Goal: Task Accomplishment & Management: Manage account settings

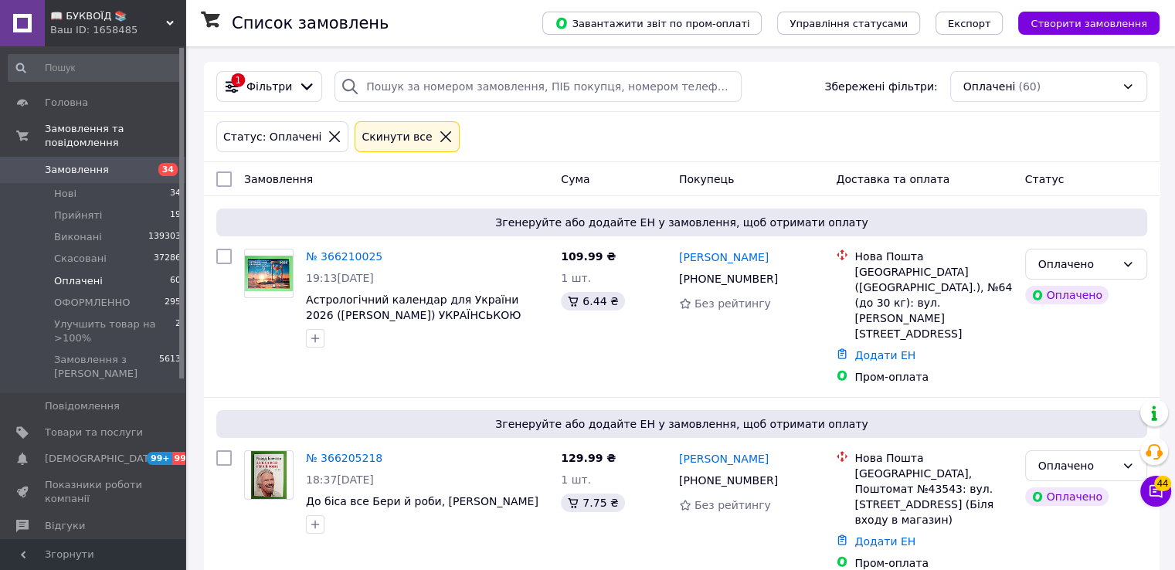
click at [440, 135] on icon at bounding box center [445, 136] width 11 height 11
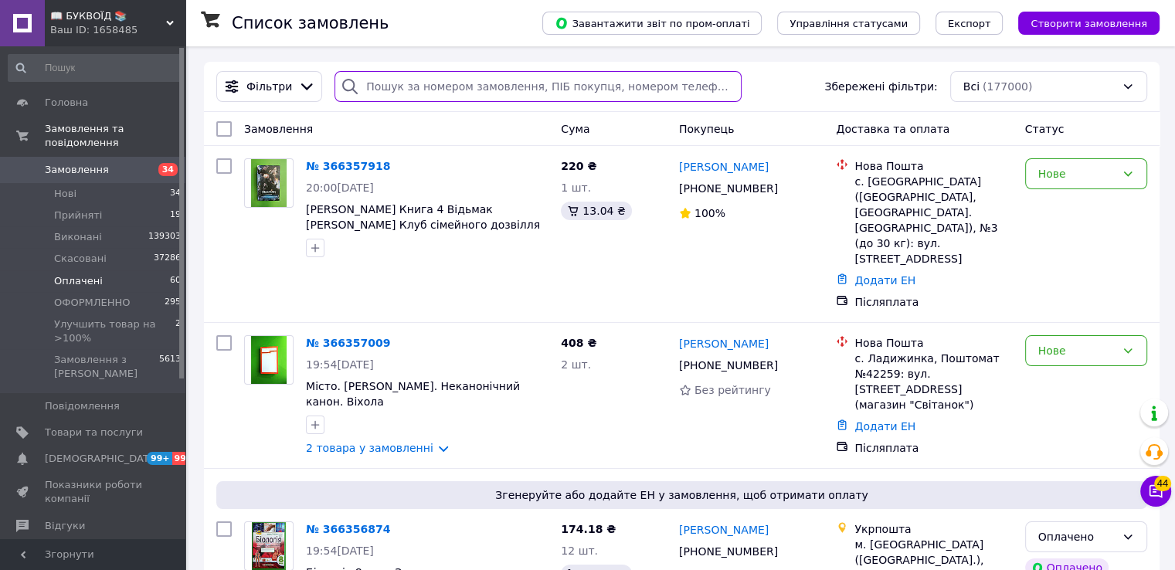
click at [447, 87] on input "search" at bounding box center [538, 86] width 407 height 31
paste input "+380639093133"
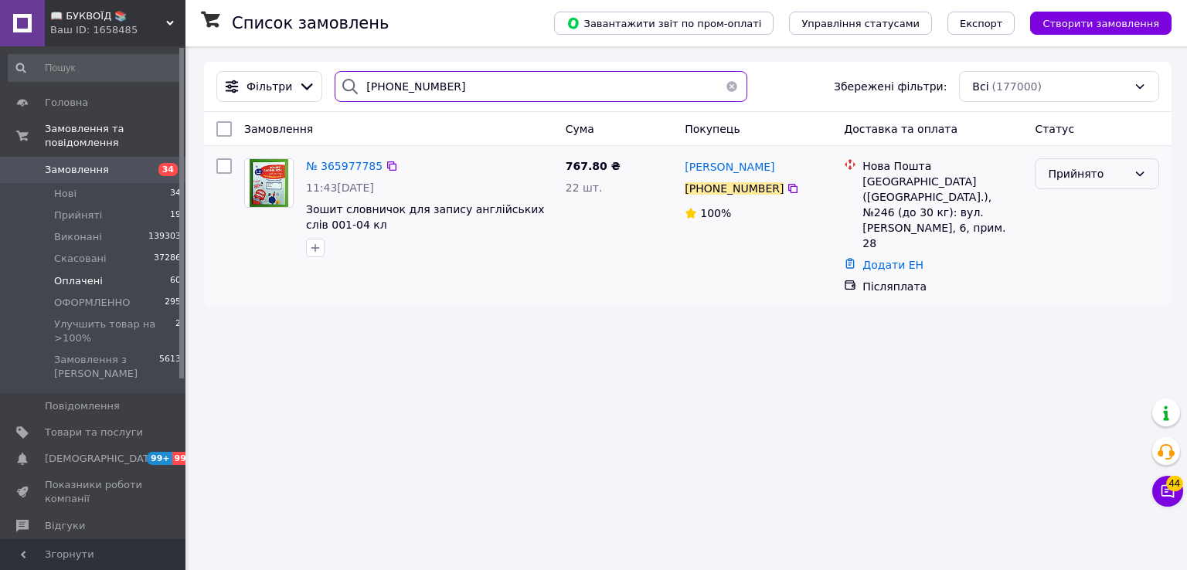
type input "+380639093133"
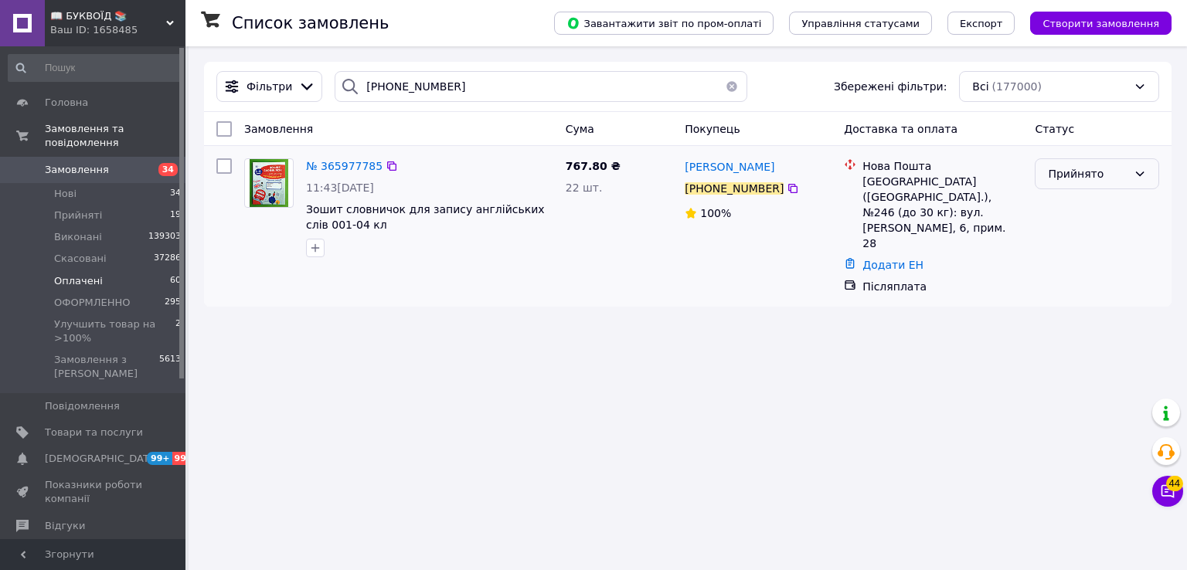
click at [1098, 173] on div "Прийнято" at bounding box center [1088, 173] width 80 height 17
click at [1060, 236] on li "Скасовано" at bounding box center [1097, 236] width 123 height 28
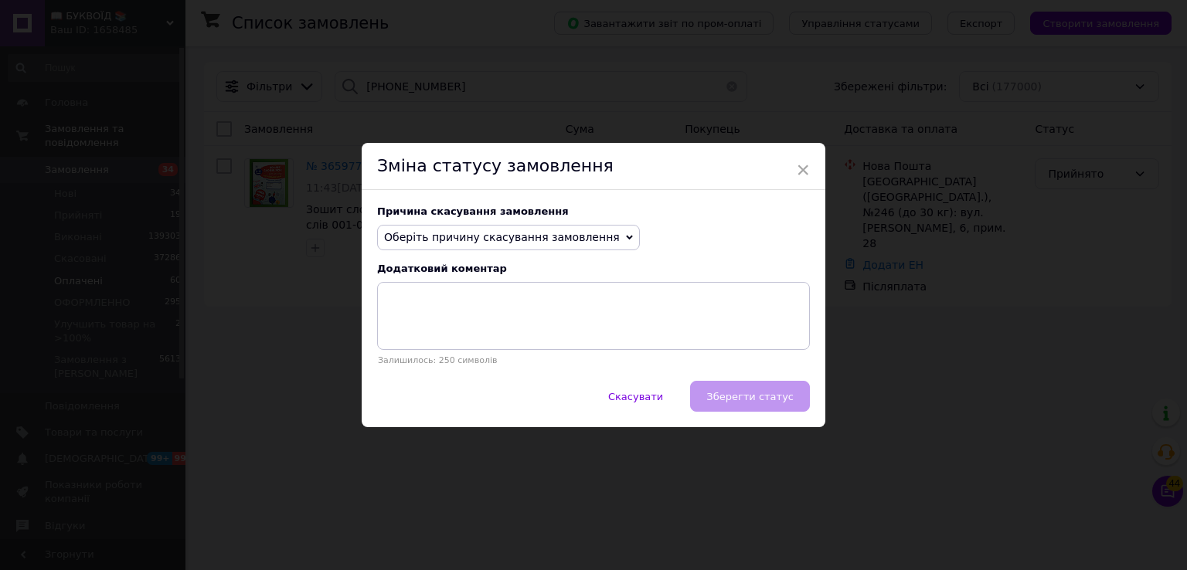
click at [574, 233] on span "Оберіть причину скасування замовлення" at bounding box center [502, 237] width 236 height 12
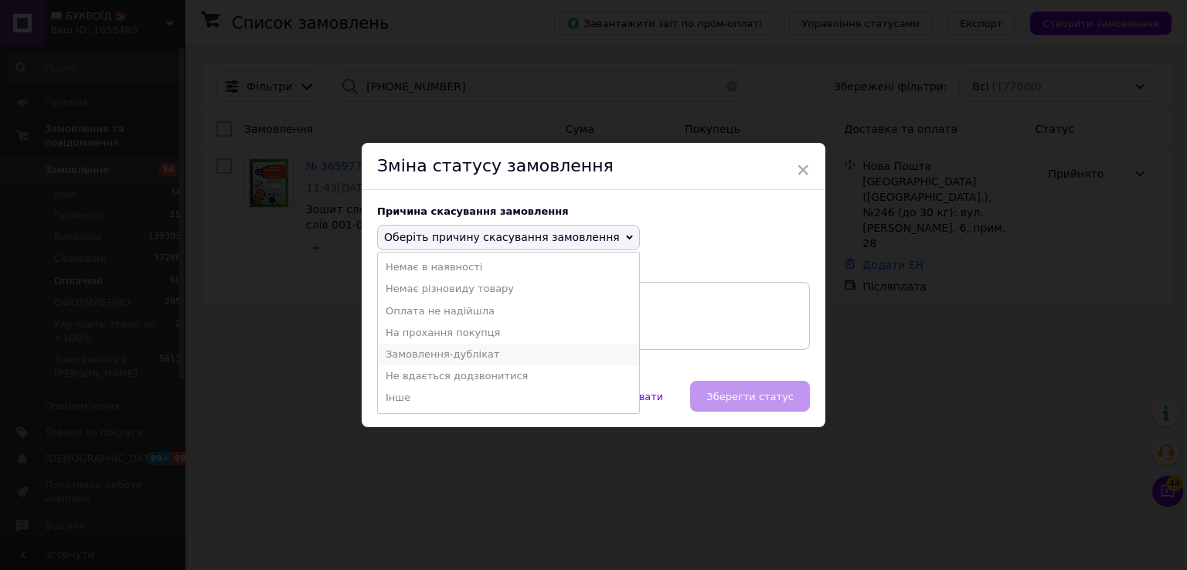
click at [474, 356] on li "Замовлення-дублікат" at bounding box center [508, 355] width 261 height 22
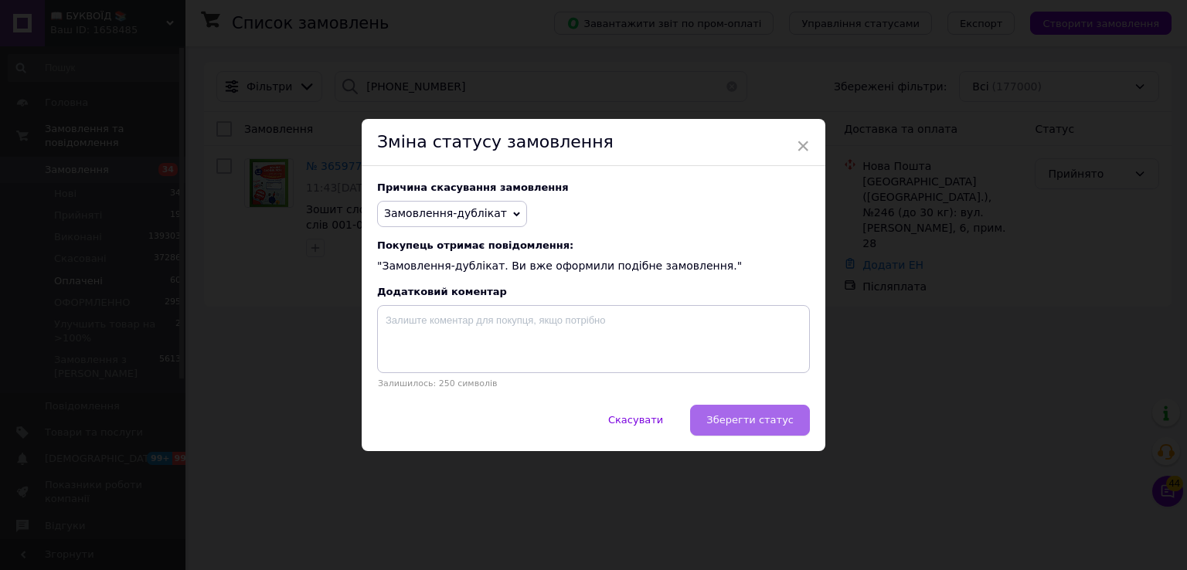
click at [719, 409] on button "Зберегти статус" at bounding box center [750, 420] width 120 height 31
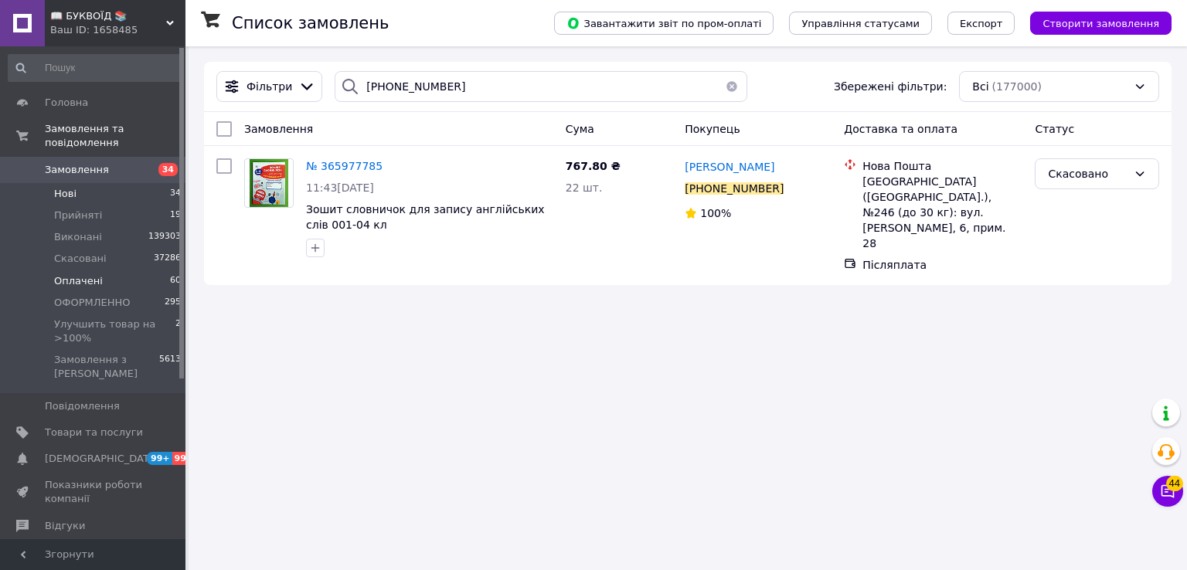
click at [62, 187] on span "Нові" at bounding box center [65, 194] width 22 height 14
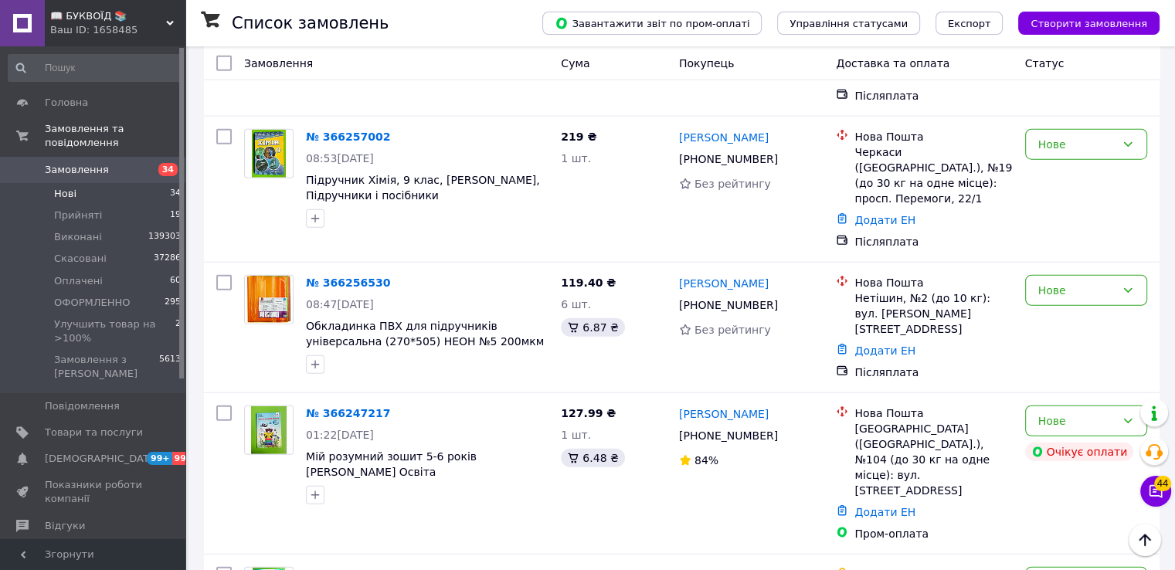
scroll to position [4000, 0]
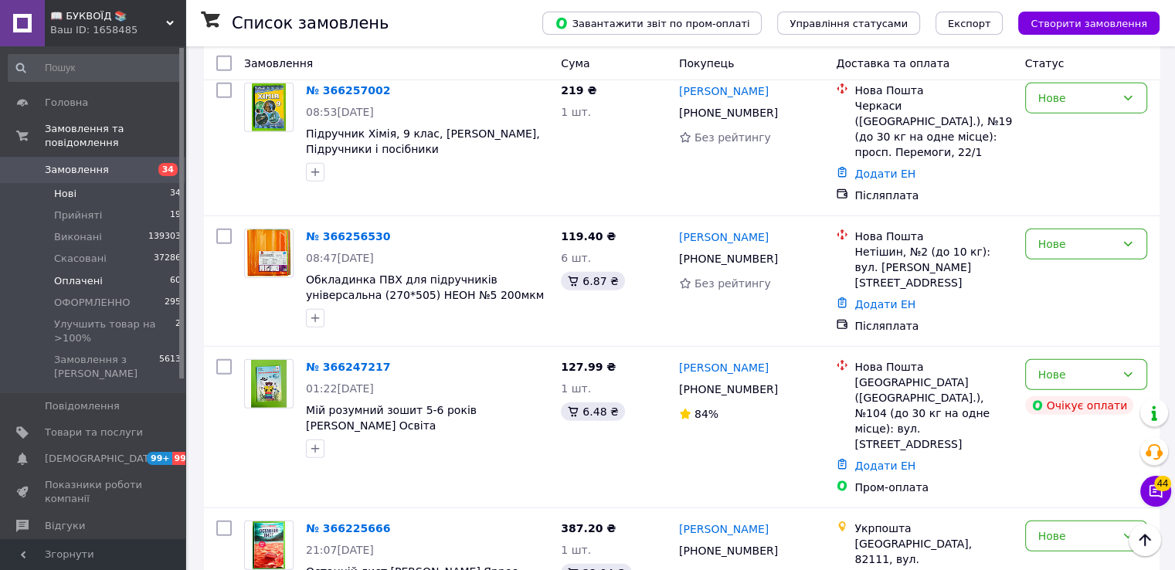
click at [87, 274] on span "Оплачені" at bounding box center [78, 281] width 49 height 14
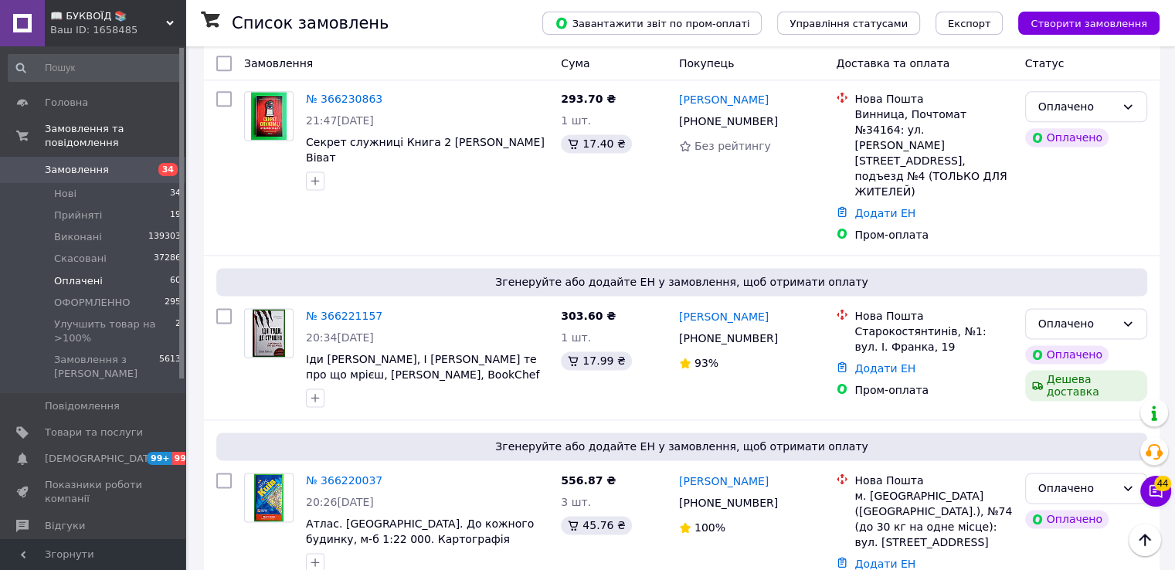
scroll to position [8459, 0]
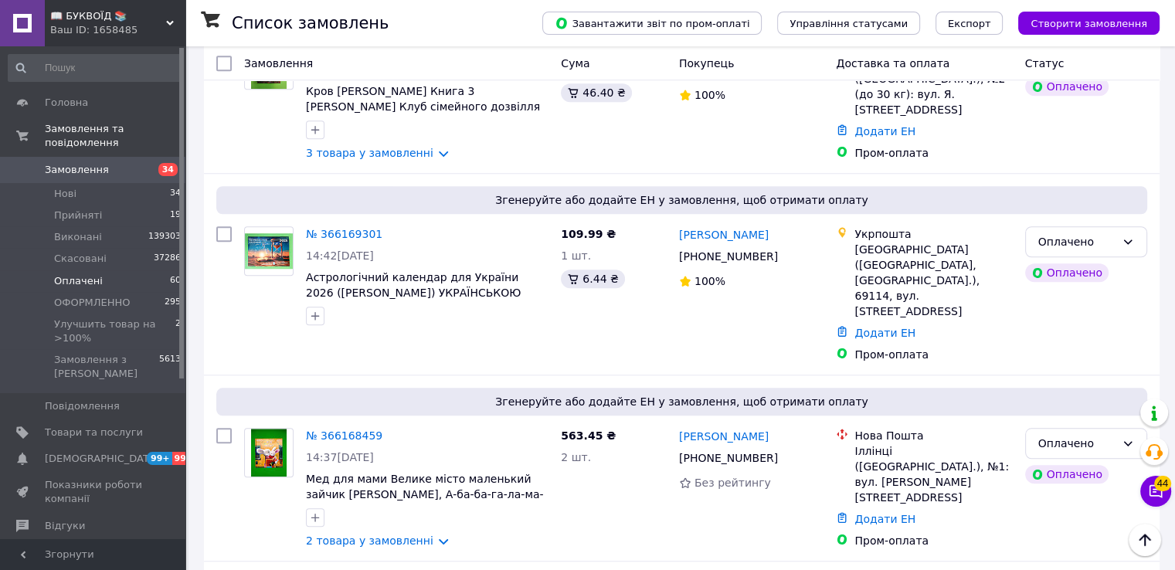
scroll to position [1423, 0]
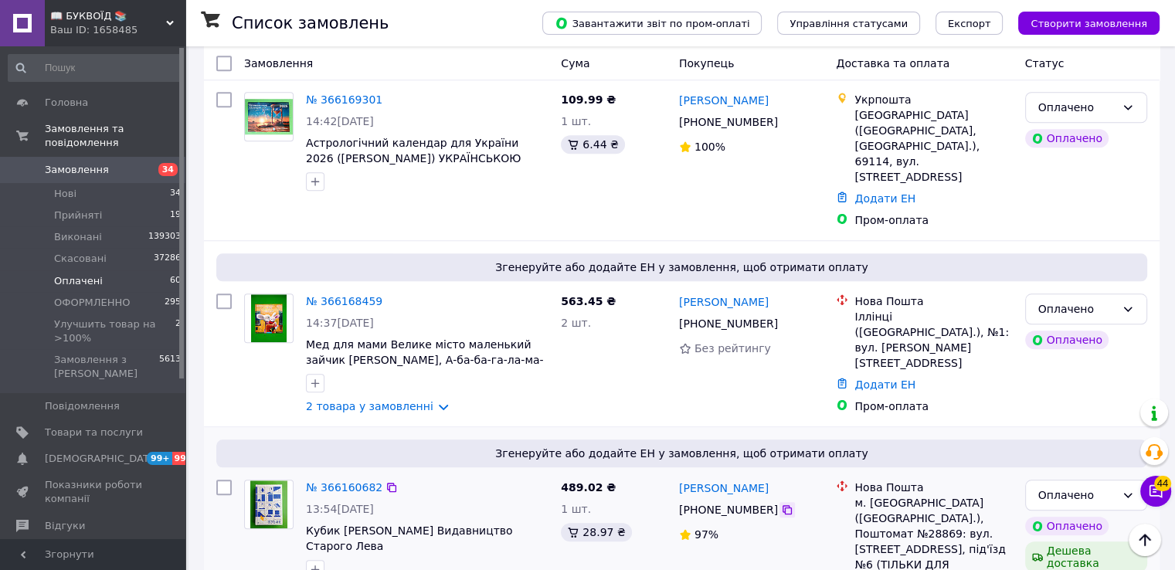
click at [781, 504] on icon at bounding box center [787, 510] width 12 height 12
click at [1014, 396] on div "Пром-оплата" at bounding box center [934, 407] width 164 height 22
click at [365, 481] on link "№ 366160682" at bounding box center [344, 487] width 77 height 12
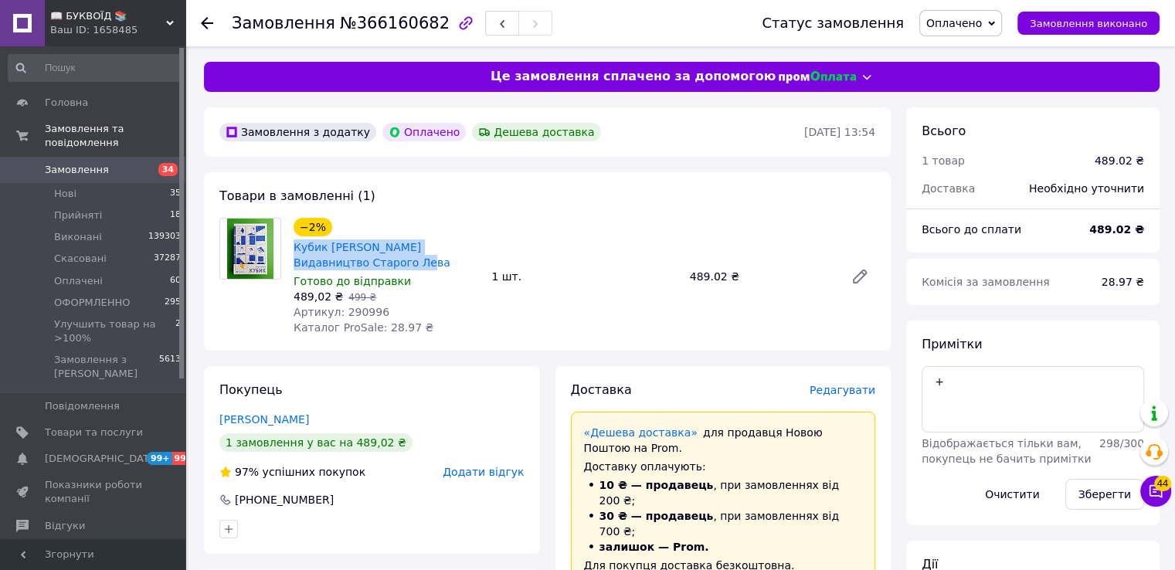
drag, startPoint x: 383, startPoint y: 264, endPoint x: 289, endPoint y: 249, distance: 95.5
click at [289, 249] on div "−2% Кубик Саша Козлов Видавництво Старого Лева Готово до відправки 489,02 ₴   4…" at bounding box center [386, 277] width 198 height 124
copy link "Кубик Саша Козлов Видавництво Старого Лева"
click at [352, 316] on span "Артикул: 290996" at bounding box center [342, 312] width 96 height 12
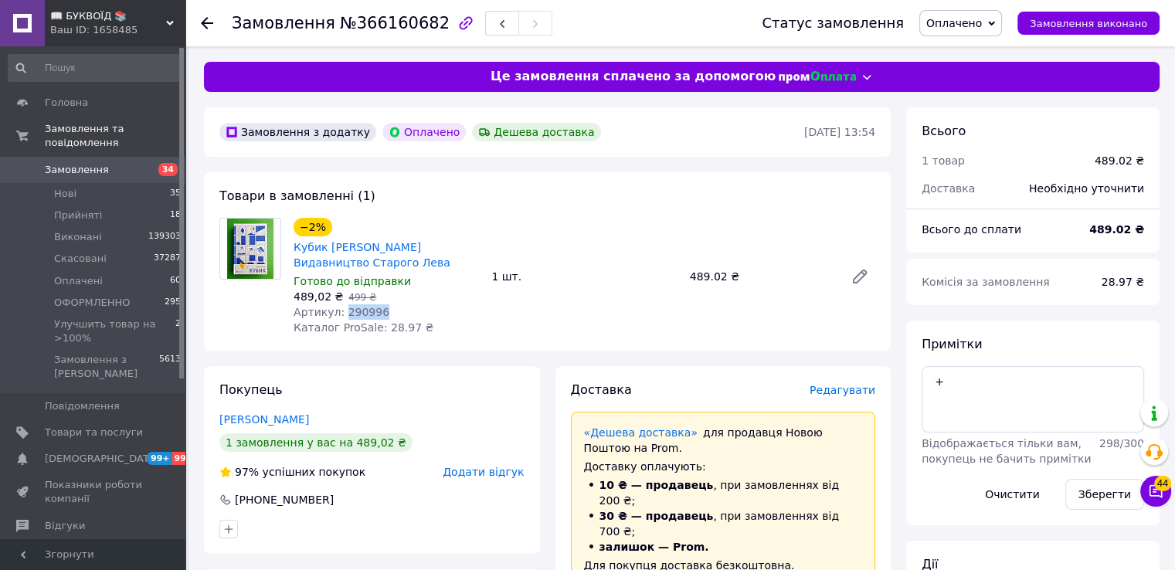
click at [352, 316] on span "Артикул: 290996" at bounding box center [342, 312] width 96 height 12
copy span "290996"
click at [832, 396] on span "Редагувати" at bounding box center [843, 390] width 66 height 12
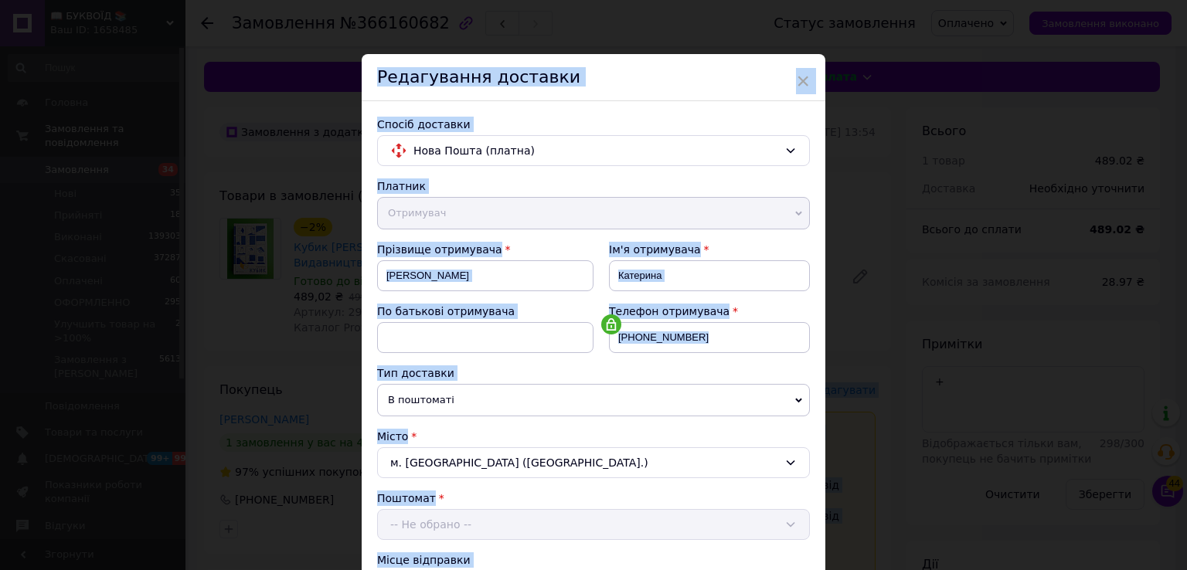
click at [832, 396] on div "× Редагування доставки Спосіб доставки Нова Пошта (платна) Платник Отримувач Ві…" at bounding box center [593, 285] width 1187 height 570
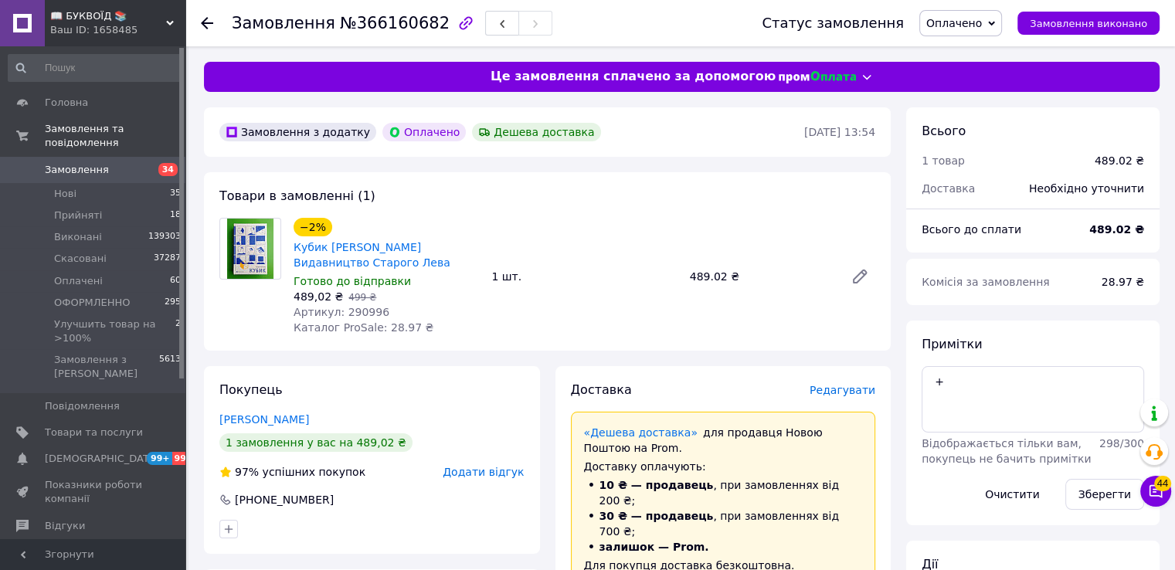
click at [832, 396] on span "Редагувати" at bounding box center [843, 390] width 66 height 12
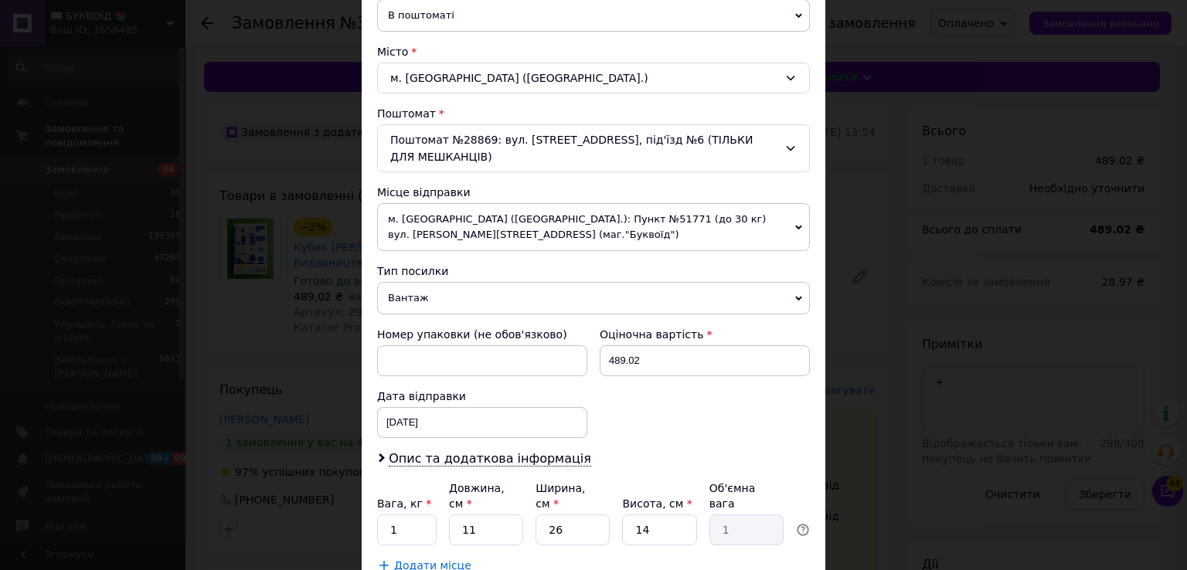
scroll to position [386, 0]
click at [429, 293] on span "Вантаж" at bounding box center [593, 297] width 433 height 32
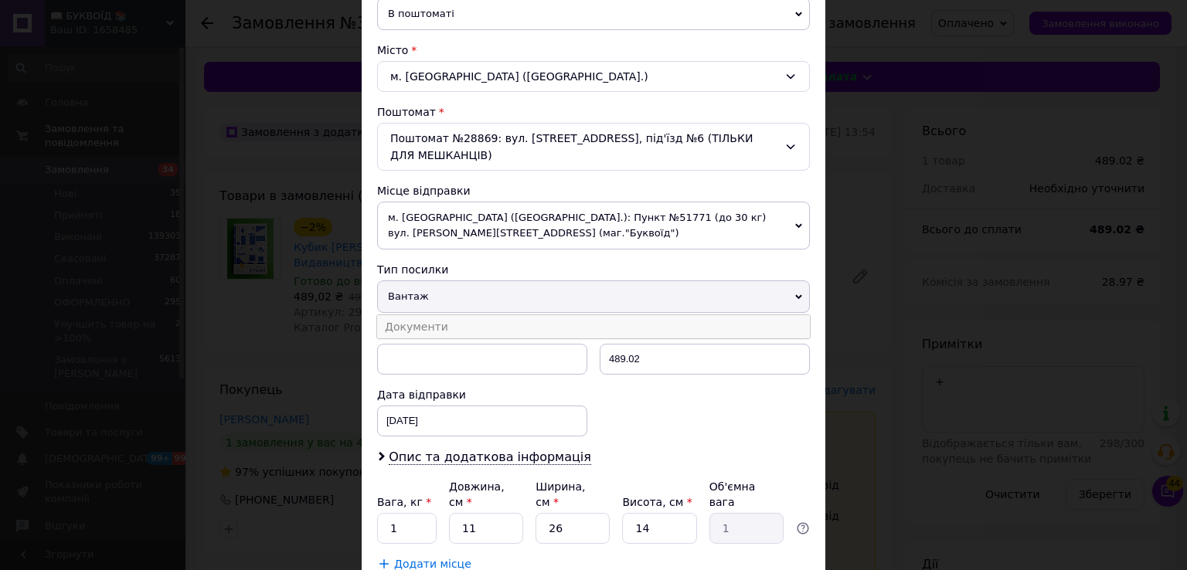
click at [439, 322] on li "Документи" at bounding box center [593, 326] width 433 height 23
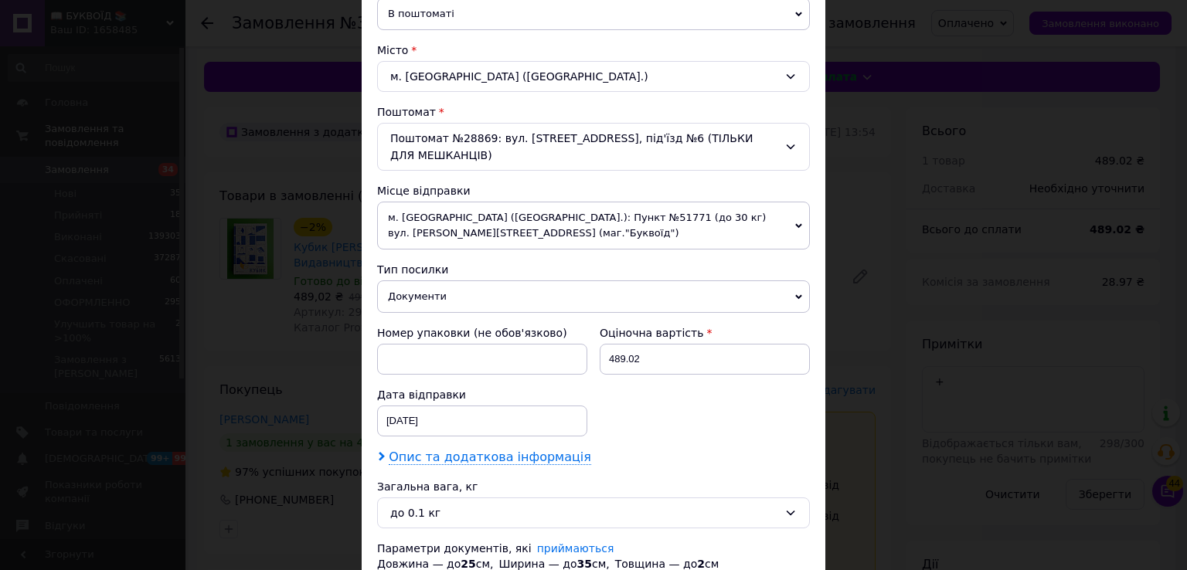
click at [462, 456] on span "Опис та додаткова інформація" at bounding box center [490, 457] width 202 height 15
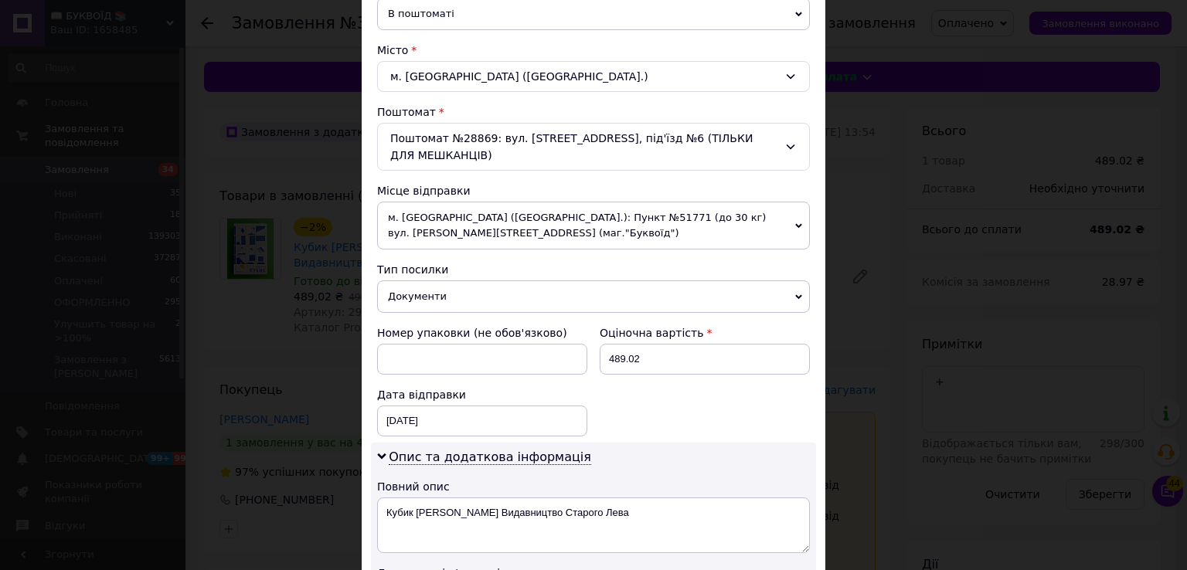
scroll to position [464, 0]
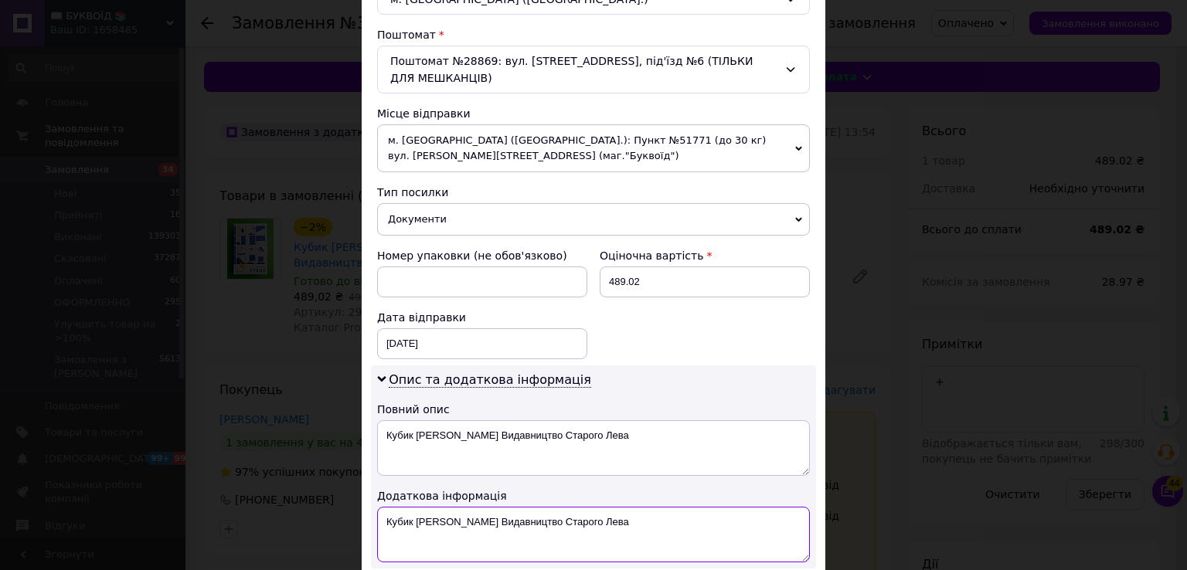
click at [382, 512] on textarea "Кубик Саша Козлов Видавництво Старого Лева" at bounding box center [593, 535] width 433 height 56
paste textarea "290996"
click at [378, 507] on textarea "290996 Кубик Саша Козлов Видавництво Старого Лева" at bounding box center [593, 535] width 433 height 56
type textarea "ОПЛ 290996 Кубик Саша Козлов Видавництво Старого Лева"
drag, startPoint x: 634, startPoint y: 277, endPoint x: 603, endPoint y: 276, distance: 31.7
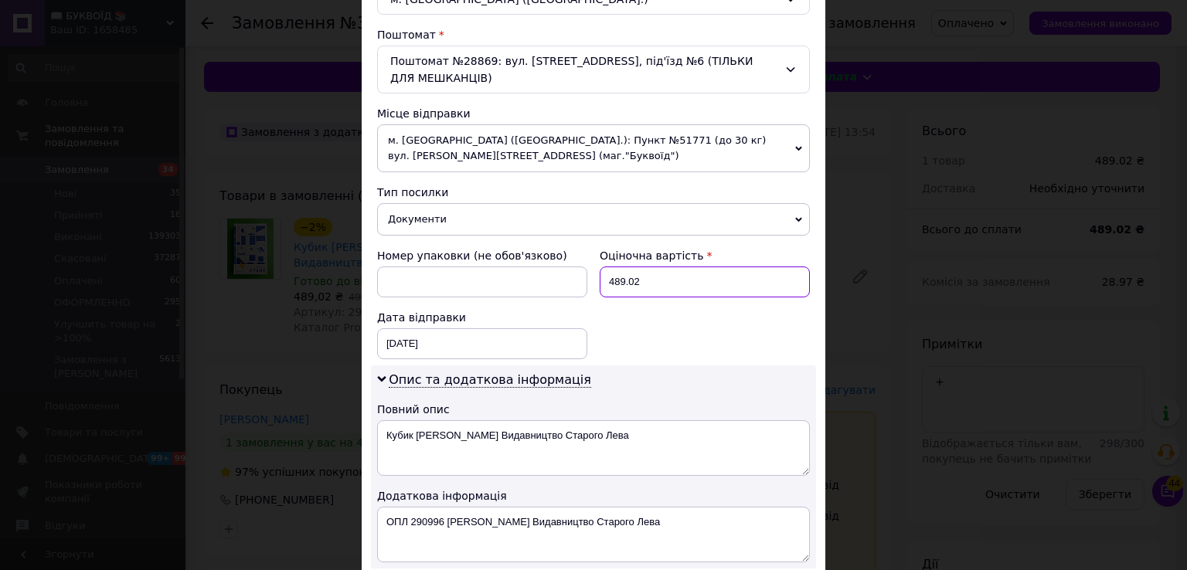
click at [603, 276] on input "489.02" at bounding box center [705, 282] width 210 height 31
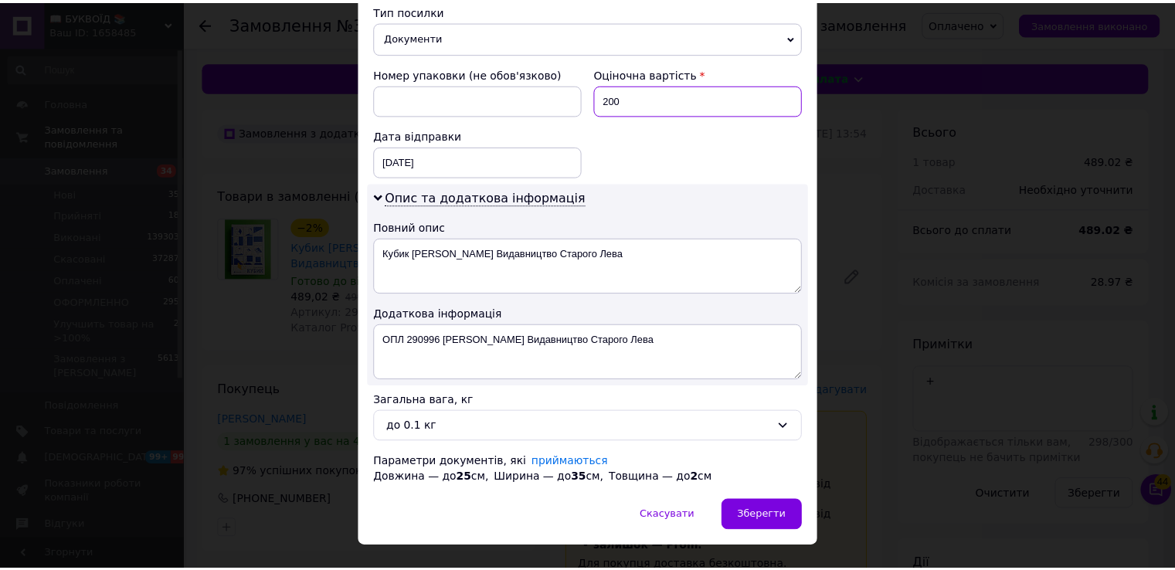
scroll to position [672, 0]
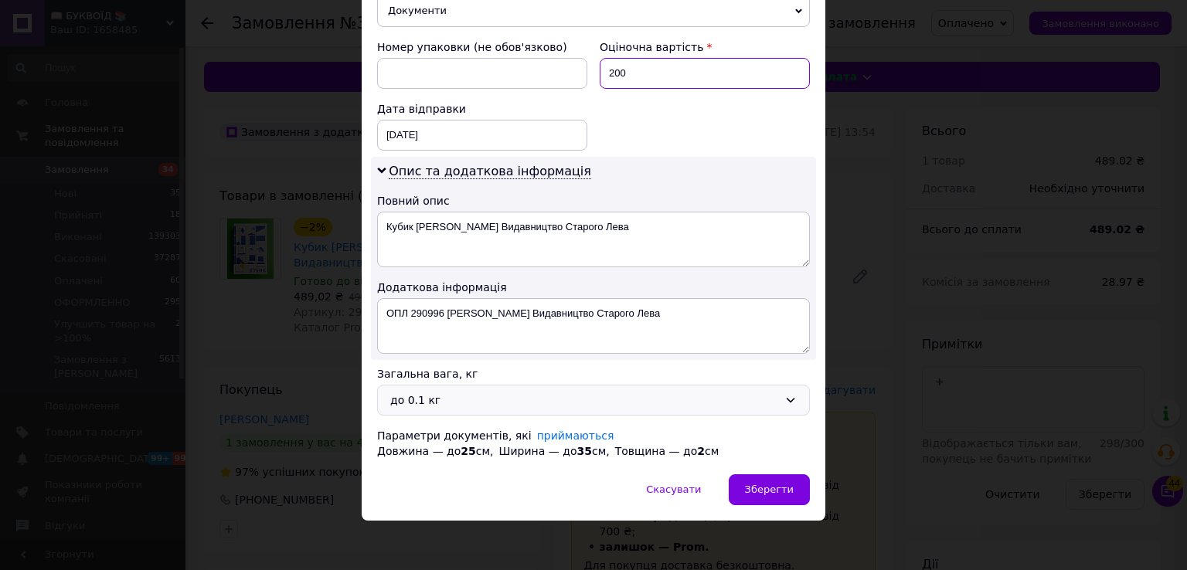
type input "200"
click at [600, 392] on div "до 0.1 кг" at bounding box center [584, 400] width 388 height 17
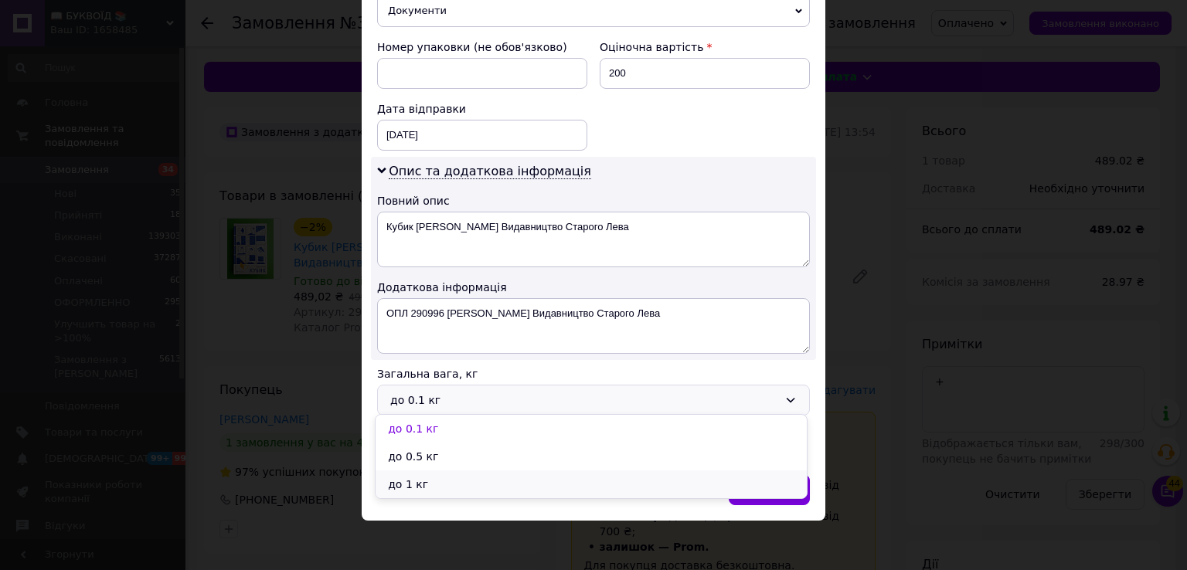
click at [454, 494] on li "до 1 кг" at bounding box center [591, 485] width 431 height 28
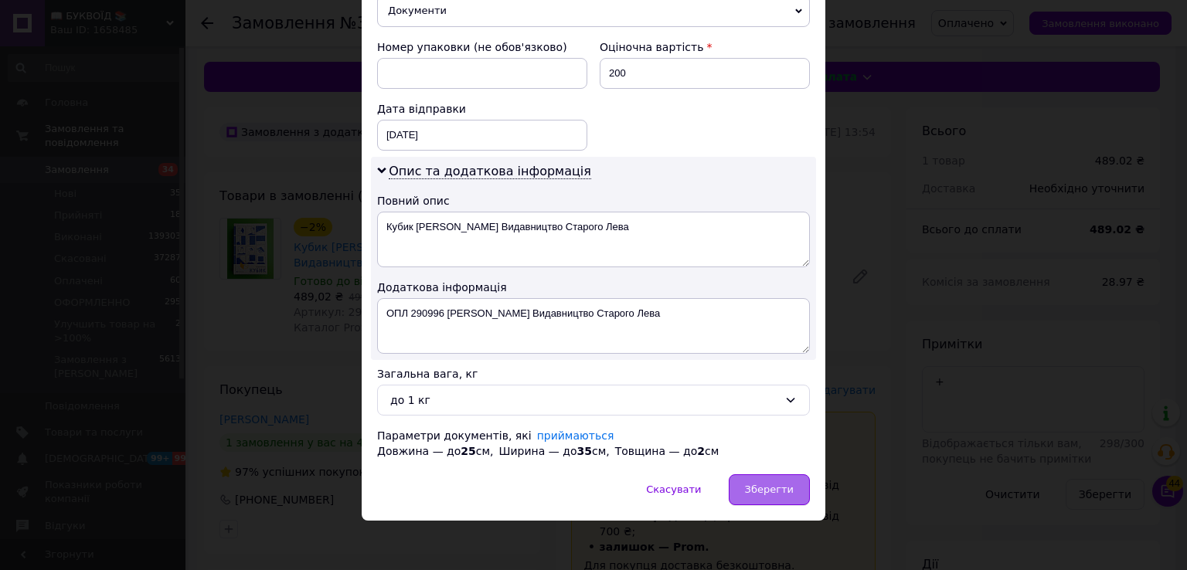
click at [774, 486] on span "Зберегти" at bounding box center [769, 490] width 49 height 12
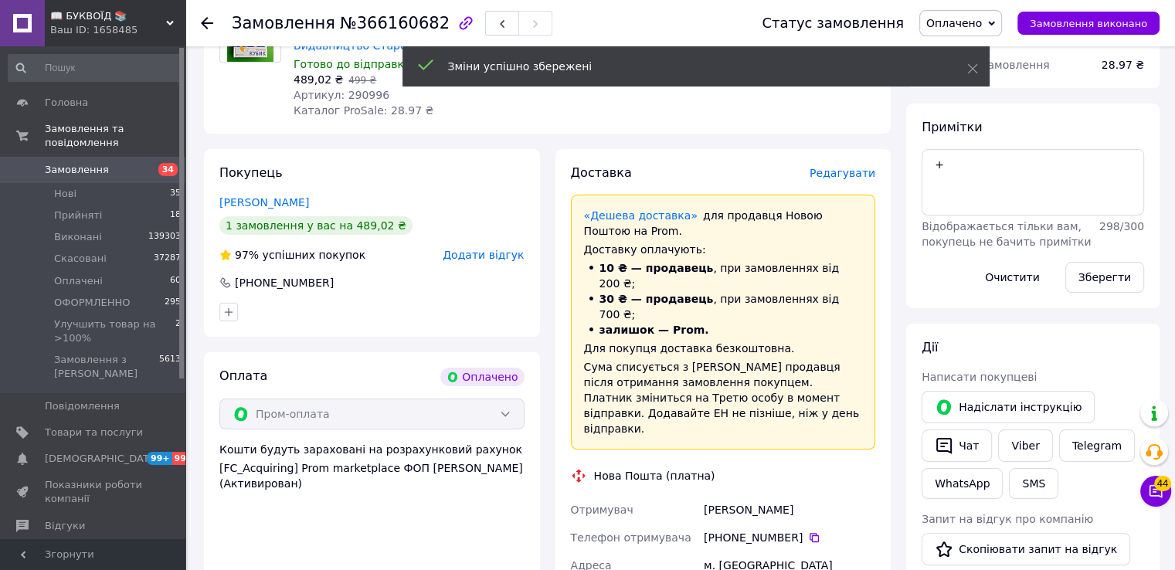
scroll to position [464, 0]
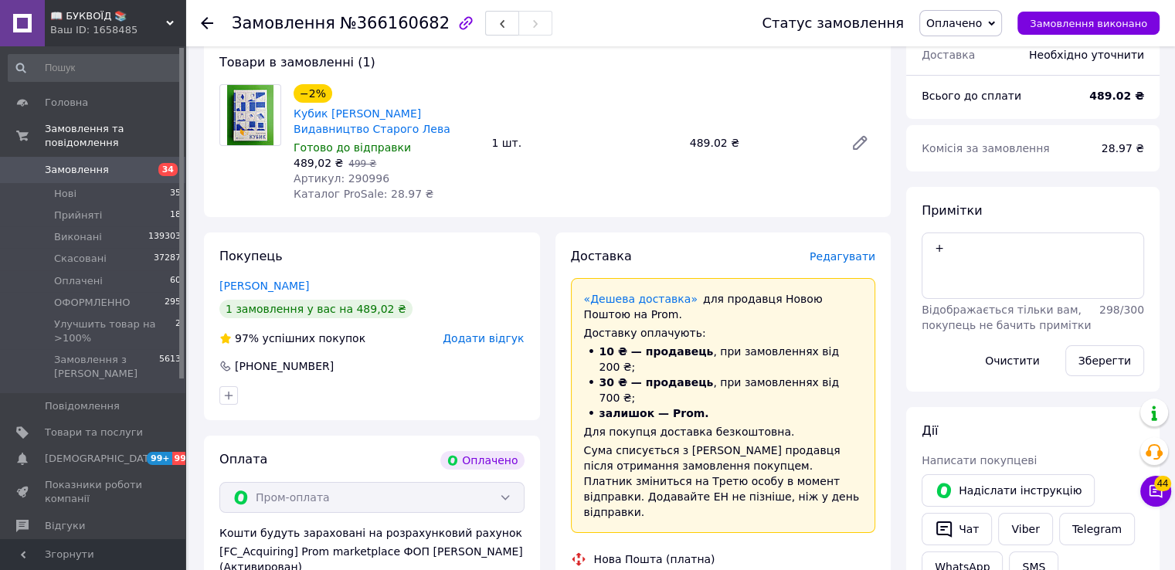
scroll to position [77, 0]
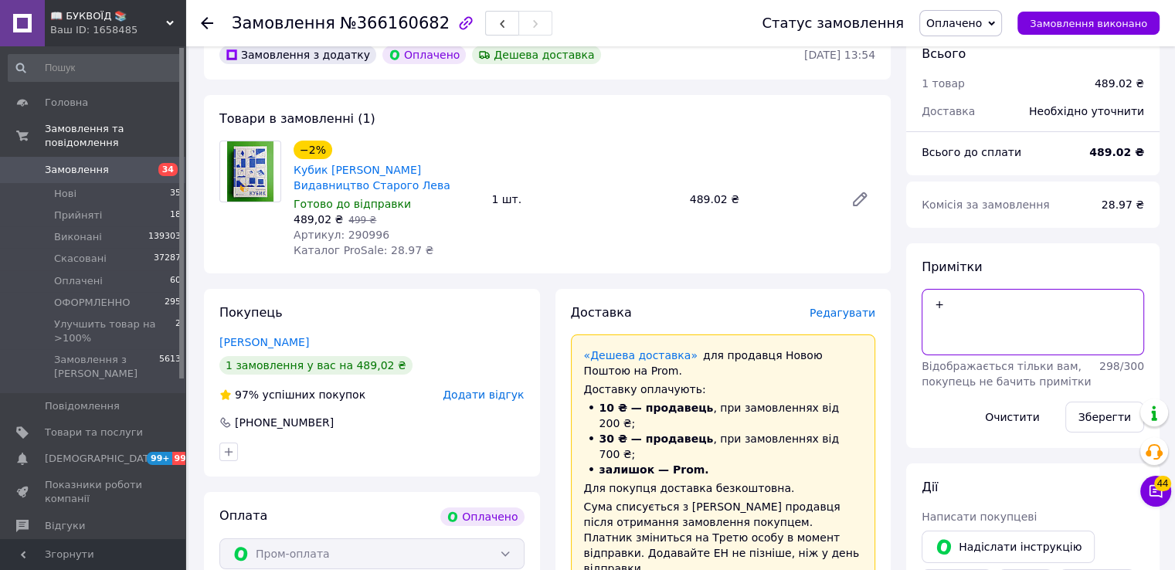
click at [954, 304] on textarea "+" at bounding box center [1033, 322] width 223 height 66
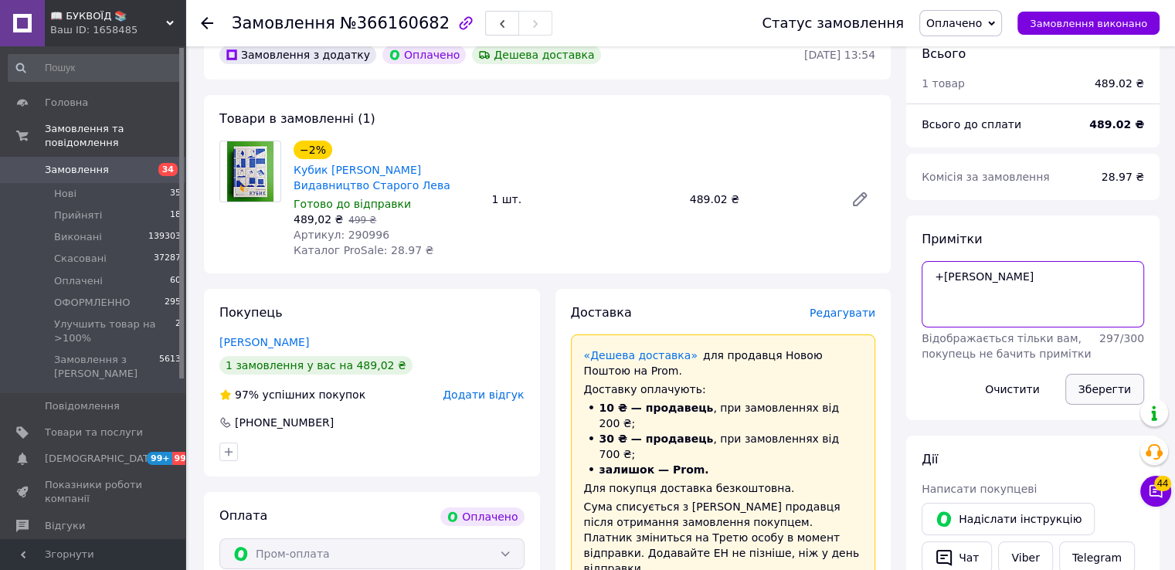
type textarea "+[PERSON_NAME]"
click at [1097, 383] on button "Зберегти" at bounding box center [1105, 389] width 79 height 31
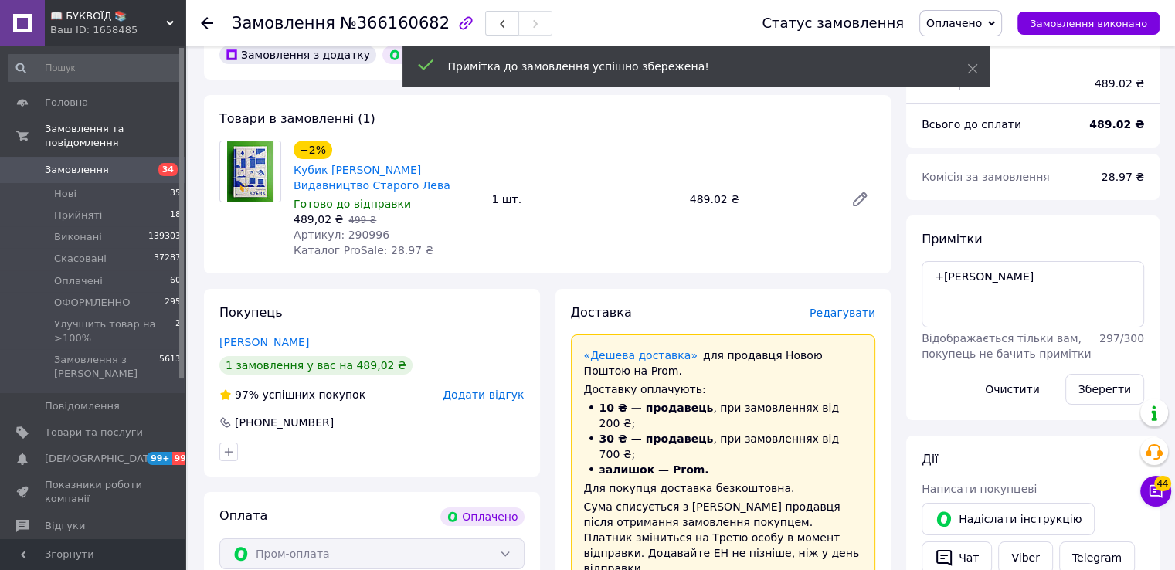
click at [963, 25] on span "Оплачено" at bounding box center [955, 23] width 56 height 12
click at [968, 121] on li "ОФОРМЛЕННО" at bounding box center [999, 123] width 158 height 23
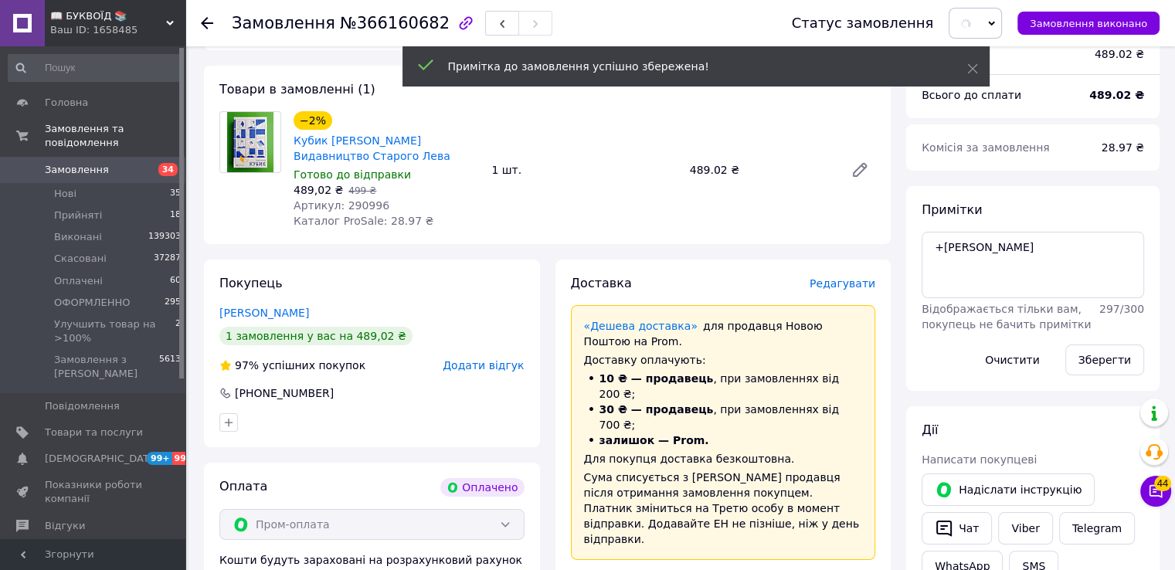
scroll to position [386, 0]
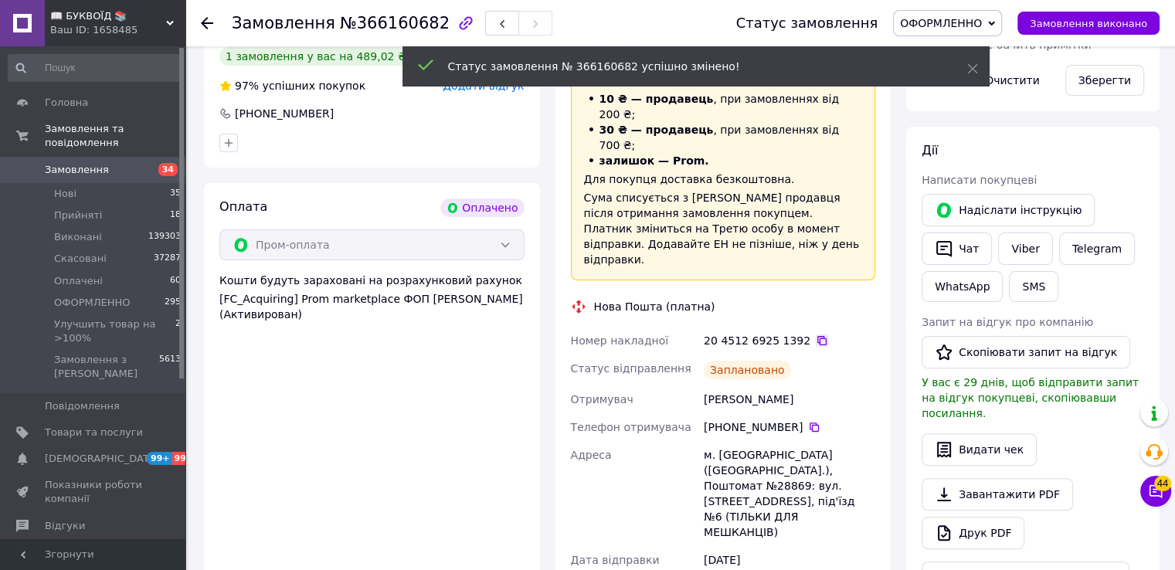
click at [816, 335] on icon at bounding box center [822, 341] width 12 height 12
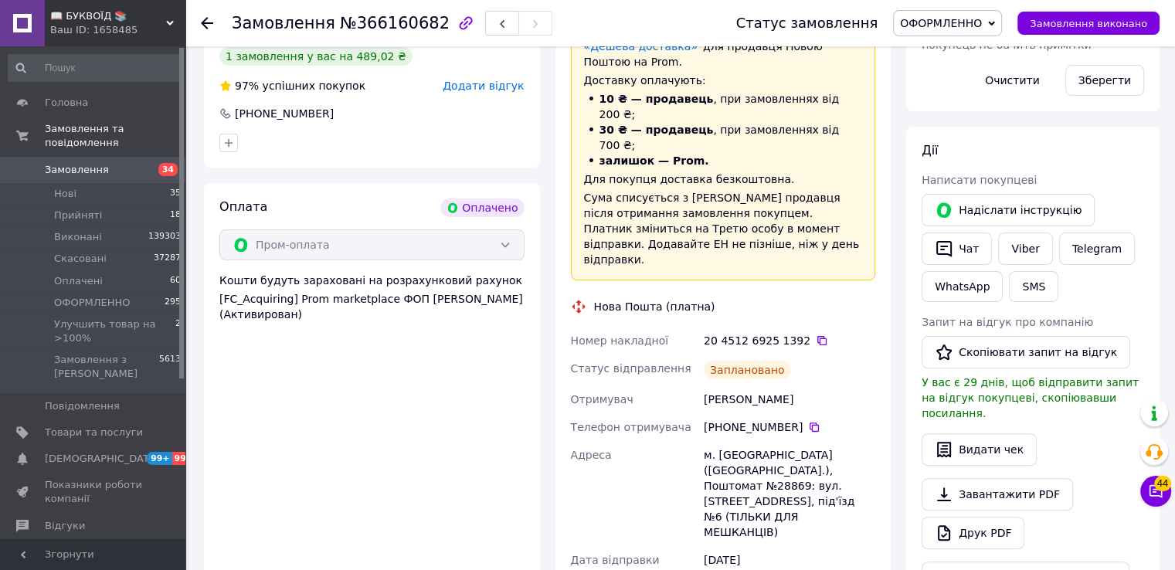
click at [205, 24] on icon at bounding box center [207, 23] width 12 height 12
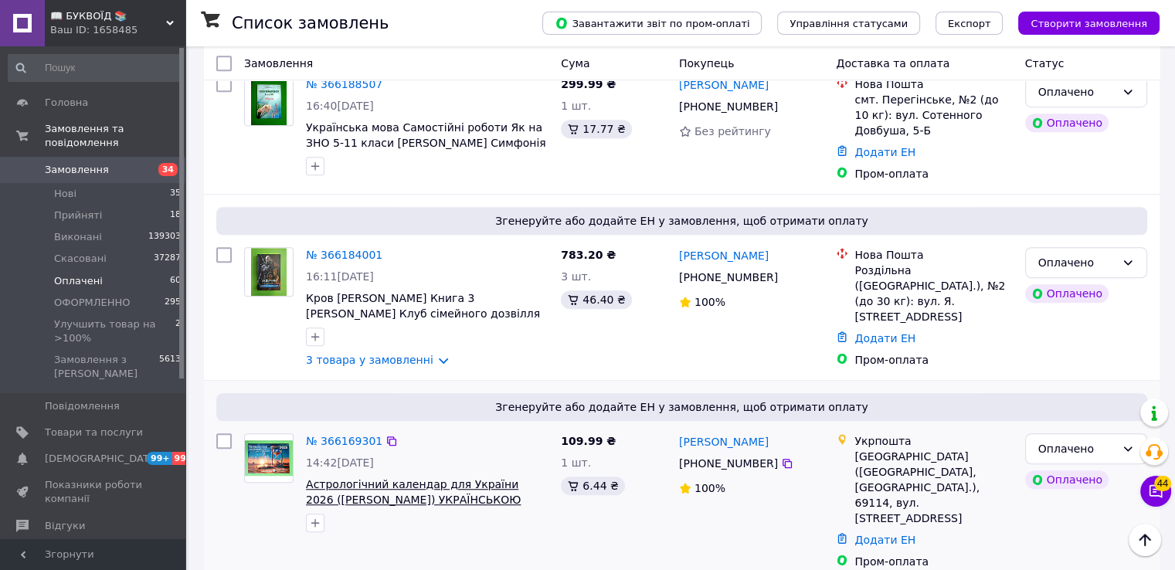
scroll to position [1237, 0]
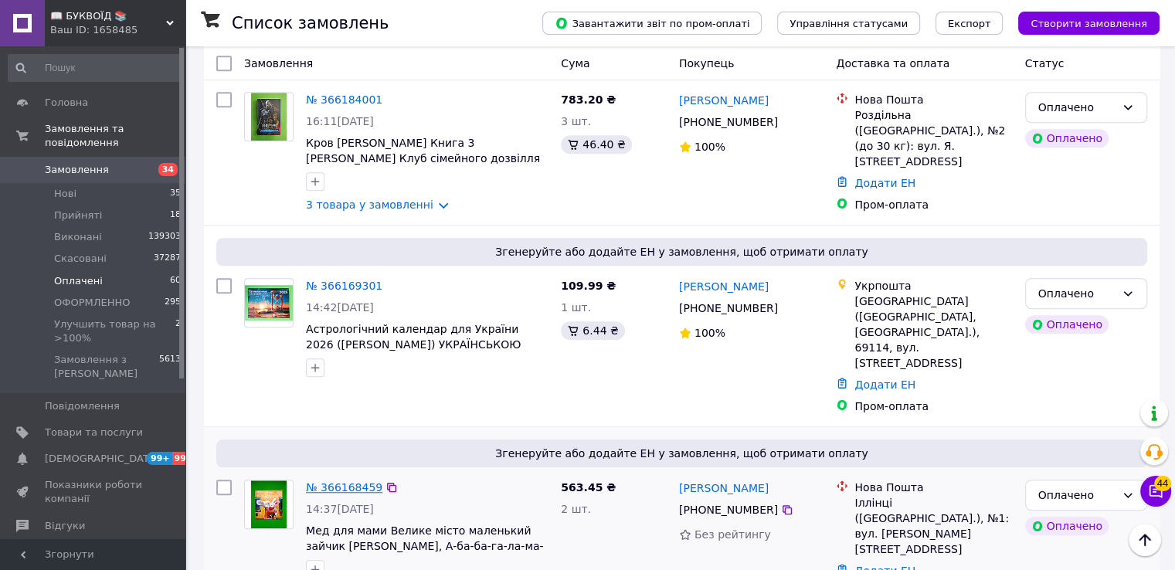
click at [343, 481] on link "№ 366168459" at bounding box center [344, 487] width 77 height 12
click at [352, 280] on link "№ 366169301" at bounding box center [344, 286] width 77 height 12
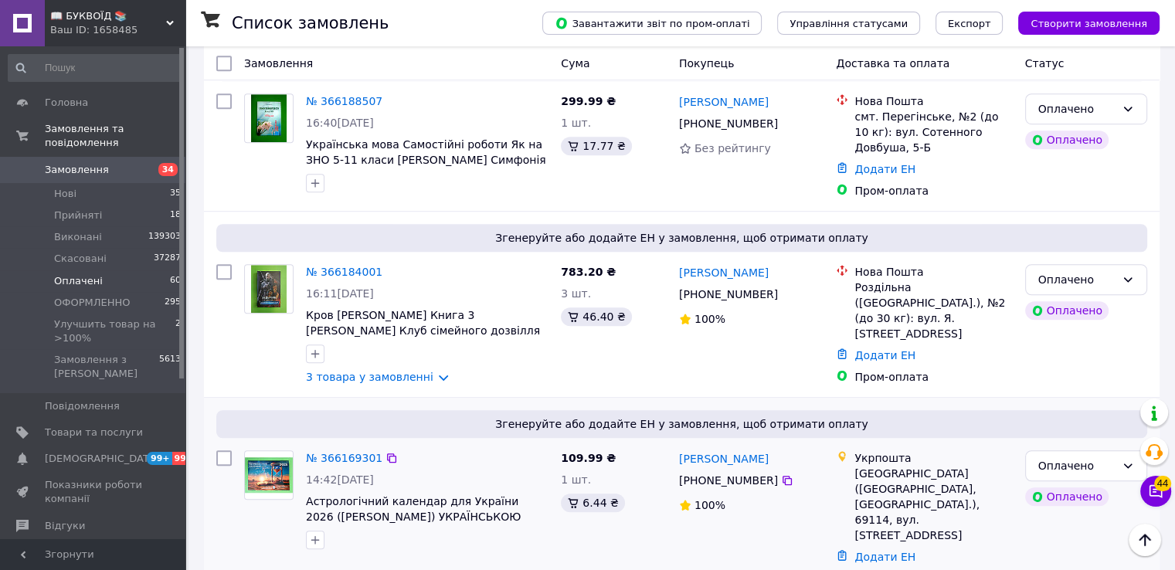
scroll to position [1005, 0]
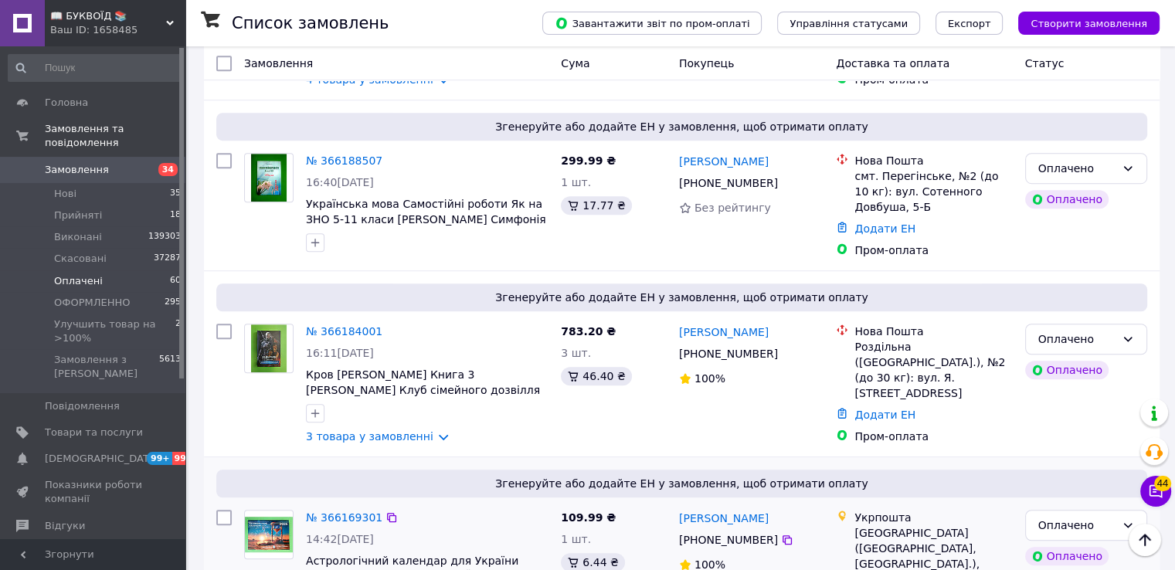
click at [345, 325] on link "№ 366184001" at bounding box center [344, 331] width 77 height 12
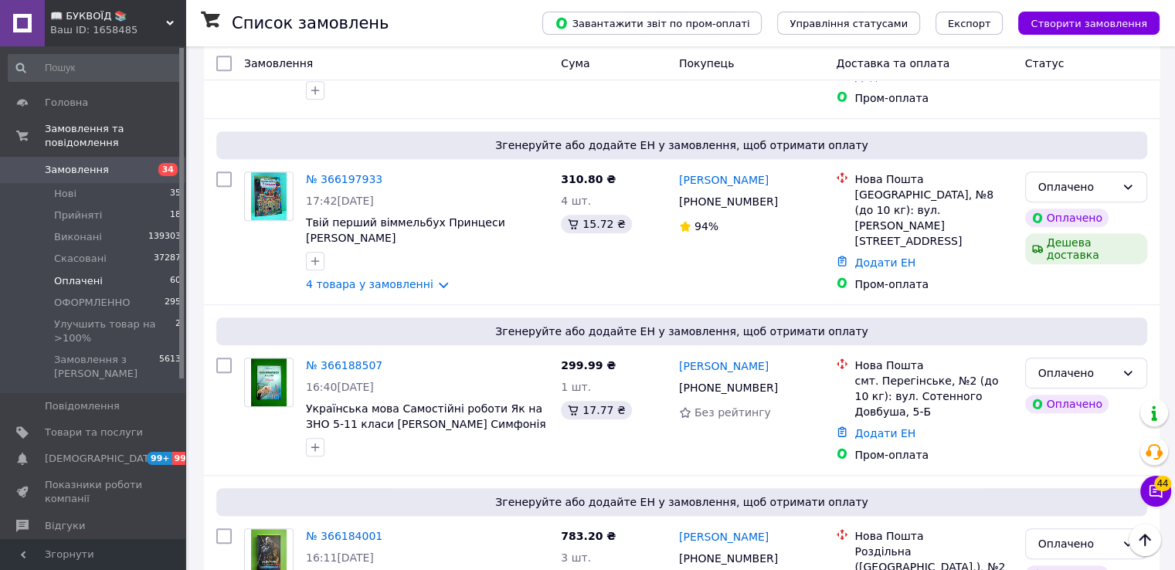
scroll to position [774, 0]
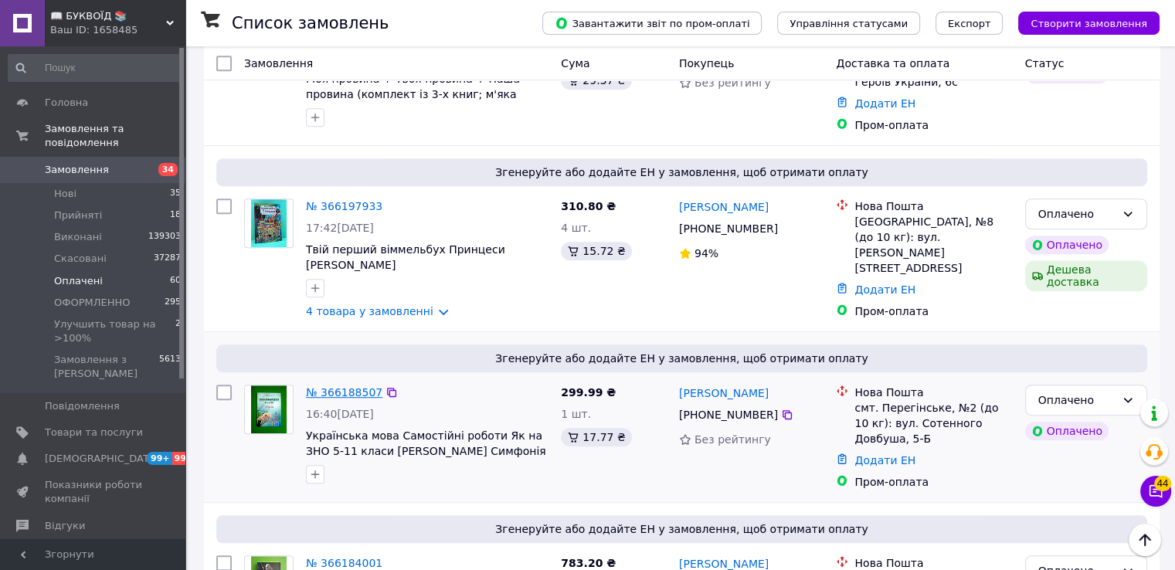
click at [337, 386] on link "№ 366188507" at bounding box center [344, 392] width 77 height 12
click at [349, 200] on link "№ 366197933" at bounding box center [344, 206] width 77 height 12
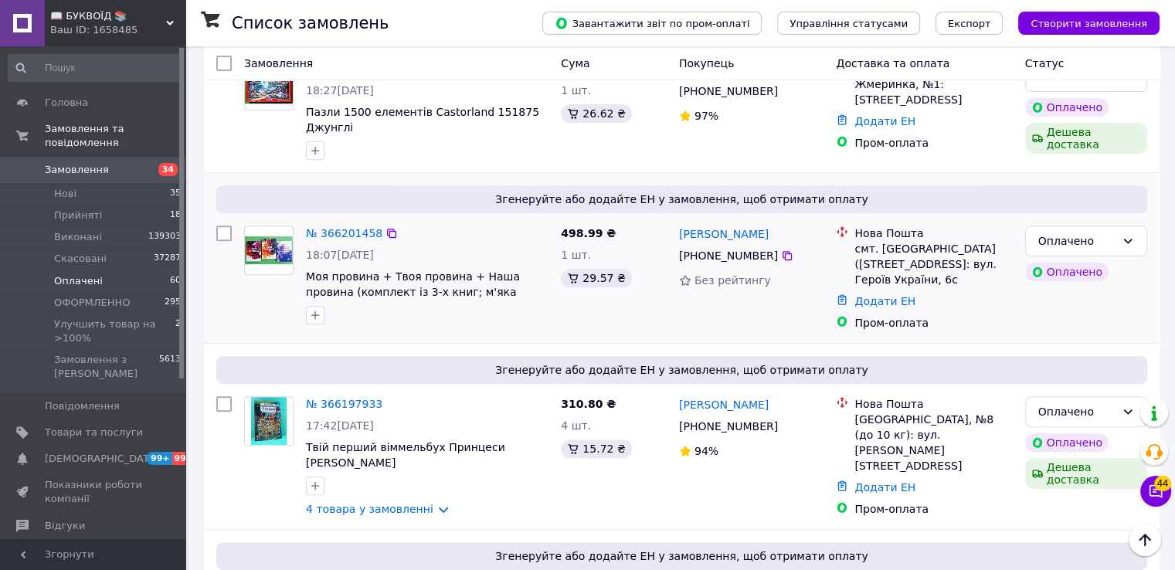
scroll to position [542, 0]
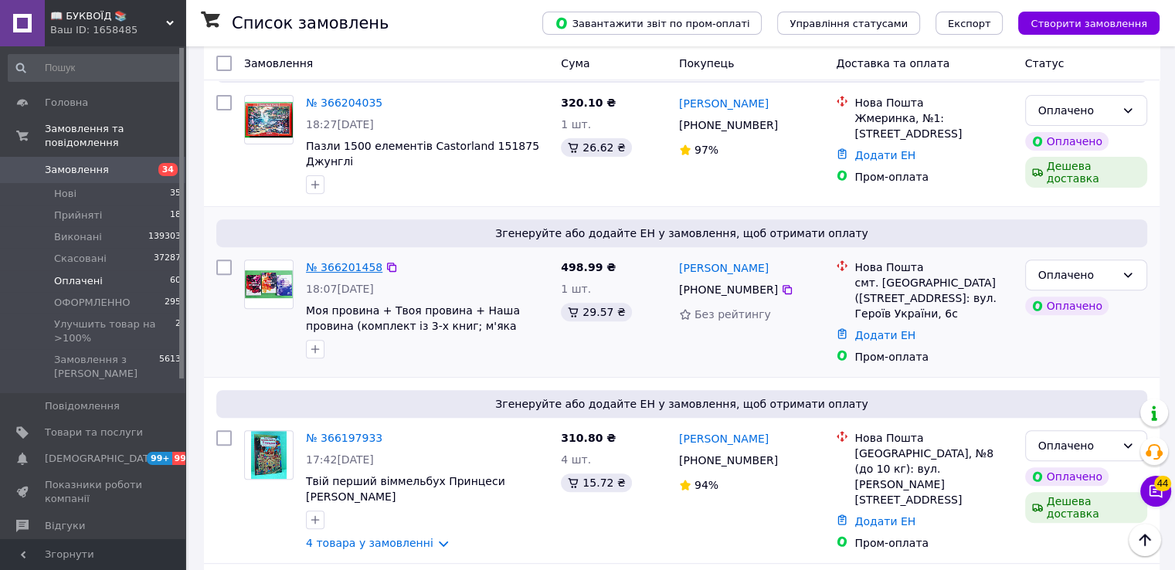
click at [352, 261] on link "№ 366201458" at bounding box center [344, 267] width 77 height 12
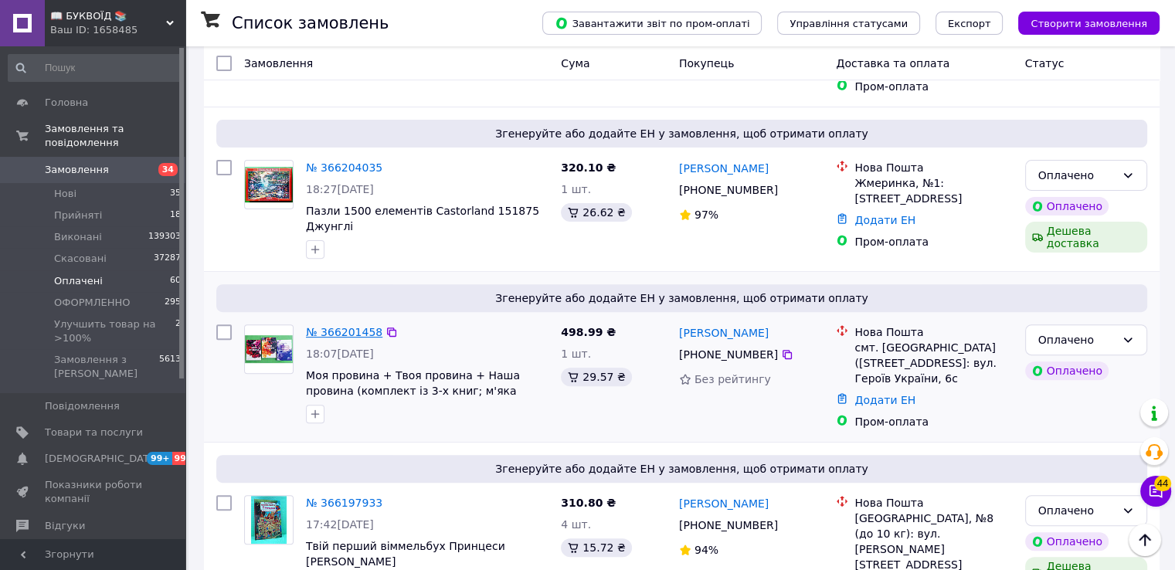
scroll to position [387, 0]
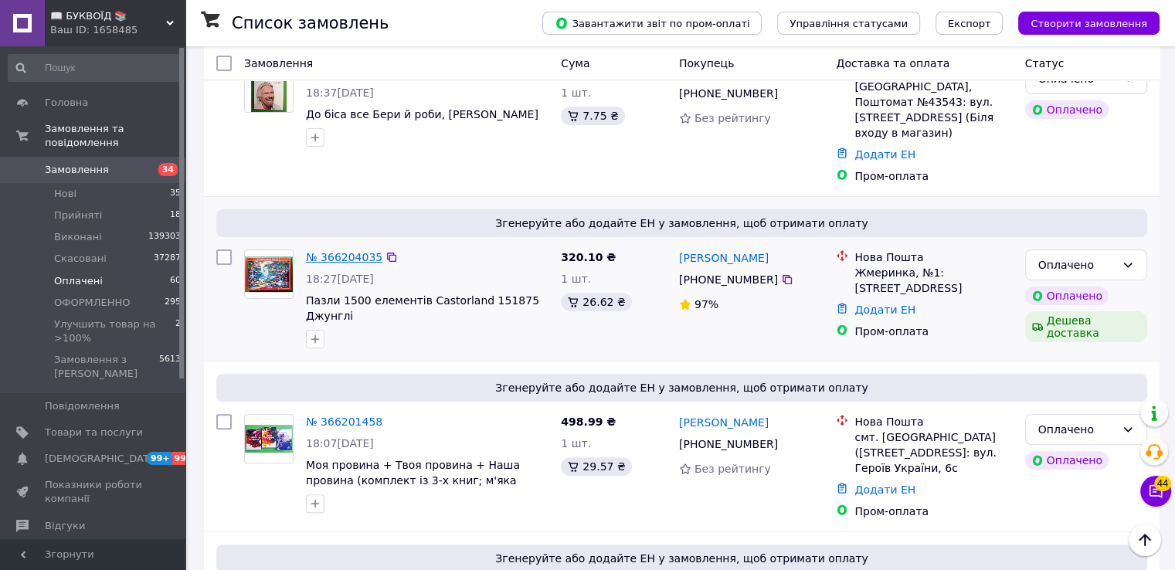
click at [359, 251] on link "№ 366204035" at bounding box center [344, 257] width 77 height 12
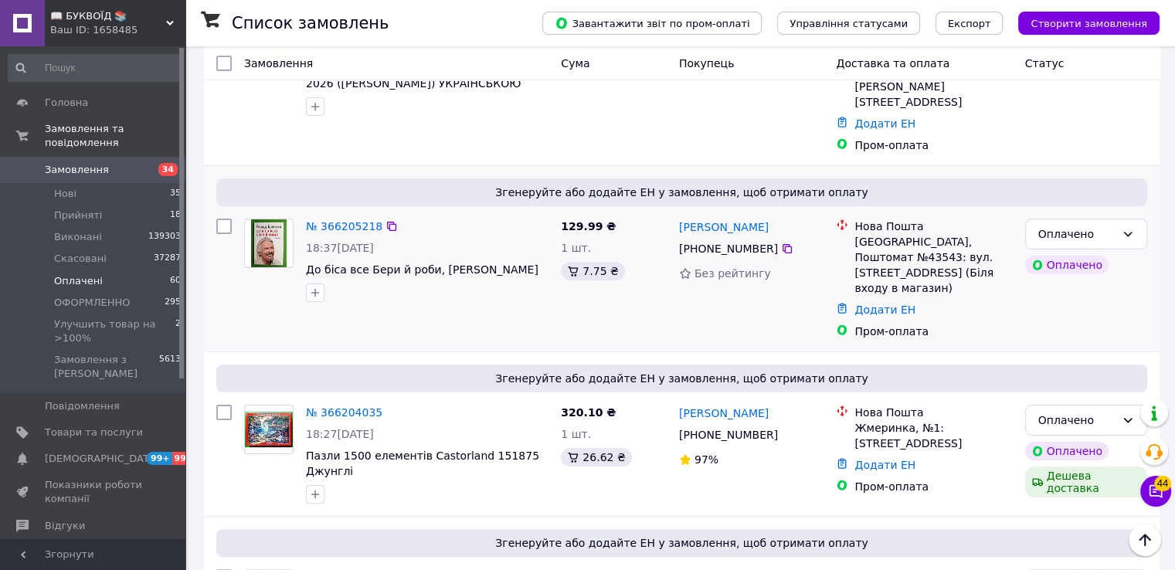
scroll to position [155, 0]
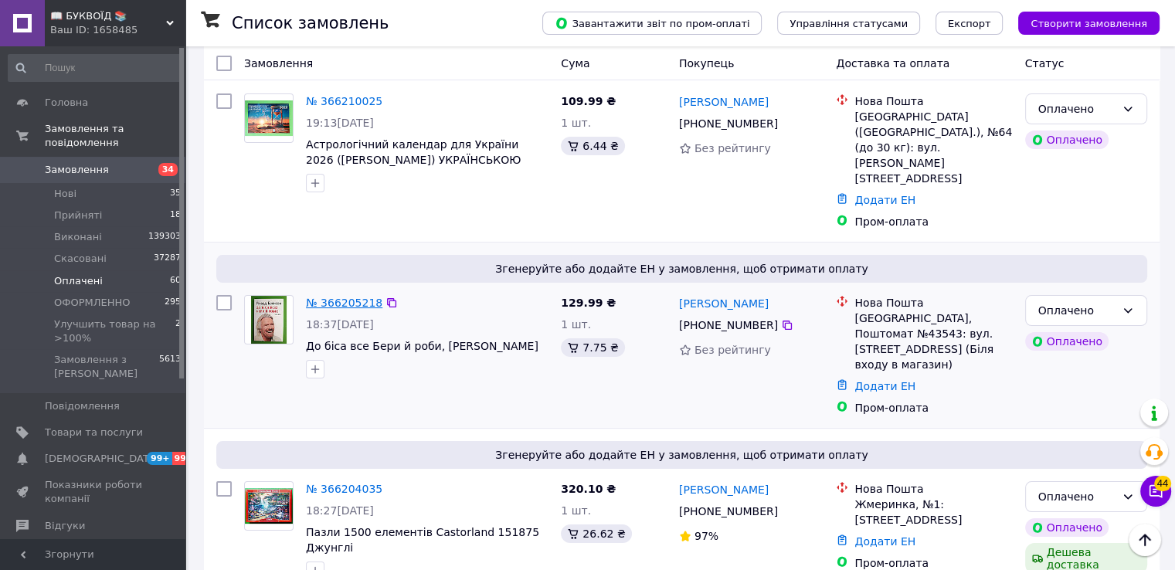
click at [355, 297] on link "№ 366205218" at bounding box center [344, 303] width 77 height 12
click at [346, 104] on link "№ 366210025" at bounding box center [344, 101] width 77 height 12
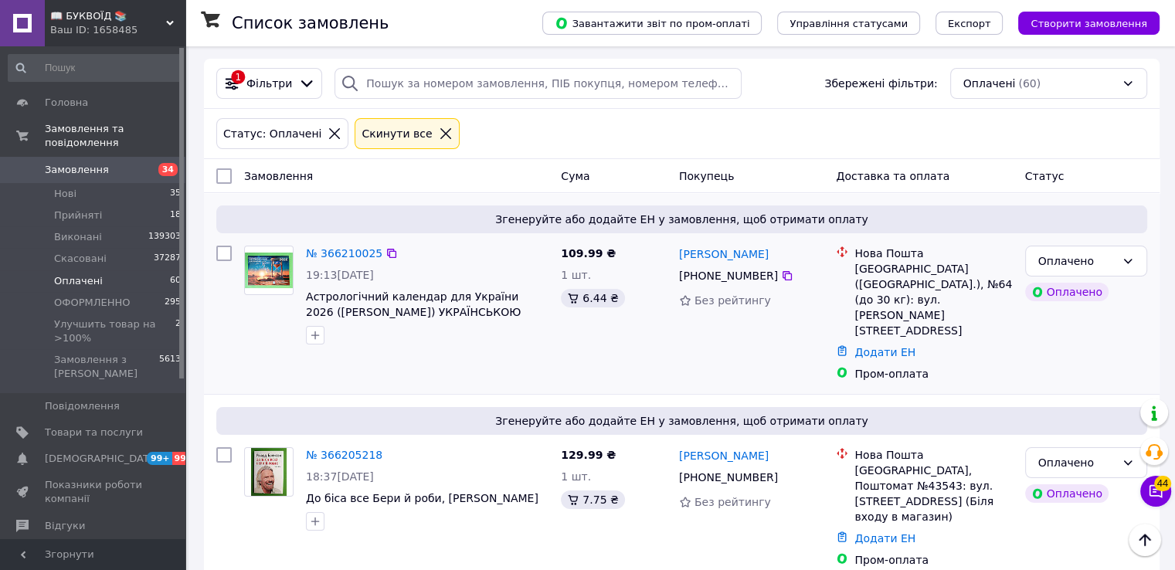
scroll to position [0, 0]
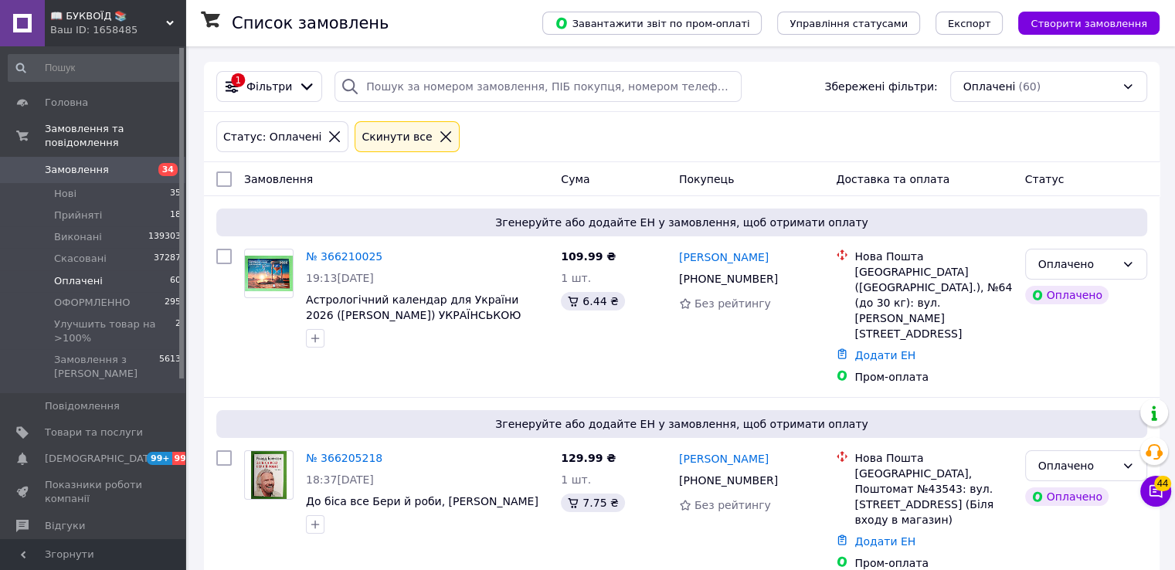
click at [439, 140] on icon at bounding box center [446, 137] width 14 height 14
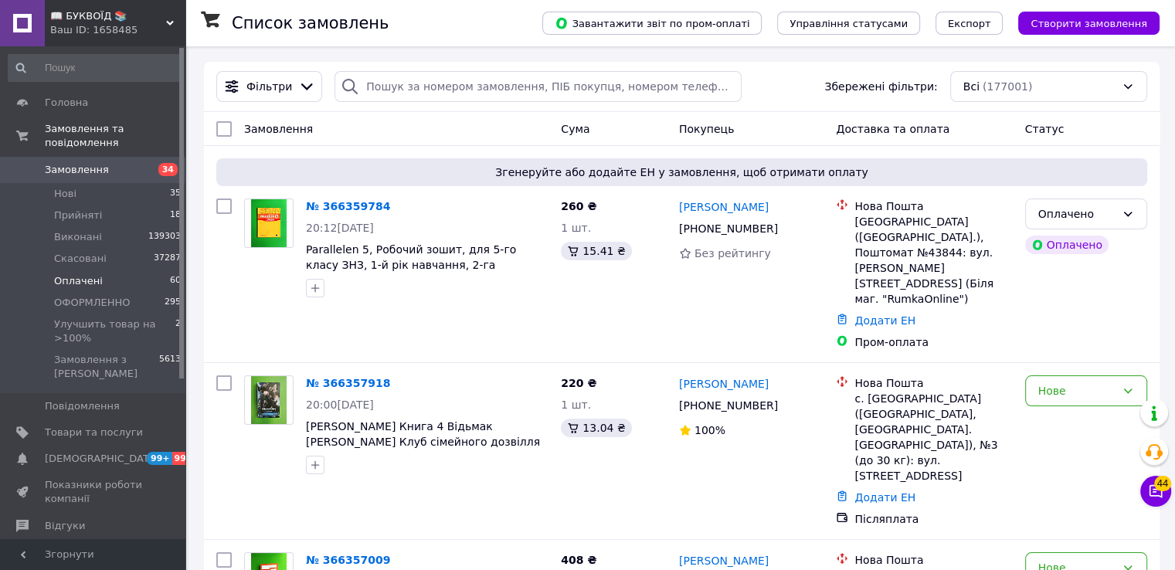
click at [105, 270] on li "Оплачені 60" at bounding box center [95, 281] width 190 height 22
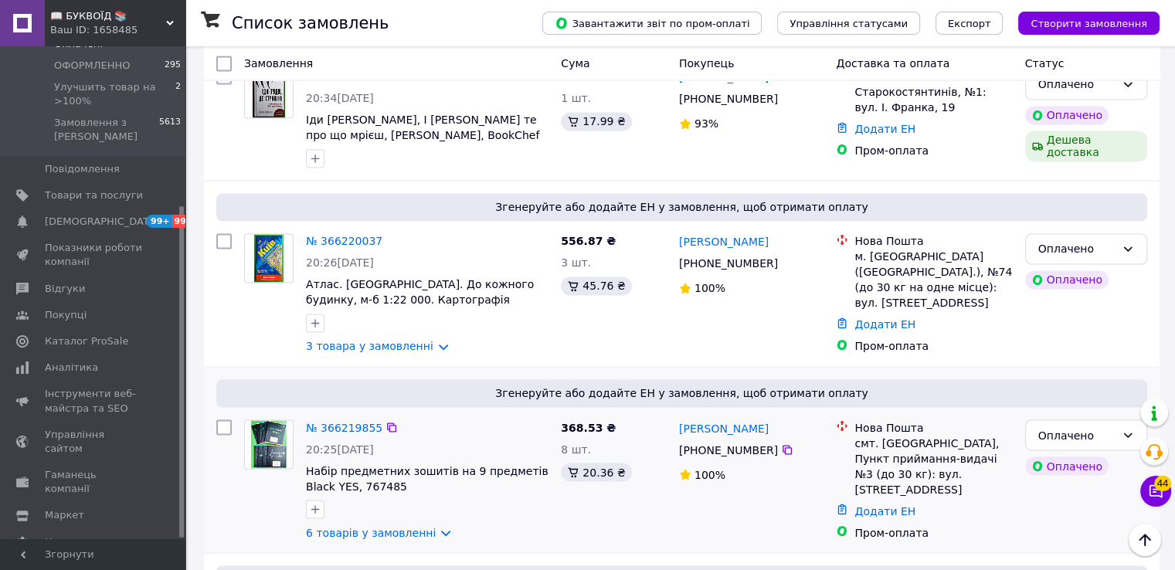
scroll to position [8465, 0]
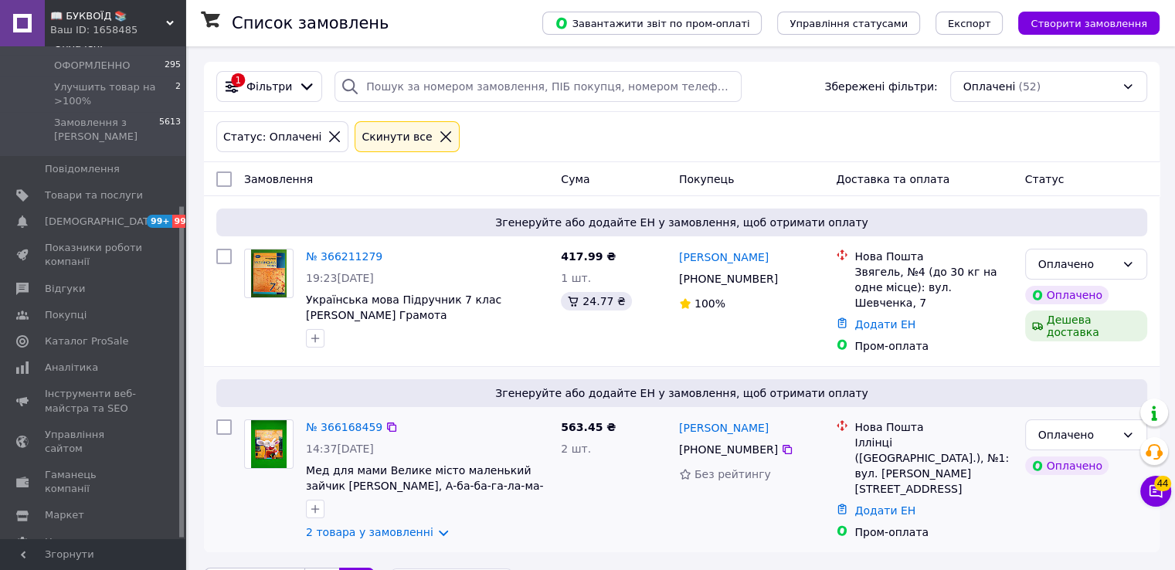
scroll to position [42, 0]
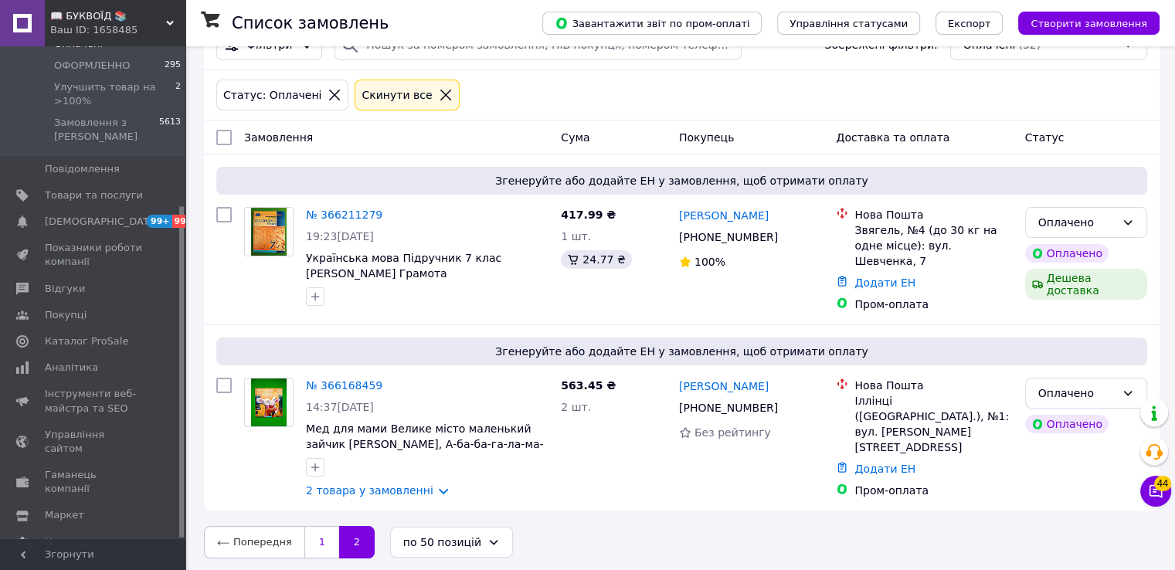
click at [326, 549] on link "1" at bounding box center [321, 542] width 35 height 32
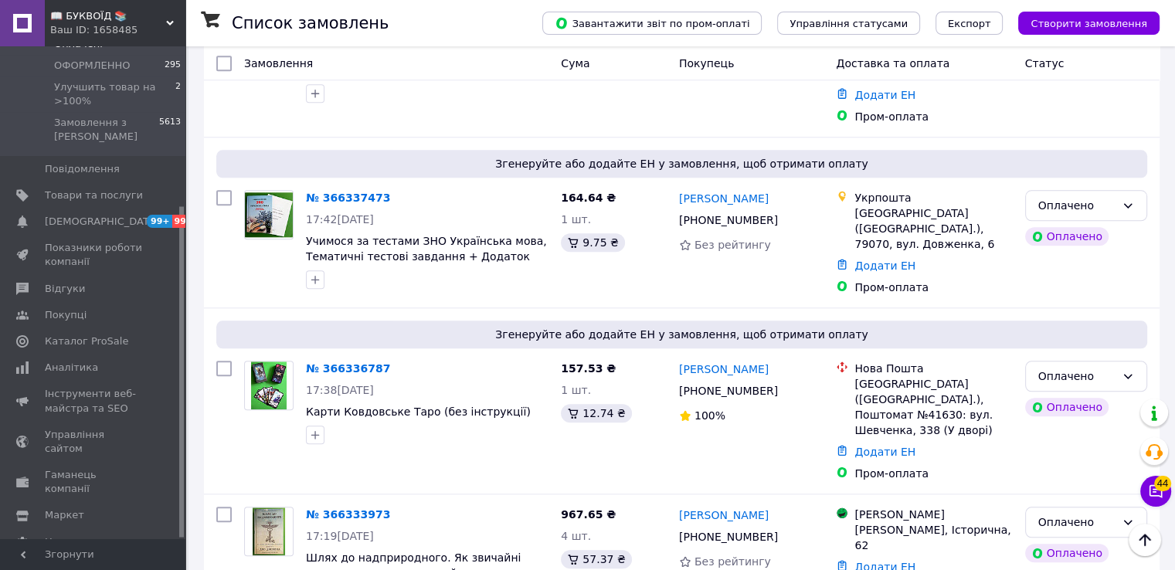
scroll to position [1777, 0]
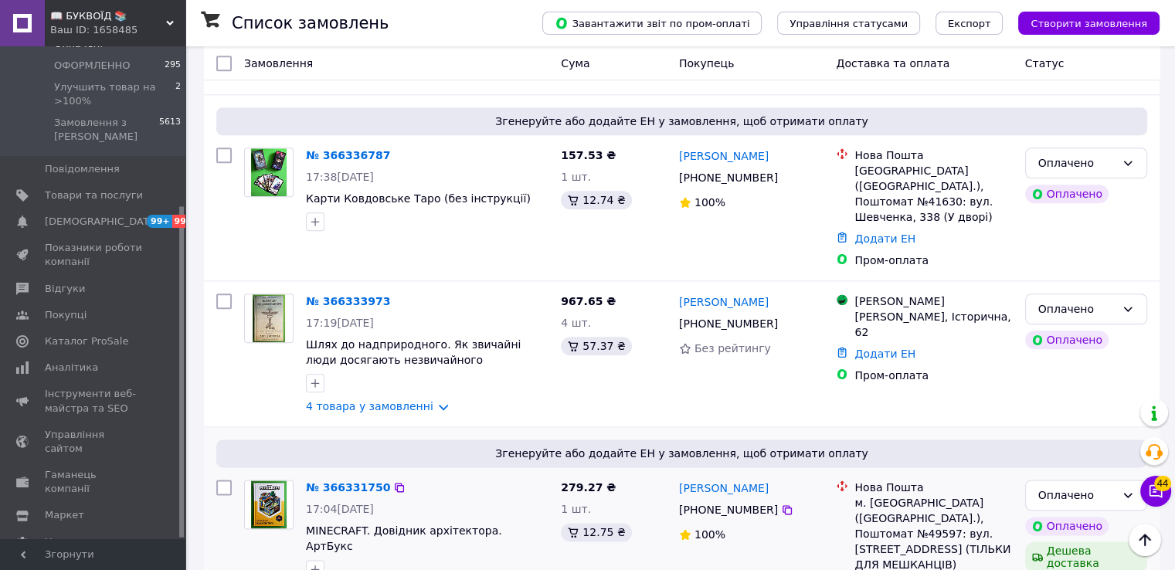
drag, startPoint x: 831, startPoint y: 457, endPoint x: 864, endPoint y: 501, distance: 55.2
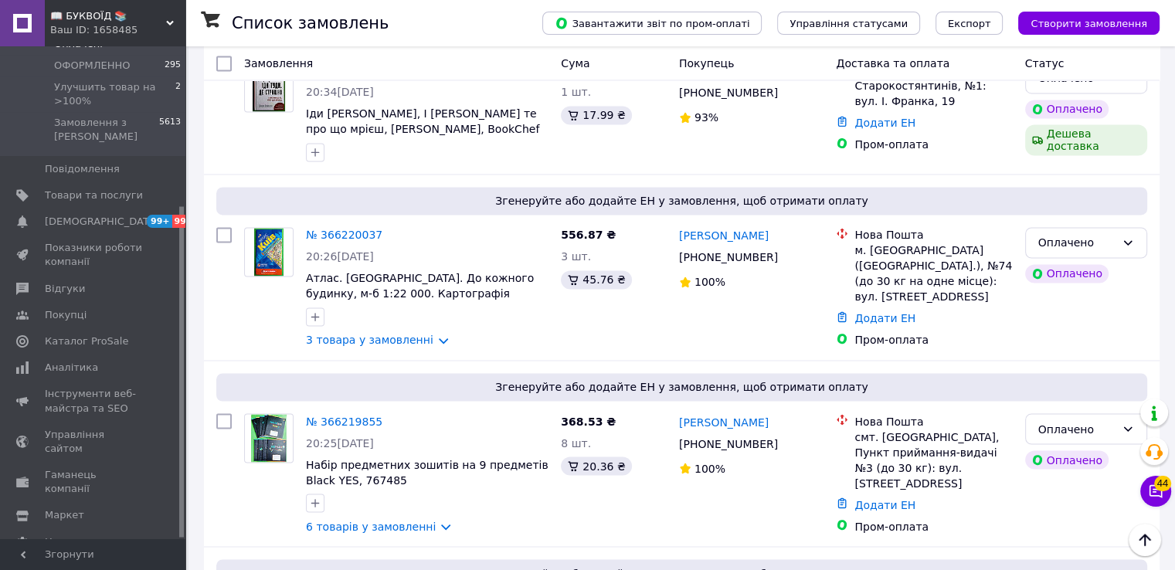
scroll to position [8465, 0]
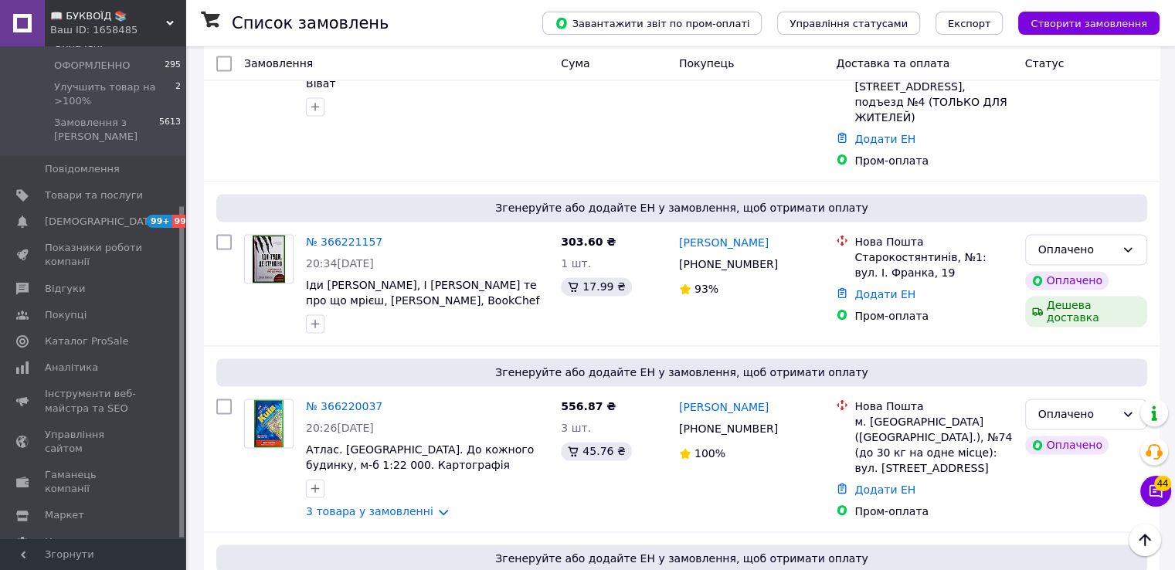
scroll to position [8233, 0]
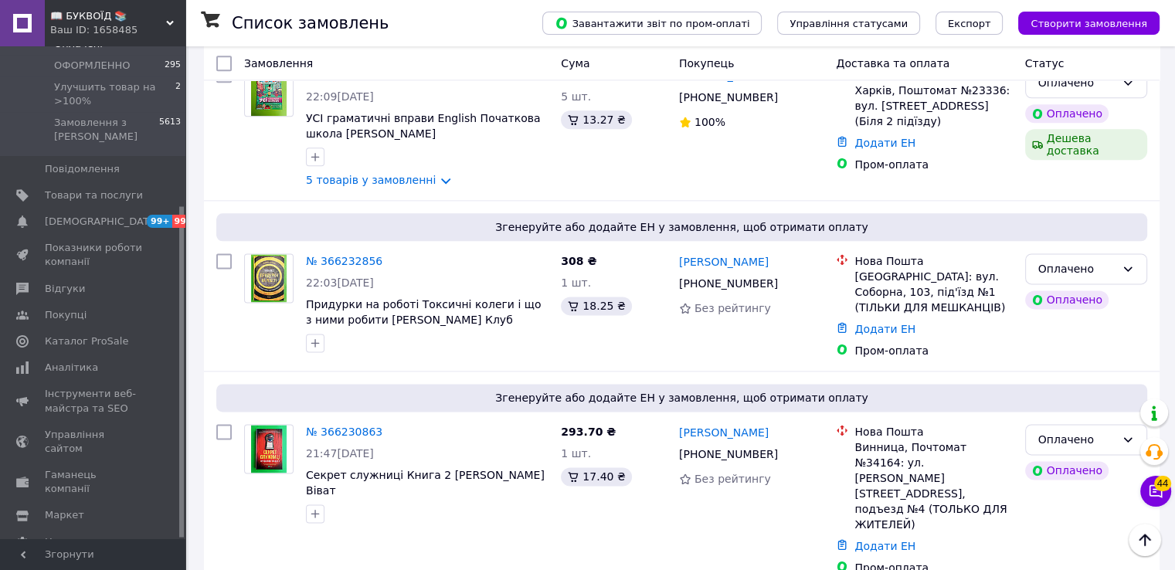
scroll to position [7770, 0]
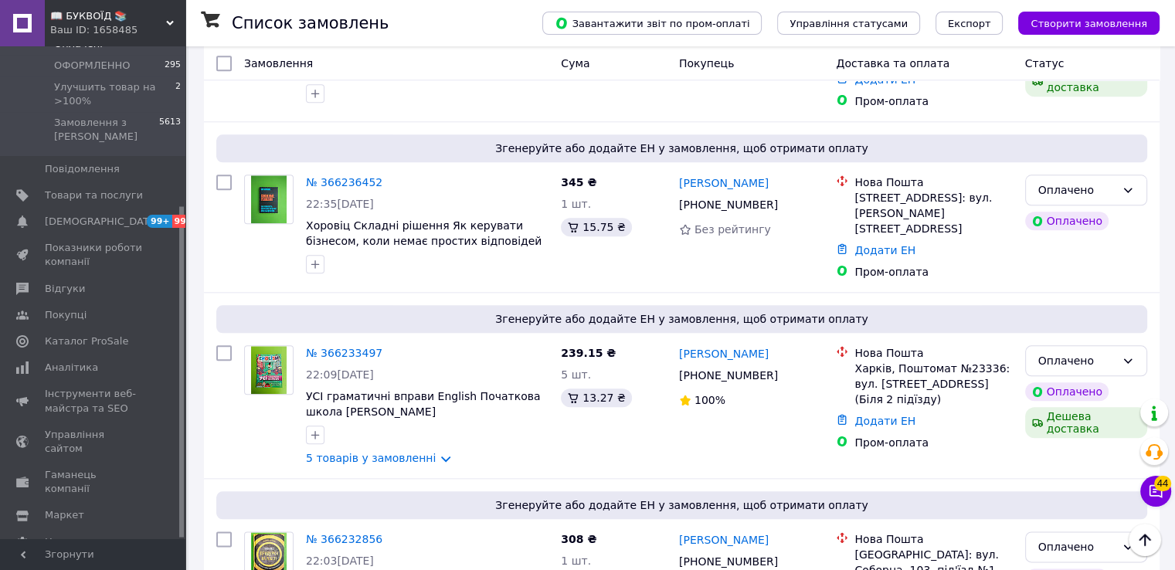
scroll to position [7538, 0]
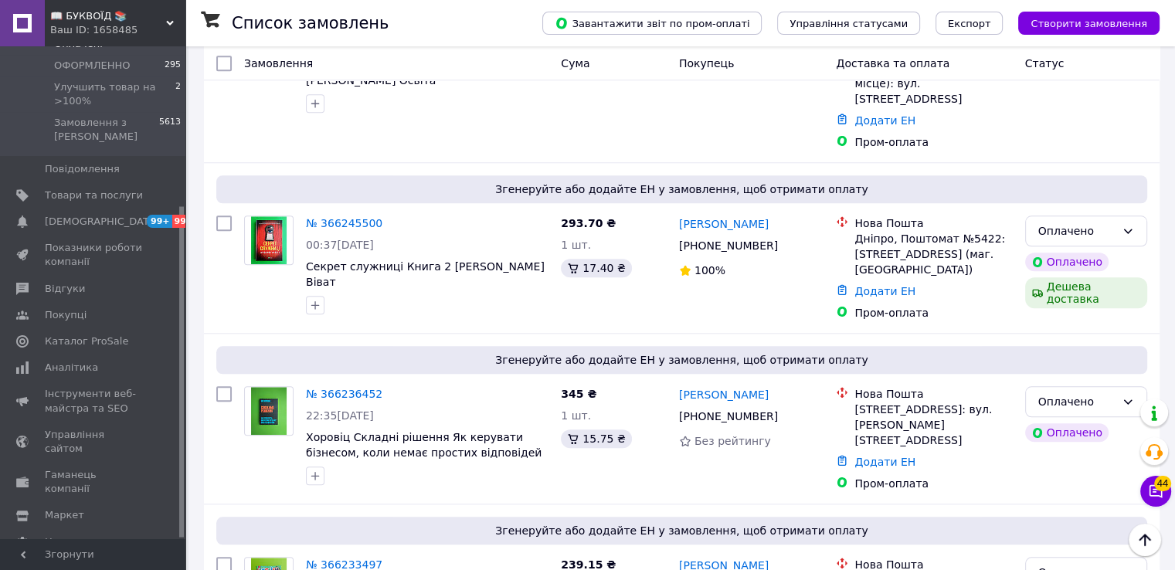
scroll to position [7306, 0]
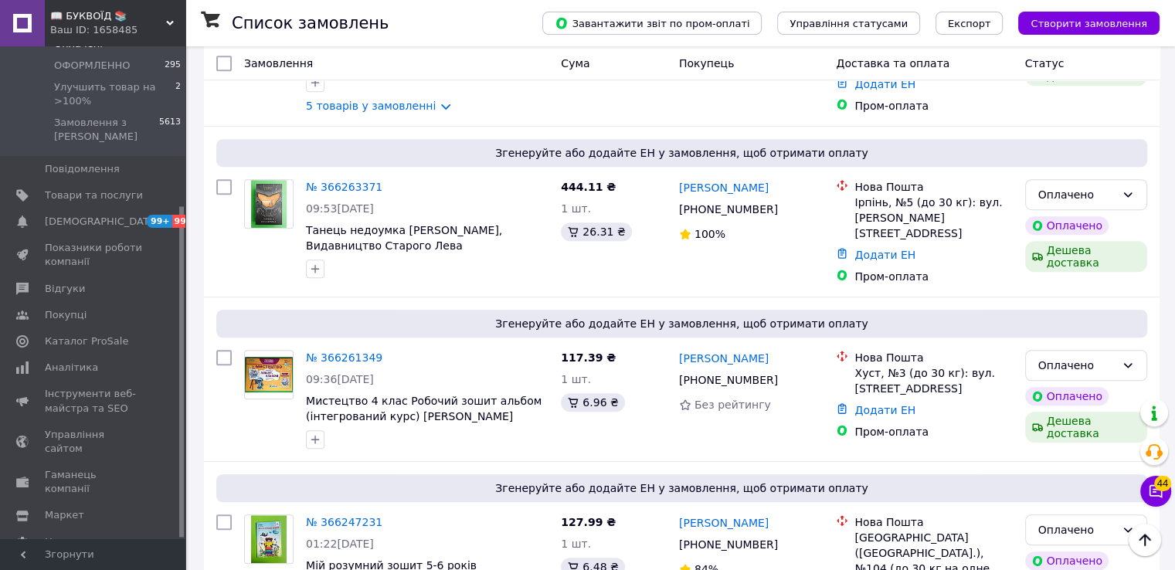
scroll to position [6765, 0]
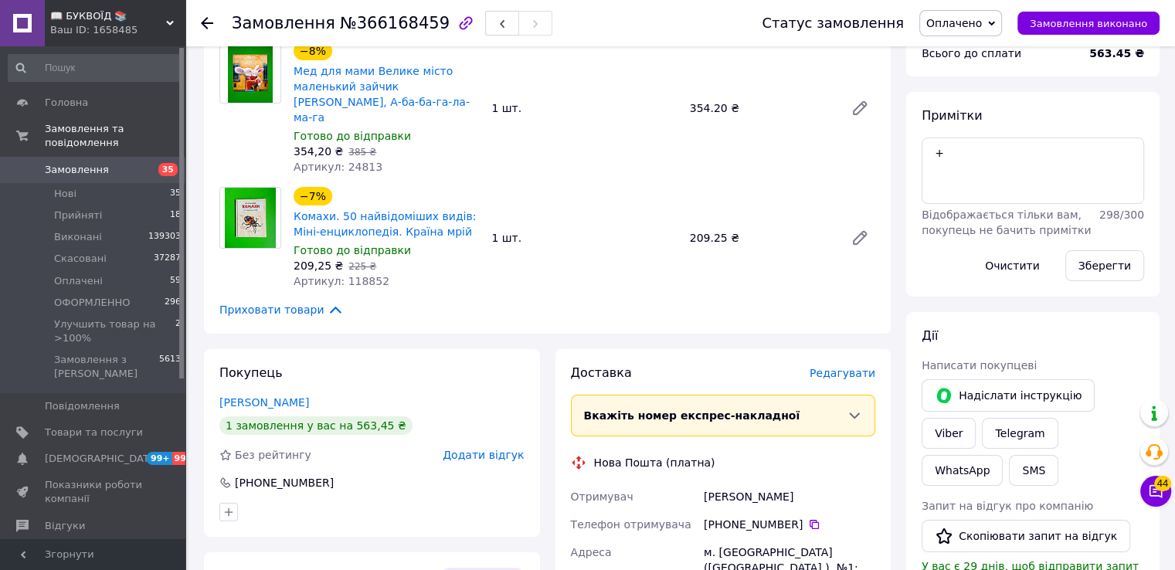
scroll to position [386, 0]
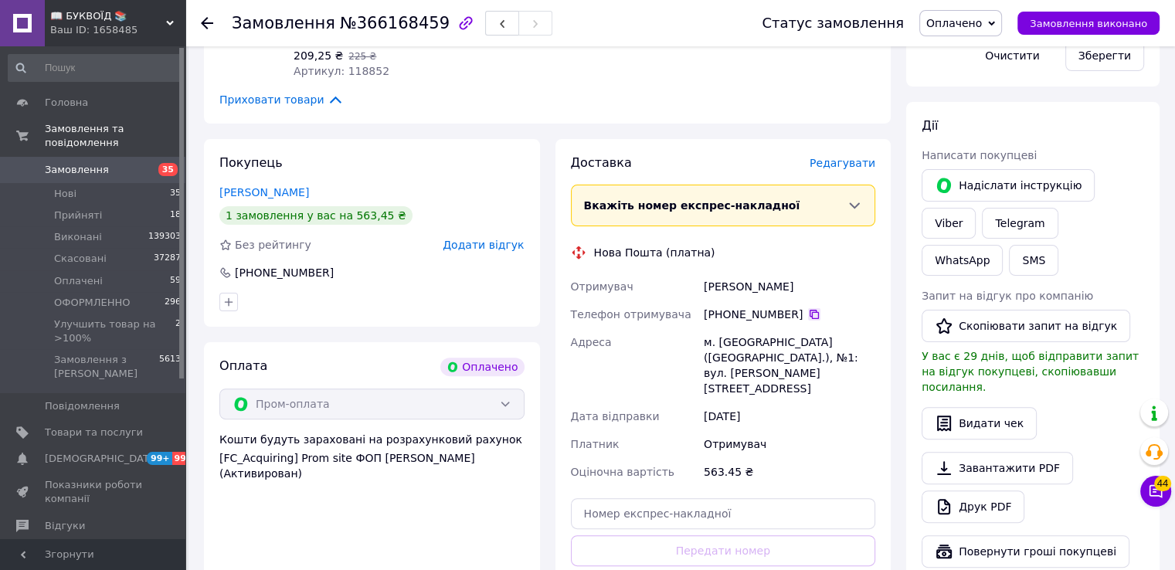
click at [808, 308] on icon at bounding box center [814, 314] width 12 height 12
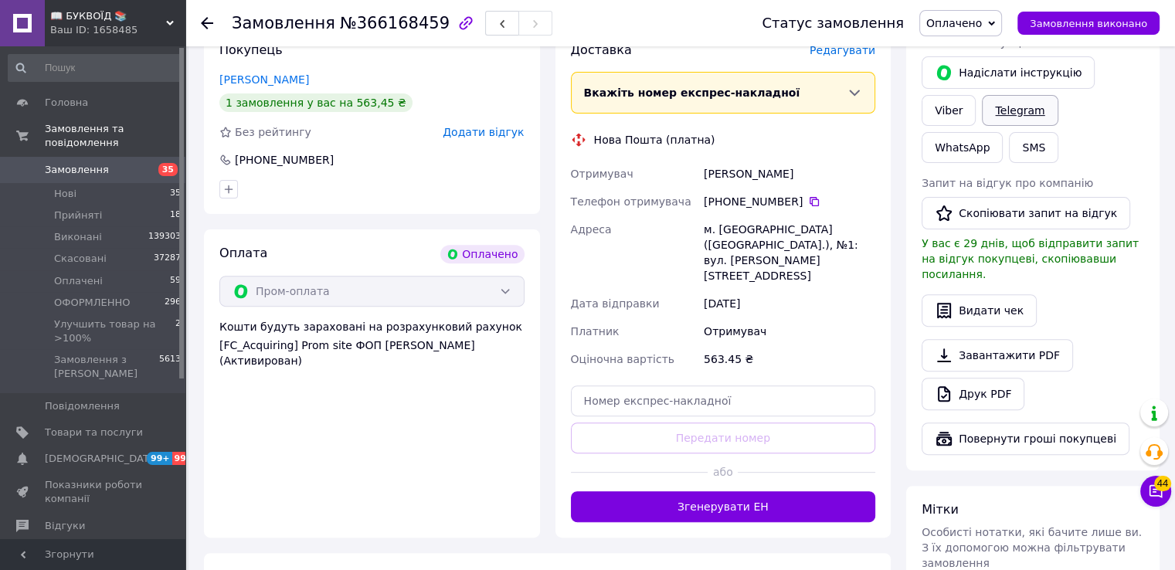
scroll to position [309, 0]
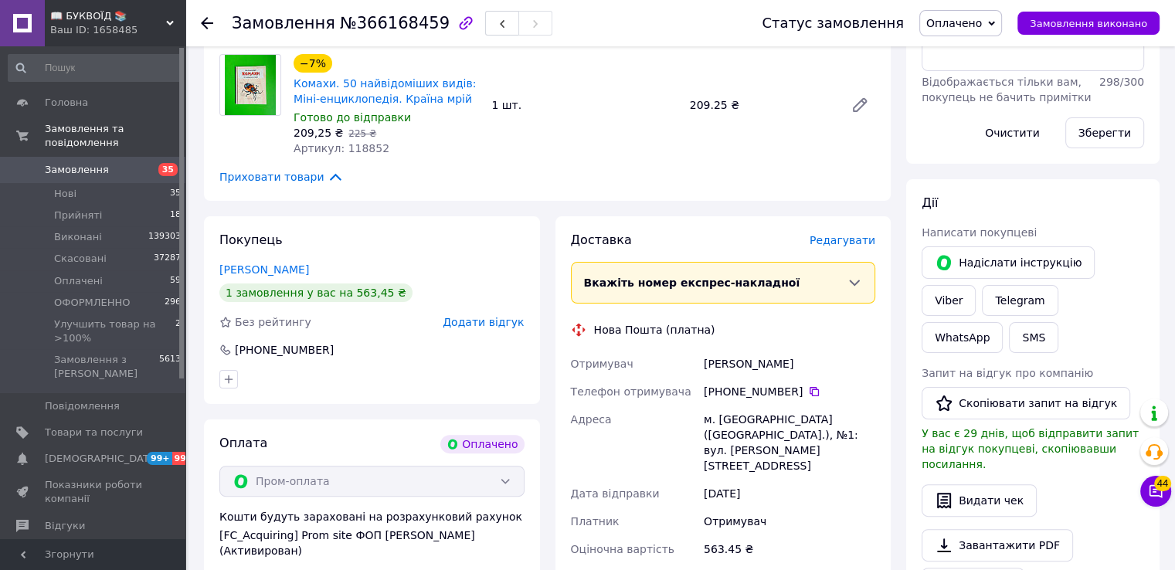
click at [893, 182] on div "Замовлення з сайту Оплачено 11.10.2025 • 14:37 Товари в замовленні (2) −8% Мед …" at bounding box center [547, 391] width 702 height 1186
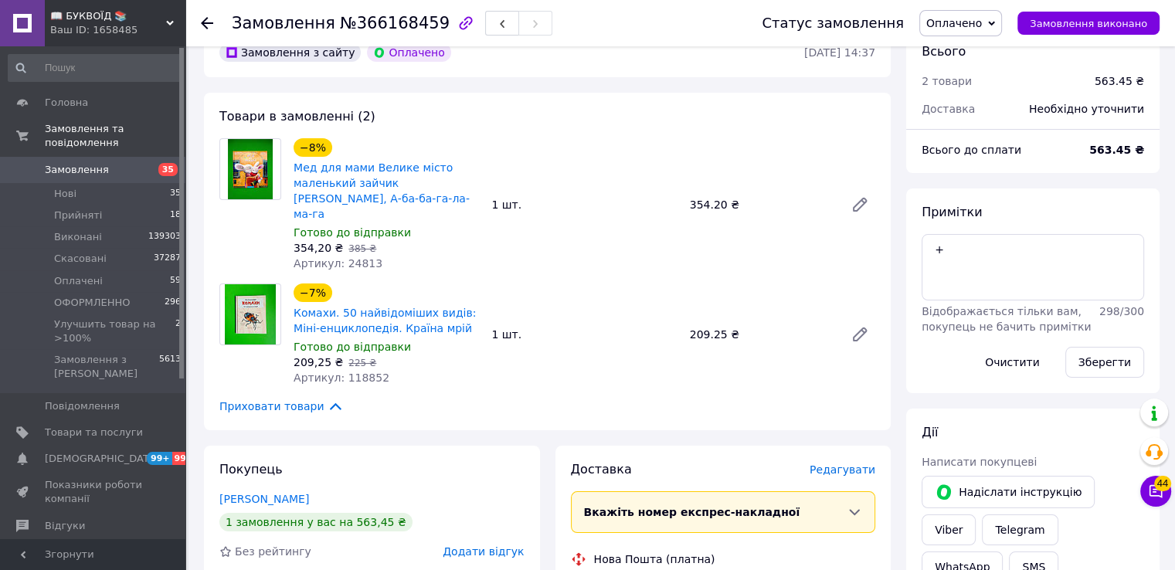
scroll to position [77, 0]
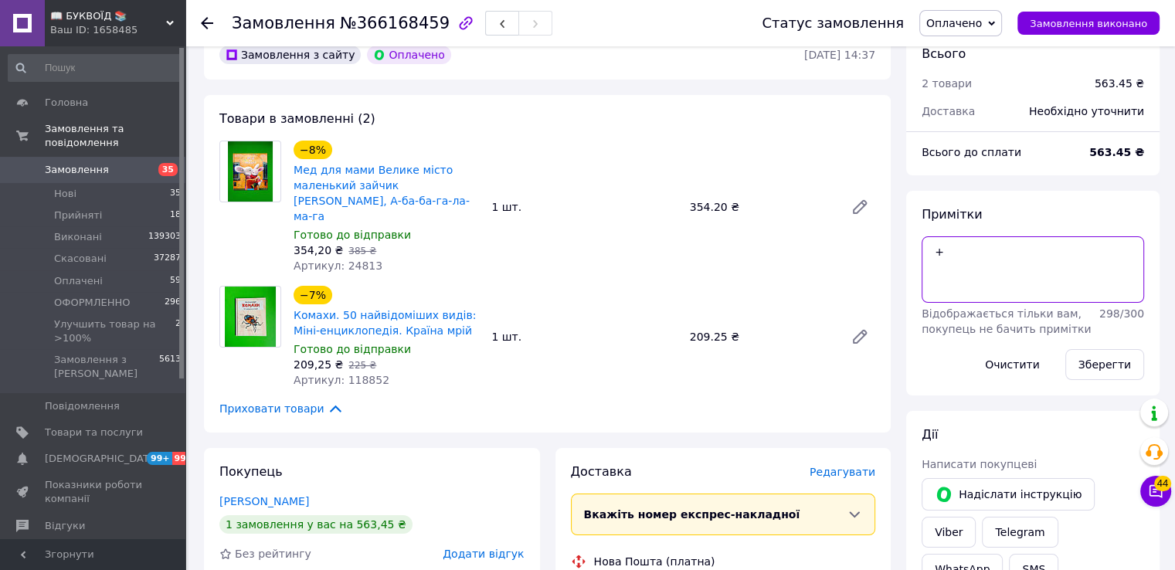
click at [950, 257] on textarea "+" at bounding box center [1033, 269] width 223 height 66
type textarea "+ЗВОНИТИ"
click at [1118, 372] on button "Зберегти" at bounding box center [1105, 364] width 79 height 31
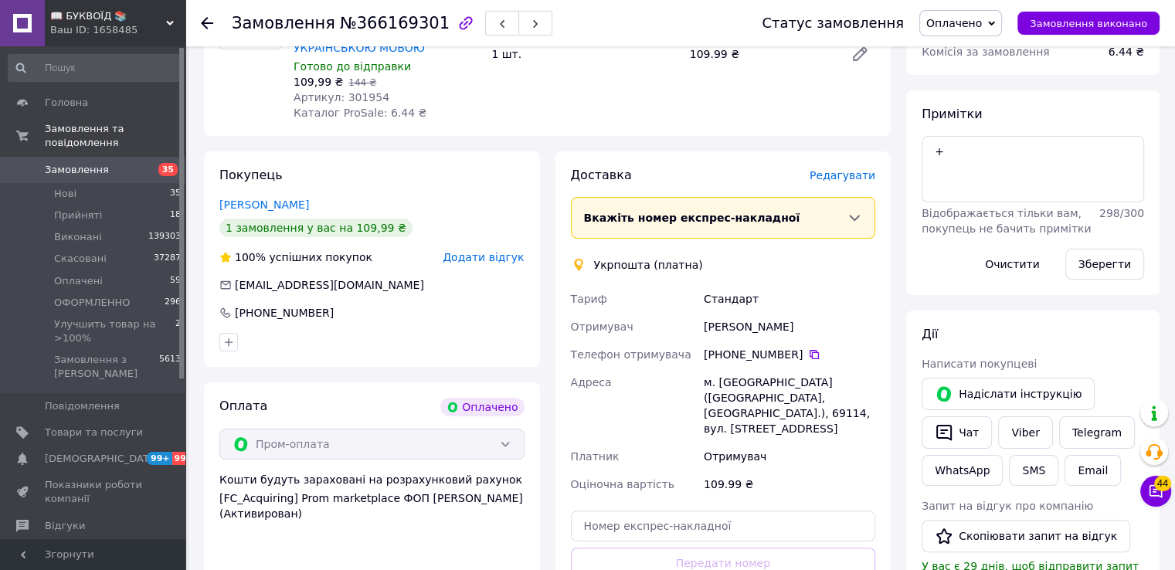
scroll to position [232, 0]
click at [809, 356] on icon at bounding box center [814, 353] width 12 height 12
drag, startPoint x: 886, startPoint y: 303, endPoint x: 836, endPoint y: 302, distance: 49.5
click at [886, 303] on div "Доставка Редагувати Вкажіть номер експрес-накладної Обов'язково введіть номер е…" at bounding box center [724, 406] width 336 height 512
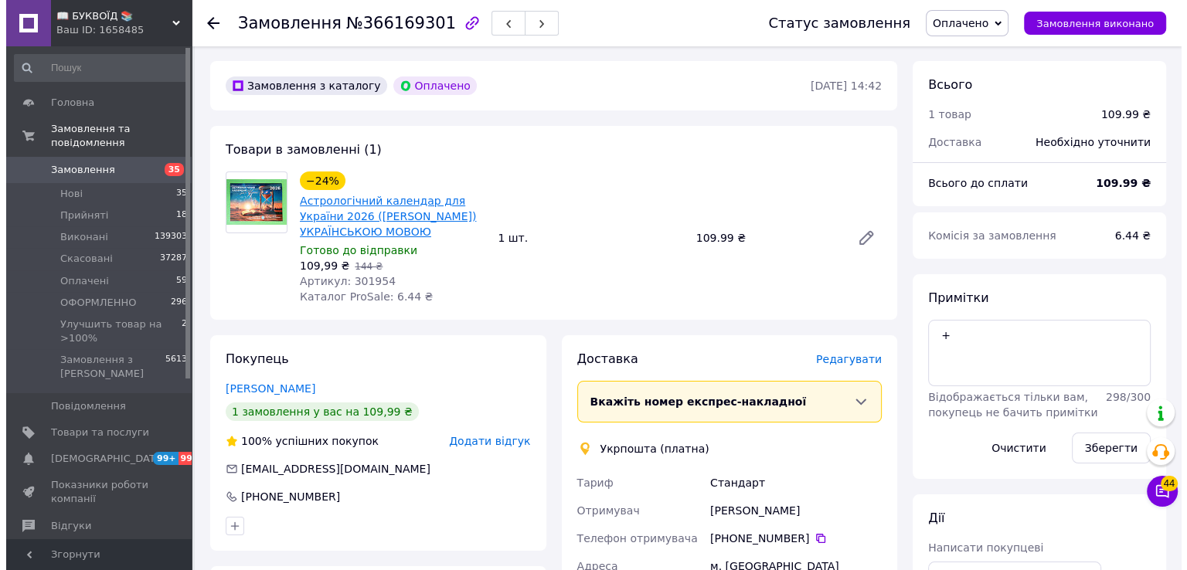
scroll to position [0, 0]
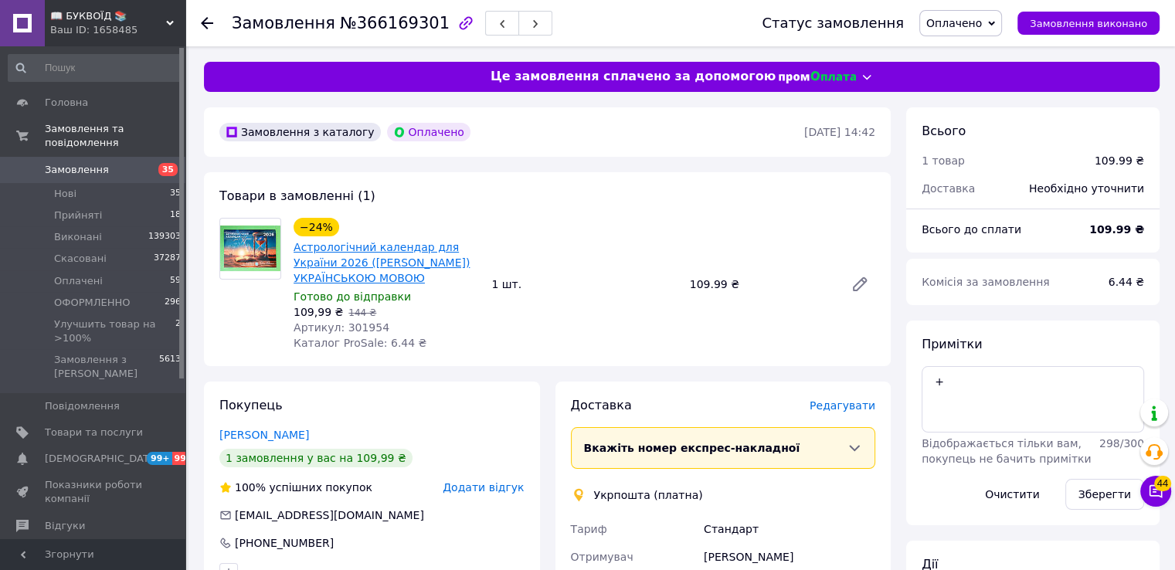
drag, startPoint x: 406, startPoint y: 270, endPoint x: 300, endPoint y: 253, distance: 108.0
click at [294, 253] on span "Астрологічний календар для України 2026 ([PERSON_NAME]) УКРАЇНСЬКОЮ МОВОЮ" at bounding box center [386, 263] width 185 height 46
copy link "Астрологічний календар для України 2026 ([PERSON_NAME]) УКРАЇНСЬКОЮ МОВОЮ"
drag, startPoint x: 889, startPoint y: 356, endPoint x: 705, endPoint y: 315, distance: 188.6
click at [880, 354] on div "Товари в замовленні (1) −24% Астрологічний календар для України 2026 (Осипенко …" at bounding box center [547, 269] width 687 height 194
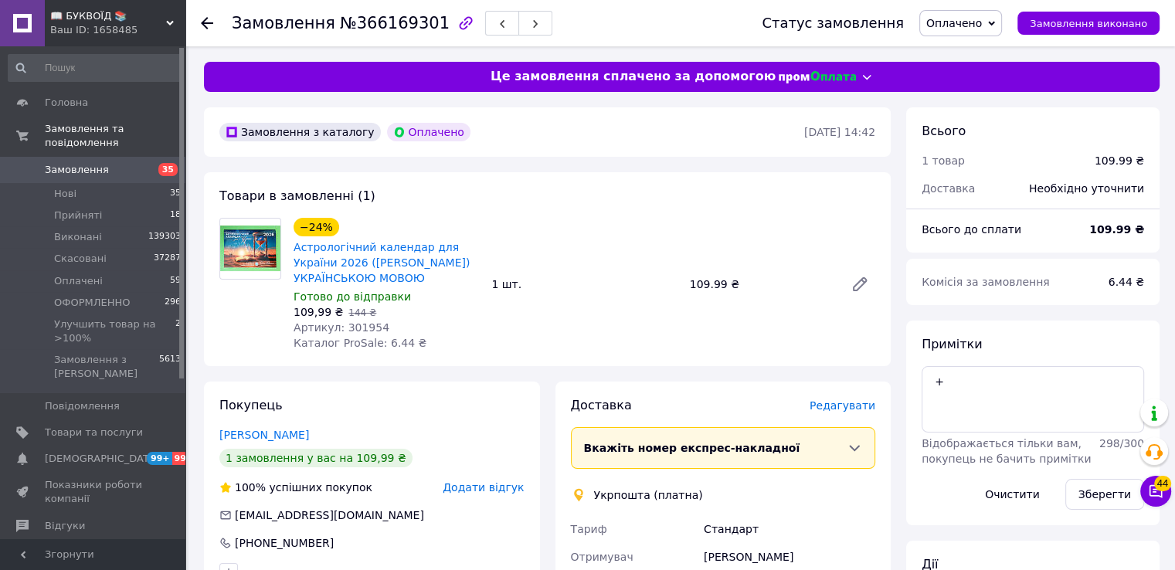
click at [832, 407] on span "Редагувати" at bounding box center [843, 406] width 66 height 12
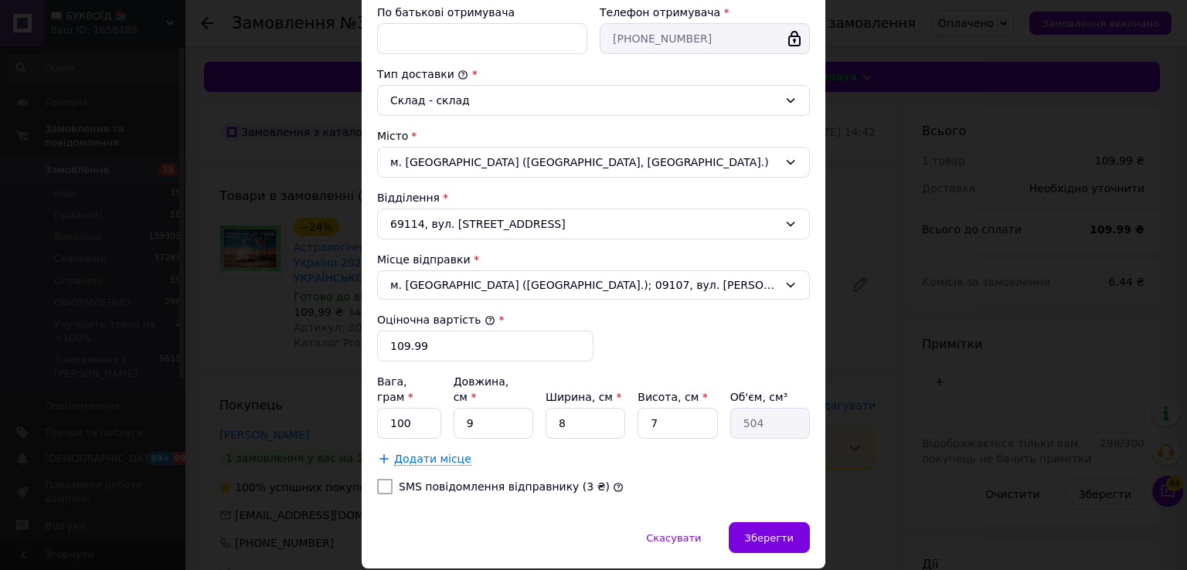
scroll to position [393, 0]
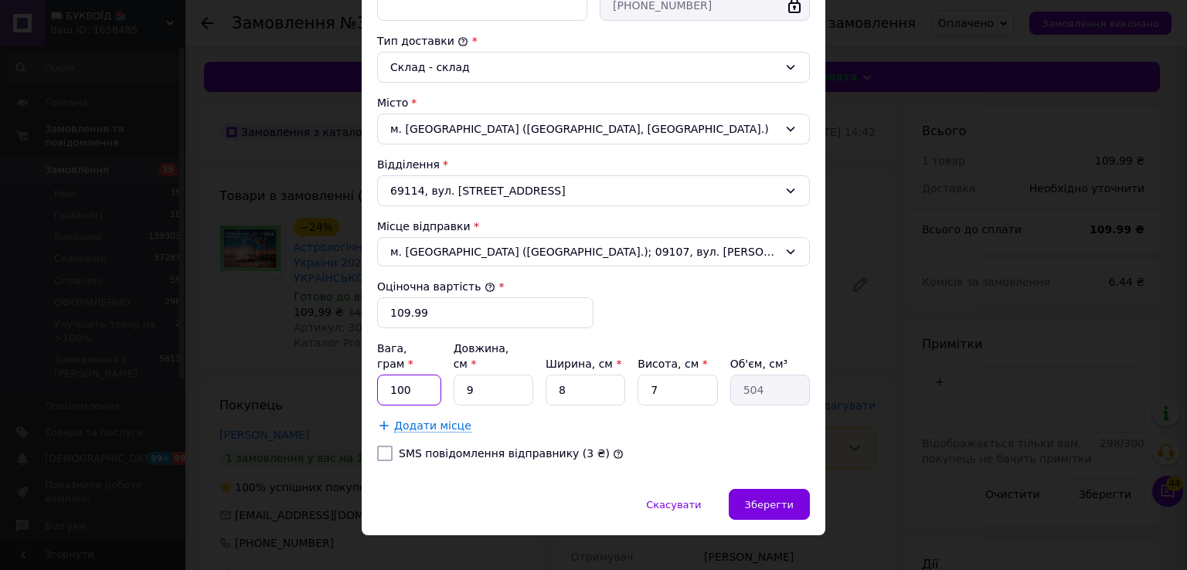
drag, startPoint x: 420, startPoint y: 369, endPoint x: 382, endPoint y: 366, distance: 38.8
click at [382, 375] on input "100" at bounding box center [409, 390] width 64 height 31
type input "11"
click at [784, 499] on span "Зберегти" at bounding box center [769, 505] width 49 height 12
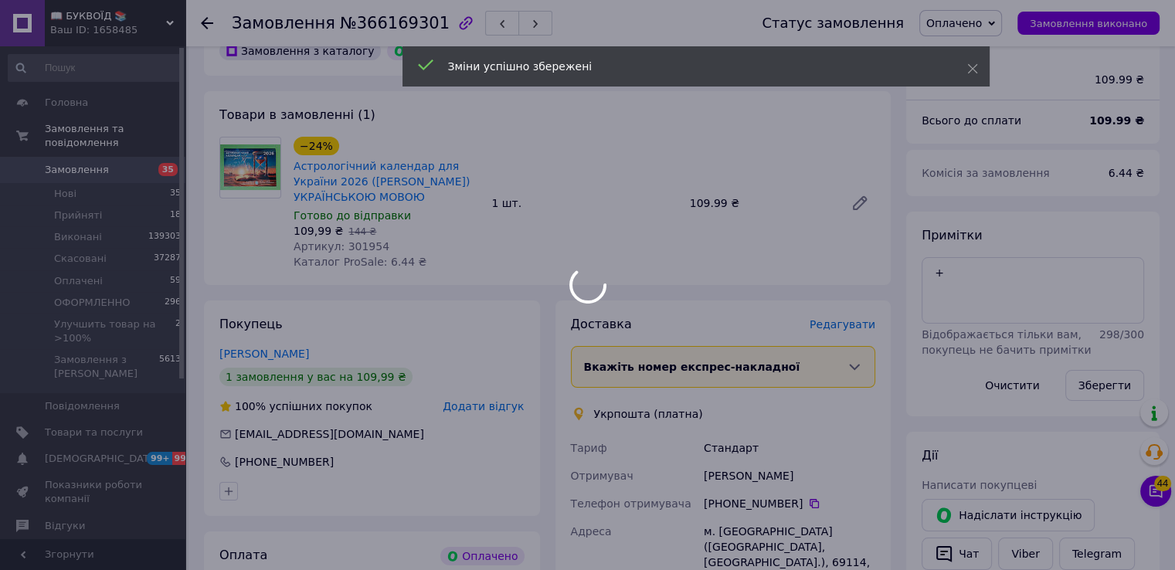
scroll to position [464, 0]
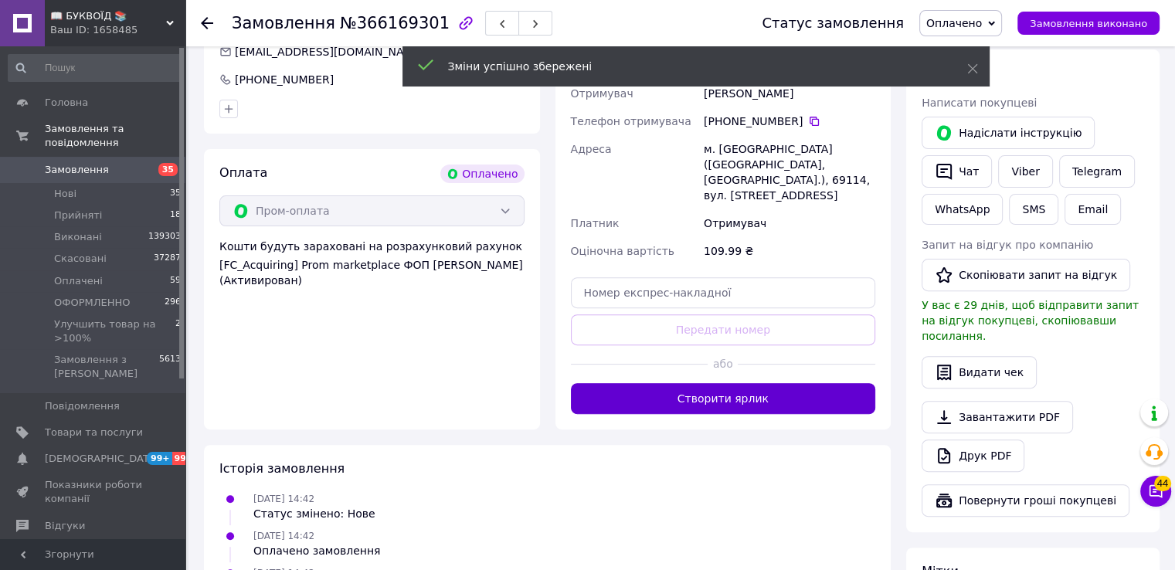
click at [761, 384] on button "Створити ярлик" at bounding box center [723, 398] width 305 height 31
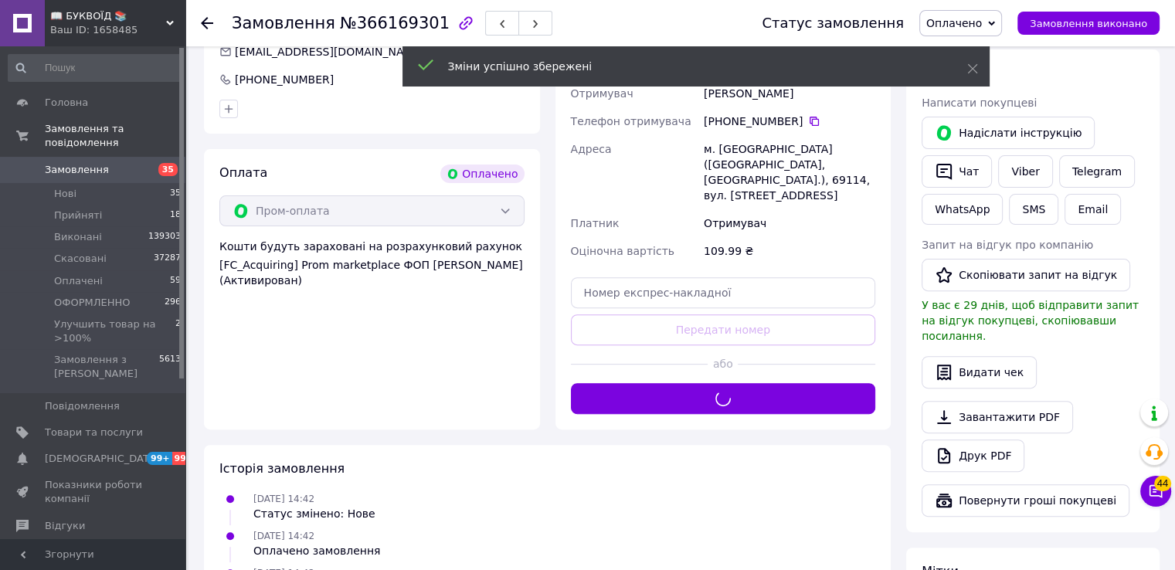
click at [998, 23] on span "Оплачено" at bounding box center [961, 23] width 83 height 26
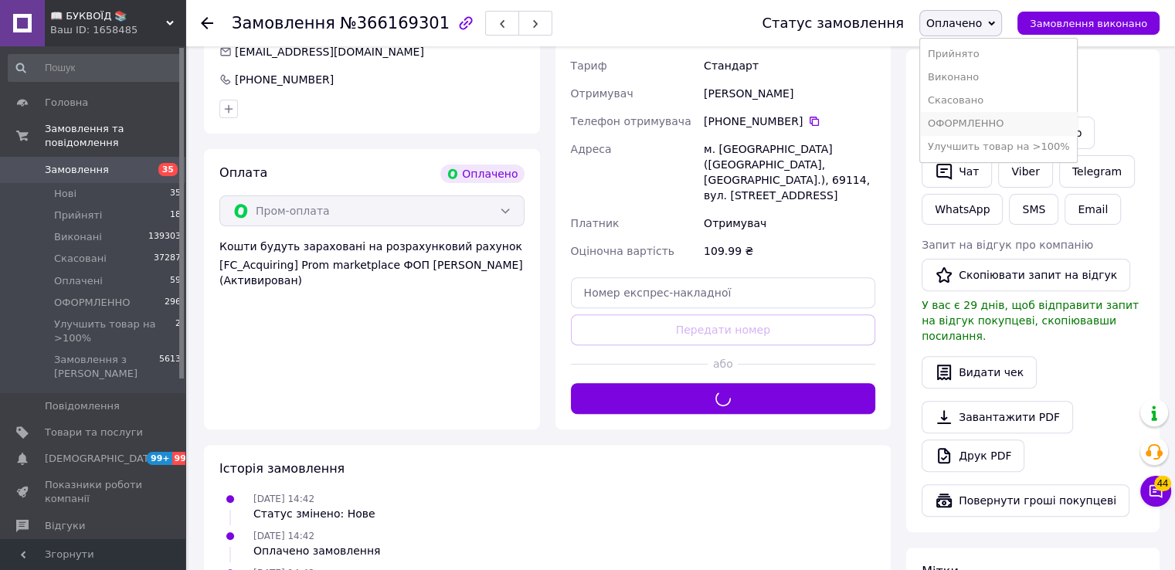
click at [1002, 121] on li "ОФОРМЛЕННО" at bounding box center [999, 123] width 158 height 23
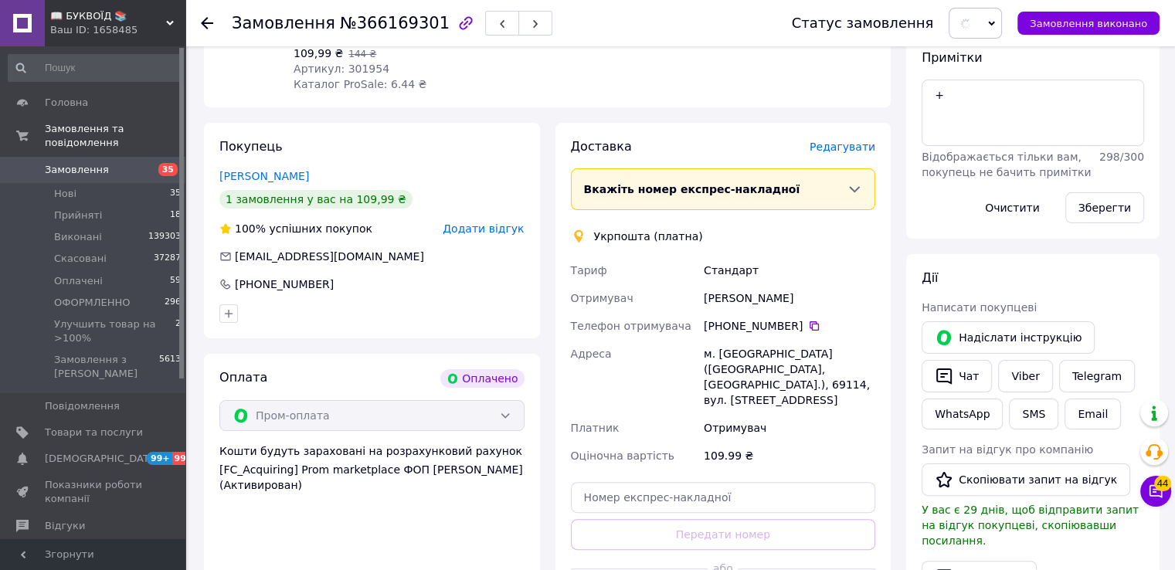
scroll to position [155, 0]
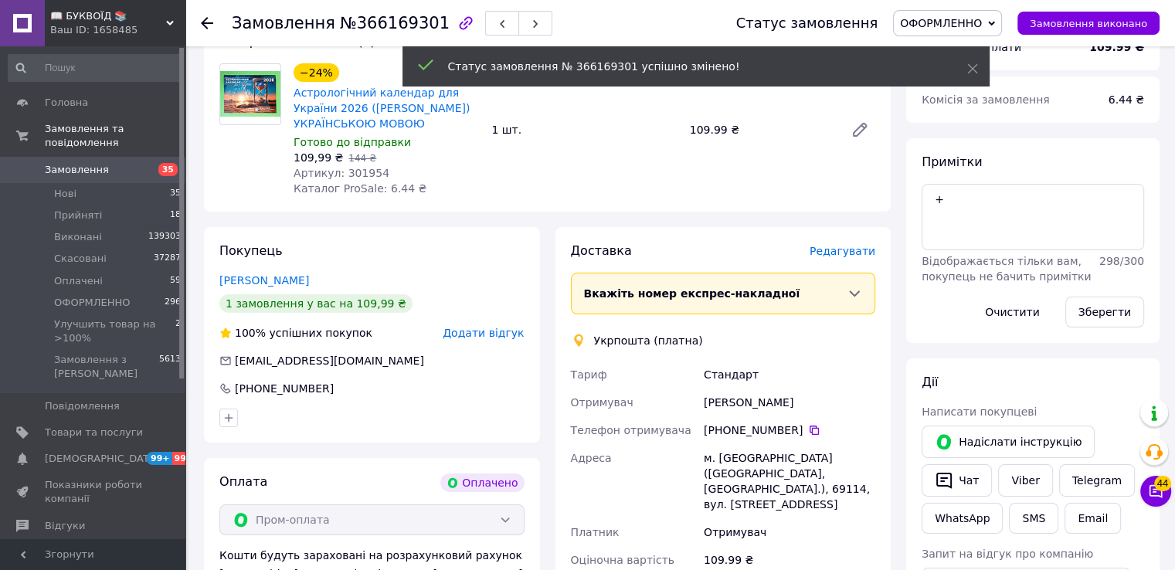
click at [982, 24] on span "ОФОРМЛЕННО" at bounding box center [941, 23] width 82 height 12
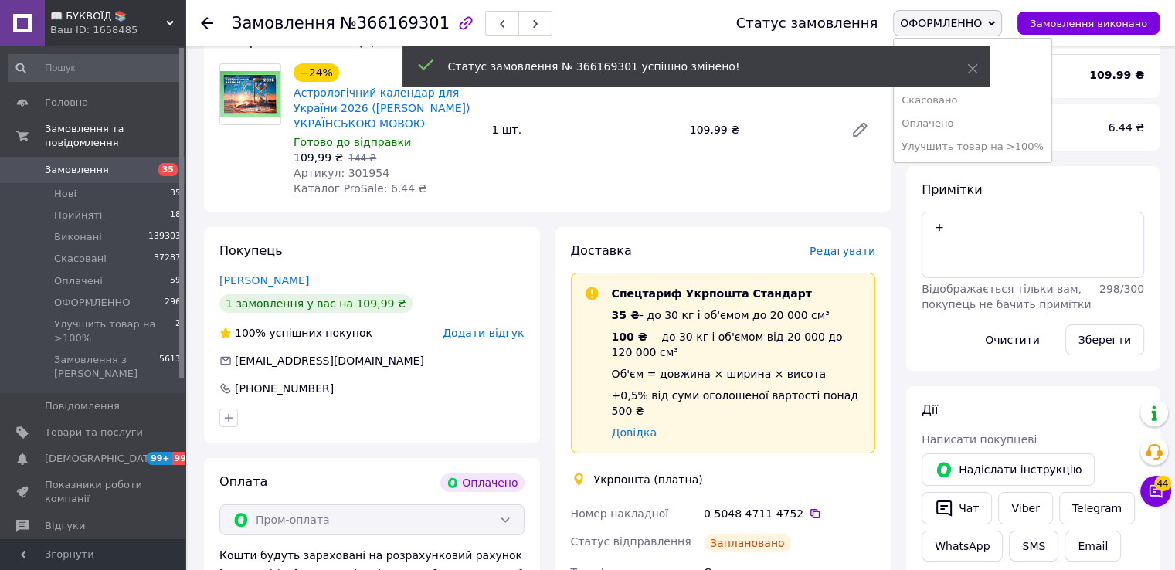
click at [983, 146] on li "Улучшить товар на >100%" at bounding box center [973, 146] width 158 height 23
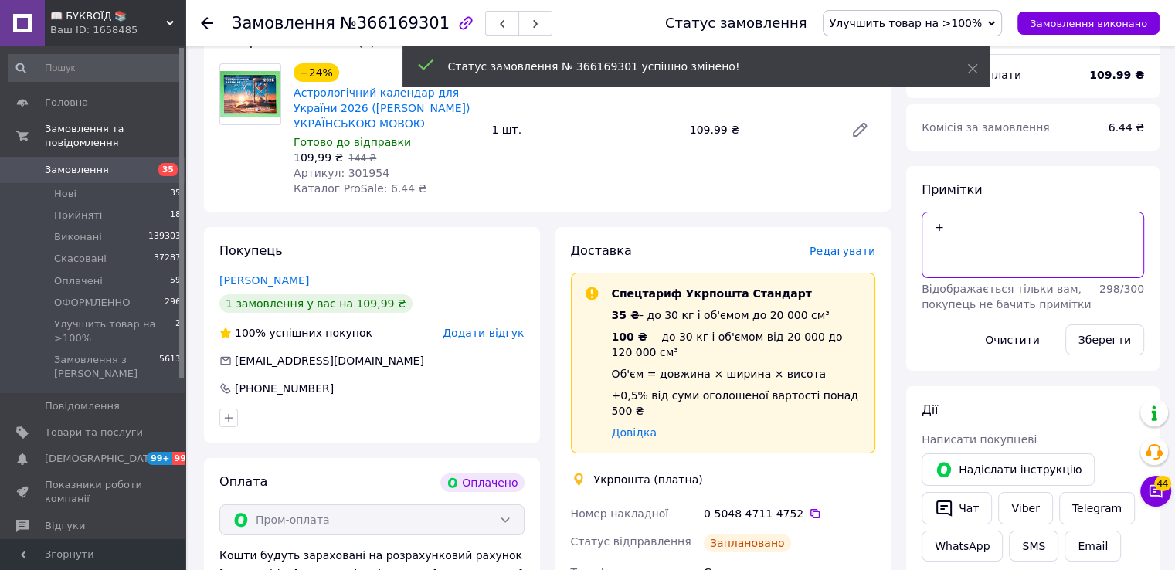
click at [961, 224] on textarea "+" at bounding box center [1033, 245] width 223 height 66
type textarea "+[PERSON_NAME]"
drag, startPoint x: 1109, startPoint y: 338, endPoint x: 903, endPoint y: 441, distance: 229.8
click at [1107, 339] on button "Зберегти" at bounding box center [1105, 340] width 79 height 31
click at [809, 508] on icon at bounding box center [815, 514] width 12 height 12
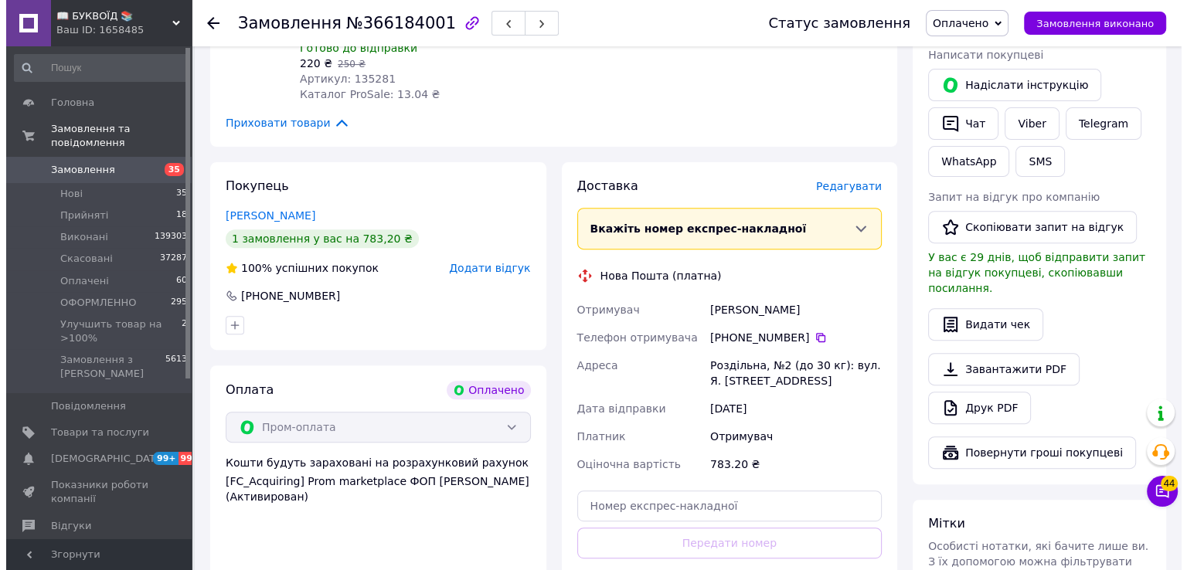
scroll to position [541, 0]
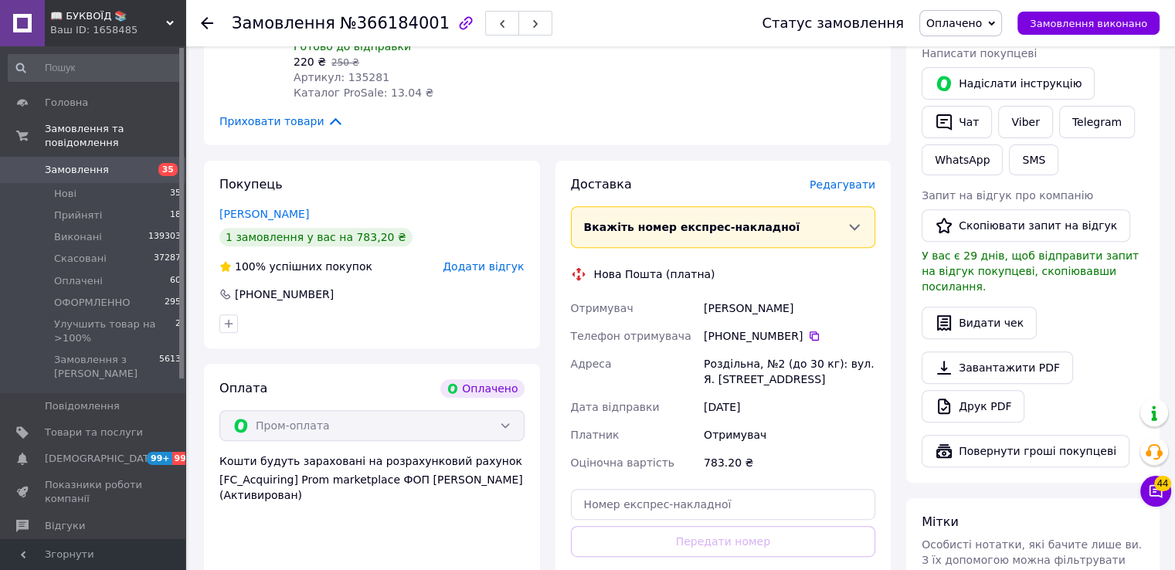
click at [808, 341] on icon at bounding box center [814, 336] width 12 height 12
click at [899, 299] on div "Всього 3 товари 783.20 ₴ Доставка Необхідно уточнити Всього до сплати 783.20 ₴ …" at bounding box center [1033, 213] width 269 height 1294
click at [838, 191] on span "Редагувати" at bounding box center [843, 185] width 66 height 12
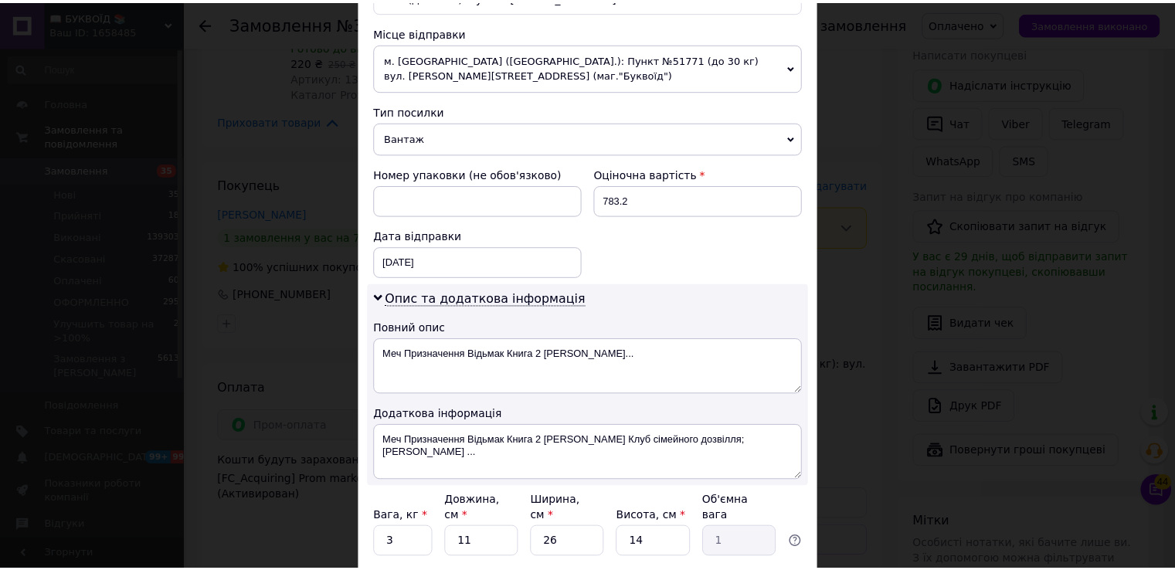
scroll to position [618, 0]
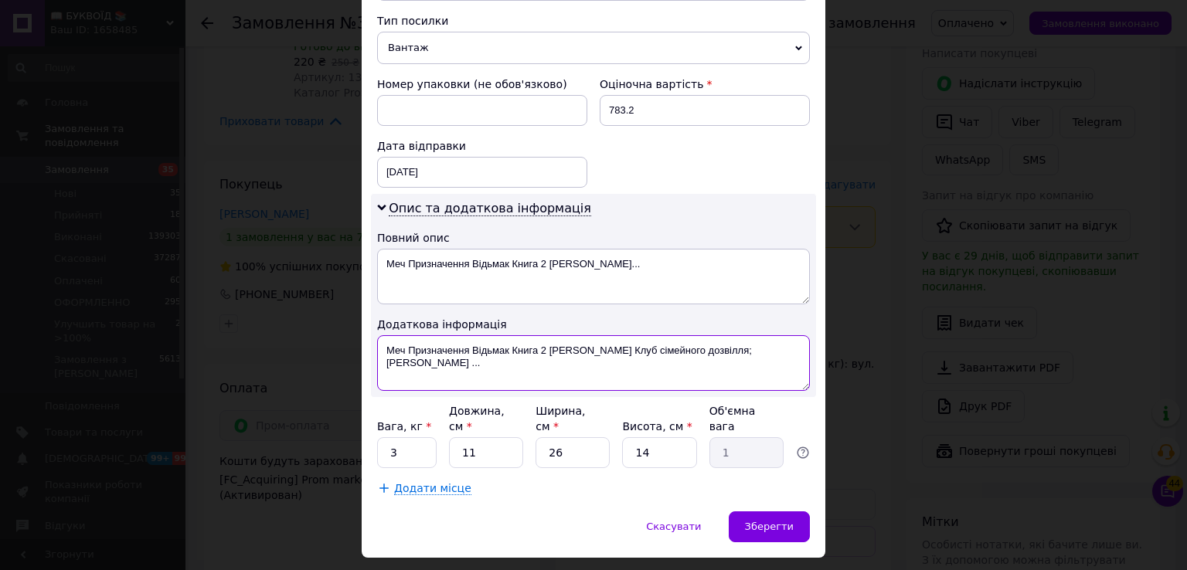
drag, startPoint x: 472, startPoint y: 359, endPoint x: 369, endPoint y: 332, distance: 106.5
click at [371, 332] on div "Опис та додаткова інформація Повний опис Меч Призначення Відьмак Книга 2 Анджей…" at bounding box center [593, 295] width 445 height 203
type textarea "ОПЛ 3 ТОВАРИ"
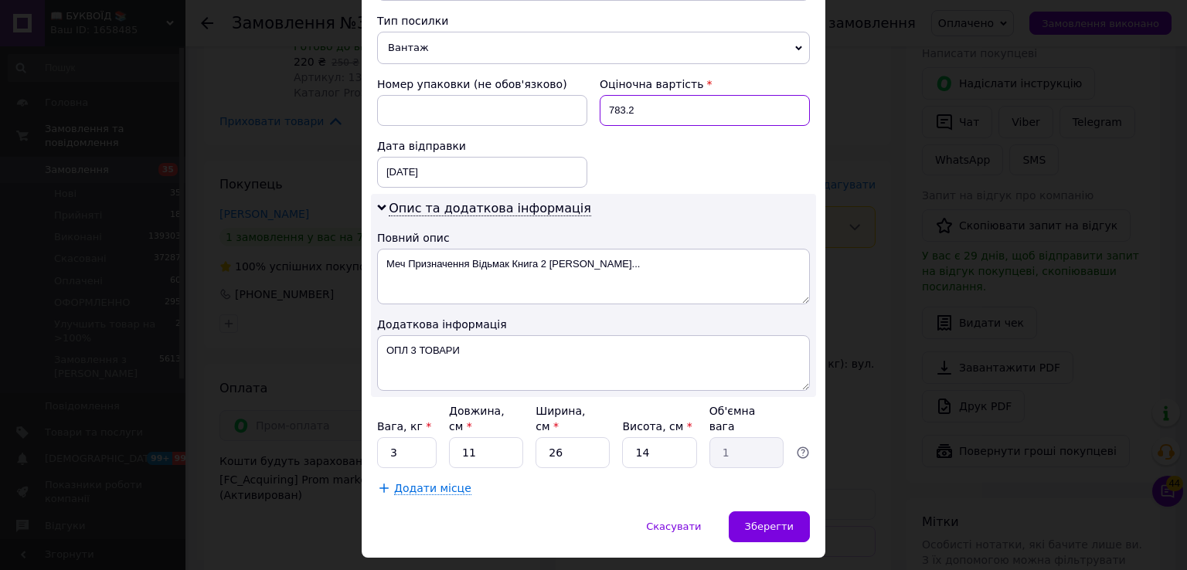
drag, startPoint x: 636, startPoint y: 115, endPoint x: 613, endPoint y: 113, distance: 23.3
click at [613, 113] on input "783.2" at bounding box center [705, 110] width 210 height 31
type input "7"
type input "200"
drag, startPoint x: 401, startPoint y: 438, endPoint x: 379, endPoint y: 430, distance: 23.7
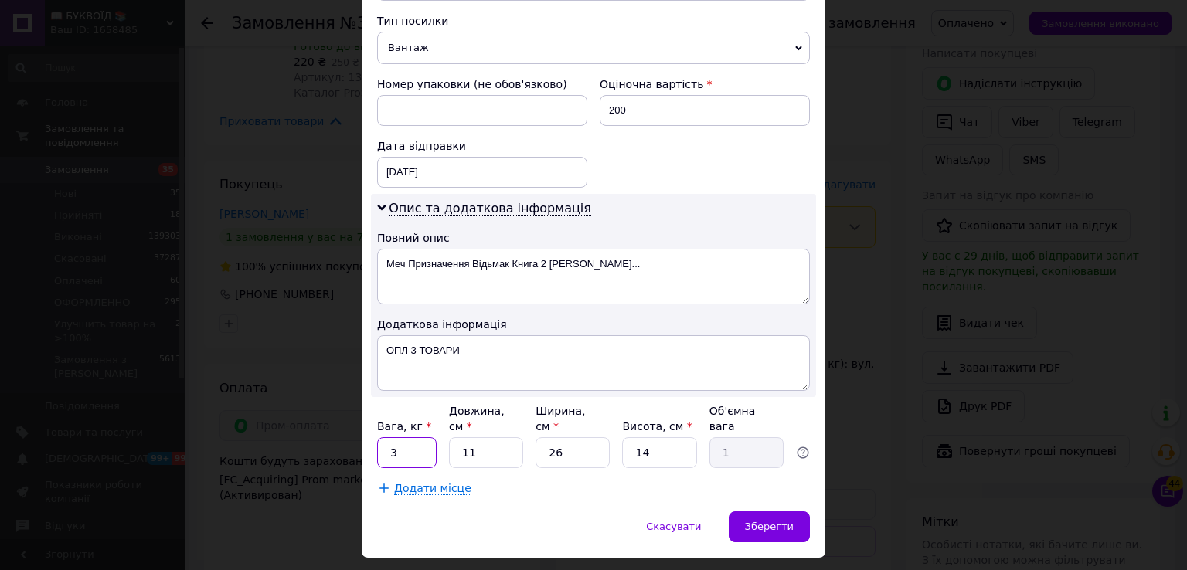
click at [379, 437] on input "3" at bounding box center [407, 452] width 60 height 31
type input "1"
click at [781, 514] on div "Зберегти" at bounding box center [769, 527] width 81 height 31
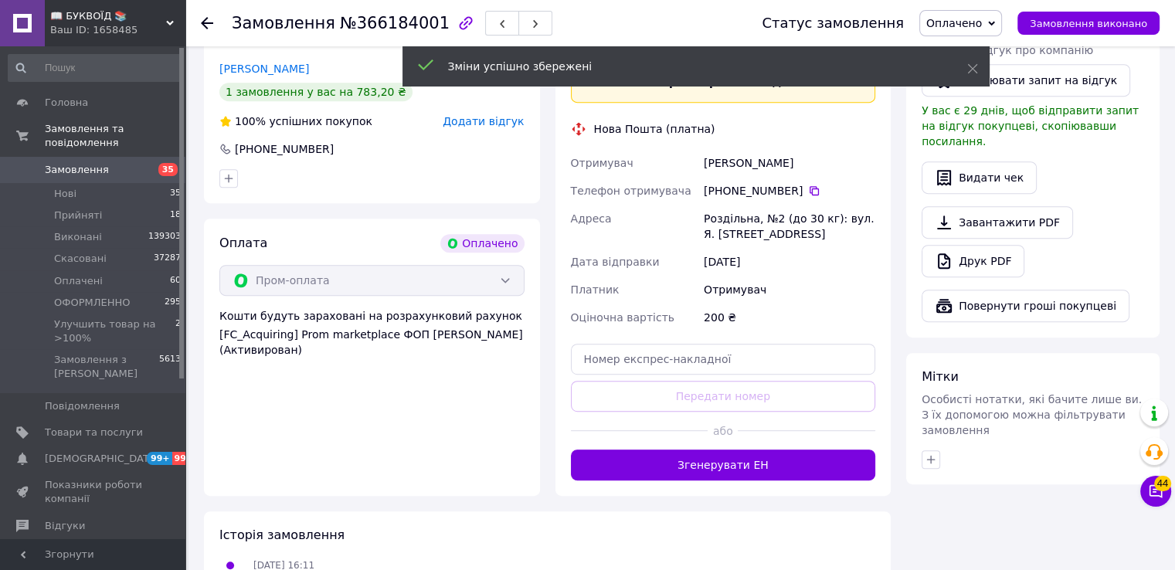
scroll to position [696, 0]
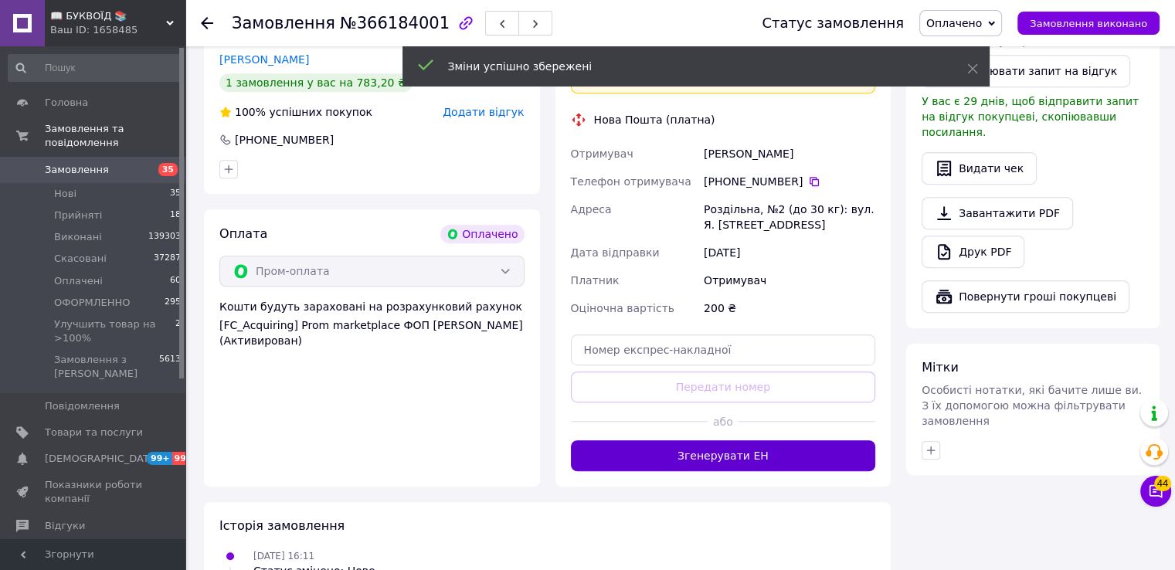
click at [717, 460] on button "Згенерувати ЕН" at bounding box center [723, 455] width 305 height 31
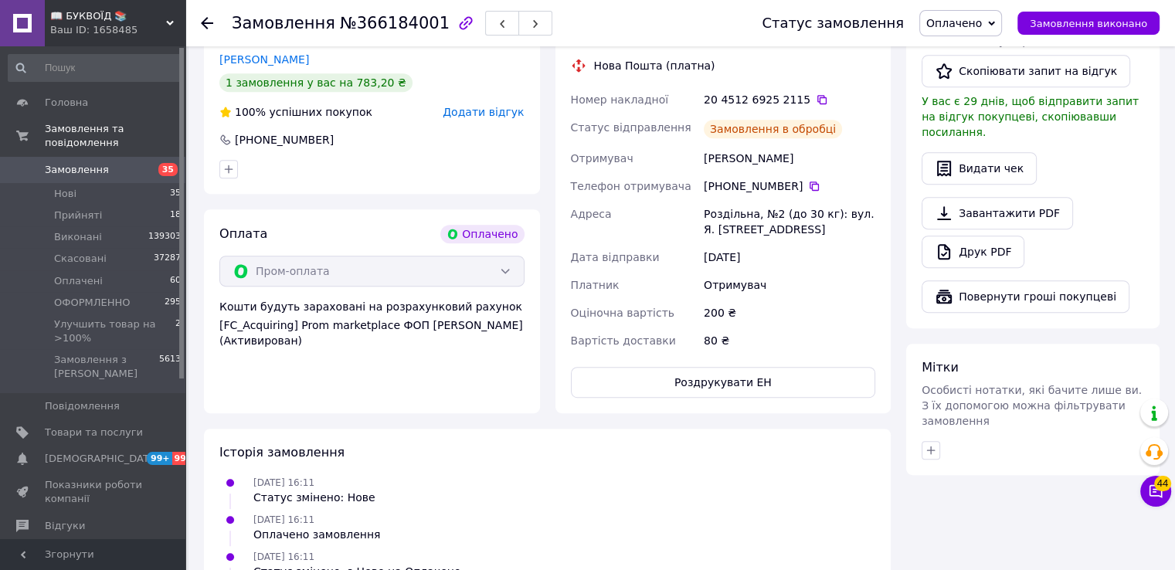
click at [961, 22] on span "Оплачено" at bounding box center [955, 23] width 56 height 12
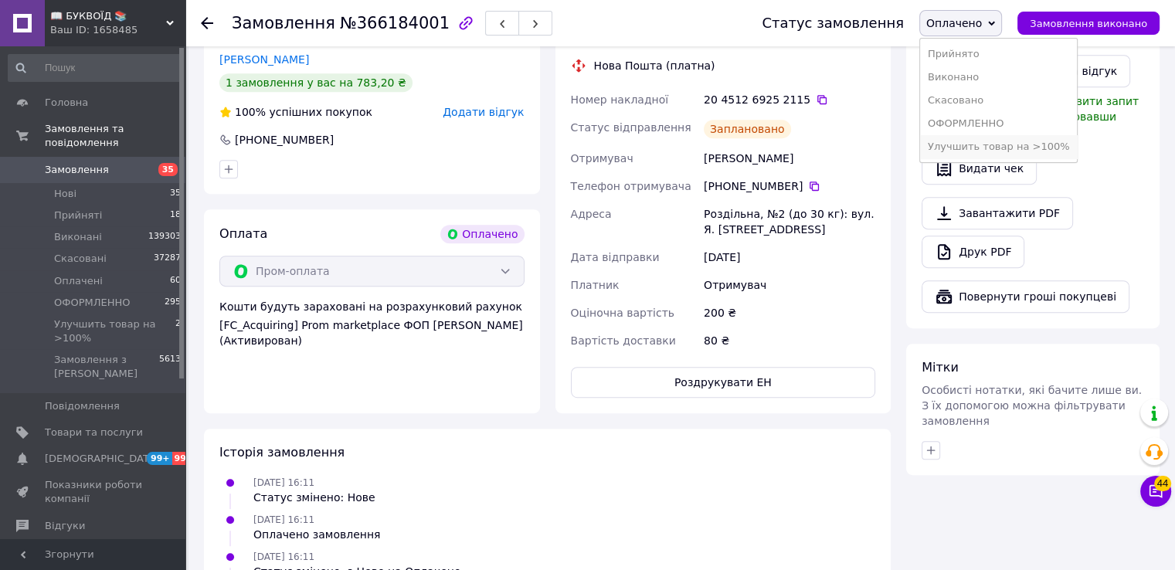
click at [963, 147] on li "Улучшить товар на >100%" at bounding box center [999, 146] width 158 height 23
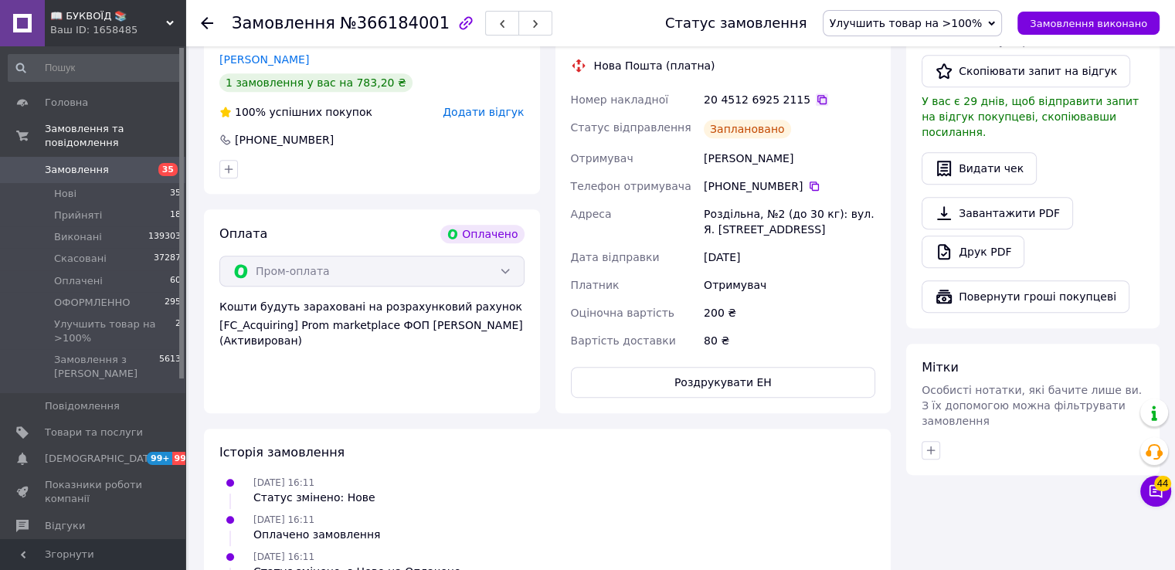
click at [816, 100] on icon at bounding box center [822, 100] width 12 height 12
drag, startPoint x: 871, startPoint y: 304, endPoint x: 881, endPoint y: 315, distance: 14.2
click at [872, 304] on div "200 ₴" at bounding box center [790, 313] width 178 height 28
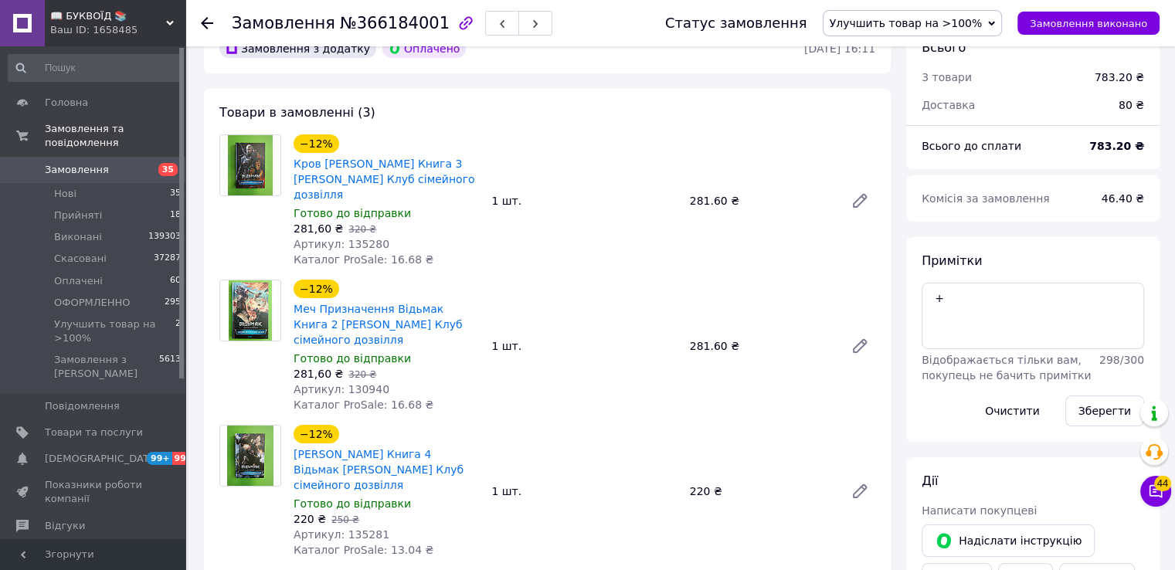
scroll to position [0, 0]
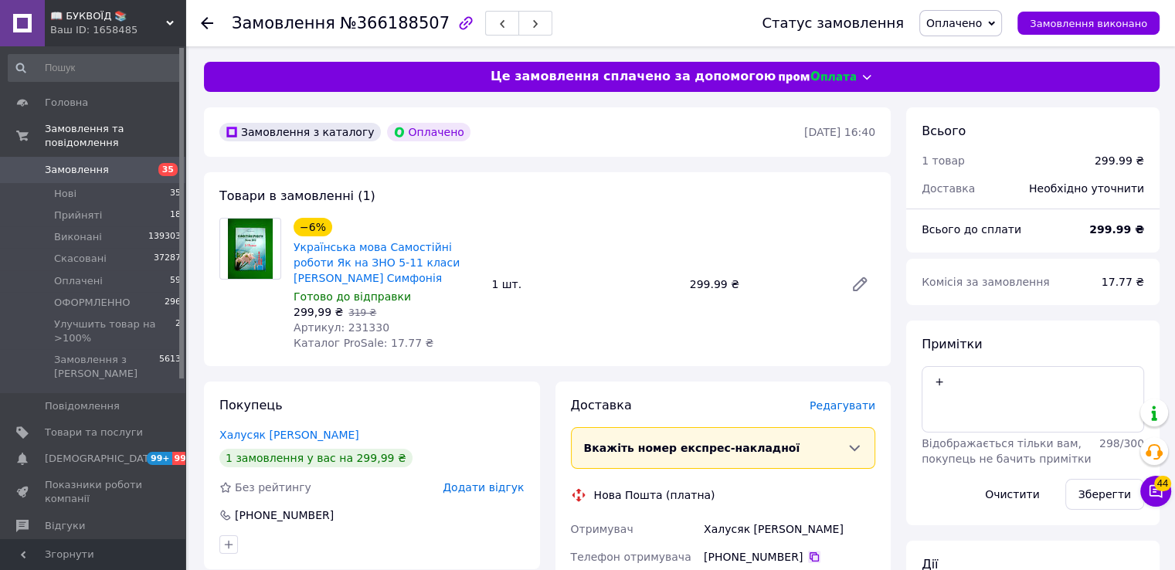
click at [808, 559] on icon at bounding box center [814, 557] width 12 height 12
click at [856, 236] on div "−6% Українська мова Самостійні роботи Як на ЗНО 5-11 класи [PERSON_NAME] Симфон…" at bounding box center [584, 284] width 594 height 139
drag, startPoint x: 352, startPoint y: 270, endPoint x: 294, endPoint y: 257, distance: 60.0
click at [294, 257] on span "Українська мова Самостійні роботи Як на ЗНО 5-11 класи [PERSON_NAME] Симфонія" at bounding box center [386, 263] width 185 height 46
drag, startPoint x: 349, startPoint y: 275, endPoint x: 288, endPoint y: 249, distance: 66.5
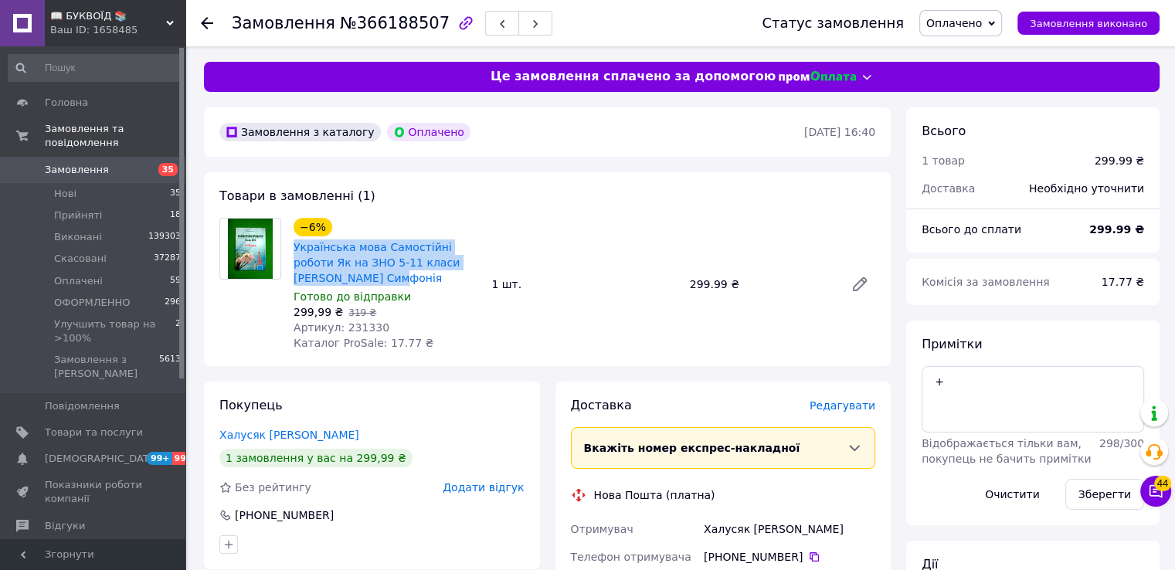
click at [288, 249] on div "−6% Українська мова Самостійні роботи Як на ЗНО 5-11 класи [PERSON_NAME] Симфон…" at bounding box center [386, 284] width 198 height 139
copy link "Українська мова Самостійні роботи Як на ЗНО 5-11 класи [PERSON_NAME] Симфонія"
click at [871, 365] on div "Товари в замовленні (1) −6% Українська мова Самостійні роботи Як на ЗНО 5-11 кл…" at bounding box center [547, 269] width 687 height 194
click at [354, 326] on span "Артикул: 231330" at bounding box center [342, 327] width 96 height 12
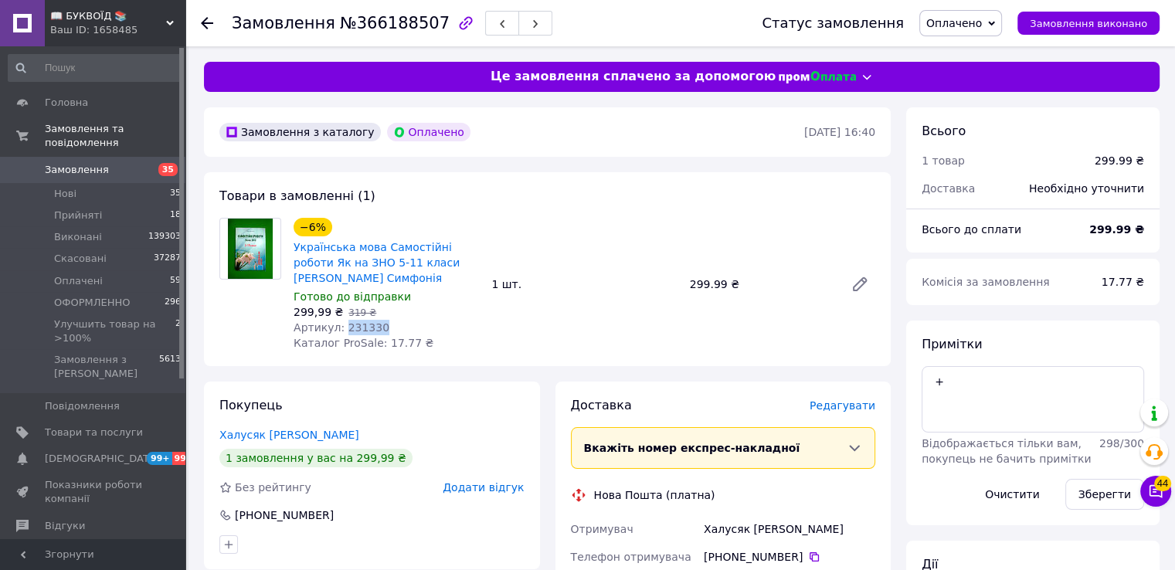
click at [354, 326] on span "Артикул: 231330" at bounding box center [342, 327] width 96 height 12
copy span "231330"
click at [842, 404] on span "Редагувати" at bounding box center [843, 406] width 66 height 12
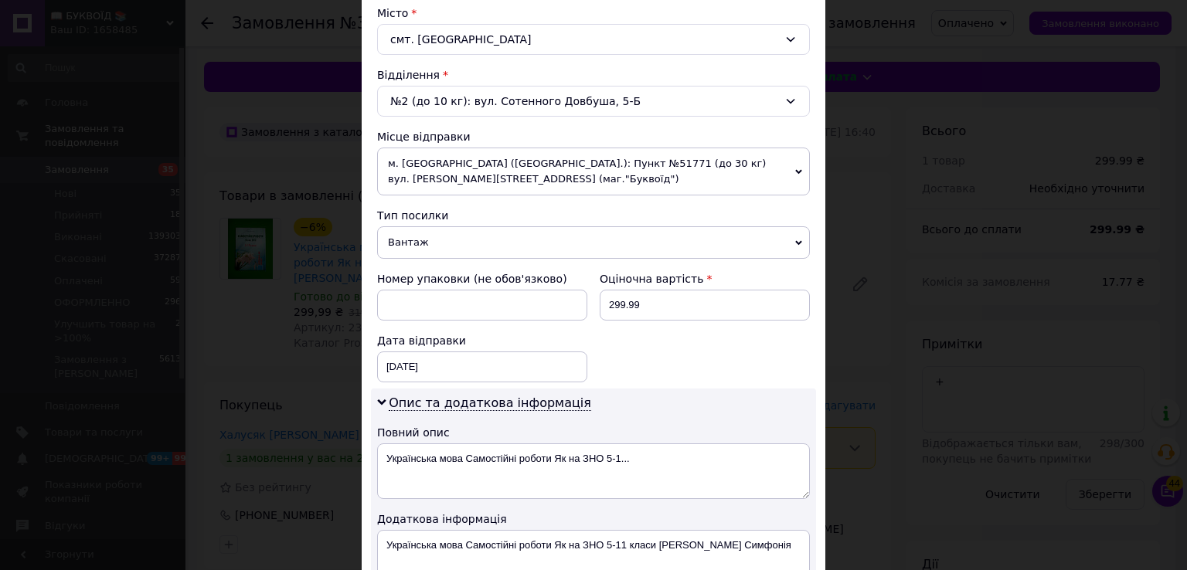
scroll to position [464, 0]
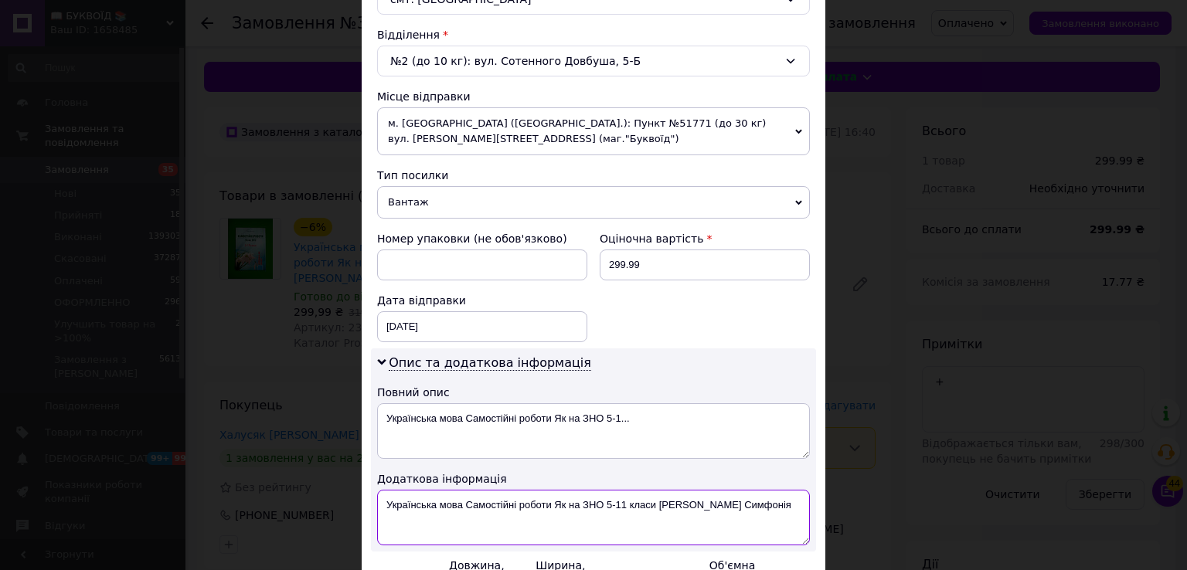
click at [377, 498] on textarea "Українська мова Самостійні роботи Як на ЗНО 5-11 класи [PERSON_NAME] Симфонія" at bounding box center [593, 518] width 433 height 56
paste textarea "231330"
click at [377, 498] on textarea "231330 Українська мова Самостійні роботи Як на ЗНО 5-11 класи [PERSON_NAME] Сим…" at bounding box center [593, 518] width 433 height 56
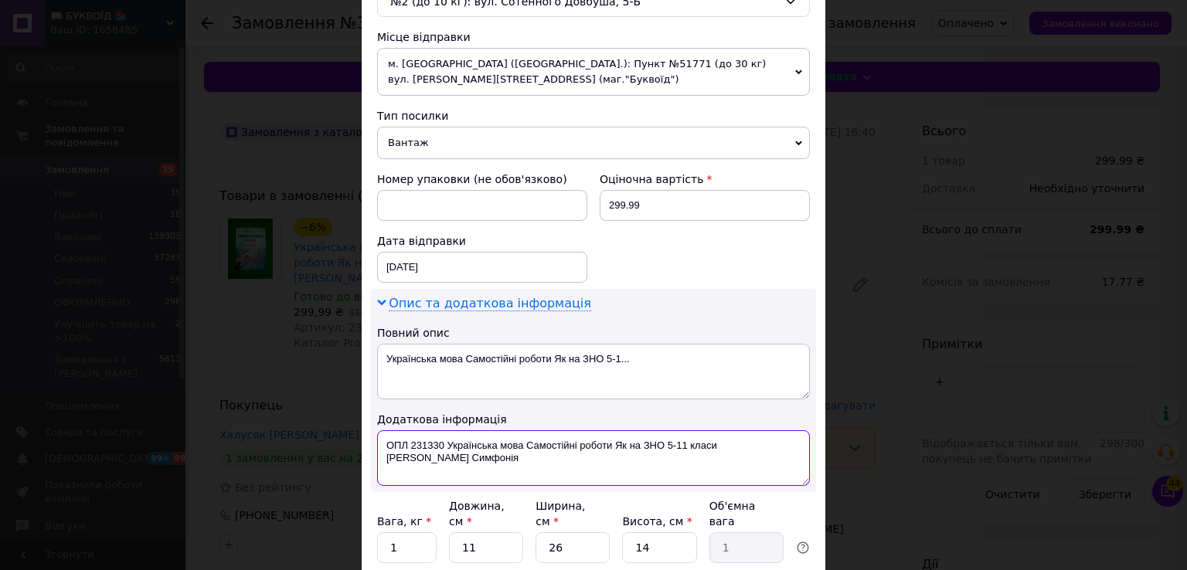
scroll to position [408, 0]
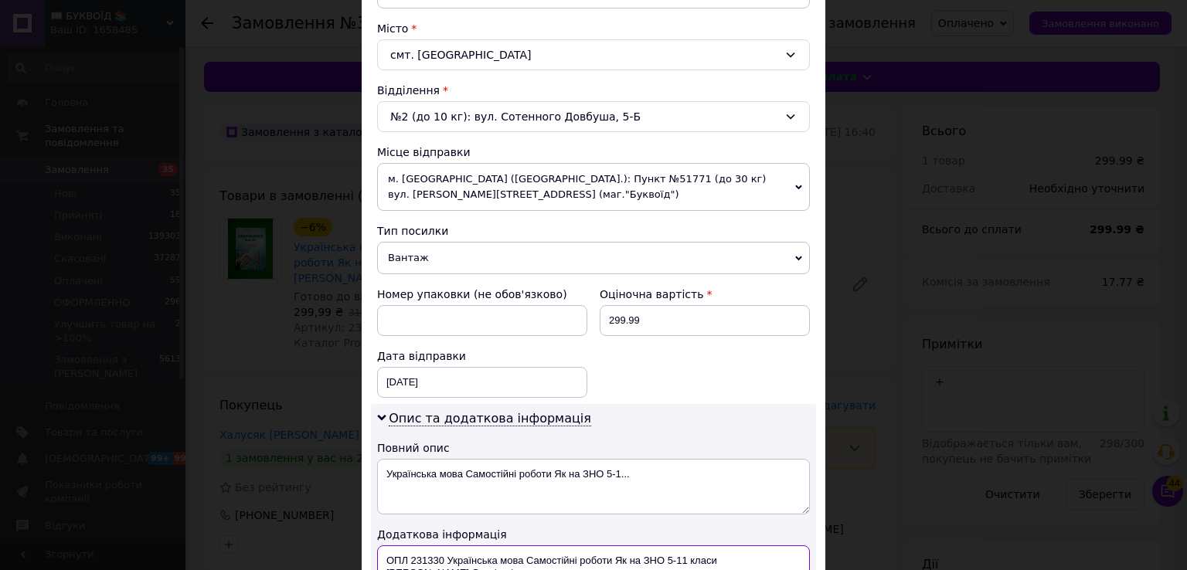
type textarea "ОПЛ 231330 Українська мова Самостійні роботи Як на ЗНО 5-11 класи [PERSON_NAME]…"
click at [428, 262] on span "Вантаж" at bounding box center [593, 258] width 433 height 32
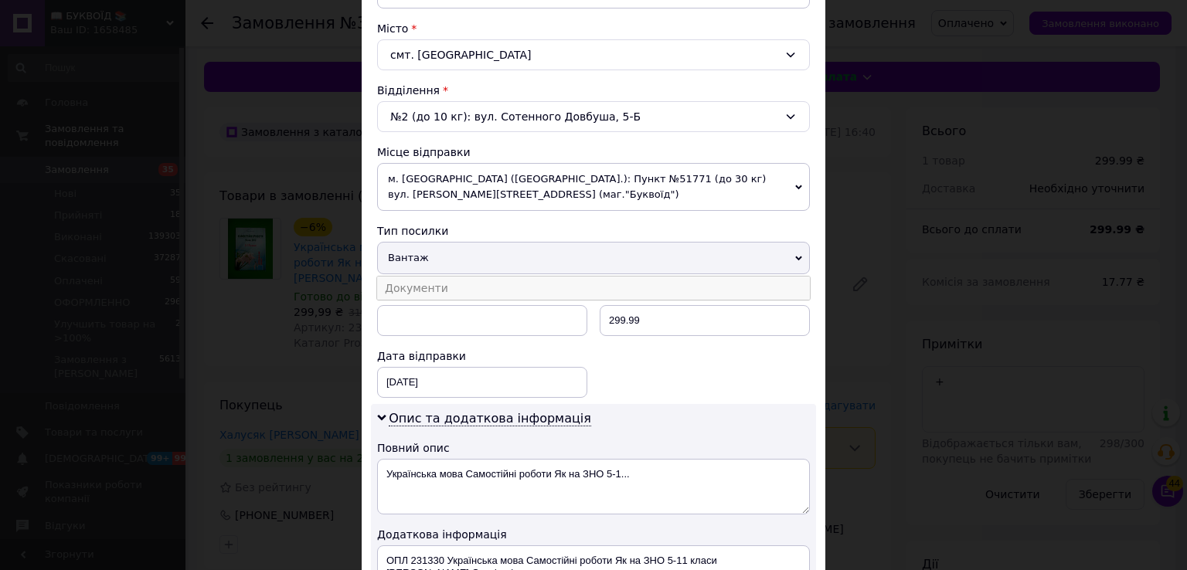
click at [430, 291] on li "Документи" at bounding box center [593, 288] width 433 height 23
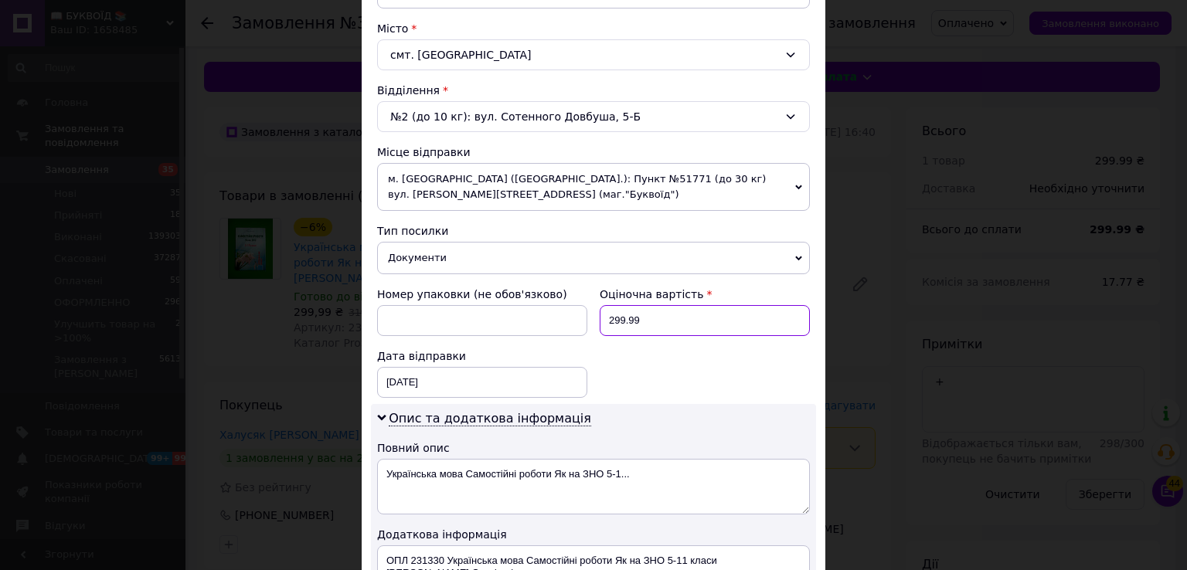
drag, startPoint x: 600, startPoint y: 311, endPoint x: 586, endPoint y: 311, distance: 14.7
click at [586, 311] on div "Номер упаковки (не обов'язково) Оціночна вартість 299.99 Дата відправки [DATE] …" at bounding box center [593, 343] width 445 height 124
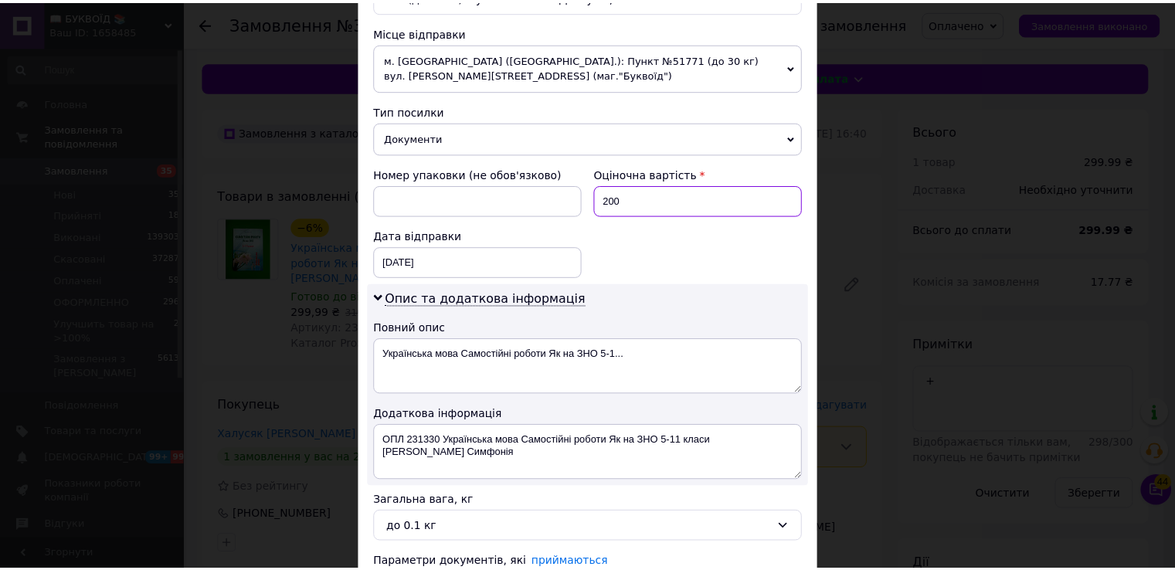
scroll to position [640, 0]
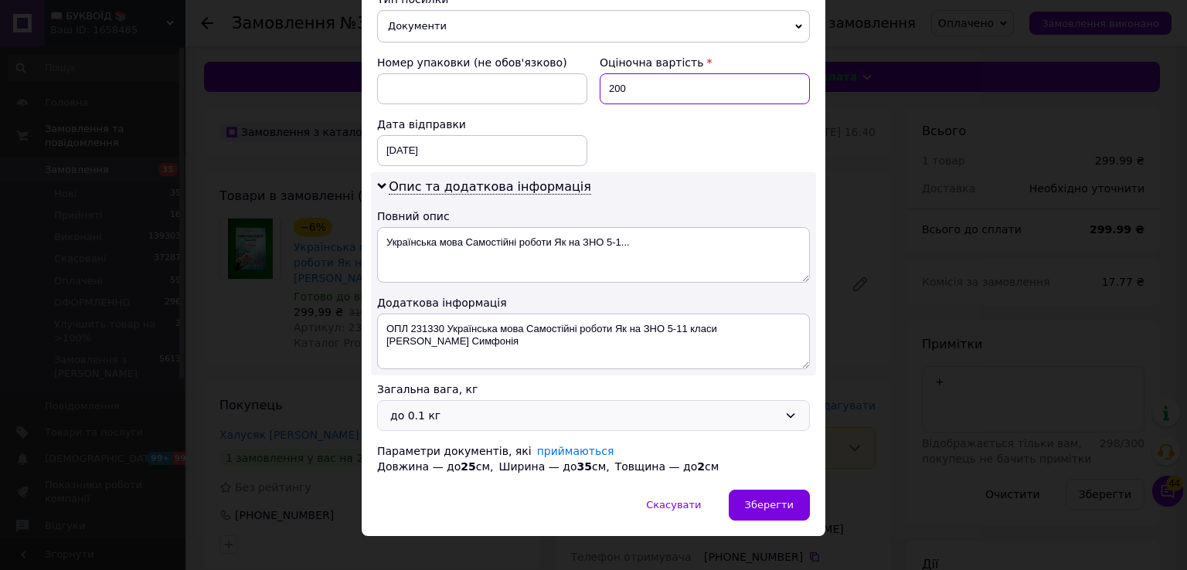
type input "200"
drag, startPoint x: 473, startPoint y: 417, endPoint x: 464, endPoint y: 423, distance: 11.6
click at [471, 418] on div "до 0.1 кг" at bounding box center [584, 415] width 388 height 17
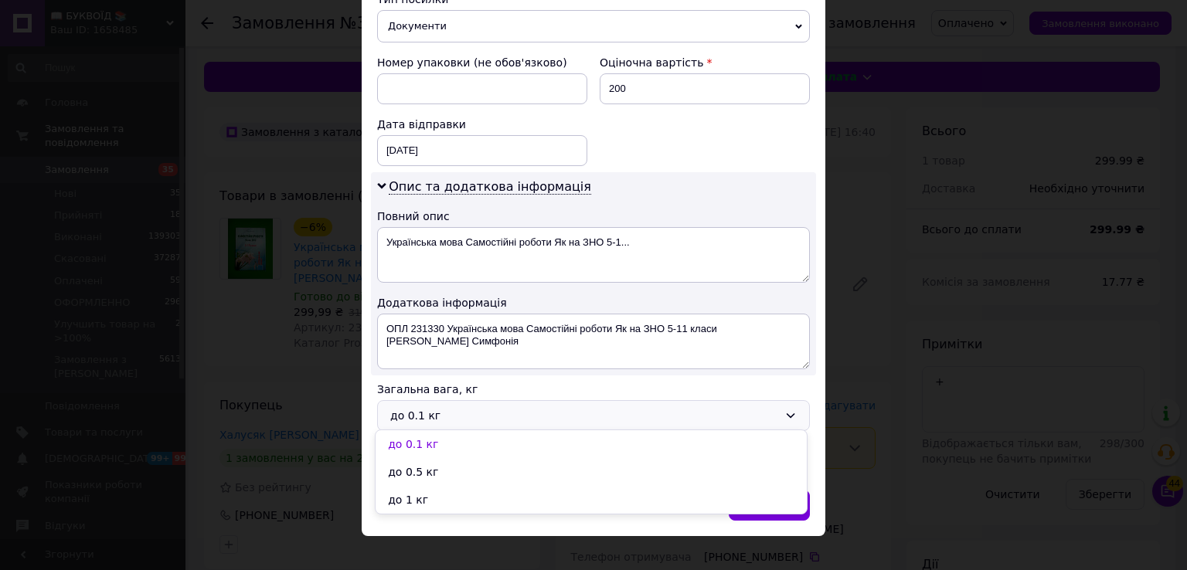
drag, startPoint x: 430, startPoint y: 498, endPoint x: 615, endPoint y: 515, distance: 186.2
click at [430, 498] on li "до 1 кг" at bounding box center [591, 500] width 431 height 28
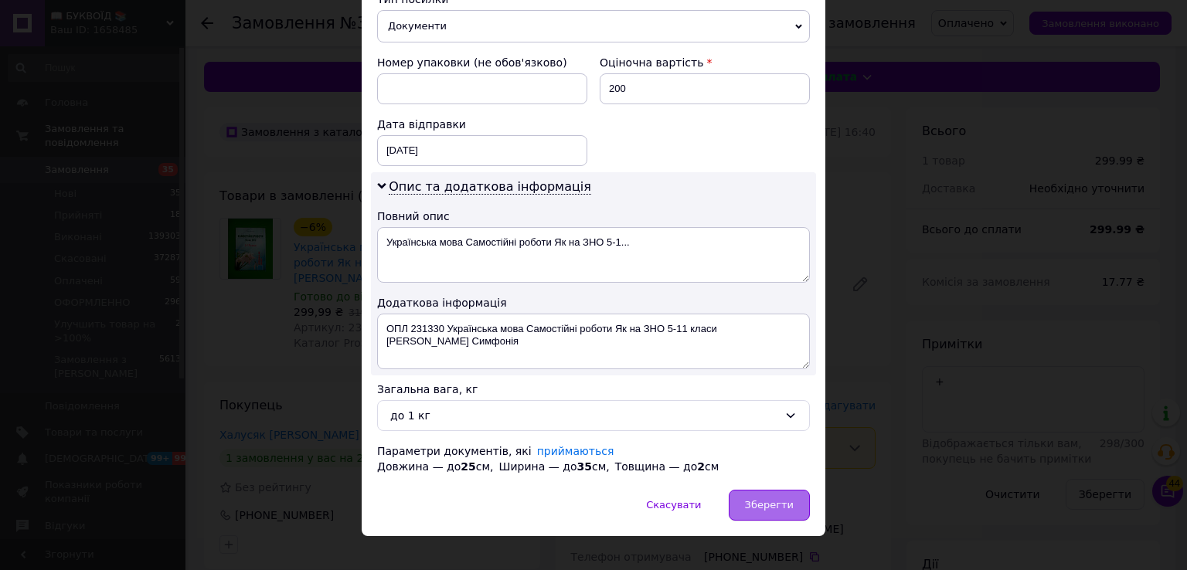
click at [749, 505] on div "Зберегти" at bounding box center [769, 505] width 81 height 31
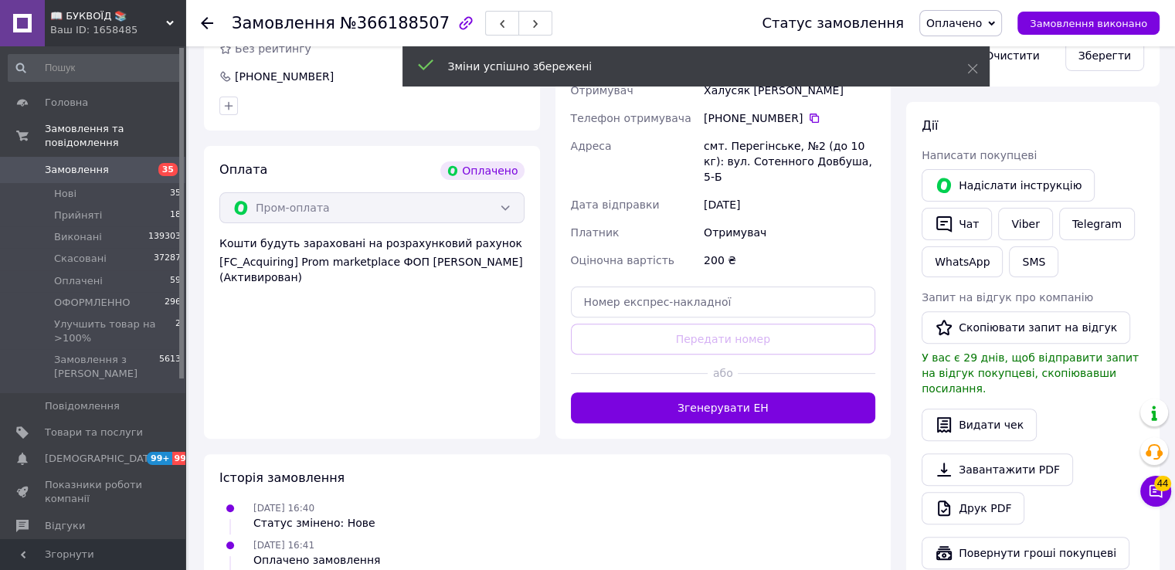
scroll to position [464, 0]
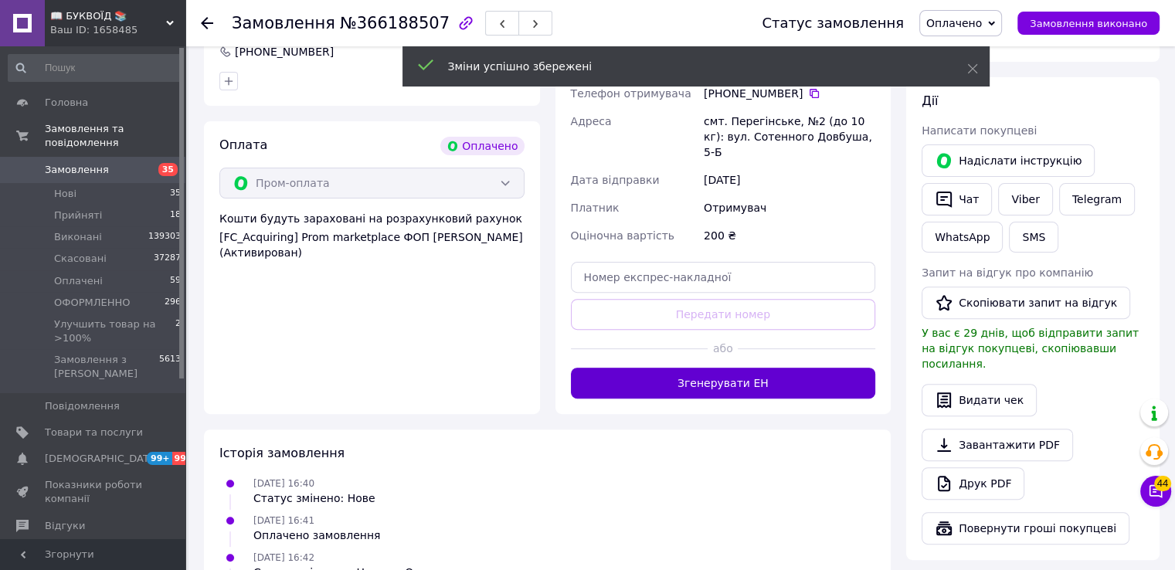
click at [744, 368] on button "Згенерувати ЕН" at bounding box center [723, 383] width 305 height 31
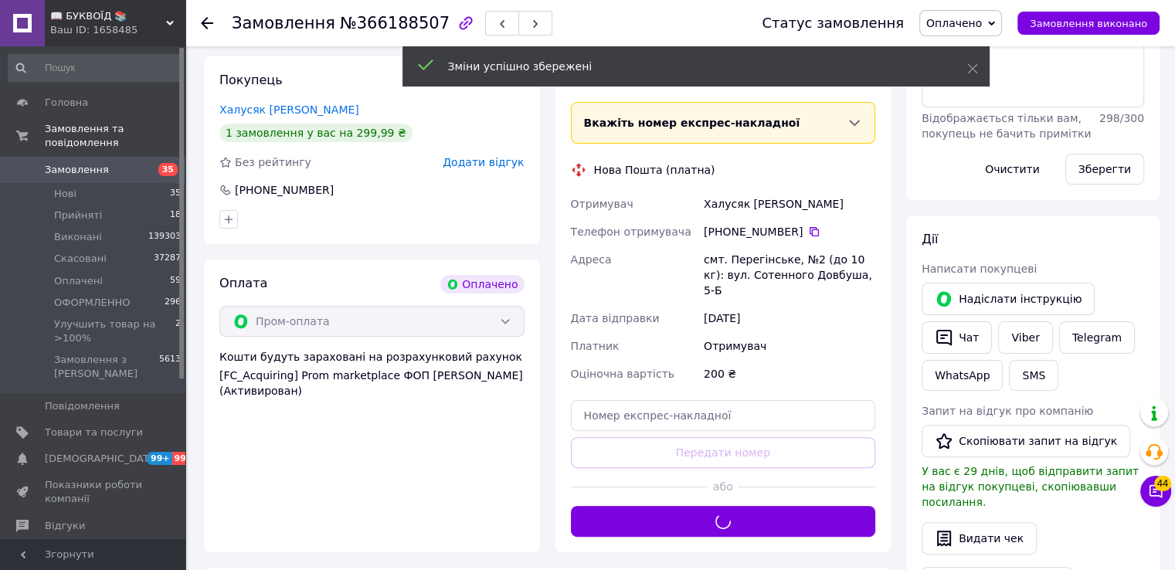
scroll to position [232, 0]
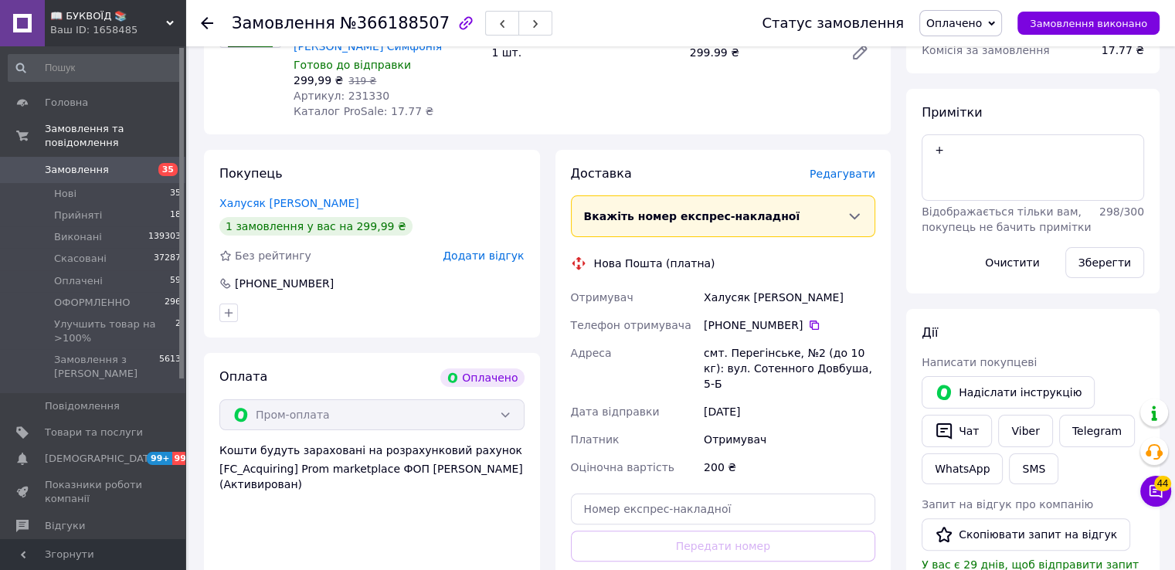
drag, startPoint x: 869, startPoint y: 143, endPoint x: 985, endPoint y: 21, distance: 167.8
click at [985, 16] on span "Оплачено" at bounding box center [961, 23] width 83 height 26
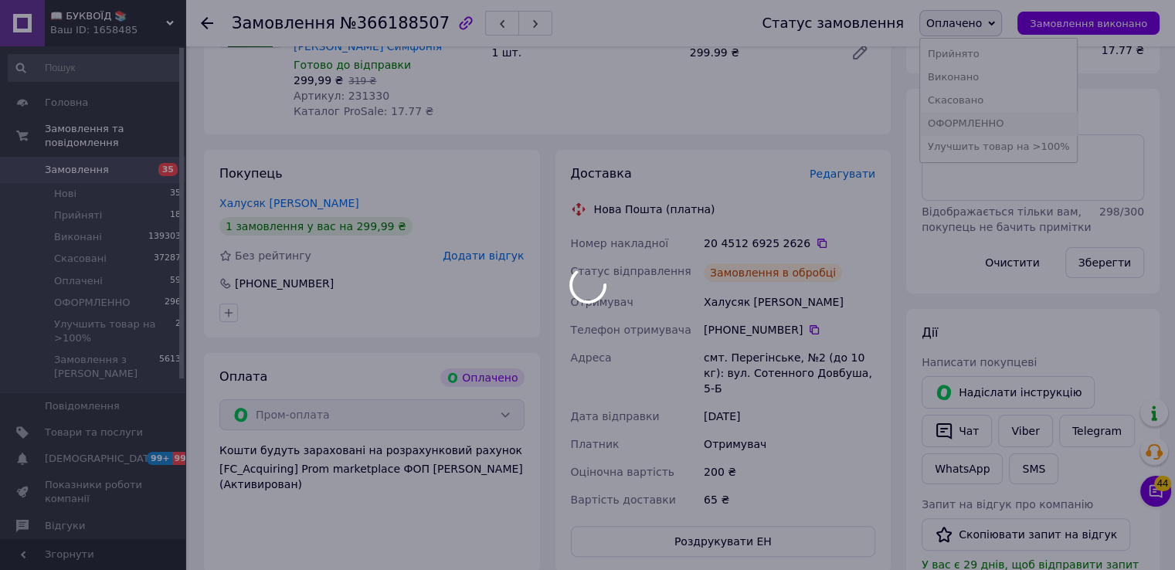
click at [987, 124] on body "📖 БУКВОЇД 📚 Ваш ID: 1658485 Сайт 📖 БУКВОЇД 📚 Кабінет покупця Перевірити стан си…" at bounding box center [587, 361] width 1175 height 1186
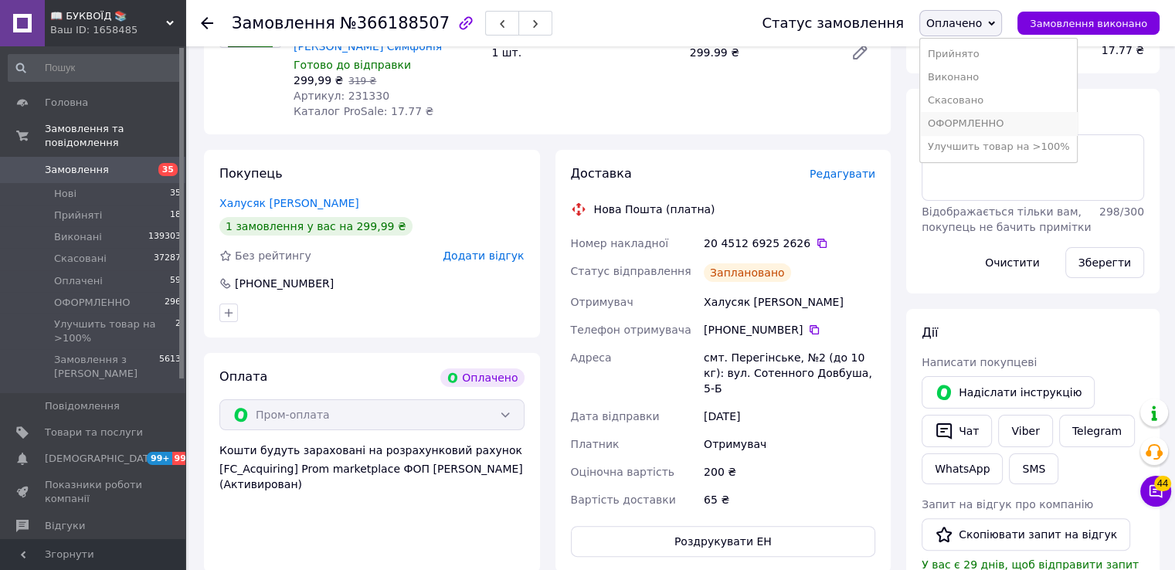
click at [988, 122] on li "ОФОРМЛЕННО" at bounding box center [999, 123] width 158 height 23
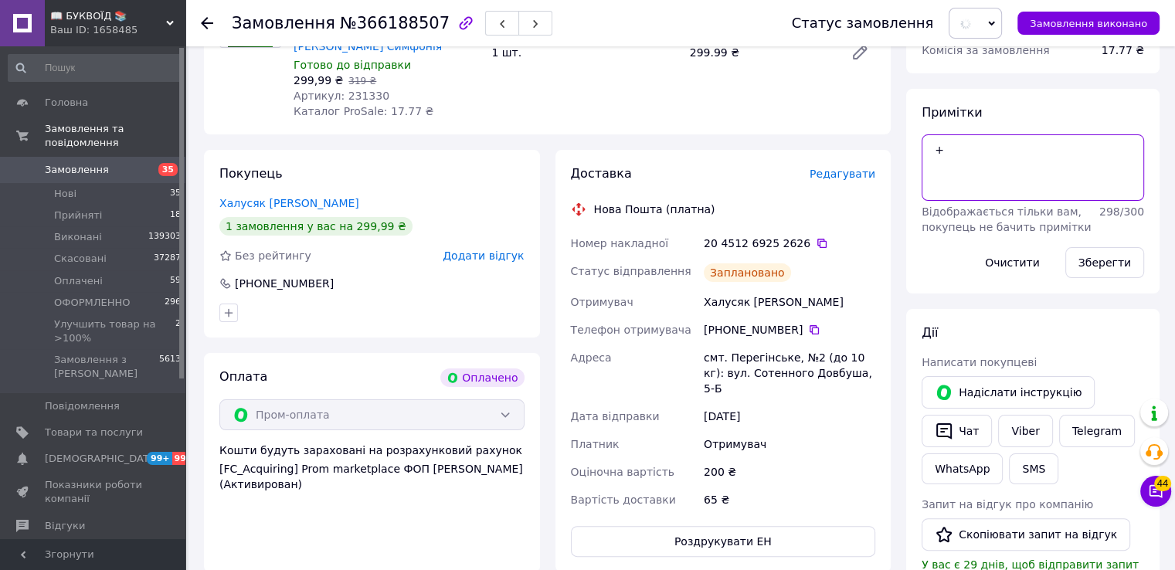
click at [974, 148] on textarea "+" at bounding box center [1033, 167] width 223 height 66
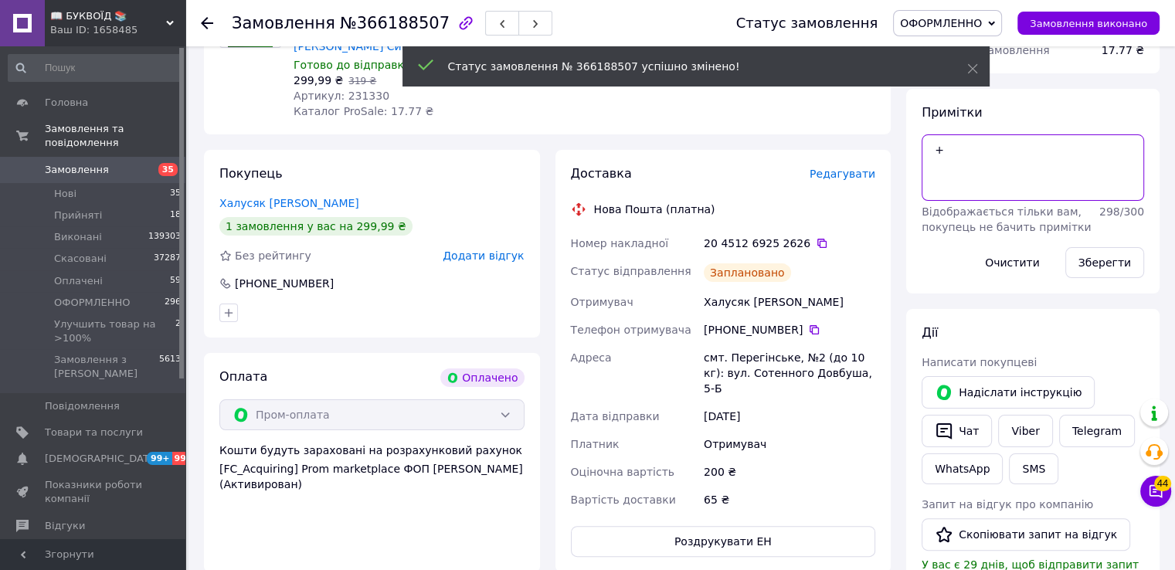
click at [974, 148] on textarea "+" at bounding box center [1033, 167] width 223 height 66
type textarea "+[PERSON_NAME]"
click at [1107, 261] on button "Зберегти" at bounding box center [1105, 262] width 79 height 31
click at [818, 242] on icon at bounding box center [822, 243] width 9 height 9
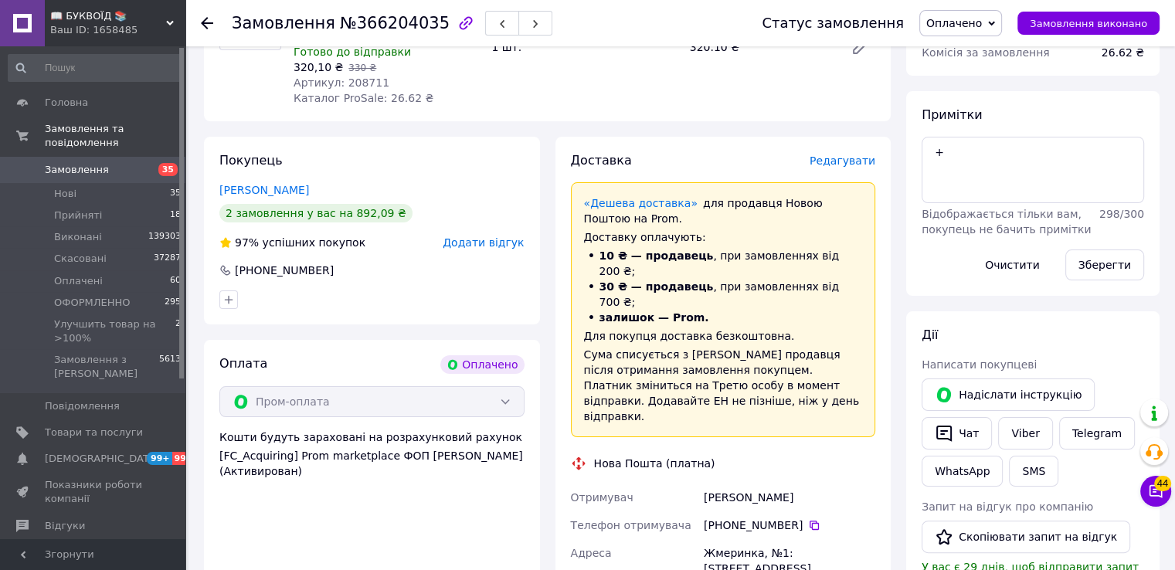
scroll to position [232, 0]
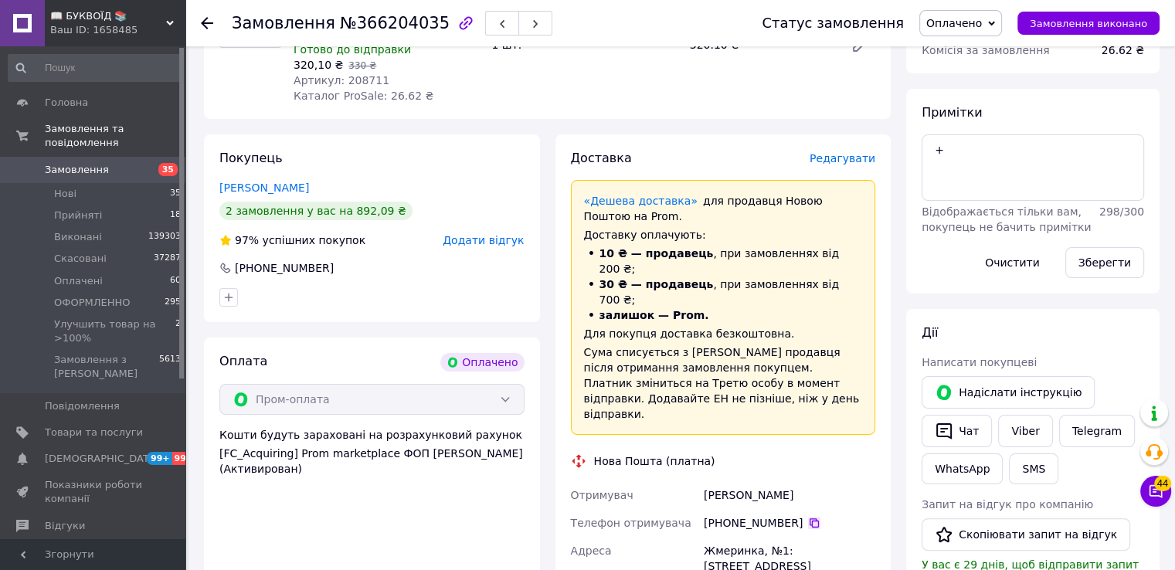
click at [808, 517] on icon at bounding box center [814, 523] width 12 height 12
click at [899, 328] on div "Всього 1 товар 320.10 ₴ Доставка Необхідно уточнити Всього до сплати 320.10 ₴ К…" at bounding box center [1033, 462] width 269 height 1172
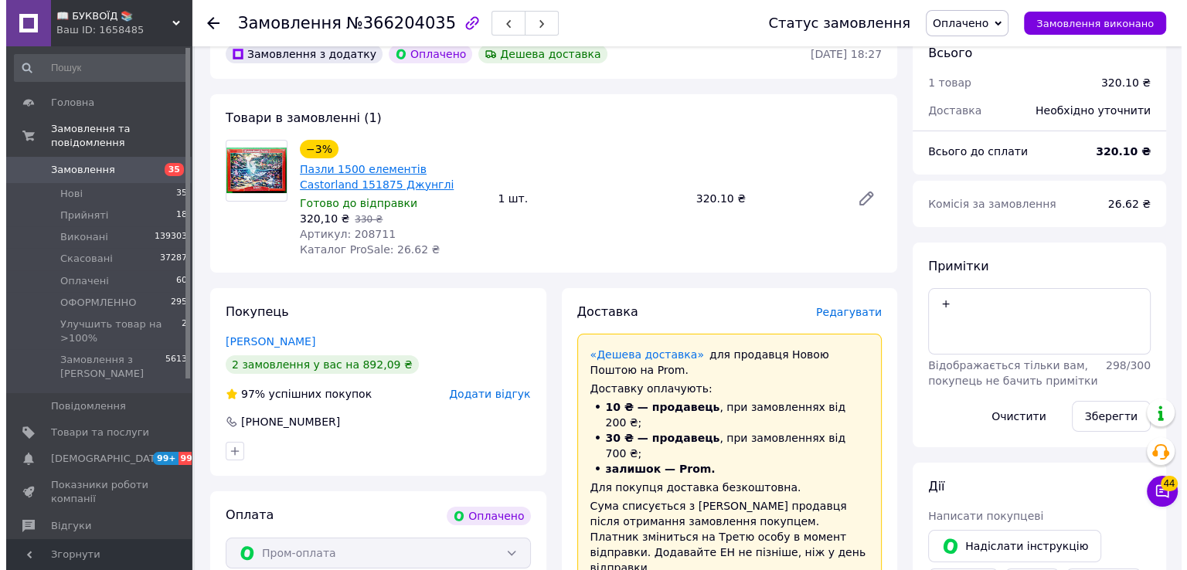
scroll to position [0, 0]
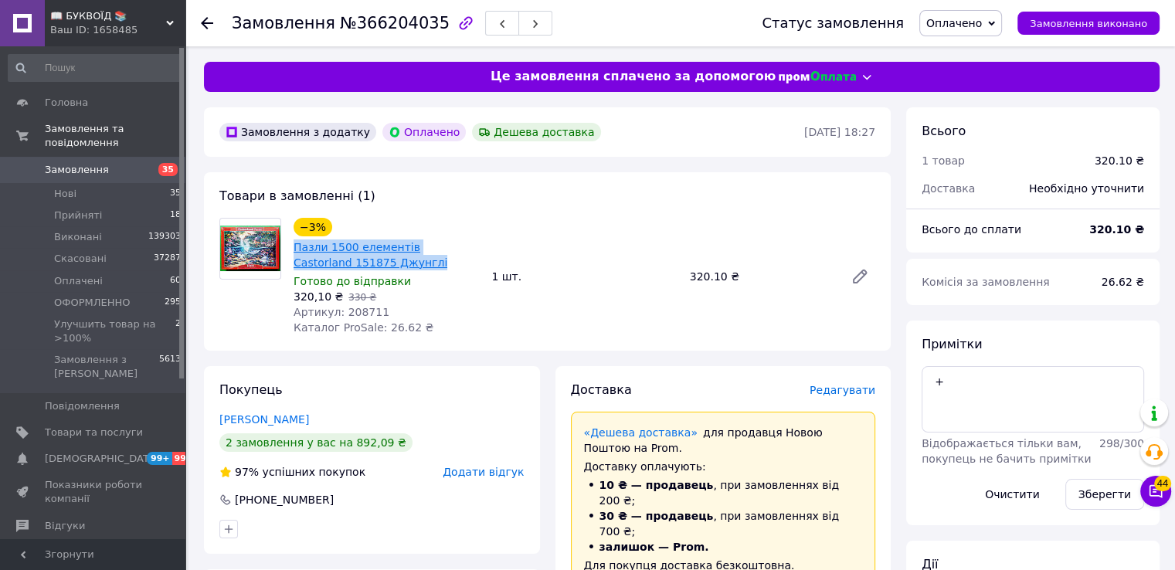
drag, startPoint x: 373, startPoint y: 261, endPoint x: 294, endPoint y: 251, distance: 80.2
click at [294, 251] on span "Пазли 1500 елементів Castorland 151875 Джунглі" at bounding box center [386, 255] width 185 height 31
copy link "Пазли 1500 елементів Castorland 151875 Джунглі"
drag, startPoint x: 889, startPoint y: 281, endPoint x: 874, endPoint y: 285, distance: 15.4
click at [889, 281] on div "Товари в замовленні (1) −3% Пазли 1500 елементів Castorland 151875 Джунглі Гото…" at bounding box center [547, 261] width 687 height 179
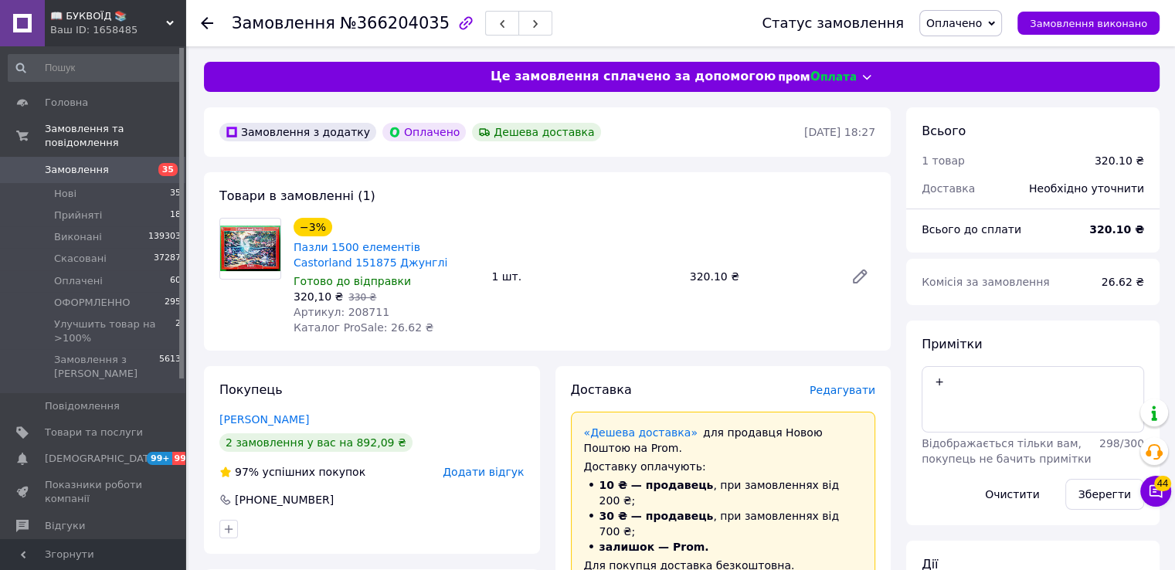
click at [356, 314] on span "Артикул: 208711" at bounding box center [342, 312] width 96 height 12
click at [356, 315] on span "Артикул: 208711" at bounding box center [342, 312] width 96 height 12
copy span "208711"
click at [859, 393] on span "Редагувати" at bounding box center [843, 390] width 66 height 12
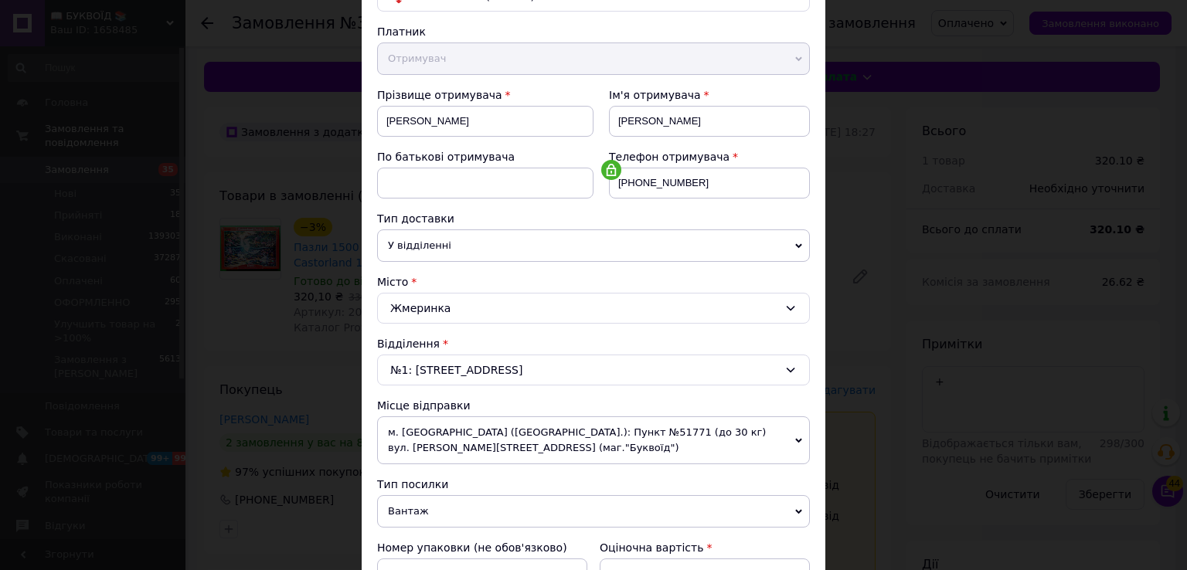
scroll to position [309, 0]
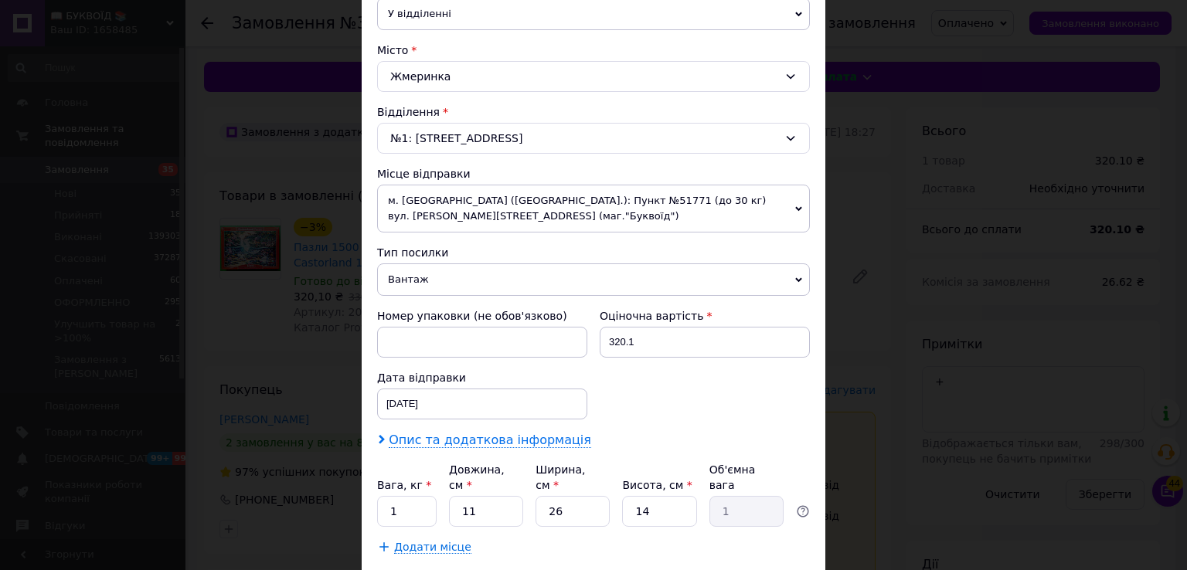
click at [454, 440] on span "Опис та додаткова інформація" at bounding box center [490, 440] width 202 height 15
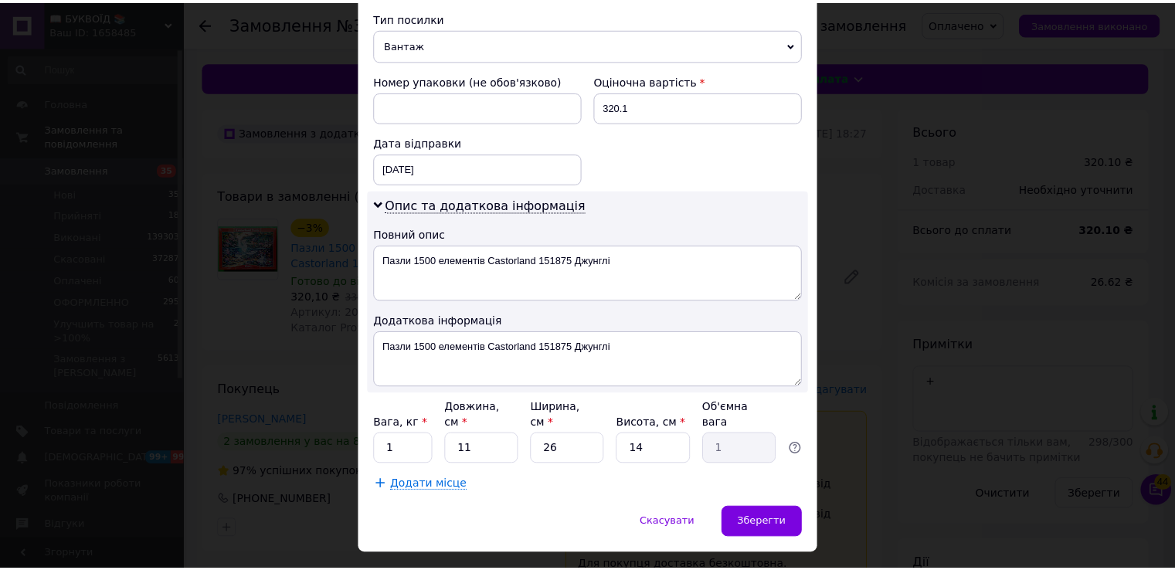
scroll to position [640, 0]
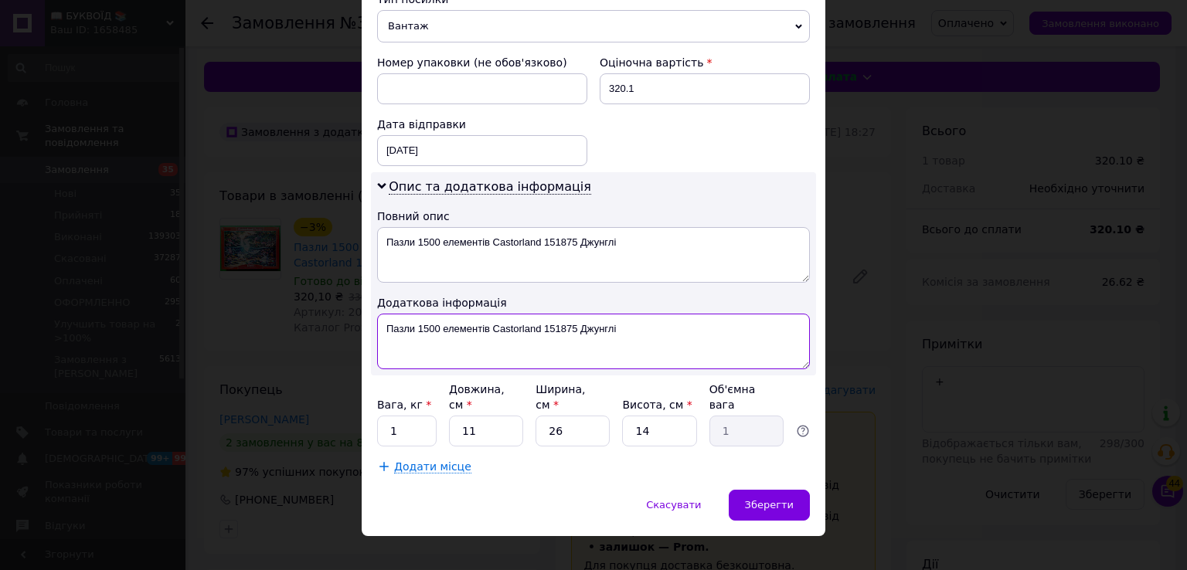
click at [377, 321] on textarea "Пазли 1500 елементів Castorland 151875 Джунглі" at bounding box center [593, 342] width 433 height 56
paste textarea "208711"
click at [377, 321] on textarea "208711 Пазли 1500 елементів Castorland 151875 Джунглі" at bounding box center [593, 342] width 433 height 56
type textarea "ОПЛ 208711 Пазли 1500 елементів Castorland 151875 Джунглі"
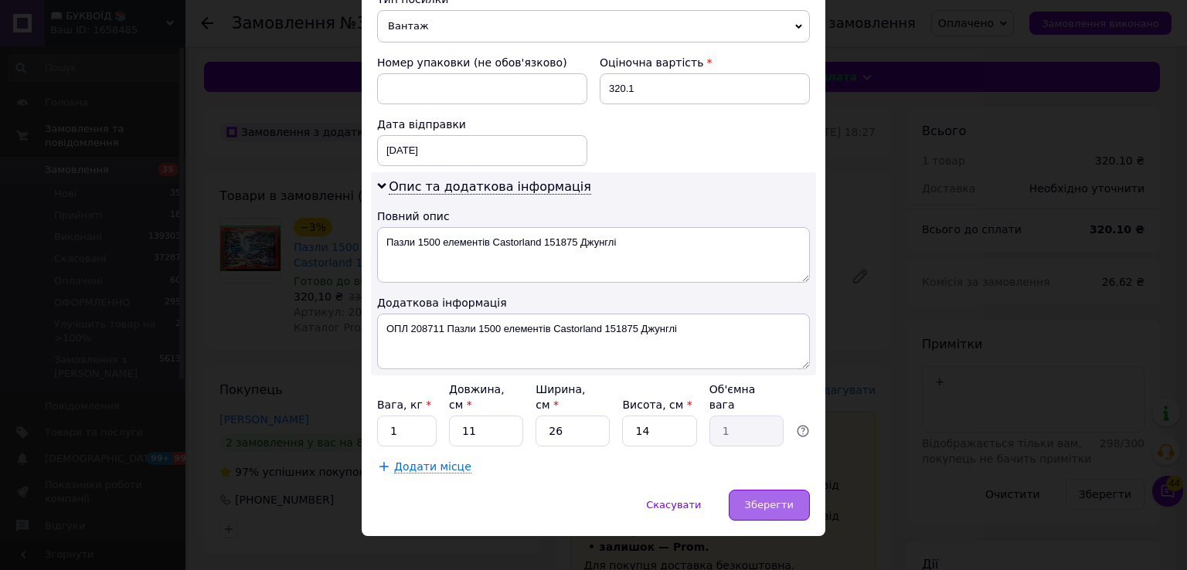
click at [789, 499] on span "Зберегти" at bounding box center [769, 505] width 49 height 12
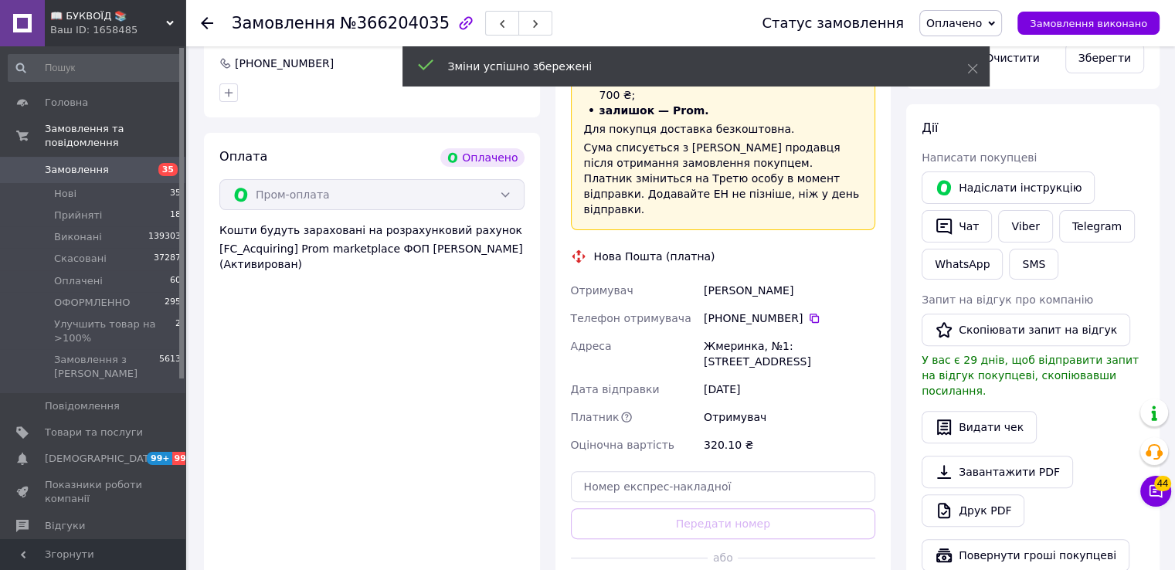
scroll to position [464, 0]
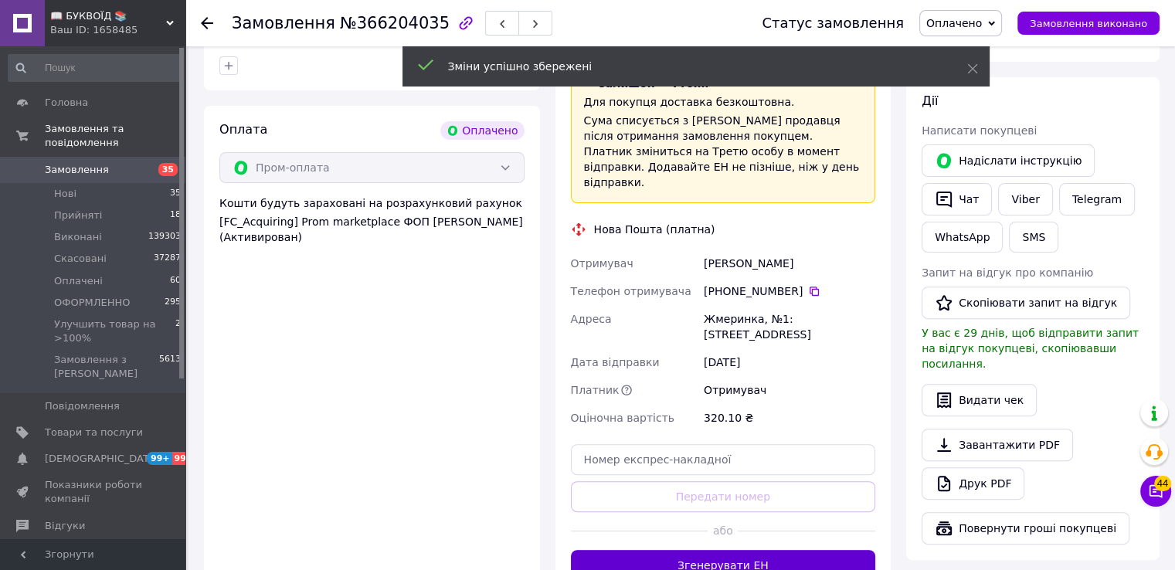
click at [769, 550] on button "Згенерувати ЕН" at bounding box center [723, 565] width 305 height 31
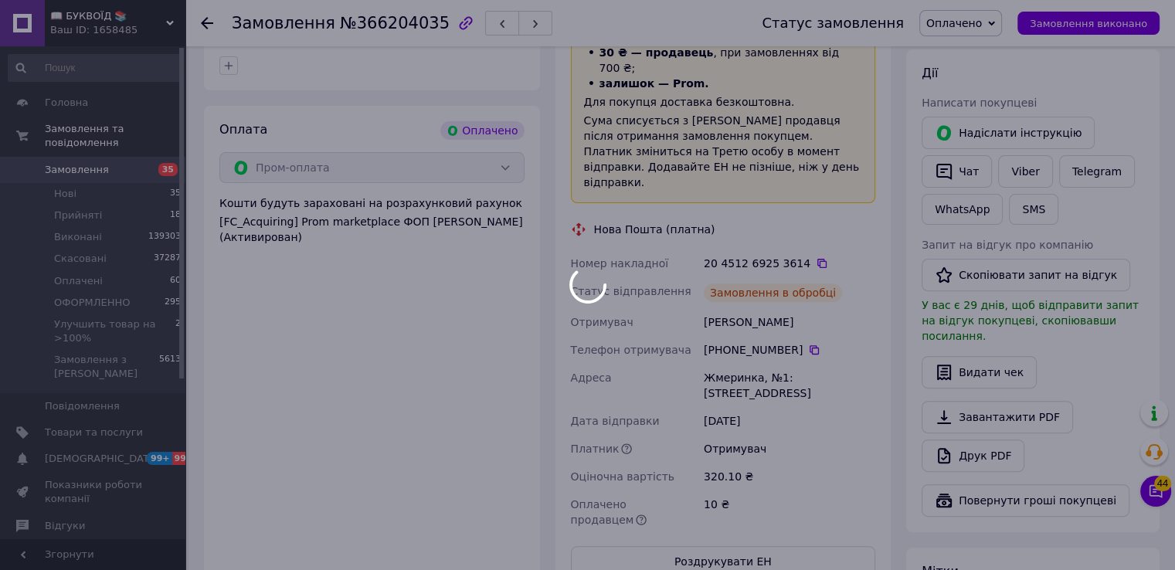
drag, startPoint x: 973, startPoint y: 22, endPoint x: 966, endPoint y: 67, distance: 46.1
click at [973, 22] on span "Оплачено" at bounding box center [955, 23] width 56 height 12
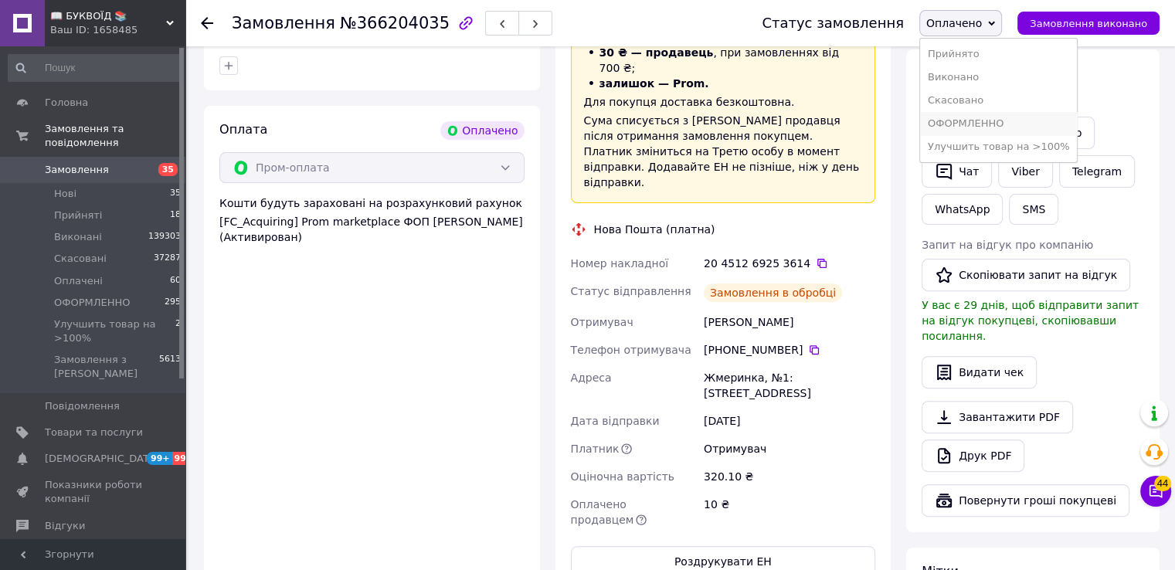
click at [980, 119] on li "ОФОРМЛЕННО" at bounding box center [999, 123] width 158 height 23
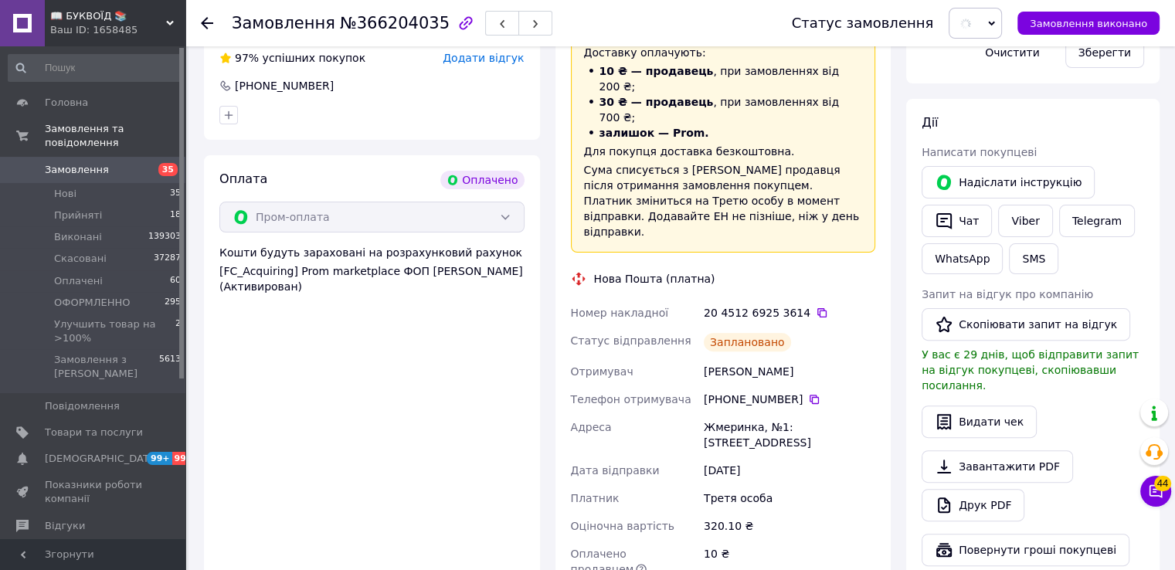
scroll to position [232, 0]
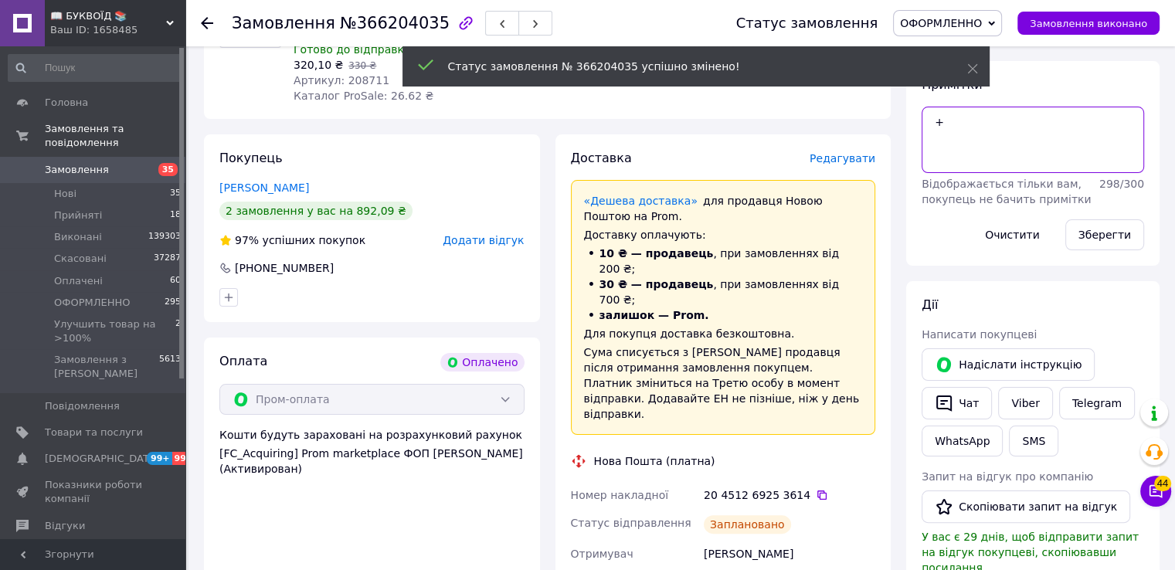
click at [954, 120] on textarea "+" at bounding box center [1033, 140] width 223 height 66
type textarea "+[PERSON_NAME]"
click at [1100, 230] on button "Зберегти" at bounding box center [1105, 234] width 79 height 31
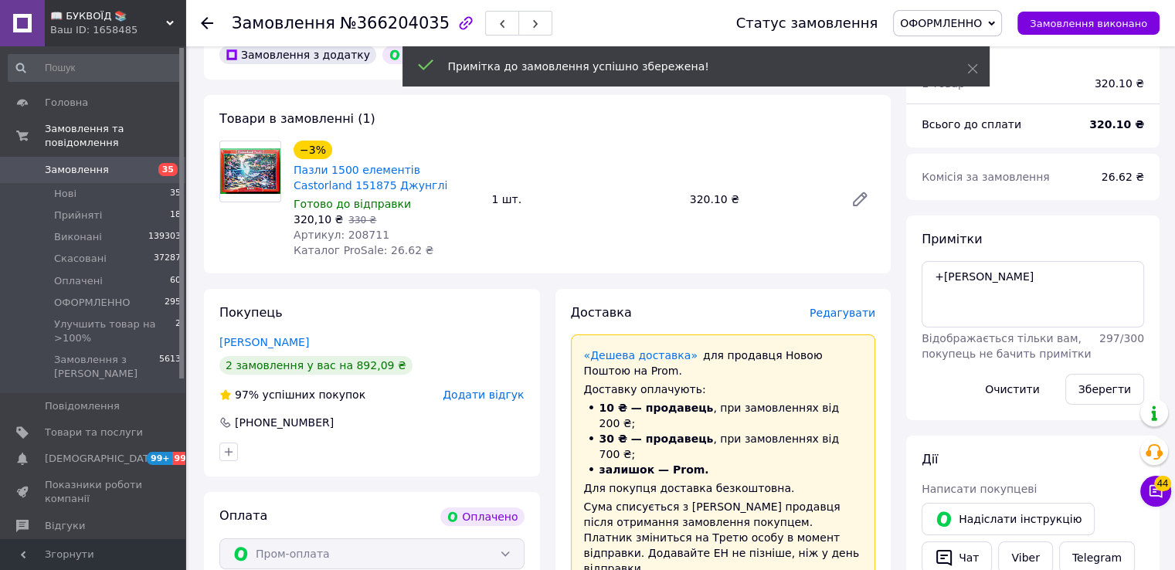
scroll to position [464, 0]
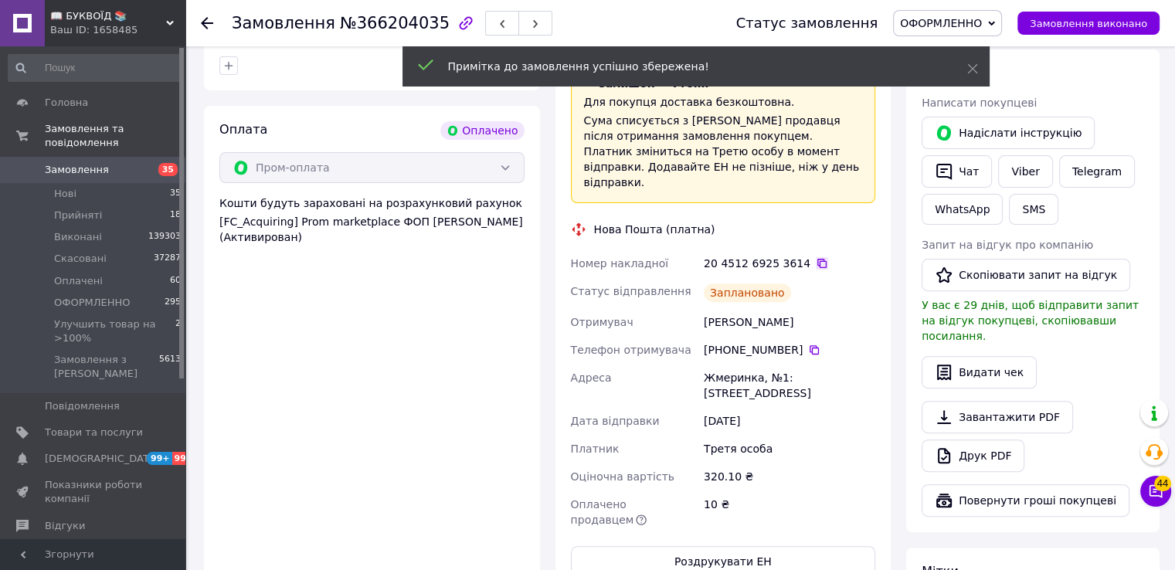
click at [818, 259] on icon at bounding box center [822, 263] width 9 height 9
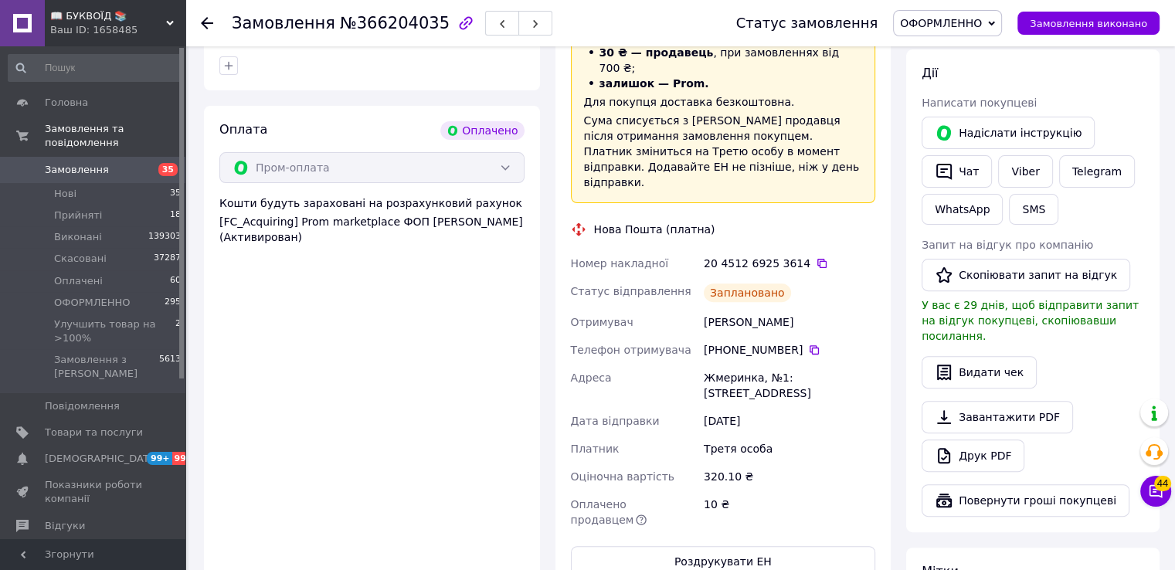
click at [882, 168] on div "Доставка Редагувати «Дешева доставка»   для продавця Новою Поштою на Prom. Дост…" at bounding box center [724, 248] width 336 height 690
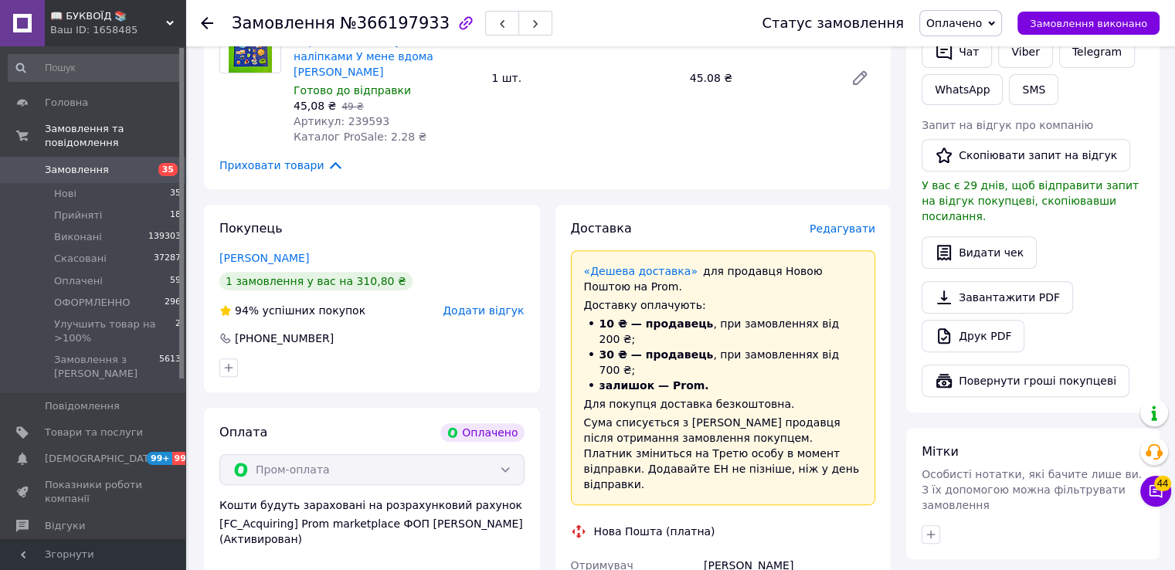
scroll to position [618, 0]
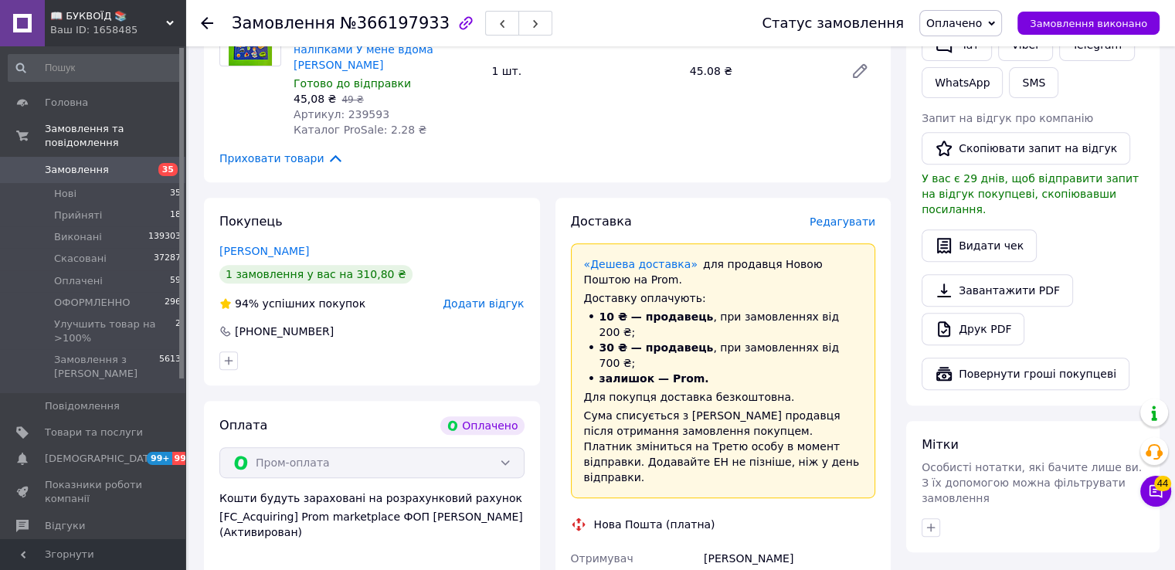
drag, startPoint x: 804, startPoint y: 514, endPoint x: 689, endPoint y: 534, distance: 116.1
drag, startPoint x: 864, startPoint y: 170, endPoint x: 652, endPoint y: 172, distance: 211.7
click at [865, 198] on div "Доставка Редагувати «Дешева доставка»   для продавця [GEOGRAPHIC_DATA] на Prom.…" at bounding box center [724, 552] width 336 height 709
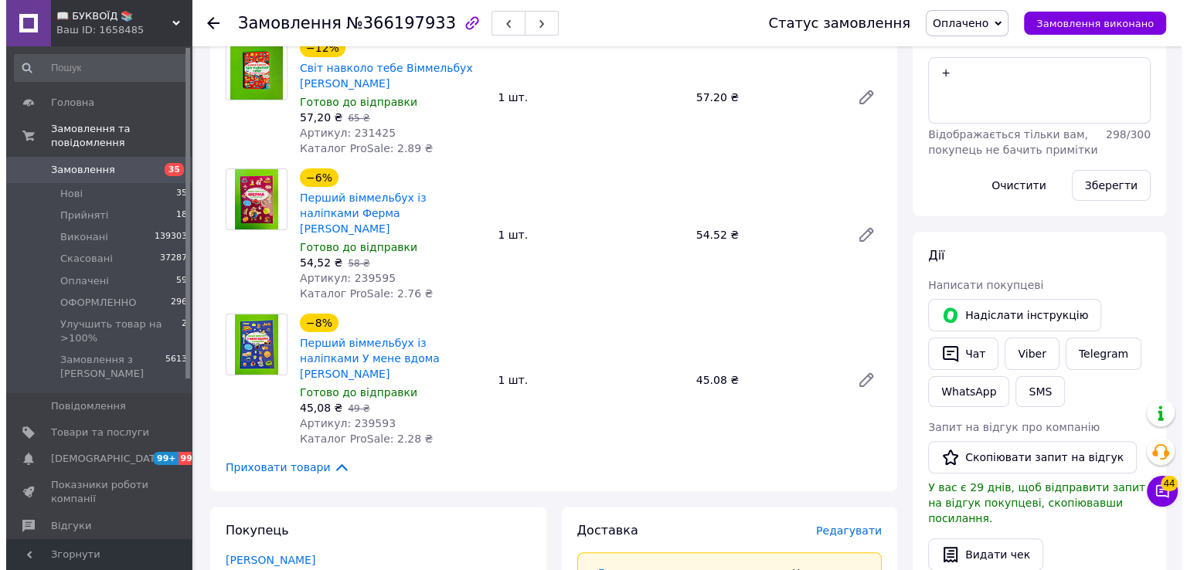
scroll to position [696, 0]
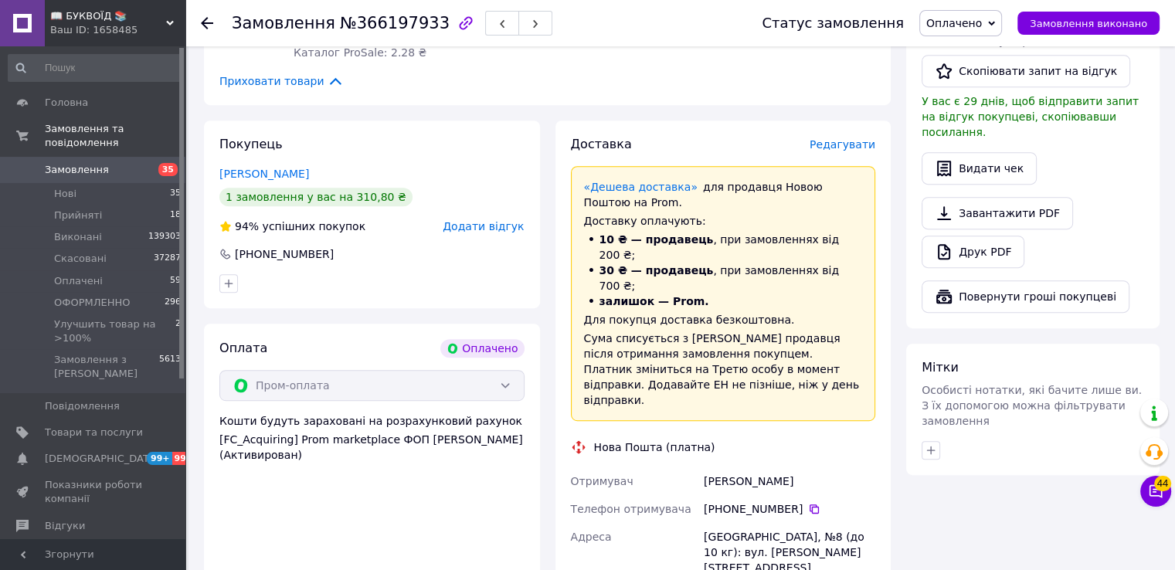
click at [897, 388] on div "Доставка Редагувати «Дешева доставка»   для продавця [GEOGRAPHIC_DATA] на Prom.…" at bounding box center [724, 475] width 352 height 709
click at [838, 138] on span "Редагувати" at bounding box center [843, 144] width 66 height 12
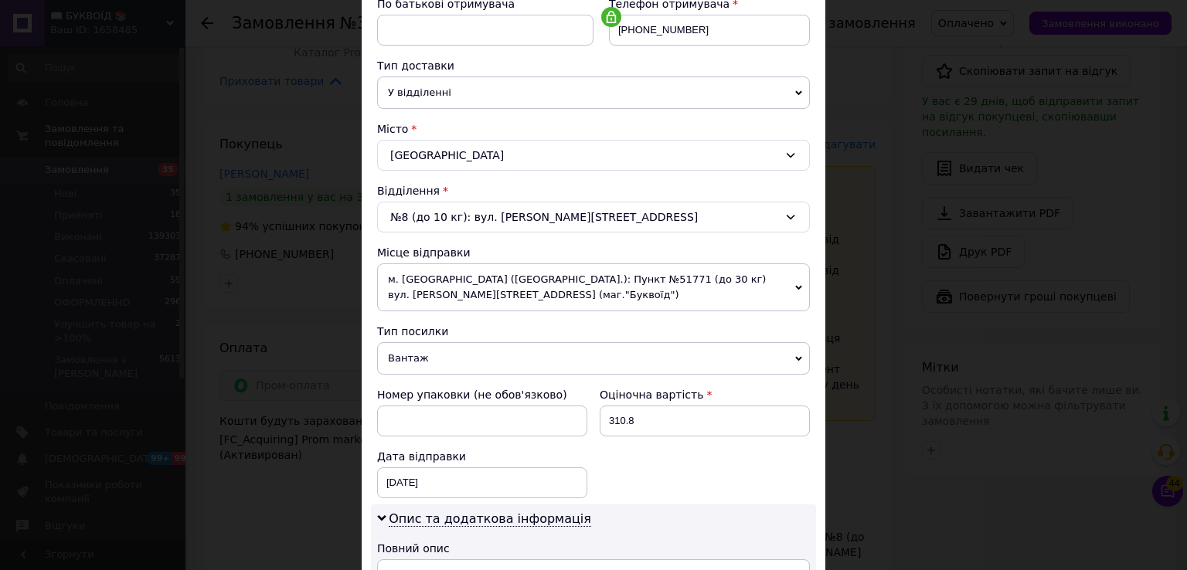
scroll to position [309, 0]
drag, startPoint x: 605, startPoint y: 415, endPoint x: 593, endPoint y: 407, distance: 13.9
click at [596, 410] on div "Оціночна вартість 310.8" at bounding box center [704, 410] width 223 height 62
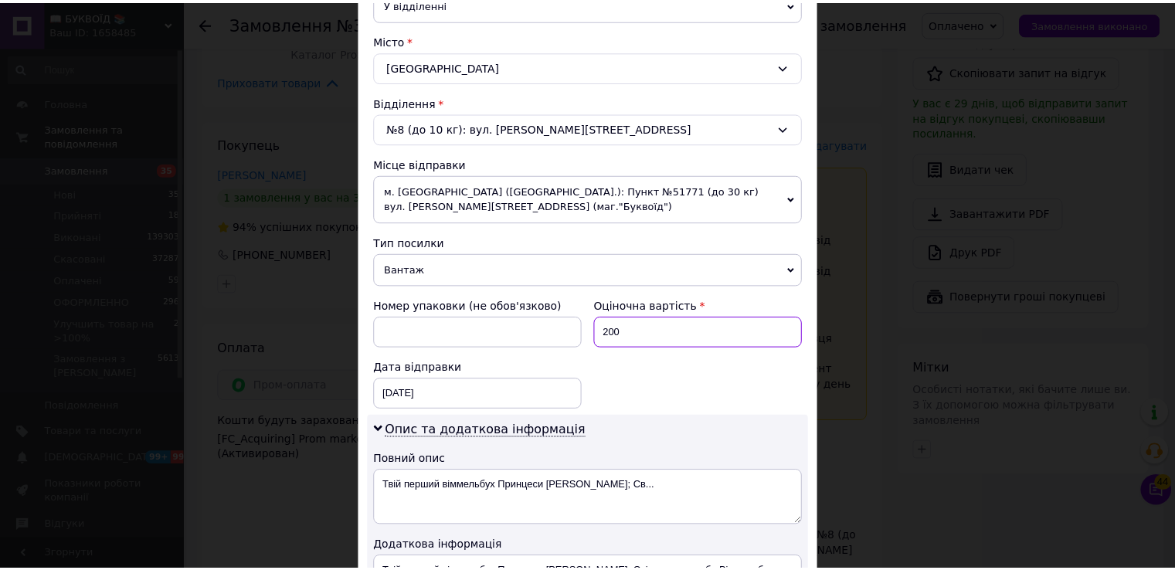
scroll to position [618, 0]
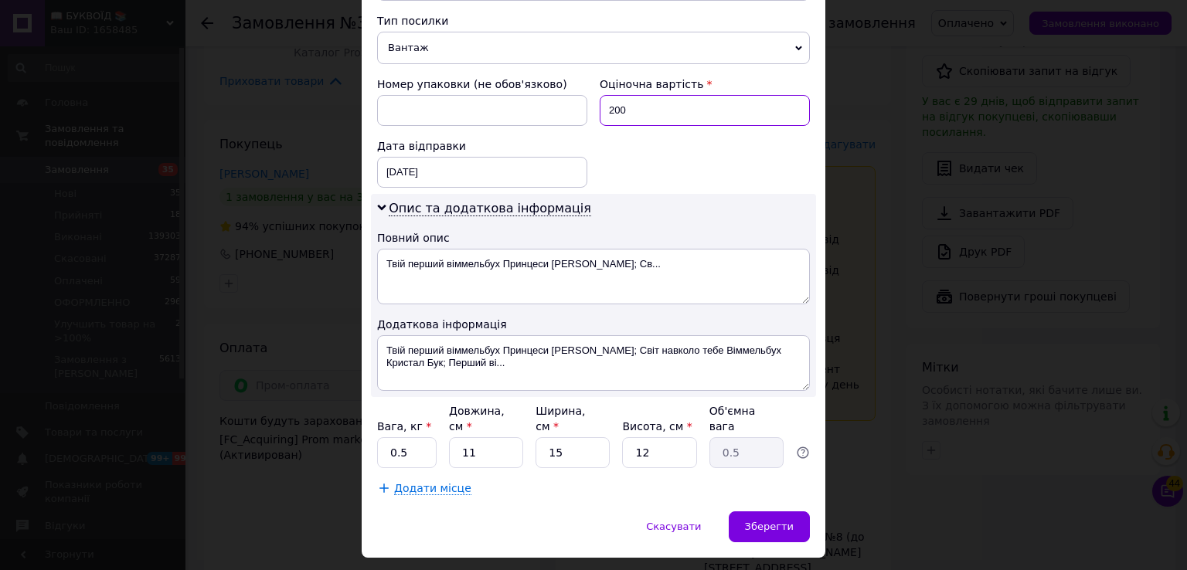
type input "200"
drag, startPoint x: 379, startPoint y: 344, endPoint x: 492, endPoint y: 382, distance: 119.7
click at [492, 382] on textarea "Твій перший віммельбух Принцеси [PERSON_NAME]; Світ навколо тебе Віммельбух Кри…" at bounding box center [593, 363] width 433 height 56
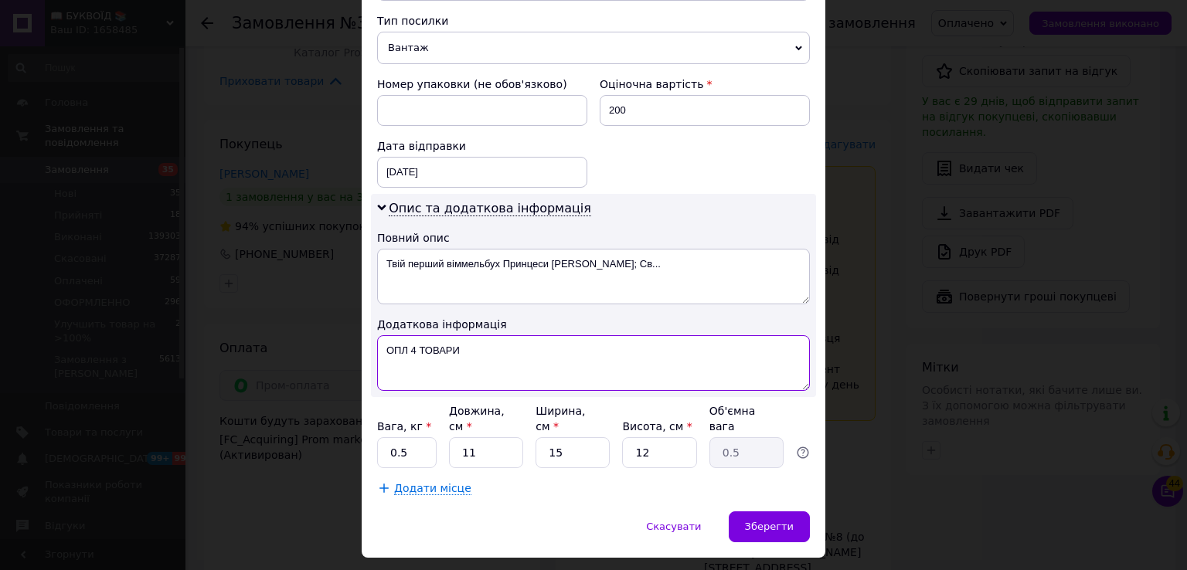
type textarea "ОПЛ 4 ТОВАРИ"
click at [396, 437] on input "0.5" at bounding box center [407, 452] width 60 height 31
type input "0"
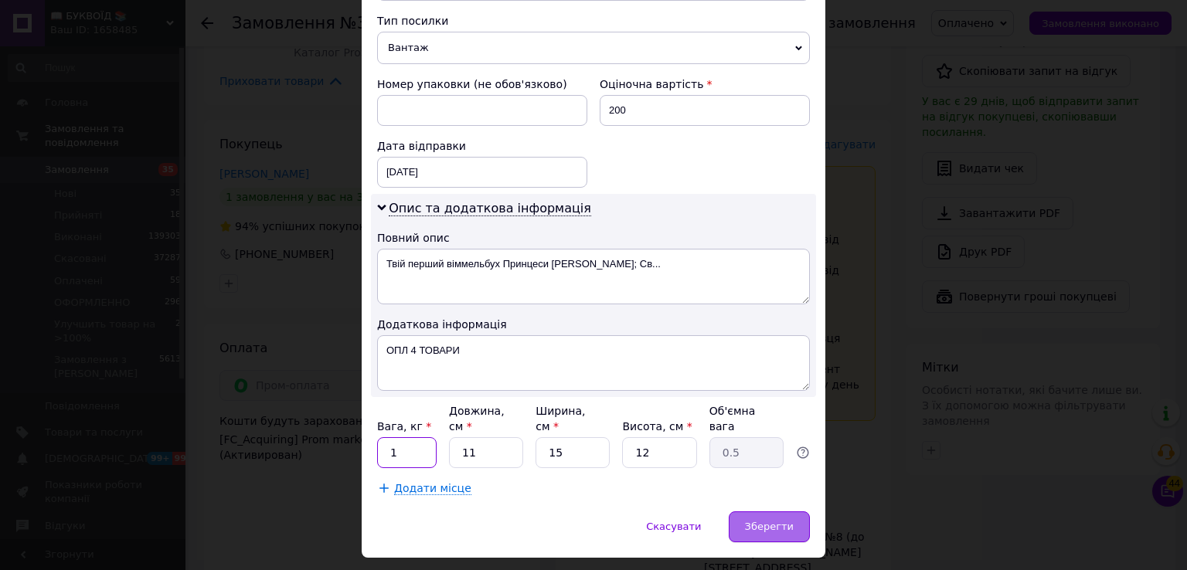
type input "1"
click at [791, 512] on div "Зберегти" at bounding box center [769, 527] width 81 height 31
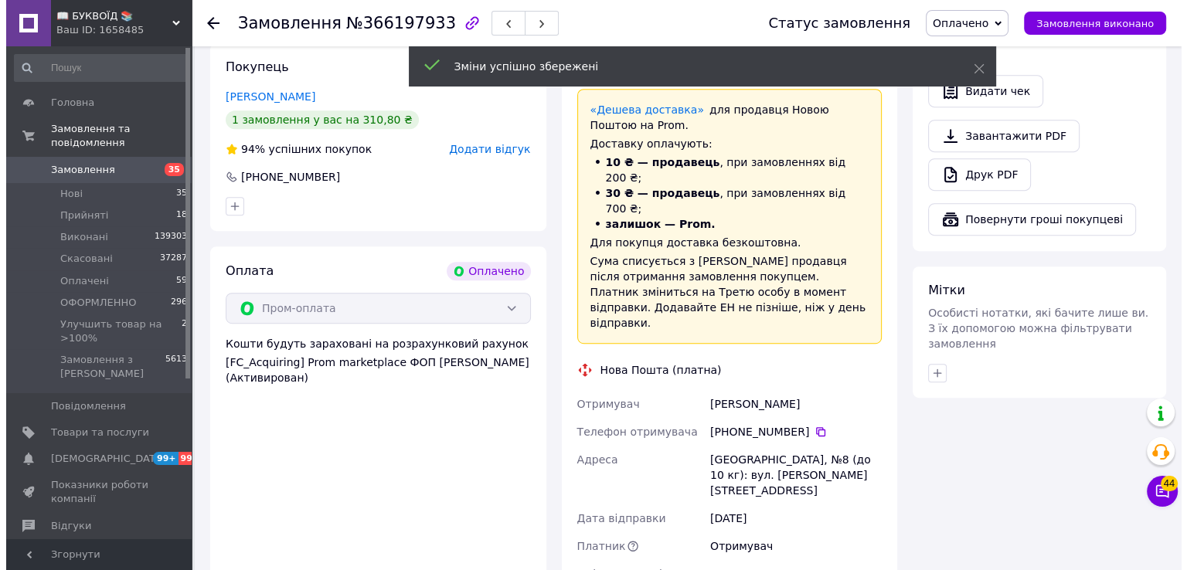
scroll to position [541, 0]
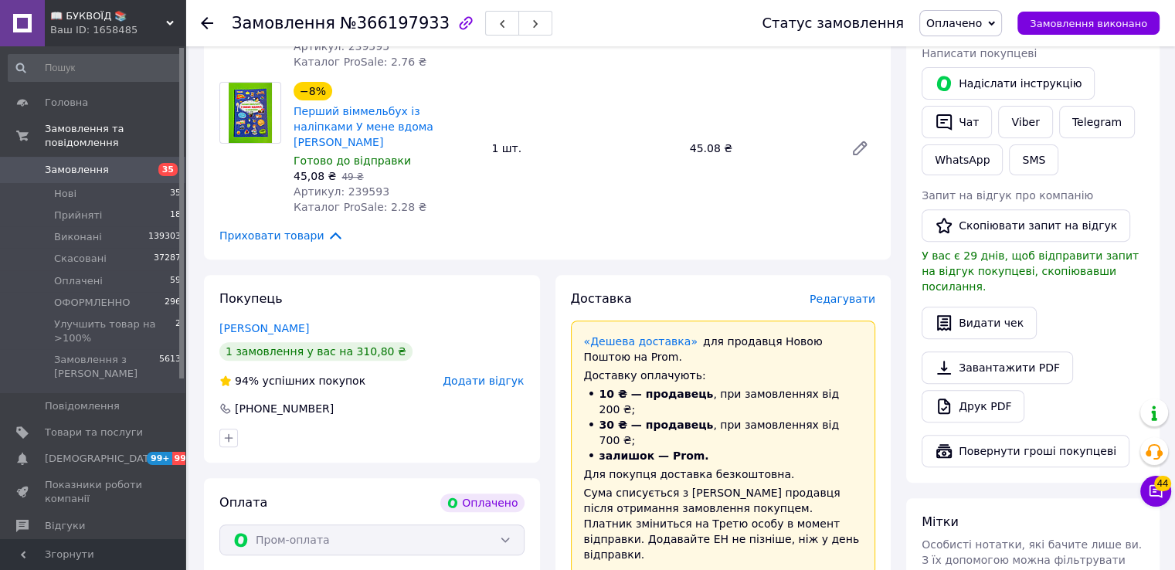
click at [842, 293] on span "Редагувати" at bounding box center [843, 299] width 66 height 12
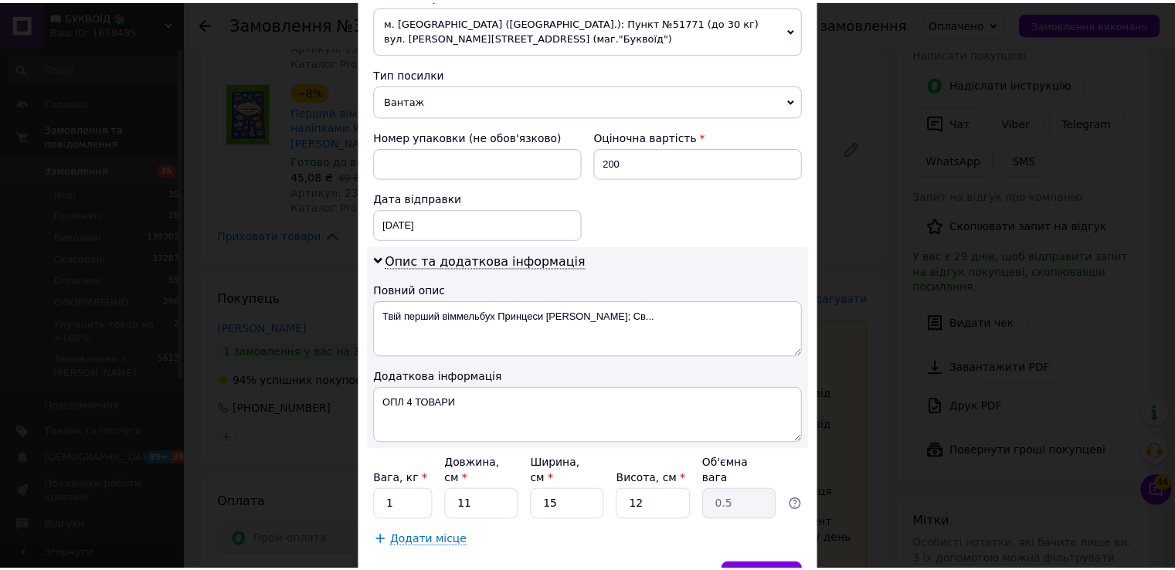
scroll to position [640, 0]
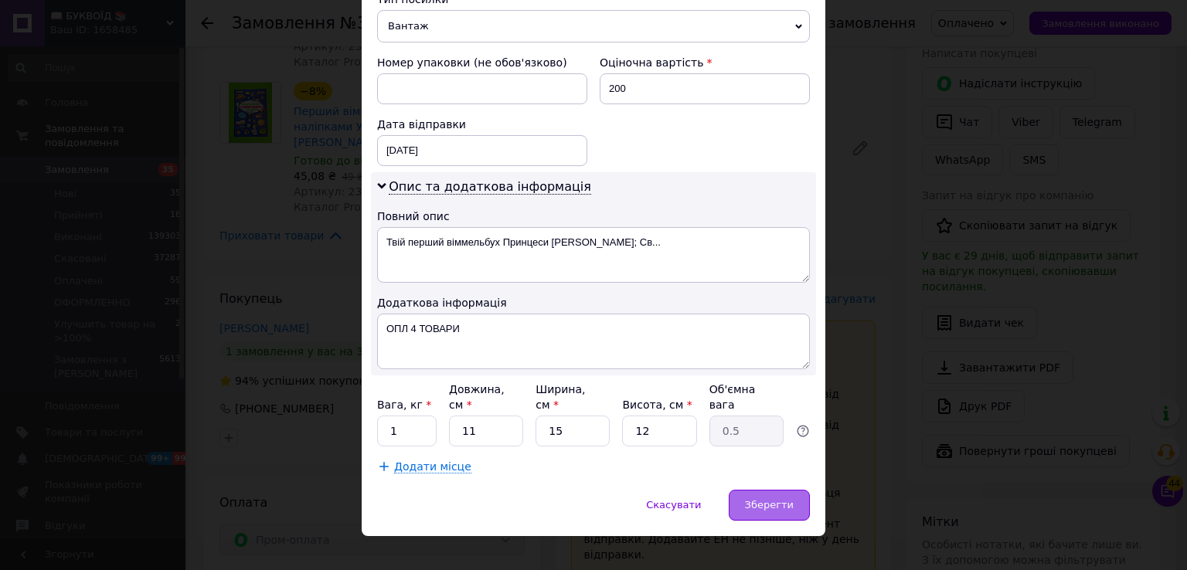
click at [793, 493] on div "Зберегти" at bounding box center [769, 505] width 81 height 31
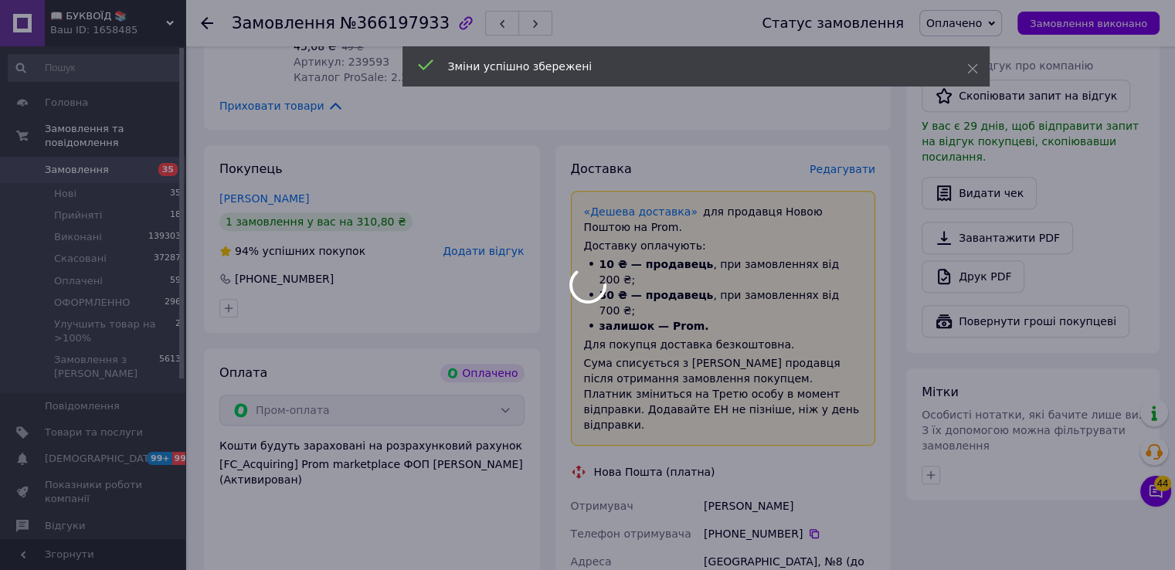
scroll to position [927, 0]
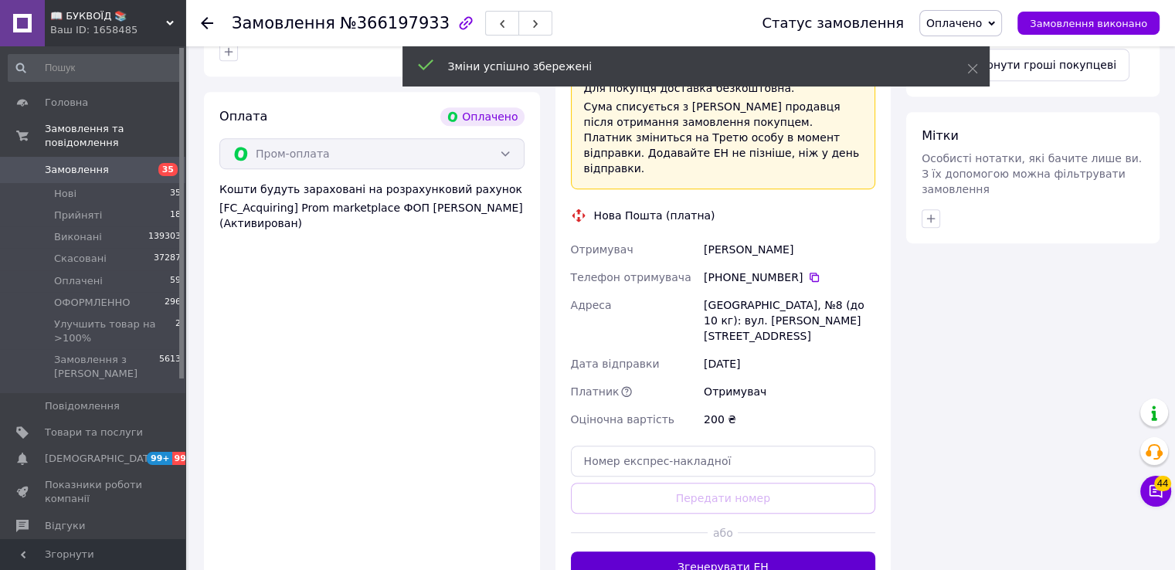
click at [710, 552] on button "Згенерувати ЕН" at bounding box center [723, 567] width 305 height 31
drag, startPoint x: 953, startPoint y: 22, endPoint x: 967, endPoint y: 66, distance: 45.5
click at [954, 22] on span "Оплачено" at bounding box center [955, 23] width 56 height 12
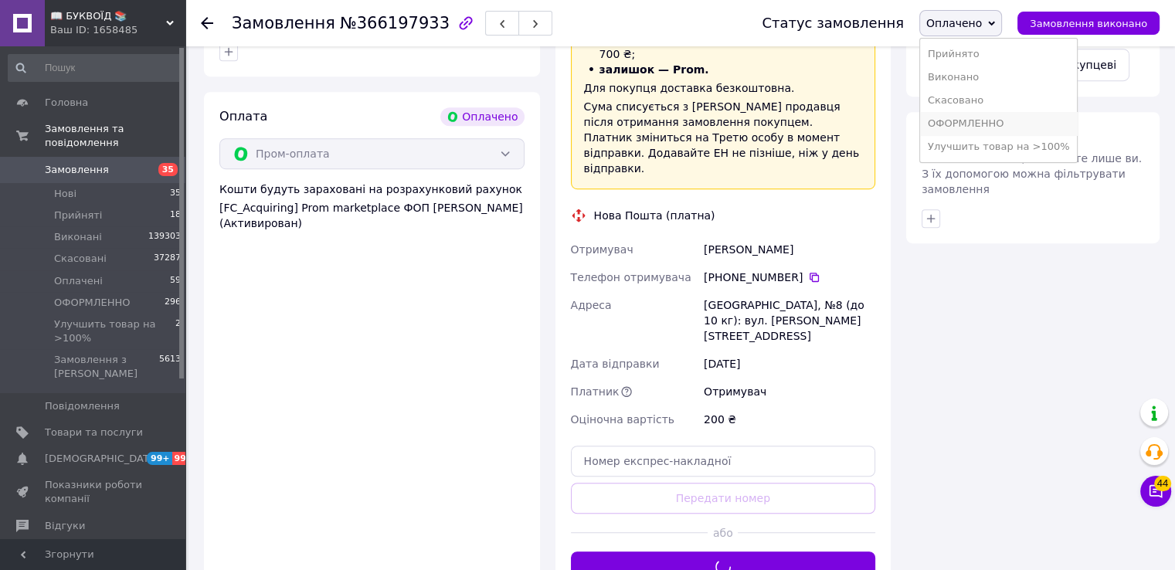
click at [986, 128] on li "ОФОРМЛЕННО" at bounding box center [999, 123] width 158 height 23
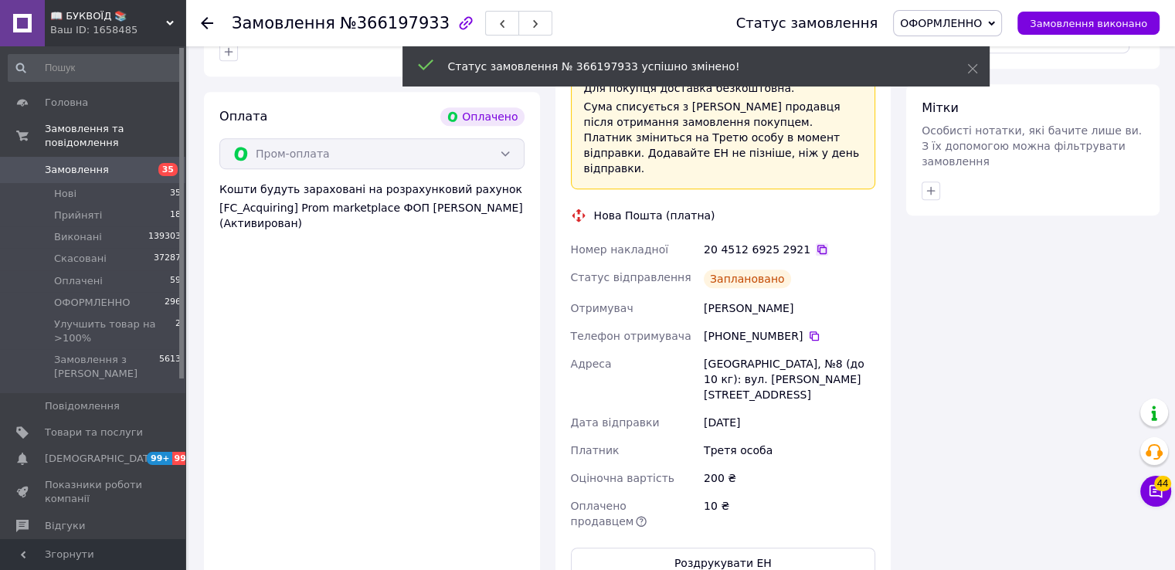
click at [816, 243] on icon at bounding box center [822, 249] width 12 height 12
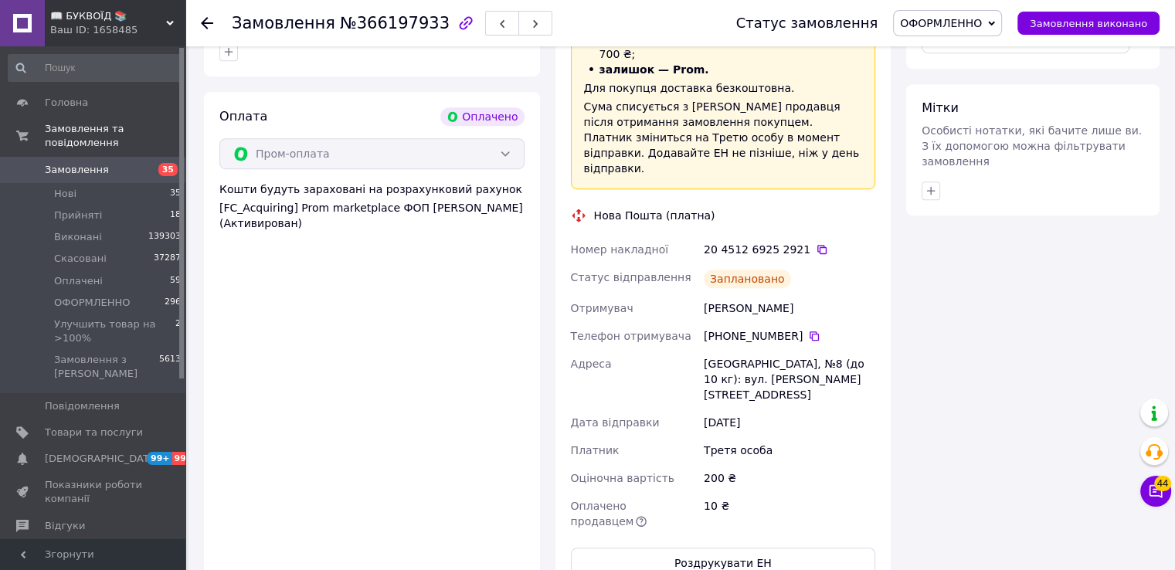
click at [974, 289] on div "Всього 4 товари 310.80 ₴ Всього до сплати 310.80 ₴ Комісія за замовлення 15.72 …" at bounding box center [1033, 109] width 269 height 1859
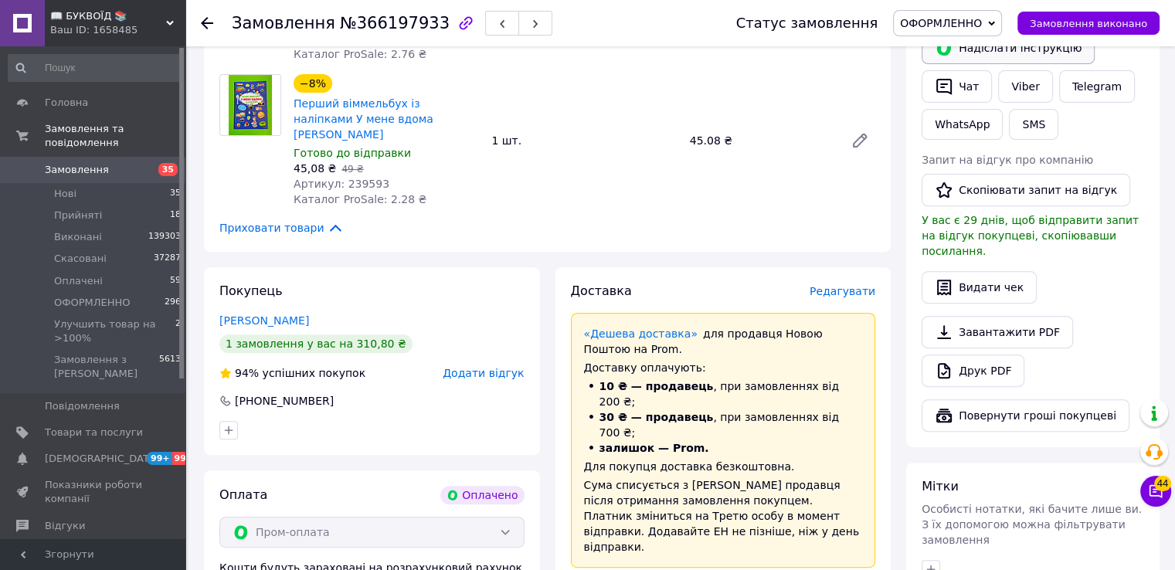
scroll to position [541, 0]
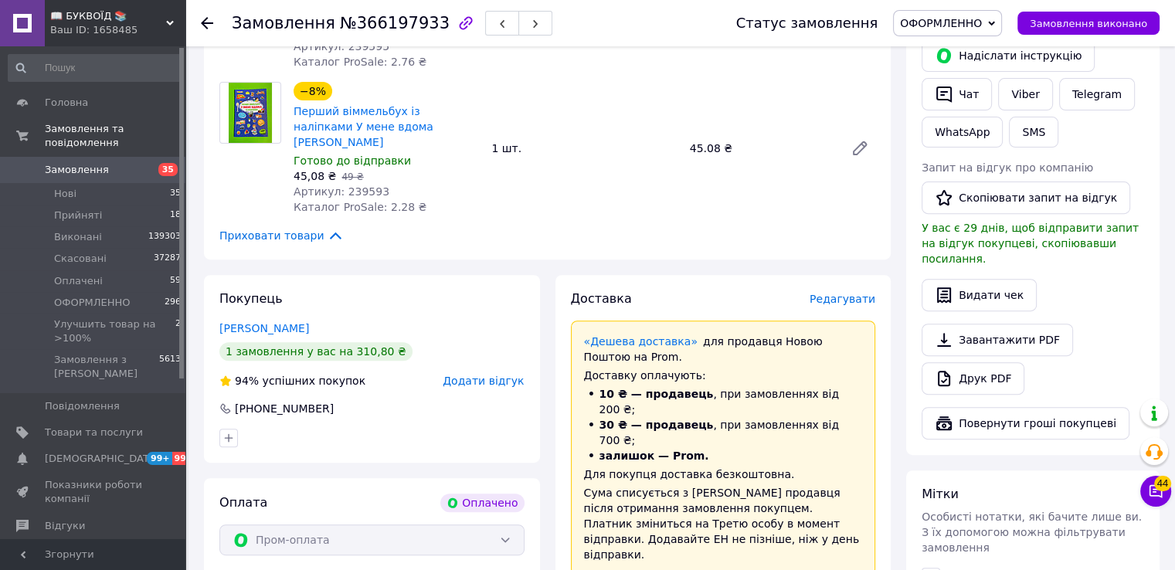
drag, startPoint x: 946, startPoint y: 21, endPoint x: 945, endPoint y: 47, distance: 26.3
click at [947, 22] on span "ОФОРМЛЕННО" at bounding box center [941, 23] width 82 height 12
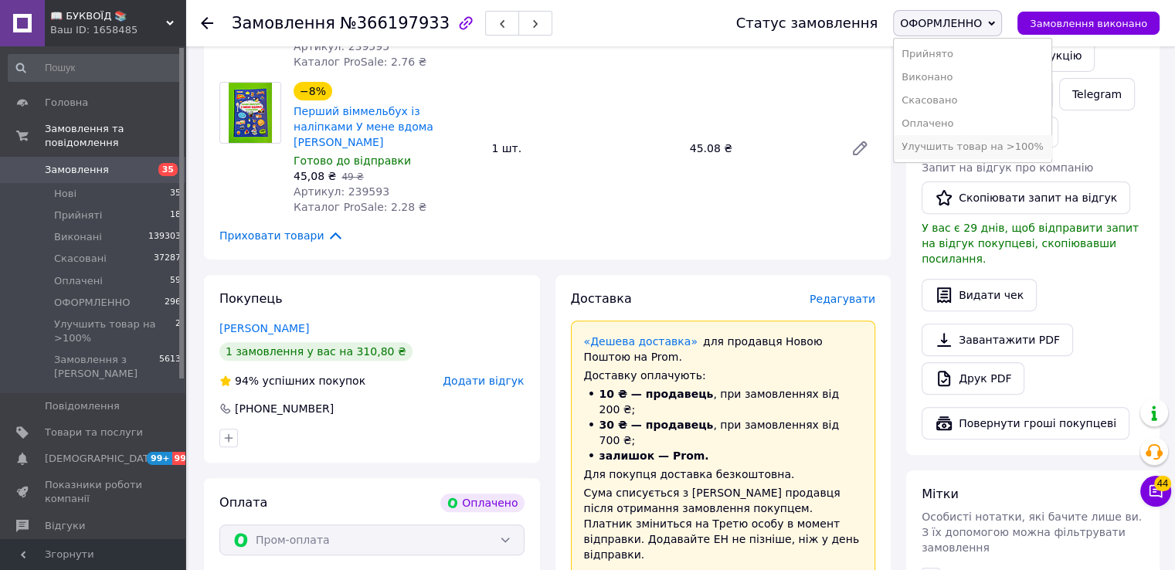
click at [948, 147] on li "Улучшить товар на >100%" at bounding box center [973, 146] width 158 height 23
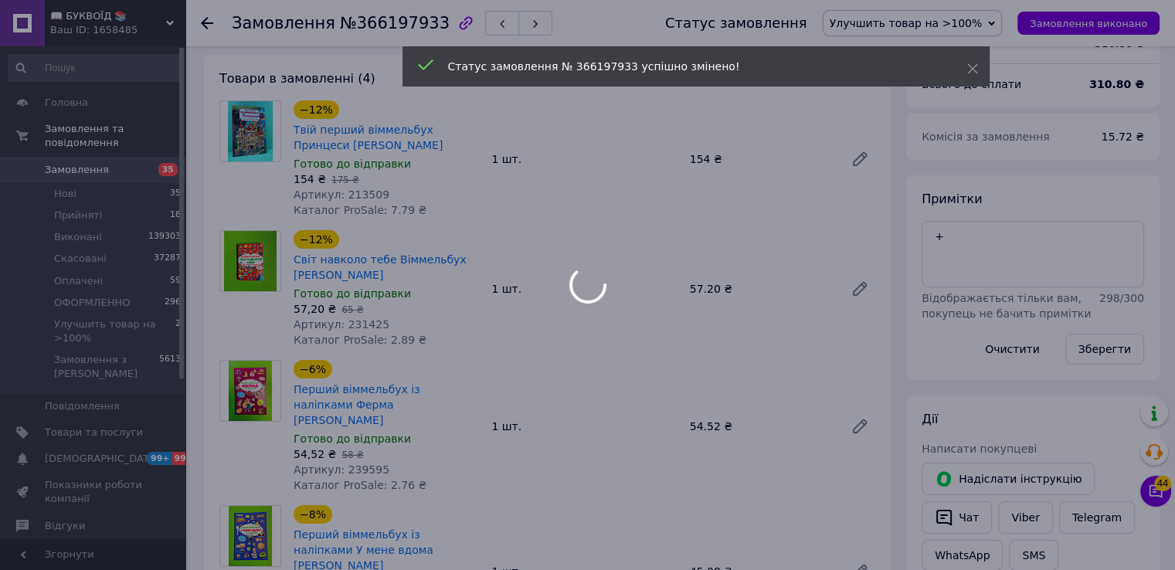
scroll to position [0, 0]
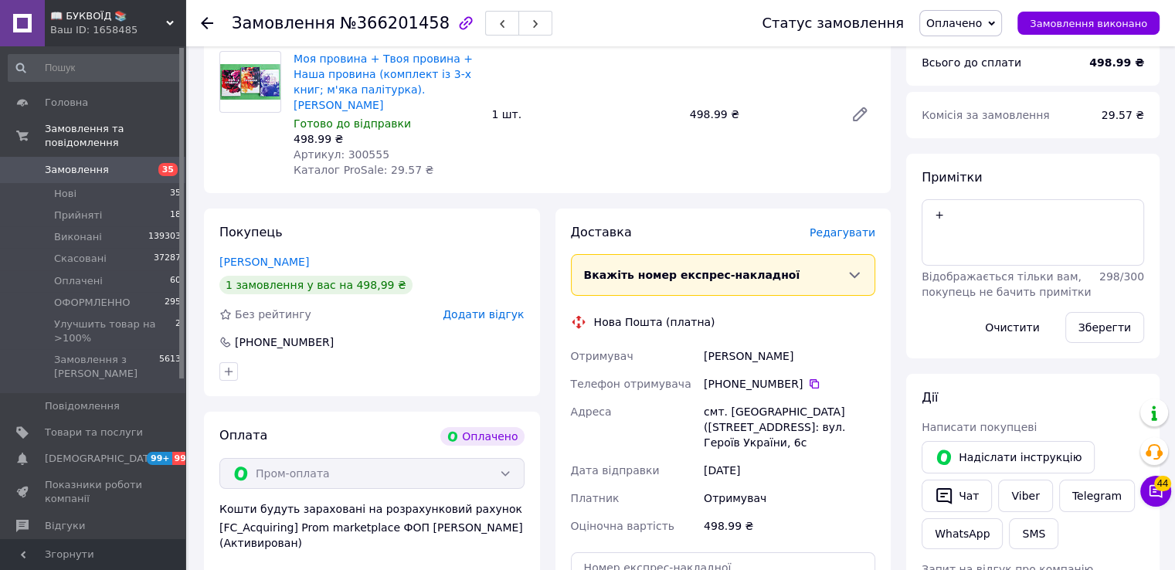
scroll to position [232, 0]
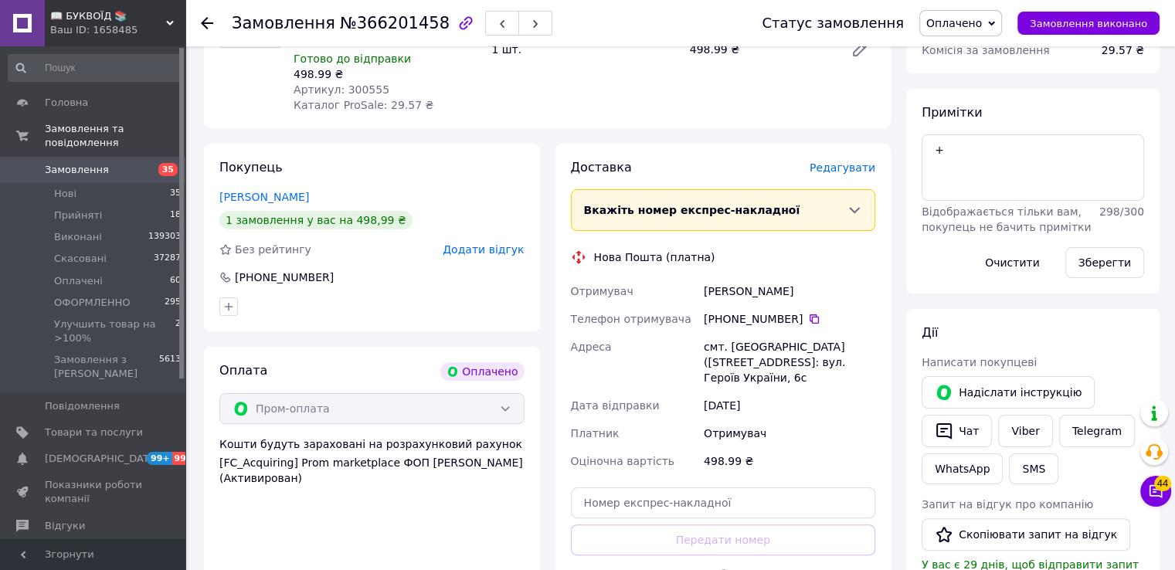
drag, startPoint x: 800, startPoint y: 303, endPoint x: 545, endPoint y: 436, distance: 287.6
click at [808, 313] on icon at bounding box center [814, 319] width 12 height 12
click at [849, 311] on div "[PHONE_NUMBER]" at bounding box center [790, 318] width 172 height 15
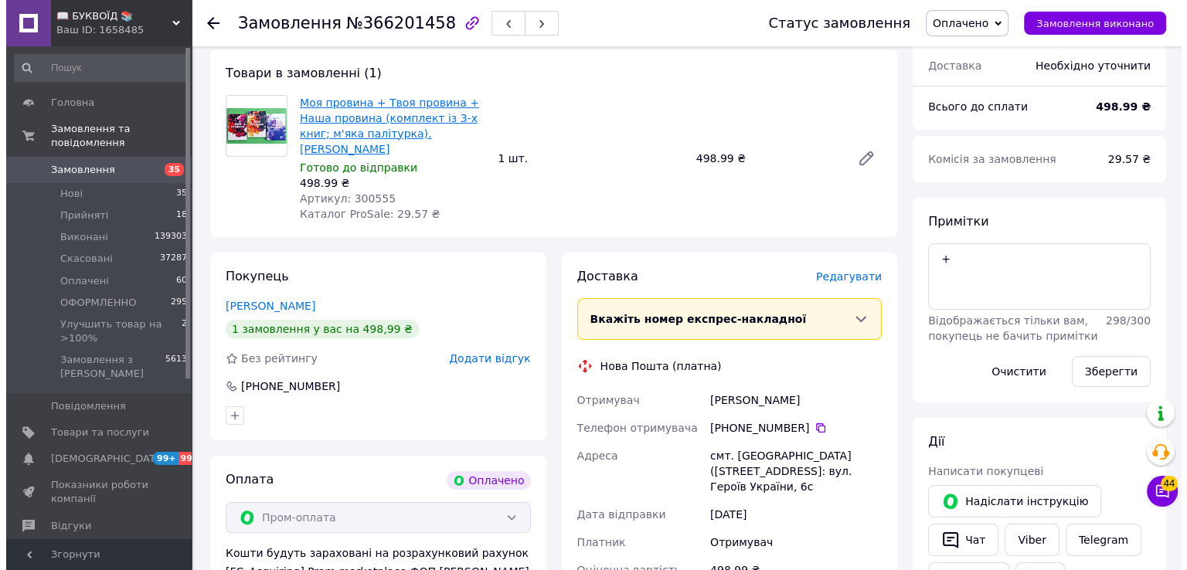
scroll to position [0, 0]
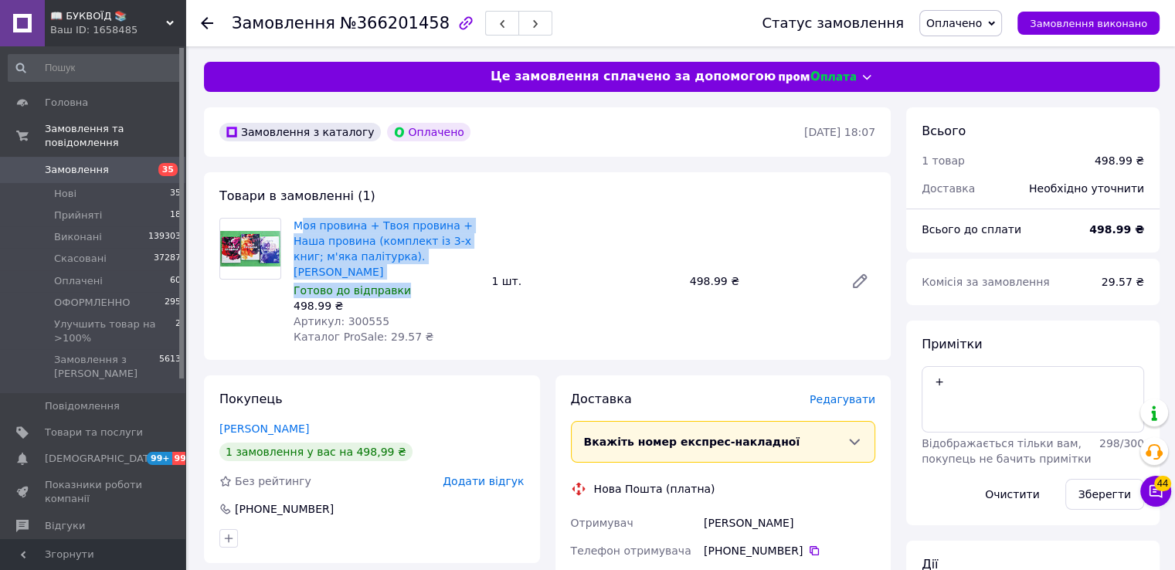
drag, startPoint x: 475, startPoint y: 264, endPoint x: 302, endPoint y: 217, distance: 179.4
click at [302, 217] on div "Моя провина + Твоя провина + Наша провина (комплект із 3-х книг; м'яка палітурк…" at bounding box center [386, 281] width 198 height 133
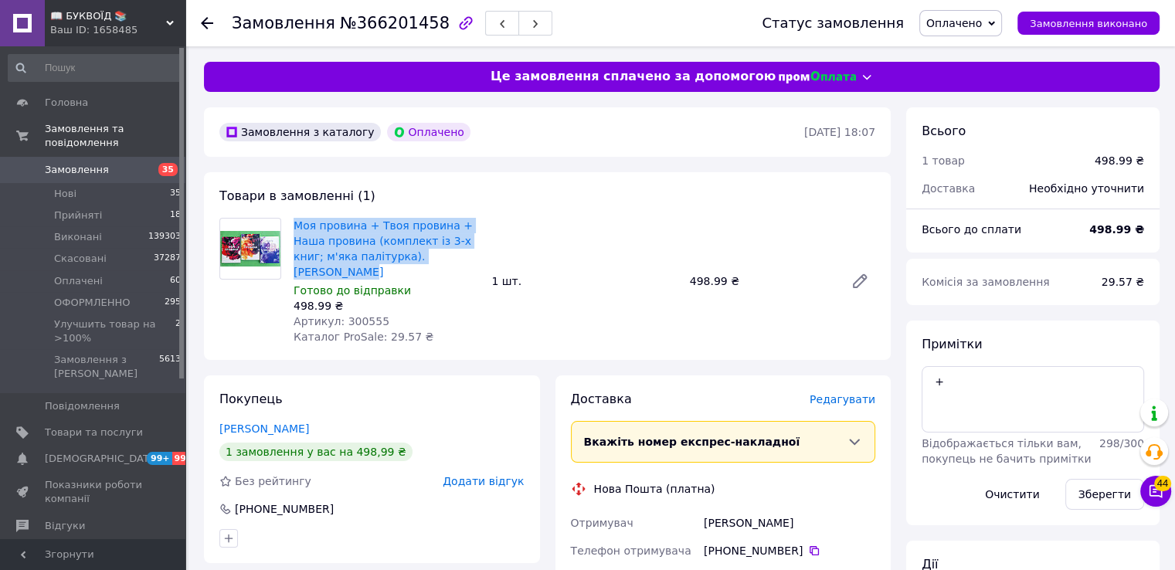
drag, startPoint x: 453, startPoint y: 257, endPoint x: 291, endPoint y: 224, distance: 165.5
click at [291, 224] on div "Моя провина + Твоя провина + Наша провина (комплект із 3-х книг; м'яка палітурк…" at bounding box center [386, 281] width 198 height 133
copy link "Моя провина + Твоя провина + Наша провина (комплект із 3-х книг; м'яка палітурк…"
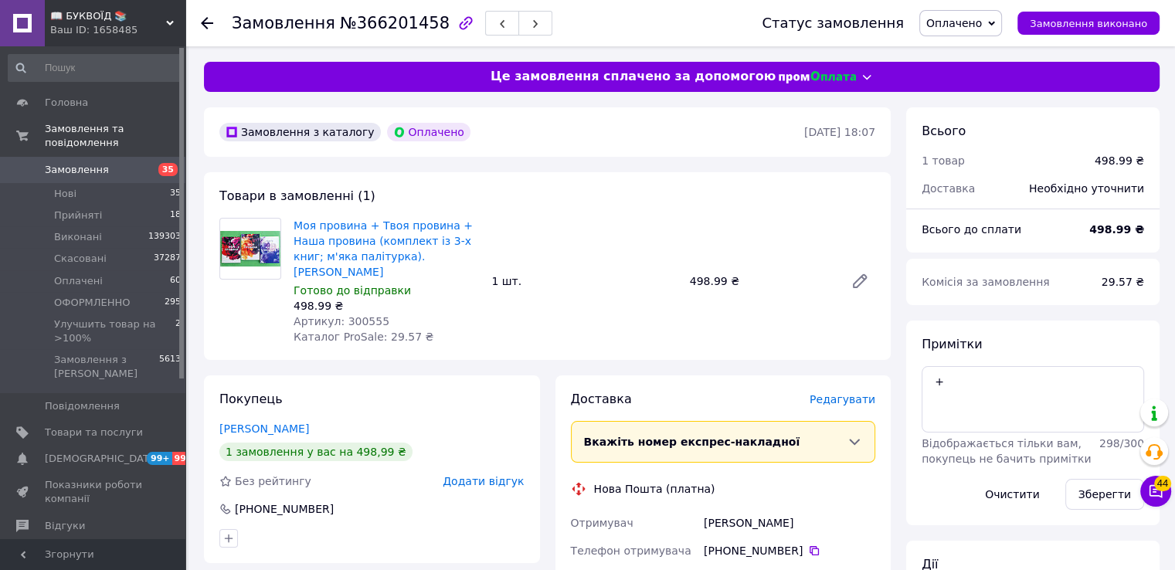
click at [866, 329] on div "Моя провина + Твоя провина + Наша провина (комплект із 3-х книг; м'яка палітурк…" at bounding box center [584, 281] width 594 height 133
click at [361, 315] on span "Артикул: 300555" at bounding box center [342, 321] width 96 height 12
copy span "300555"
click at [859, 393] on span "Редагувати" at bounding box center [843, 399] width 66 height 12
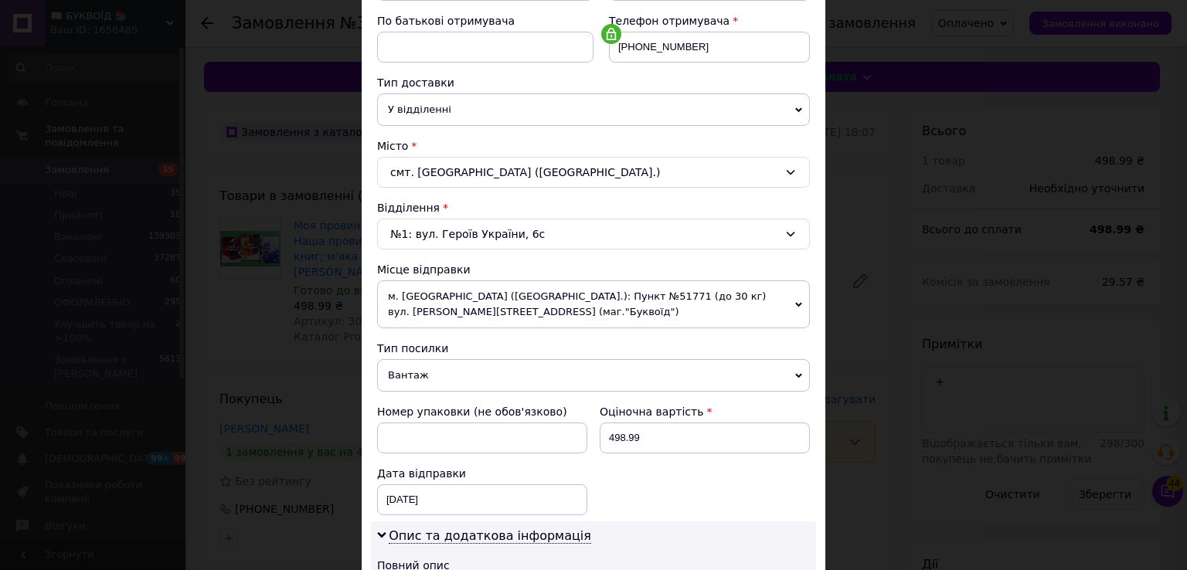
scroll to position [309, 0]
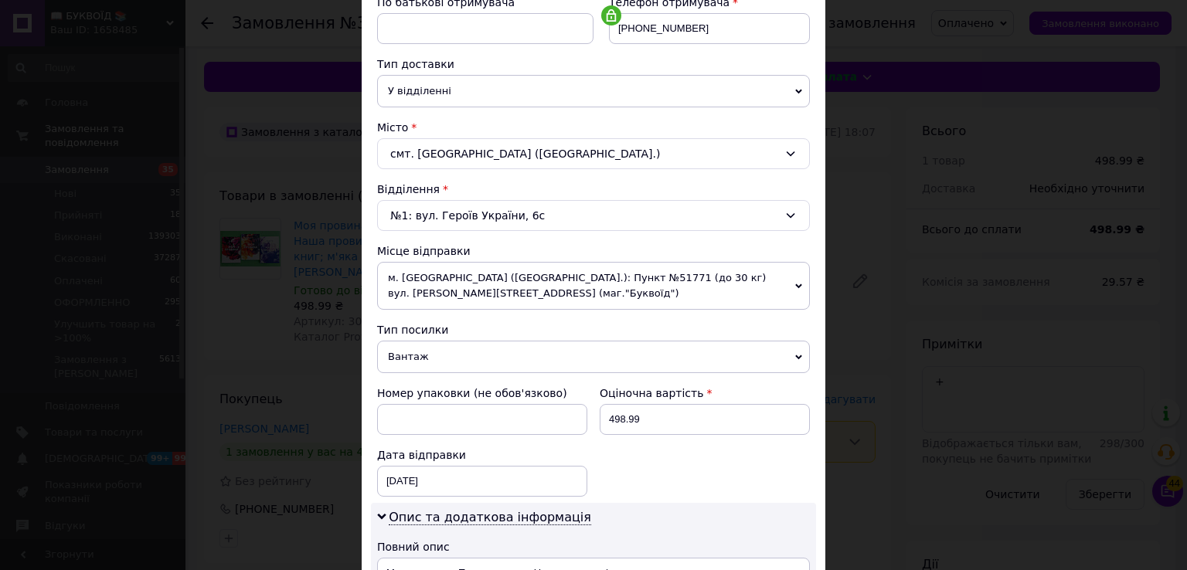
click at [442, 353] on span "Вантаж" at bounding box center [593, 357] width 433 height 32
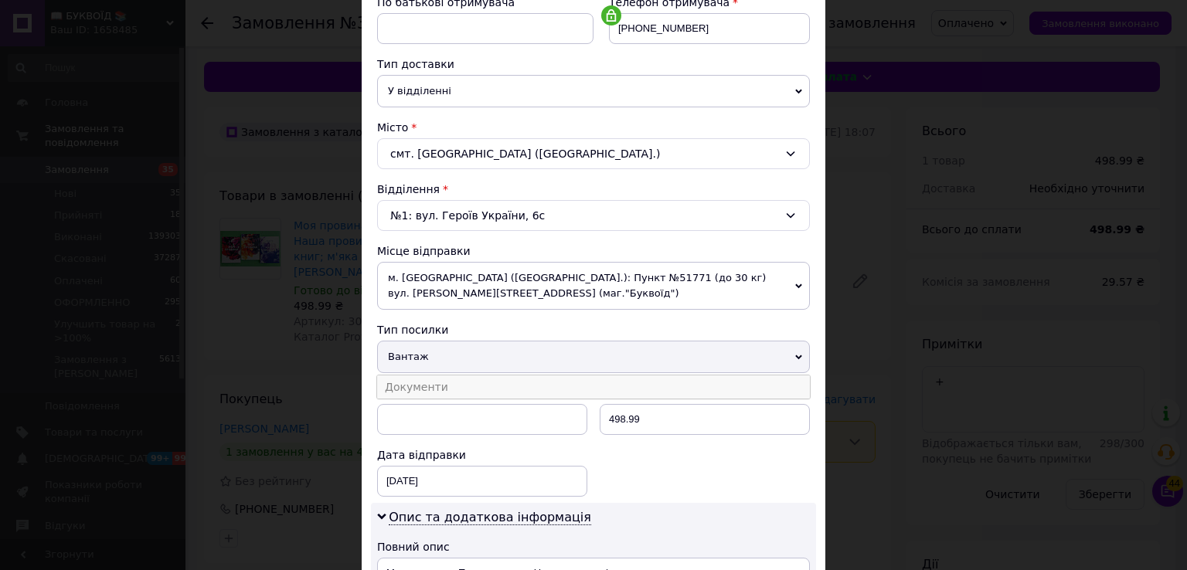
click at [434, 388] on li "Документи" at bounding box center [593, 387] width 433 height 23
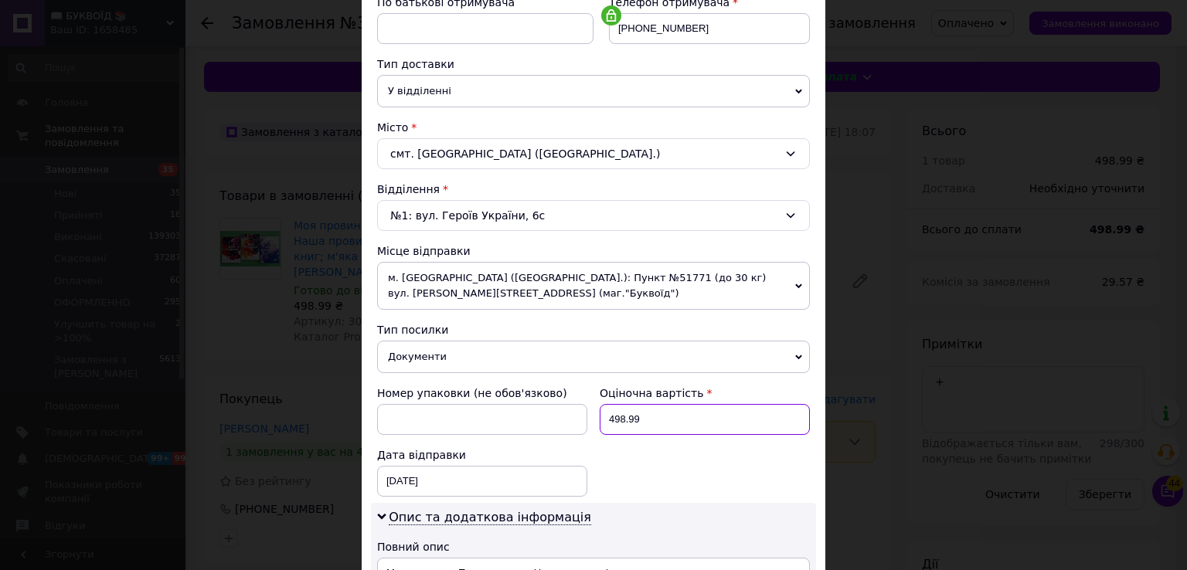
drag, startPoint x: 623, startPoint y: 418, endPoint x: 606, endPoint y: 414, distance: 17.4
click at [606, 414] on input "498.99" at bounding box center [705, 419] width 210 height 31
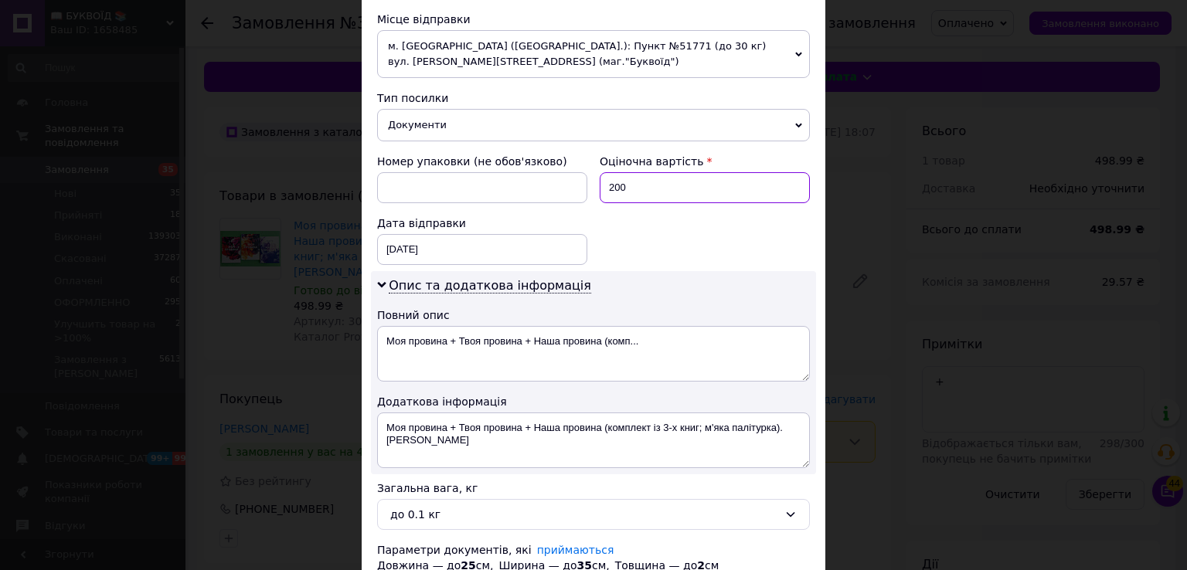
type input "200"
drag, startPoint x: 464, startPoint y: 452, endPoint x: 370, endPoint y: 419, distance: 99.2
click at [371, 419] on div "Опис та додаткова інформація Повний опис Моя провина + Твоя провина + Наша пров…" at bounding box center [593, 372] width 445 height 203
paste textarea "300555"
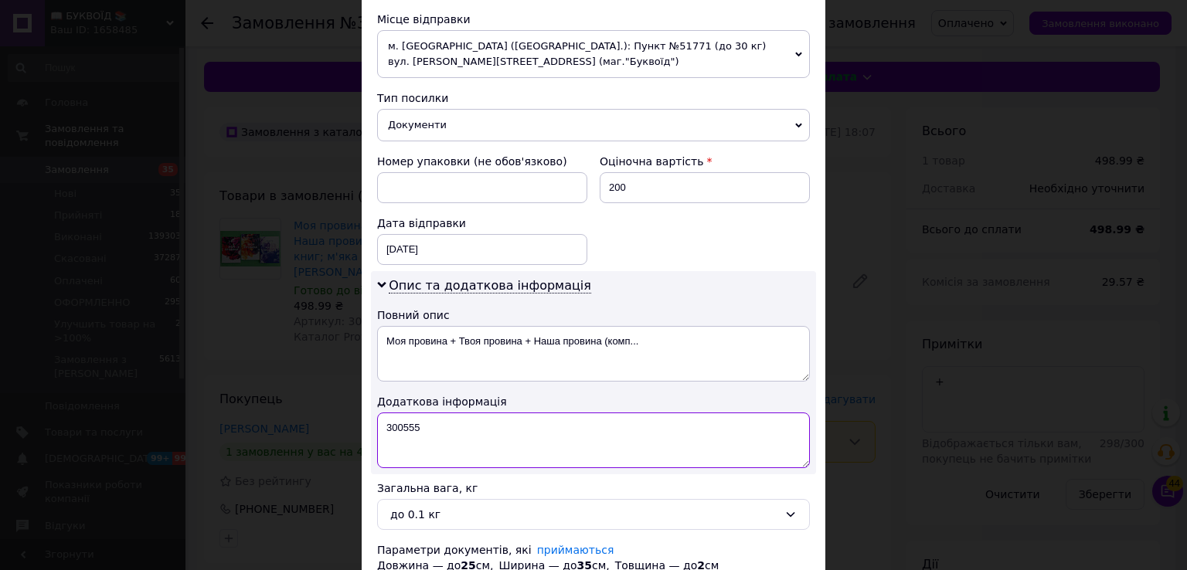
click at [383, 423] on textarea "300555" at bounding box center [593, 441] width 433 height 56
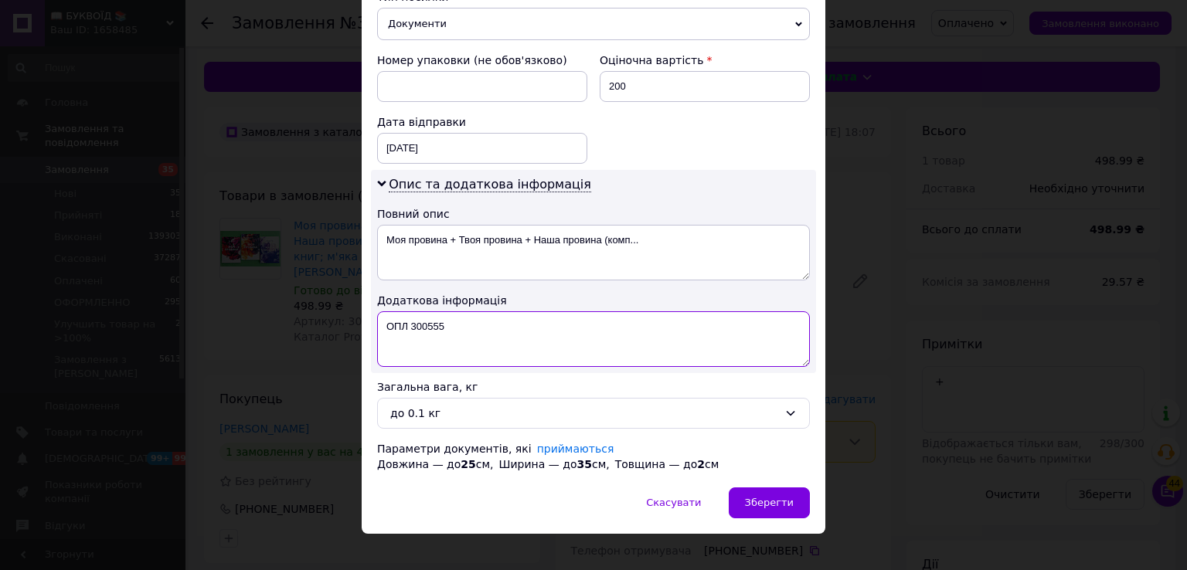
scroll to position [655, 0]
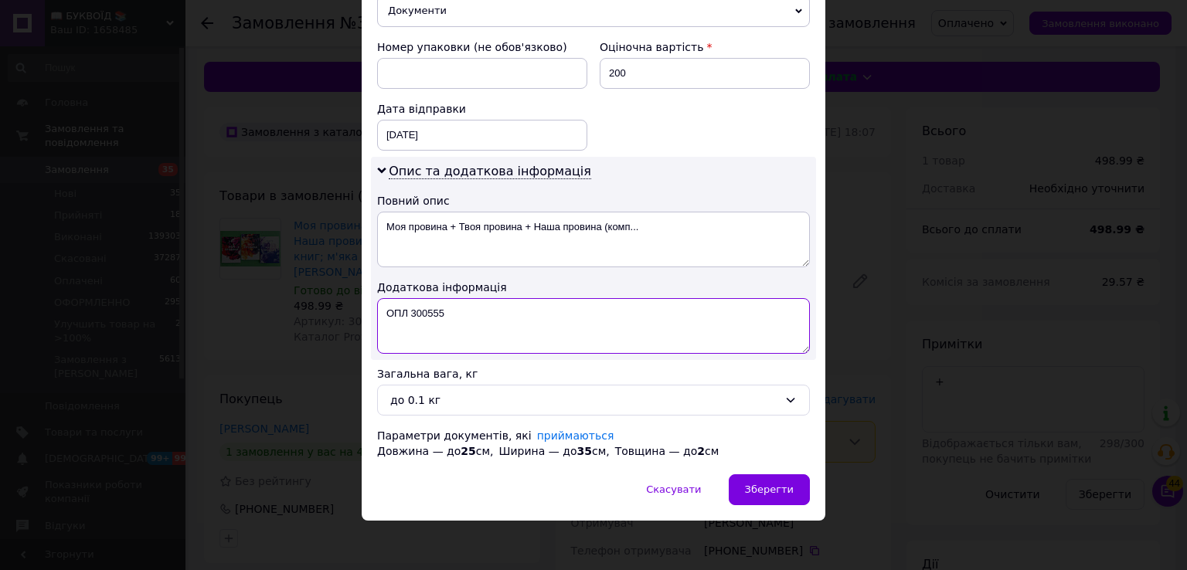
type textarea "ОПЛ 300555"
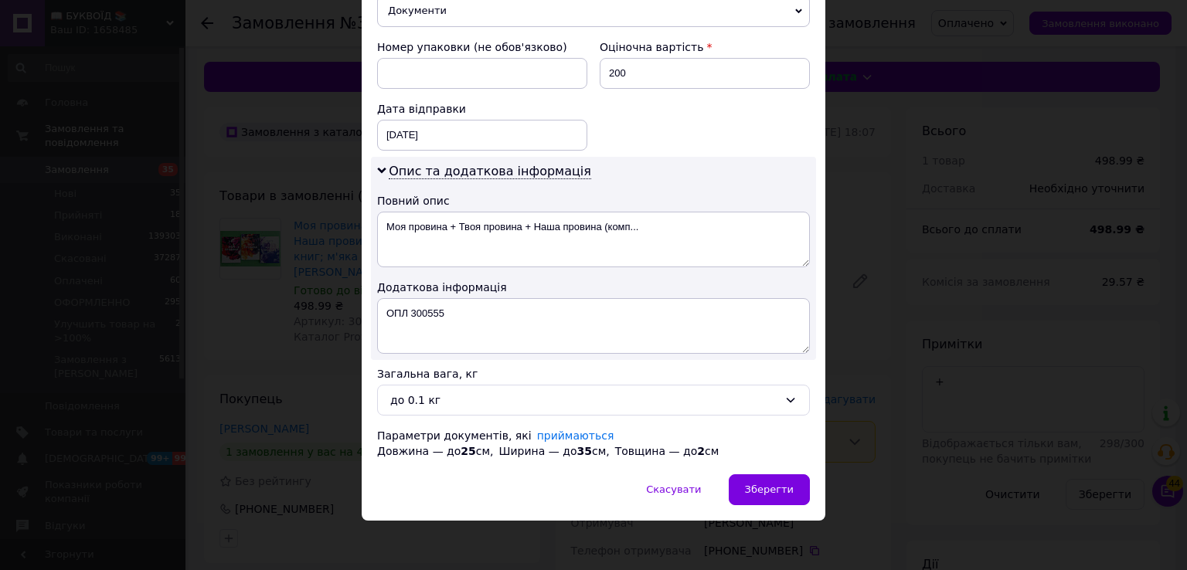
click at [537, 386] on div "до 0.1 кг" at bounding box center [593, 400] width 433 height 31
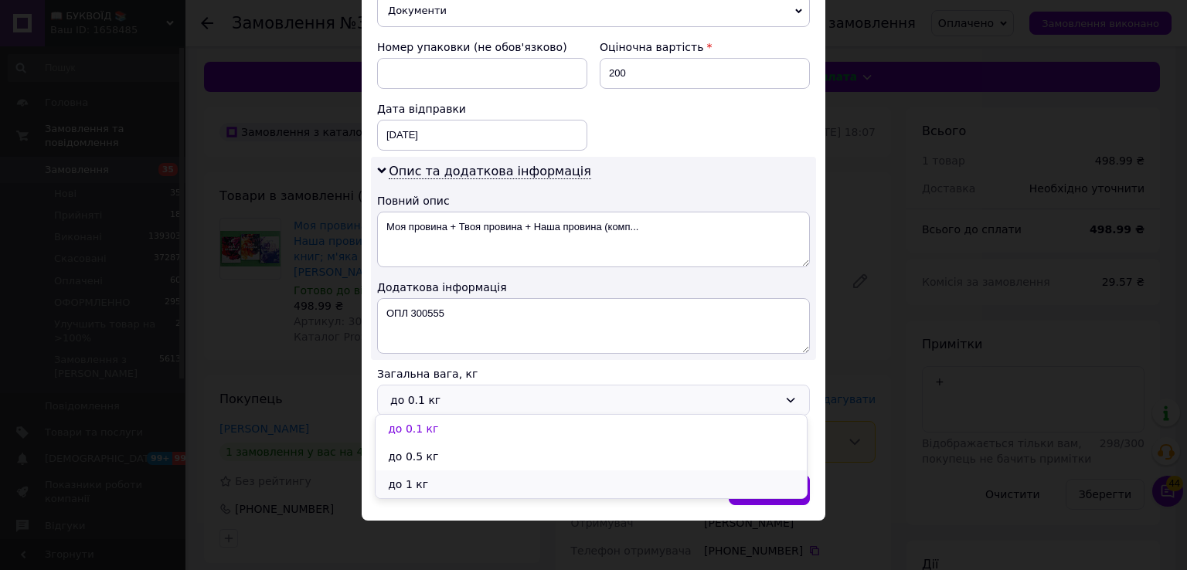
click at [471, 485] on li "до 1 кг" at bounding box center [591, 485] width 431 height 28
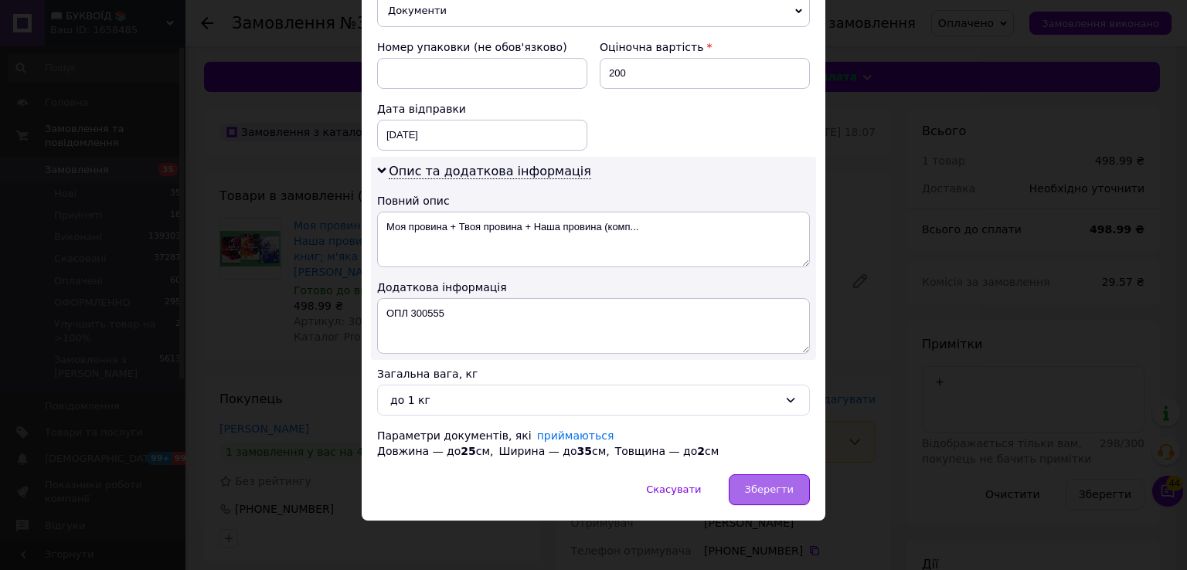
click at [774, 485] on span "Зберегти" at bounding box center [769, 490] width 49 height 12
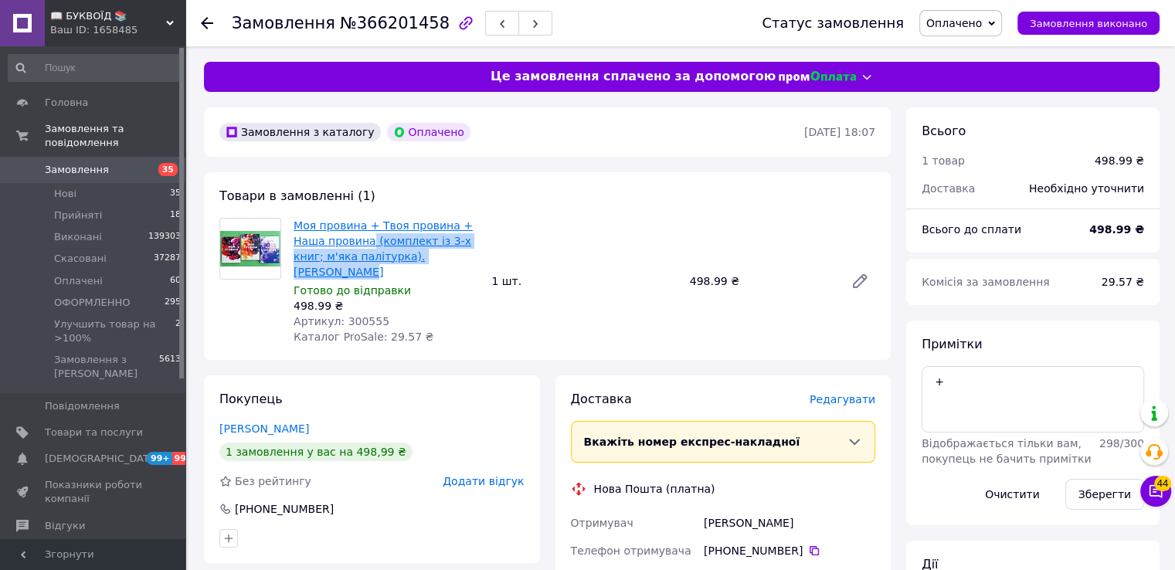
drag, startPoint x: 431, startPoint y: 266, endPoint x: 368, endPoint y: 247, distance: 66.0
click at [368, 247] on span "Моя провина + Твоя провина + Наша провина (комплект із 3-х книг; м'яка палітурк…" at bounding box center [386, 249] width 185 height 62
copy link "(комплект із 3-х книг; м'яка палітурка). Мерседес Рон"
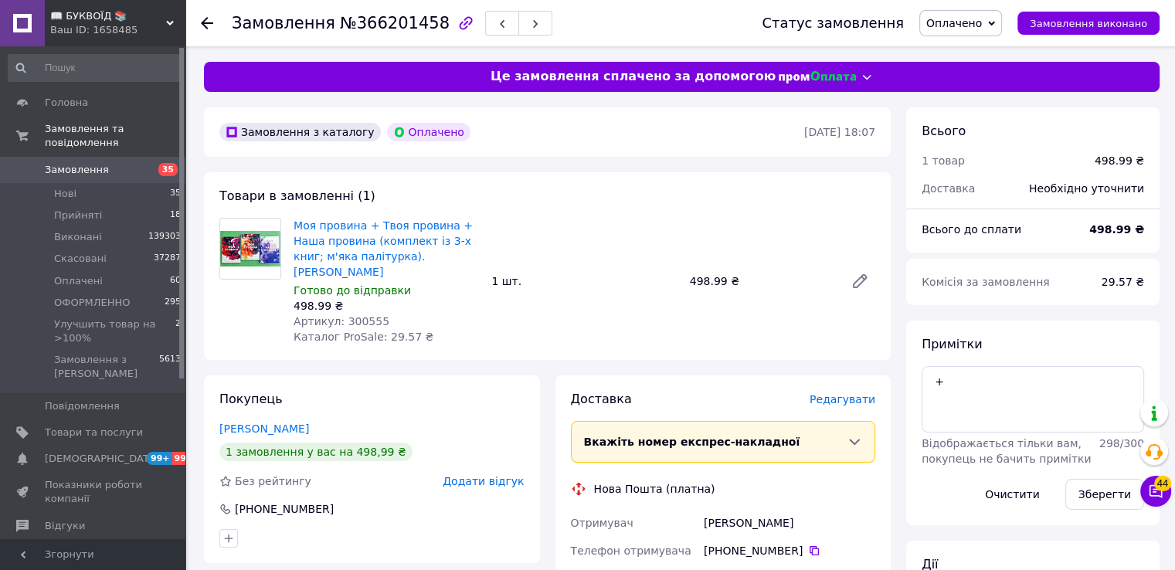
click at [838, 393] on span "Редагувати" at bounding box center [843, 399] width 66 height 12
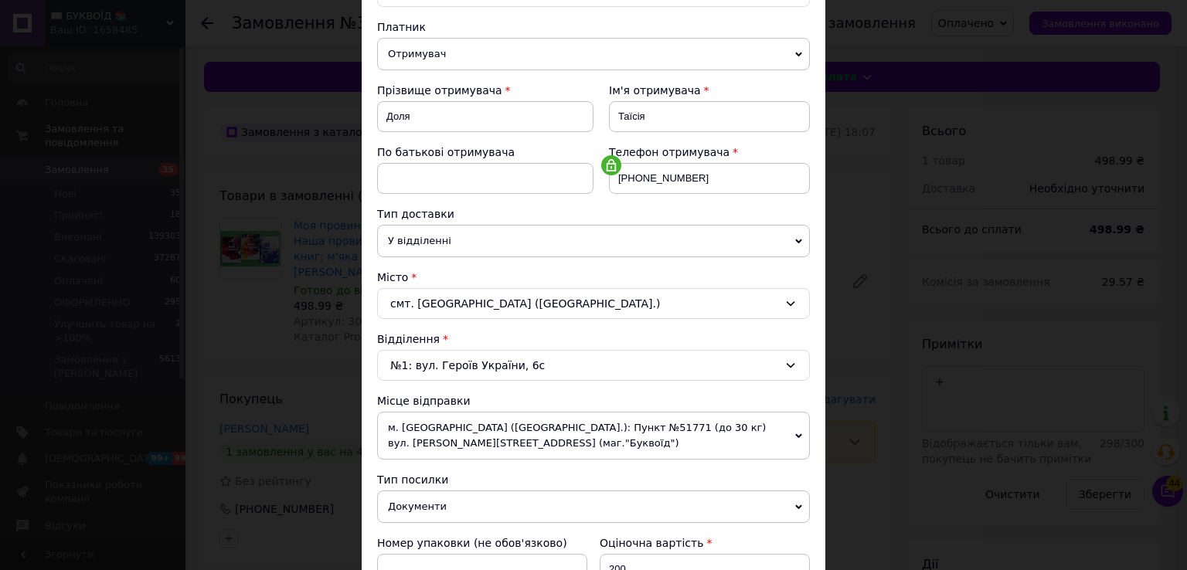
scroll to position [464, 0]
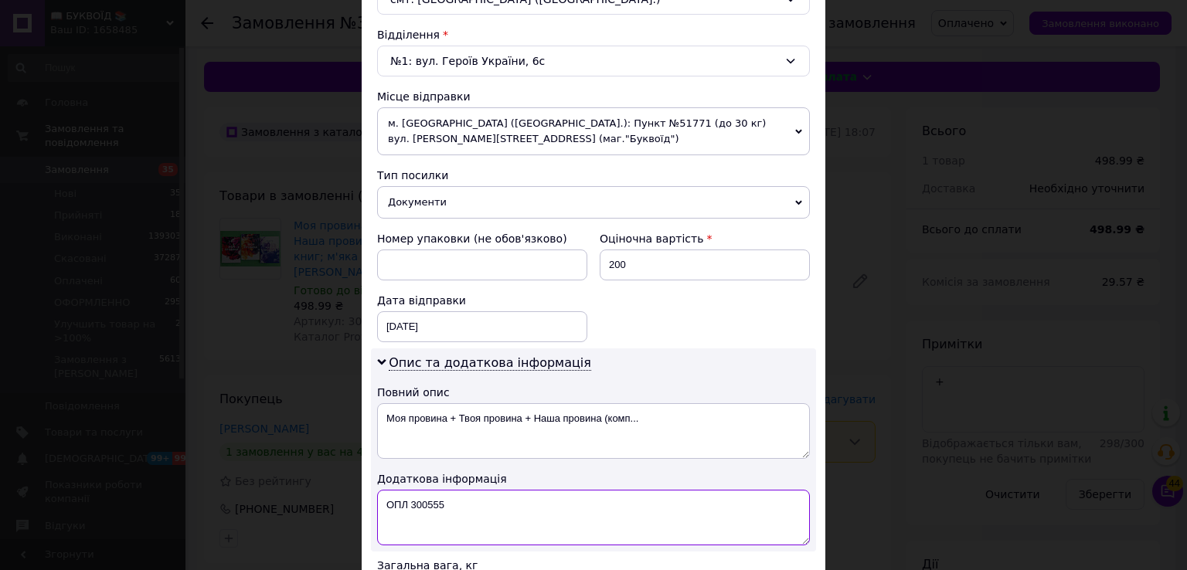
click at [473, 505] on textarea "ОПЛ 300555" at bounding box center [593, 518] width 433 height 56
paste textarea "(комплект із 3-х книг; м'яка палітурка). Мерседес Рон"
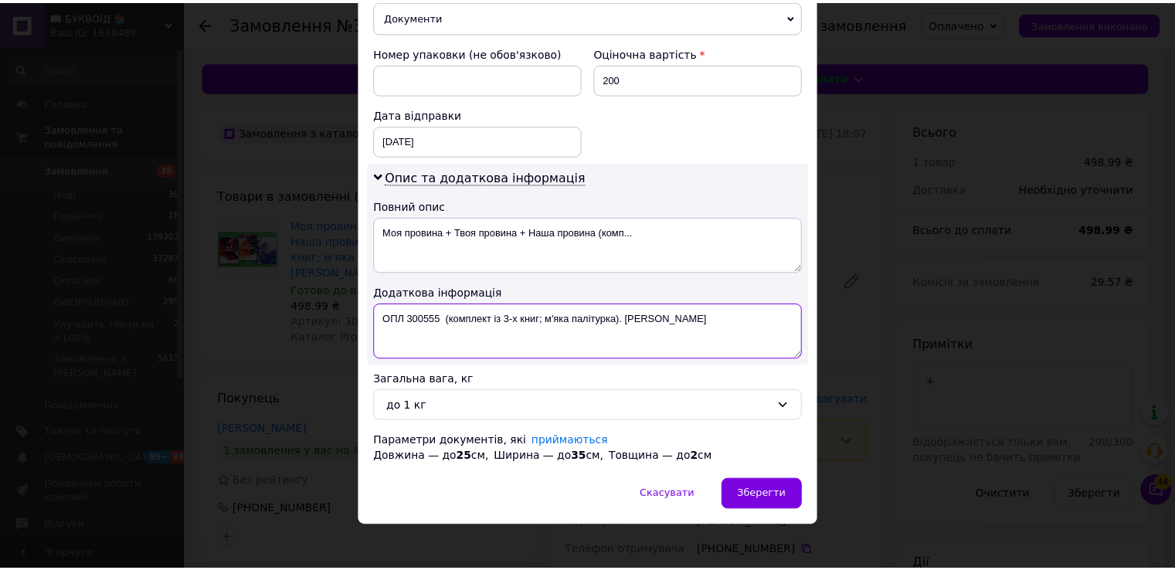
scroll to position [655, 0]
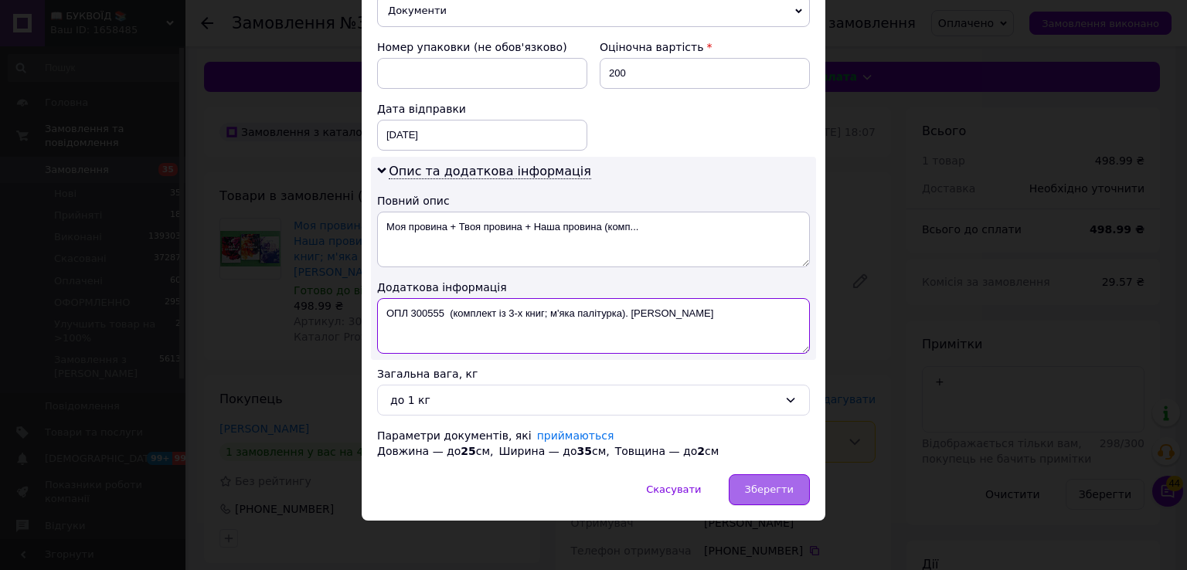
type textarea "ОПЛ 300555 (комплект із 3-х книг; м'яка палітурка). Мерседес Рон"
click at [807, 489] on div "Зберегти" at bounding box center [769, 489] width 81 height 31
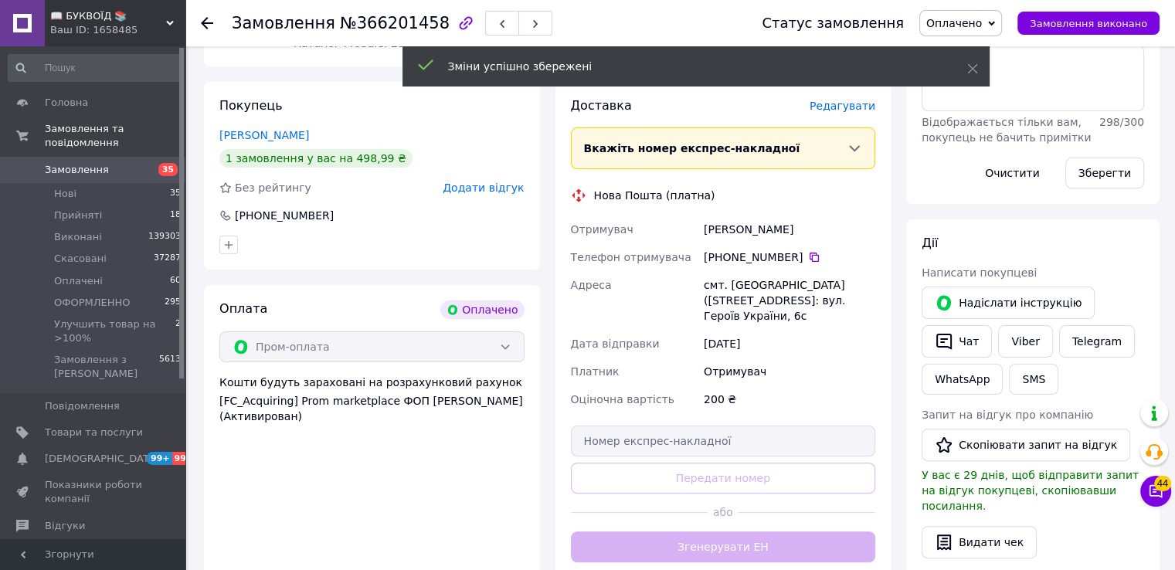
scroll to position [309, 0]
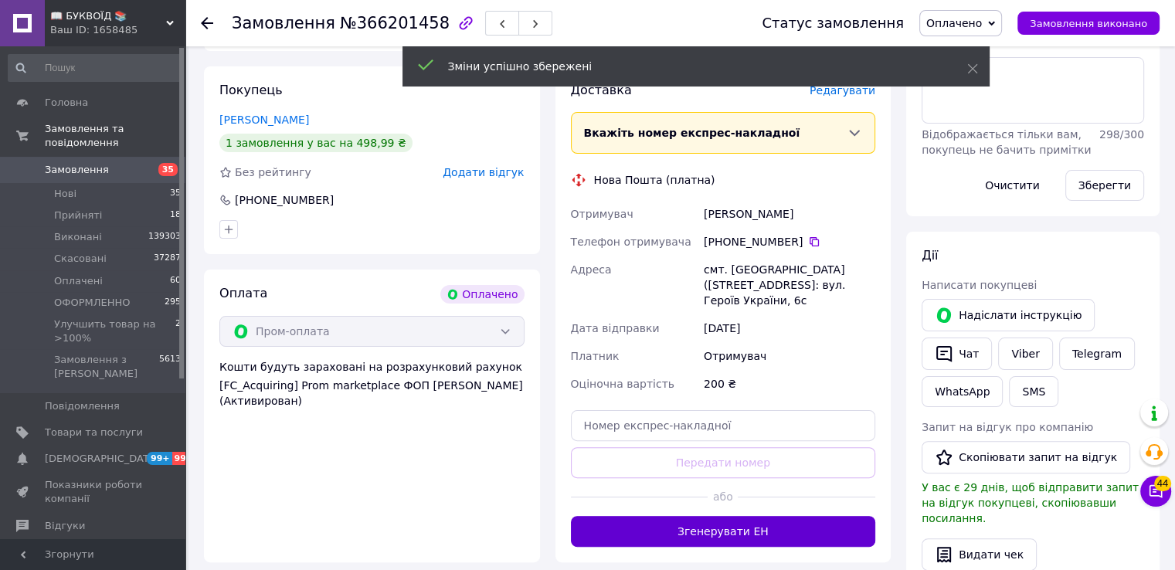
click at [779, 516] on button "Згенерувати ЕН" at bounding box center [723, 531] width 305 height 31
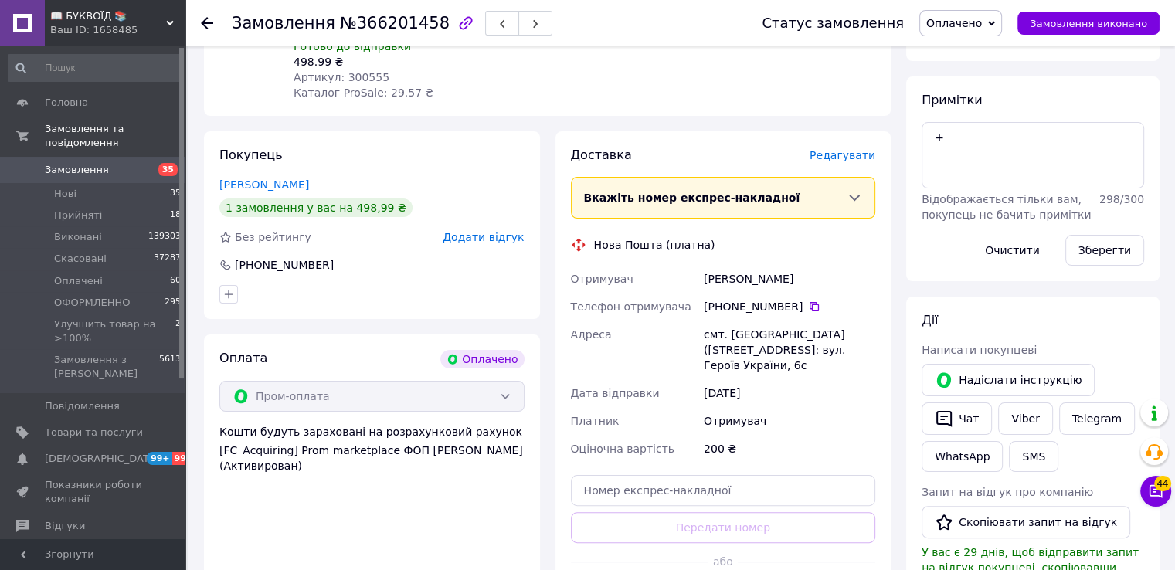
scroll to position [155, 0]
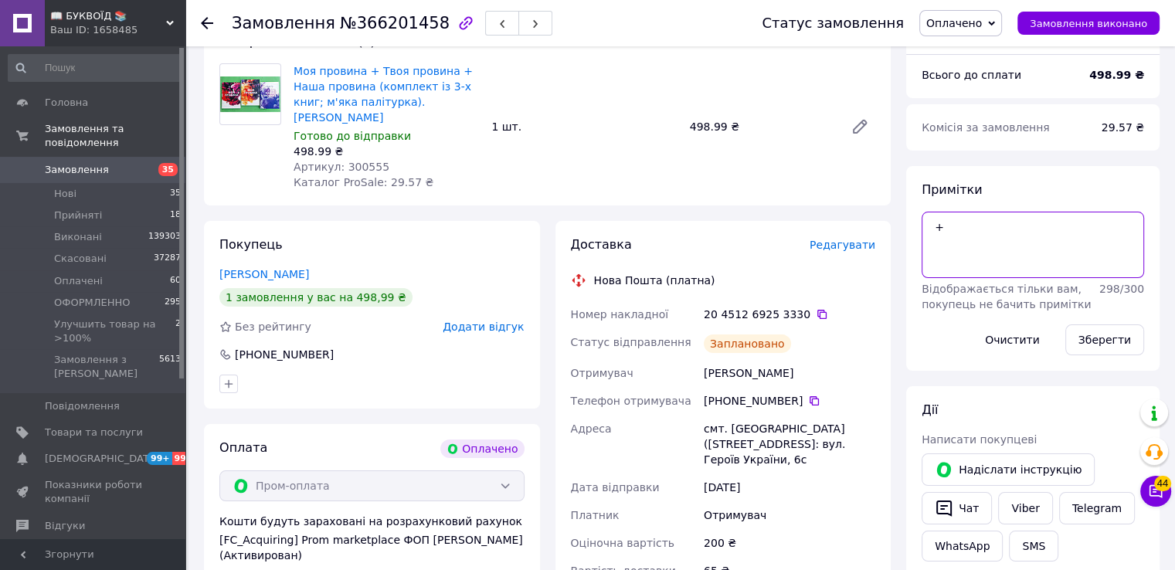
click at [951, 220] on textarea "+" at bounding box center [1033, 245] width 223 height 66
type textarea "+[PERSON_NAME]"
click at [1099, 342] on button "Зберегти" at bounding box center [1105, 340] width 79 height 31
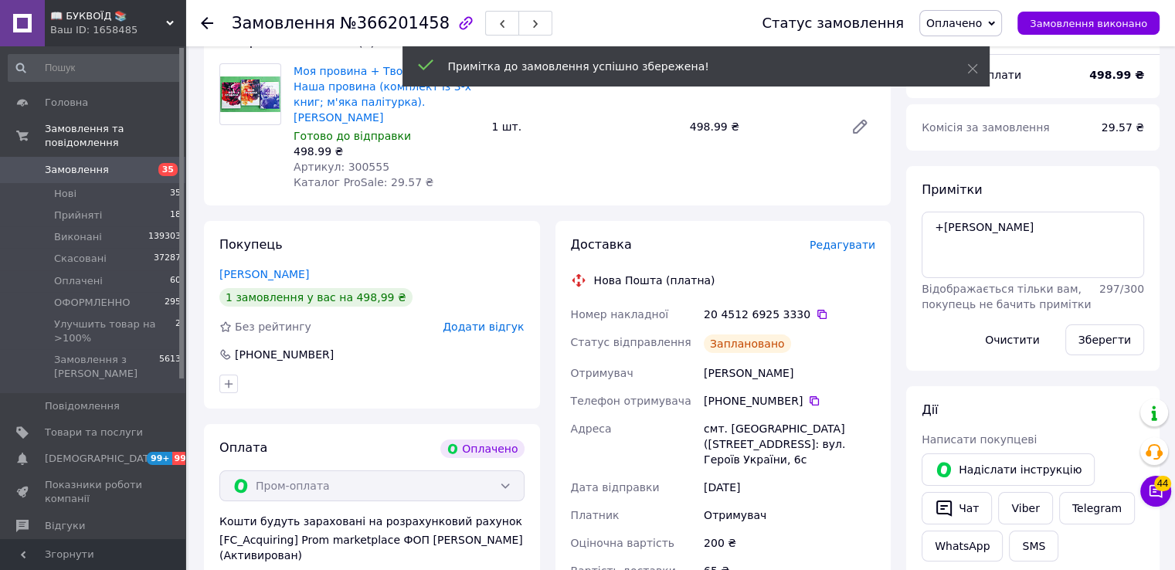
drag, startPoint x: 992, startPoint y: 22, endPoint x: 986, endPoint y: 41, distance: 20.3
click at [982, 22] on span "Оплачено" at bounding box center [955, 23] width 56 height 12
click at [992, 121] on li "ОФОРМЛЕННО" at bounding box center [999, 123] width 158 height 23
drag, startPoint x: 804, startPoint y: 298, endPoint x: 719, endPoint y: 342, distance: 95.7
click at [818, 310] on icon at bounding box center [822, 314] width 9 height 9
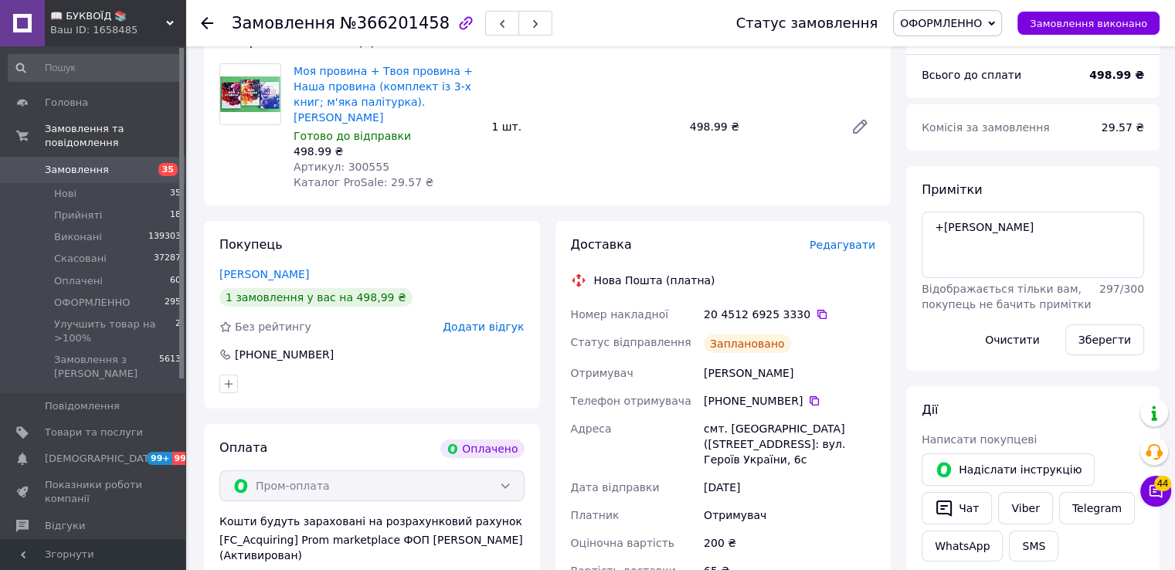
drag, startPoint x: 869, startPoint y: 264, endPoint x: 719, endPoint y: 141, distance: 192.8
click at [869, 273] on div "Нова Пошта (платна)" at bounding box center [723, 280] width 313 height 15
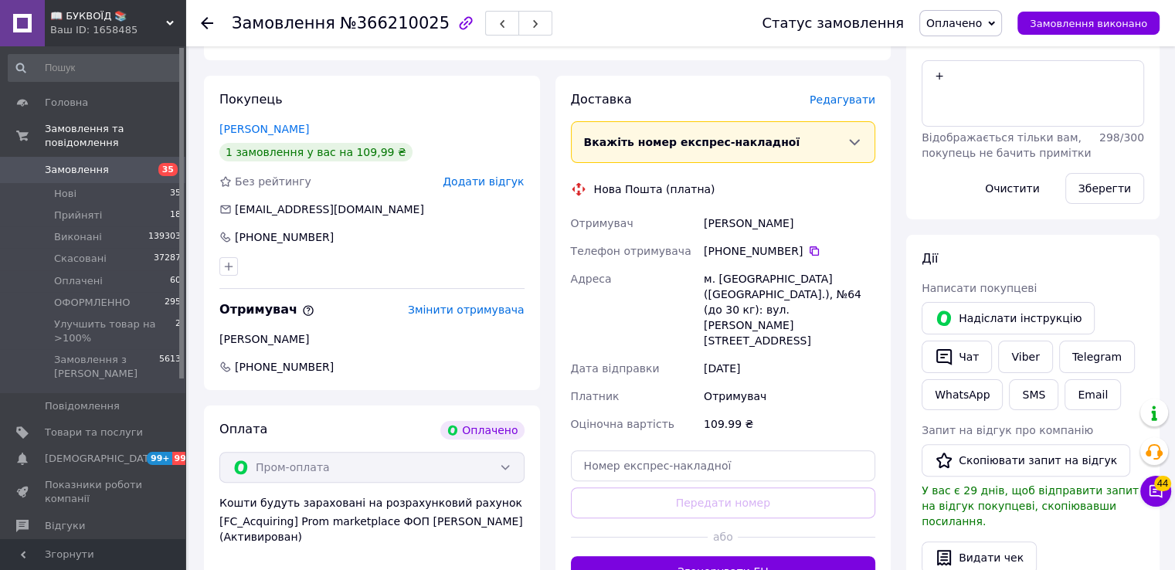
scroll to position [309, 0]
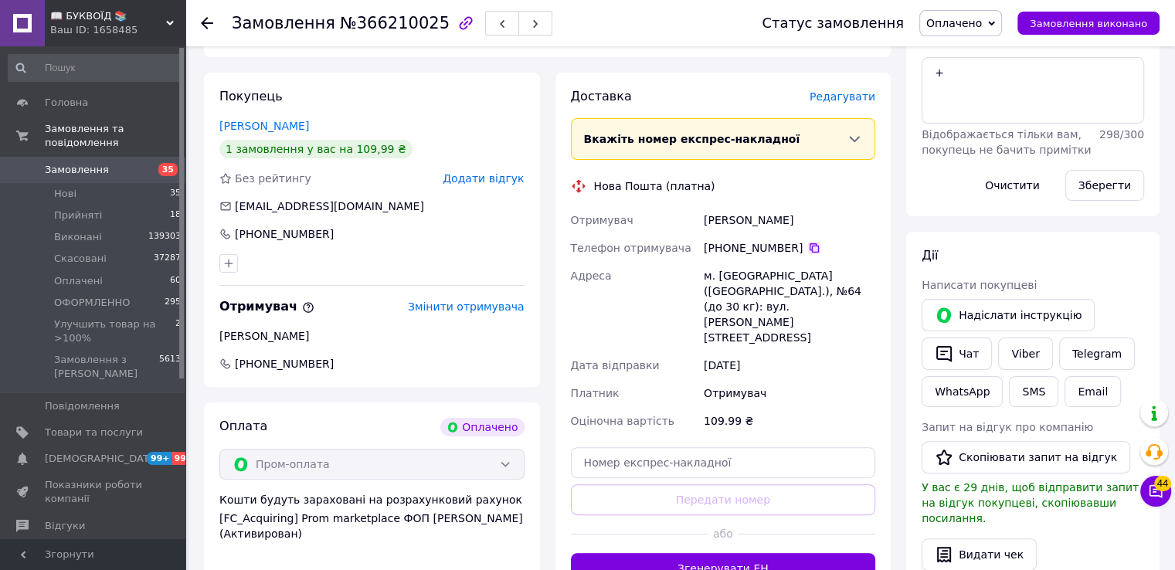
click at [810, 247] on icon at bounding box center [814, 247] width 9 height 9
click at [877, 379] on div "Отримувач" at bounding box center [790, 393] width 178 height 28
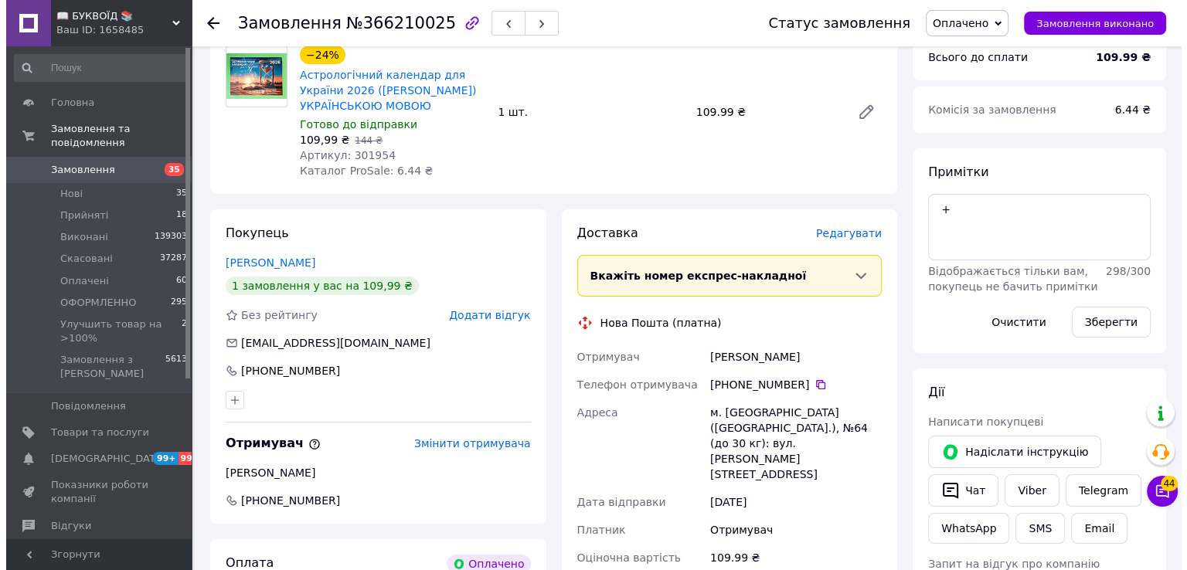
scroll to position [0, 0]
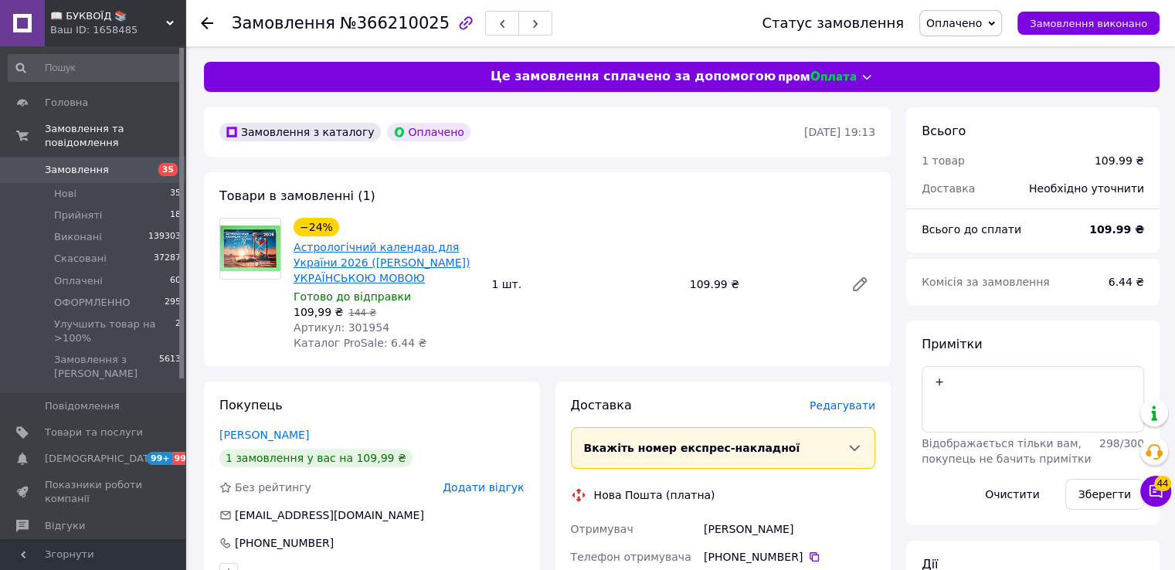
drag, startPoint x: 410, startPoint y: 275, endPoint x: 296, endPoint y: 245, distance: 117.5
click at [296, 245] on span "Астрологічний календар для України 2026 ([PERSON_NAME]) УКРАЇНСЬКОЮ МОВОЮ" at bounding box center [386, 263] width 185 height 46
copy link "Астрологічний календар для України 2026 ([PERSON_NAME]) УКРАЇНСЬКОЮ МОВОЮ"
drag, startPoint x: 877, startPoint y: 349, endPoint x: 869, endPoint y: 347, distance: 7.9
click at [877, 349] on div "−24% Астрологічний календар для України 2026 ([PERSON_NAME]) УКРАЇНСЬКОЮ МОВОЮ …" at bounding box center [584, 284] width 594 height 139
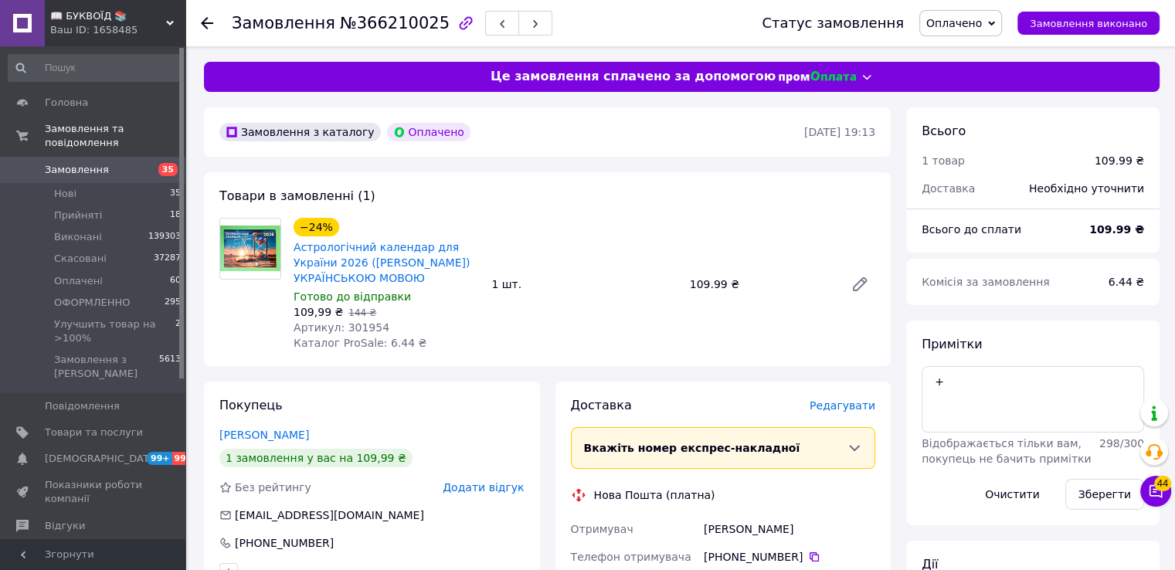
click at [355, 329] on span "Артикул: 301954" at bounding box center [342, 327] width 96 height 12
copy span "301954"
click at [849, 403] on span "Редагувати" at bounding box center [843, 406] width 66 height 12
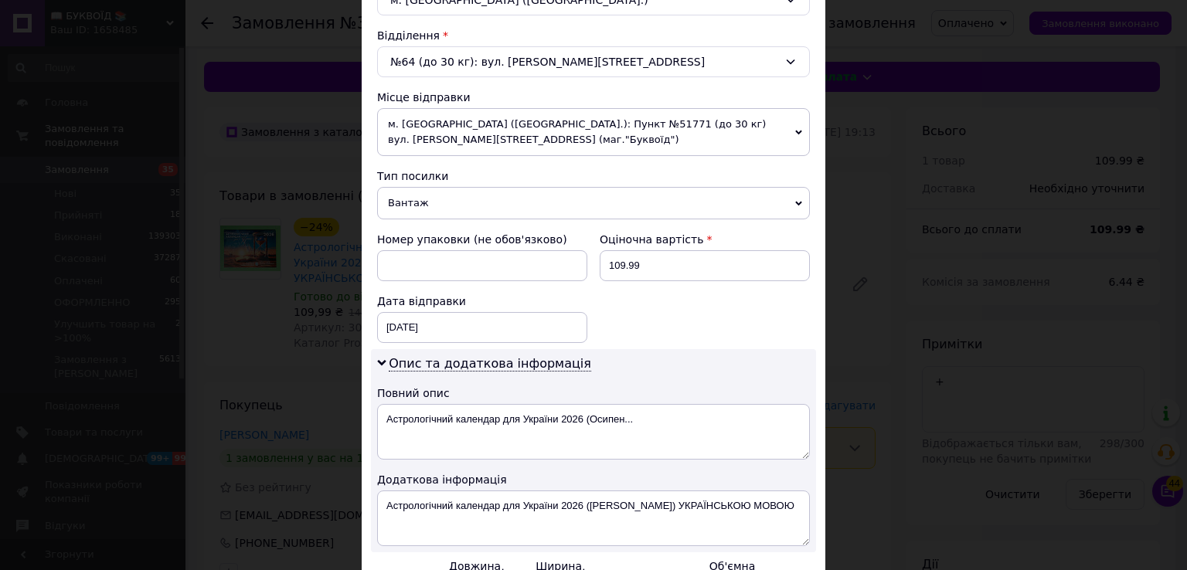
scroll to position [464, 0]
click at [377, 493] on textarea "Астрологічний календар для України 2026 (Осипенко Олена) УКРАЇНСЬКОЮ МОВОЮ" at bounding box center [593, 518] width 433 height 56
paste textarea "301954"
click at [381, 503] on textarea "301954 Астрологічний календар для України 2026 (Осипенко Олена) УКРАЇНСЬКОЮ МОВ…" at bounding box center [593, 518] width 433 height 56
drag, startPoint x: 400, startPoint y: 512, endPoint x: 371, endPoint y: 508, distance: 28.9
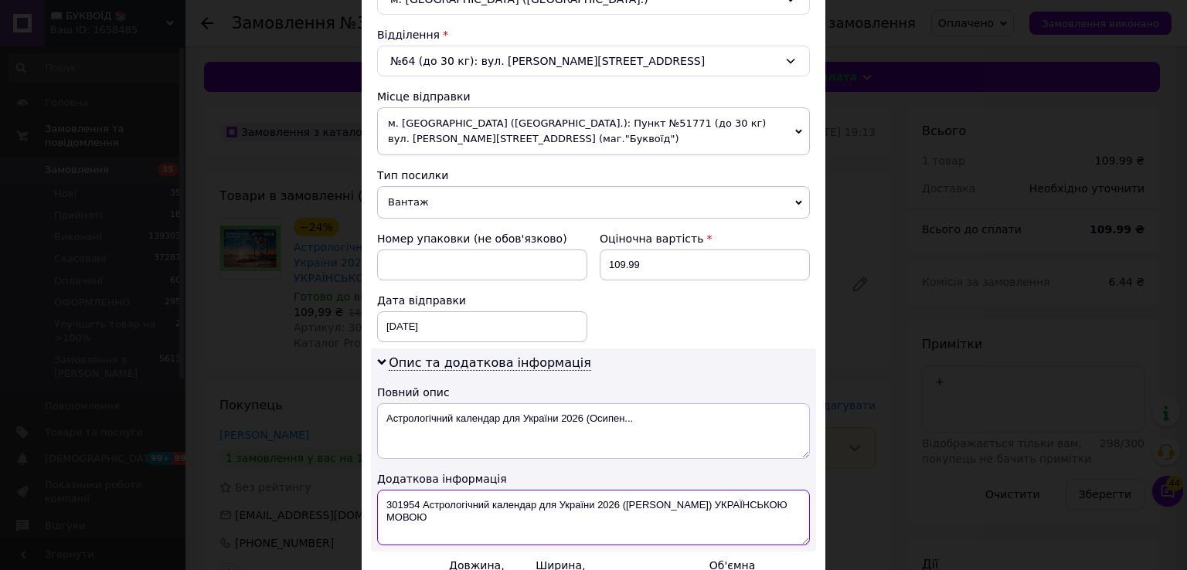
click at [371, 508] on div "Опис та додаткова інформація Повний опис Астрологічний календар для України 202…" at bounding box center [593, 450] width 445 height 203
click at [379, 492] on textarea "301954 Астрологічний календар для України 2026 (Осипенко Олена) УКРАЇНСЬКОЮ" at bounding box center [593, 518] width 433 height 56
type textarea "ОПЛ 301954 Астрологічний календар для України 2026 (Осипенко Олена) УКРАЇНСЬКОЮ"
click at [401, 200] on span "Вантаж" at bounding box center [593, 202] width 433 height 32
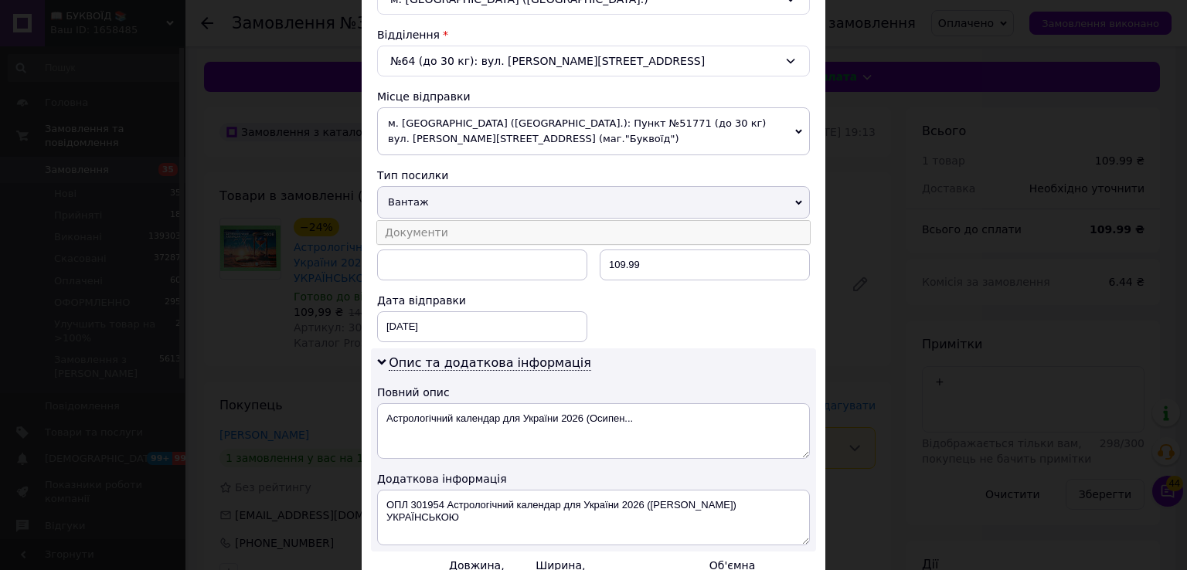
click at [417, 234] on li "Документи" at bounding box center [593, 232] width 433 height 23
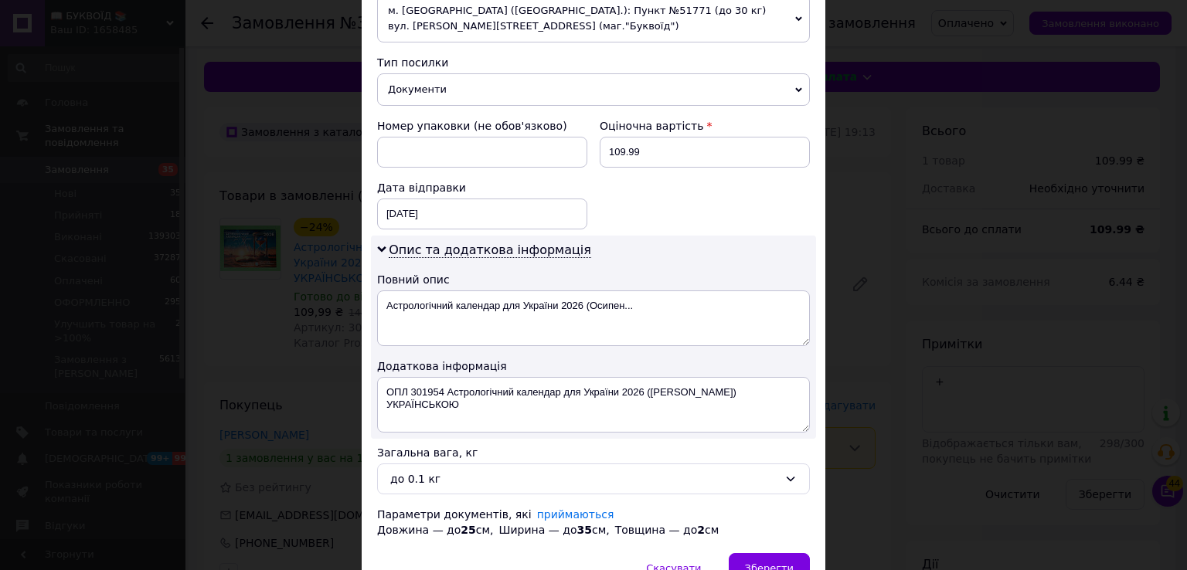
scroll to position [655, 0]
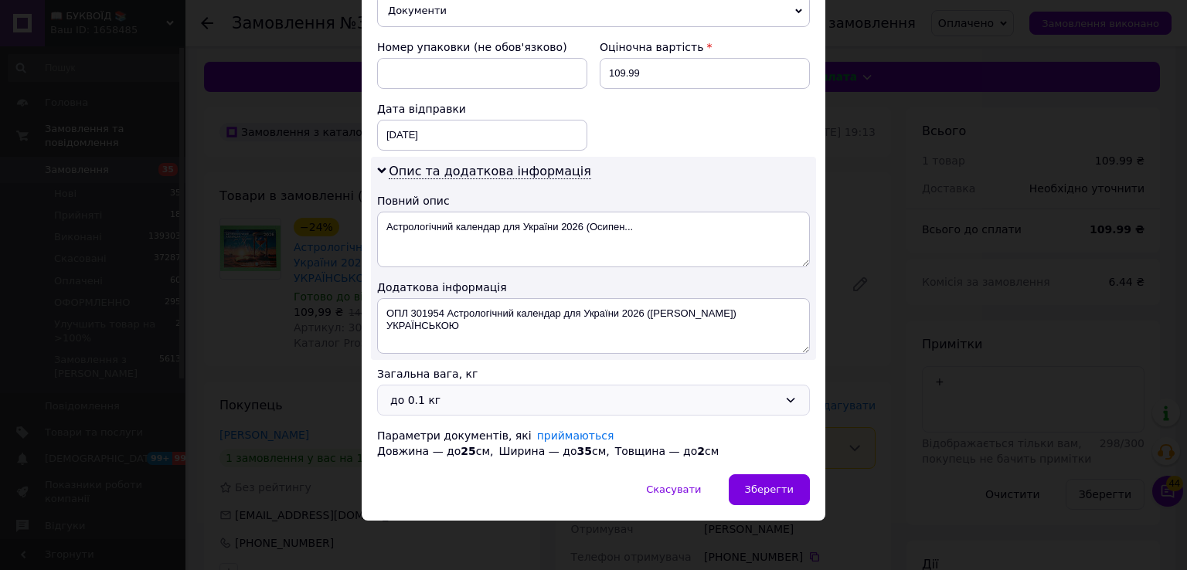
click at [471, 393] on div "до 0.1 кг" at bounding box center [584, 400] width 388 height 17
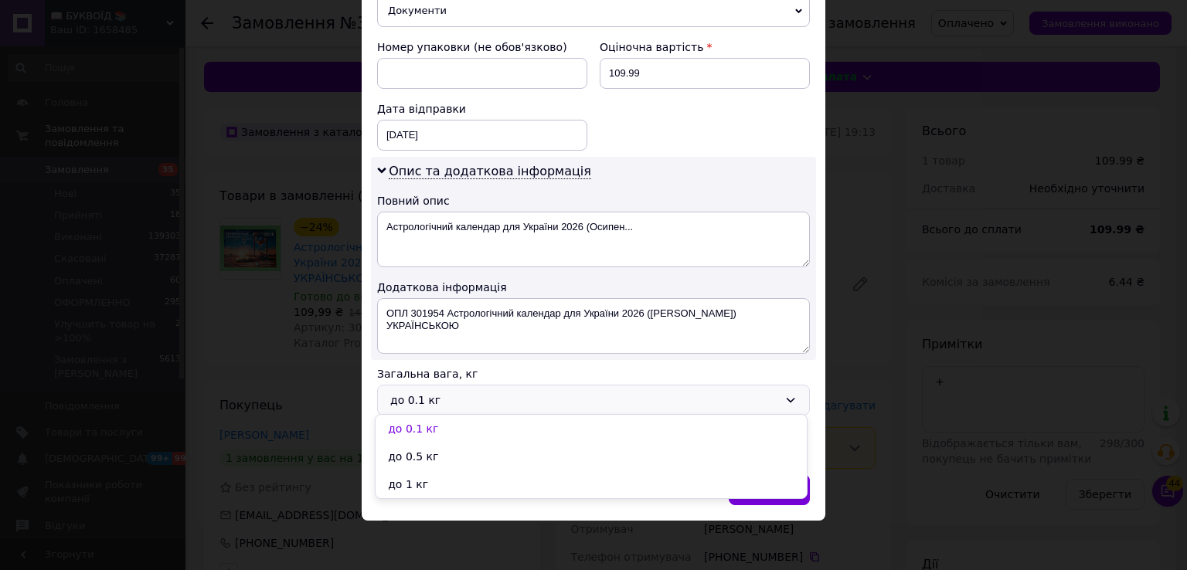
drag, startPoint x: 447, startPoint y: 485, endPoint x: 474, endPoint y: 490, distance: 27.6
click at [451, 485] on li "до 1 кг" at bounding box center [591, 485] width 431 height 28
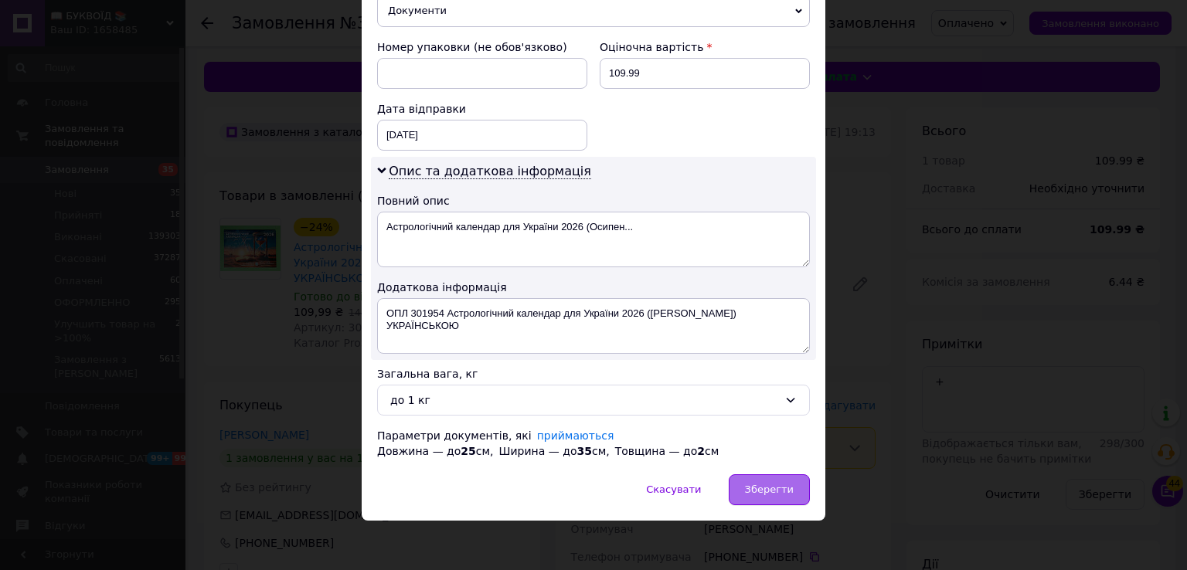
click at [767, 492] on div "Зберегти" at bounding box center [769, 489] width 81 height 31
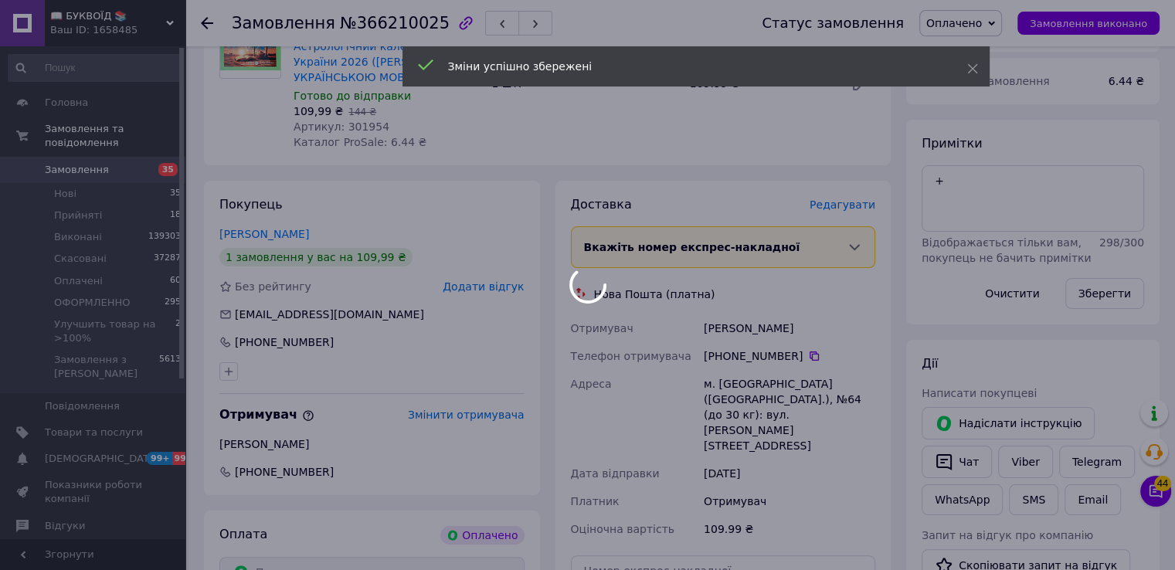
scroll to position [309, 0]
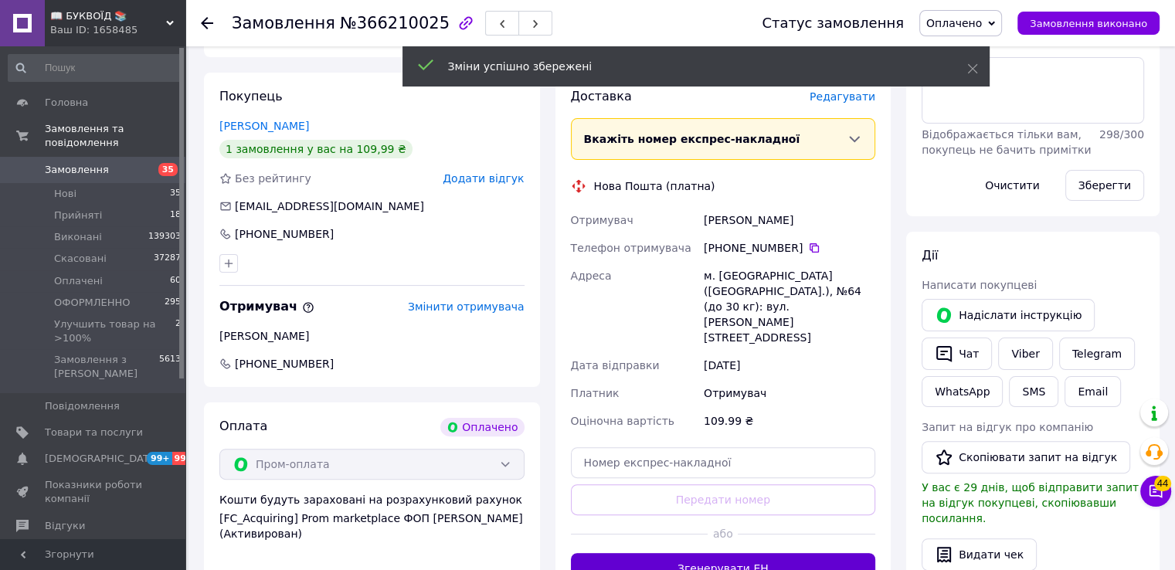
click at [753, 553] on button "Згенерувати ЕН" at bounding box center [723, 568] width 305 height 31
click at [971, 17] on span "Оплачено" at bounding box center [955, 23] width 56 height 12
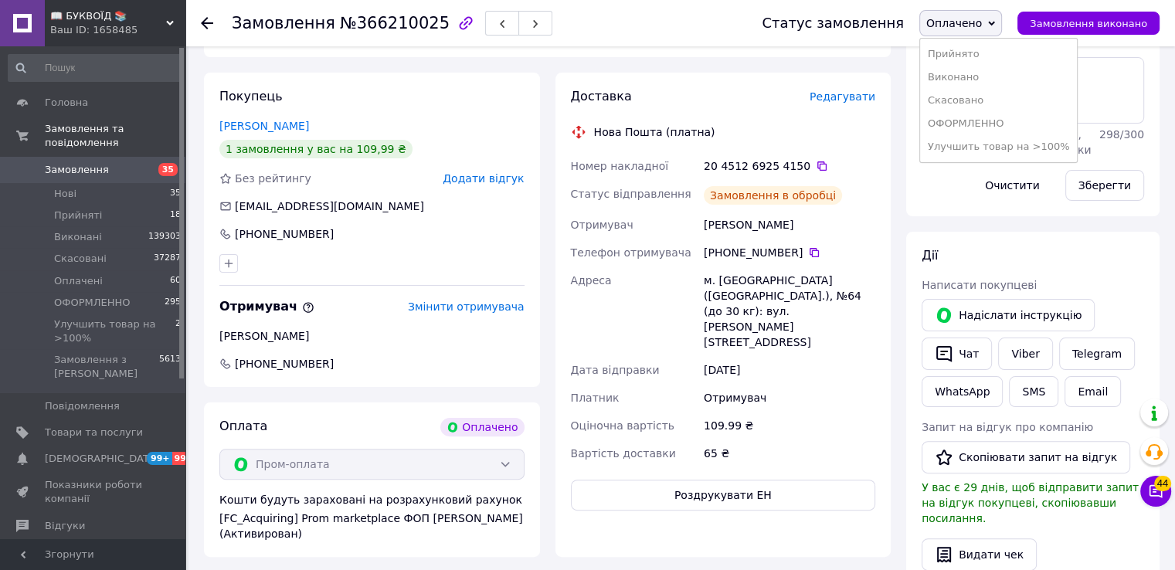
click at [997, 125] on li "ОФОРМЛЕННО" at bounding box center [999, 123] width 158 height 23
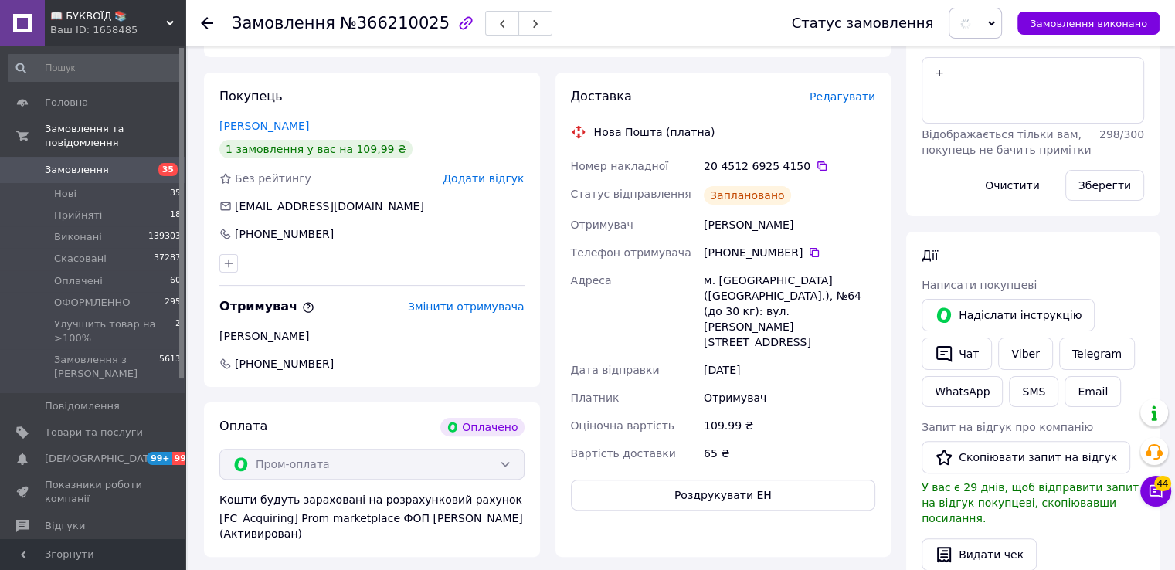
scroll to position [155, 0]
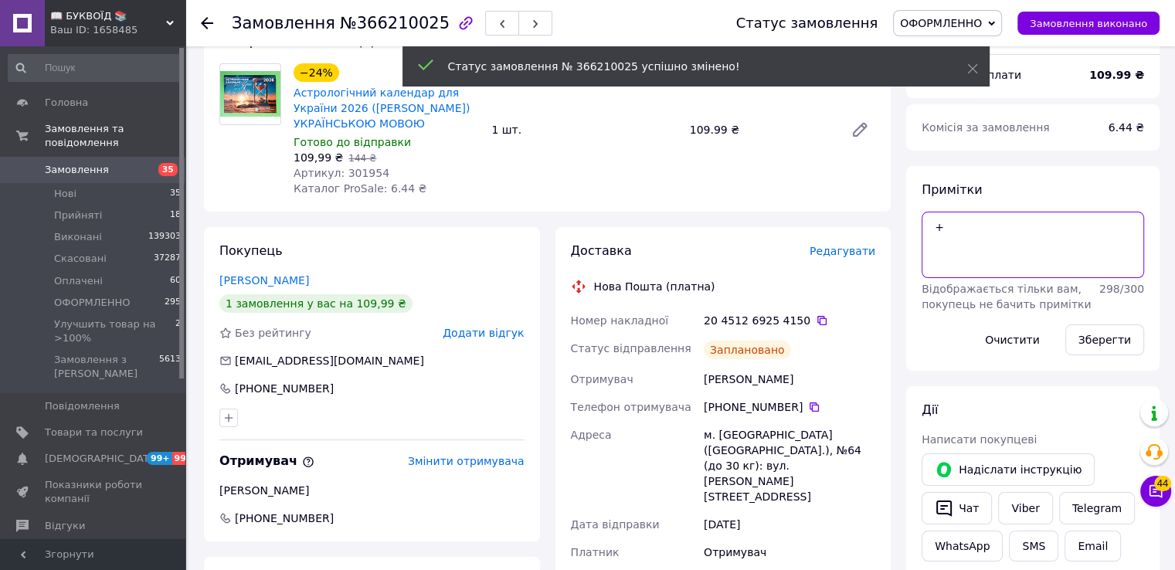
click at [952, 226] on textarea "+" at bounding box center [1033, 245] width 223 height 66
type textarea "+[PERSON_NAME]"
click at [1108, 347] on button "Зберегти" at bounding box center [1105, 340] width 79 height 31
click at [816, 320] on icon at bounding box center [822, 321] width 12 height 12
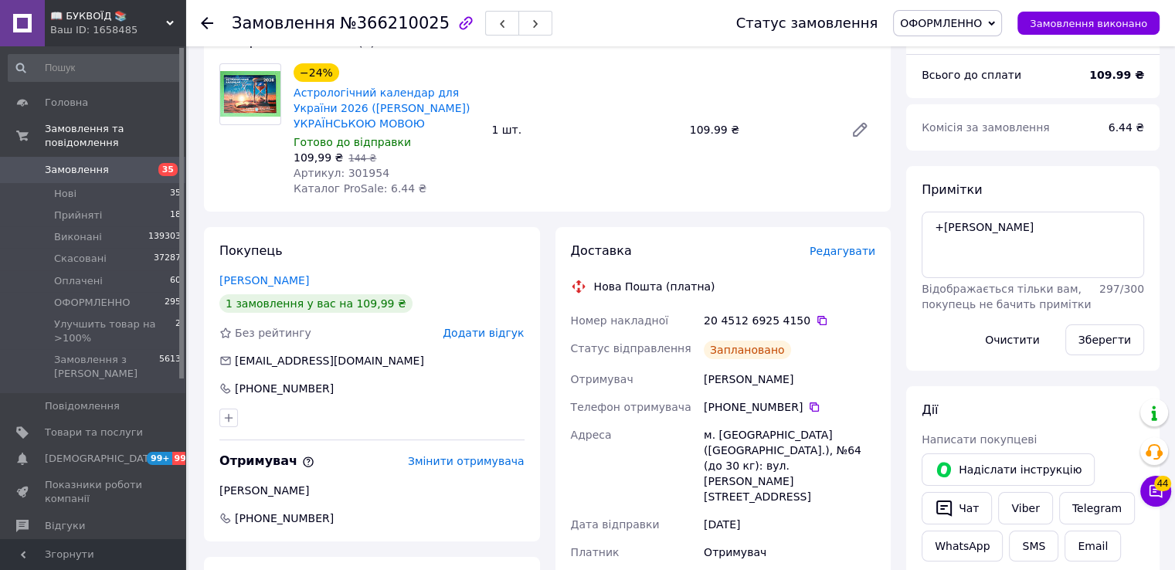
click at [872, 322] on div "20 4512 6925 4150" at bounding box center [790, 320] width 172 height 15
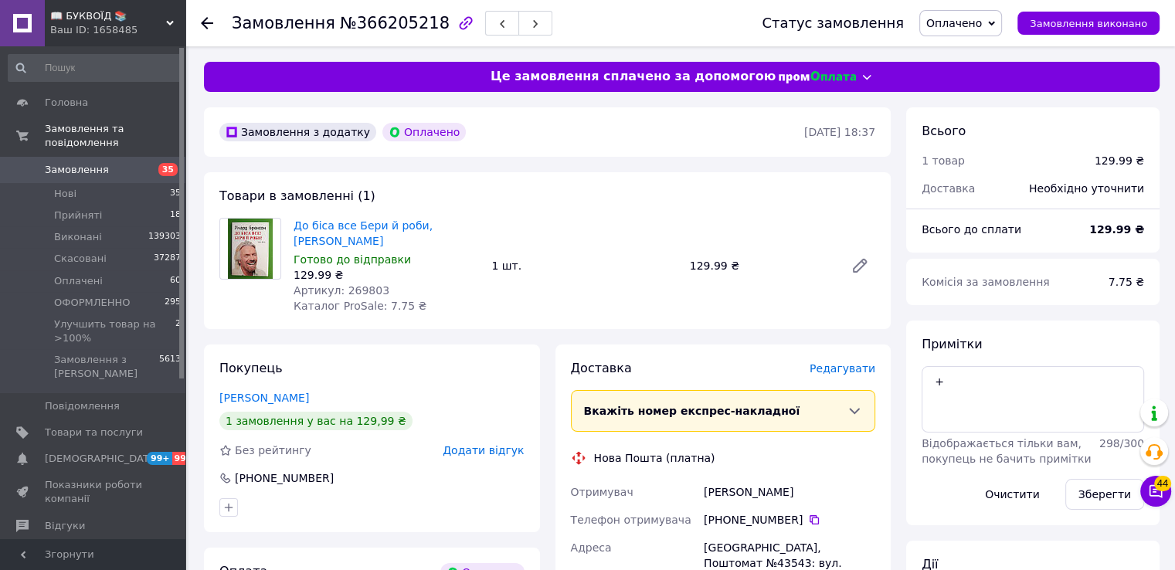
click at [362, 291] on span "Артикул: 269803" at bounding box center [342, 290] width 96 height 12
copy span "269803"
click at [859, 367] on span "Редагувати" at bounding box center [843, 368] width 66 height 12
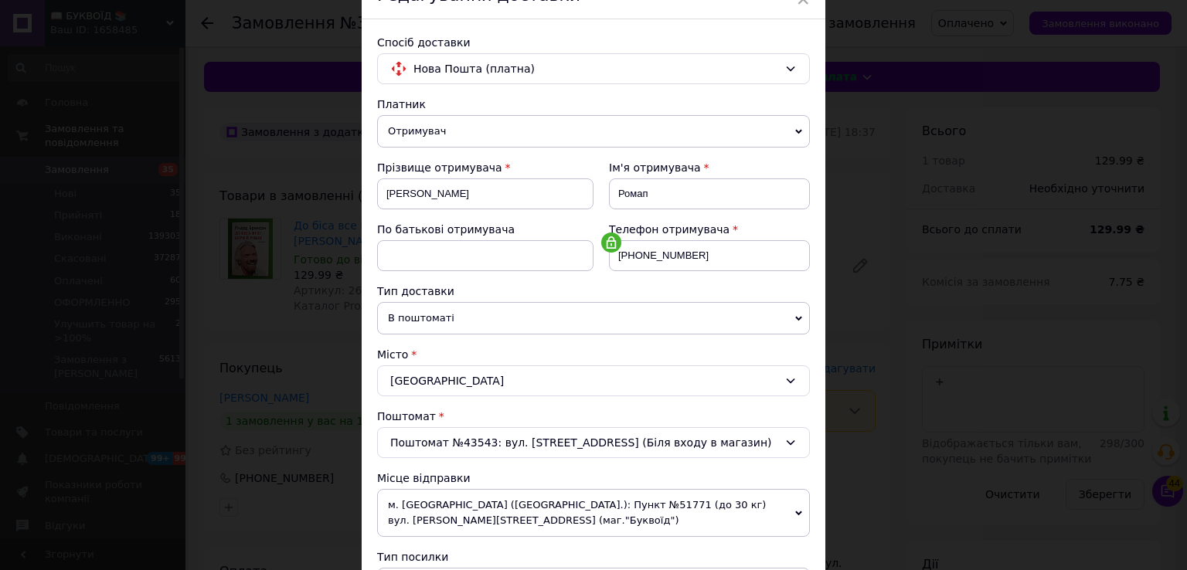
scroll to position [467, 0]
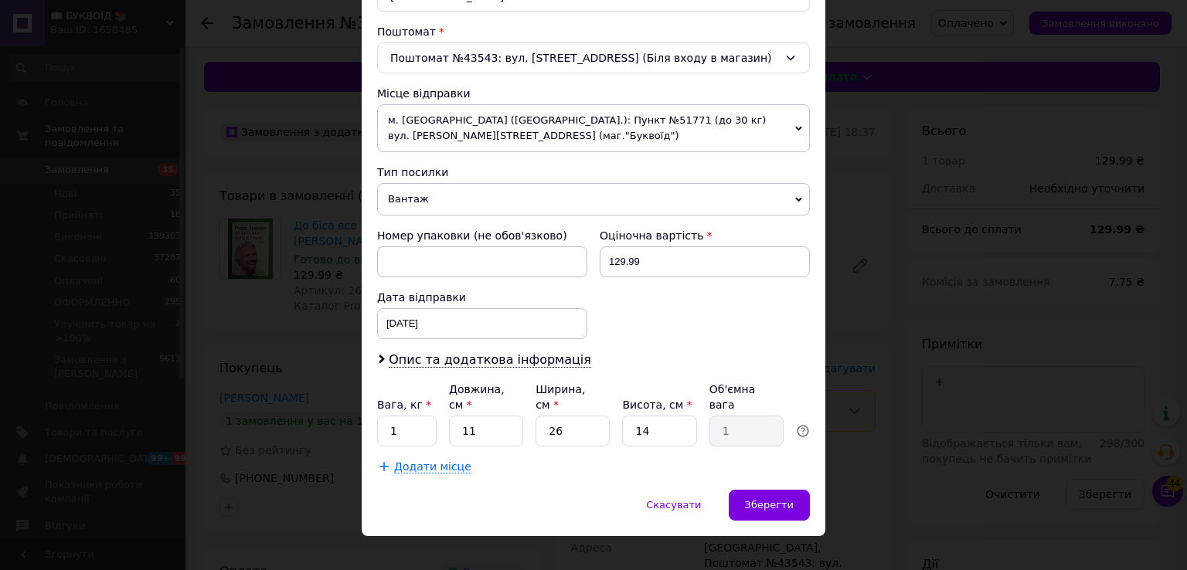
click at [437, 188] on span "Вантаж" at bounding box center [593, 199] width 433 height 32
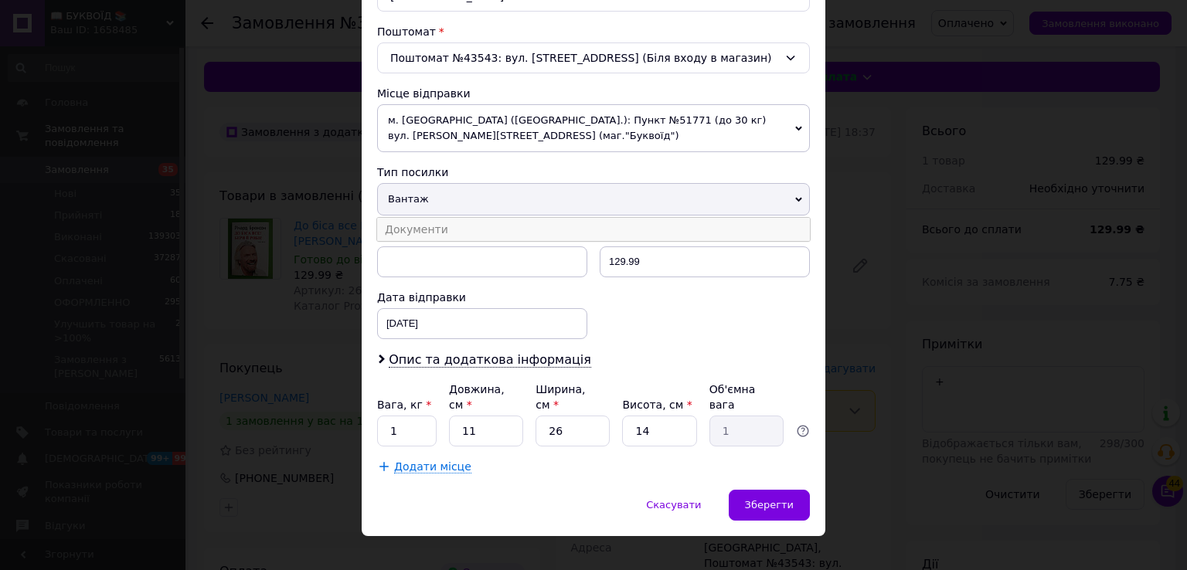
click at [450, 224] on li "Документи" at bounding box center [593, 229] width 433 height 23
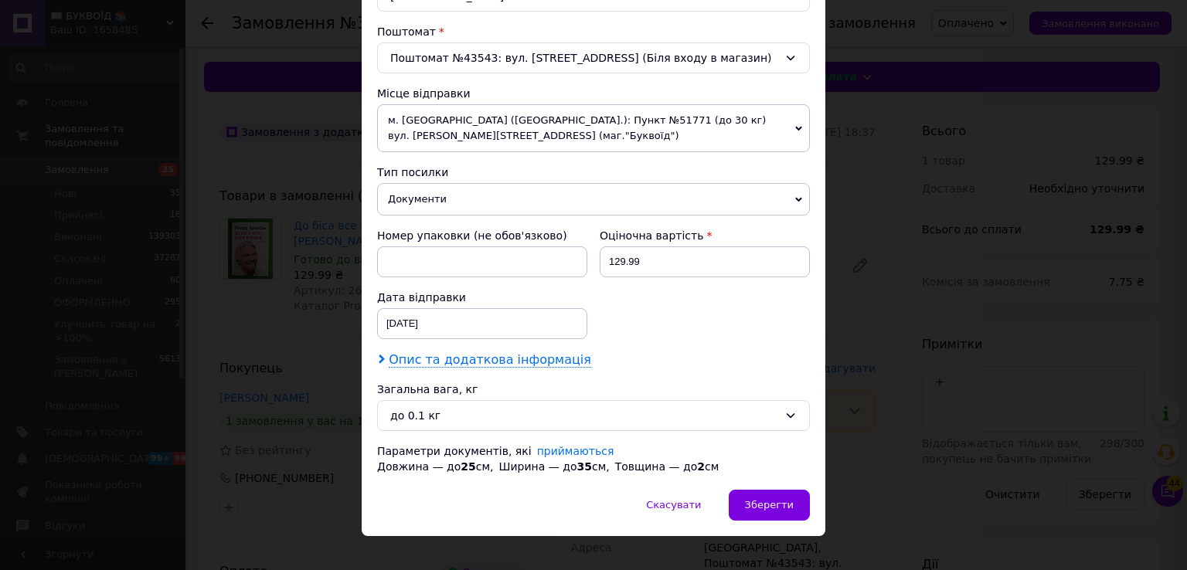
click at [429, 361] on span "Опис та додаткова інформація" at bounding box center [490, 359] width 202 height 15
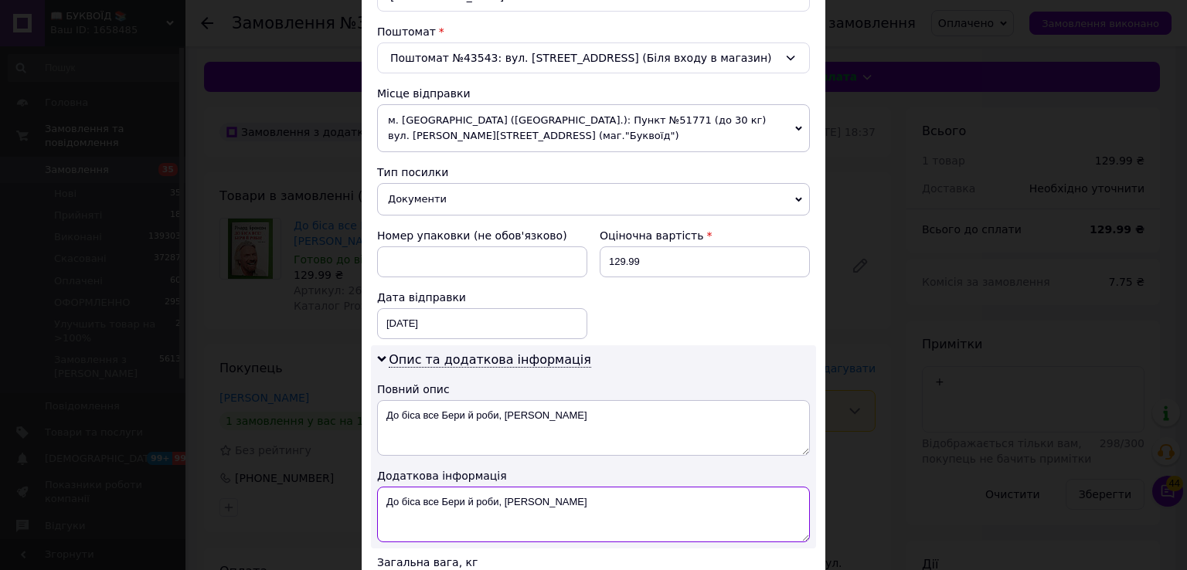
click at [380, 493] on textarea "До біса все Бери й роби, [PERSON_NAME]" at bounding box center [593, 515] width 433 height 56
paste textarea "269803"
click at [380, 493] on textarea "269803До біса все [PERSON_NAME] й роби, [PERSON_NAME]" at bounding box center [593, 515] width 433 height 56
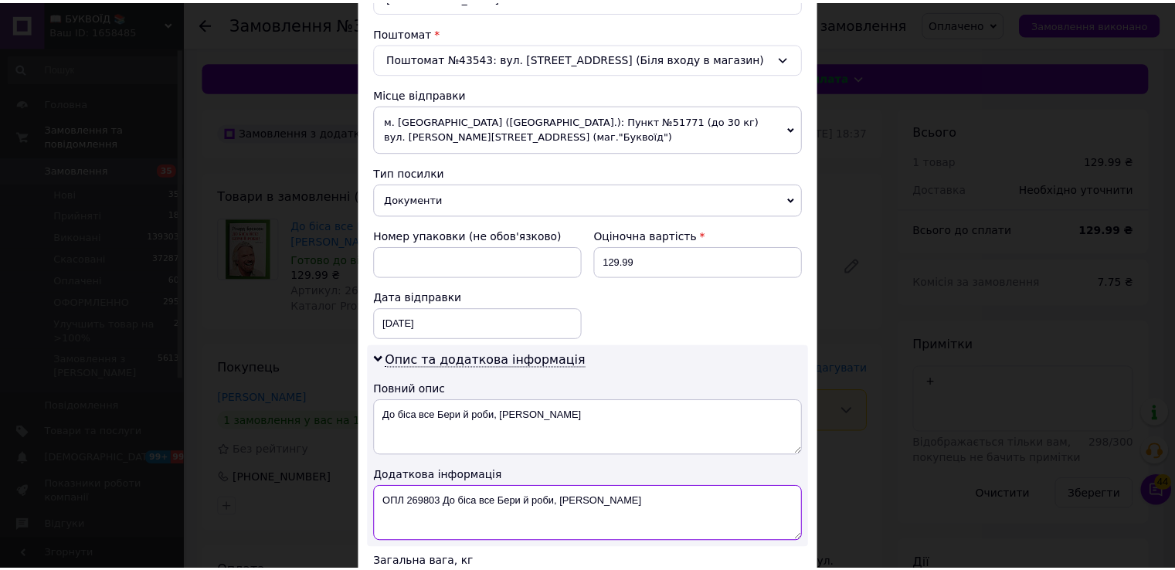
scroll to position [655, 0]
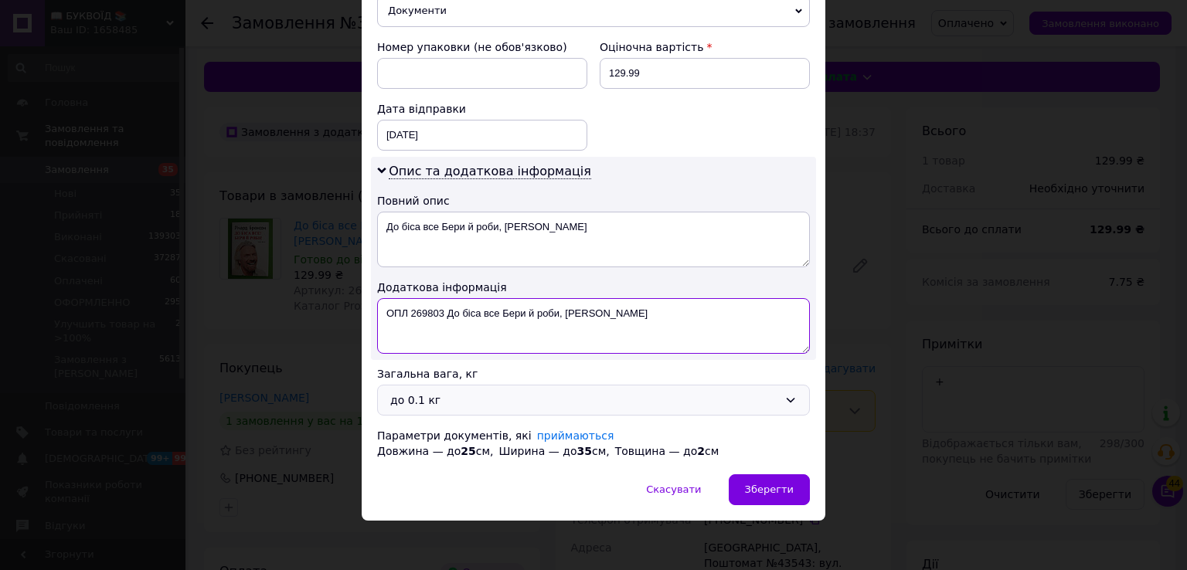
type textarea "ОПЛ 269803 До біса все Бери й роби, [PERSON_NAME]"
drag, startPoint x: 454, startPoint y: 390, endPoint x: 444, endPoint y: 406, distance: 18.9
click at [454, 393] on div "до 0.1 кг" at bounding box center [584, 400] width 388 height 17
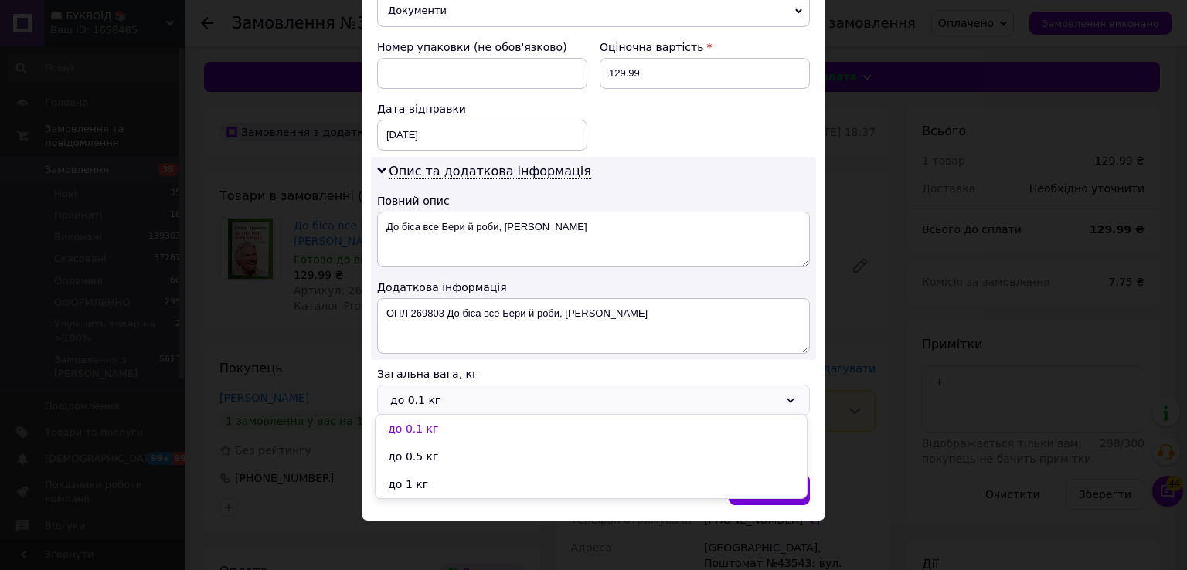
click at [414, 477] on li "до 1 кг" at bounding box center [591, 485] width 431 height 28
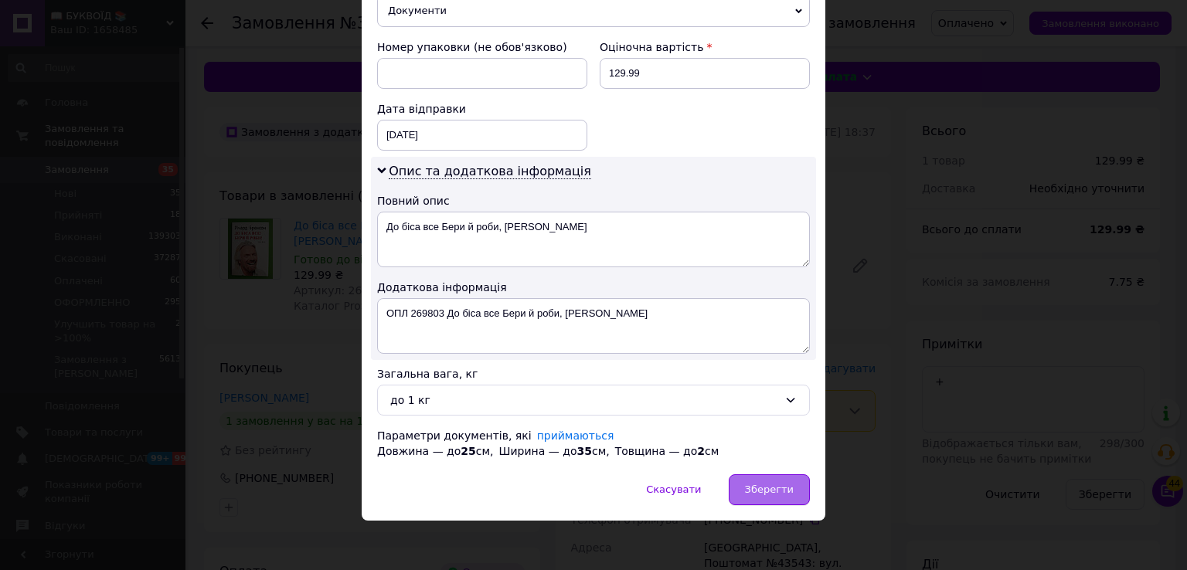
click at [766, 489] on span "Зберегти" at bounding box center [769, 490] width 49 height 12
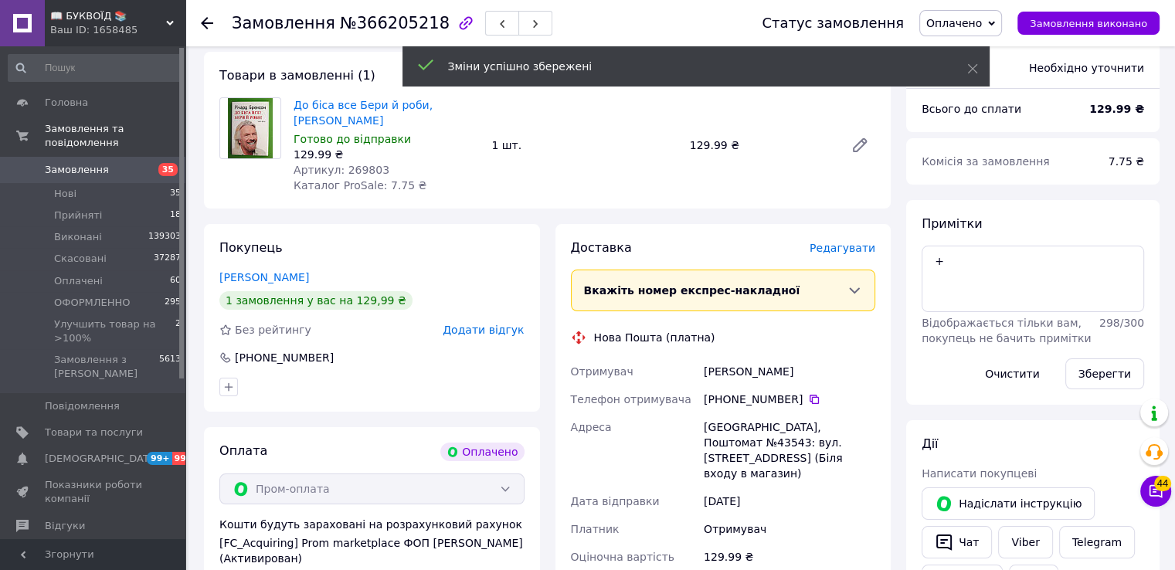
scroll to position [155, 0]
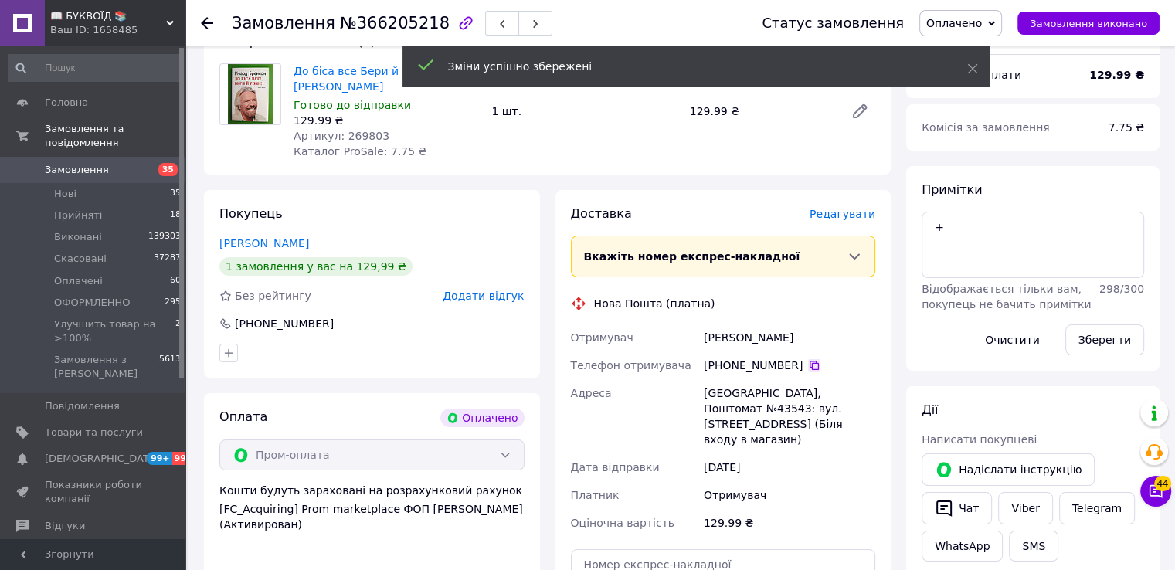
click at [810, 364] on icon at bounding box center [814, 365] width 12 height 12
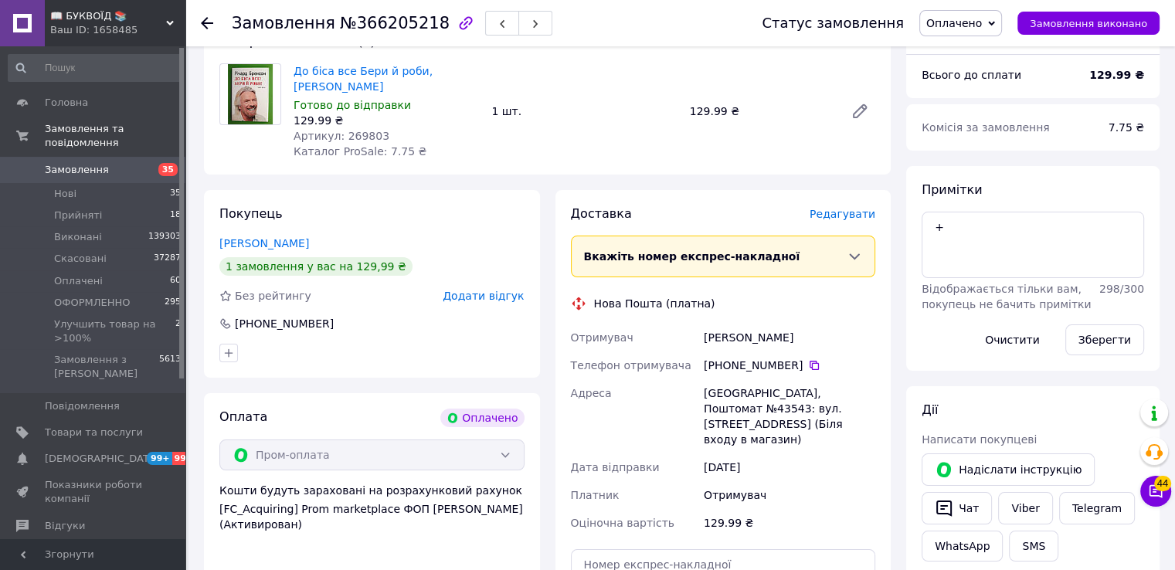
click at [859, 335] on div "Дзюбенко Ромап" at bounding box center [790, 338] width 178 height 28
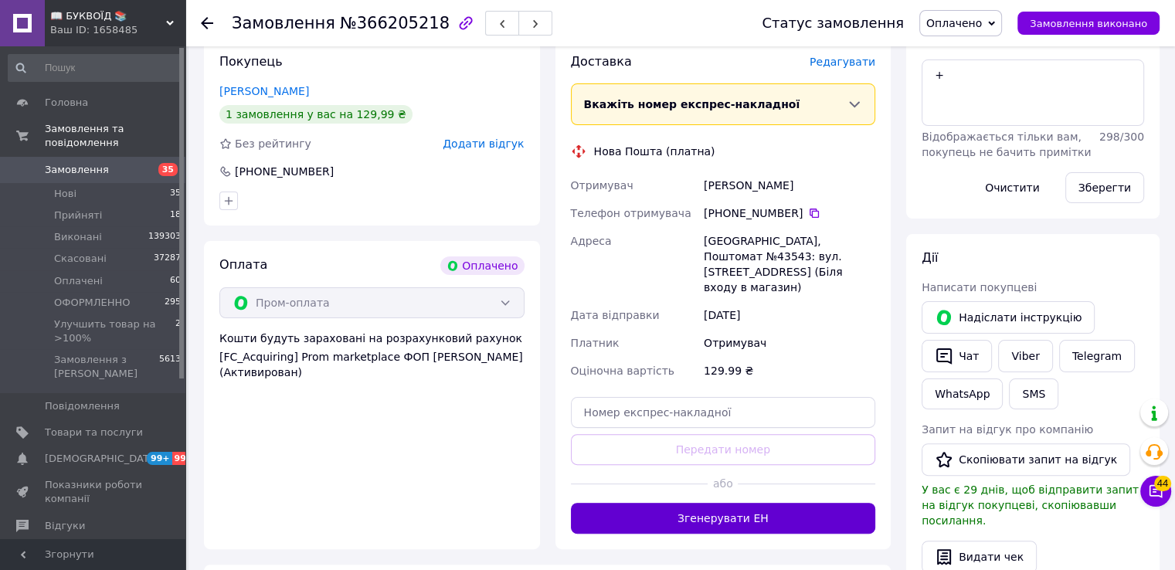
scroll to position [309, 0]
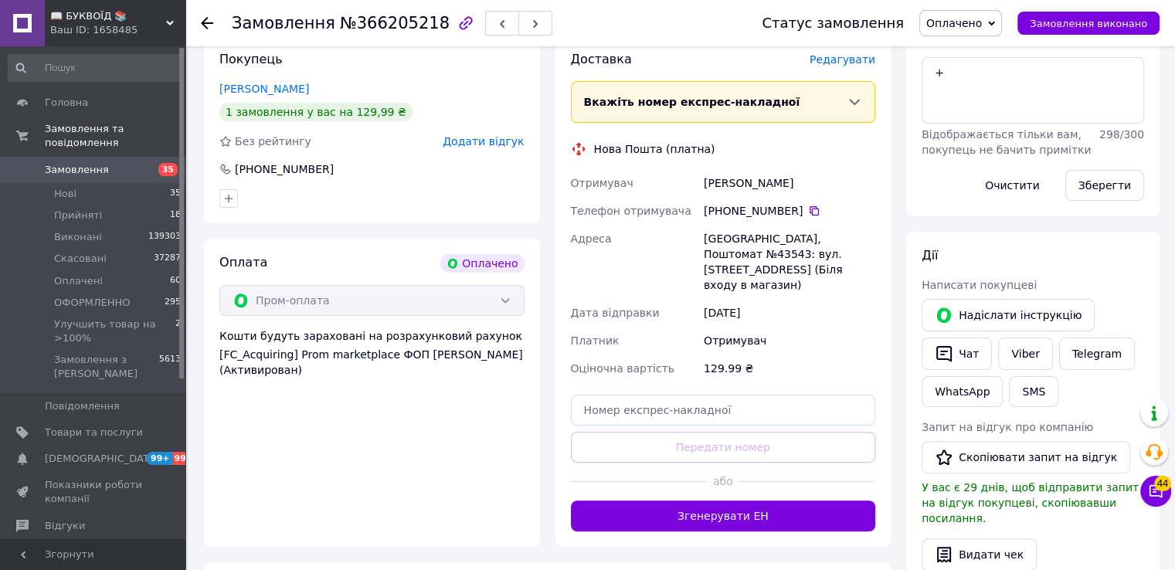
click at [756, 501] on button "Згенерувати ЕН" at bounding box center [723, 516] width 305 height 31
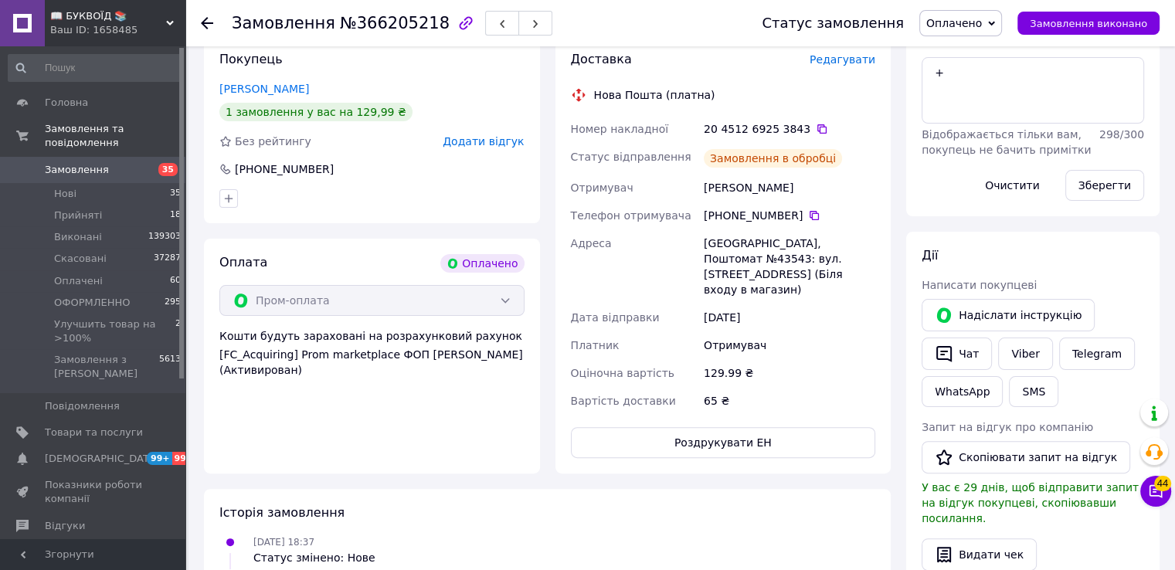
click at [961, 21] on span "Оплачено" at bounding box center [955, 23] width 56 height 12
click at [978, 121] on li "ОФОРМЛЕННО" at bounding box center [999, 123] width 158 height 23
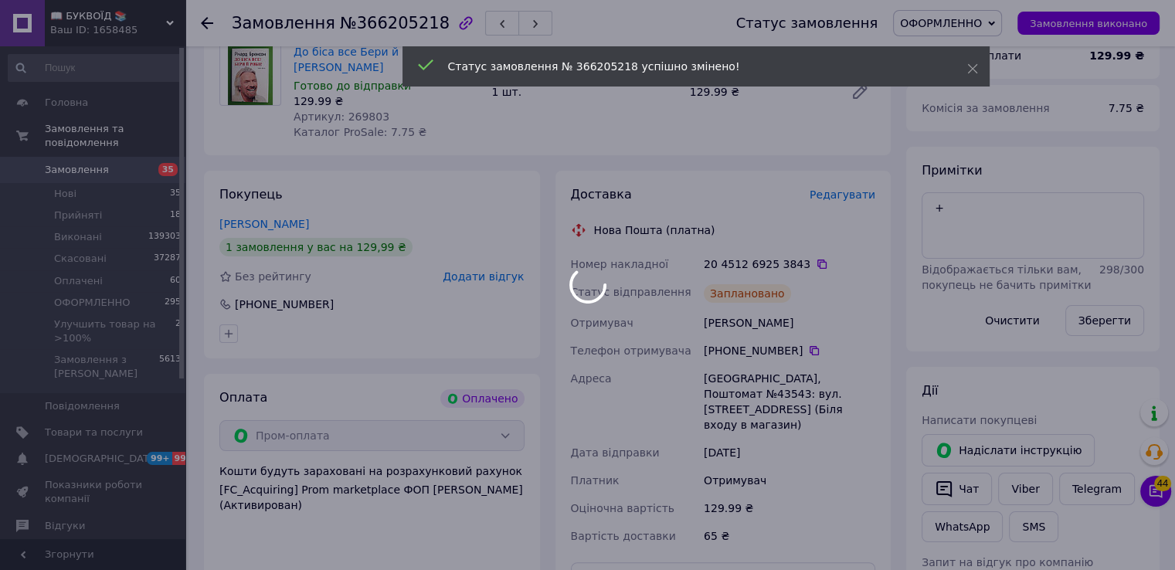
scroll to position [77, 0]
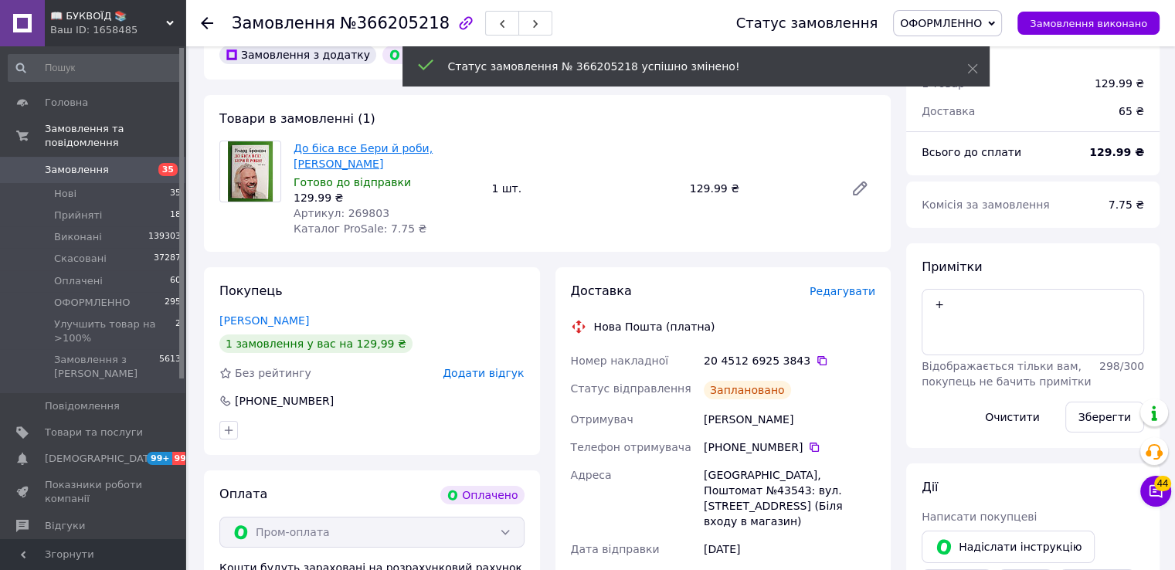
drag, startPoint x: 327, startPoint y: 165, endPoint x: 297, endPoint y: 151, distance: 33.2
click at [297, 151] on span "До біса все Бери й роби, Річард Бренсон" at bounding box center [386, 156] width 185 height 31
copy link "До біса все Бери й роби, Річард Бренсон"
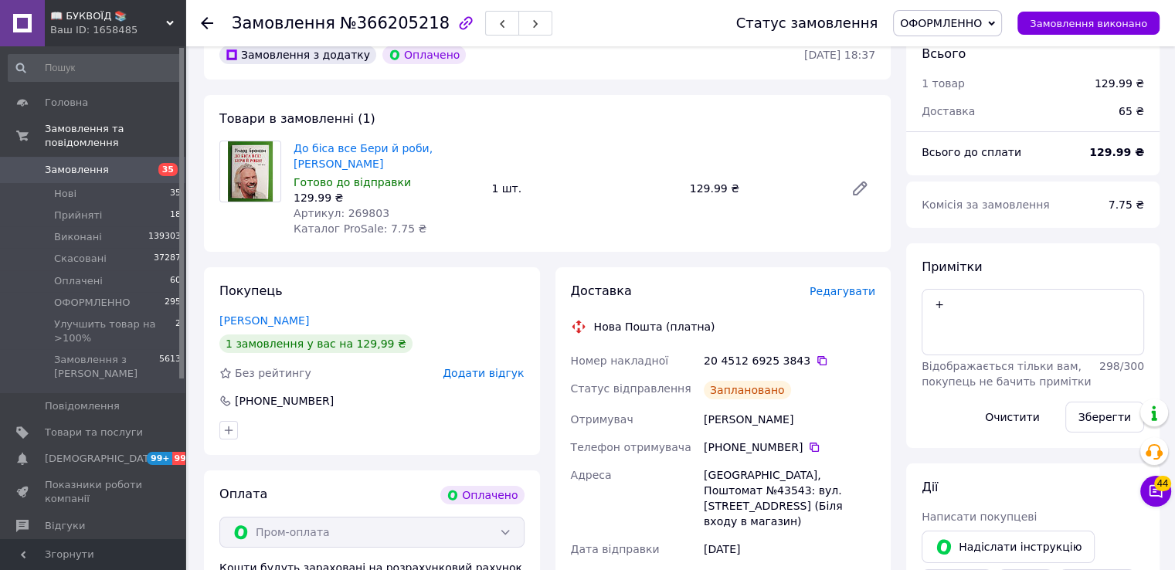
drag, startPoint x: 901, startPoint y: 368, endPoint x: 794, endPoint y: 347, distance: 109.4
click at [900, 368] on div "Всього 1 товар 129.99 ₴ Доставка 65 ₴ Всього до сплати 129.99 ₴ Комісія за замо…" at bounding box center [1033, 571] width 269 height 1083
click at [816, 362] on icon at bounding box center [822, 361] width 12 height 12
click at [941, 299] on textarea "+" at bounding box center [1033, 322] width 223 height 66
type textarea "+І"
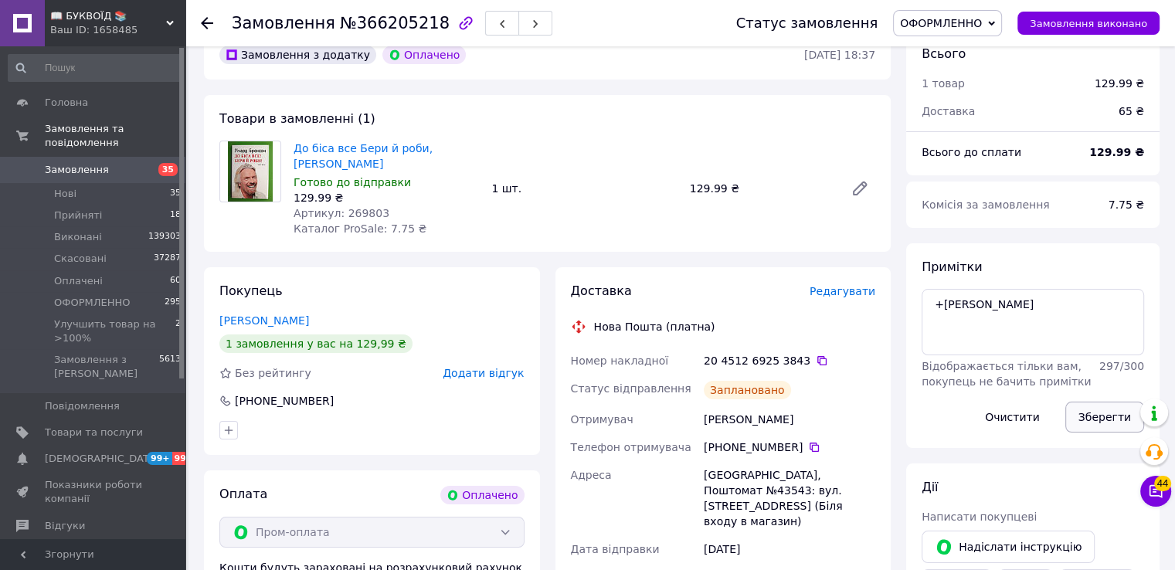
click at [1120, 426] on button "Зберегти" at bounding box center [1105, 417] width 79 height 31
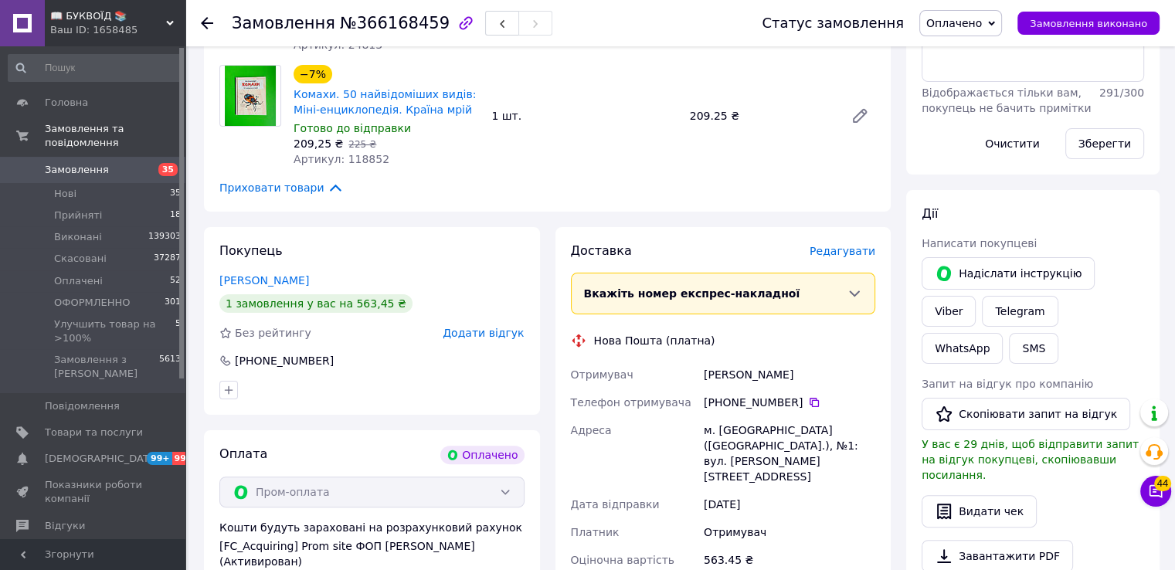
scroll to position [309, 0]
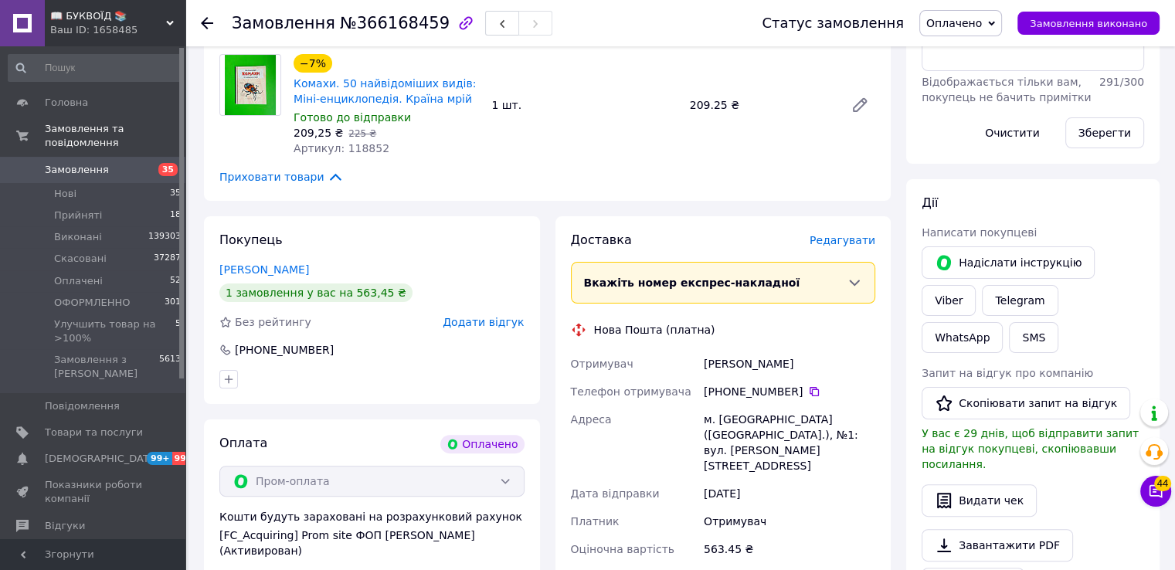
drag, startPoint x: 809, startPoint y: 380, endPoint x: 797, endPoint y: 388, distance: 14.6
click at [810, 386] on icon at bounding box center [814, 392] width 12 height 12
click at [887, 217] on div "Доставка Редагувати Вкажіть номер експрес-накладної Обов'язково введіть номер е…" at bounding box center [724, 472] width 336 height 512
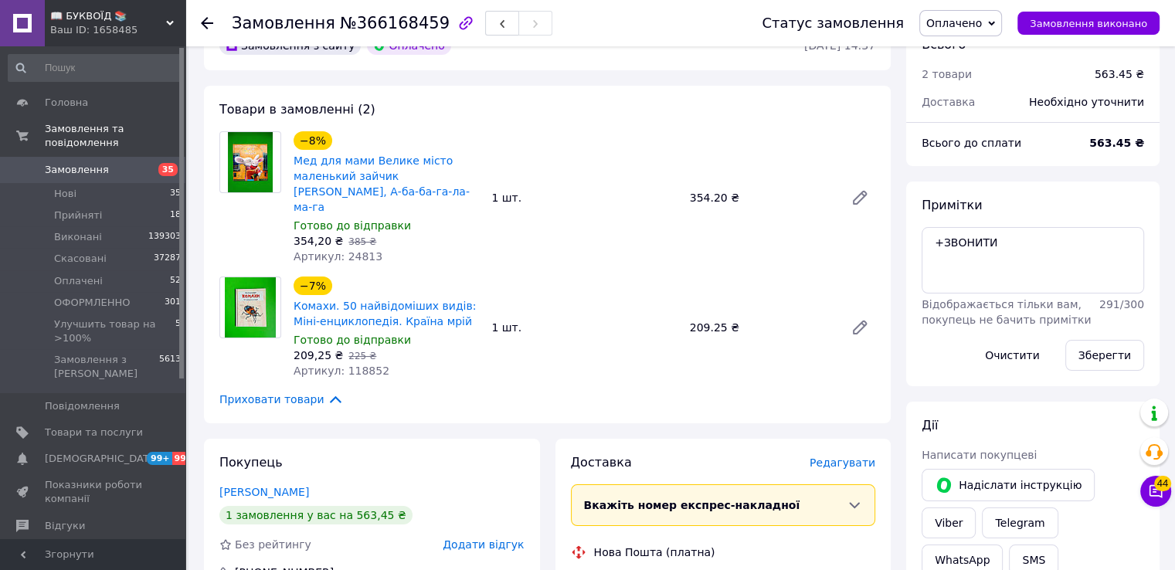
scroll to position [77, 0]
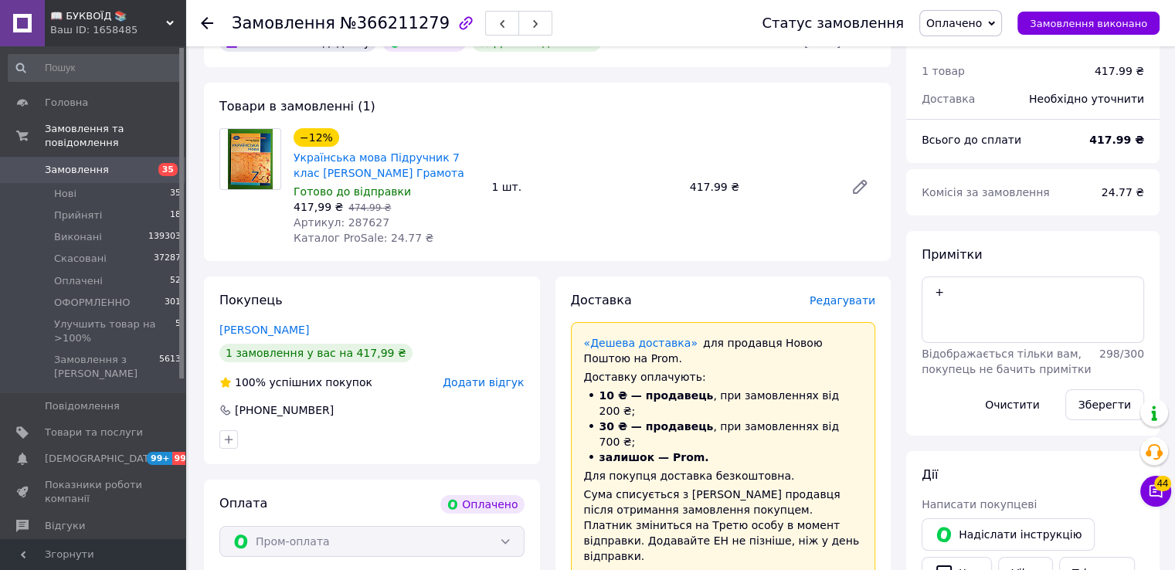
scroll to position [232, 0]
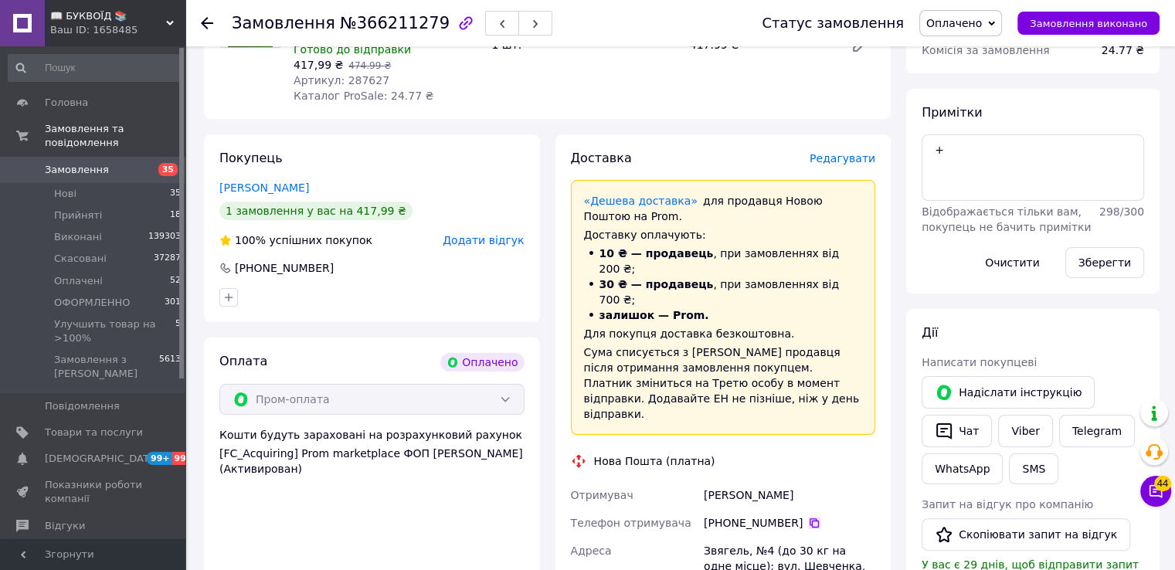
click at [808, 517] on icon at bounding box center [814, 523] width 12 height 12
click at [883, 276] on div "Доставка Редагувати «Дешева доставка»   для продавця [GEOGRAPHIC_DATA] на Prom.…" at bounding box center [724, 488] width 336 height 709
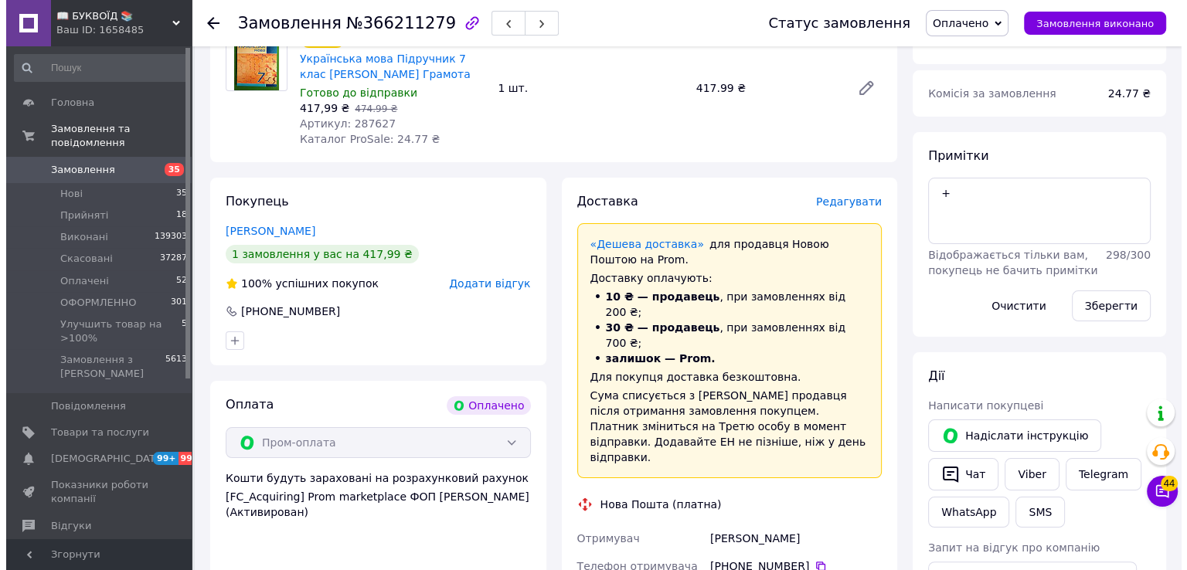
scroll to position [77, 0]
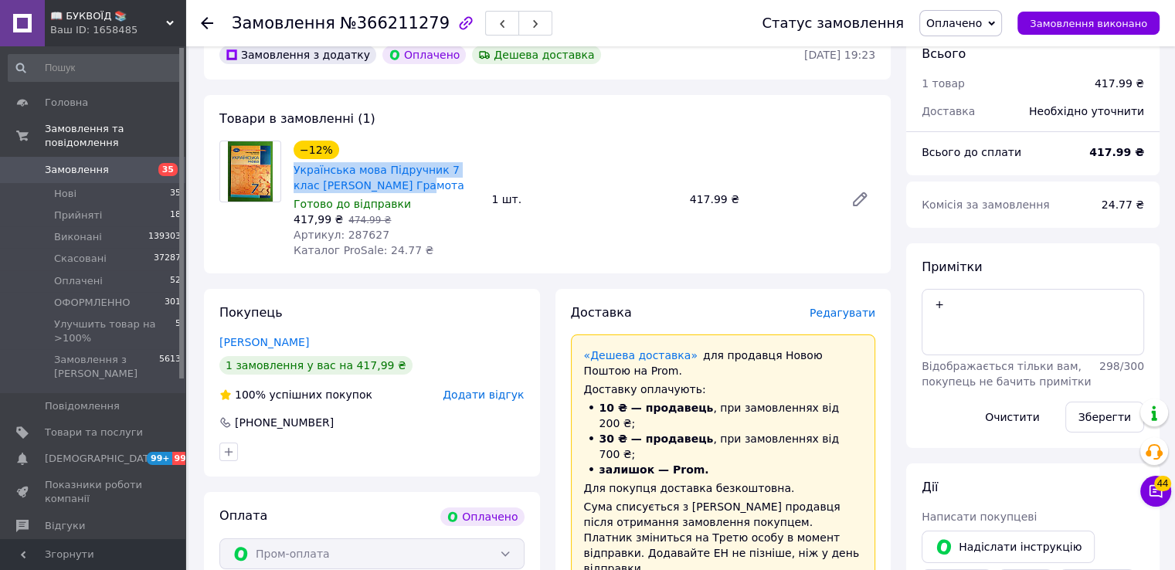
drag, startPoint x: 410, startPoint y: 187, endPoint x: 292, endPoint y: 166, distance: 120.1
click at [292, 166] on div "Українська мова Підручник 7 клас [PERSON_NAME] Грамота" at bounding box center [386, 178] width 189 height 34
copy link "Українська мова Підручник 7 клас [PERSON_NAME] Грамота"
drag, startPoint x: 855, startPoint y: 257, endPoint x: 578, endPoint y: 251, distance: 276.7
click at [855, 257] on div "−12% Українська мова Підручник 7 клас [PERSON_NAME] Грамота Готово до відправки…" at bounding box center [584, 200] width 594 height 124
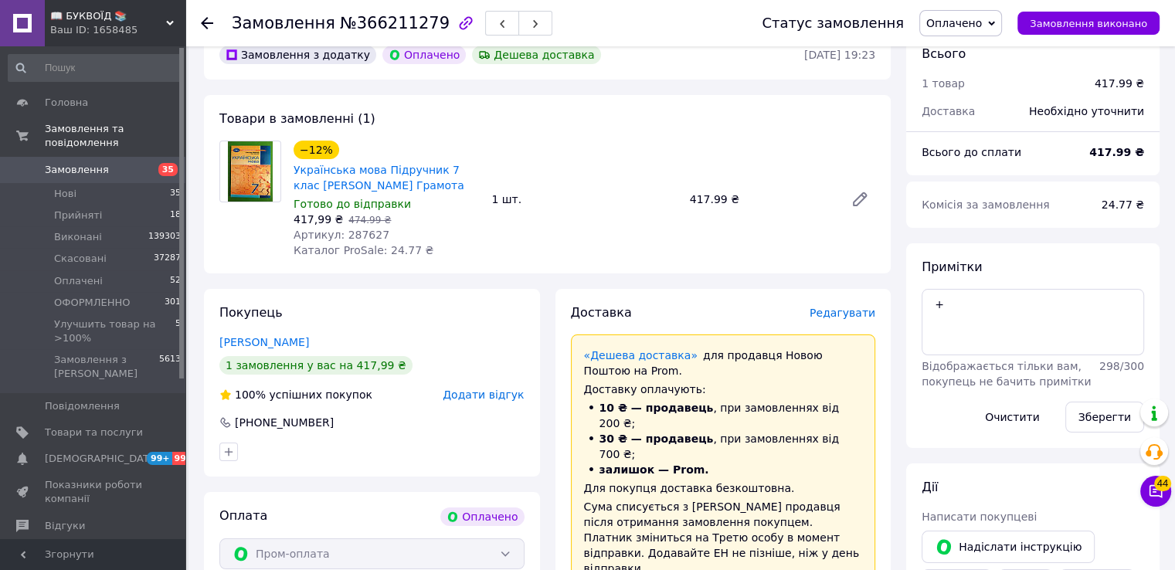
click at [355, 230] on span "Артикул: 287627" at bounding box center [342, 235] width 96 height 12
click at [351, 231] on span "Артикул: 287627" at bounding box center [342, 235] width 96 height 12
drag, startPoint x: 352, startPoint y: 231, endPoint x: 368, endPoint y: 235, distance: 16.7
click at [352, 231] on span "Артикул: 287627" at bounding box center [342, 235] width 96 height 12
copy span "287627"
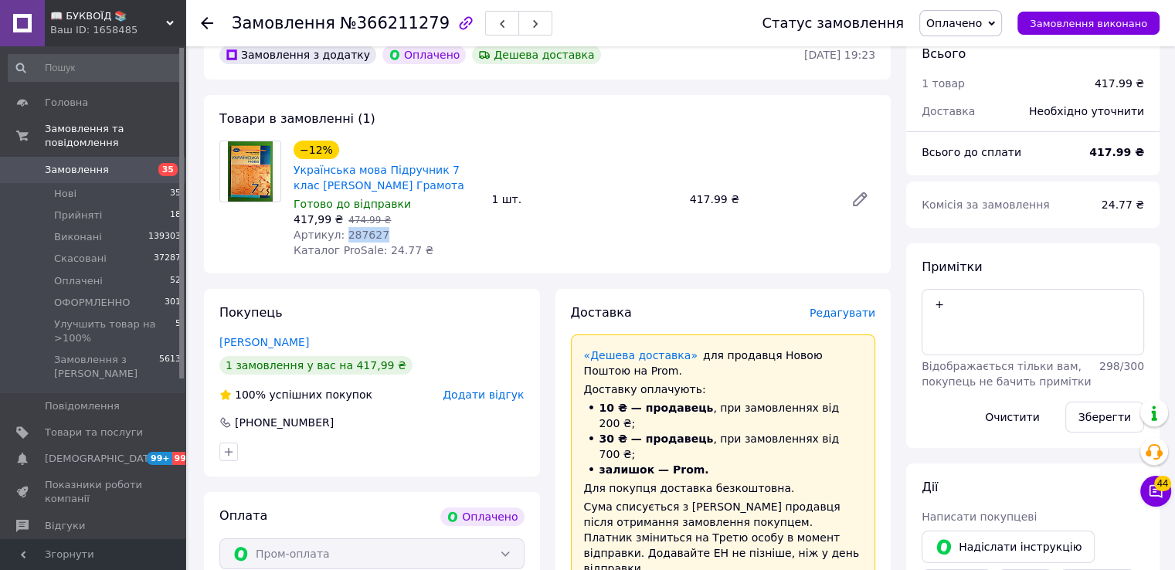
click at [862, 314] on span "Редагувати" at bounding box center [843, 313] width 66 height 12
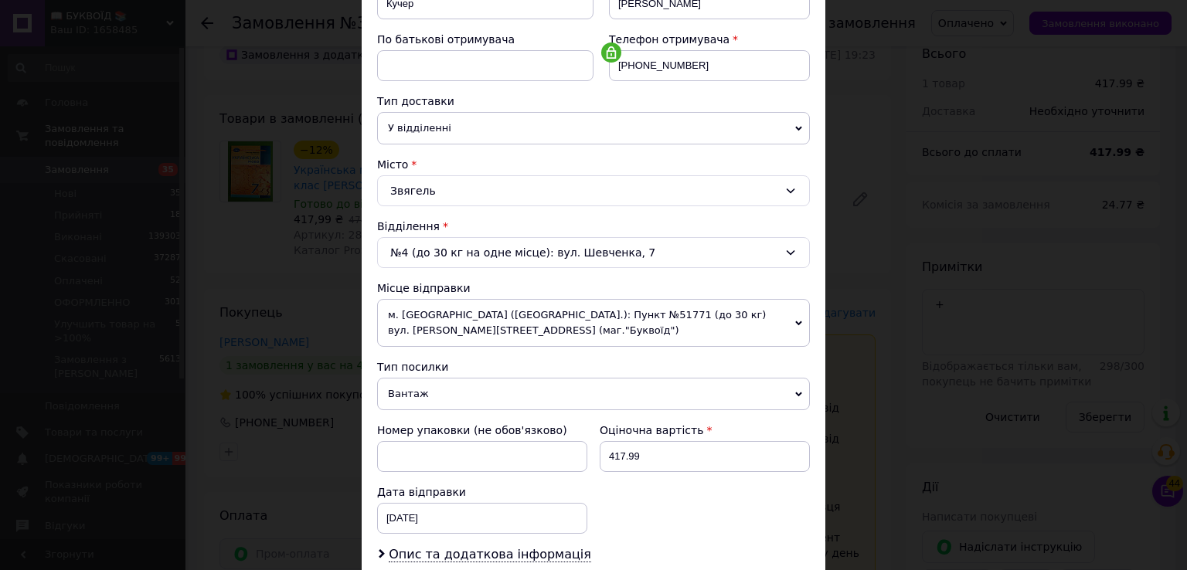
scroll to position [309, 0]
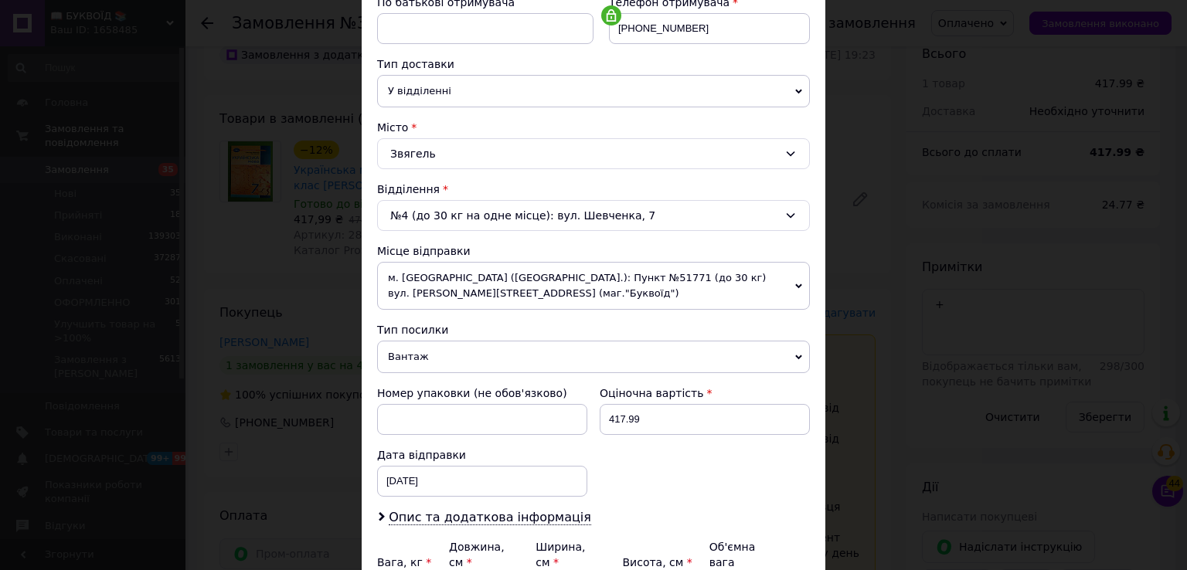
click at [465, 355] on span "Вантаж" at bounding box center [593, 357] width 433 height 32
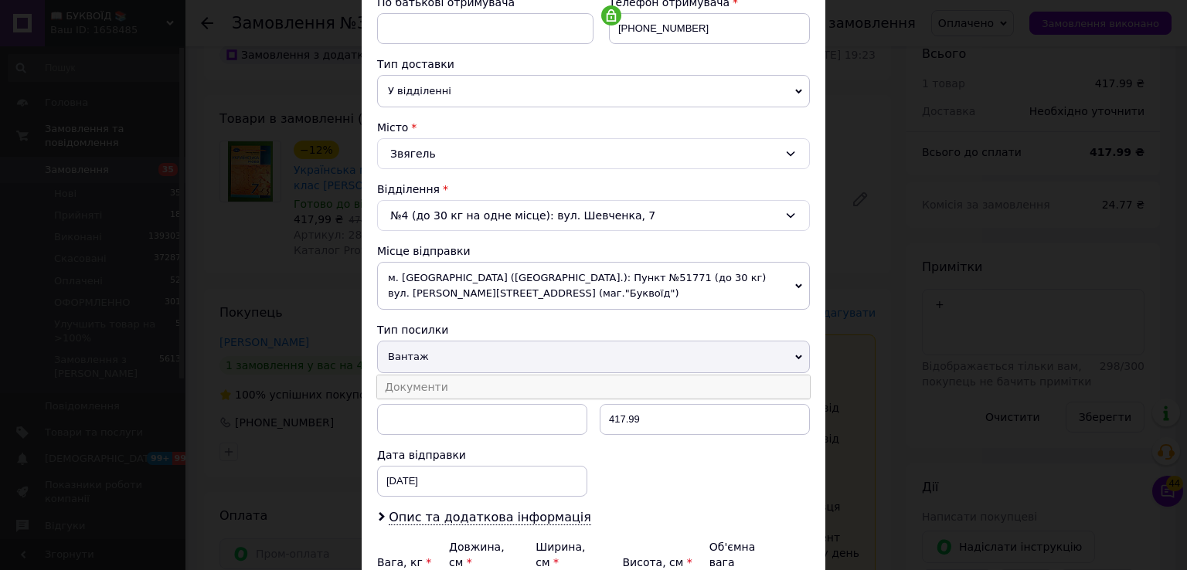
click at [476, 383] on li "Документи" at bounding box center [593, 387] width 433 height 23
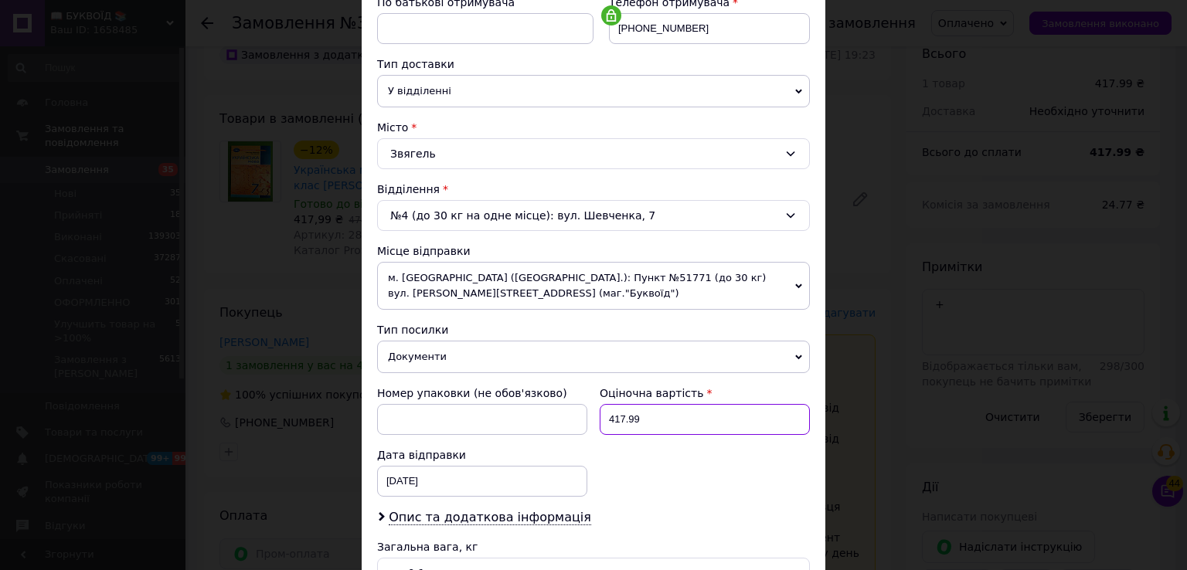
drag, startPoint x: 635, startPoint y: 429, endPoint x: 603, endPoint y: 426, distance: 32.6
click at [610, 428] on input "417.99" at bounding box center [705, 419] width 210 height 31
type input "4"
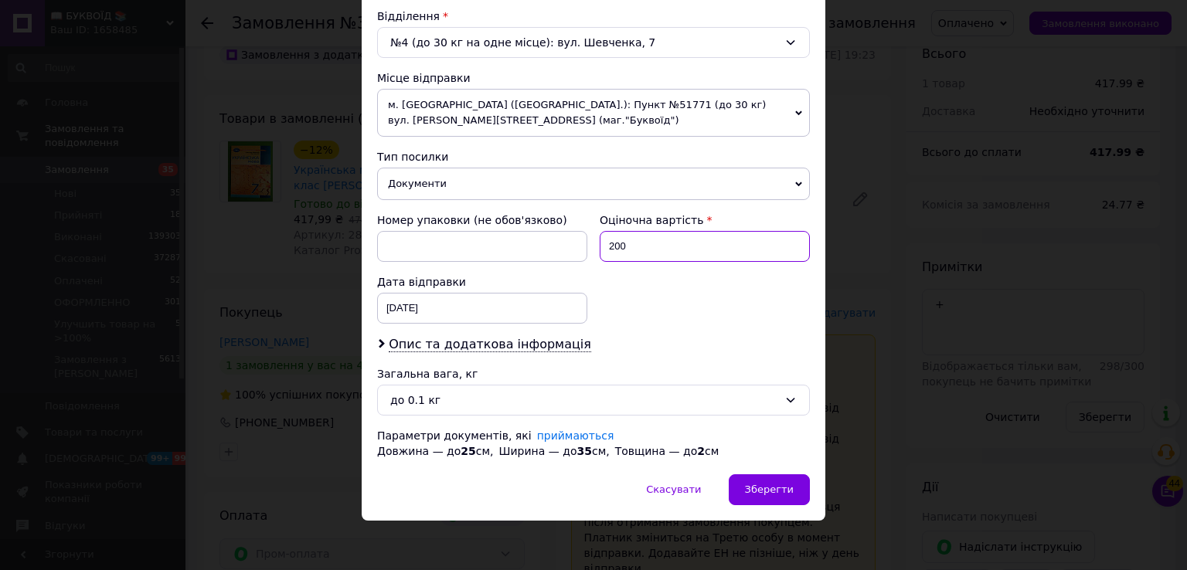
scroll to position [482, 0]
type input "200"
click at [435, 340] on span "Опис та додаткова інформація" at bounding box center [490, 344] width 202 height 15
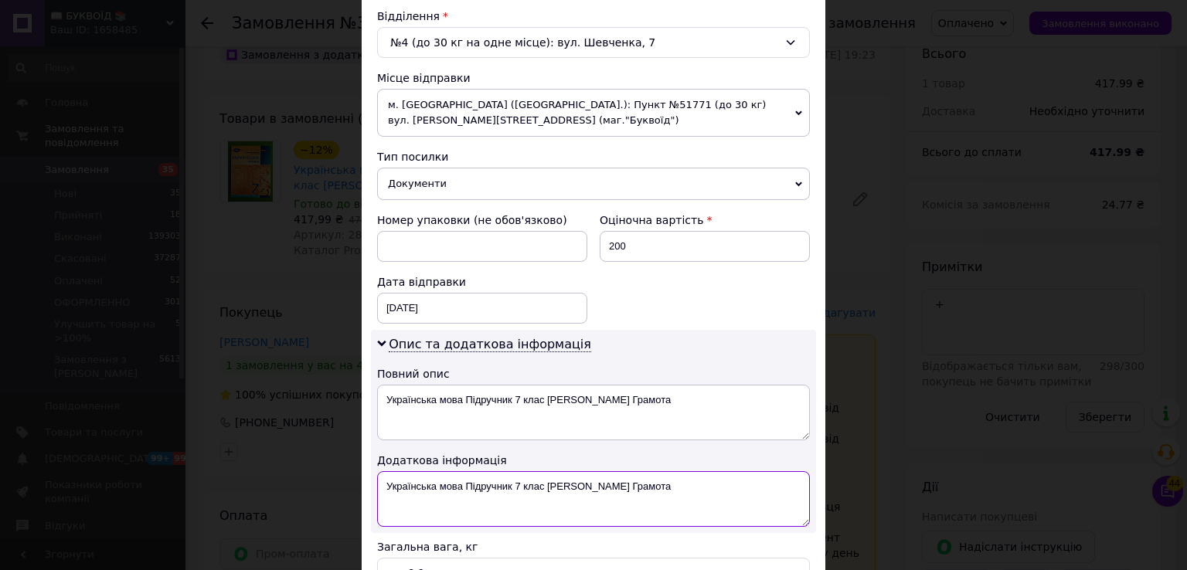
click at [382, 479] on textarea "Українська мова Підручник 7 клас Авраменко Грамота" at bounding box center [593, 499] width 433 height 56
paste textarea "287627"
click at [382, 479] on textarea "287627 Українська мова Підручник 7 клас Авраменко Грамота" at bounding box center [593, 499] width 433 height 56
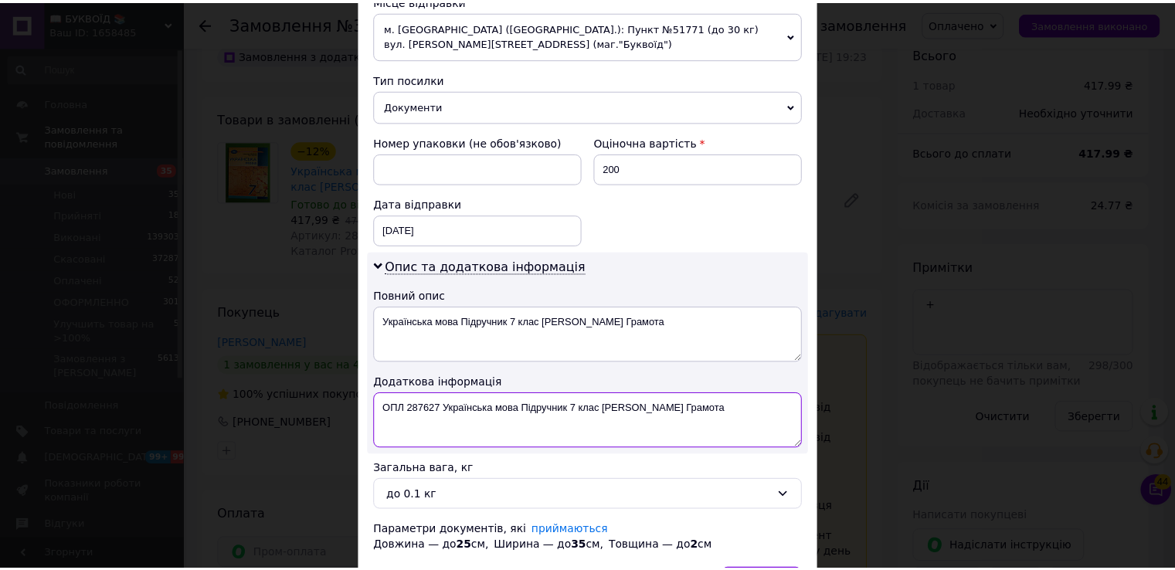
scroll to position [655, 0]
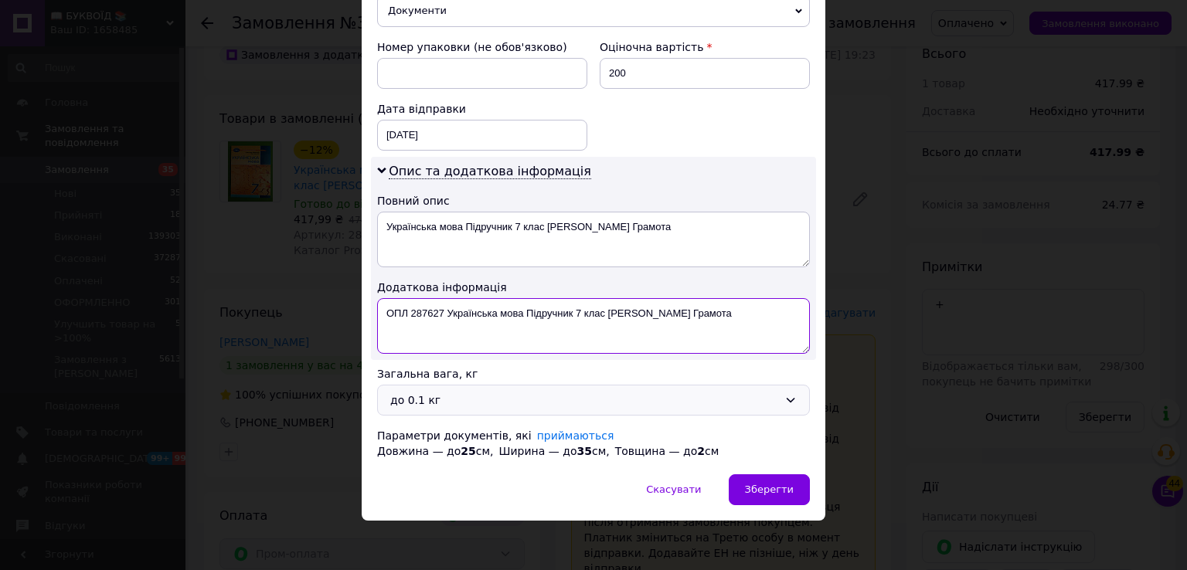
type textarea "ОПЛ 287627 Українська мова Підручник 7 клас Авраменко Грамота"
click at [424, 405] on div "до 0.1 кг" at bounding box center [593, 400] width 433 height 31
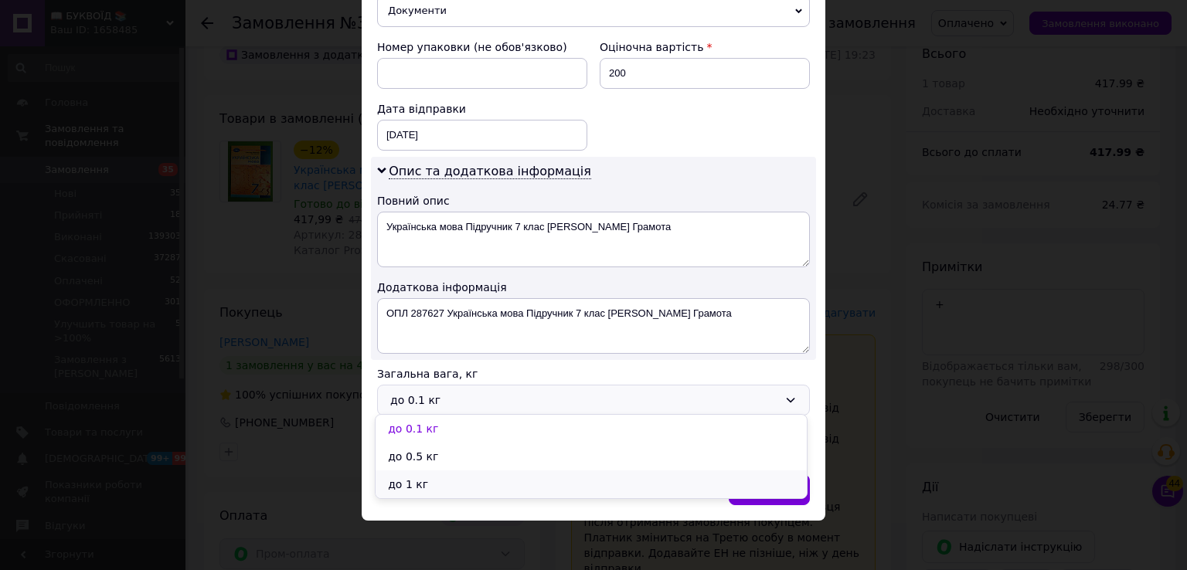
click at [414, 482] on li "до 1 кг" at bounding box center [591, 485] width 431 height 28
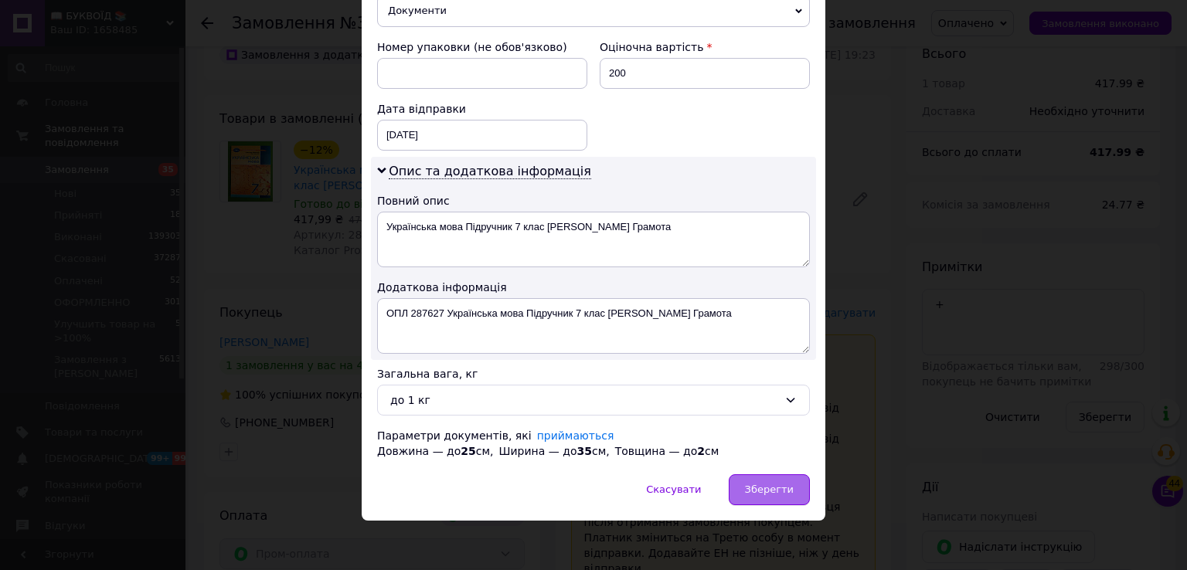
click at [770, 484] on span "Зберегти" at bounding box center [769, 490] width 49 height 12
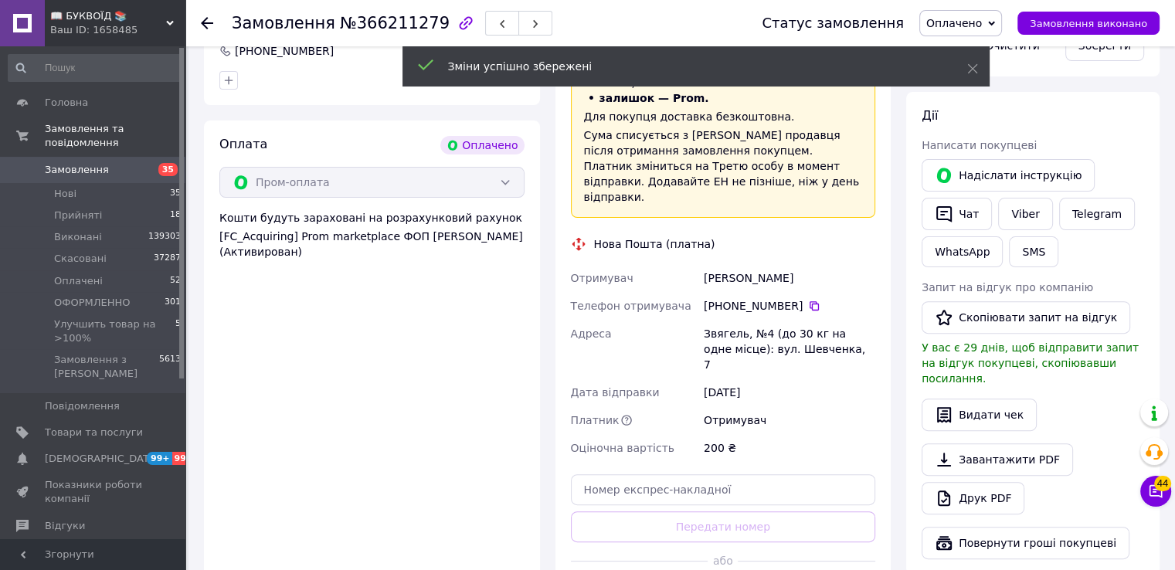
scroll to position [541, 0]
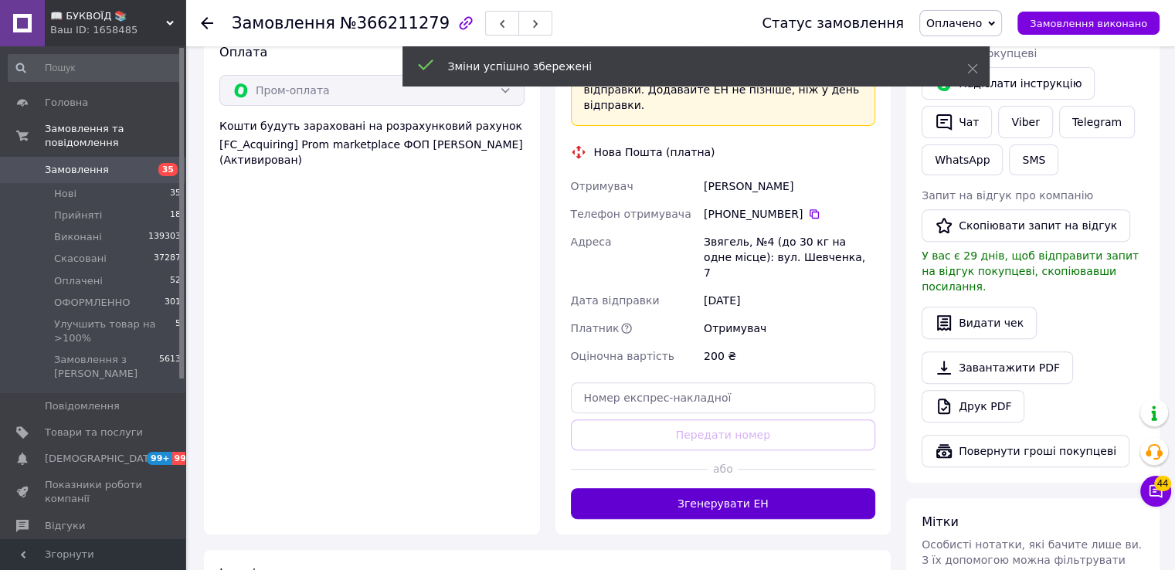
click at [733, 488] on button "Згенерувати ЕН" at bounding box center [723, 503] width 305 height 31
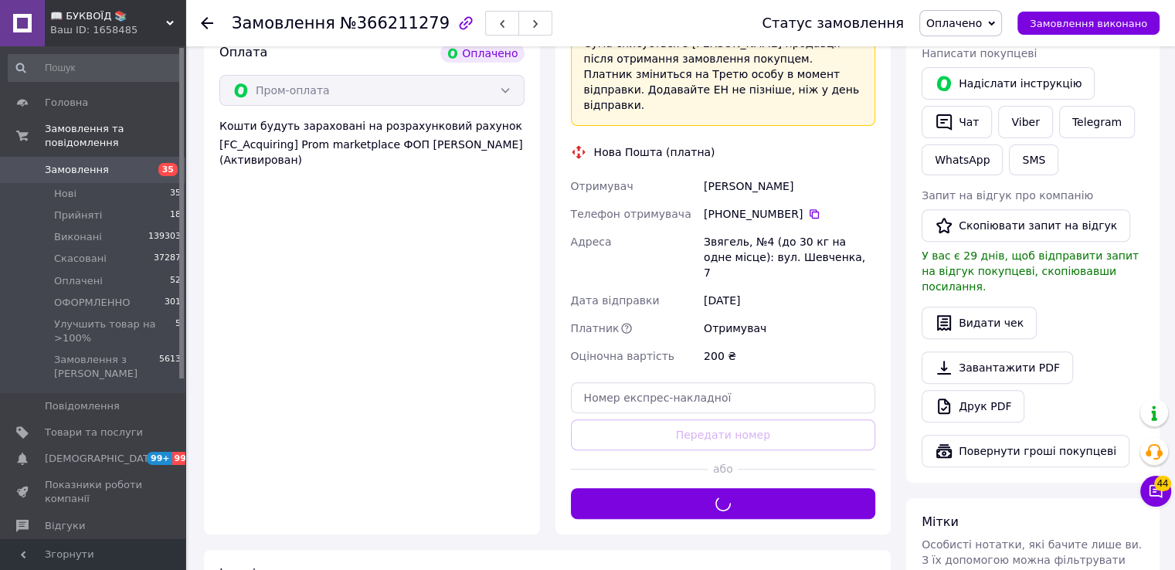
click at [973, 13] on span "Оплачено" at bounding box center [961, 23] width 83 height 26
click at [985, 117] on li "ОФОРМЛЕННО" at bounding box center [999, 123] width 158 height 23
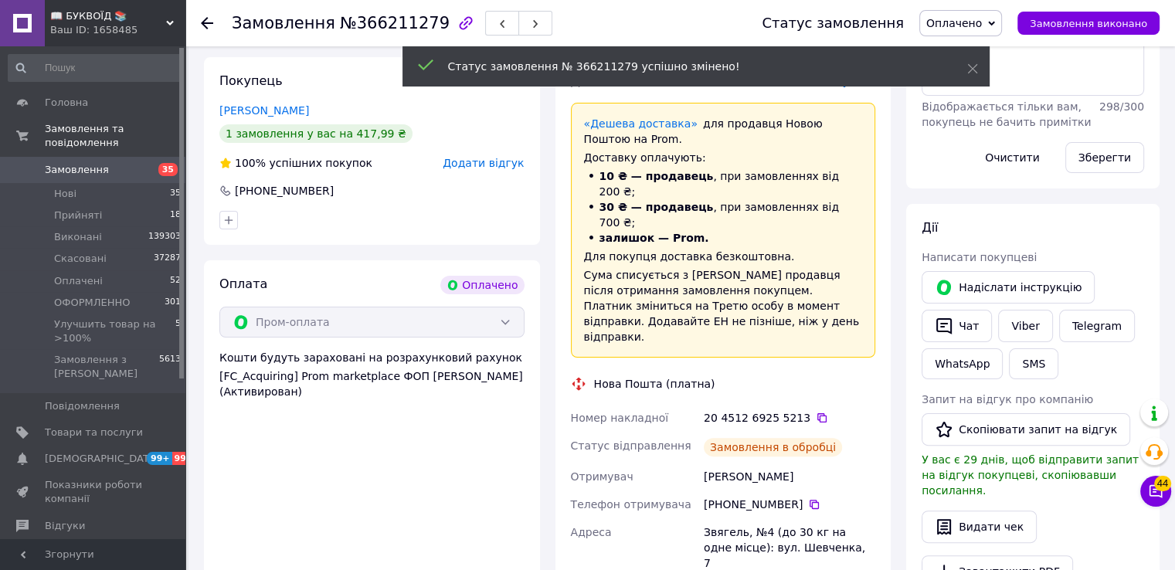
scroll to position [155, 0]
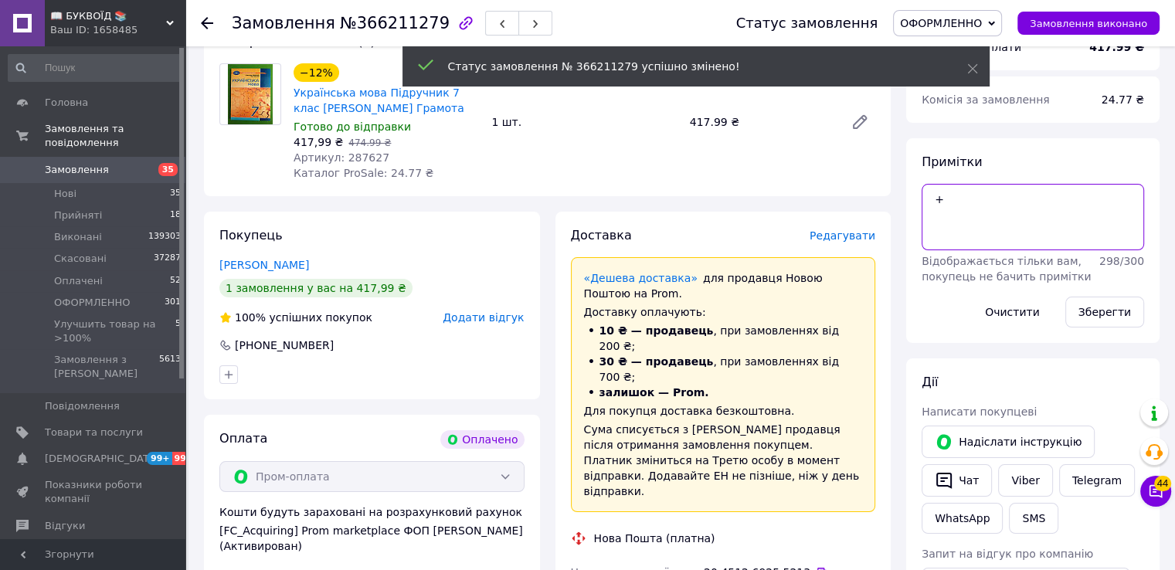
click at [965, 205] on textarea "+" at bounding box center [1033, 217] width 223 height 66
type textarea "+[PERSON_NAME]"
click at [1104, 317] on button "Зберегти" at bounding box center [1105, 312] width 79 height 31
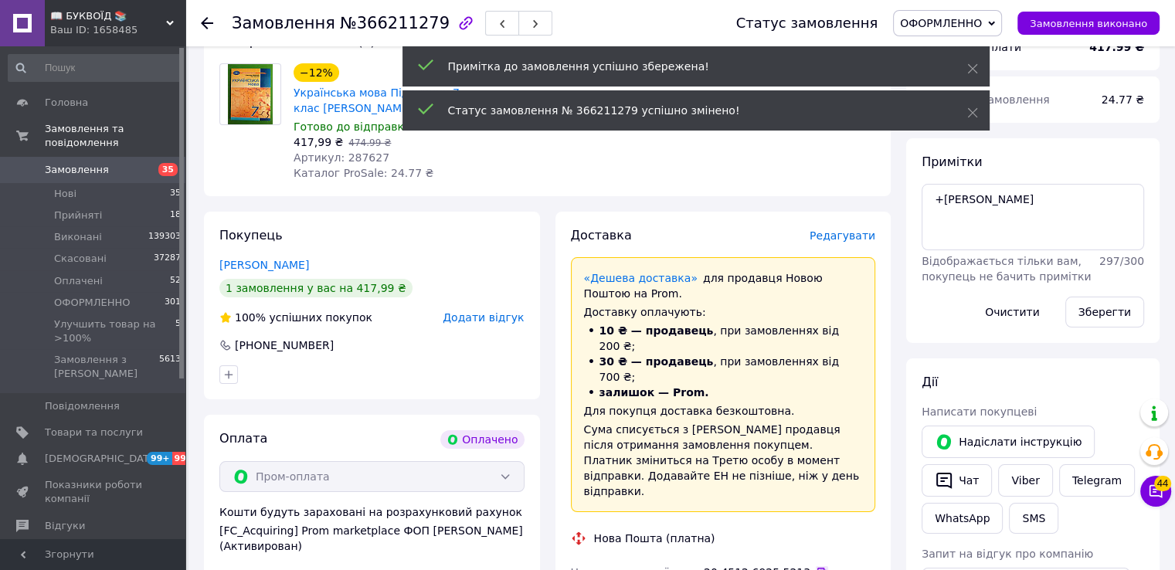
click at [816, 566] on icon at bounding box center [822, 572] width 12 height 12
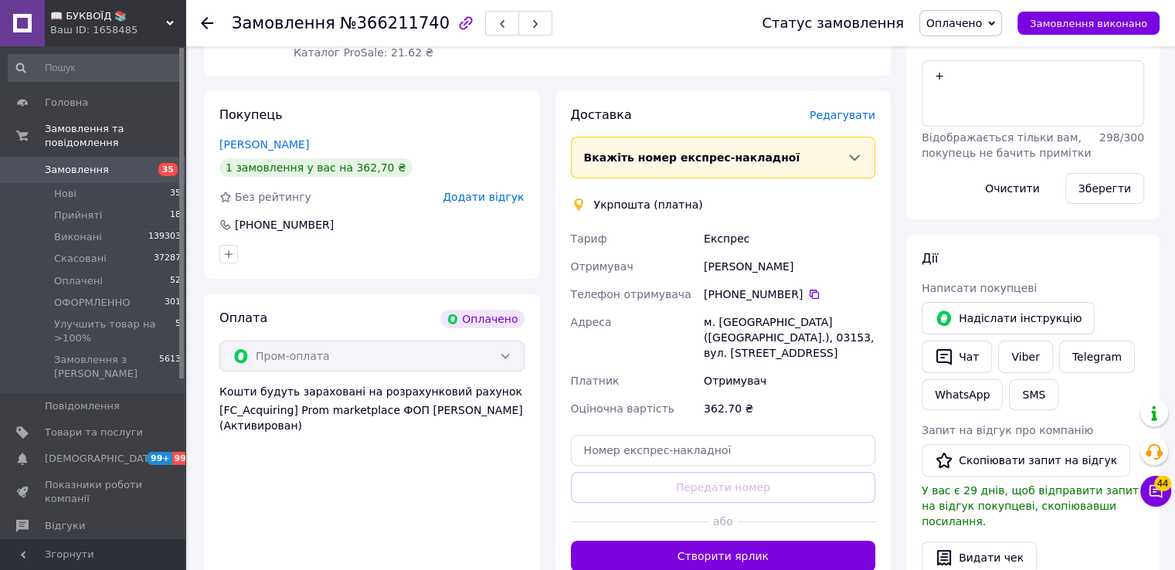
scroll to position [309, 0]
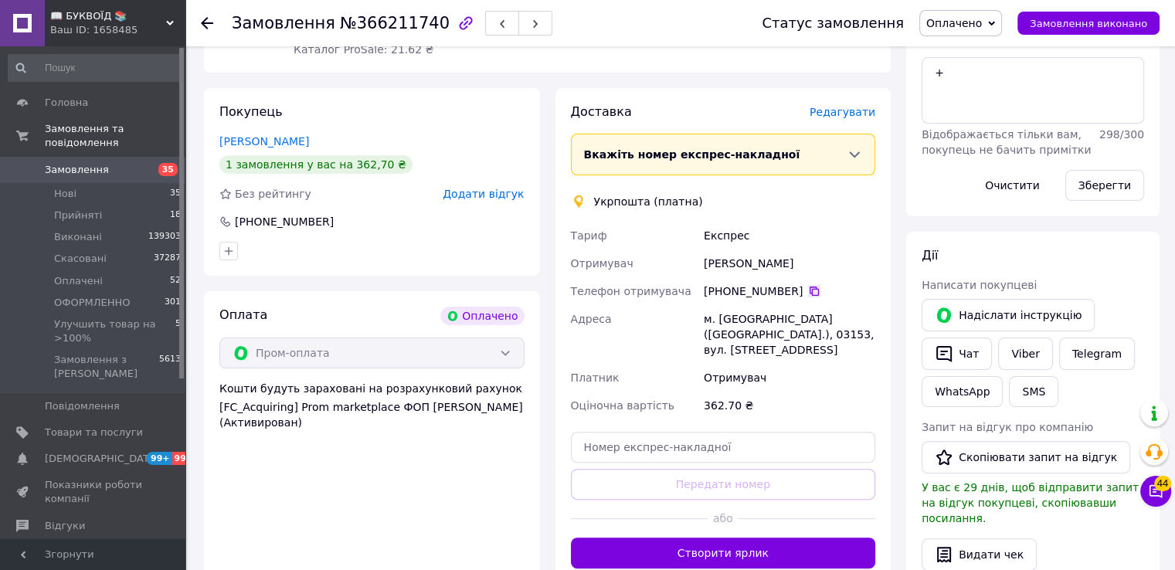
click at [808, 285] on icon at bounding box center [814, 291] width 12 height 12
click at [877, 250] on div "[PERSON_NAME]" at bounding box center [790, 264] width 178 height 28
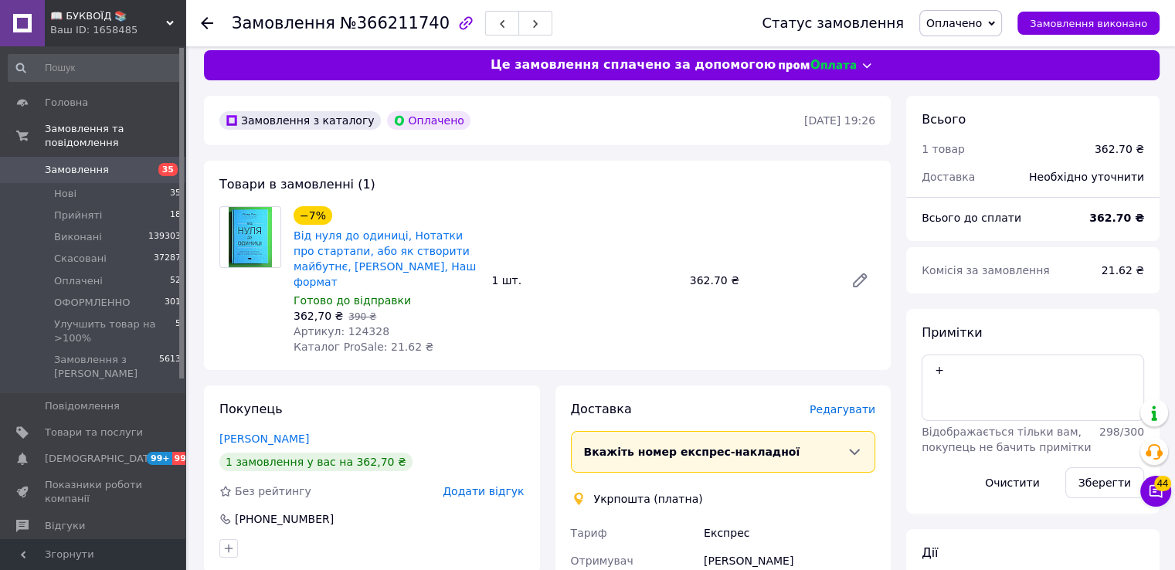
scroll to position [0, 0]
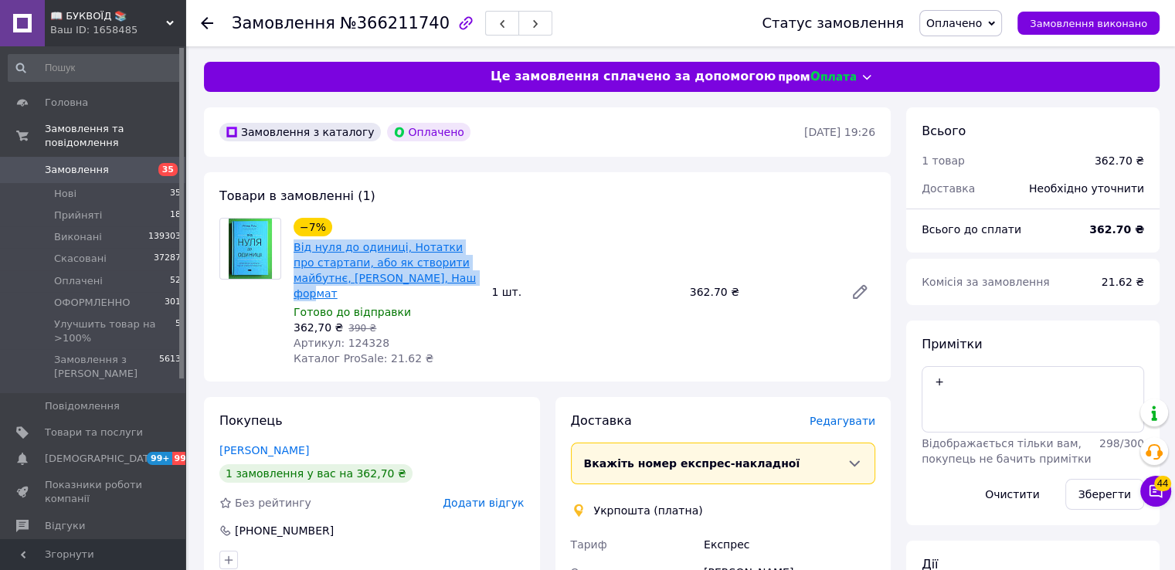
drag, startPoint x: 404, startPoint y: 280, endPoint x: 294, endPoint y: 243, distance: 115.6
click at [293, 243] on div "Від нуля до одиниці, Нотатки про стартапи, або як створити майбутнє, Пітер Тіль…" at bounding box center [386, 270] width 189 height 65
copy link "Від нуля до одиниці, Нотатки про стартапи, або як створити майбутнє, Пітер Тіль…"
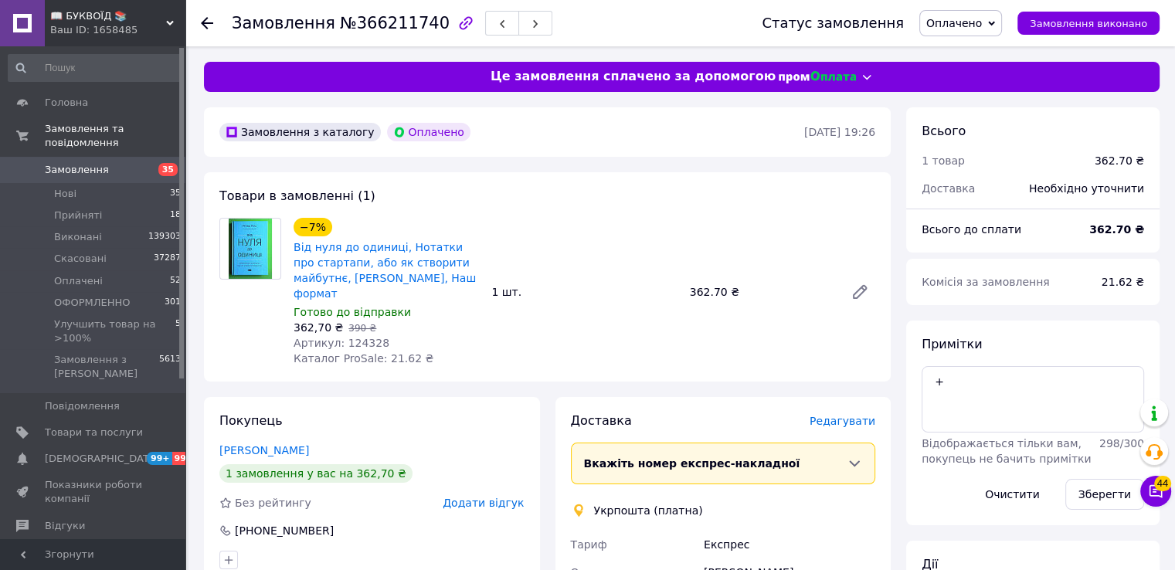
drag, startPoint x: 859, startPoint y: 343, endPoint x: 648, endPoint y: 337, distance: 211.1
click at [862, 344] on div "−7% Від нуля до одиниці, Нотатки про стартапи, або як створити майбутнє, Пітер …" at bounding box center [584, 292] width 594 height 155
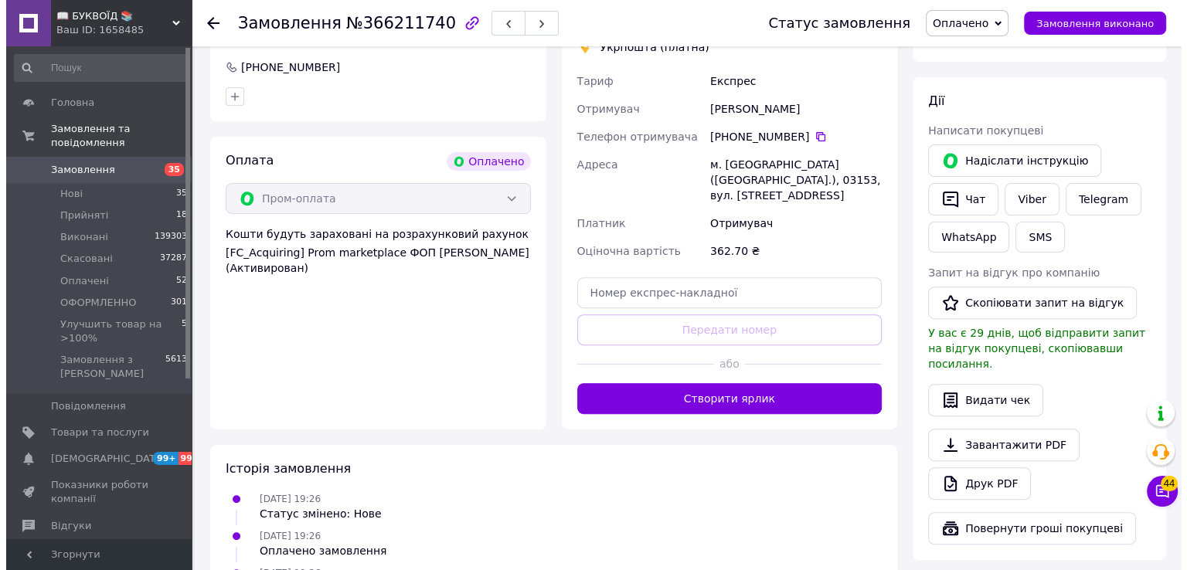
scroll to position [232, 0]
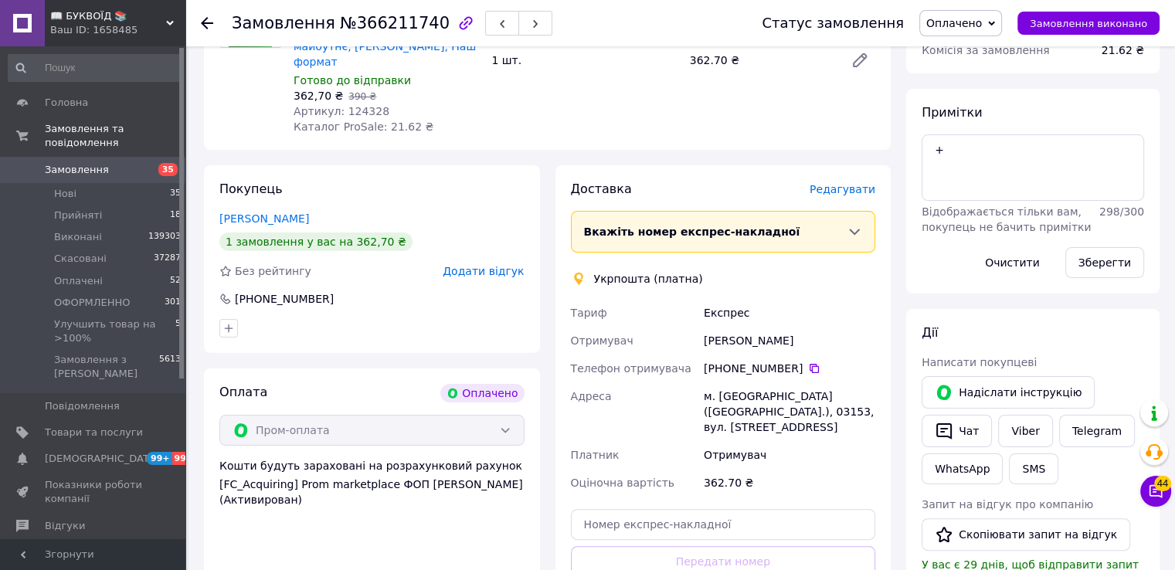
click at [838, 183] on span "Редагувати" at bounding box center [843, 189] width 66 height 12
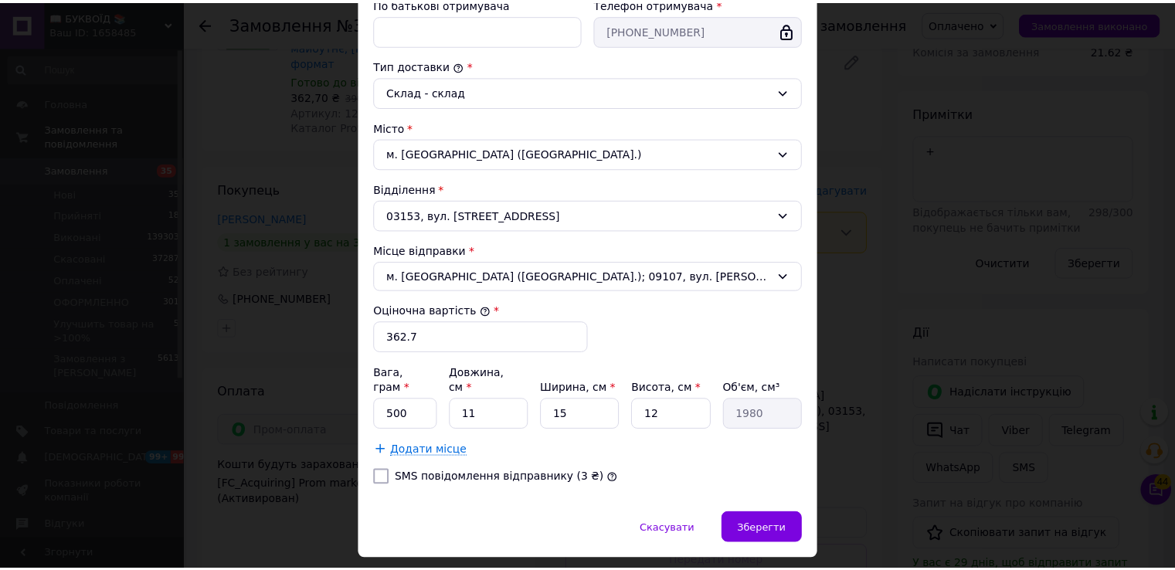
scroll to position [393, 0]
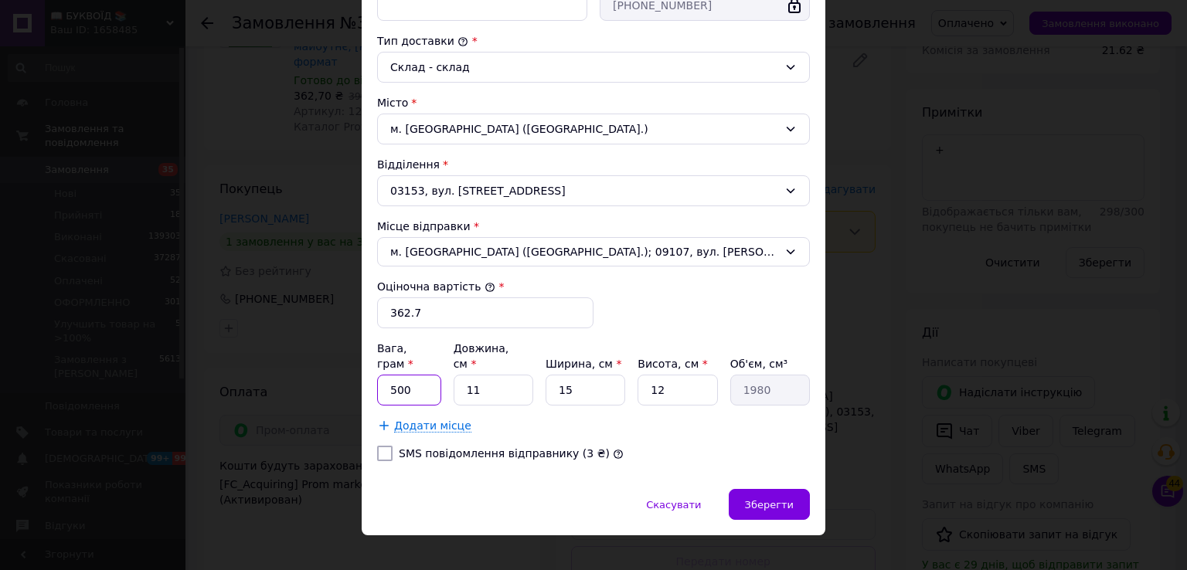
drag, startPoint x: 386, startPoint y: 369, endPoint x: 377, endPoint y: 366, distance: 9.3
click at [385, 375] on input "500" at bounding box center [409, 390] width 64 height 31
type input "11"
click at [773, 499] on span "Зберегти" at bounding box center [769, 505] width 49 height 12
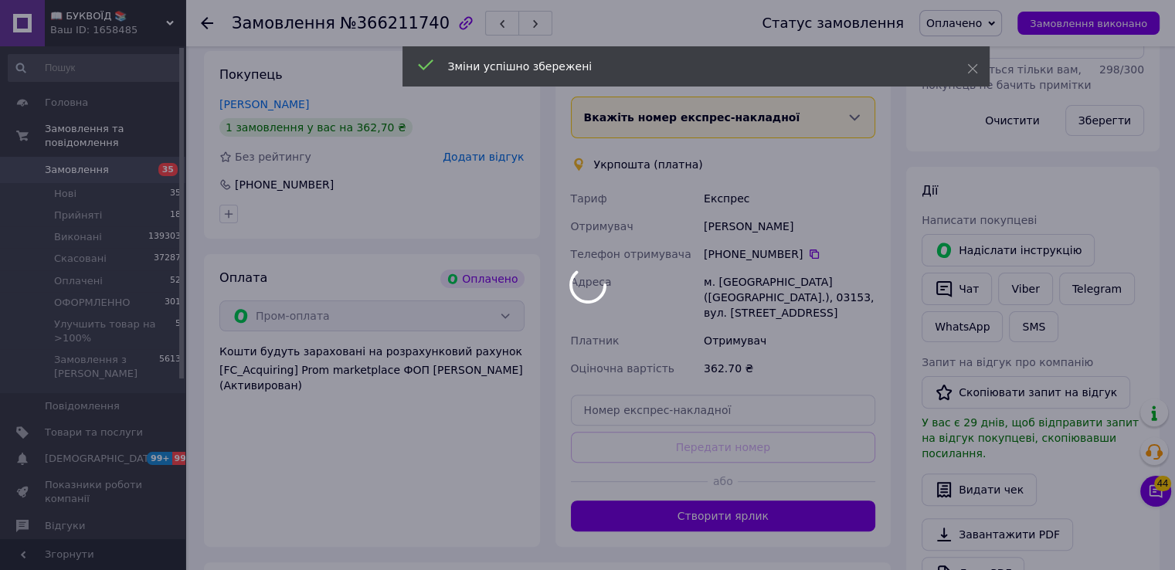
scroll to position [464, 0]
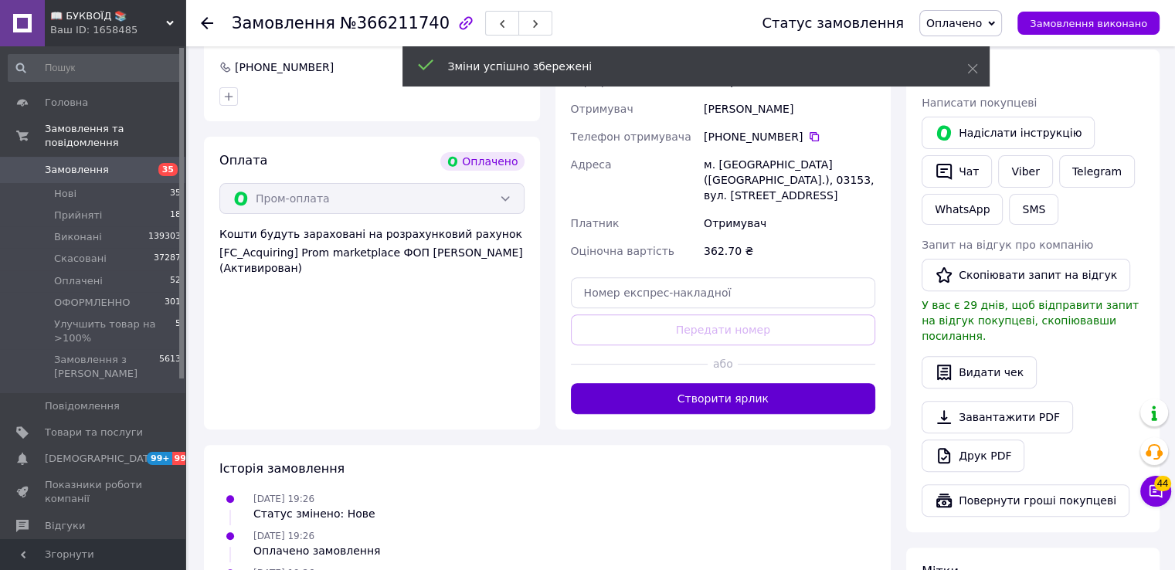
click at [734, 383] on button "Створити ярлик" at bounding box center [723, 398] width 305 height 31
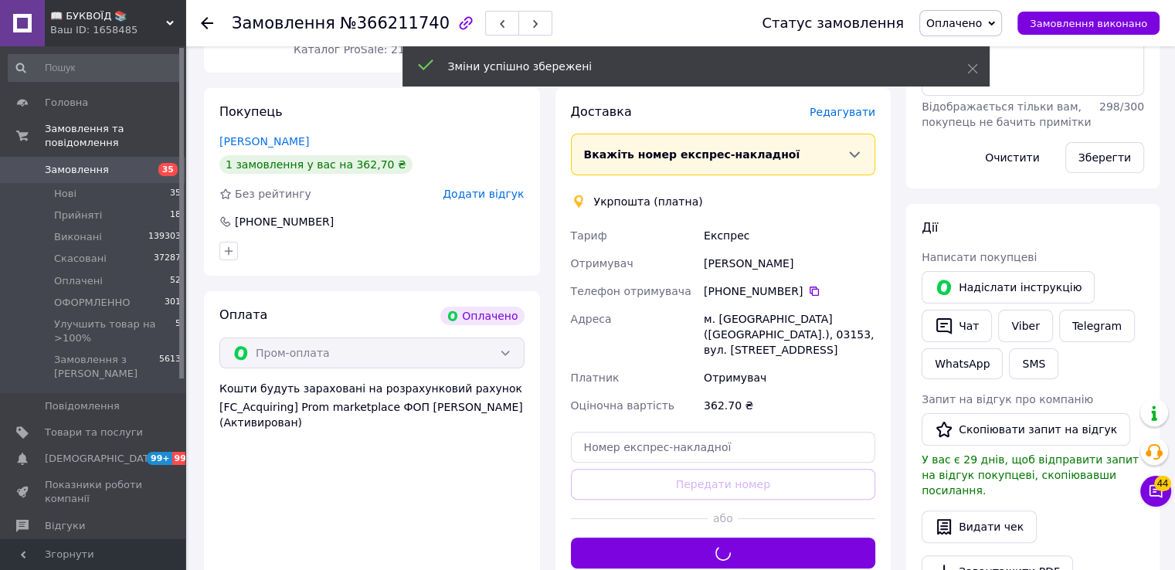
scroll to position [155, 0]
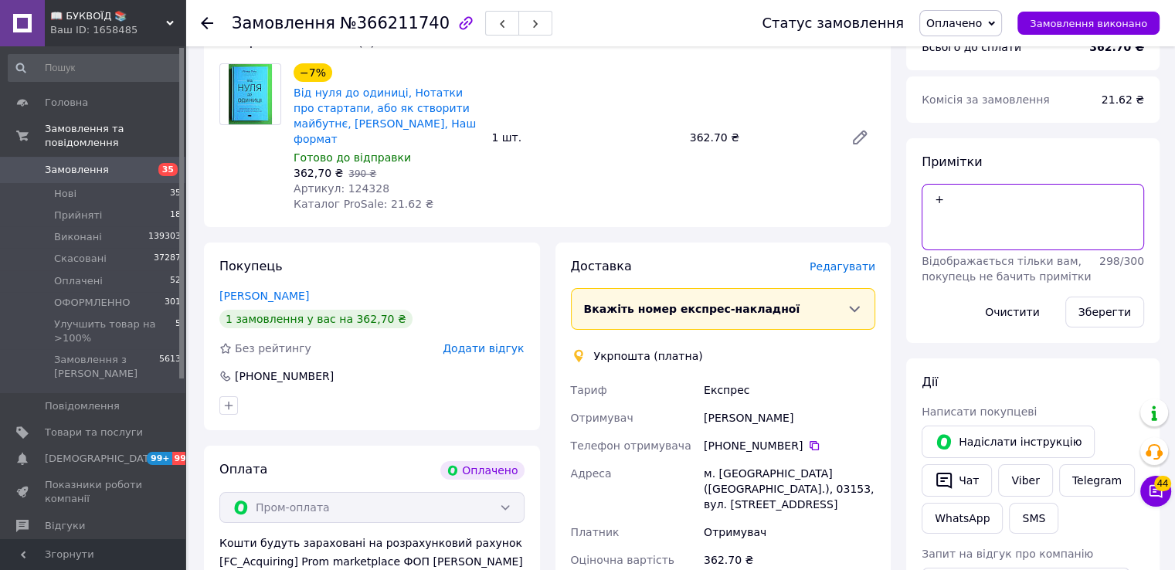
click at [982, 196] on textarea "+" at bounding box center [1033, 217] width 223 height 66
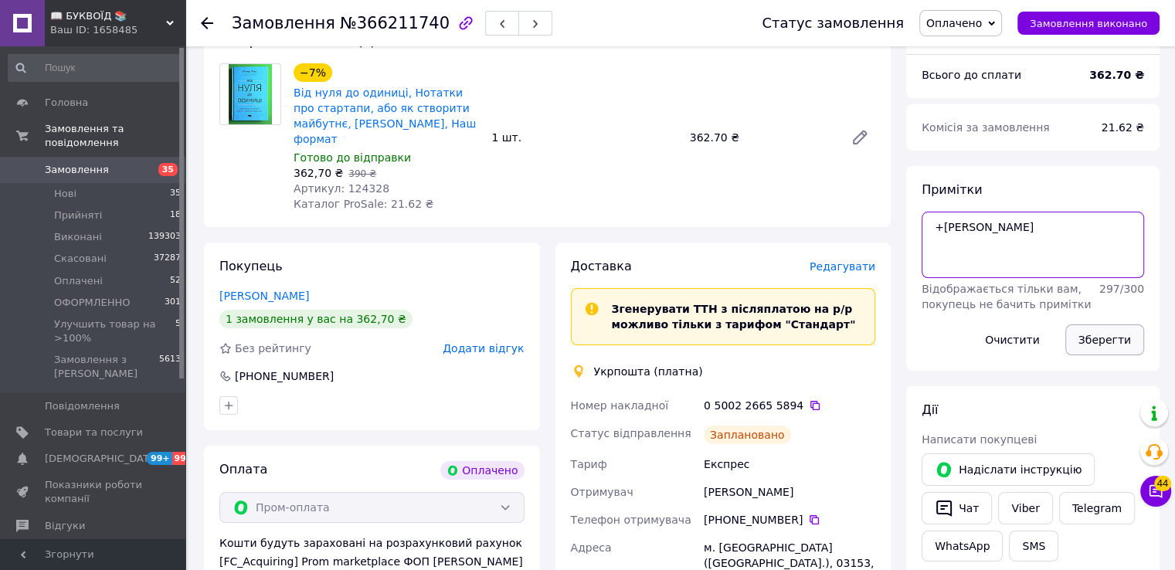
type textarea "+[PERSON_NAME]"
click at [1110, 335] on button "Зберегти" at bounding box center [1105, 340] width 79 height 31
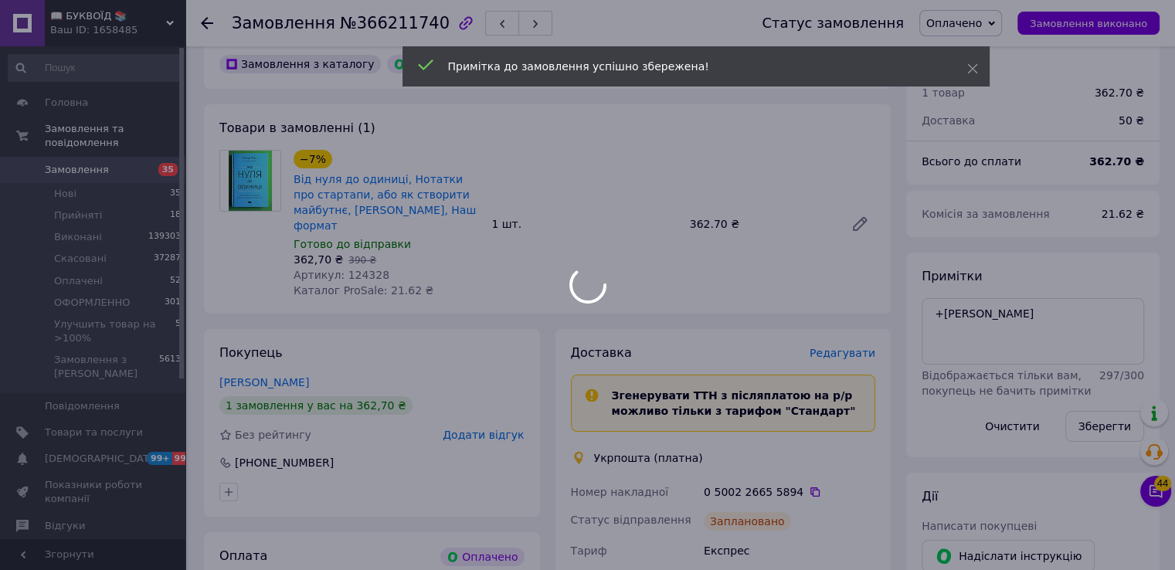
scroll to position [0, 0]
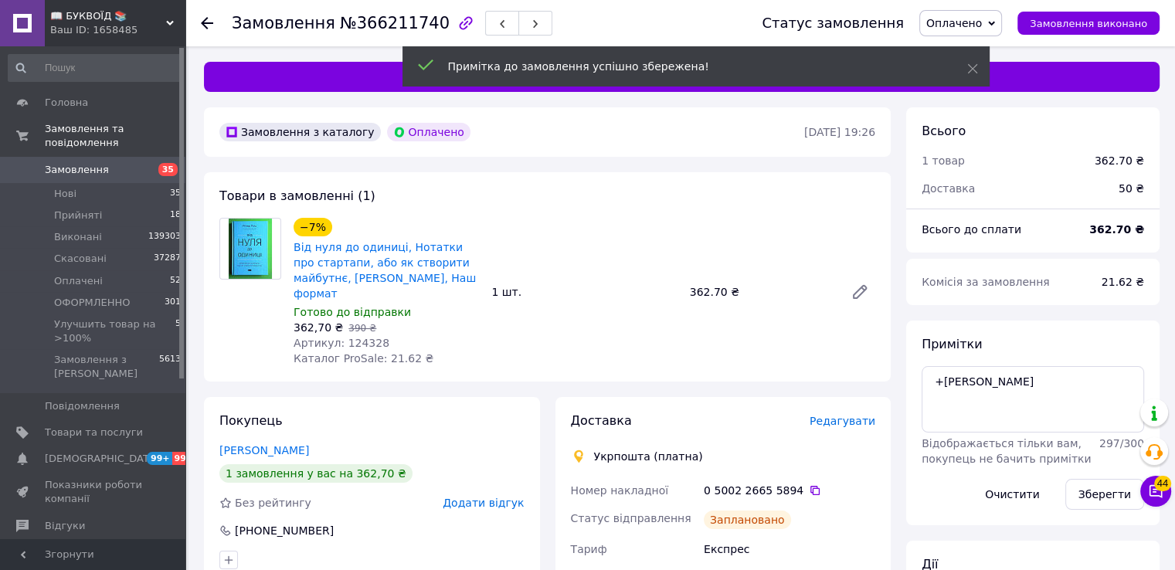
click at [968, 22] on span "Оплачено" at bounding box center [955, 23] width 56 height 12
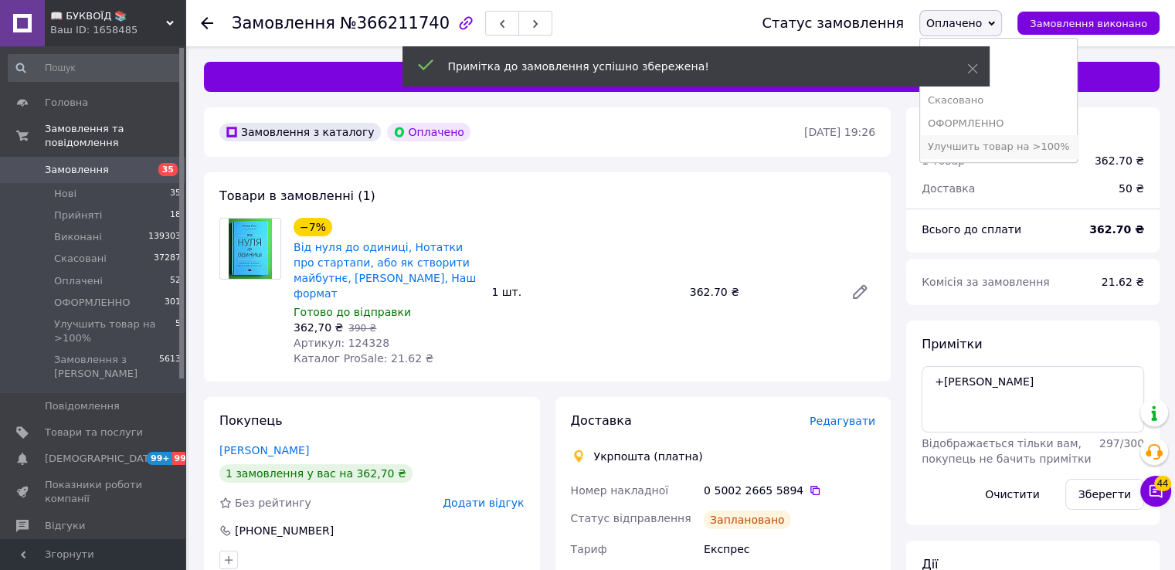
click at [978, 149] on li "Улучшить товар на >100%" at bounding box center [999, 146] width 158 height 23
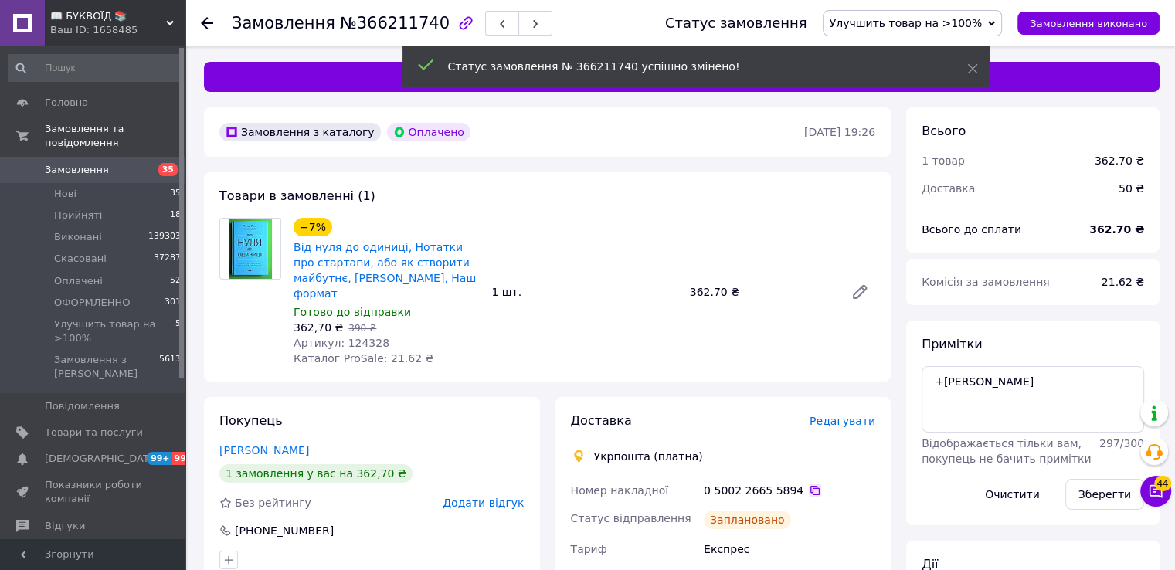
click at [809, 485] on icon at bounding box center [815, 491] width 12 height 12
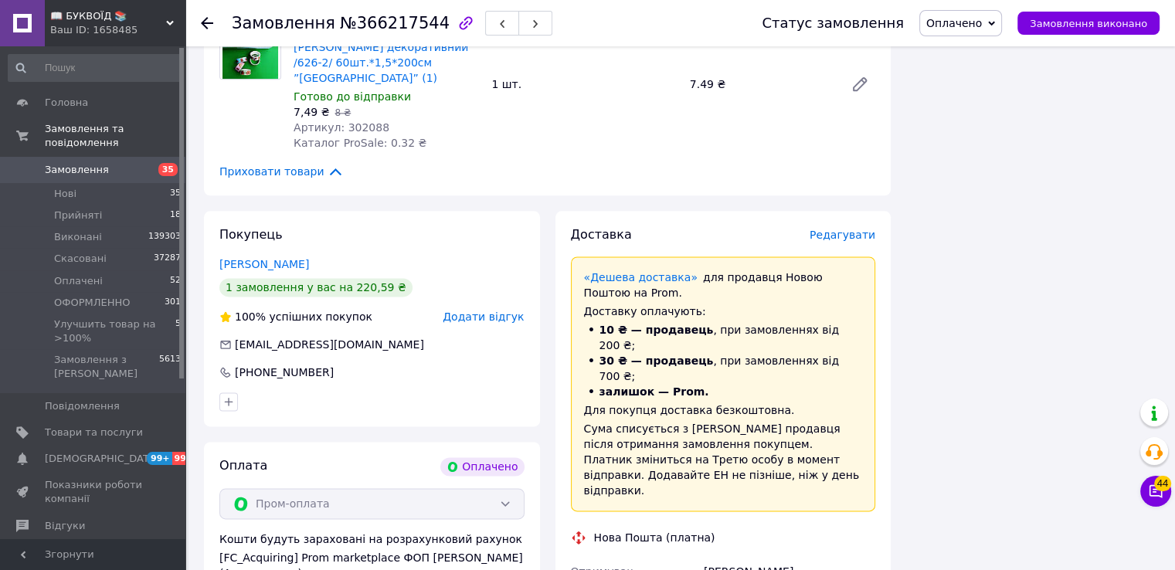
scroll to position [2009, 0]
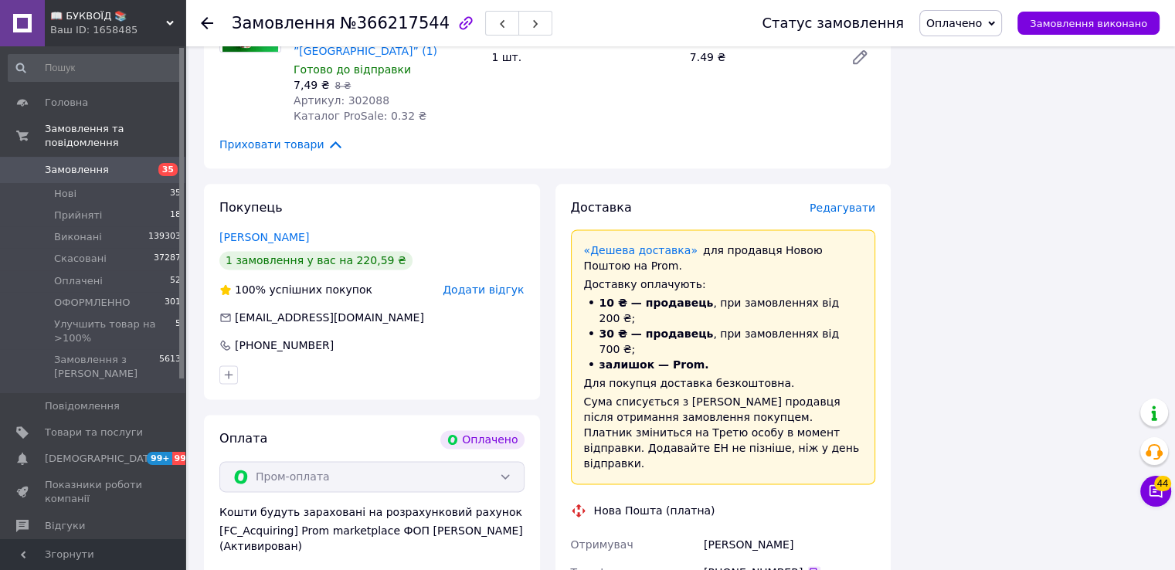
click at [808, 566] on icon at bounding box center [814, 572] width 12 height 12
drag, startPoint x: 915, startPoint y: 217, endPoint x: 862, endPoint y: 238, distance: 57.3
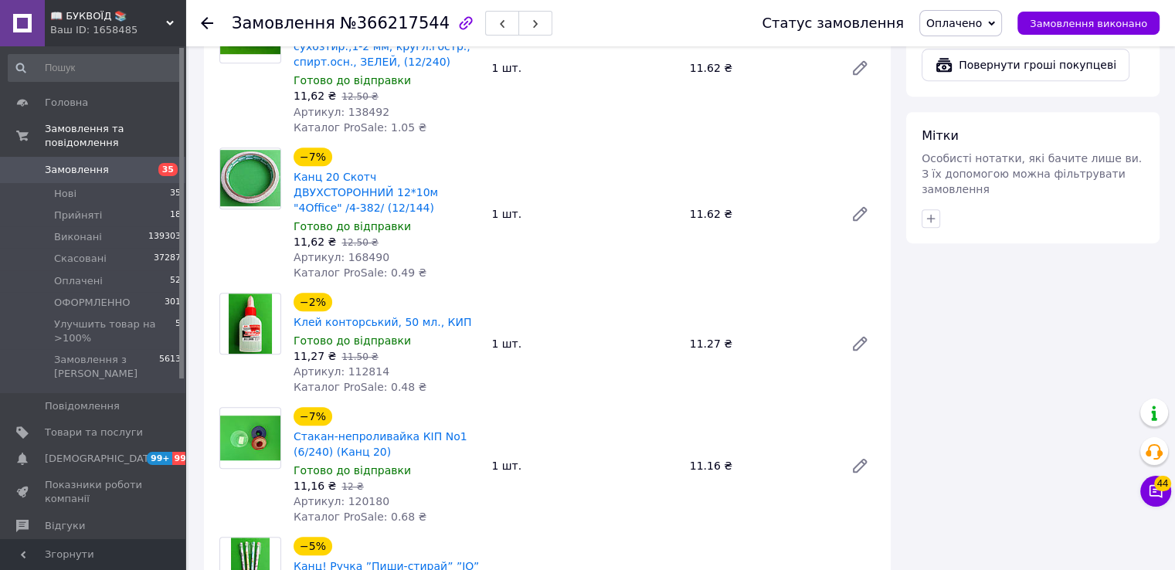
scroll to position [1391, 0]
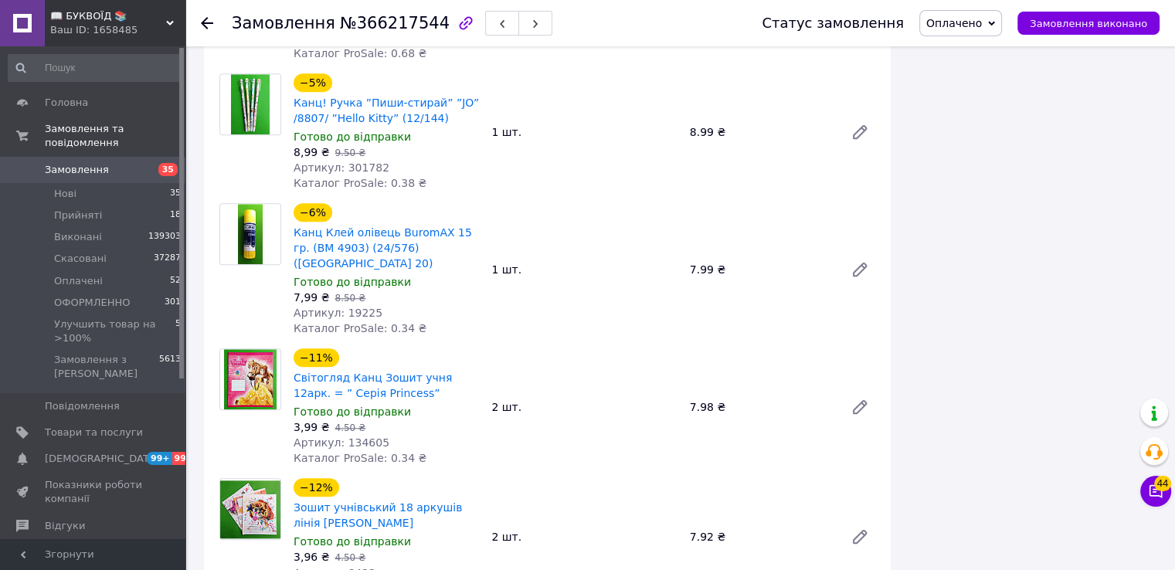
drag, startPoint x: 929, startPoint y: 297, endPoint x: 877, endPoint y: 313, distance: 54.3
click at [929, 297] on div "Всього 14 товарів 220.59 ₴ Доставка Необхідно уточнити Всього до сплати 220.59 …" at bounding box center [1033, 249] width 269 height 3066
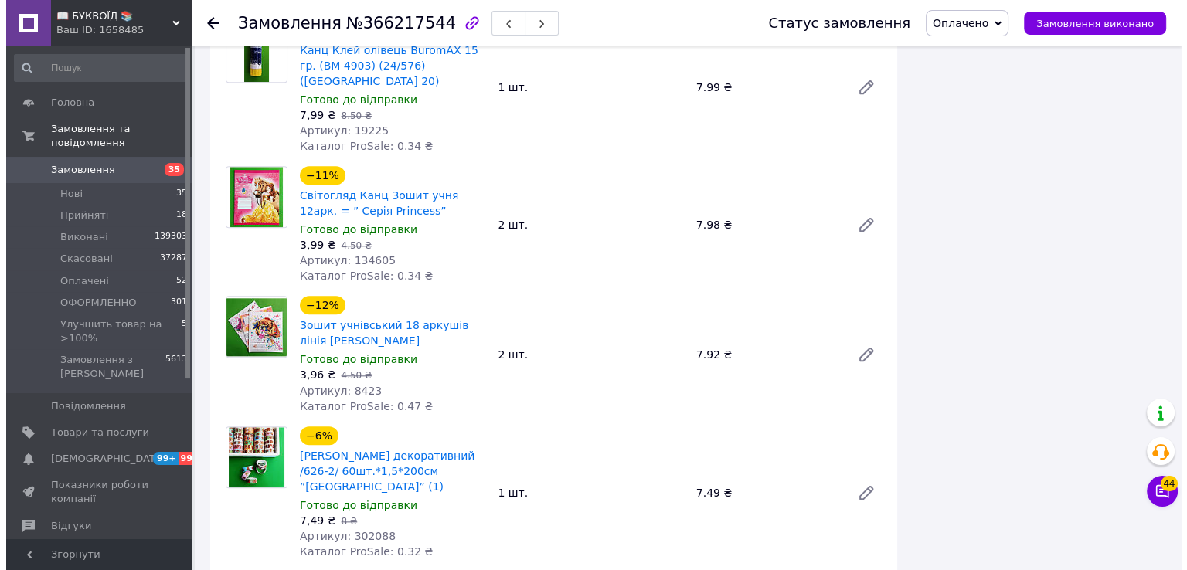
scroll to position [1855, 0]
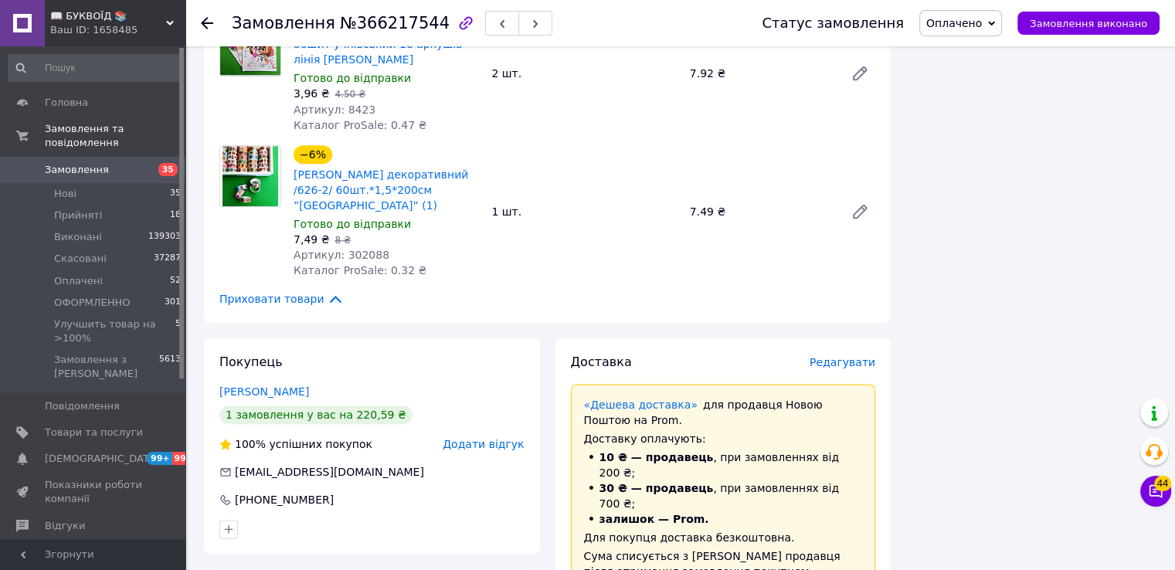
click at [845, 355] on div "Редагувати" at bounding box center [843, 362] width 66 height 15
click at [845, 356] on span "Редагувати" at bounding box center [843, 362] width 66 height 12
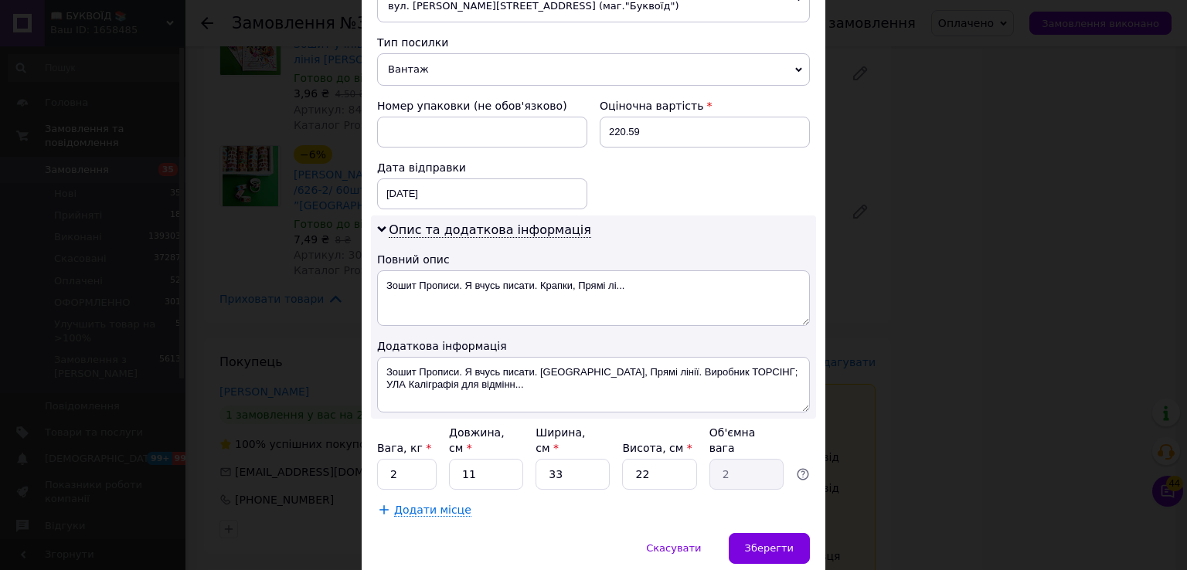
scroll to position [640, 0]
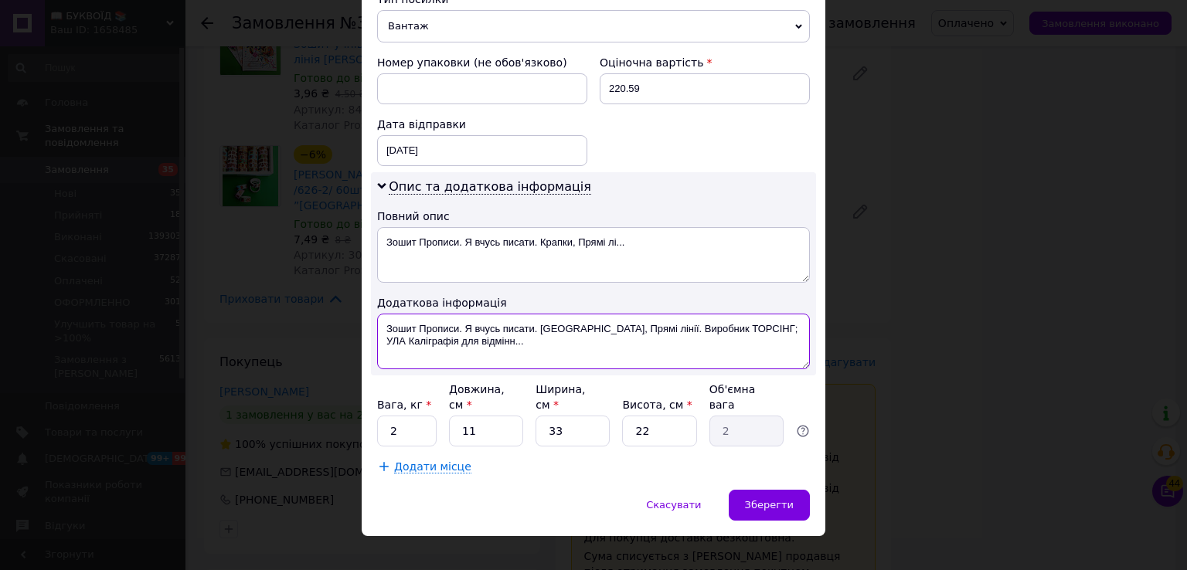
drag, startPoint x: 379, startPoint y: 319, endPoint x: 547, endPoint y: 350, distance: 170.5
click at [525, 355] on textarea "Зошит Прописи. Я вчусь писати. Крапки, Прямі лінії. Виробник ТОРСІНГ; УЛА Каліг…" at bounding box center [593, 342] width 433 height 56
type textarea "ОПЛ 14 ТОВАРІВ"
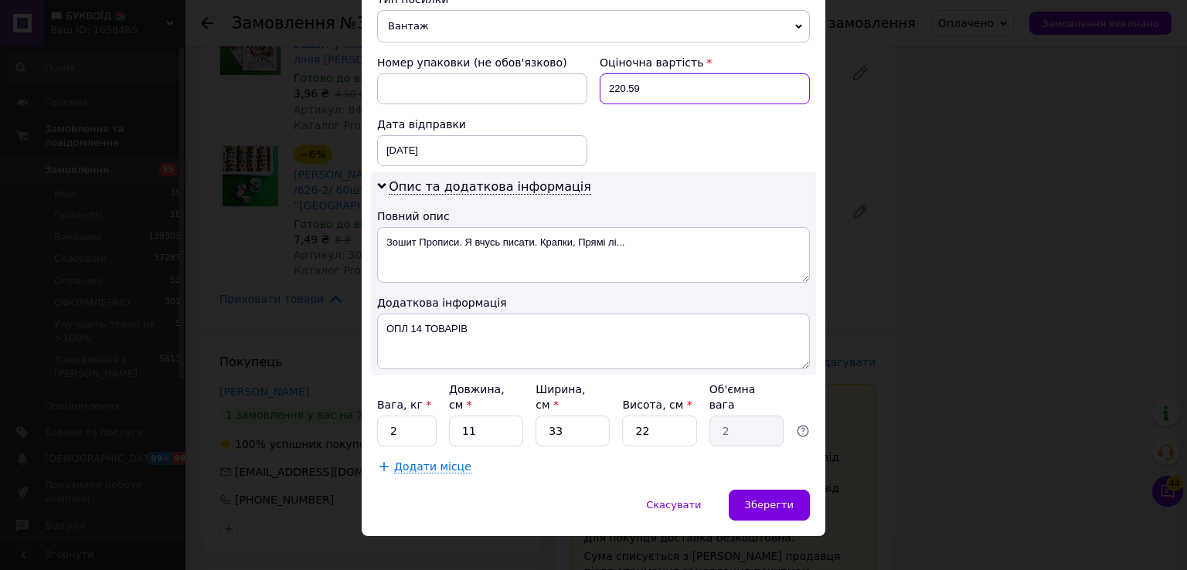
drag, startPoint x: 659, startPoint y: 74, endPoint x: 581, endPoint y: 66, distance: 78.5
click at [581, 66] on div "Номер упаковки (не обов'язково) Оціночна вартість 220.59 Дата відправки 12.10.2…" at bounding box center [593, 111] width 445 height 124
type input "200"
drag, startPoint x: 394, startPoint y: 405, endPoint x: 379, endPoint y: 397, distance: 17.3
click at [379, 416] on input "2" at bounding box center [407, 431] width 60 height 31
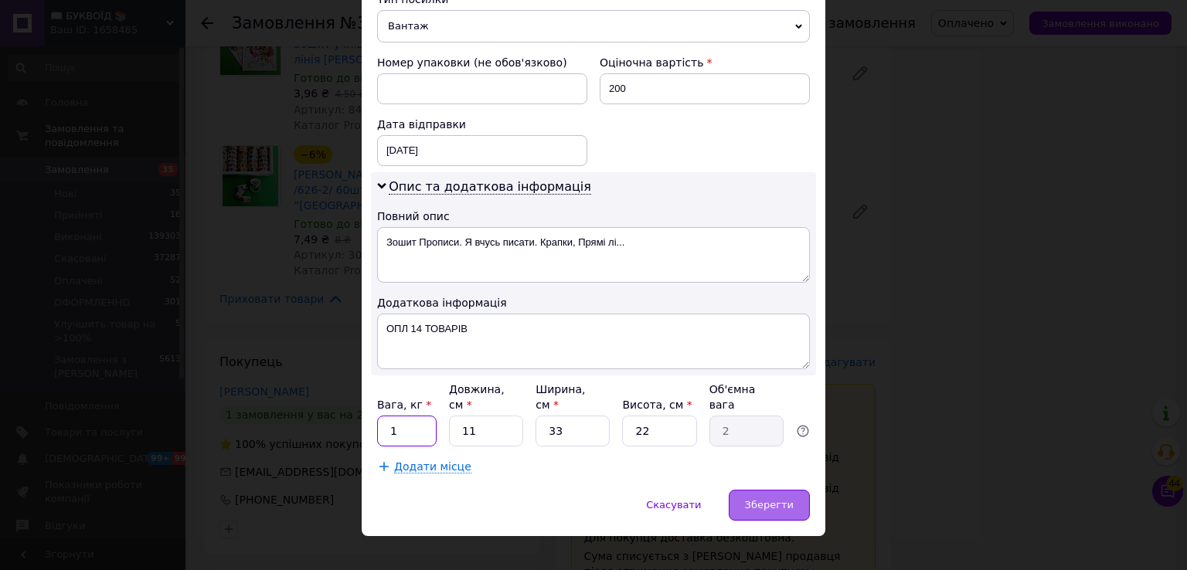
type input "1"
click at [794, 490] on div "Зберегти" at bounding box center [769, 505] width 81 height 31
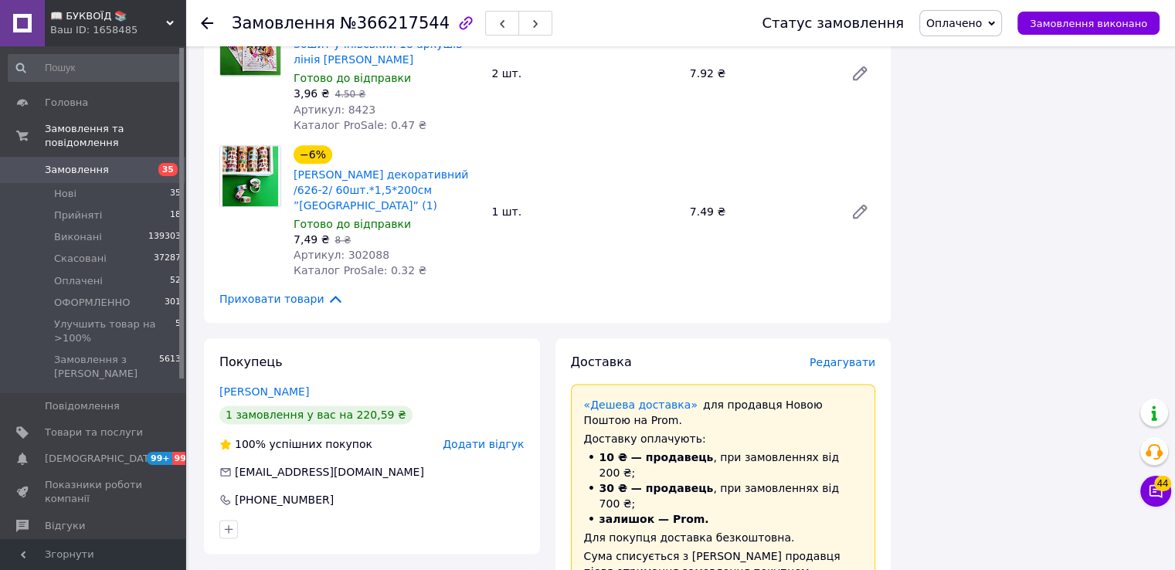
click at [840, 356] on span "Редагувати" at bounding box center [843, 362] width 66 height 12
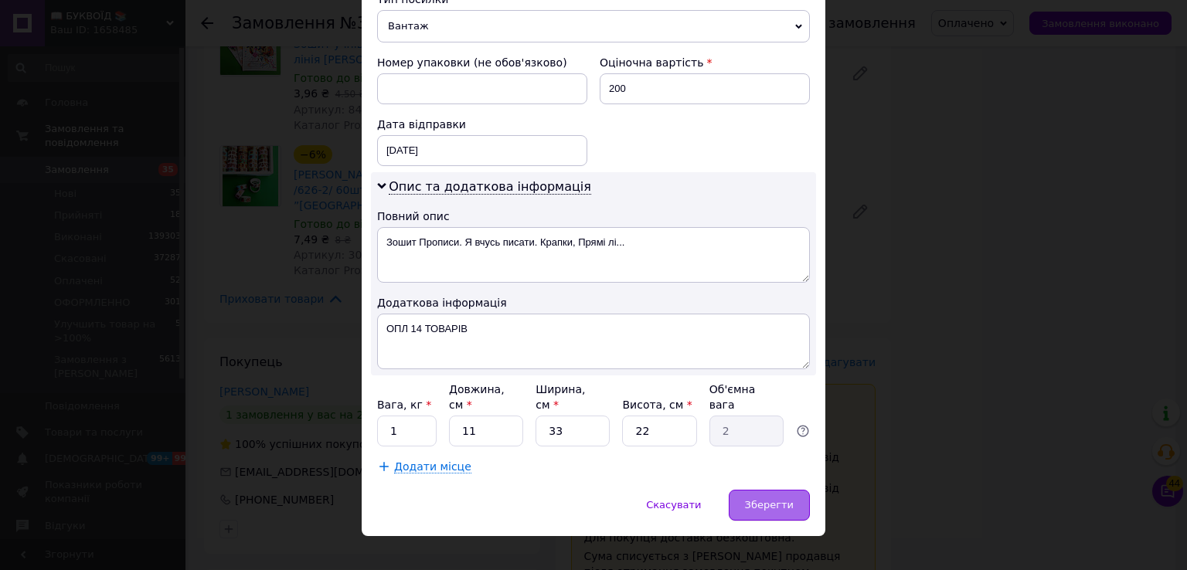
click at [782, 490] on div "Зберегти" at bounding box center [769, 505] width 81 height 31
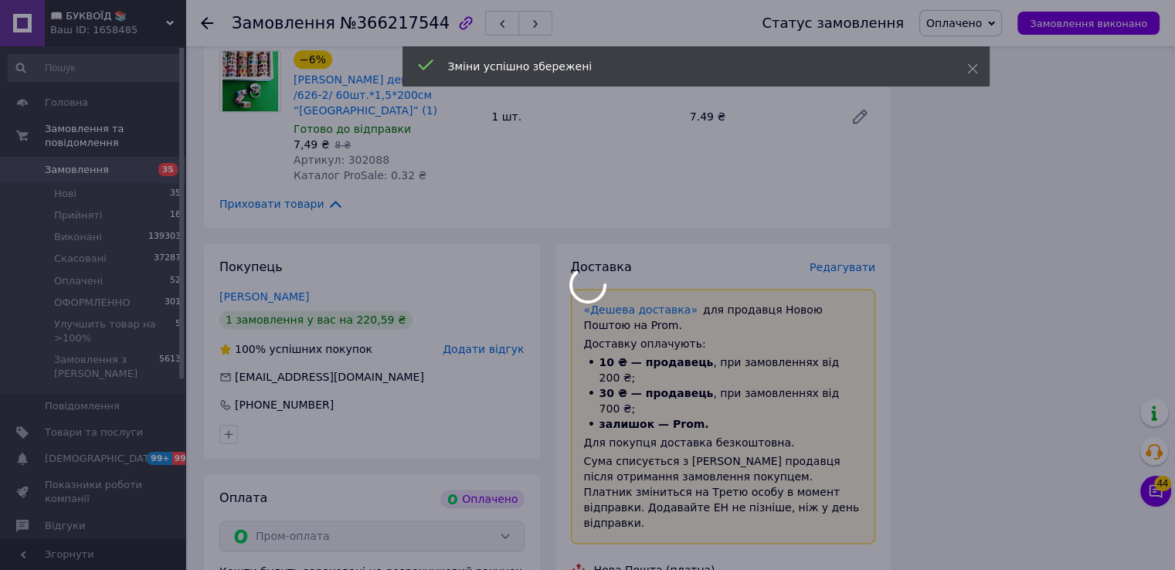
scroll to position [2241, 0]
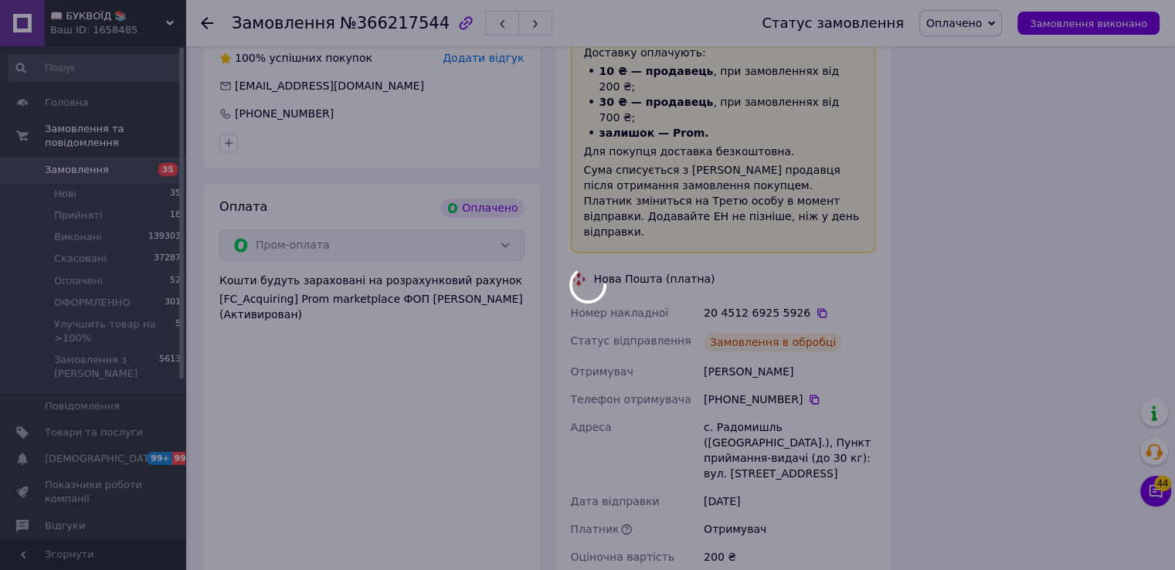
click at [974, 23] on div at bounding box center [587, 285] width 1175 height 570
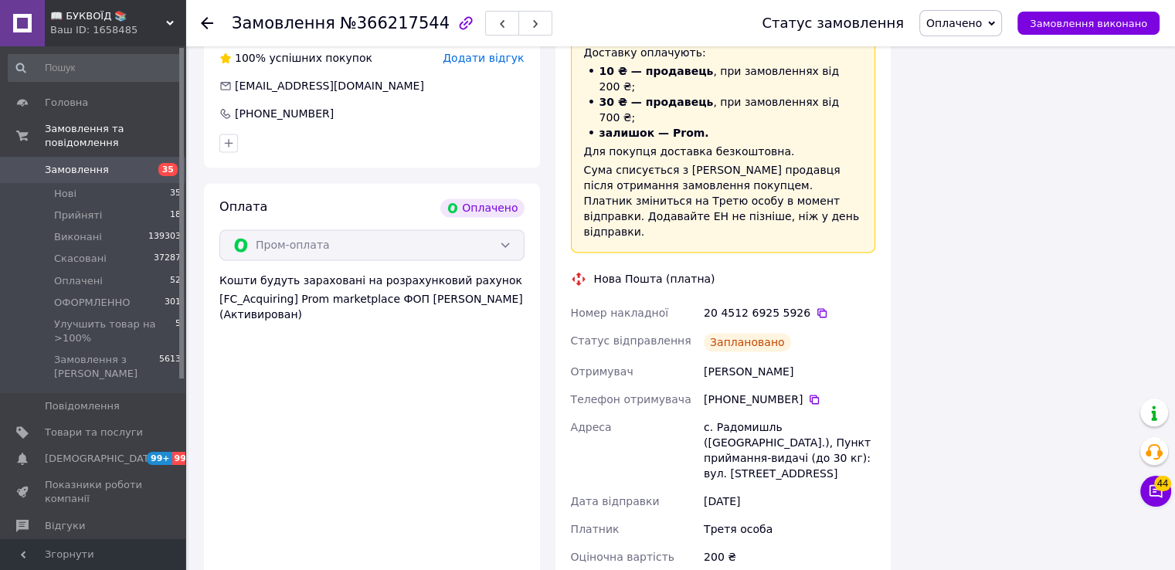
click at [960, 19] on span "Оплачено" at bounding box center [955, 23] width 56 height 12
click at [972, 128] on li "ОФОРМЛЕННО" at bounding box center [999, 123] width 158 height 23
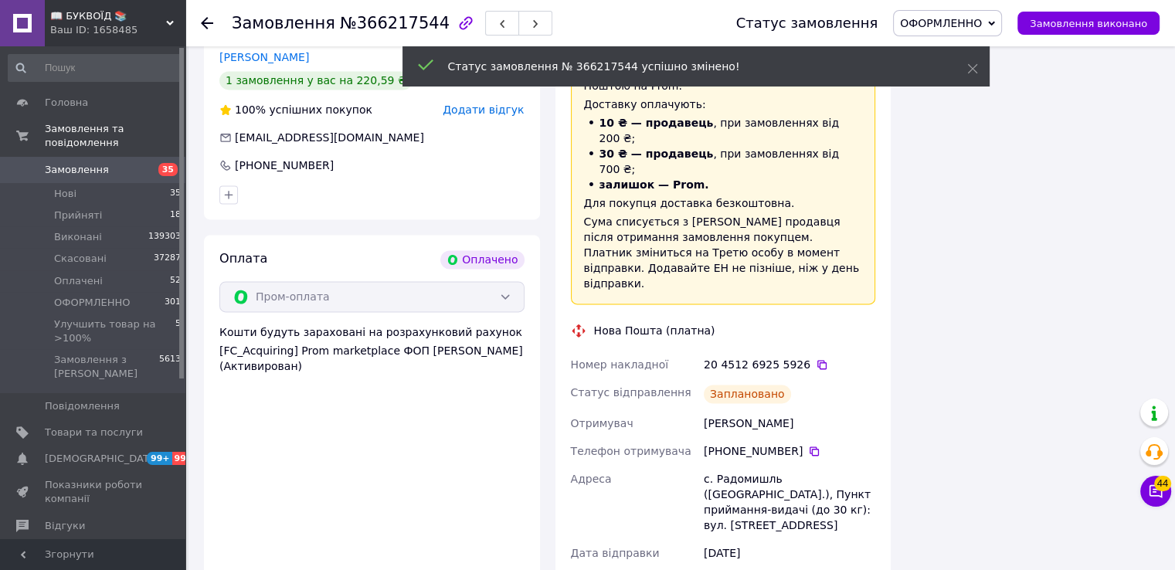
scroll to position [2164, 0]
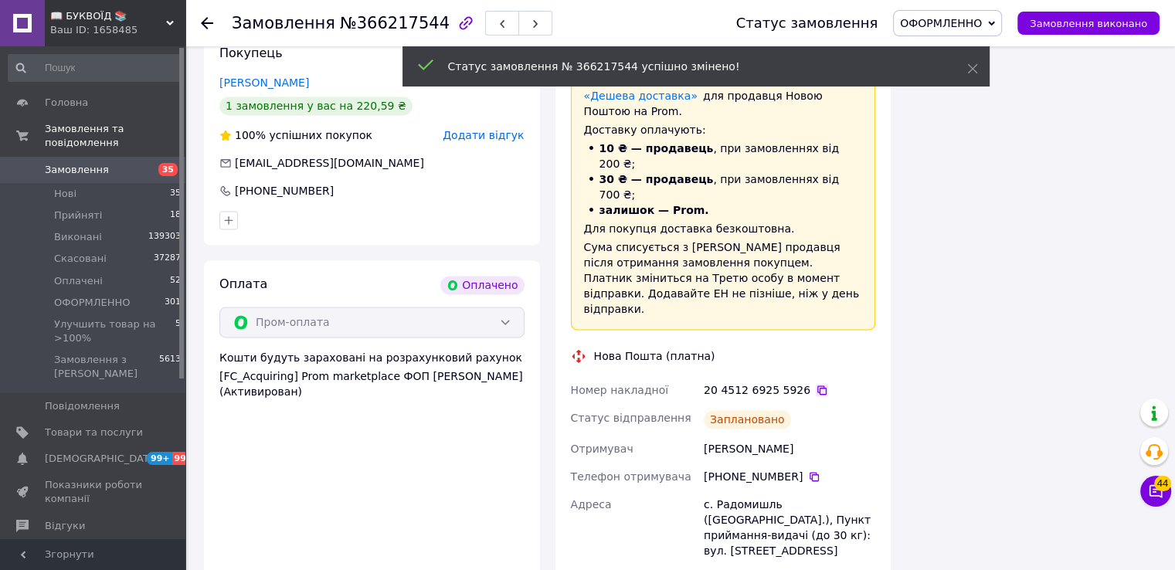
click at [818, 386] on icon at bounding box center [822, 390] width 9 height 9
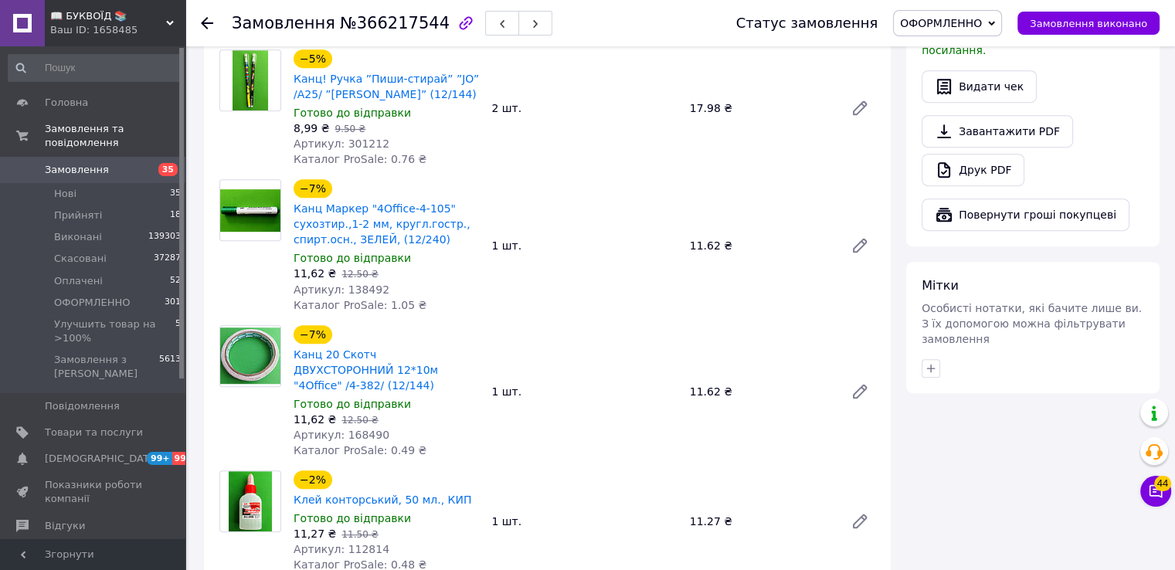
scroll to position [541, 0]
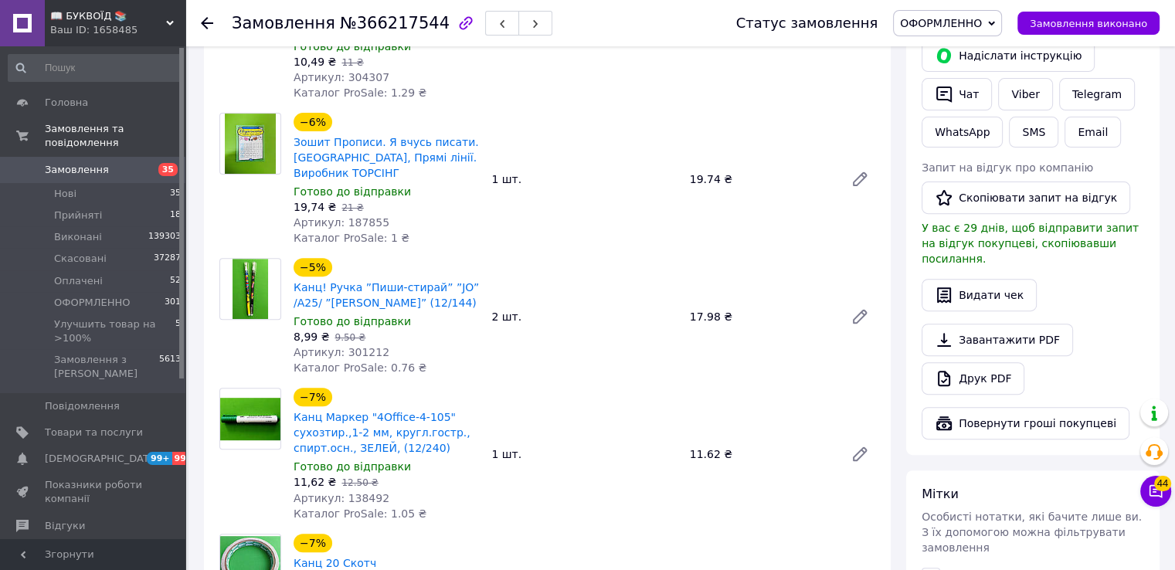
click at [963, 19] on span "ОФОРМЛЕННО" at bounding box center [941, 23] width 82 height 12
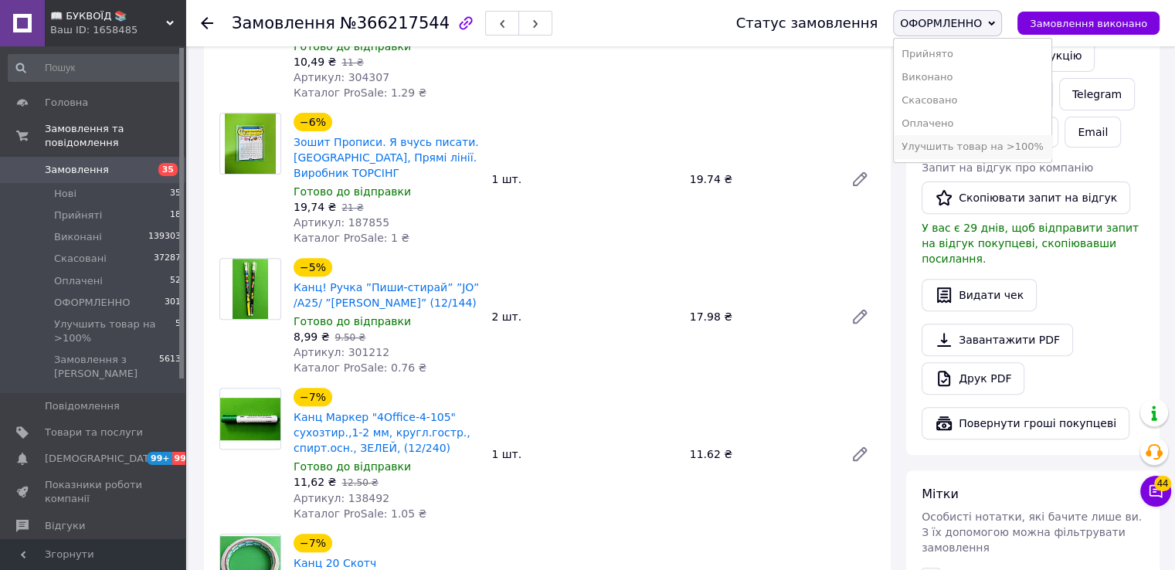
click at [970, 148] on li "Улучшить товар на >100%" at bounding box center [973, 146] width 158 height 23
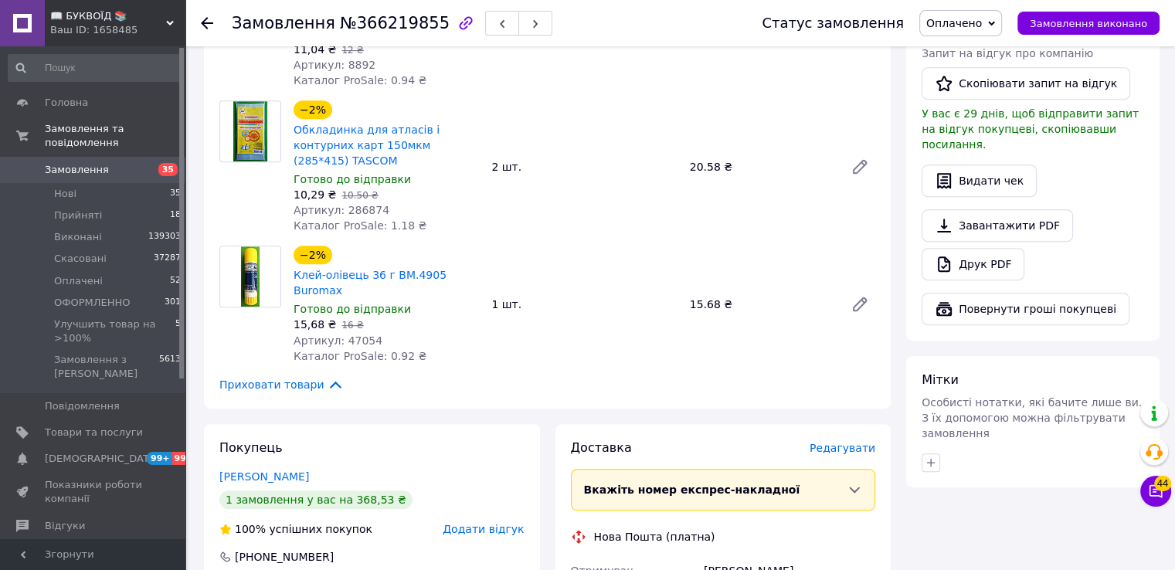
scroll to position [850, 0]
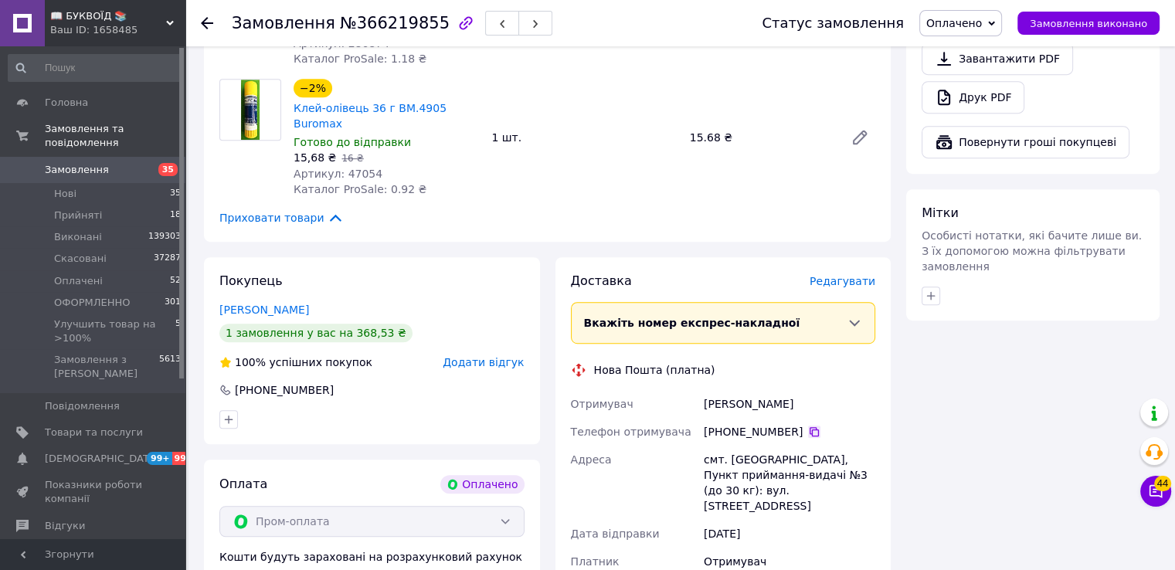
click at [808, 426] on icon at bounding box center [814, 432] width 12 height 12
click at [937, 328] on div "Всього 6 товарів 368.53 ₴ Доставка Необхідно уточнити Всього до сплати 368.53 ₴…" at bounding box center [1033, 140] width 269 height 1767
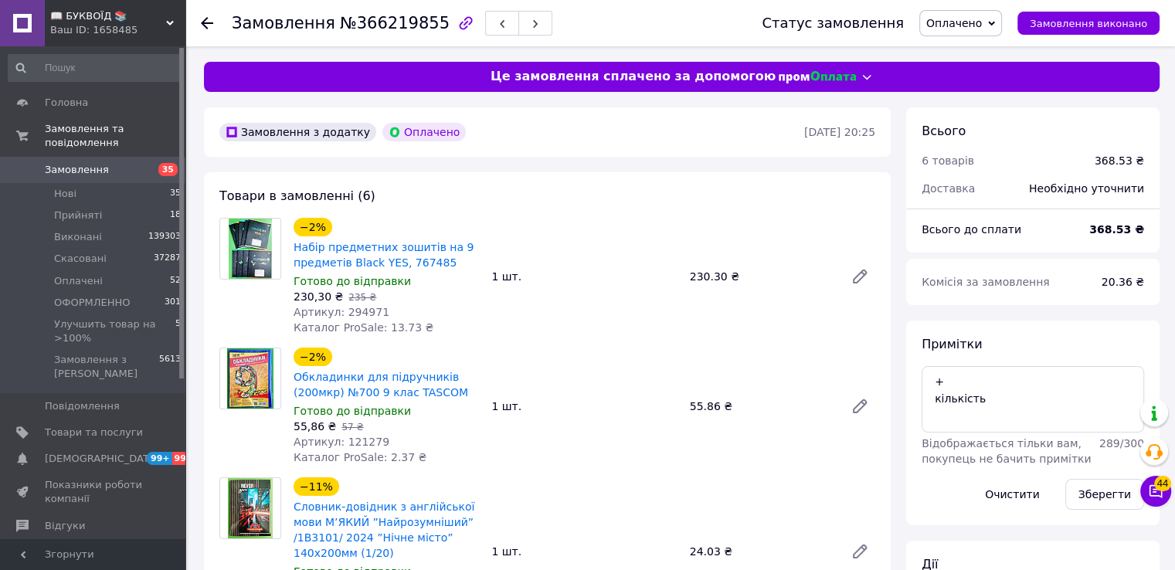
scroll to position [386, 0]
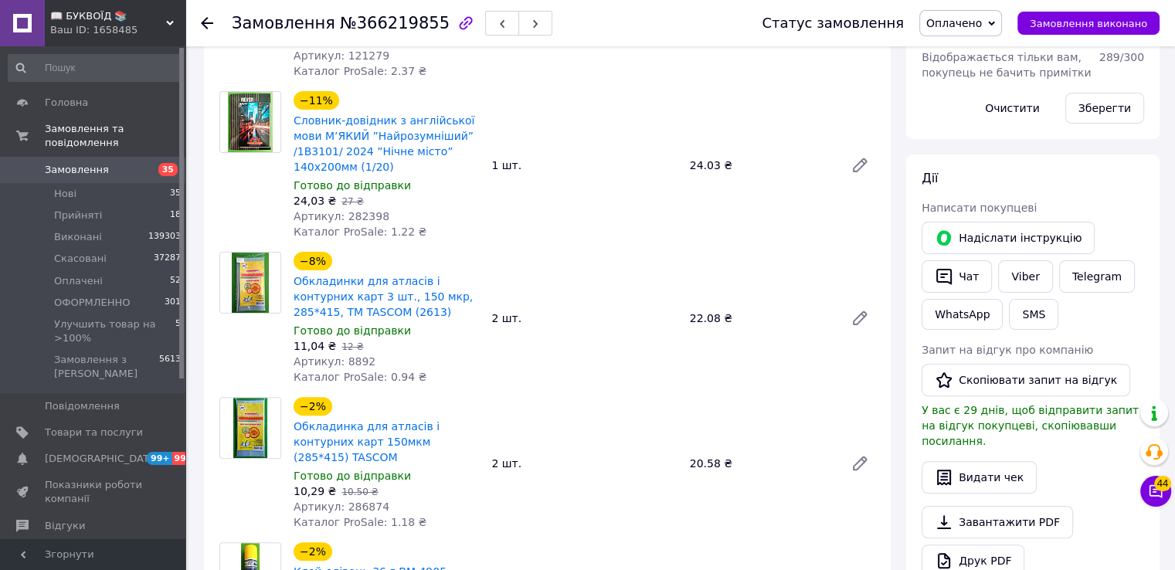
click at [885, 342] on div "Товари в замовленні (6) −2% Набір предметних зошитів на 9 предметів Black YES, …" at bounding box center [547, 246] width 687 height 920
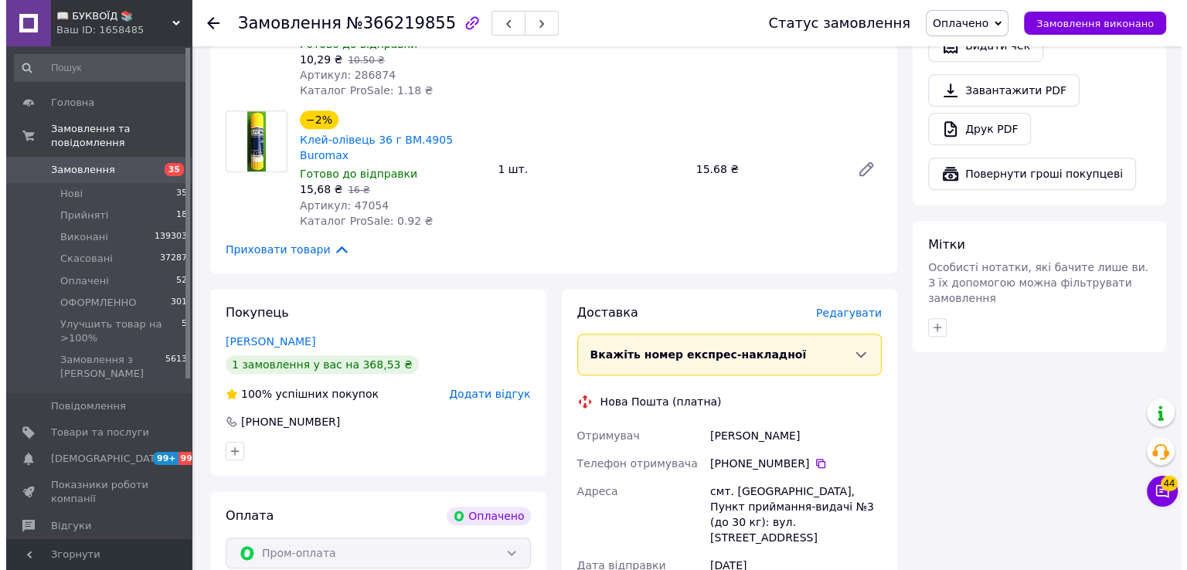
scroll to position [850, 0]
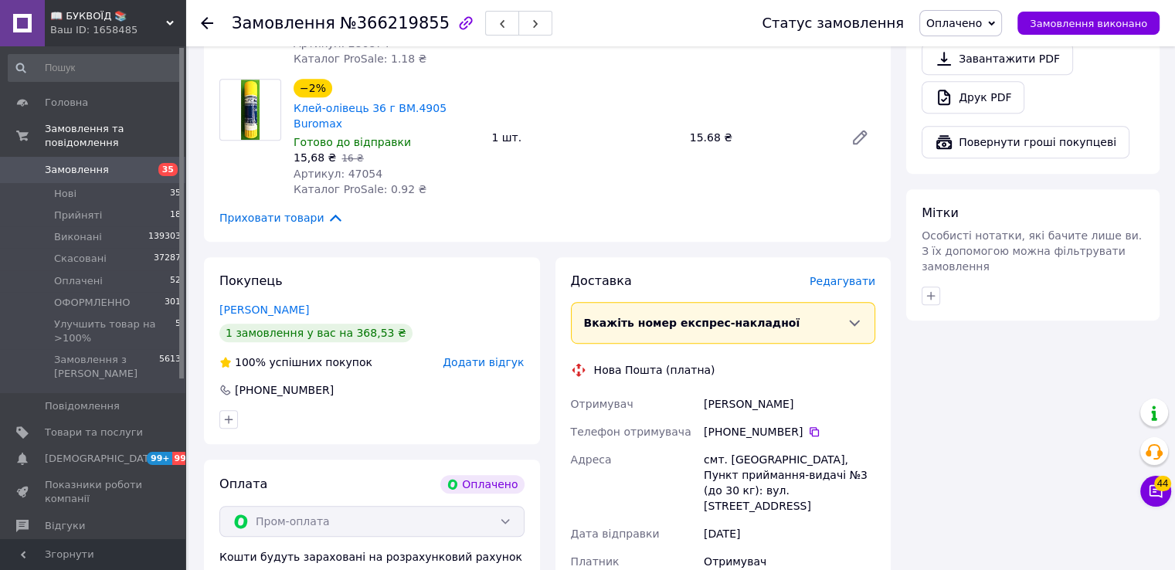
click at [849, 275] on span "Редагувати" at bounding box center [843, 281] width 66 height 12
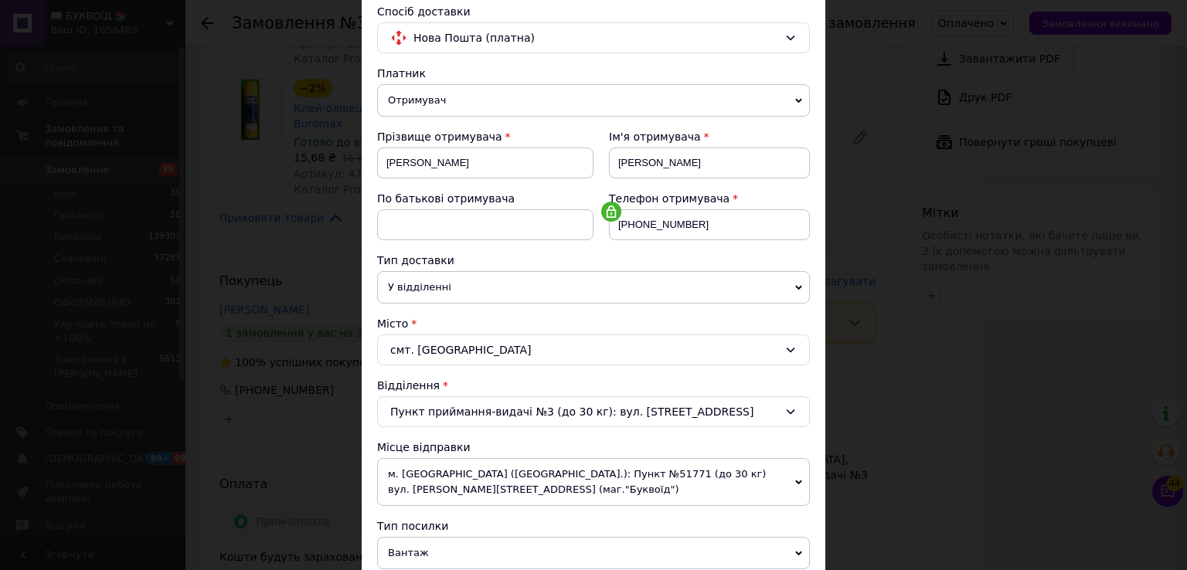
scroll to position [464, 0]
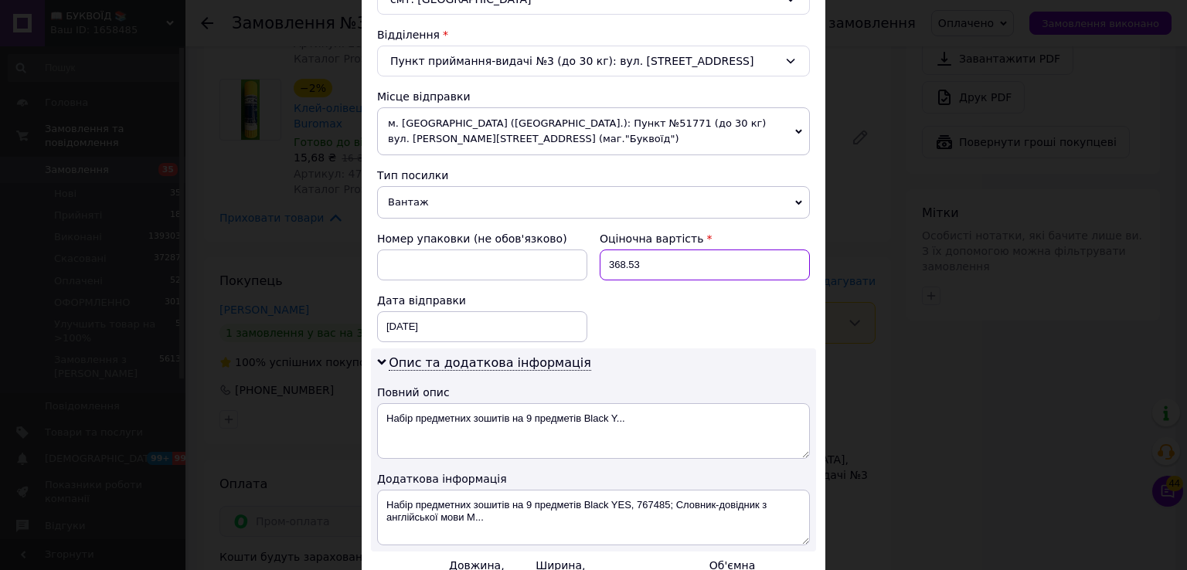
drag, startPoint x: 678, startPoint y: 264, endPoint x: 600, endPoint y: 259, distance: 79.0
click at [600, 259] on input "368.53" at bounding box center [705, 265] width 210 height 31
type input "200"
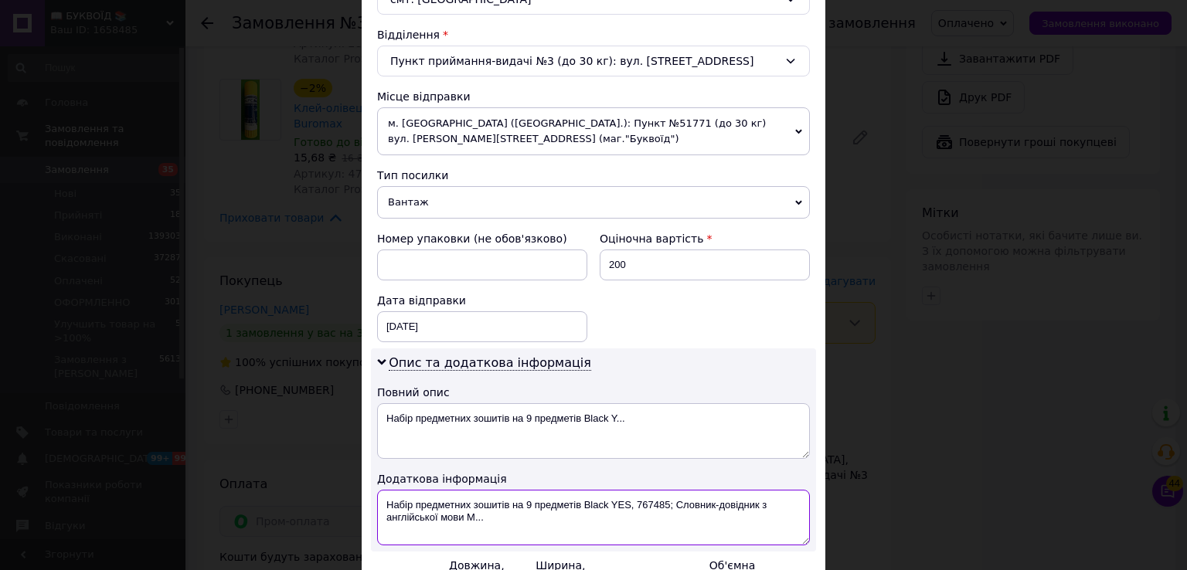
drag, startPoint x: 504, startPoint y: 515, endPoint x: 372, endPoint y: 486, distance: 135.2
click at [372, 486] on div "Опис та додаткова інформація Повний опис Набір предметних зошитів на 9 предметі…" at bounding box center [593, 450] width 445 height 203
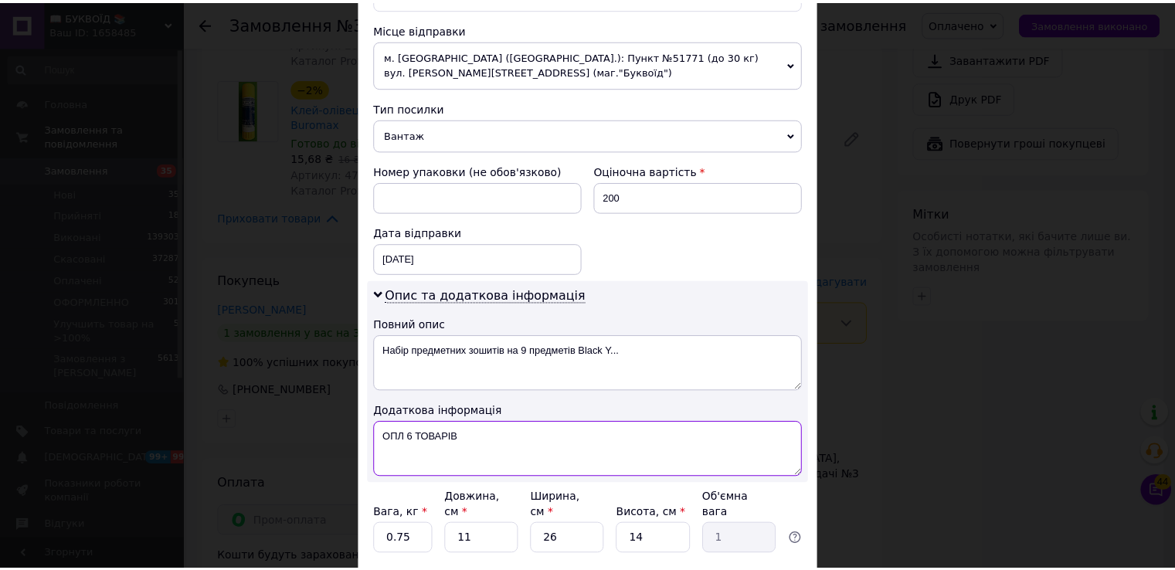
scroll to position [640, 0]
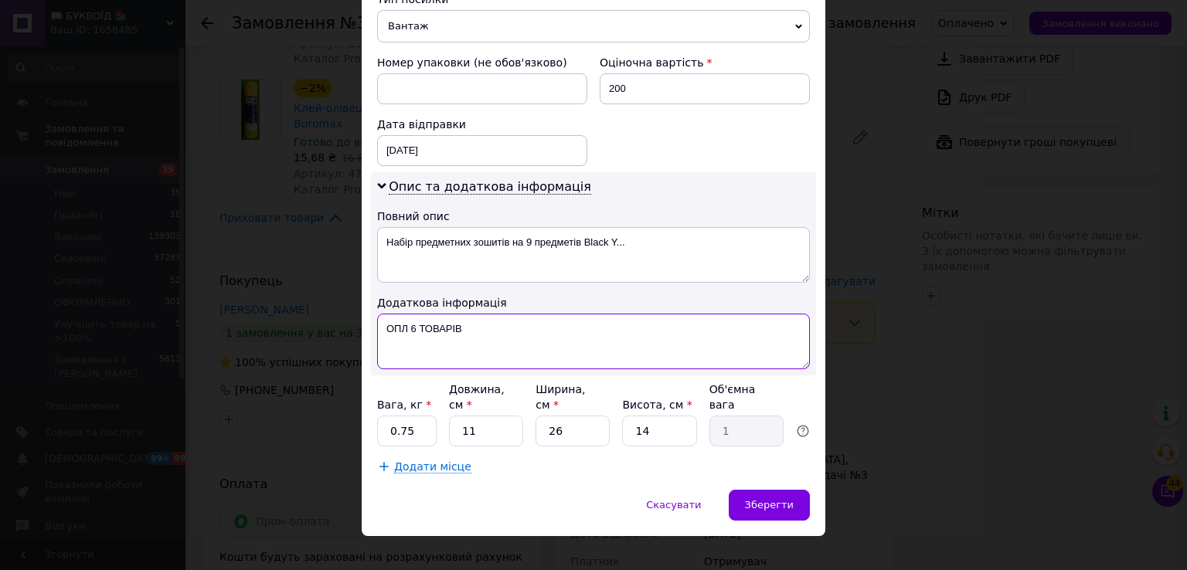
type textarea "ОПЛ 6 ТОВАРІВ"
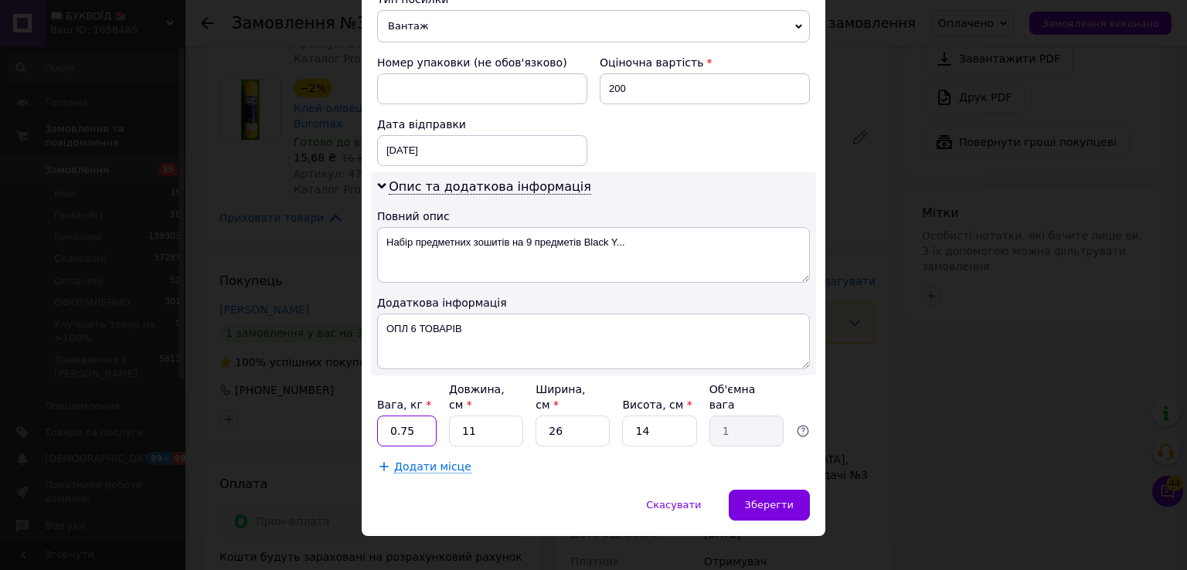
drag, startPoint x: 393, startPoint y: 413, endPoint x: 382, endPoint y: 411, distance: 10.9
click at [382, 416] on input "0.75" at bounding box center [407, 431] width 60 height 31
type input "1"
click at [794, 490] on div "Зберегти" at bounding box center [769, 505] width 81 height 31
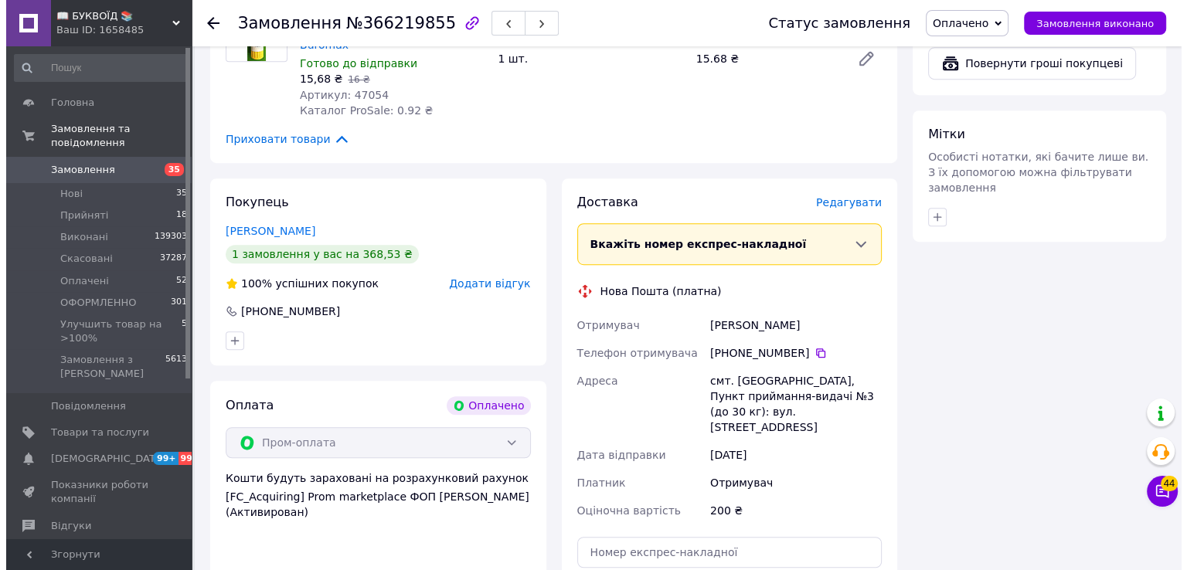
scroll to position [927, 0]
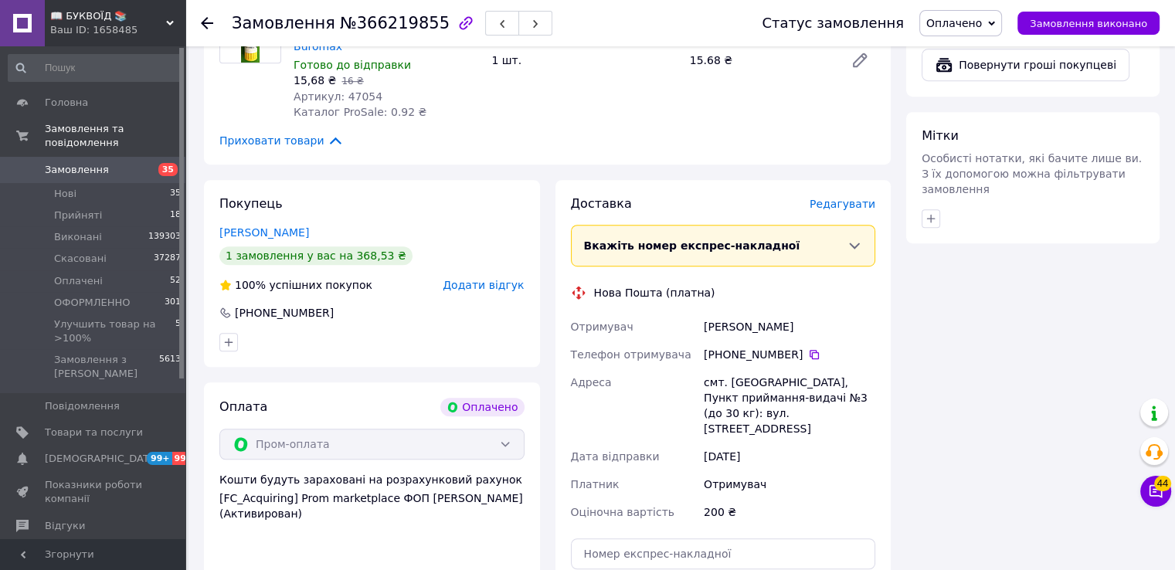
click at [847, 198] on span "Редагувати" at bounding box center [843, 204] width 66 height 12
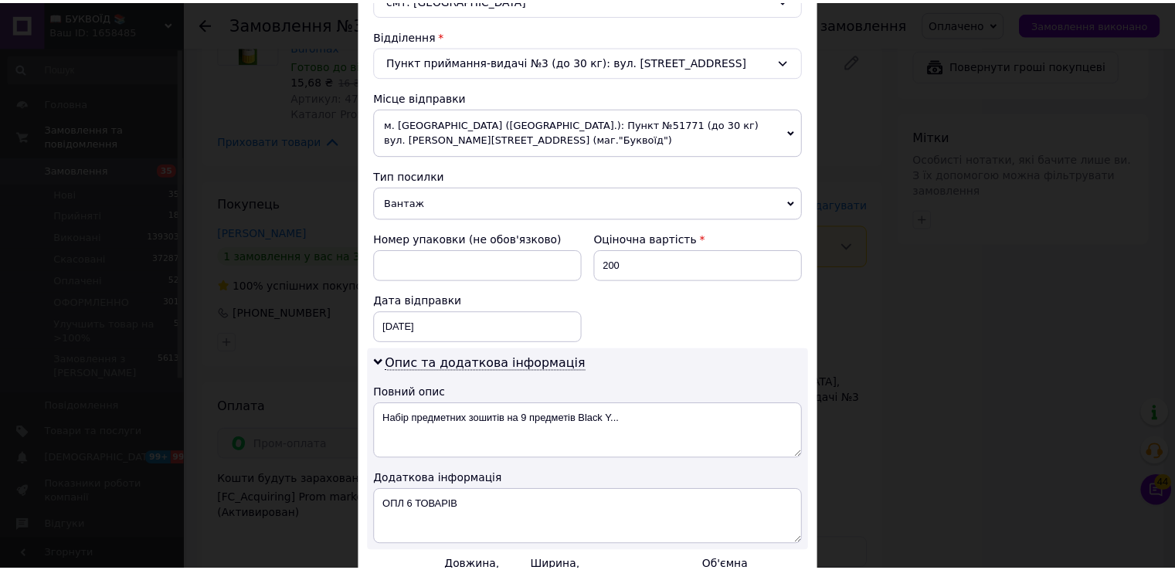
scroll to position [640, 0]
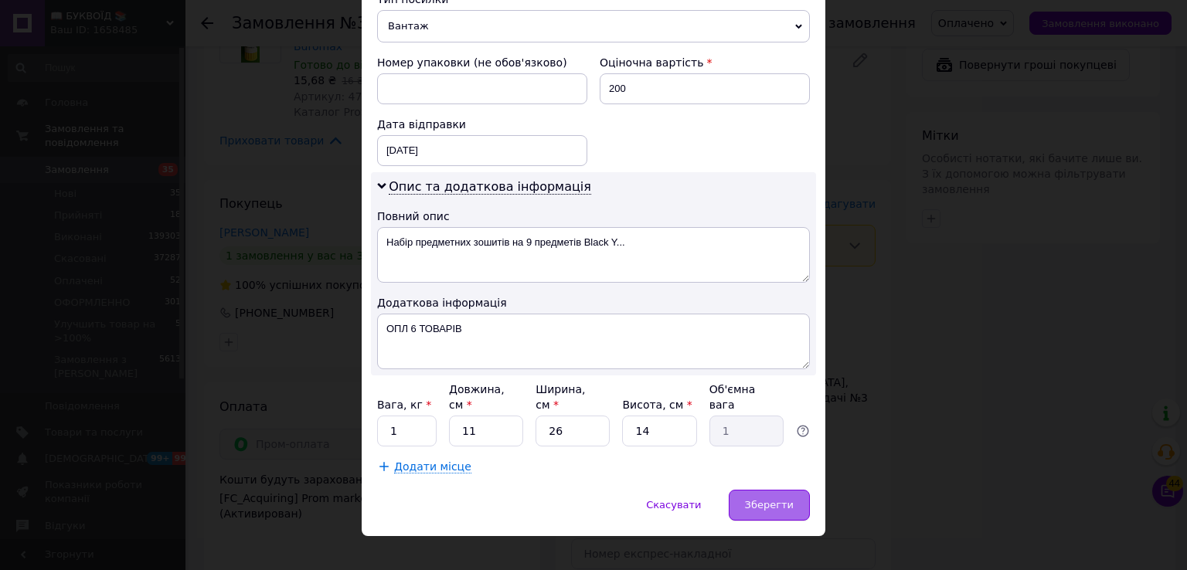
click at [764, 499] on span "Зберегти" at bounding box center [769, 505] width 49 height 12
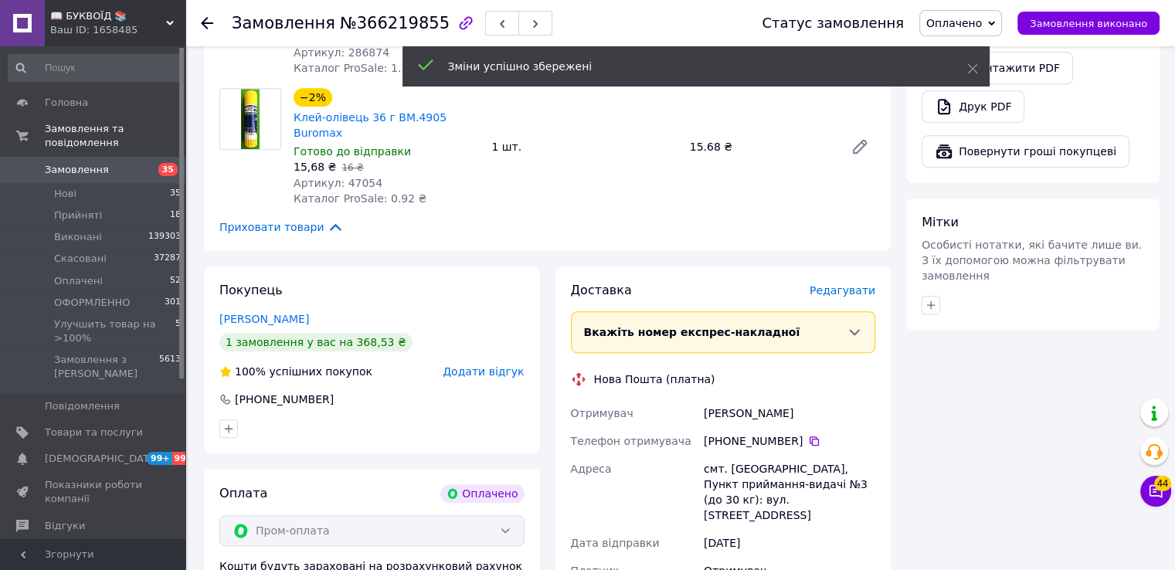
scroll to position [1005, 0]
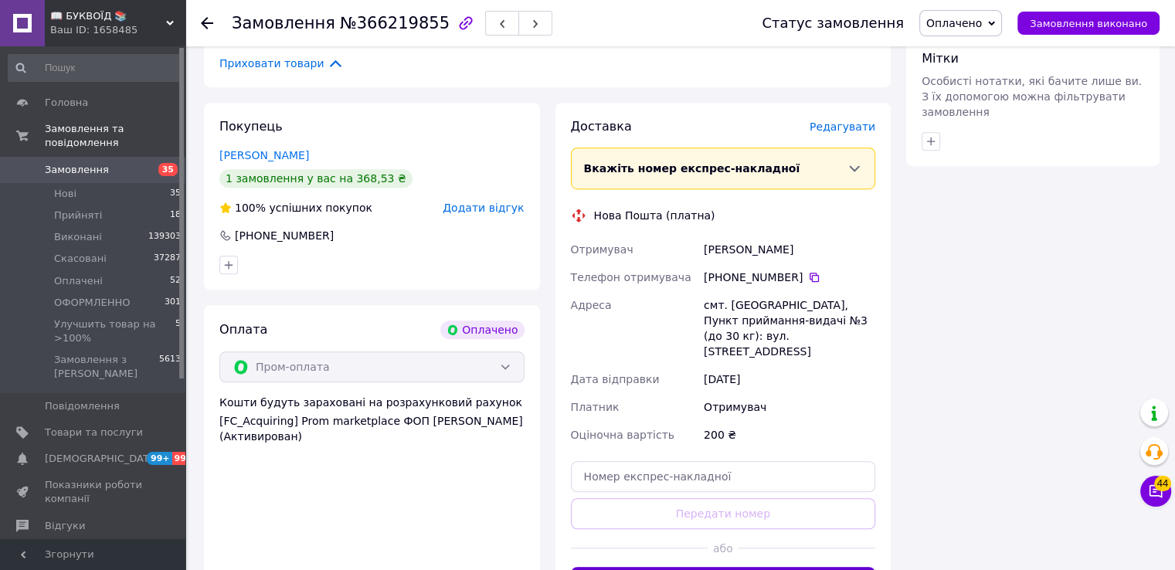
click at [982, 26] on span "Оплачено" at bounding box center [955, 23] width 56 height 12
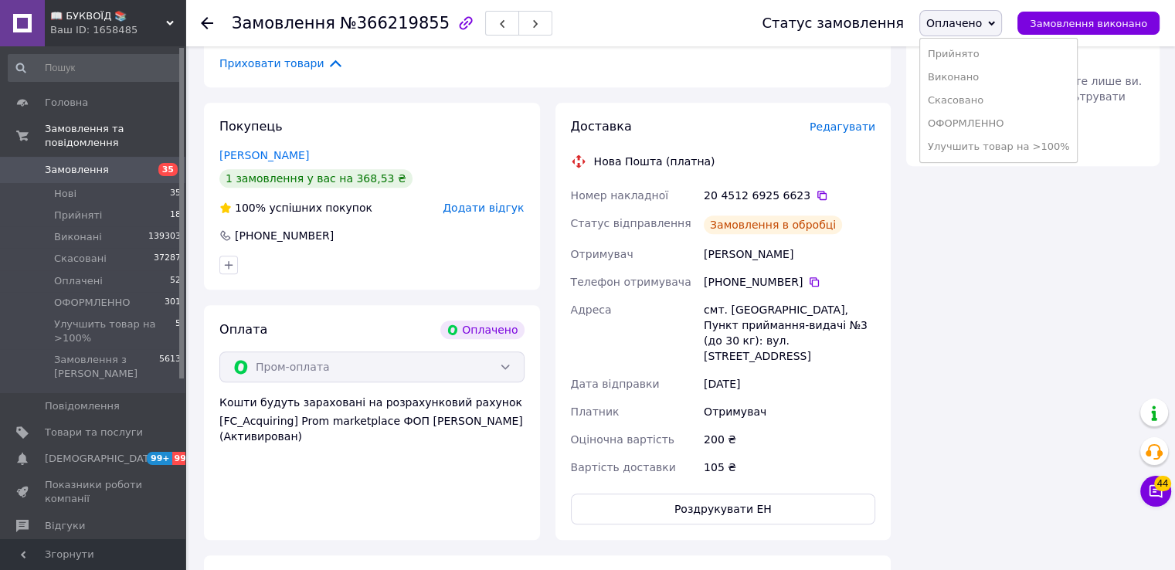
click at [990, 152] on li "Улучшить товар на >100%" at bounding box center [999, 146] width 158 height 23
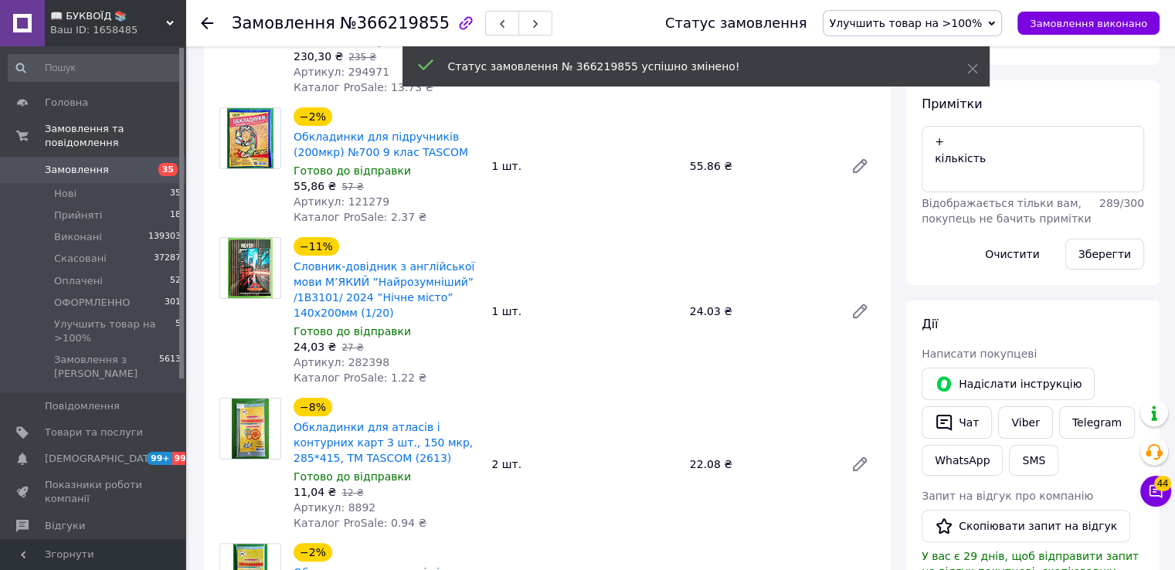
scroll to position [232, 0]
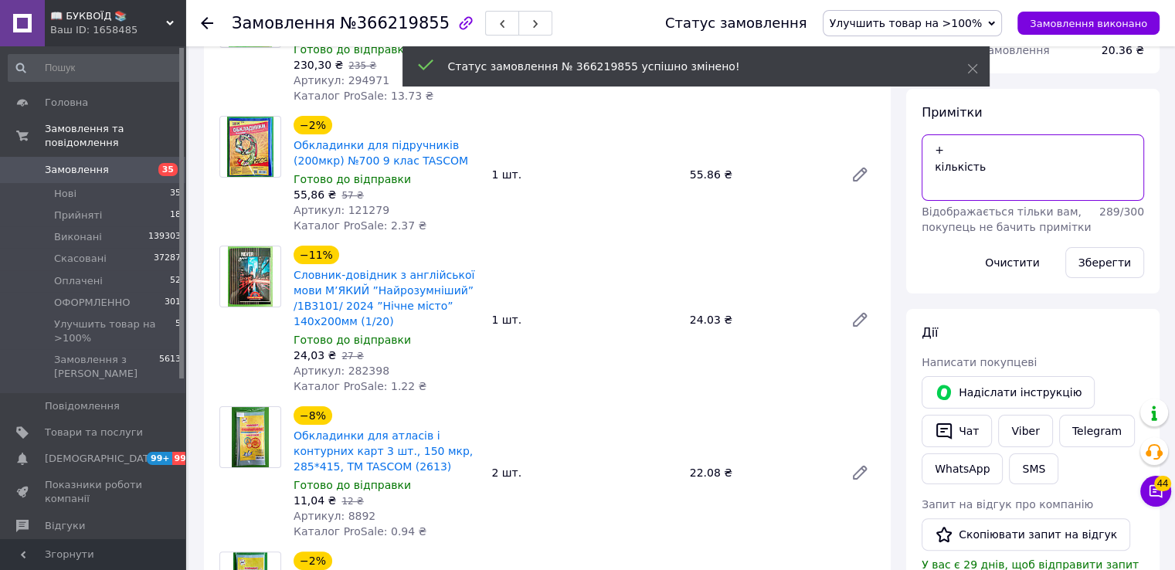
click at [961, 153] on textarea "+ кількість" at bounding box center [1033, 167] width 223 height 66
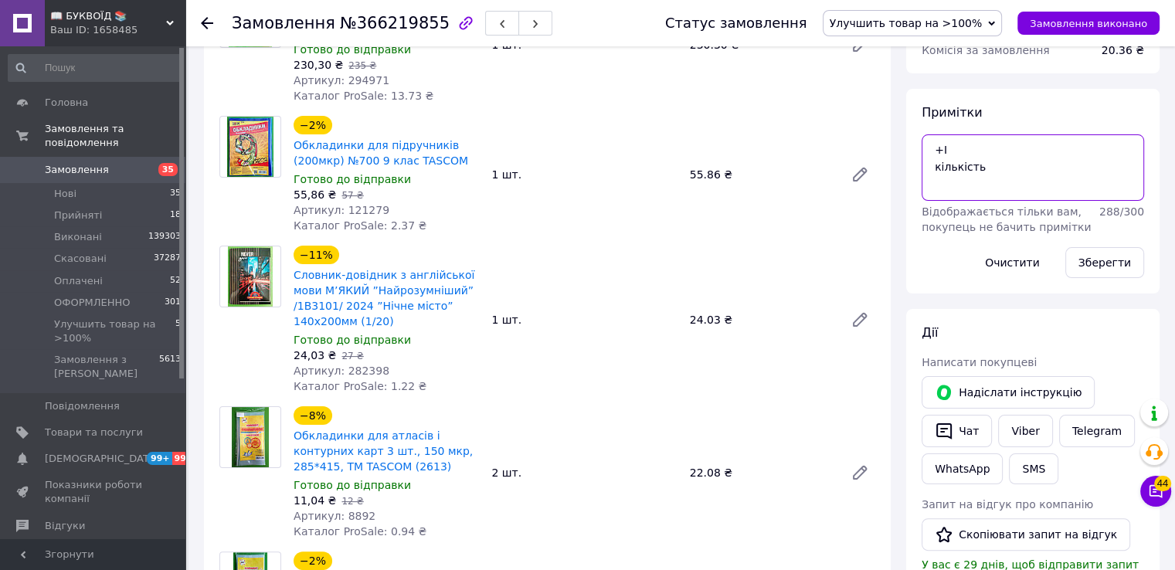
type textarea "+І кількість"
click at [1104, 281] on div "Зберегти" at bounding box center [1104, 262] width 91 height 43
click at [1109, 267] on button "Зберегти" at bounding box center [1105, 262] width 79 height 31
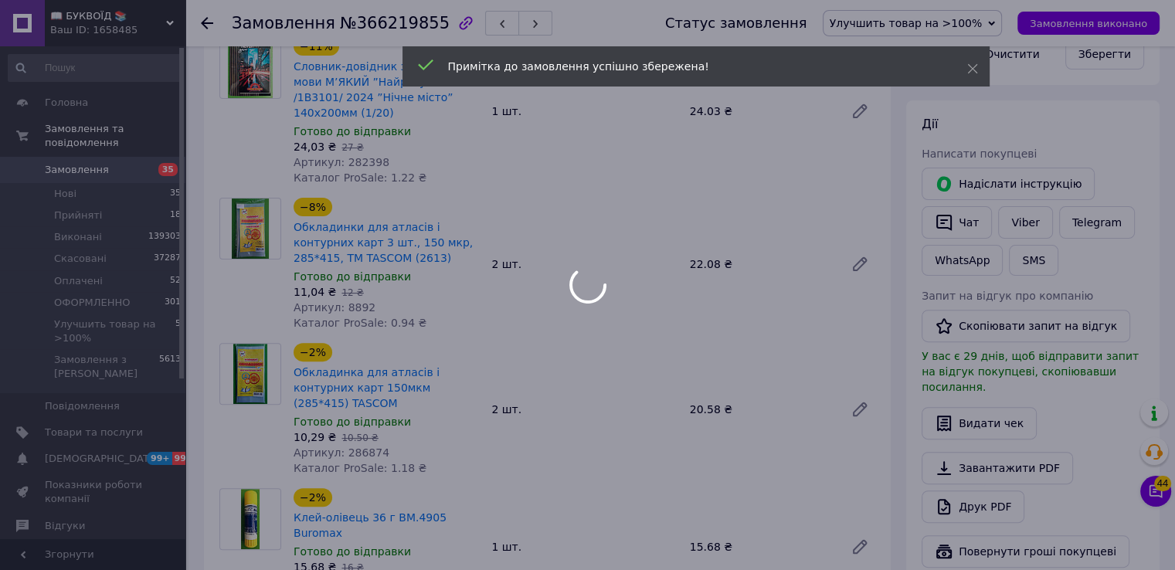
scroll to position [773, 0]
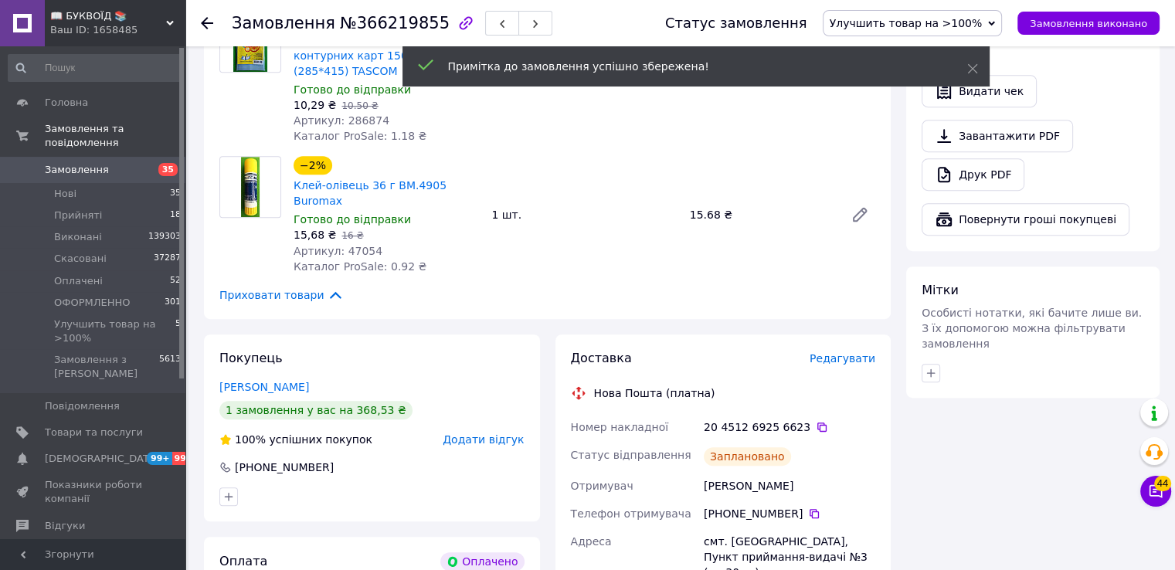
drag, startPoint x: 811, startPoint y: 404, endPoint x: 819, endPoint y: 403, distance: 7.9
click at [813, 420] on div "20 4512 6925 6623" at bounding box center [790, 427] width 172 height 15
click at [816, 421] on icon at bounding box center [822, 427] width 12 height 12
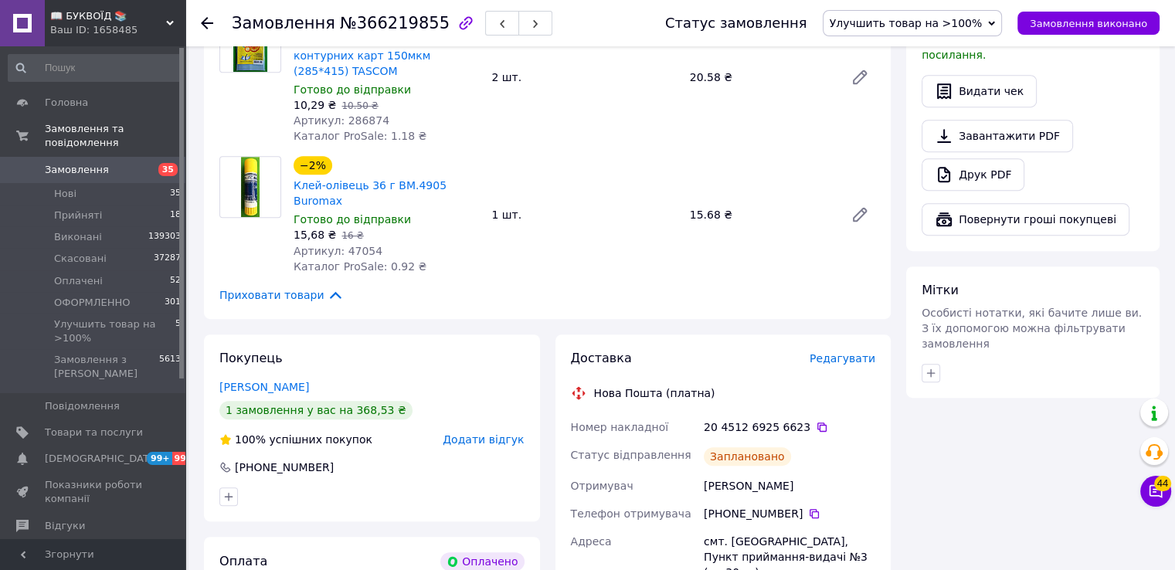
click at [964, 427] on div "Всього 6 товарів 368.53 ₴ Доставка 105 ₴ Всього до сплати 368.53 ₴ Комісія за з…" at bounding box center [1033, 295] width 269 height 1920
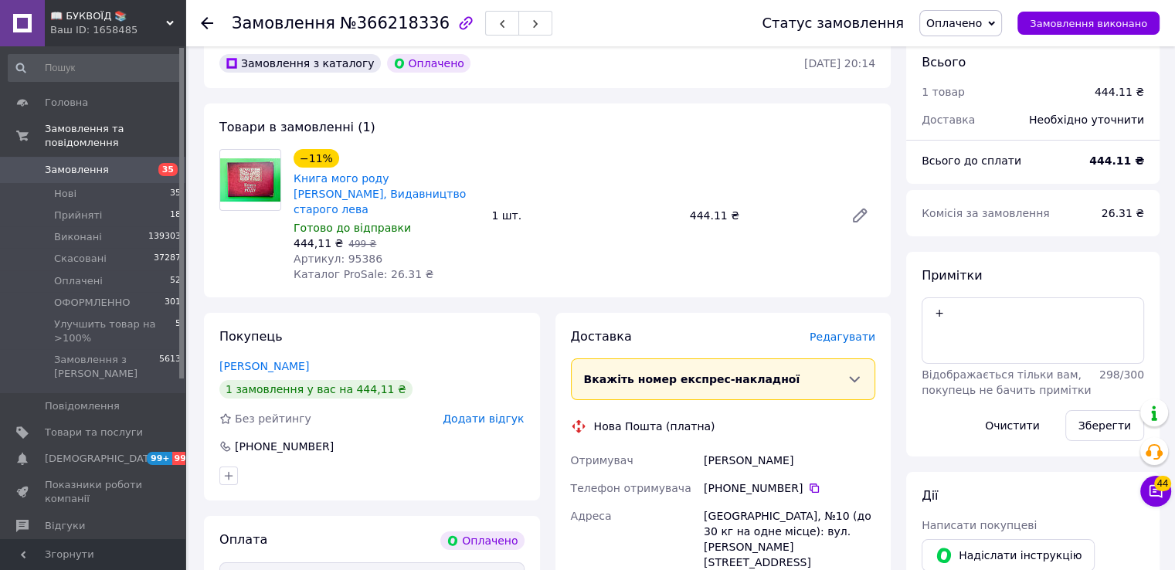
scroll to position [155, 0]
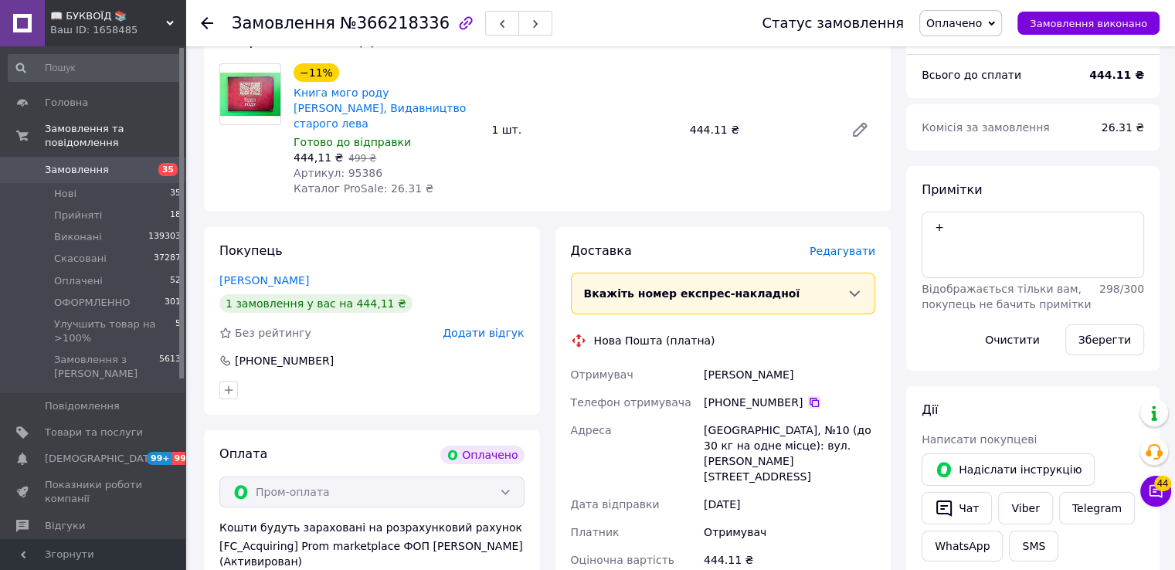
click at [810, 398] on icon at bounding box center [814, 402] width 9 height 9
click at [876, 338] on div "Доставка [PERSON_NAME] Вкажіть номер експрес-накладної Обов'язково введіть номе…" at bounding box center [724, 483] width 336 height 512
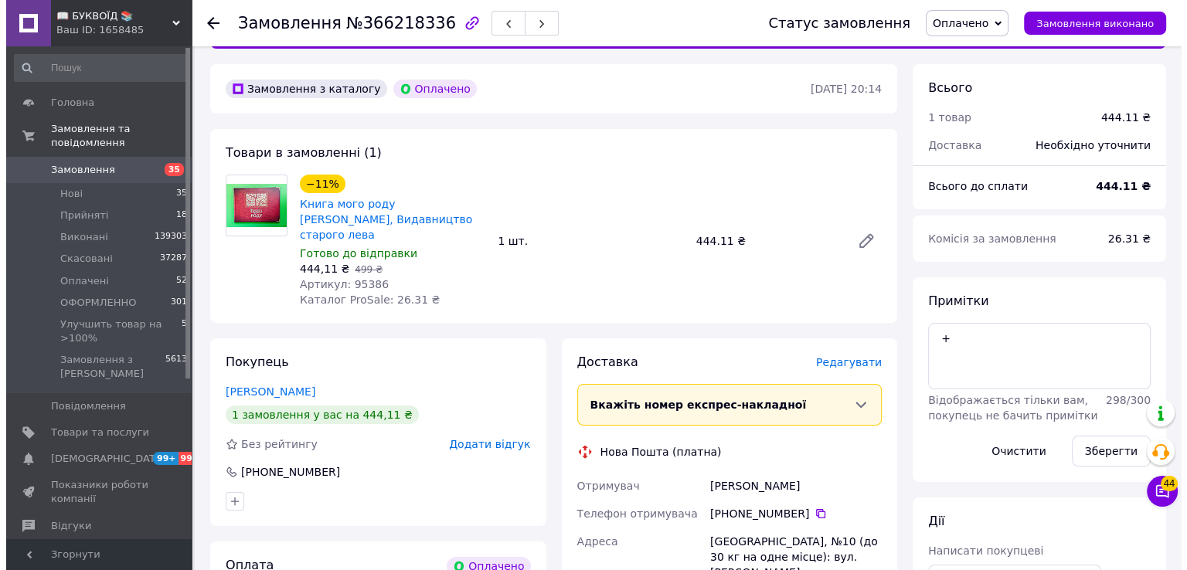
scroll to position [0, 0]
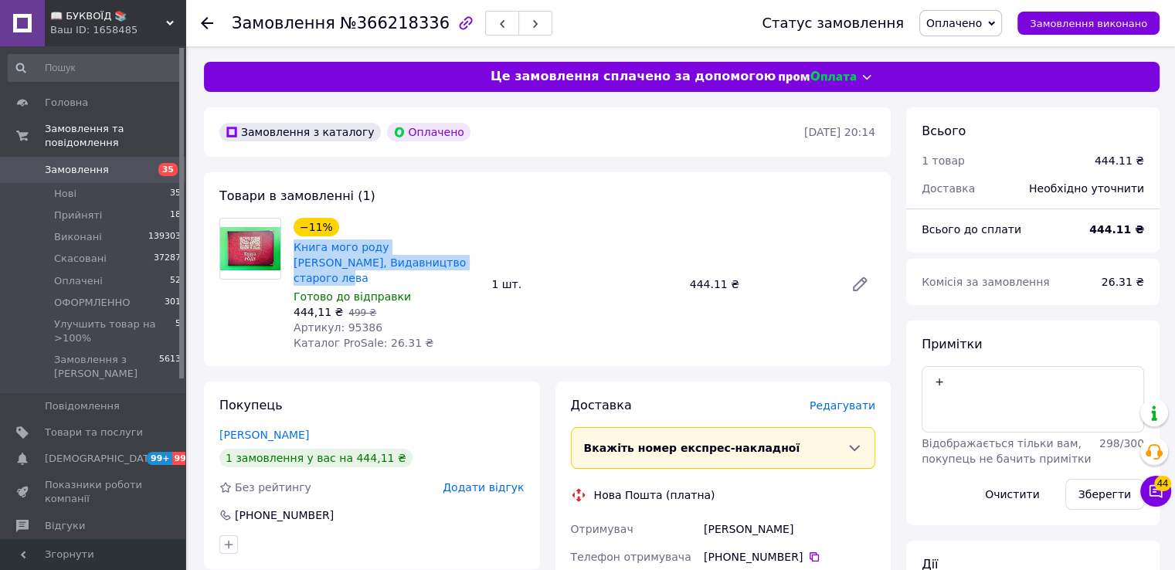
drag, startPoint x: 389, startPoint y: 268, endPoint x: 291, endPoint y: 245, distance: 100.8
click at [291, 245] on div "−11% Книга мого роду [PERSON_NAME], Видавництво старого лева Готово до відправк…" at bounding box center [386, 284] width 198 height 139
copy link "Книга мого роду [PERSON_NAME], Видавництво старого лева"
click at [356, 321] on span "Артикул: 95386" at bounding box center [338, 327] width 89 height 12
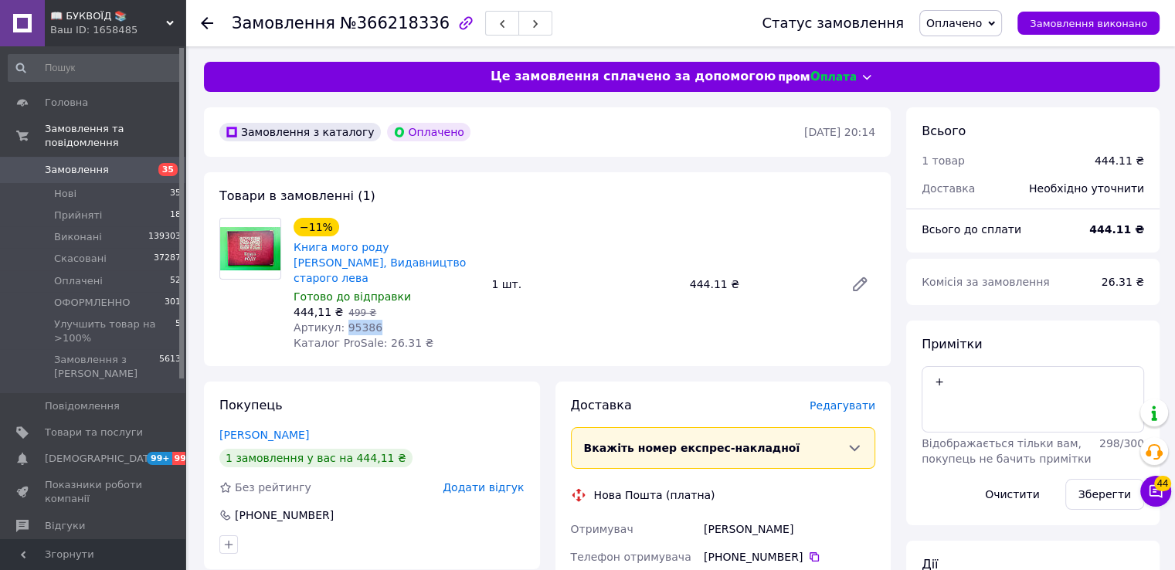
click at [356, 321] on span "Артикул: 95386" at bounding box center [338, 327] width 89 height 12
copy span "95386"
click at [843, 400] on span "Редагувати" at bounding box center [843, 406] width 66 height 12
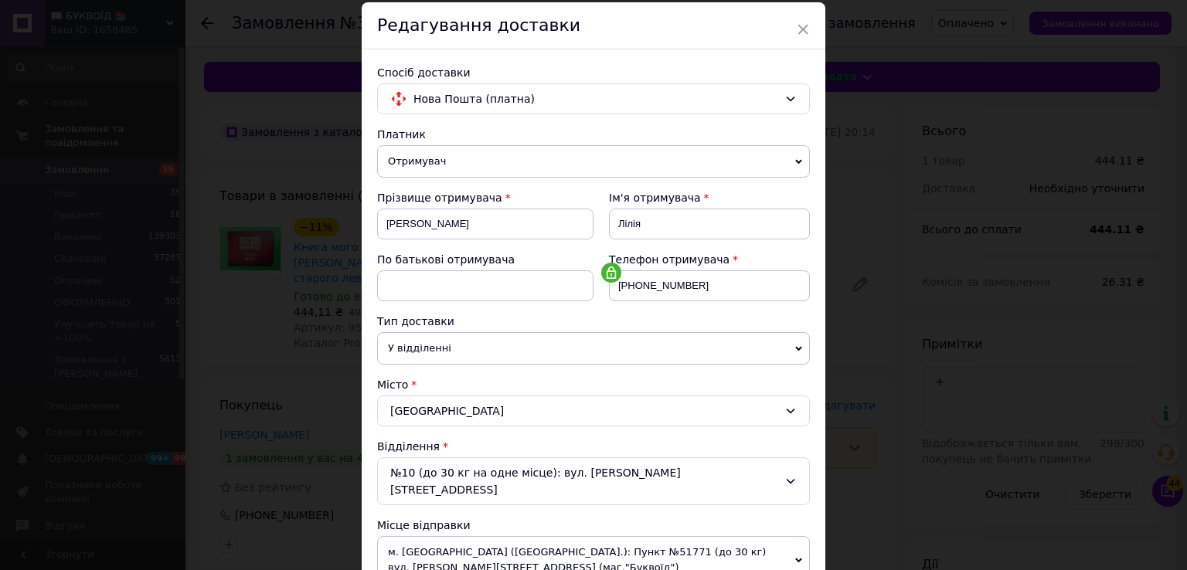
scroll to position [309, 0]
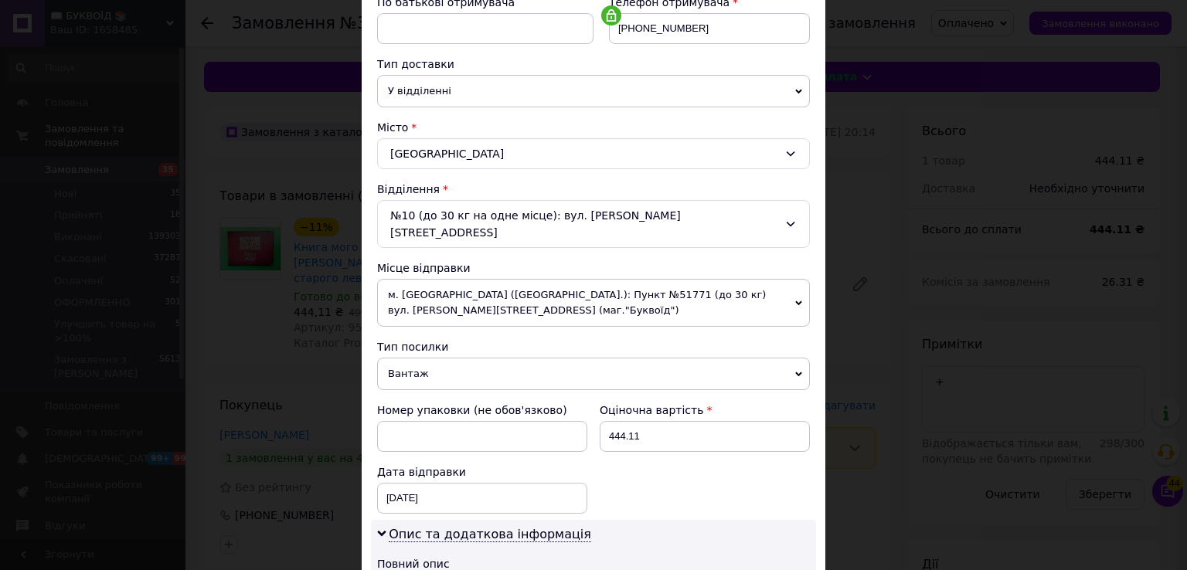
click at [444, 358] on span "Вантаж" at bounding box center [593, 374] width 433 height 32
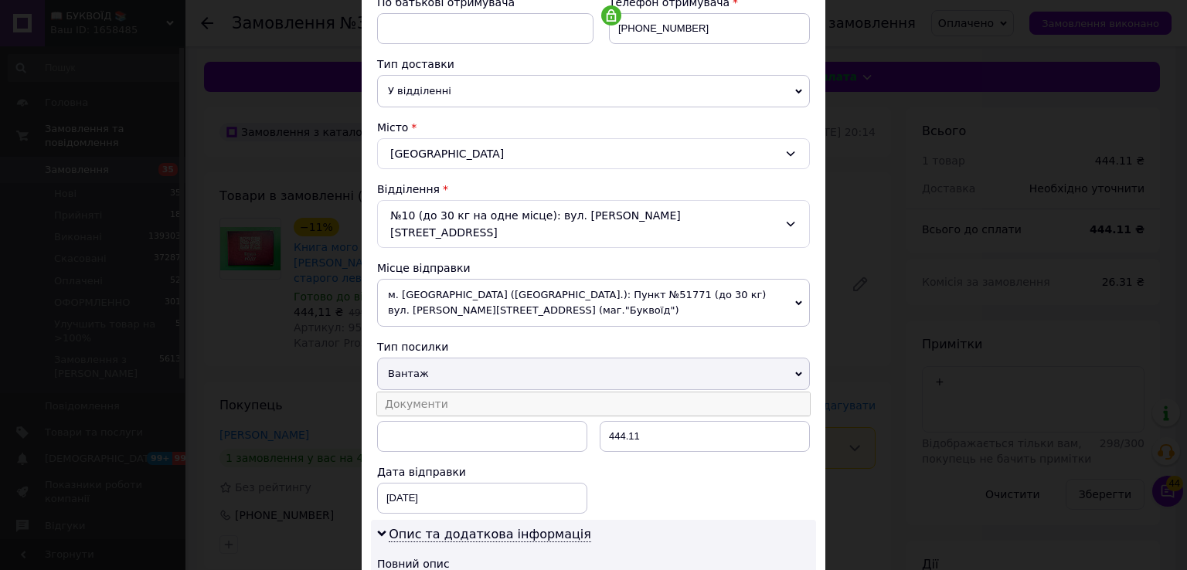
click at [441, 393] on li "Документи" at bounding box center [593, 404] width 433 height 23
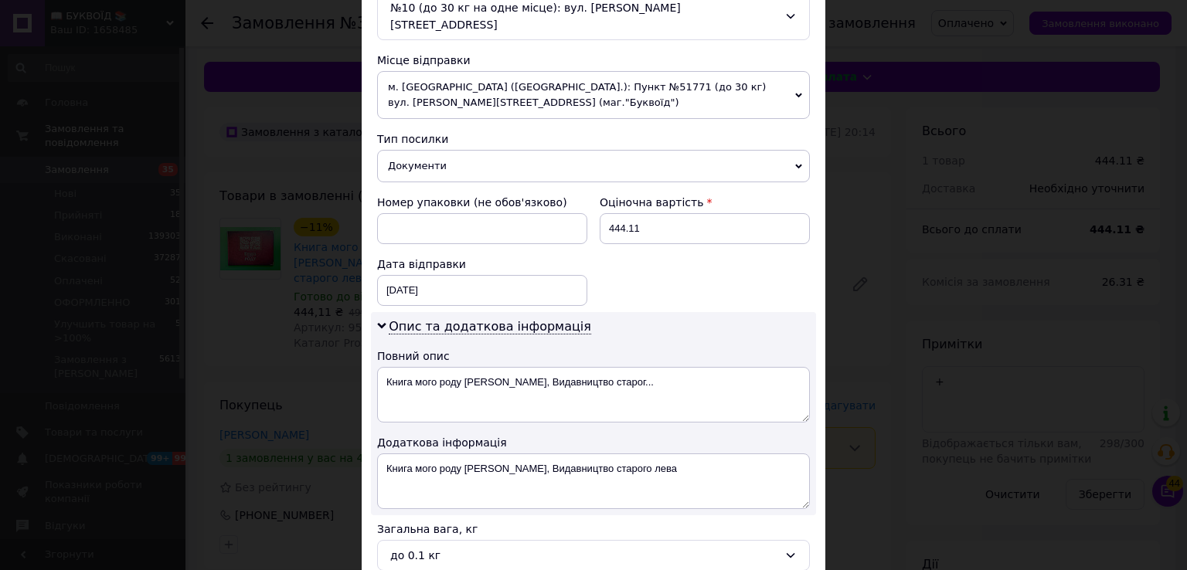
scroll to position [541, 0]
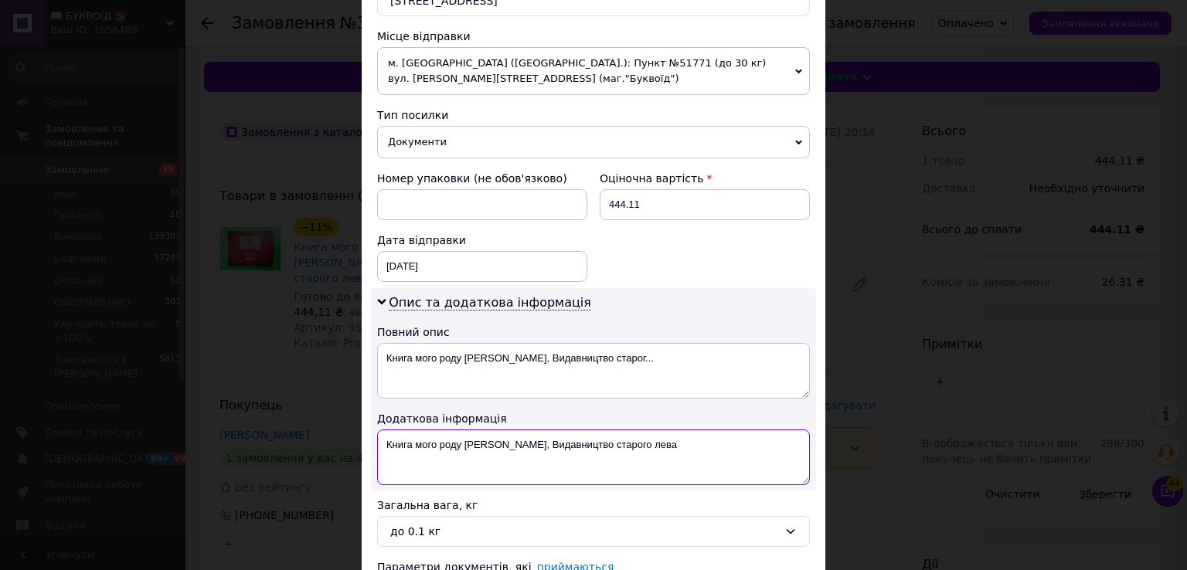
click at [380, 430] on textarea "Книга мого роду [PERSON_NAME], Видавництво старого лева" at bounding box center [593, 458] width 433 height 56
paste textarea "95386"
click at [380, 430] on textarea "95386 Книга мого роду [PERSON_NAME], Видавництво старого лева" at bounding box center [593, 458] width 433 height 56
type textarea "ОПЛ 95386 Книга мого роду [PERSON_NAME], Видавництво старого лева"
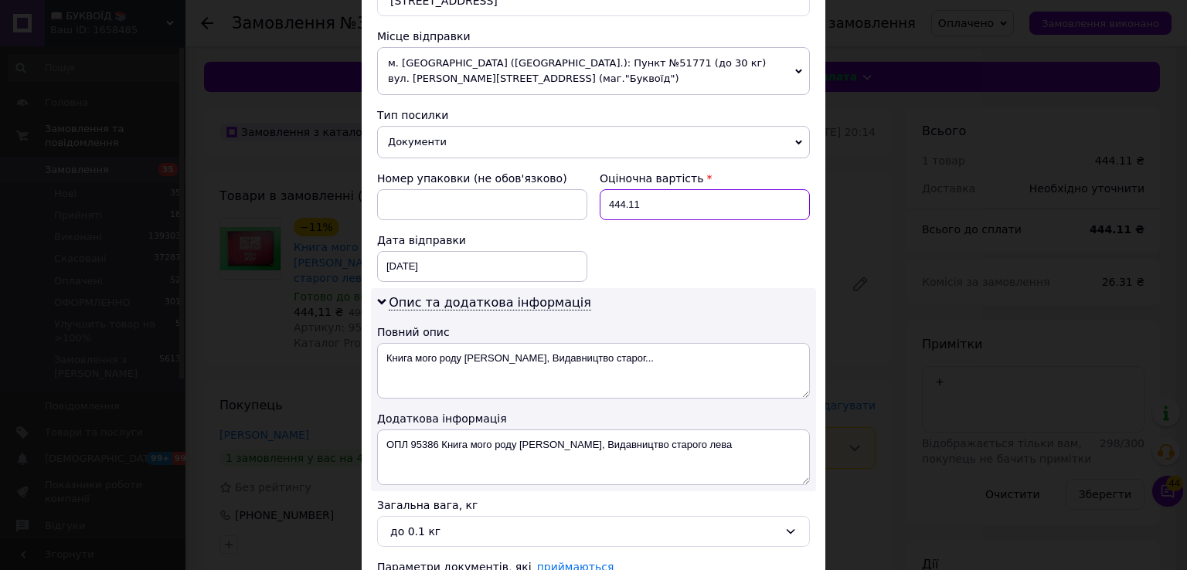
drag, startPoint x: 655, startPoint y: 196, endPoint x: 606, endPoint y: 192, distance: 49.6
click at [606, 192] on input "444.11" at bounding box center [705, 204] width 210 height 31
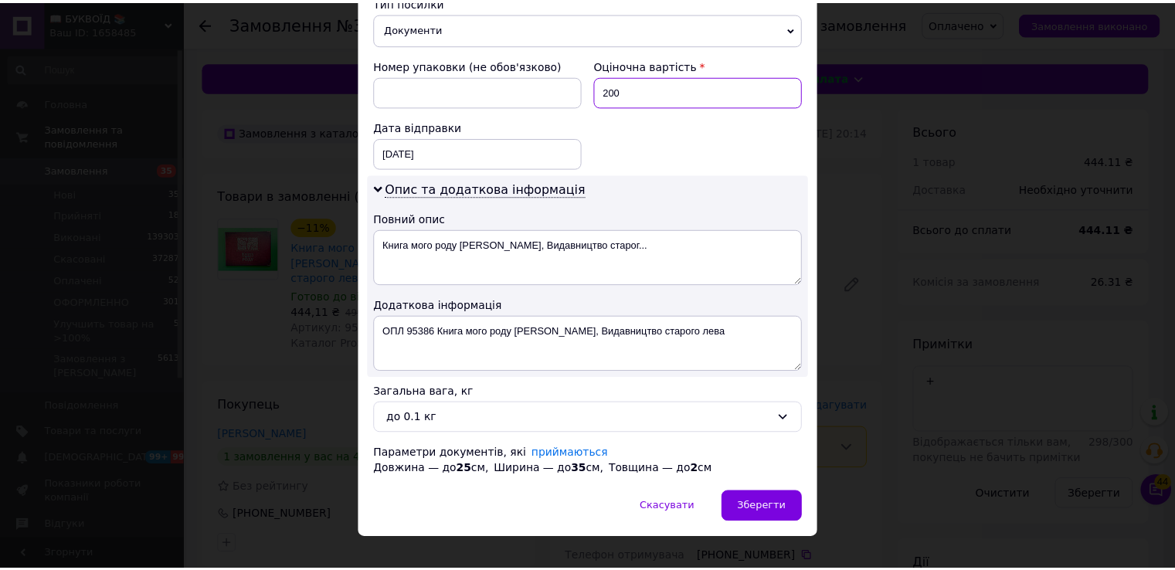
scroll to position [655, 0]
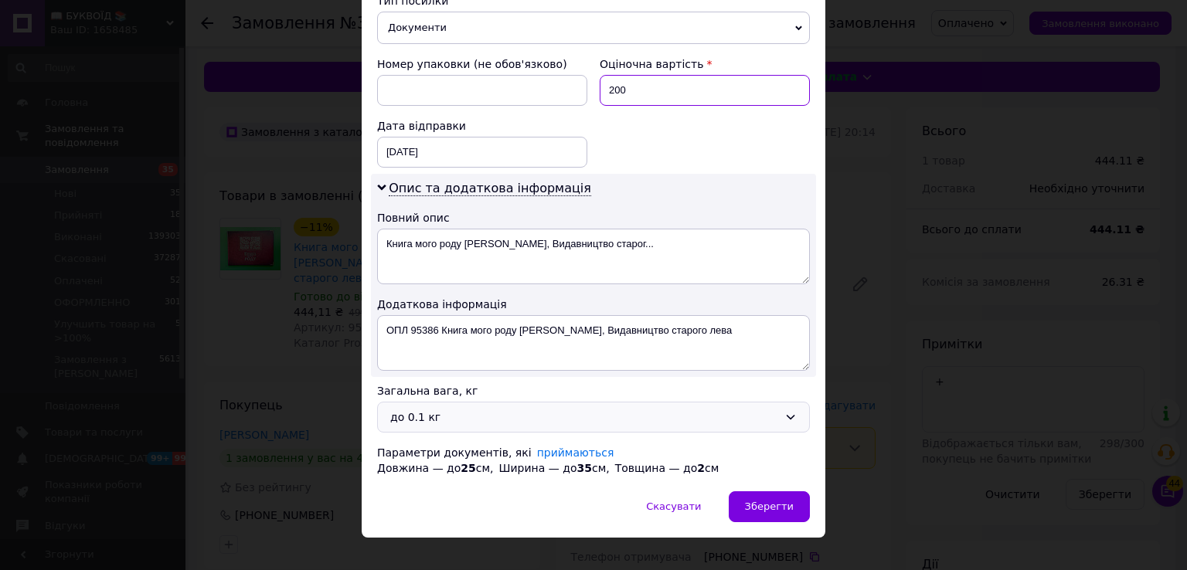
type input "200"
click at [481, 409] on div "до 0.1 кг" at bounding box center [584, 417] width 388 height 17
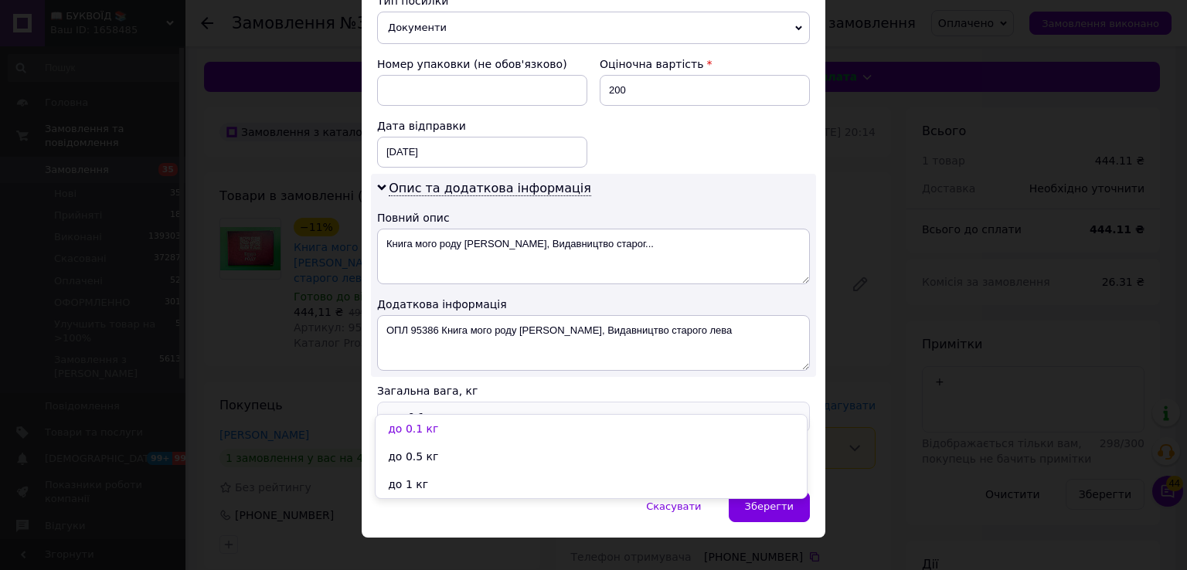
drag, startPoint x: 452, startPoint y: 483, endPoint x: 617, endPoint y: 474, distance: 165.6
click at [458, 482] on li "до 1 кг" at bounding box center [591, 485] width 431 height 28
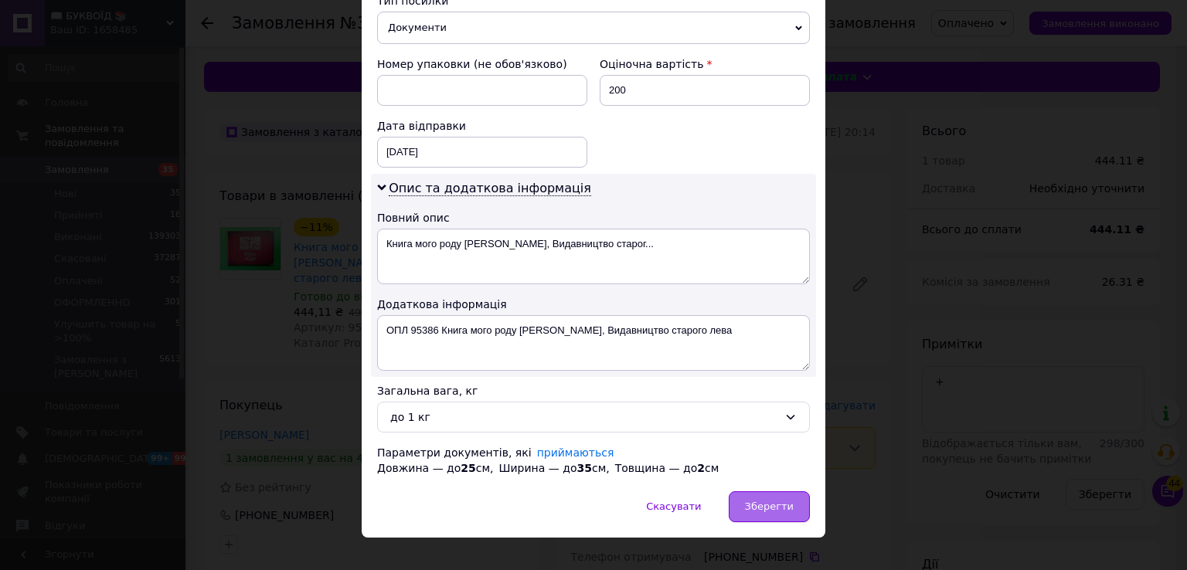
click at [754, 501] on span "Зберегти" at bounding box center [769, 507] width 49 height 12
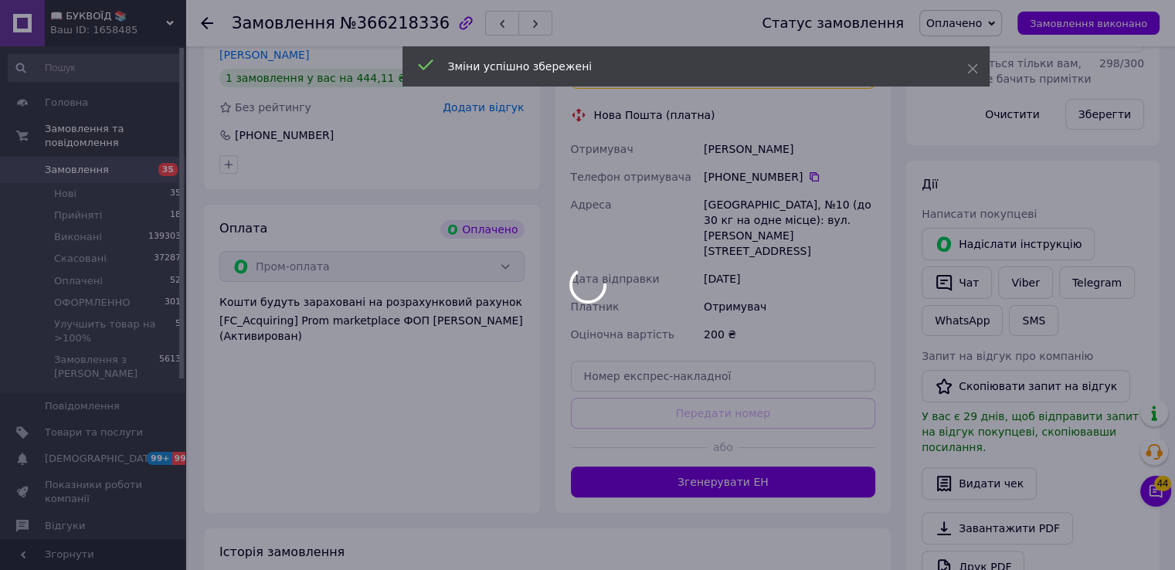
scroll to position [386, 0]
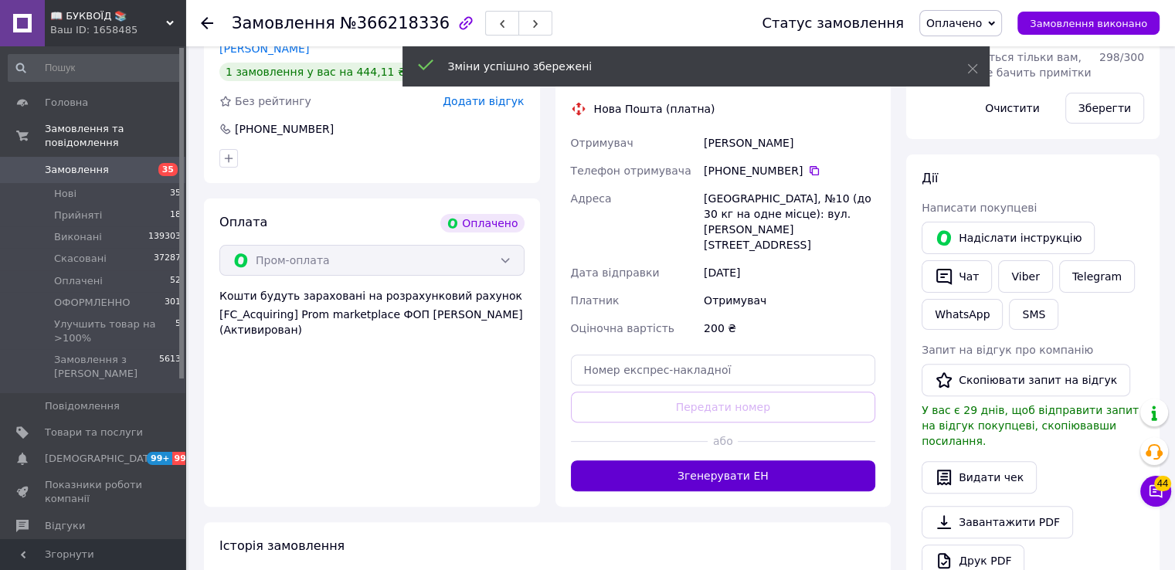
click at [724, 461] on button "Згенерувати ЕН" at bounding box center [723, 476] width 305 height 31
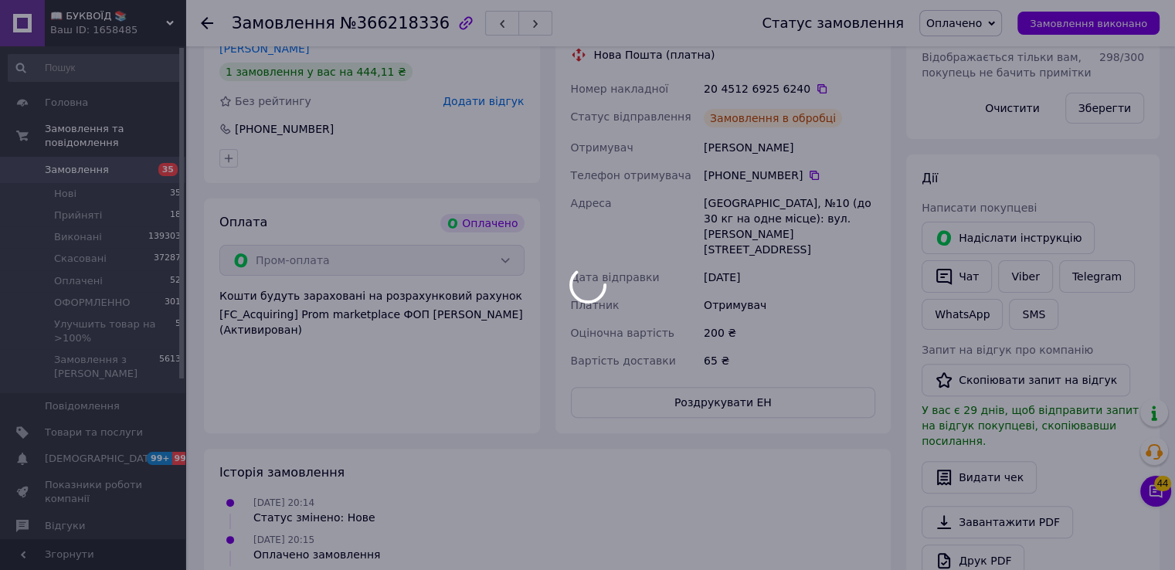
click at [963, 24] on span "Оплачено" at bounding box center [955, 23] width 56 height 12
click at [971, 121] on div at bounding box center [587, 285] width 1175 height 570
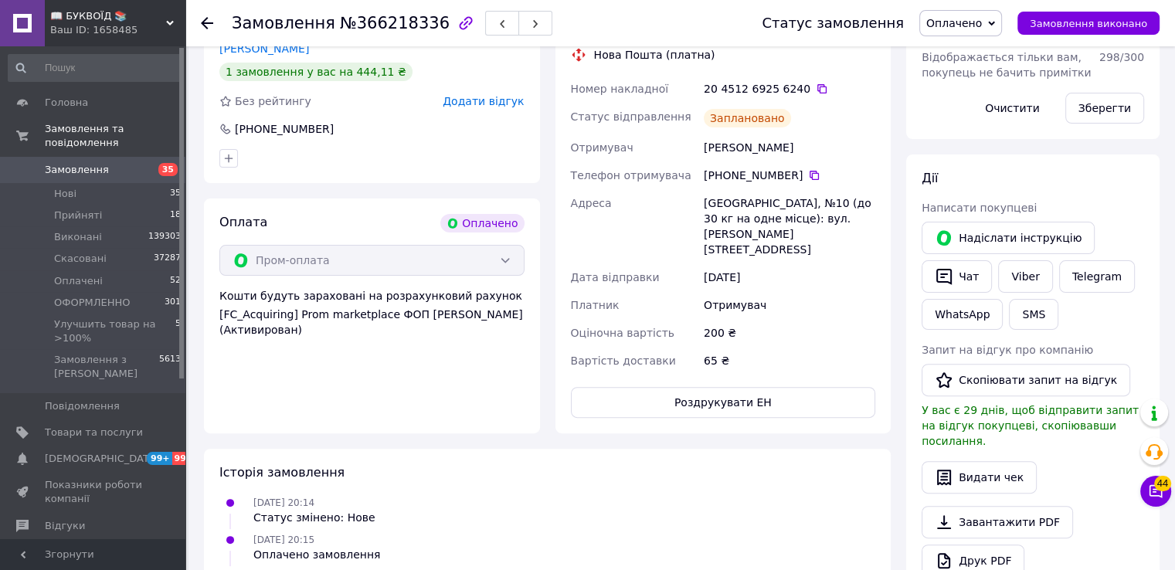
drag, startPoint x: 981, startPoint y: 13, endPoint x: 991, endPoint y: 65, distance: 52.9
click at [981, 13] on span "Оплачено" at bounding box center [961, 23] width 83 height 26
click at [993, 124] on li "ОФОРМЛЕННО" at bounding box center [999, 123] width 158 height 23
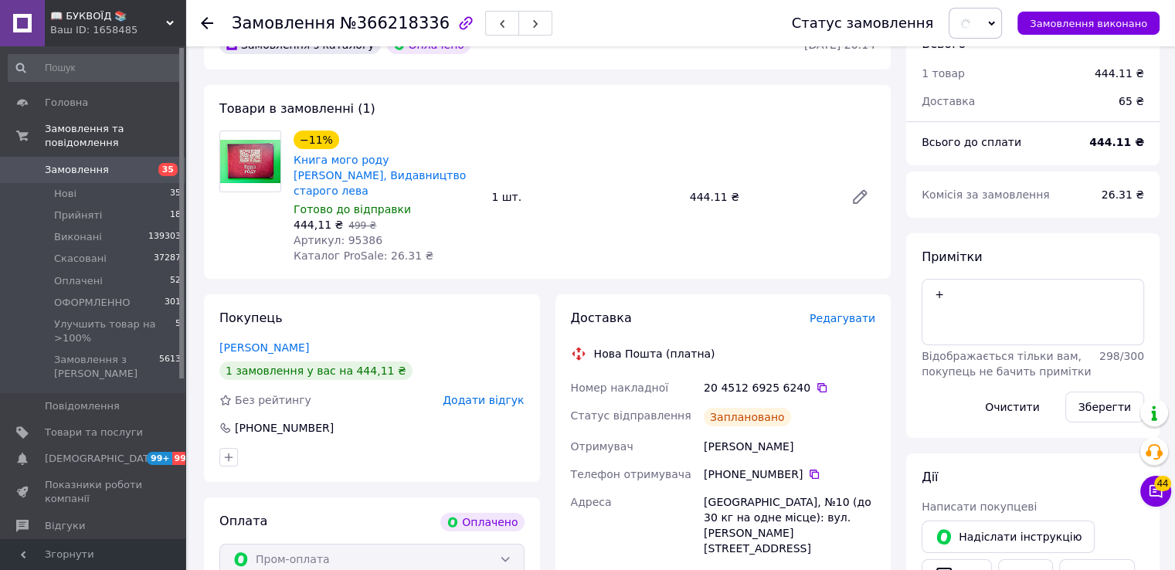
scroll to position [77, 0]
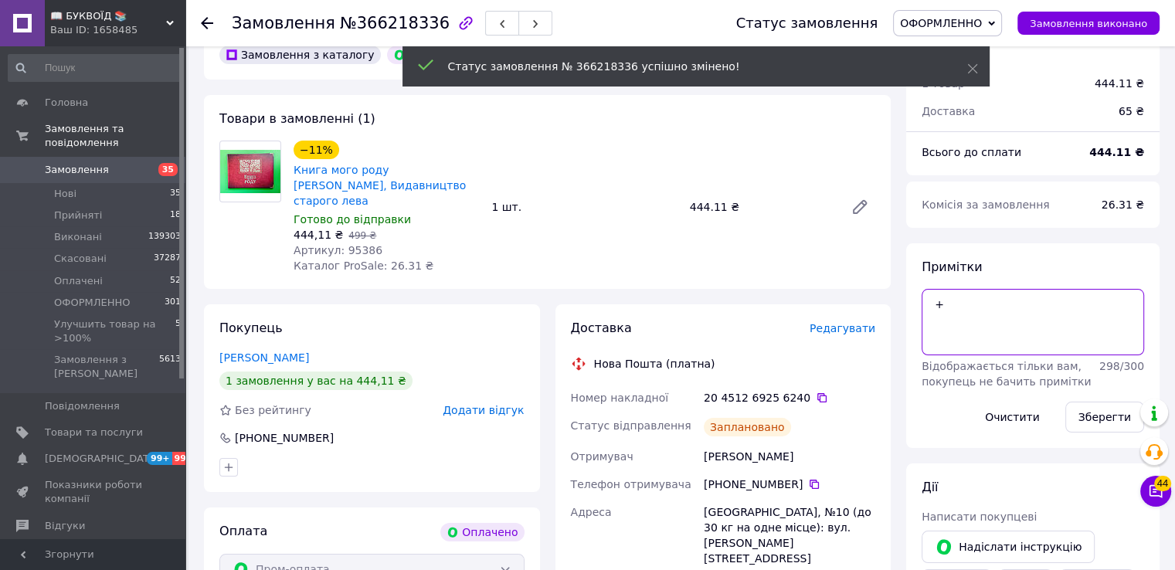
click at [953, 304] on textarea "+" at bounding box center [1033, 322] width 223 height 66
type textarea "+[PERSON_NAME]"
click at [1103, 416] on button "Зберегти" at bounding box center [1105, 417] width 79 height 31
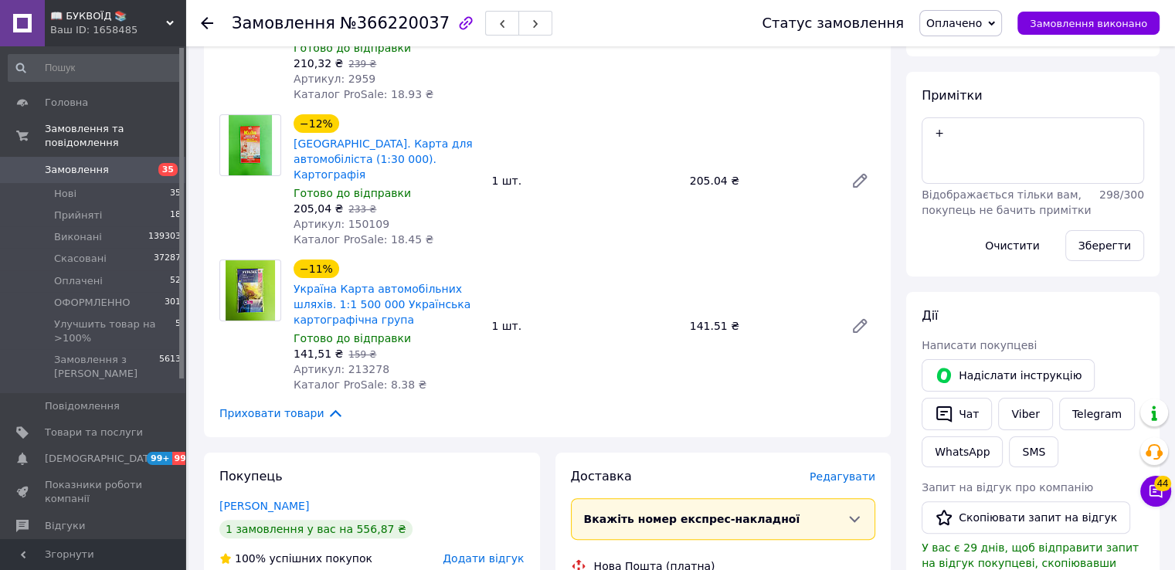
scroll to position [464, 0]
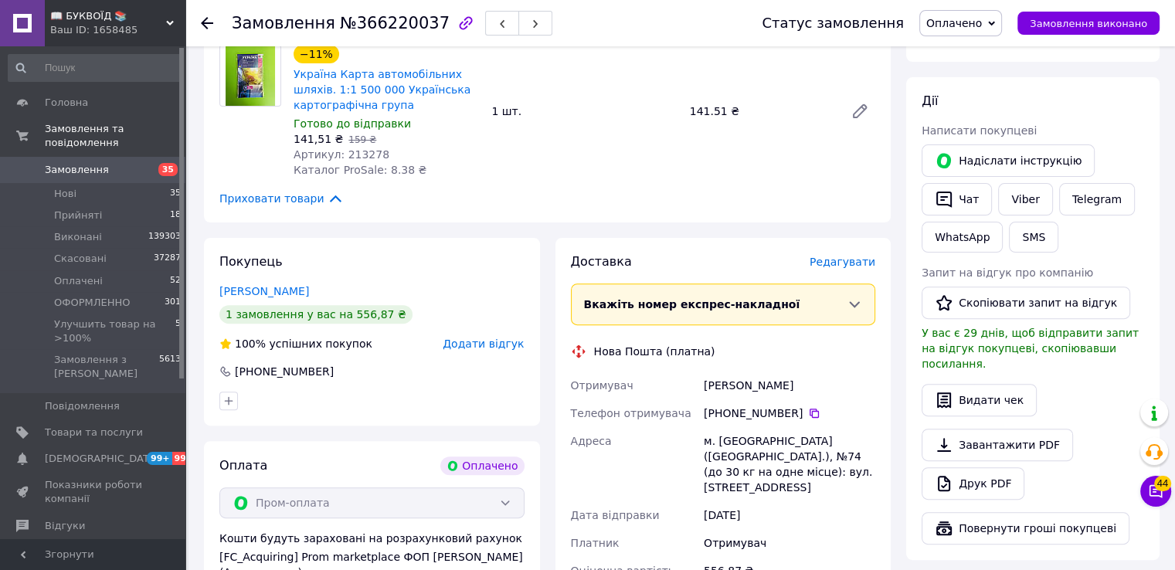
drag, startPoint x: 801, startPoint y: 386, endPoint x: 603, endPoint y: 489, distance: 223.6
click at [808, 407] on icon at bounding box center [814, 413] width 12 height 12
drag, startPoint x: 892, startPoint y: 342, endPoint x: 777, endPoint y: 318, distance: 116.9
click at [891, 342] on div "Доставка [PERSON_NAME] Вкажіть номер експрес-накладної Обов'язково введіть номе…" at bounding box center [724, 494] width 352 height 512
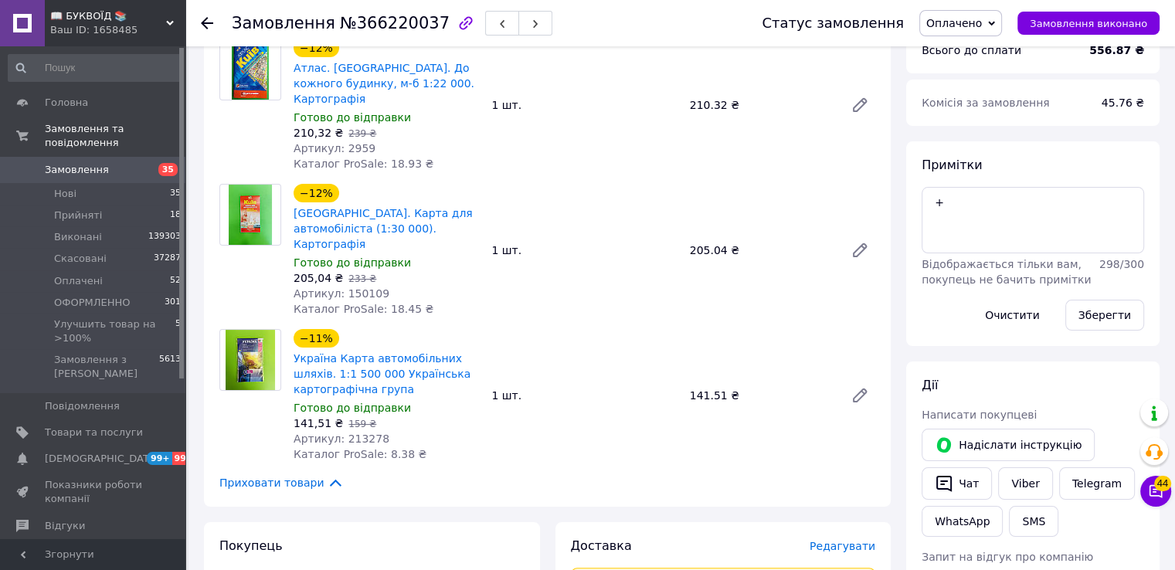
scroll to position [0, 0]
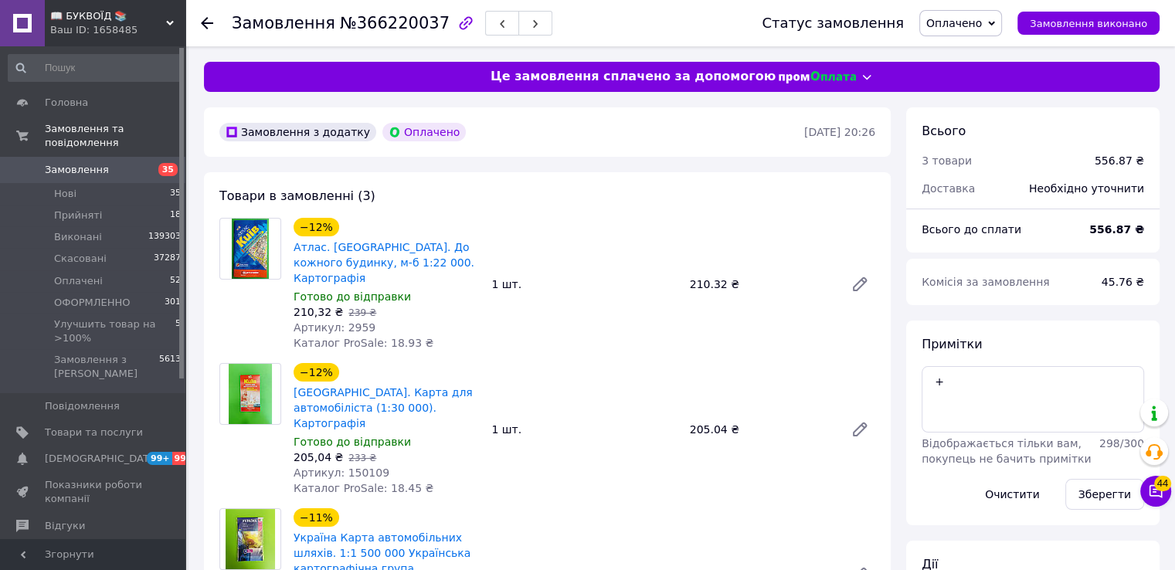
click at [853, 363] on div "−12% [GEOGRAPHIC_DATA]. Карта для автомобiлiста (1:30 000). Картографія [PERSON…" at bounding box center [584, 429] width 594 height 139
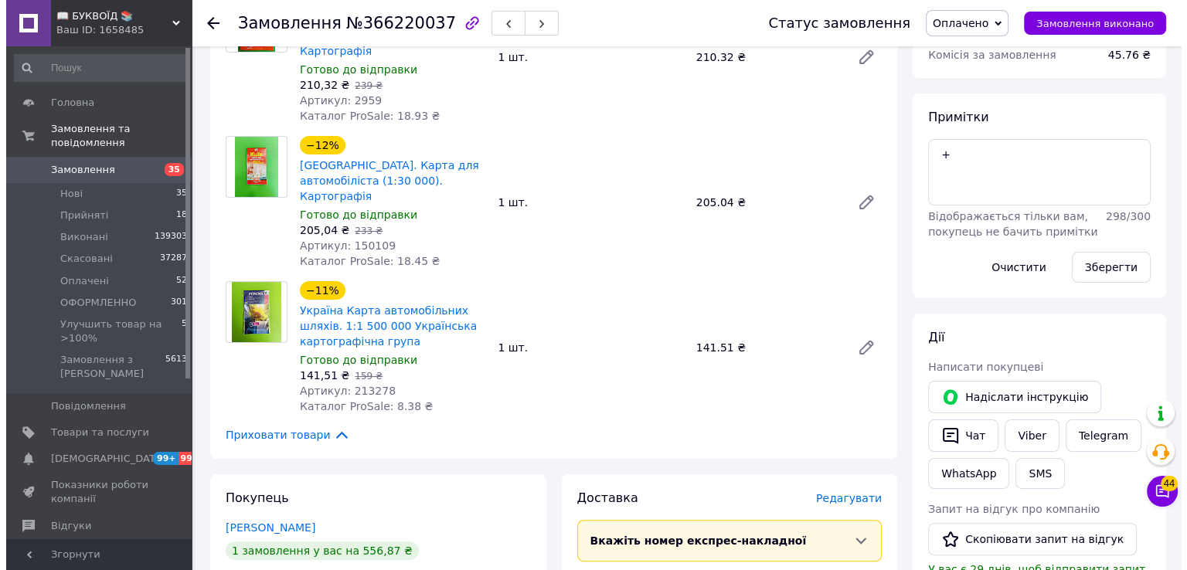
scroll to position [386, 0]
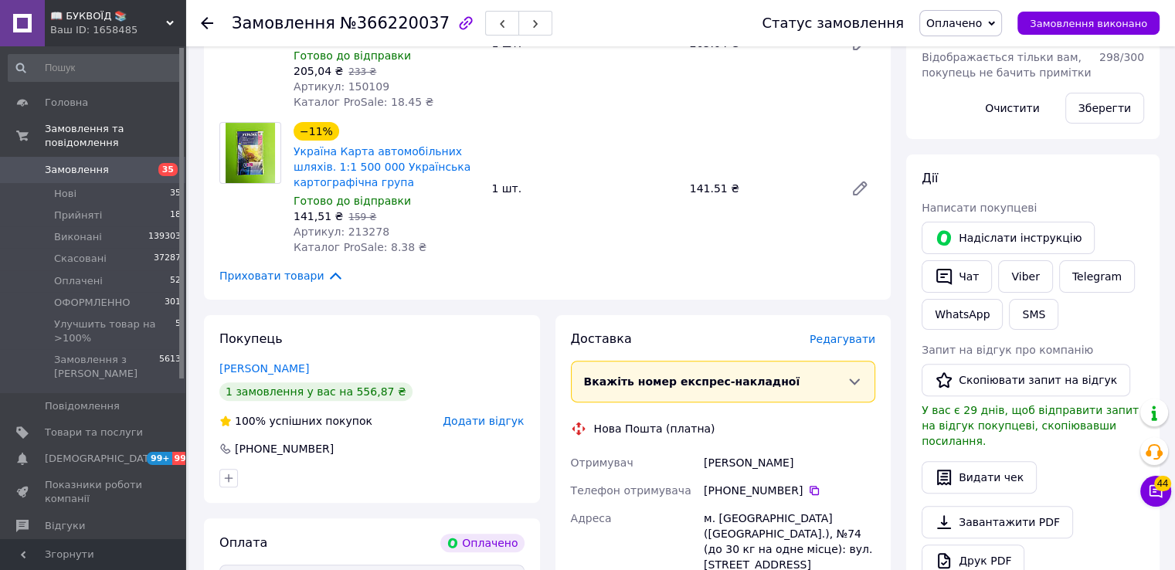
click at [850, 333] on span "Редагувати" at bounding box center [843, 339] width 66 height 12
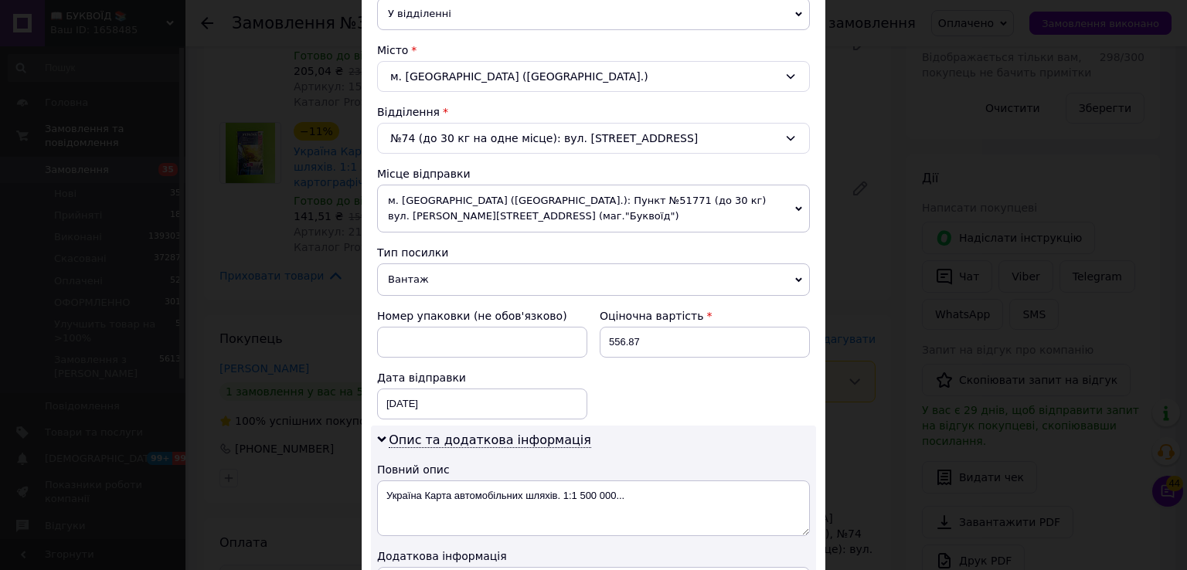
click at [440, 269] on span "Вантаж" at bounding box center [593, 280] width 433 height 32
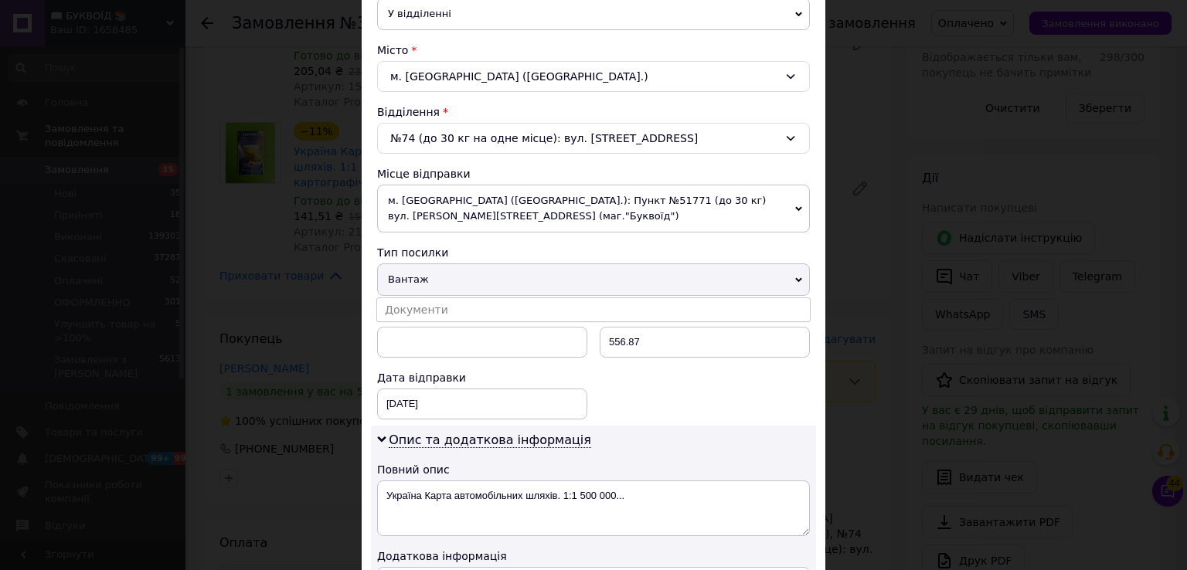
click at [471, 310] on li "Документи" at bounding box center [593, 309] width 433 height 23
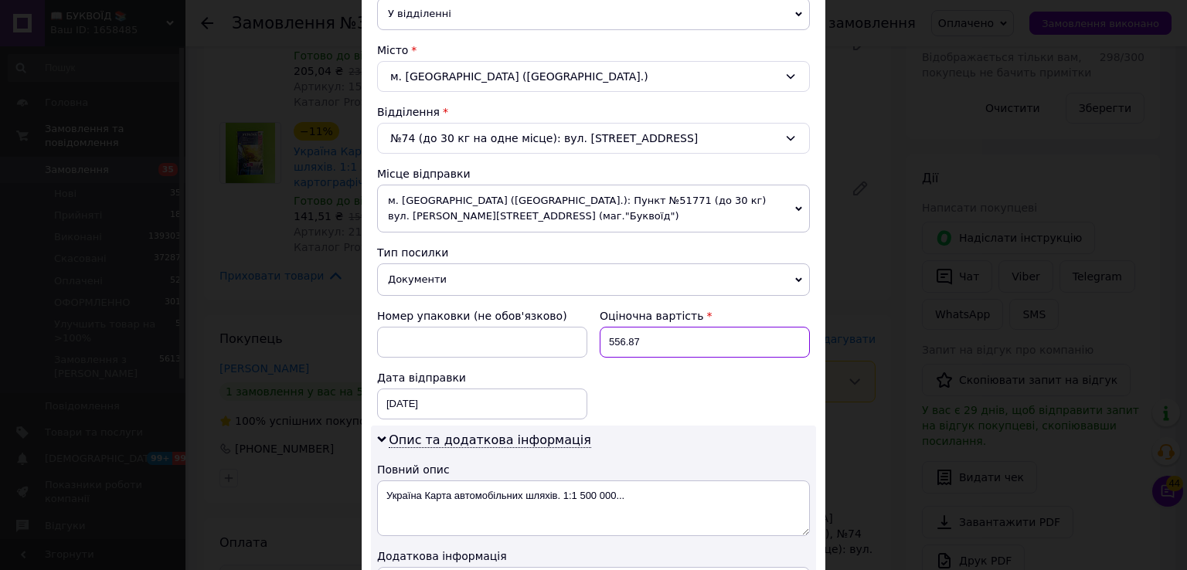
drag, startPoint x: 682, startPoint y: 347, endPoint x: 604, endPoint y: 342, distance: 78.2
click at [604, 342] on input "556.87" at bounding box center [705, 342] width 210 height 31
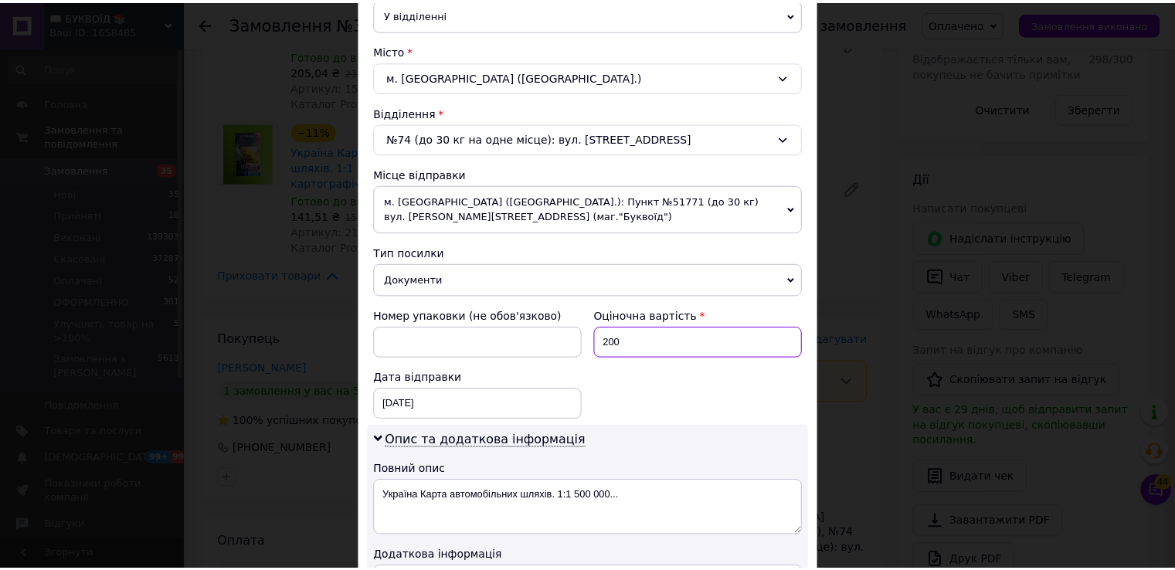
scroll to position [655, 0]
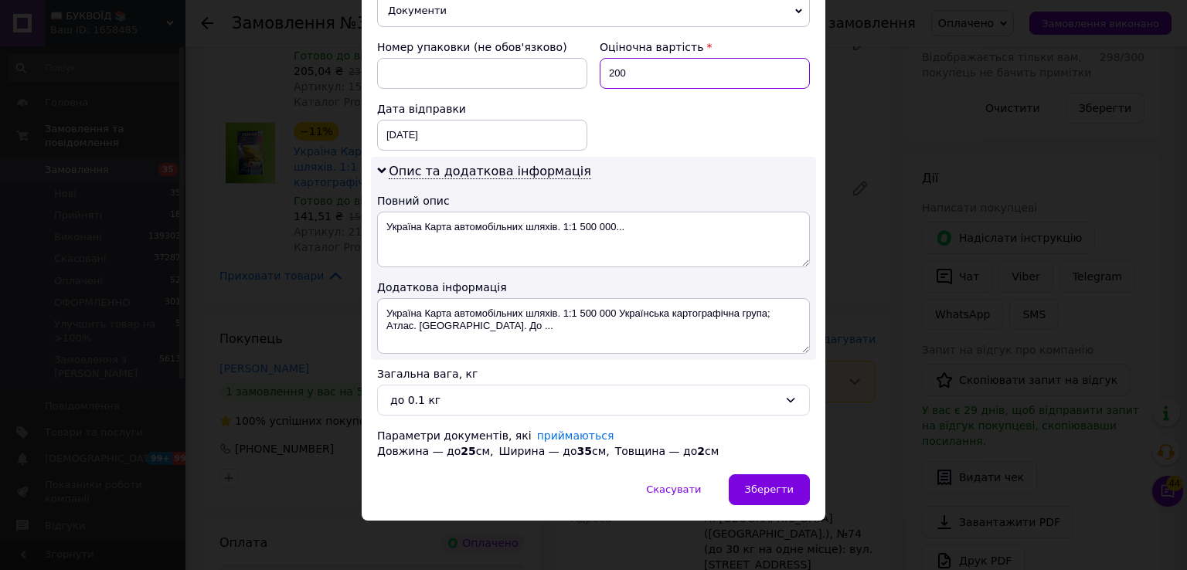
type input "200"
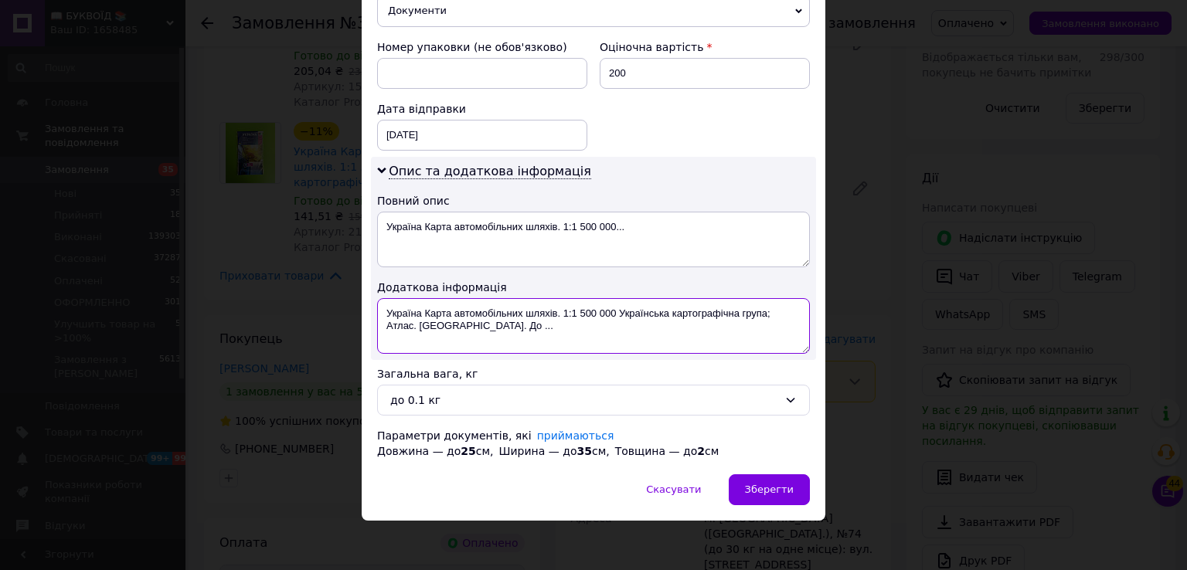
drag, startPoint x: 411, startPoint y: 320, endPoint x: 362, endPoint y: 310, distance: 49.7
type textarea "ОПЛ 3 ТОВАРИ"
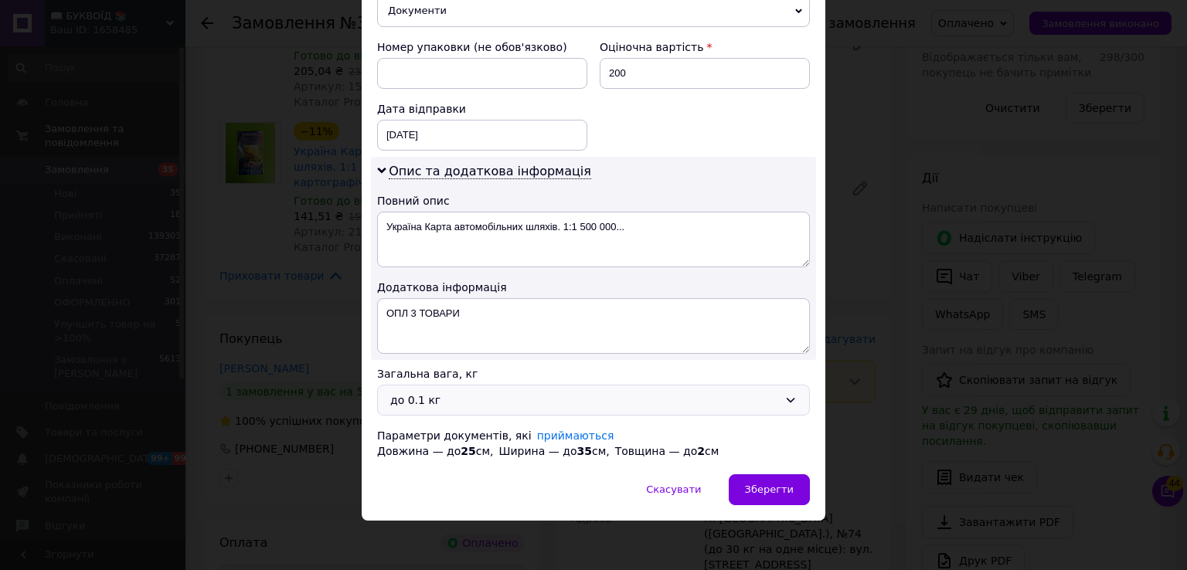
click at [464, 402] on div "до 0.1 кг" at bounding box center [584, 400] width 388 height 17
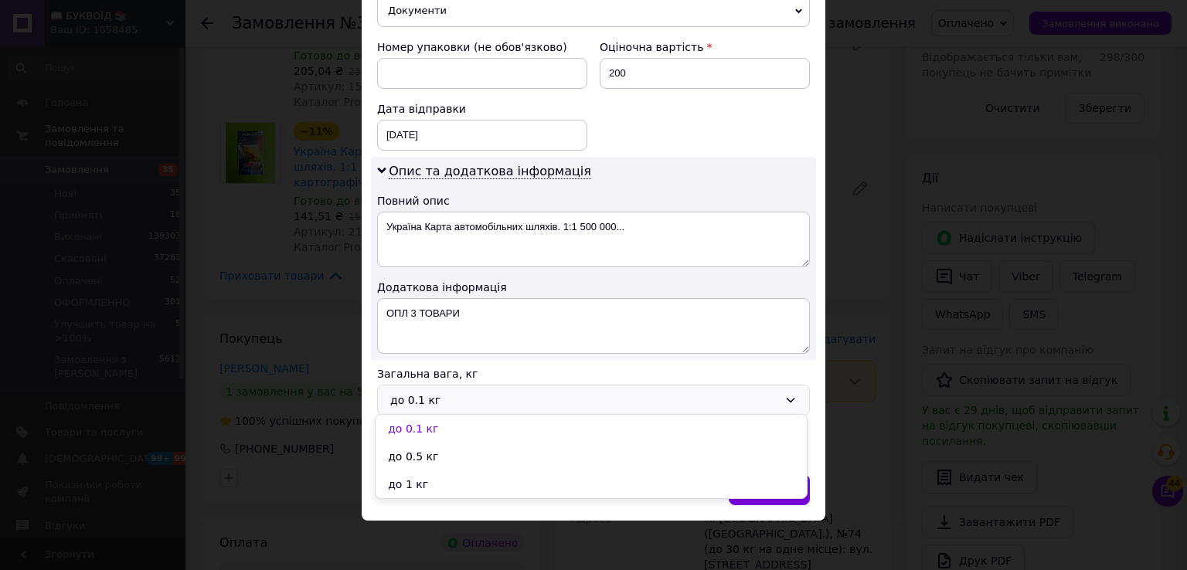
drag, startPoint x: 444, startPoint y: 480, endPoint x: 568, endPoint y: 496, distance: 124.7
click at [447, 481] on li "до 1 кг" at bounding box center [591, 485] width 431 height 28
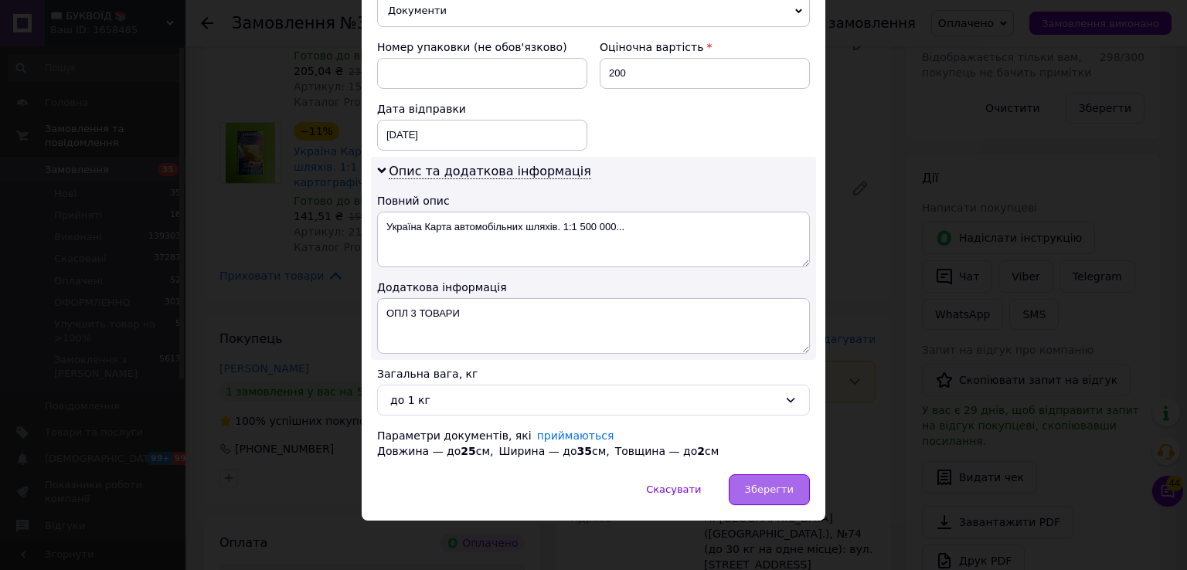
click at [760, 486] on span "Зберегти" at bounding box center [769, 490] width 49 height 12
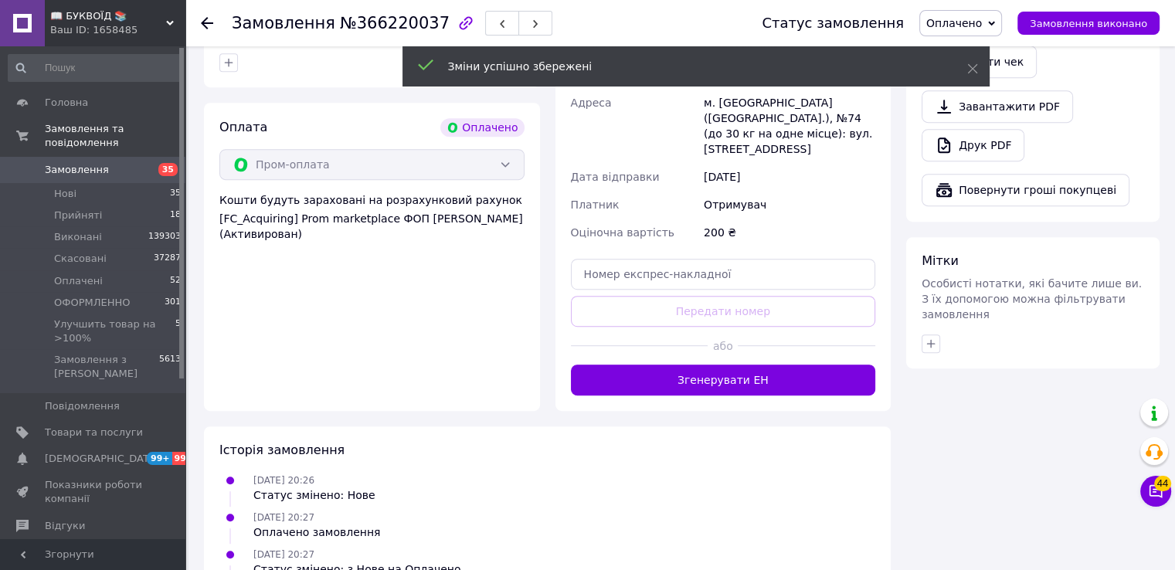
scroll to position [927, 0]
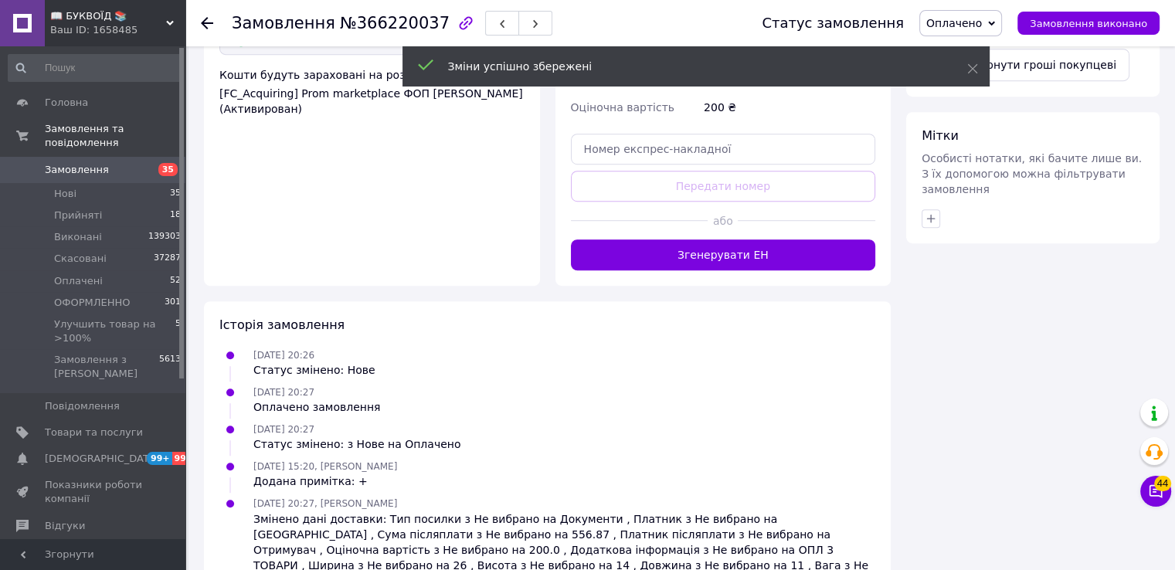
drag, startPoint x: 776, startPoint y: 223, endPoint x: 764, endPoint y: 230, distance: 13.5
click at [776, 240] on button "Згенерувати ЕН" at bounding box center [723, 255] width 305 height 31
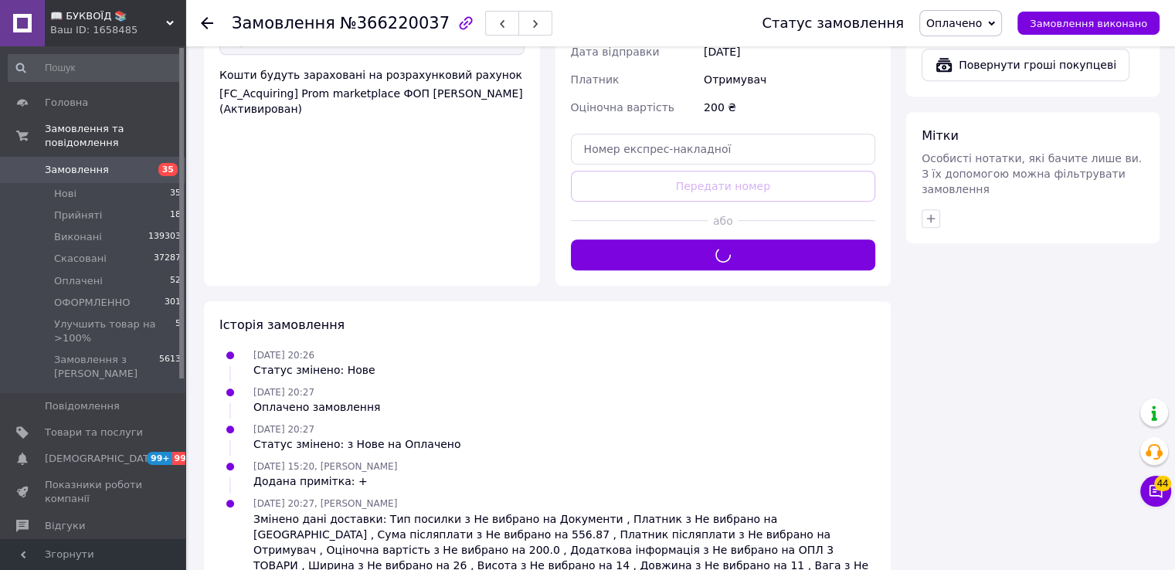
click at [985, 4] on div "Статус замовлення Оплачено Прийнято Виконано Скасовано ОФОРМЛЕННО Улучшить това…" at bounding box center [945, 23] width 429 height 46
click at [982, 17] on span "Оплачено" at bounding box center [955, 23] width 56 height 12
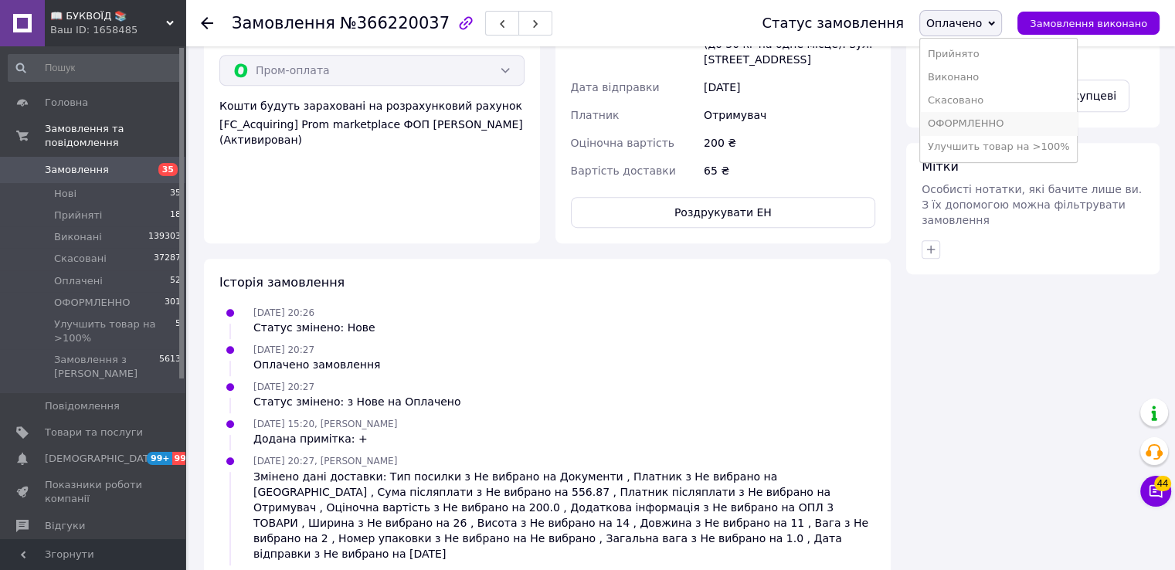
click at [987, 126] on li "ОФОРМЛЕННО" at bounding box center [999, 123] width 158 height 23
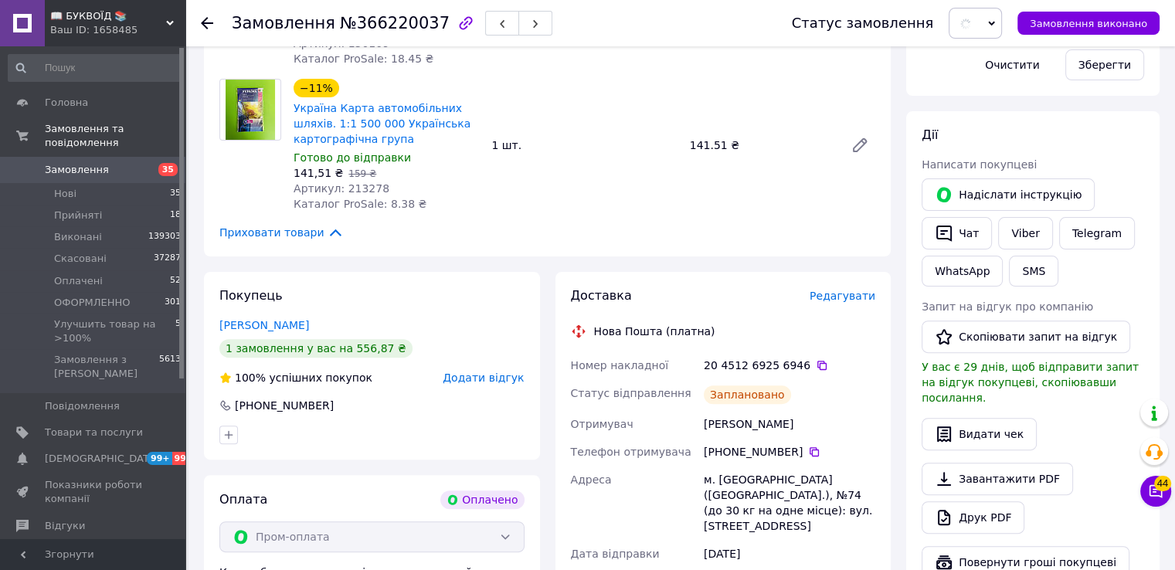
scroll to position [278, 0]
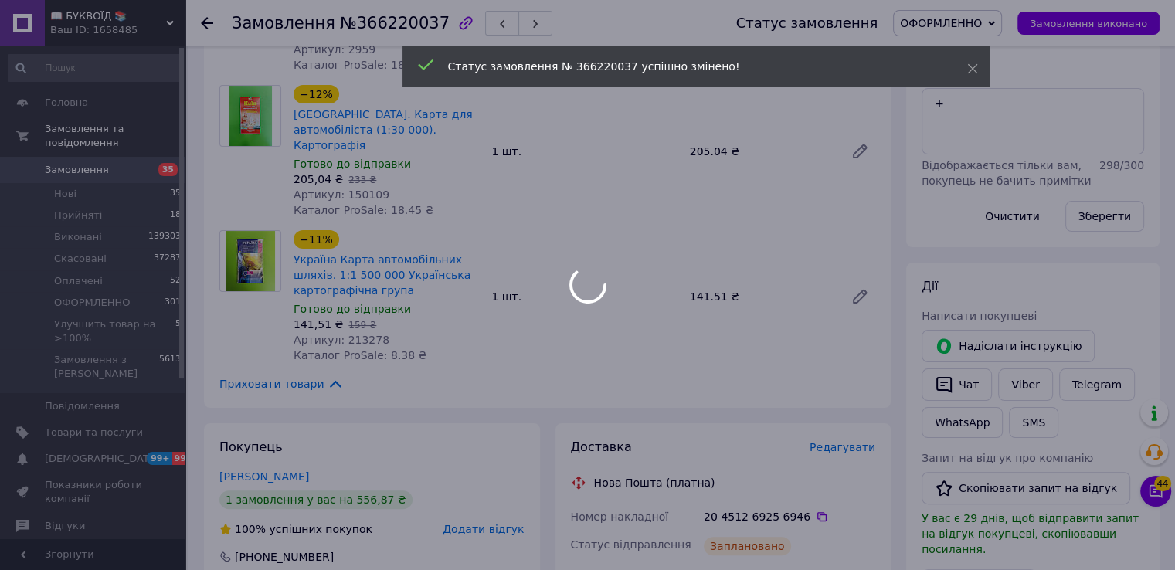
click at [951, 100] on div at bounding box center [587, 285] width 1175 height 570
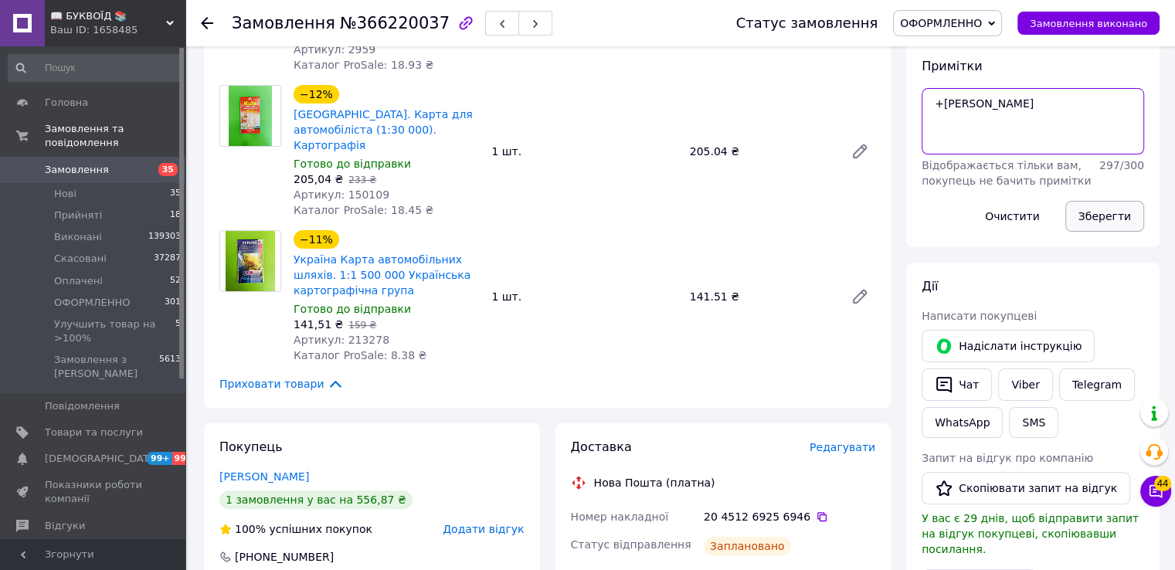
type textarea "+[PERSON_NAME]"
click at [1085, 219] on button "Зберегти" at bounding box center [1105, 216] width 79 height 31
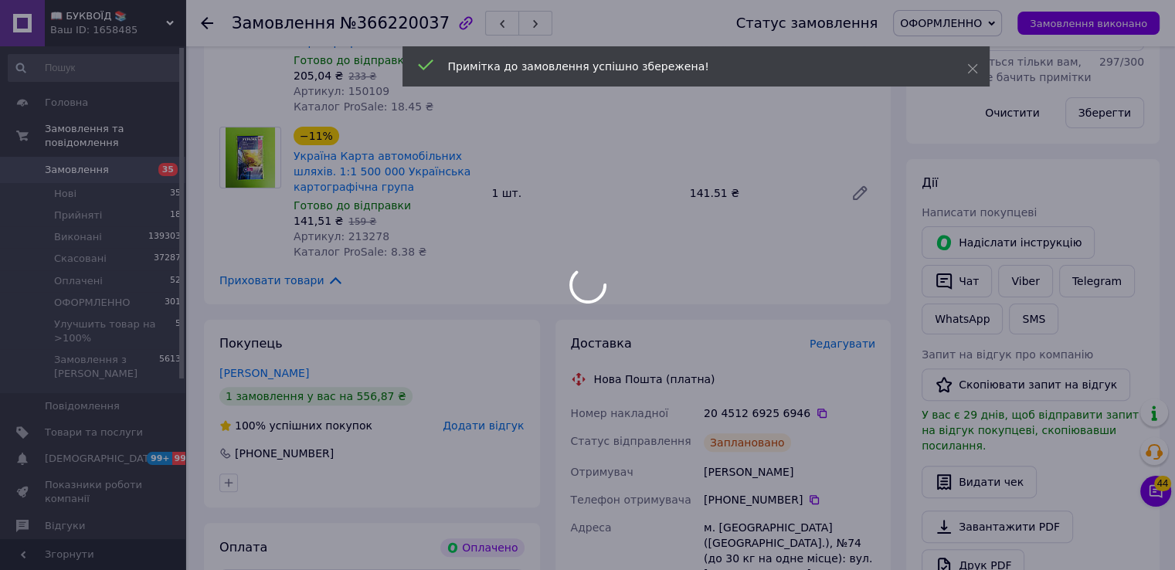
scroll to position [587, 0]
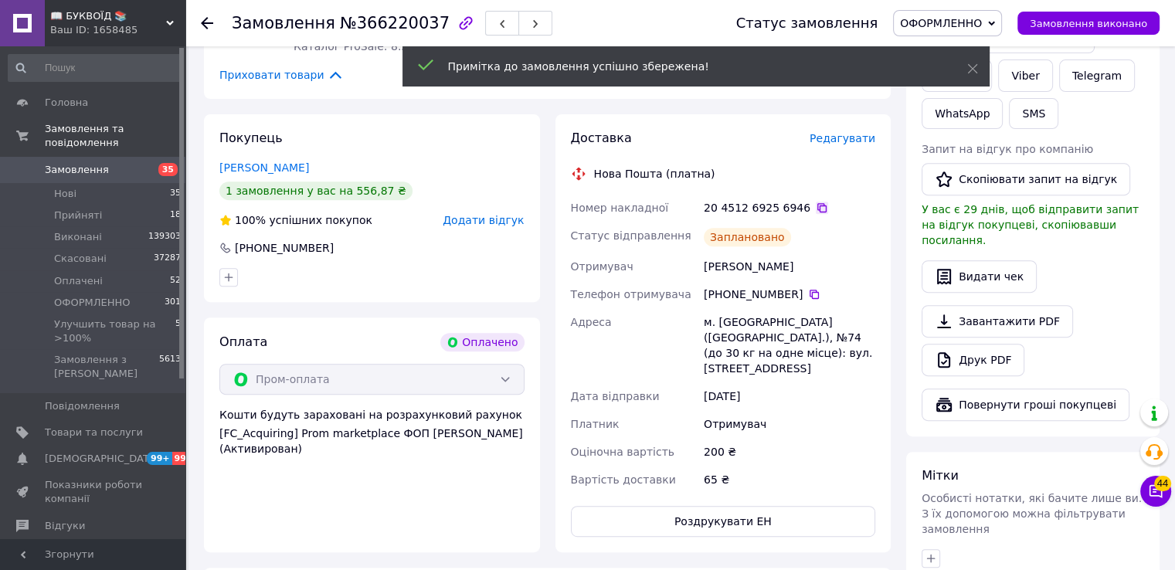
click at [816, 202] on icon at bounding box center [822, 208] width 12 height 12
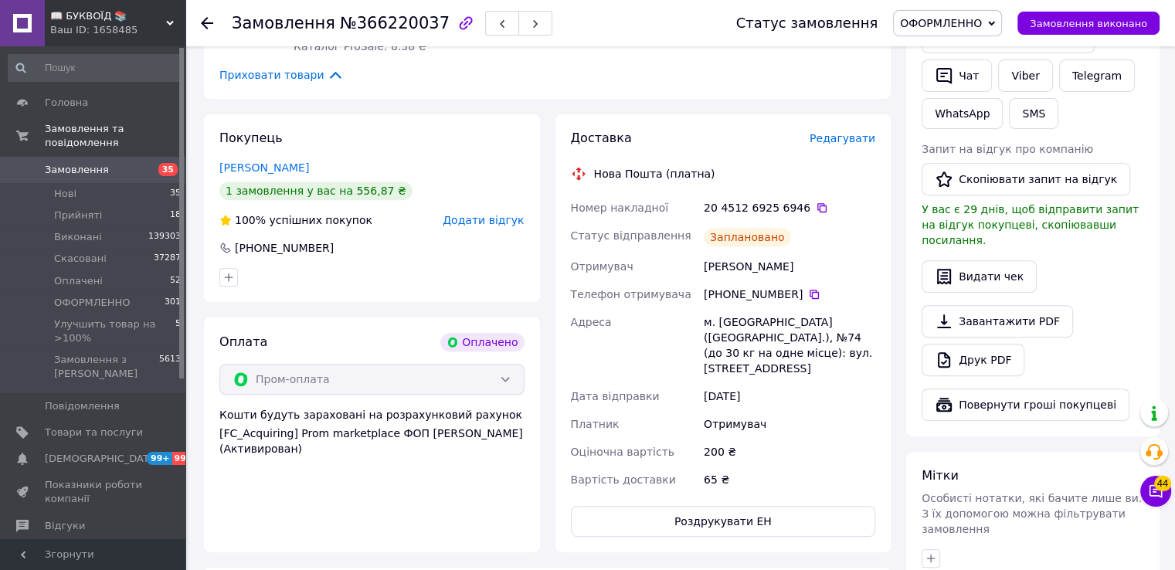
scroll to position [278, 0]
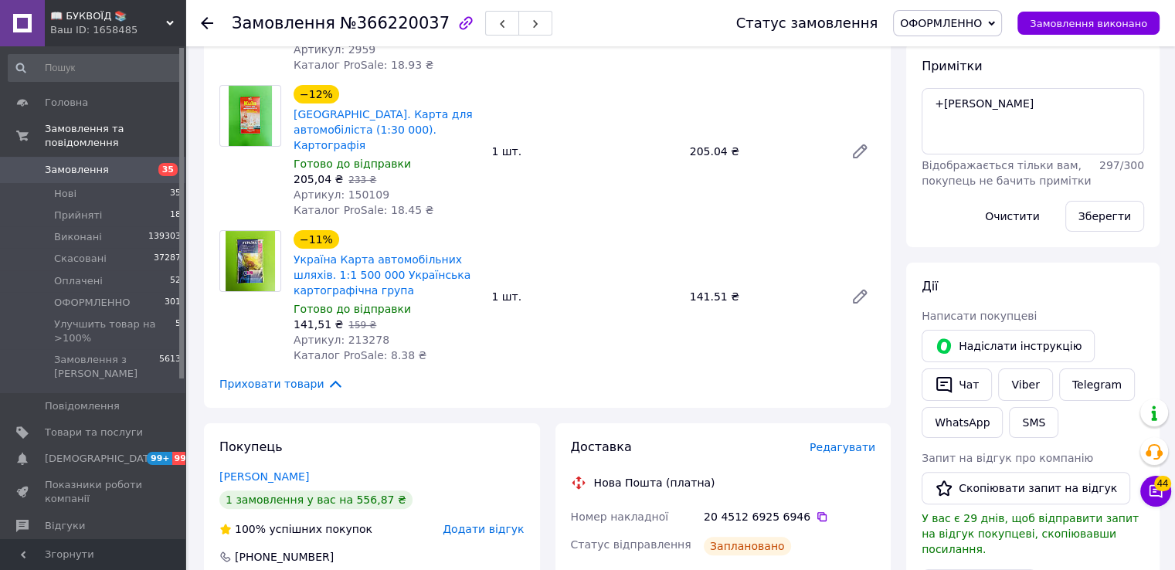
click at [971, 27] on span "ОФОРМЛЕННО" at bounding box center [941, 23] width 82 height 12
click at [972, 152] on li "Улучшить товар на >100%" at bounding box center [973, 146] width 158 height 23
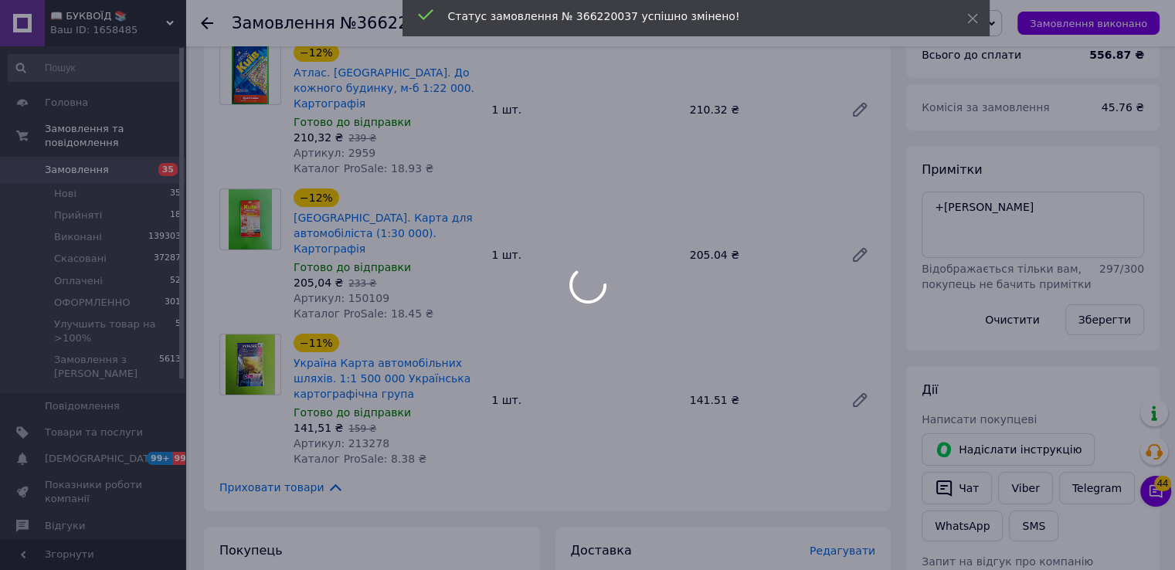
scroll to position [0, 0]
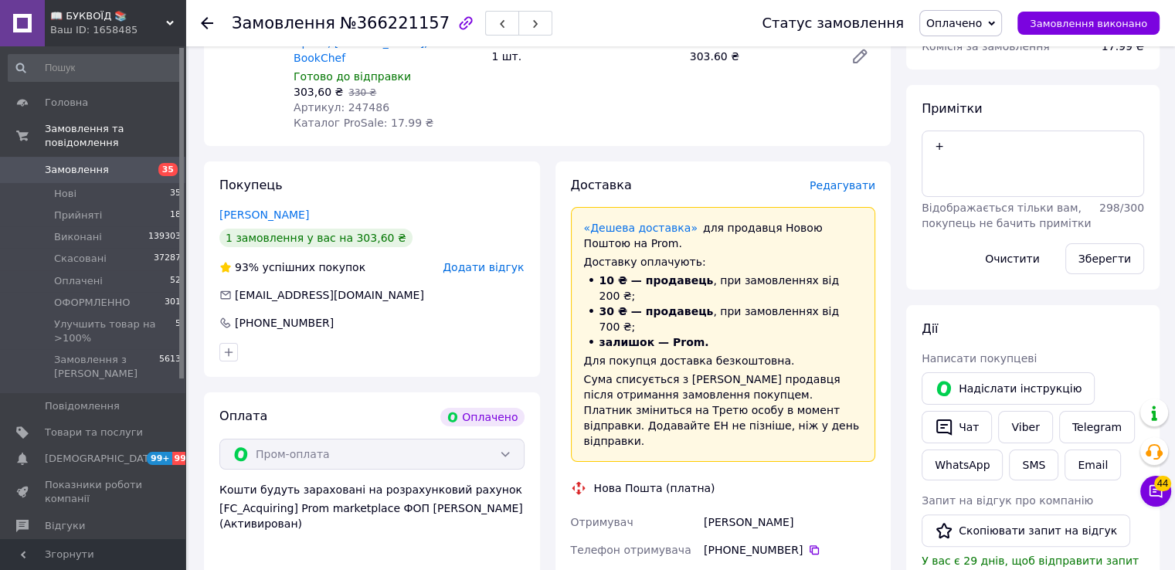
scroll to position [386, 0]
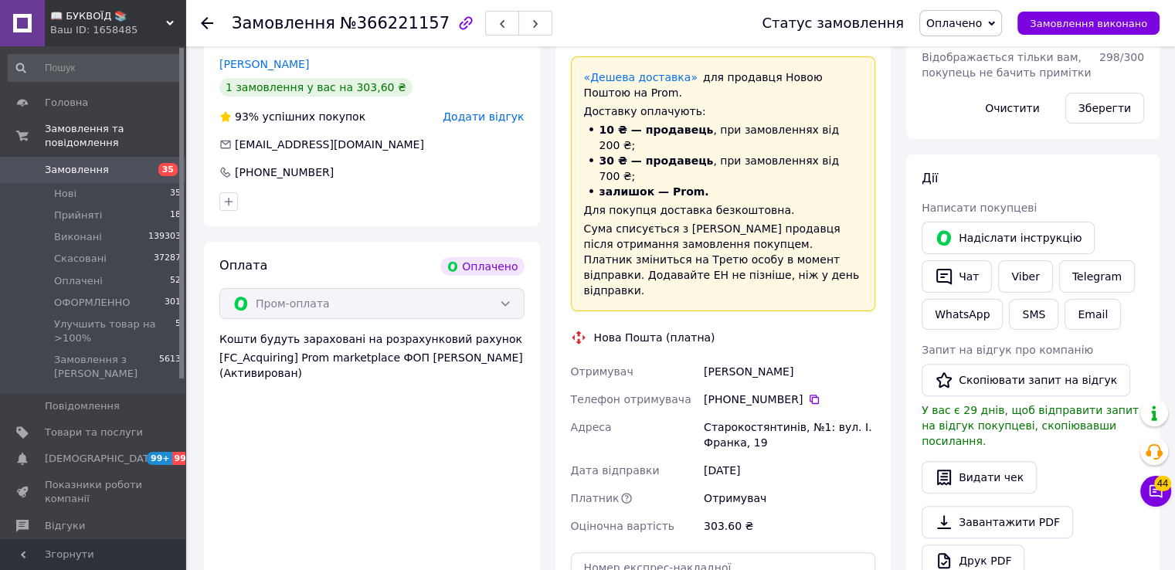
drag, startPoint x: 804, startPoint y: 338, endPoint x: 770, endPoint y: 345, distance: 35.5
click at [808, 393] on icon at bounding box center [814, 399] width 12 height 12
click at [873, 358] on div "[PERSON_NAME]" at bounding box center [790, 372] width 178 height 28
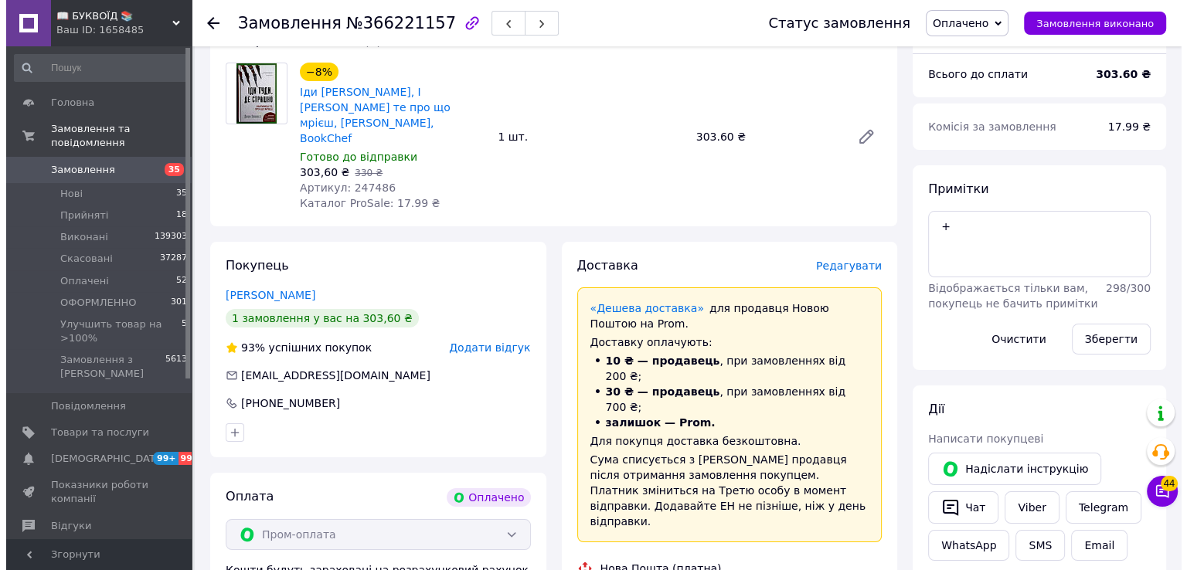
scroll to position [0, 0]
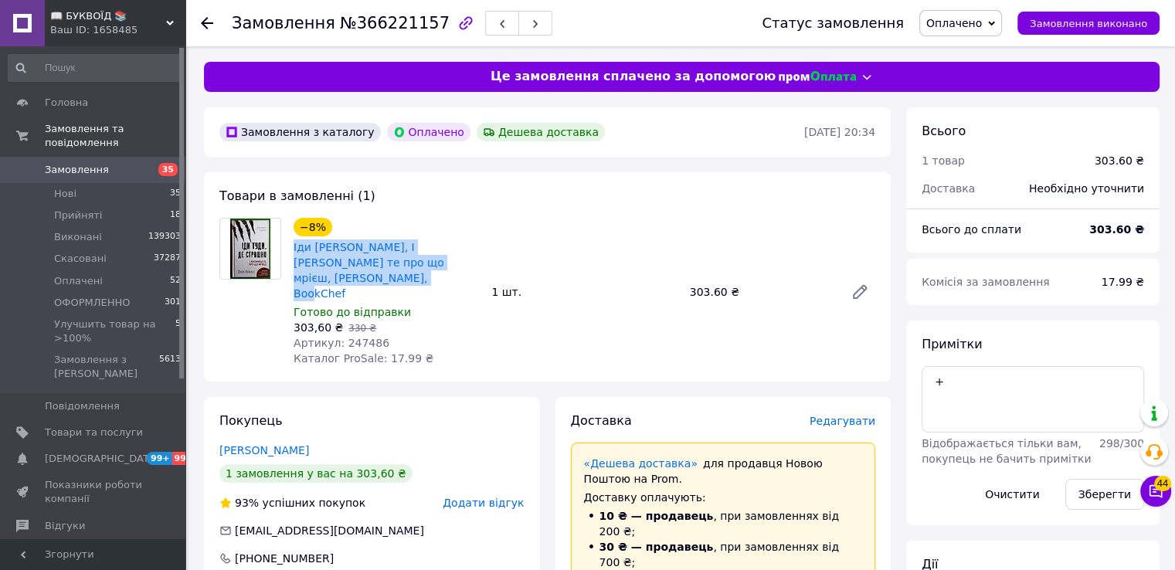
drag, startPoint x: 352, startPoint y: 275, endPoint x: 289, endPoint y: 249, distance: 68.6
click at [289, 249] on div "−8% [PERSON_NAME], І [PERSON_NAME] те про що мрієш, [PERSON_NAME], BookChef Гот…" at bounding box center [386, 292] width 198 height 155
copy link "Іди [PERSON_NAME], І [PERSON_NAME] те про що мрієш, [PERSON_NAME], BookChef"
drag, startPoint x: 884, startPoint y: 344, endPoint x: 708, endPoint y: 346, distance: 176.2
click at [882, 344] on div "Товари в замовленні (1) −8% Іди туди де страшно, І [PERSON_NAME] те про що мріє…" at bounding box center [547, 276] width 687 height 209
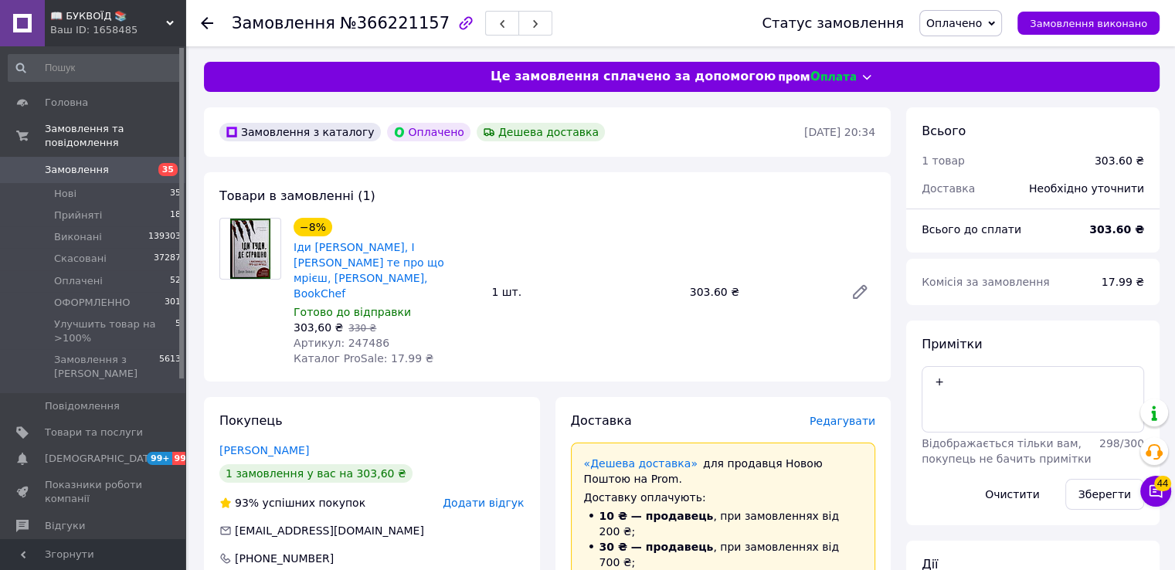
click at [360, 337] on span "Артикул: 247486" at bounding box center [342, 343] width 96 height 12
copy span "247486"
click at [855, 415] on span "Редагувати" at bounding box center [843, 421] width 66 height 12
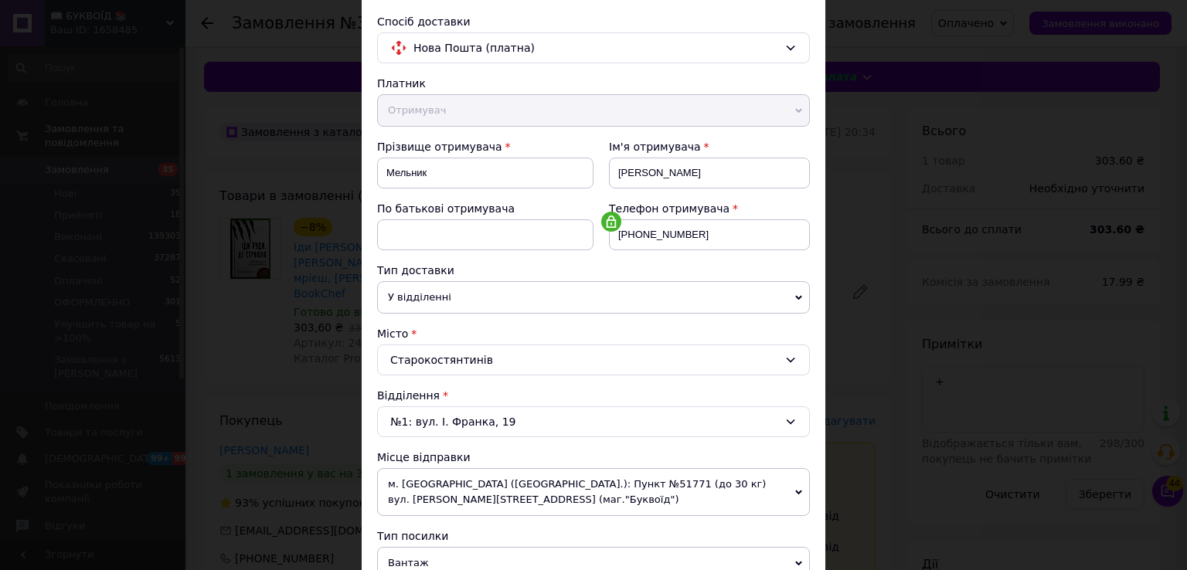
scroll to position [386, 0]
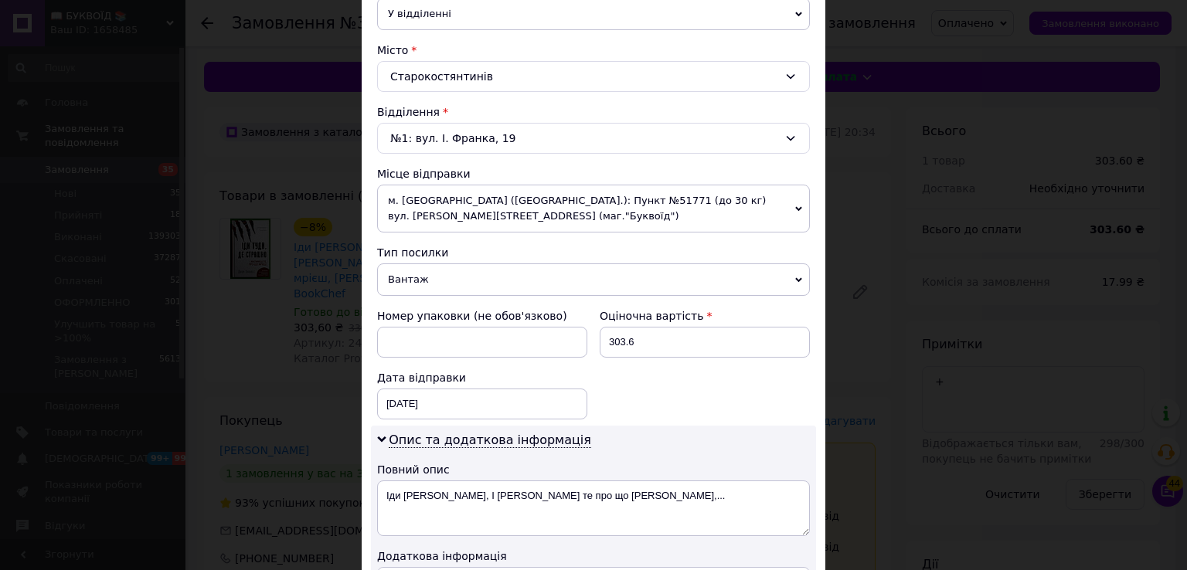
click at [444, 277] on span "Вантаж" at bounding box center [593, 280] width 433 height 32
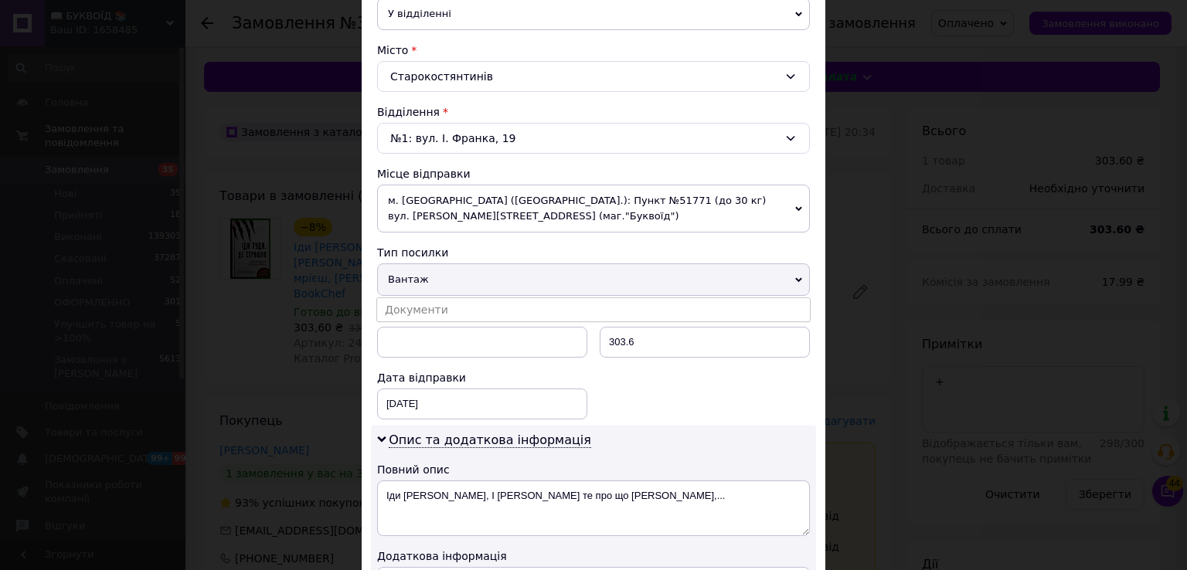
drag, startPoint x: 457, startPoint y: 310, endPoint x: 491, endPoint y: 325, distance: 37.0
click at [468, 311] on li "Документи" at bounding box center [593, 309] width 433 height 23
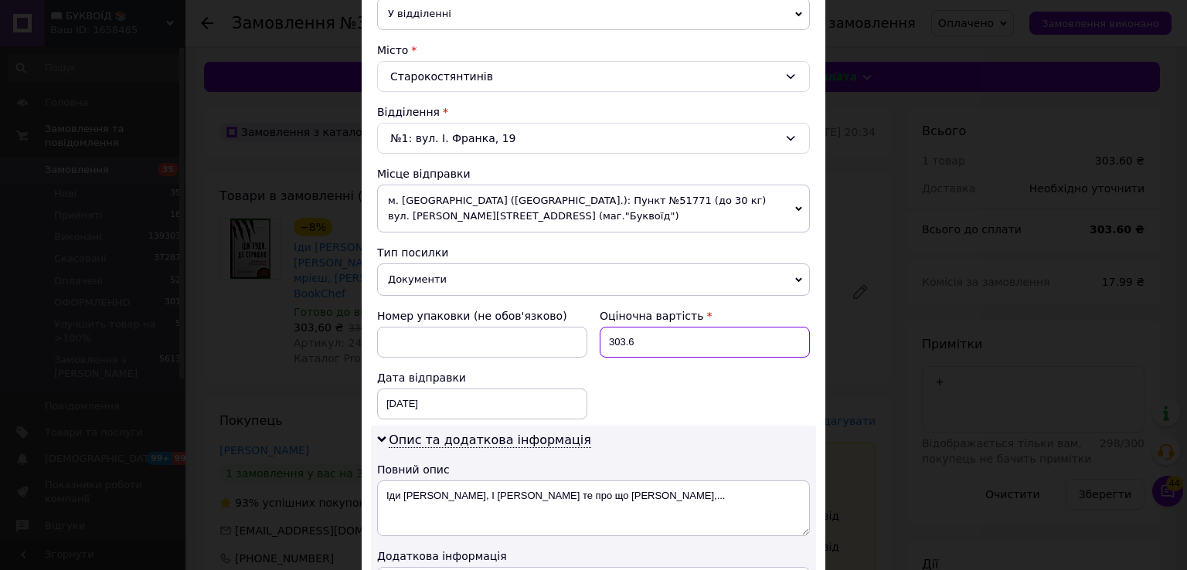
drag, startPoint x: 649, startPoint y: 346, endPoint x: 599, endPoint y: 346, distance: 50.2
click at [600, 346] on input "303.6" at bounding box center [705, 342] width 210 height 31
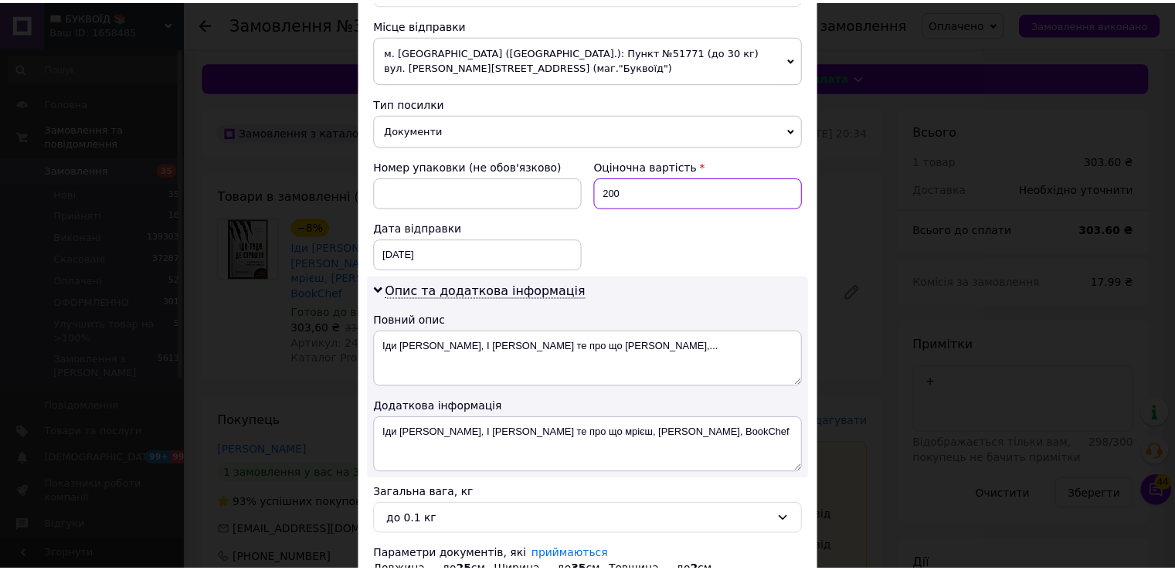
scroll to position [618, 0]
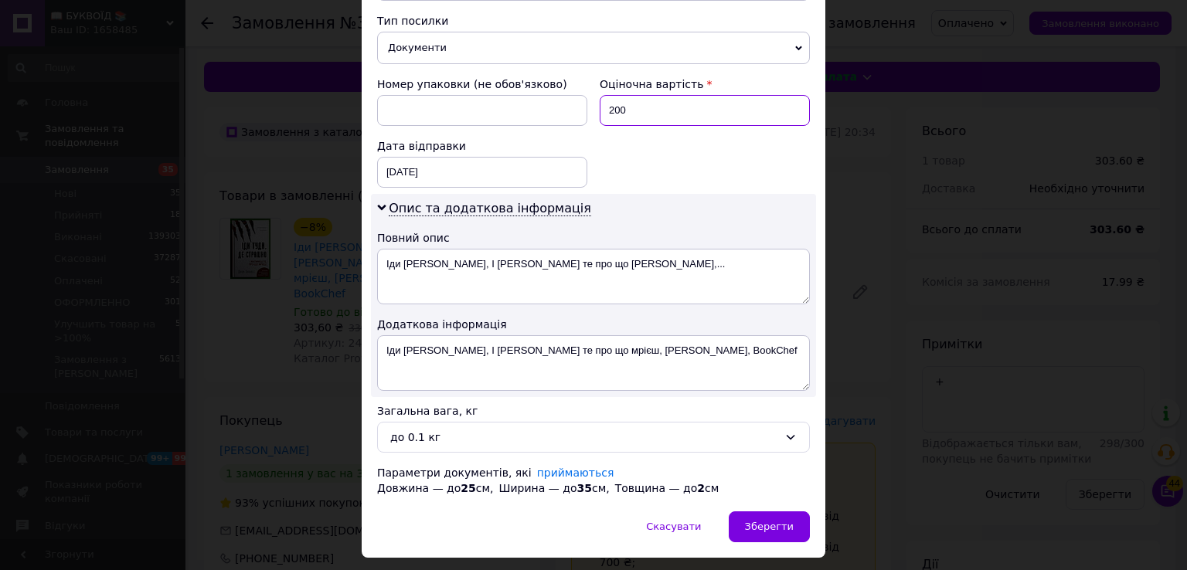
type input "200"
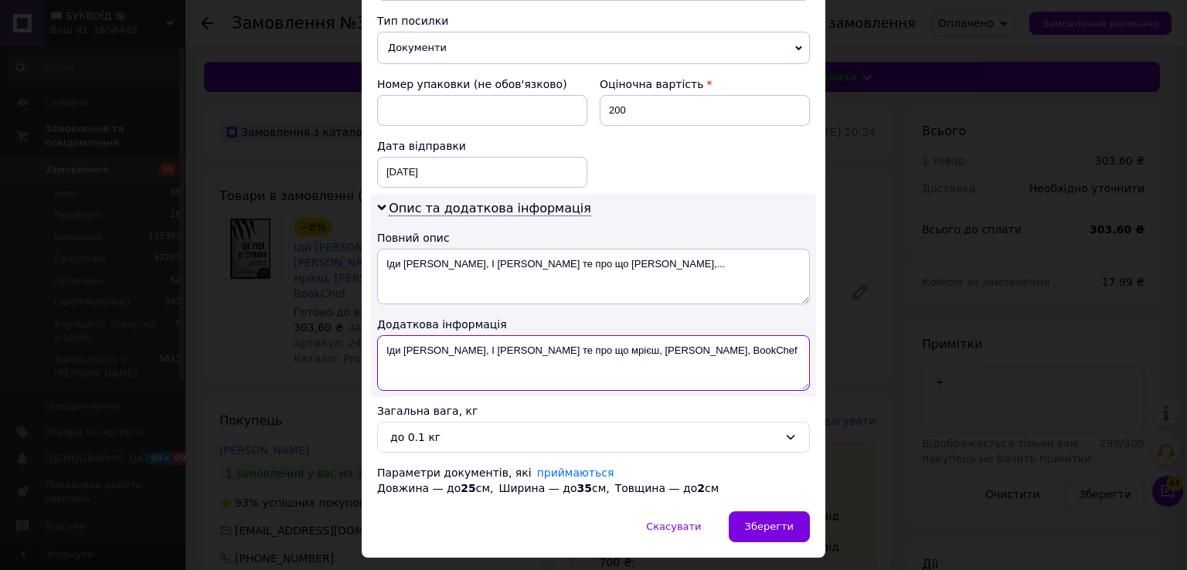
click at [377, 338] on textarea "Іди туди де страшно, І матимеш те про що мрієш, Джим Ловлесс, BookChef" at bounding box center [593, 363] width 433 height 56
paste textarea "247486"
click at [377, 340] on textarea "247486 Іди туди де страшно, І матимеш те про що мрієш, Джим Ловлесс, BookChef" at bounding box center [593, 363] width 433 height 56
type textarea "ОПЛ 247486 Іди туди де страшно, І матимеш те про що мрієш, Джим Ловлесс, BookCh…"
click at [495, 430] on div "до 0.1 кг" at bounding box center [584, 437] width 388 height 17
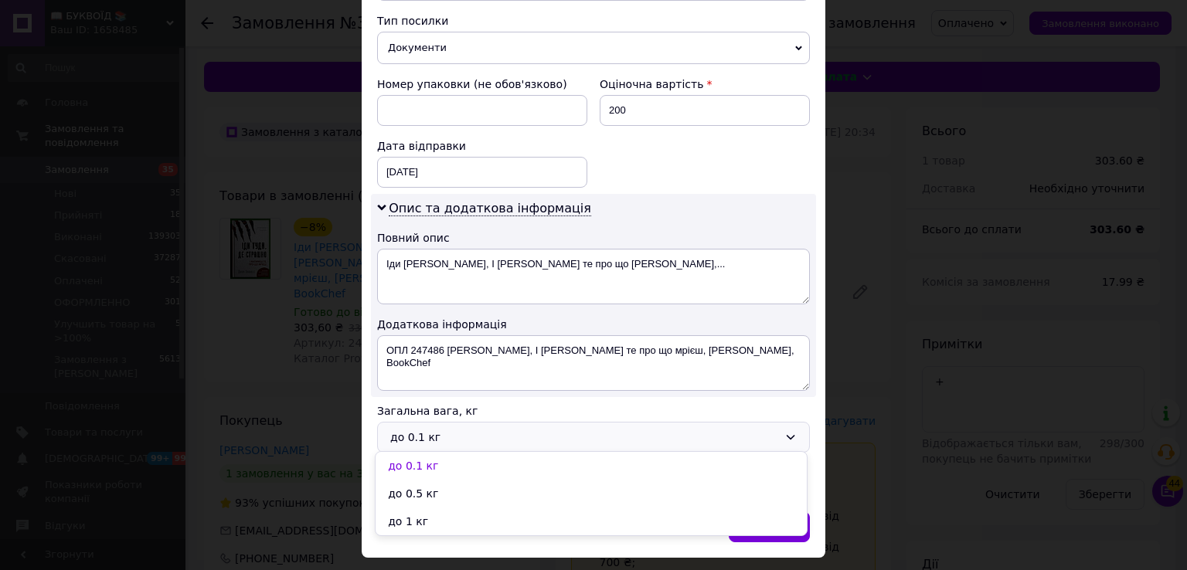
drag, startPoint x: 444, startPoint y: 525, endPoint x: 631, endPoint y: 525, distance: 187.0
click at [444, 523] on li "до 1 кг" at bounding box center [591, 522] width 431 height 28
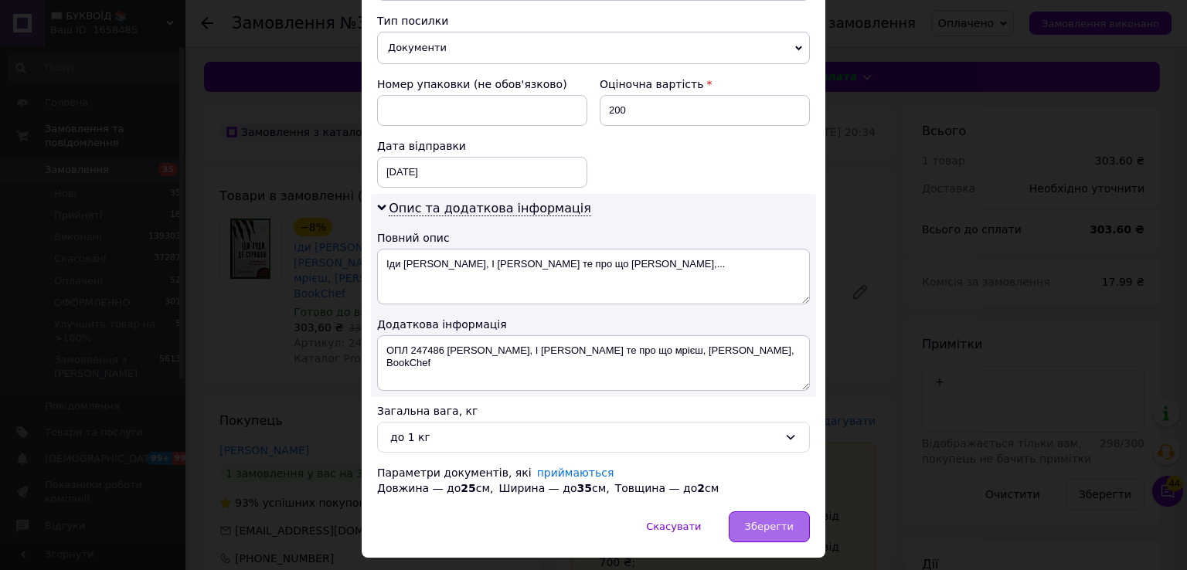
click at [754, 525] on span "Зберегти" at bounding box center [769, 527] width 49 height 12
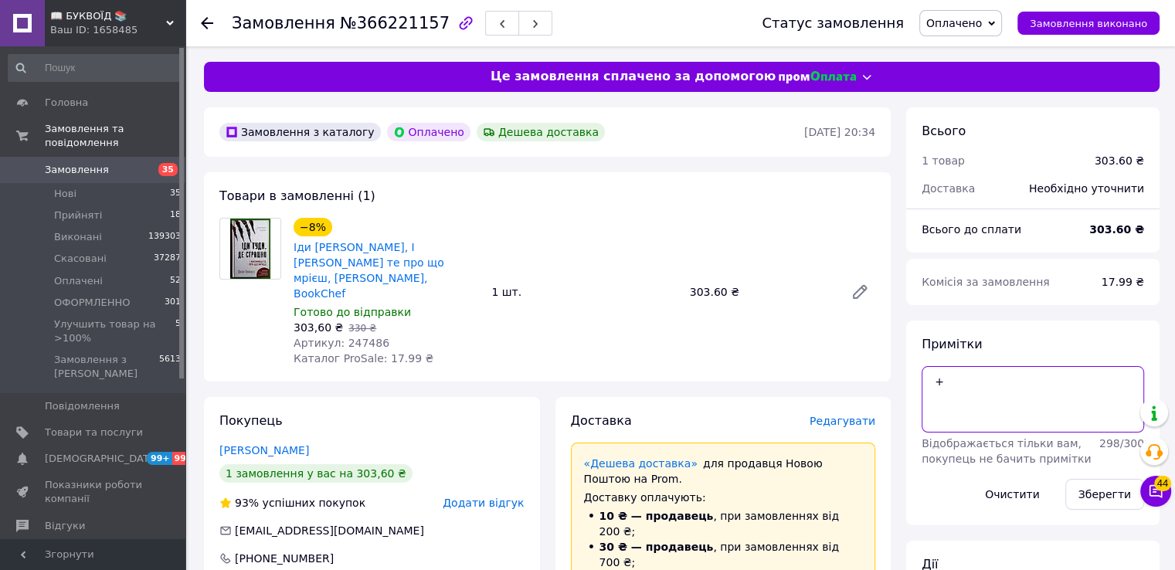
click at [955, 380] on textarea "+" at bounding box center [1033, 399] width 223 height 66
type textarea "+[PERSON_NAME]"
click at [1111, 491] on button "Зберегти" at bounding box center [1105, 494] width 79 height 31
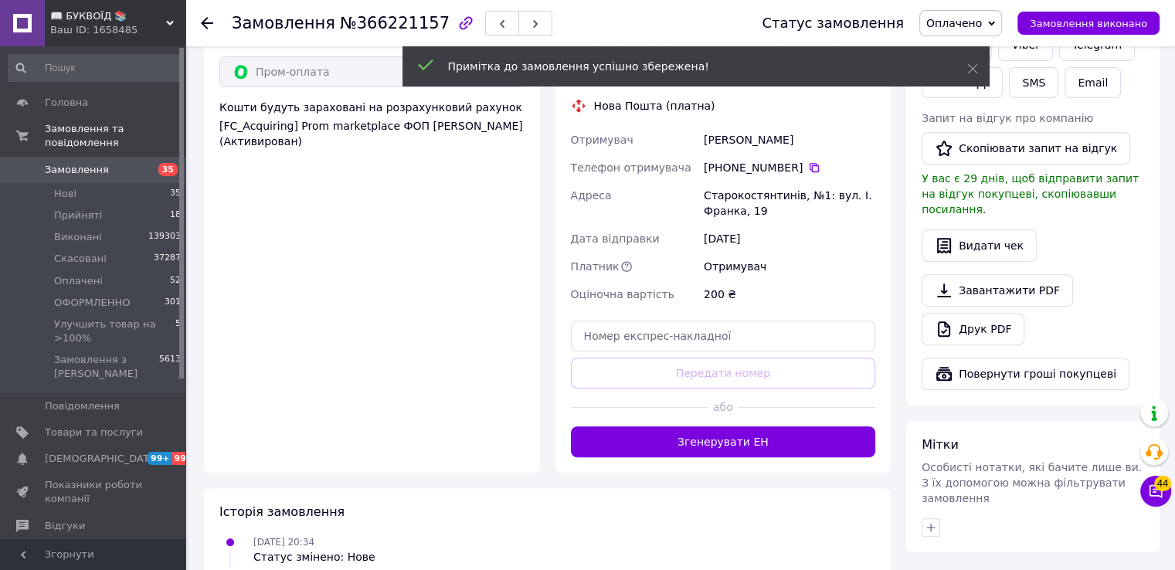
click at [801, 427] on button "Згенерувати ЕН" at bounding box center [723, 442] width 305 height 31
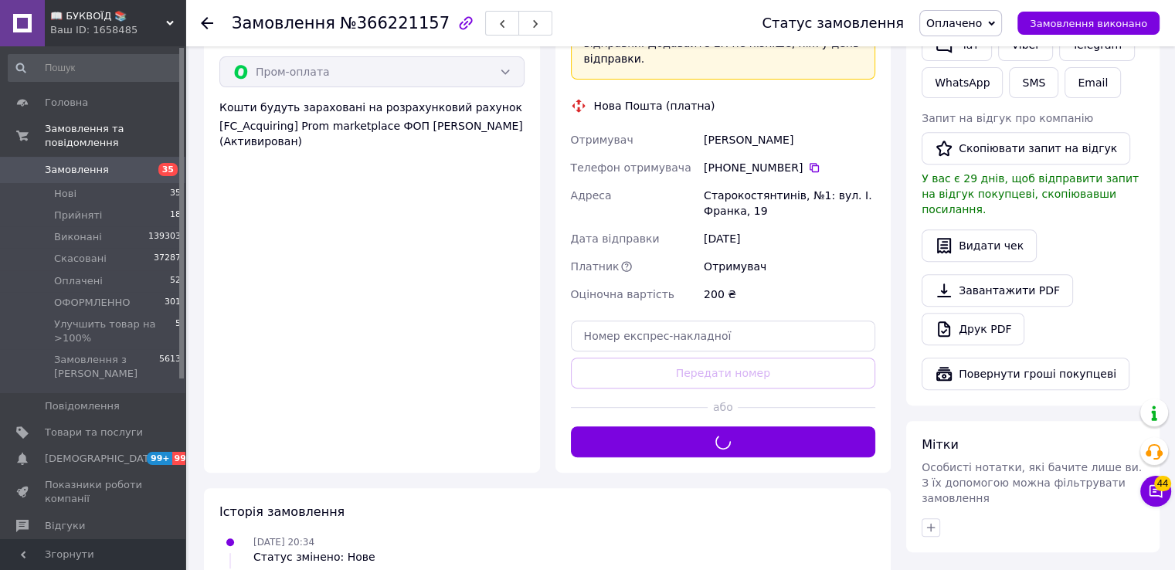
drag, startPoint x: 986, startPoint y: 18, endPoint x: 986, endPoint y: 47, distance: 29.4
click at [982, 19] on span "Оплачено" at bounding box center [955, 23] width 56 height 12
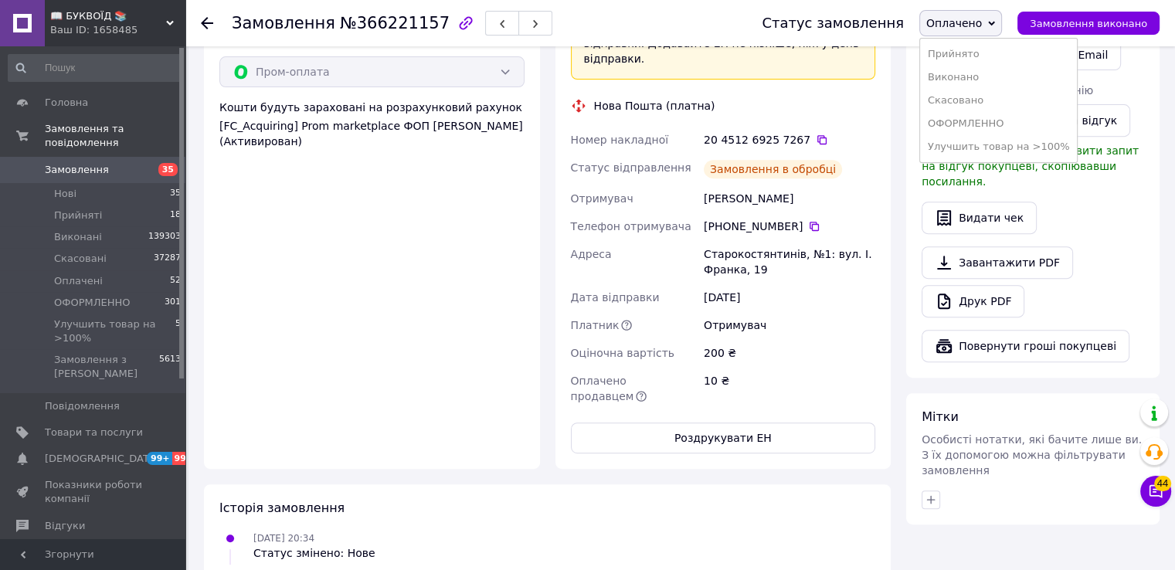
click at [982, 127] on li "ОФОРМЛЕННО" at bounding box center [999, 123] width 158 height 23
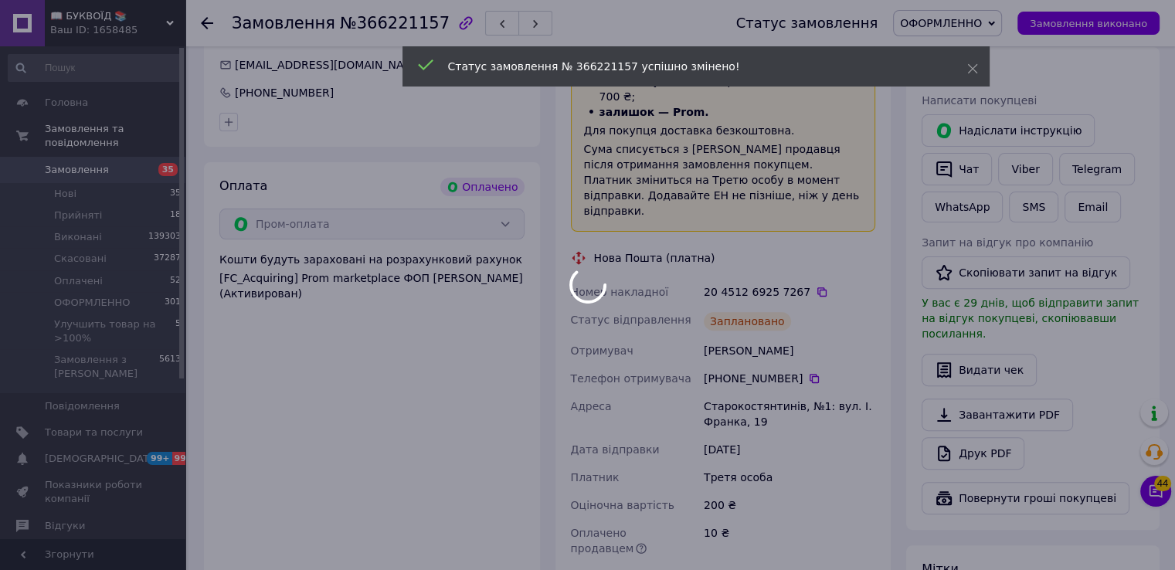
scroll to position [464, 0]
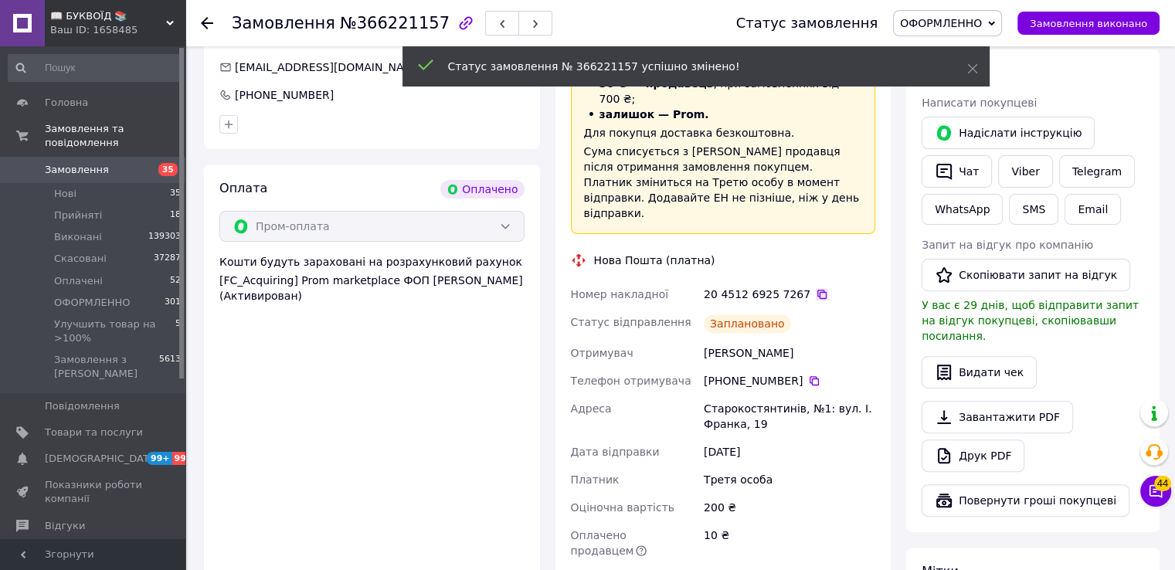
click at [816, 288] on icon at bounding box center [822, 294] width 12 height 12
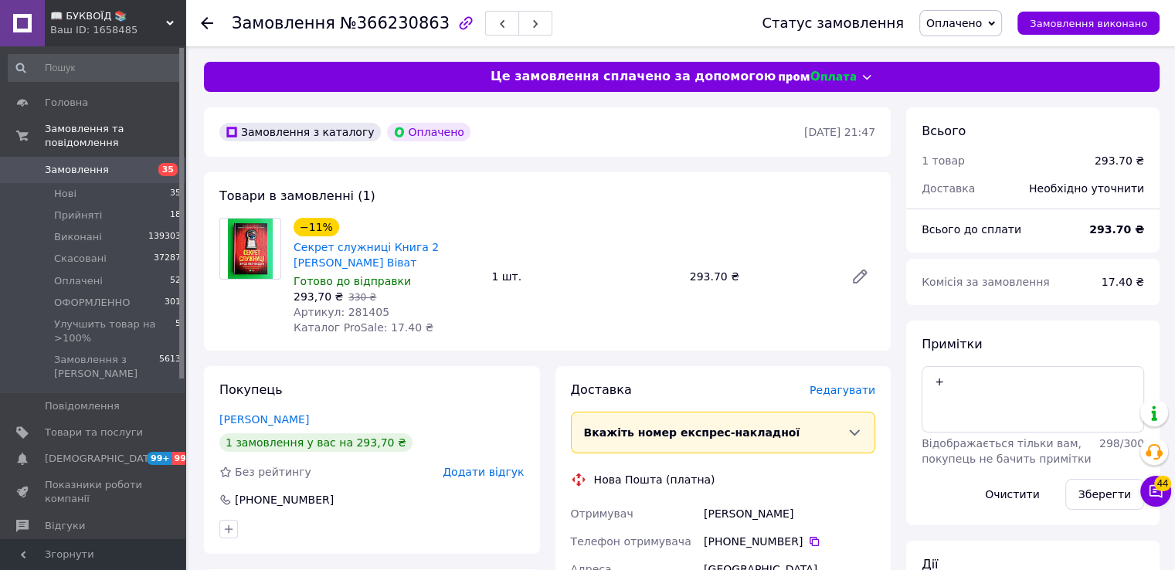
drag, startPoint x: 1097, startPoint y: 556, endPoint x: 1171, endPoint y: 542, distance: 74.6
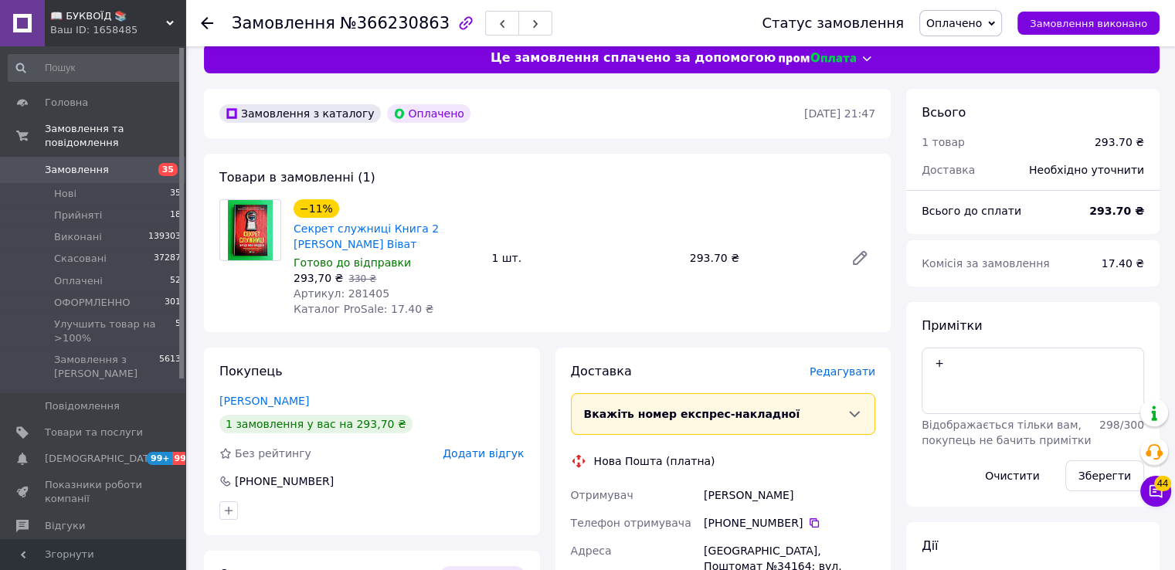
scroll to position [232, 0]
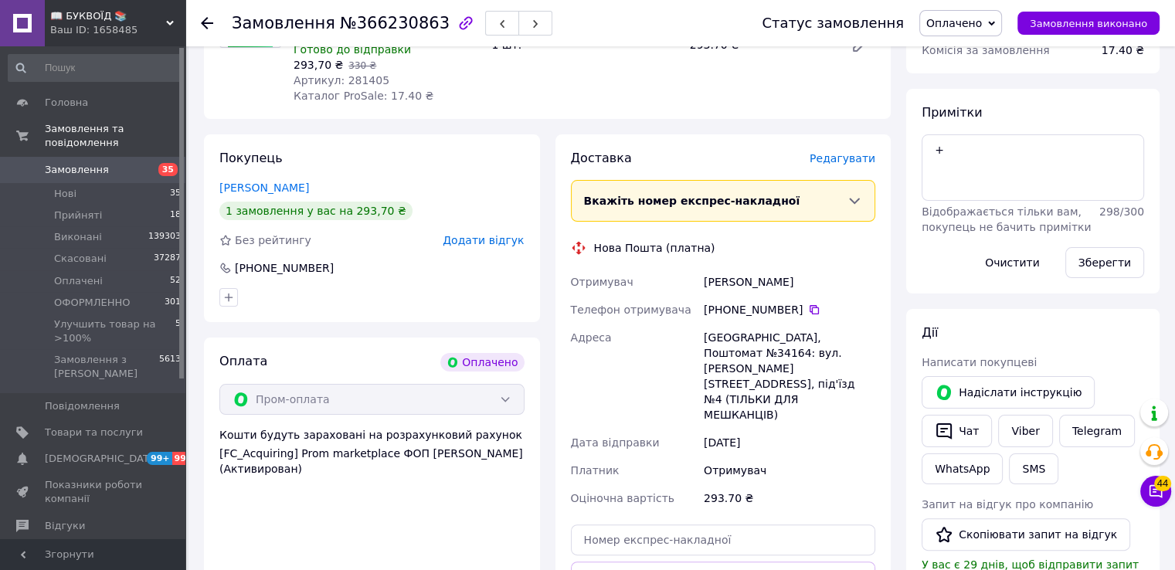
drag, startPoint x: 802, startPoint y: 311, endPoint x: 777, endPoint y: 313, distance: 24.8
click at [795, 311] on div "[PHONE_NUMBER]" at bounding box center [790, 309] width 172 height 15
drag, startPoint x: 869, startPoint y: 250, endPoint x: 808, endPoint y: 295, distance: 75.1
click at [866, 253] on div "Нова Пошта (платна)" at bounding box center [723, 247] width 313 height 15
click at [808, 316] on icon at bounding box center [814, 310] width 12 height 12
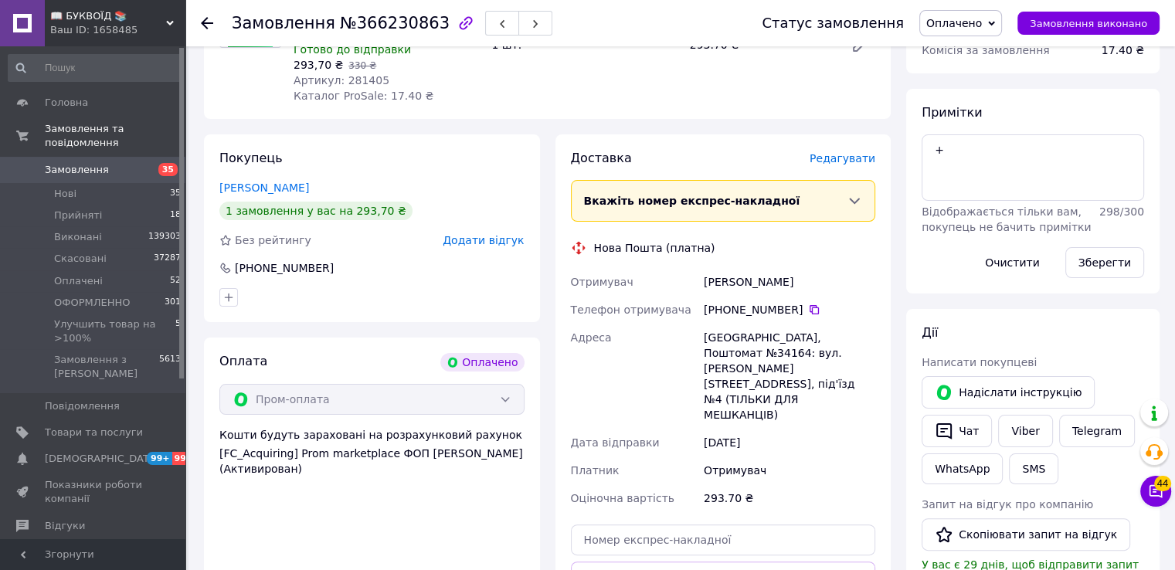
click at [854, 264] on div "Доставка [PERSON_NAME] Вкажіть номер експрес-накладної Обов'язково введіть номе…" at bounding box center [723, 406] width 305 height 512
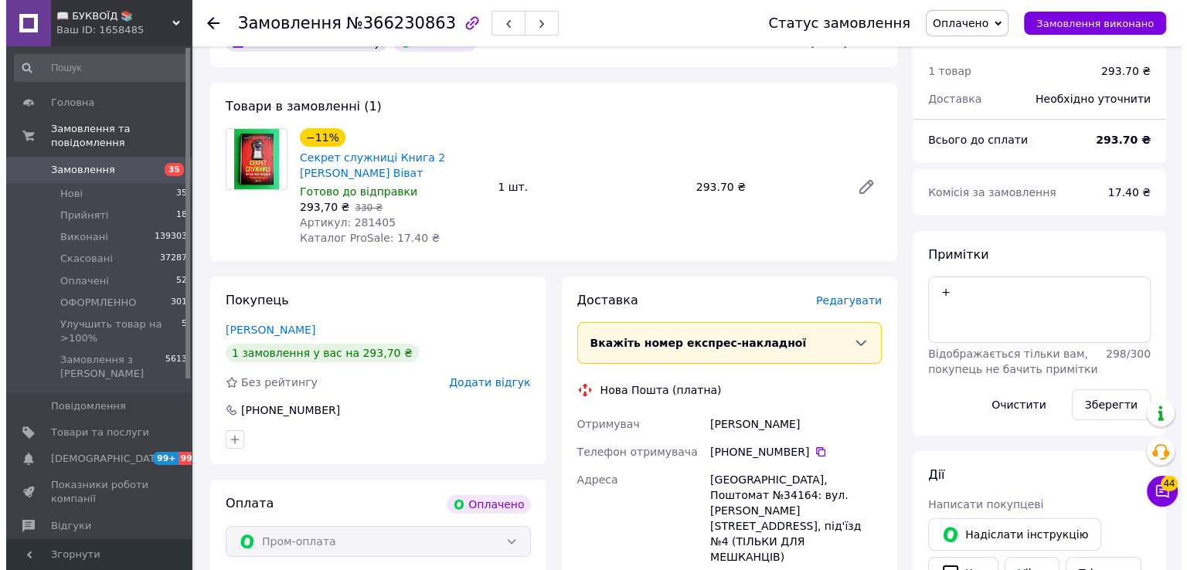
scroll to position [0, 0]
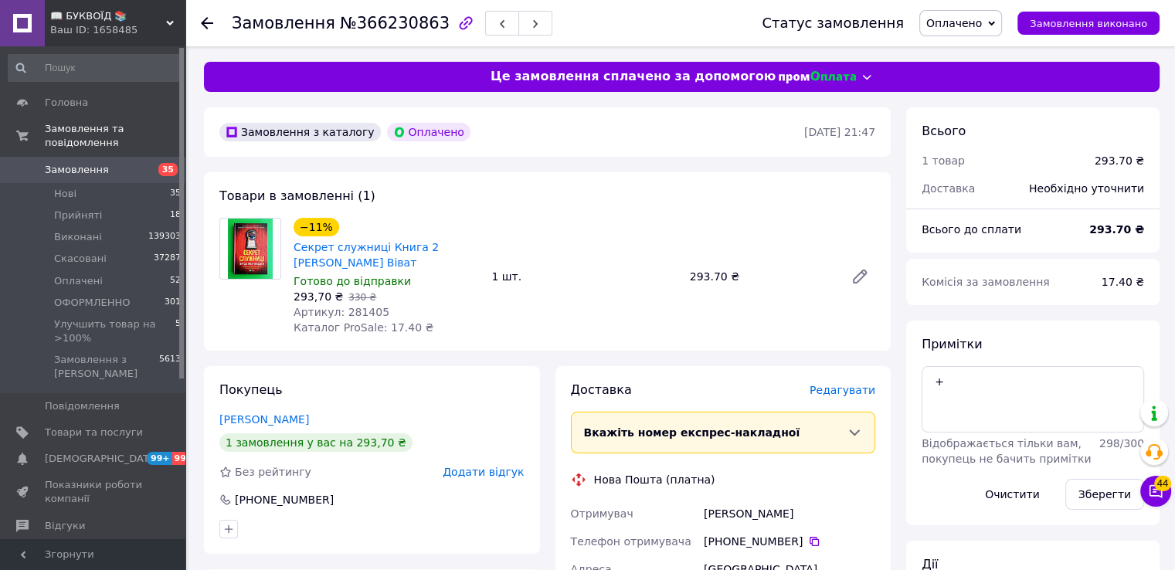
drag, startPoint x: 365, startPoint y: 257, endPoint x: 291, endPoint y: 247, distance: 74.2
click at [292, 247] on div "Секрет служниці Книга 2 Фріда Мак-Фадден Віват" at bounding box center [386, 255] width 189 height 34
copy link "Секрет служниці Книга 2 Фріда Мак-Фадден Віват"
drag, startPoint x: 849, startPoint y: 322, endPoint x: 718, endPoint y: 308, distance: 131.4
click at [849, 322] on div "−11% Секрет служниці Книга 2 Фріда Мак-Фадден Віват Готово до відправки 293,70 …" at bounding box center [584, 277] width 594 height 124
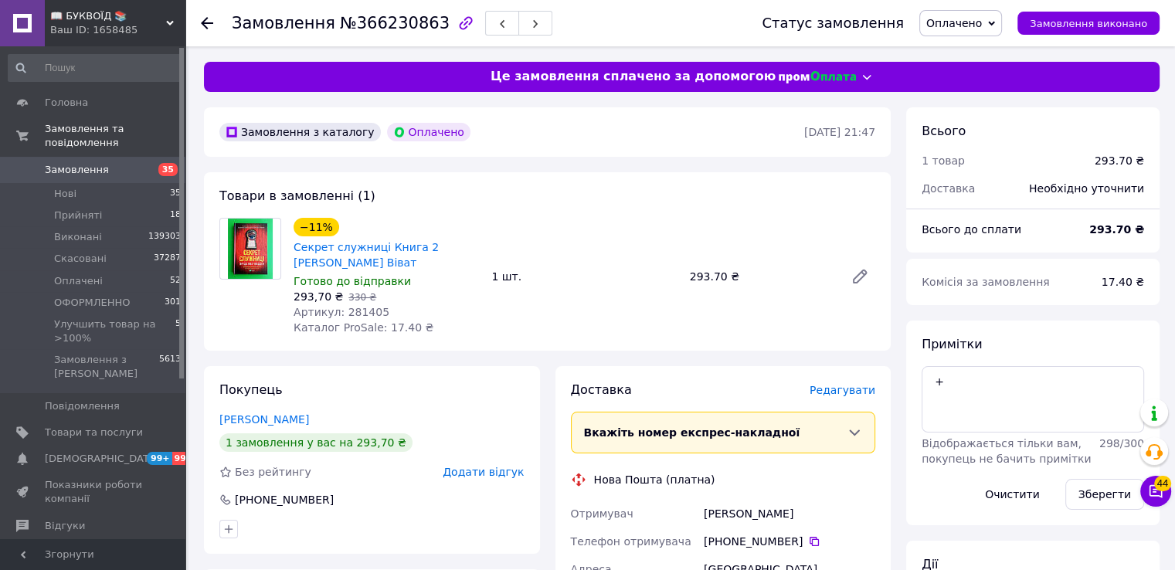
click at [362, 312] on span "Артикул: 281405" at bounding box center [342, 312] width 96 height 12
copy span "281405"
click at [850, 393] on span "Редагувати" at bounding box center [843, 390] width 66 height 12
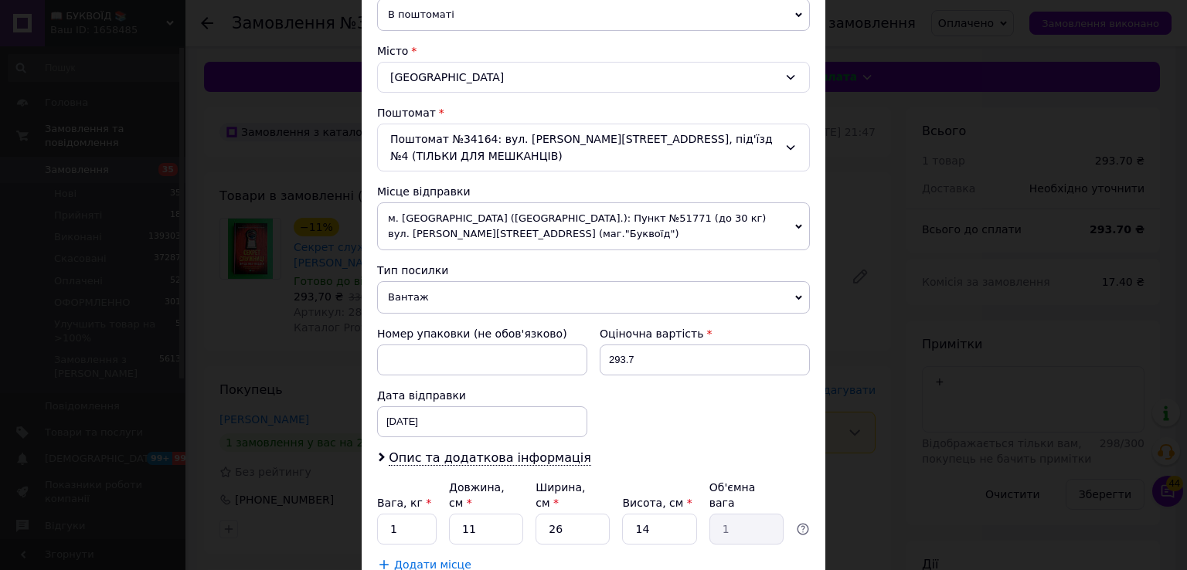
scroll to position [386, 0]
click at [452, 328] on div "Номер упаковки (не обов'язково)" at bounding box center [482, 332] width 210 height 15
click at [454, 298] on span "Вантаж" at bounding box center [593, 297] width 433 height 32
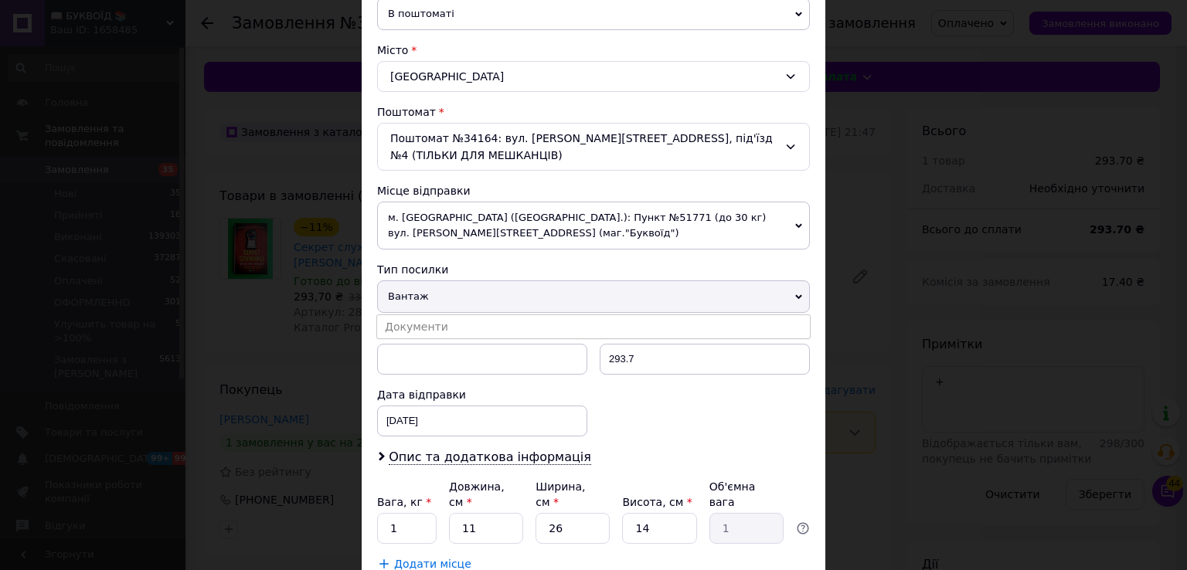
drag, startPoint x: 455, startPoint y: 326, endPoint x: 601, endPoint y: 366, distance: 151.5
click at [464, 328] on li "Документи" at bounding box center [593, 326] width 433 height 23
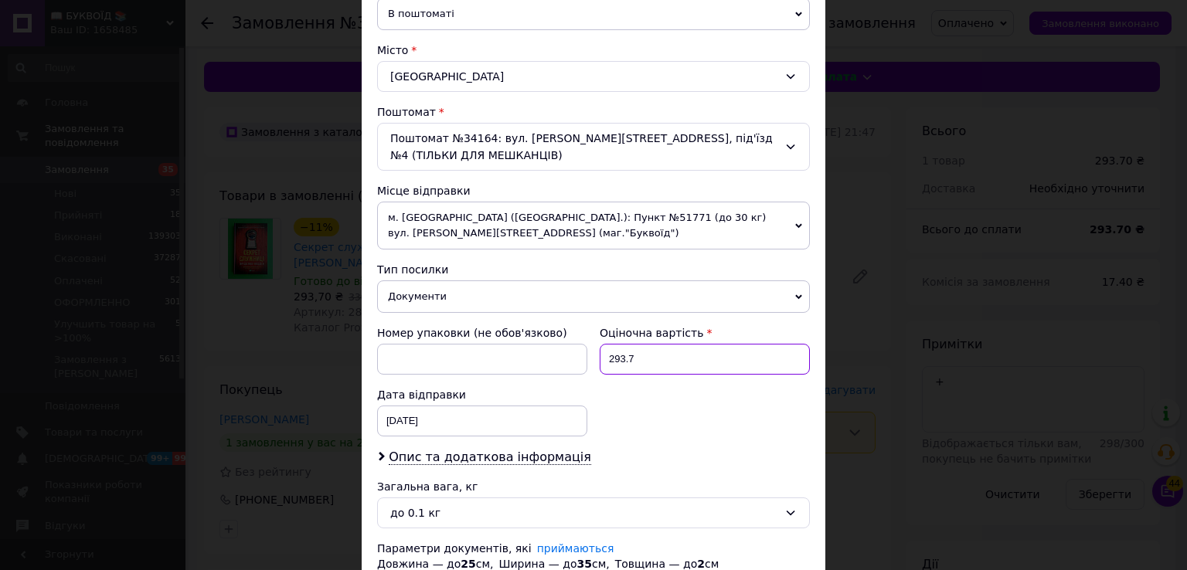
drag, startPoint x: 659, startPoint y: 365, endPoint x: 612, endPoint y: 359, distance: 47.4
click at [612, 359] on input "293.7" at bounding box center [705, 359] width 210 height 31
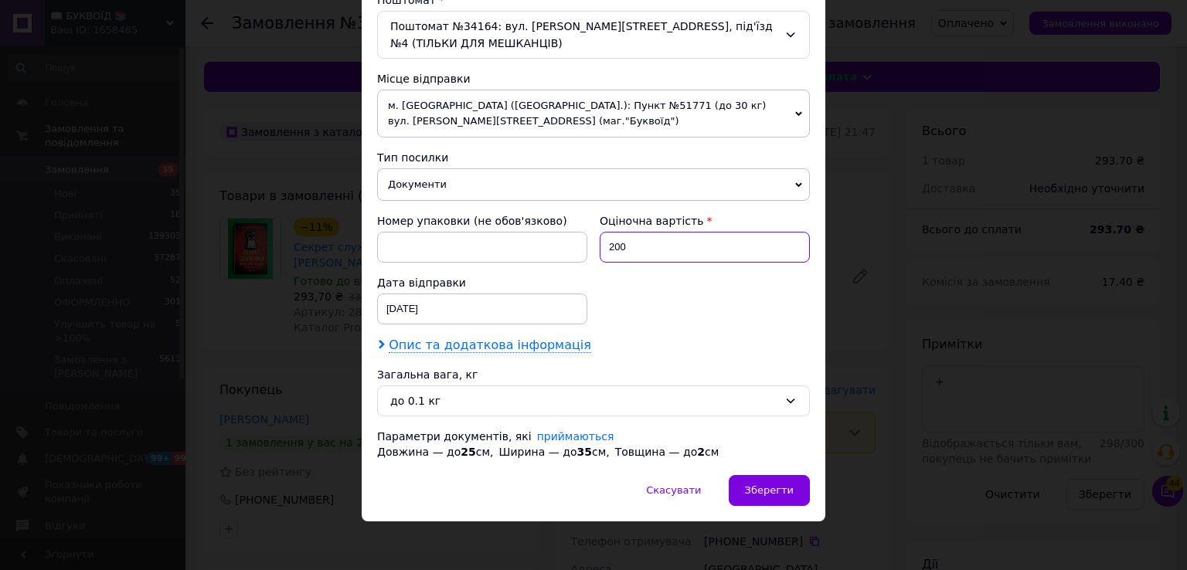
scroll to position [500, 0]
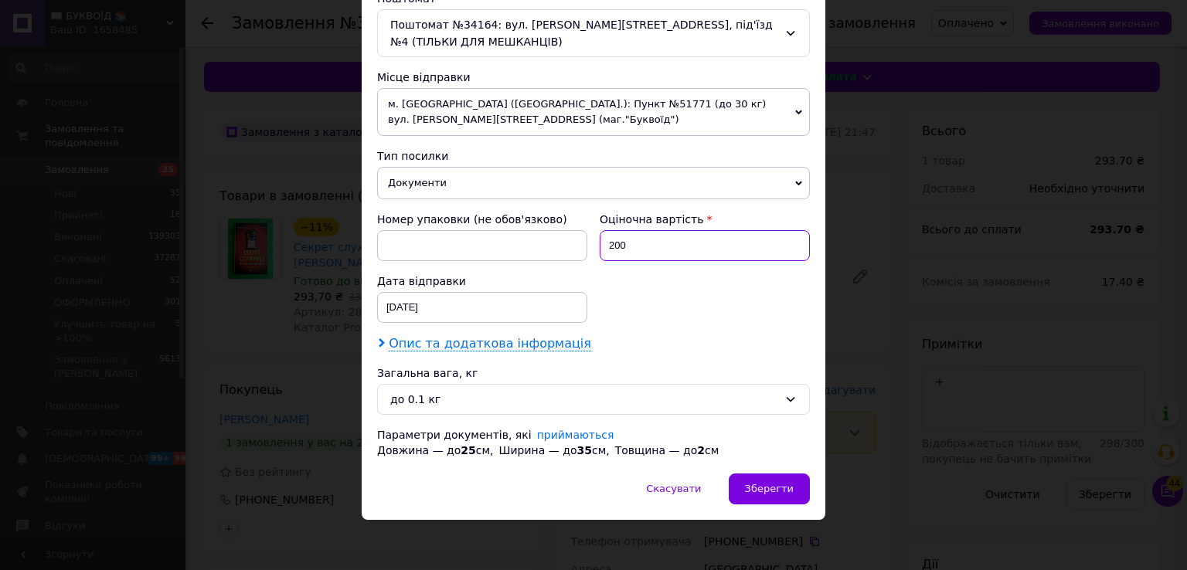
type input "200"
click at [515, 342] on span "Опис та додаткова інформація" at bounding box center [490, 343] width 202 height 15
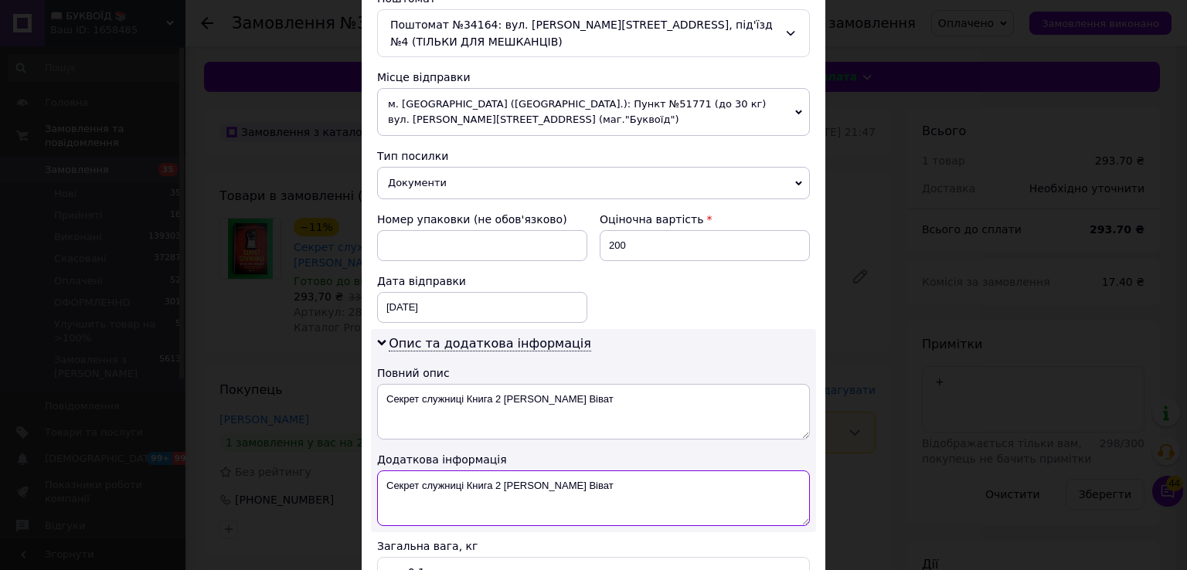
click at [386, 476] on textarea "Секрет служниці Книга 2 [PERSON_NAME] Віват" at bounding box center [593, 499] width 433 height 56
paste textarea "281405"
click at [383, 479] on textarea "281405 Секрет служниці Книга 2 Фріда Мак-Фадден Віват" at bounding box center [593, 499] width 433 height 56
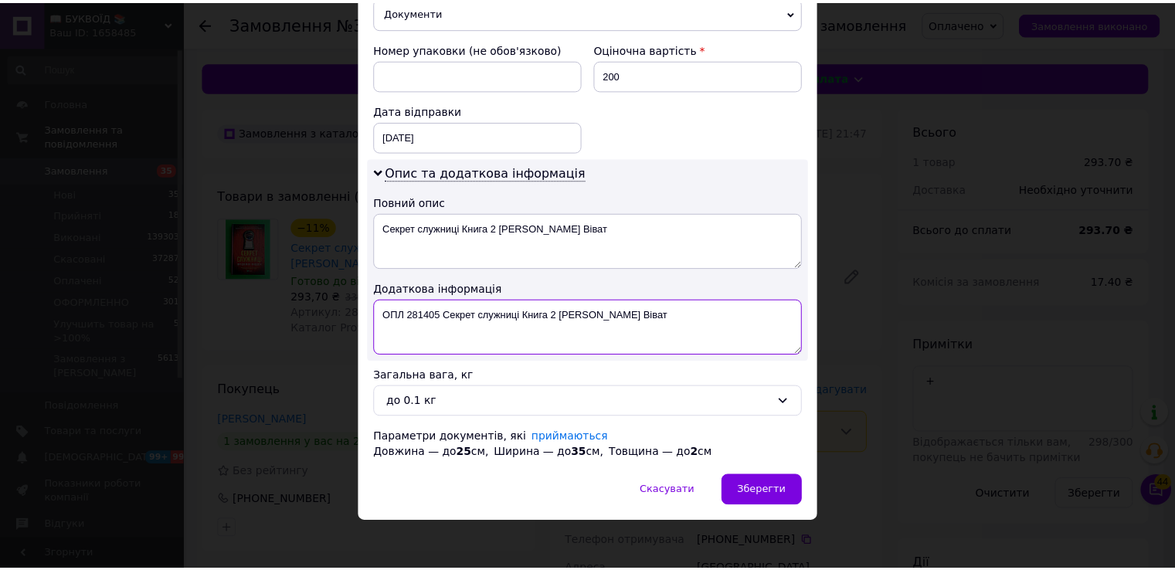
scroll to position [672, 0]
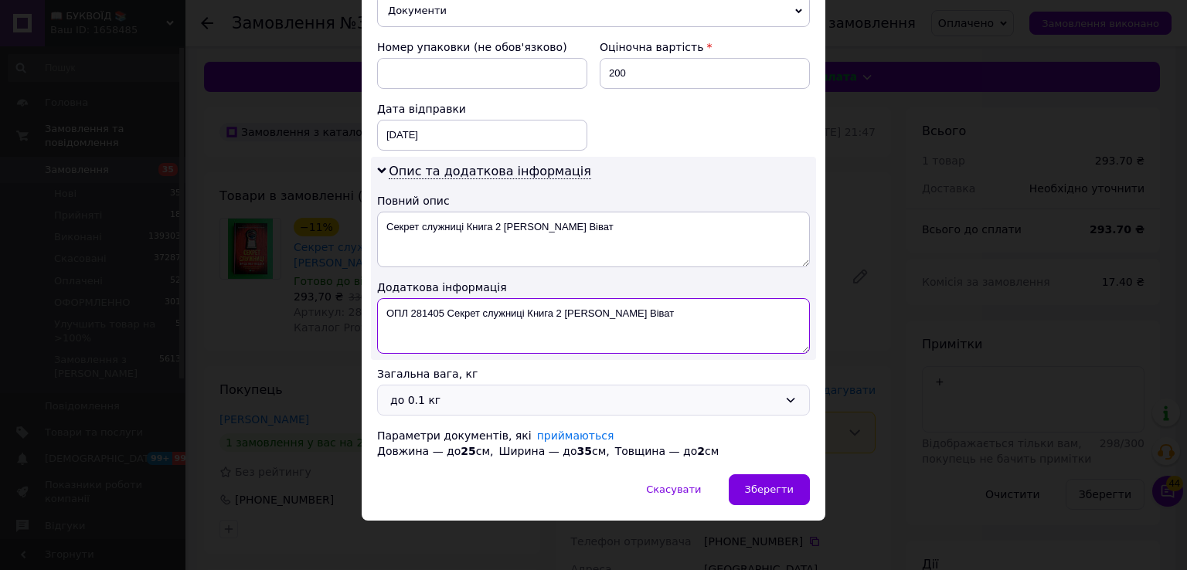
type textarea "ОПЛ 281405 Секрет служниці Книга 2 Фріда Мак-Фадден Віват"
click at [445, 397] on div "до 0.1 кг" at bounding box center [584, 400] width 388 height 17
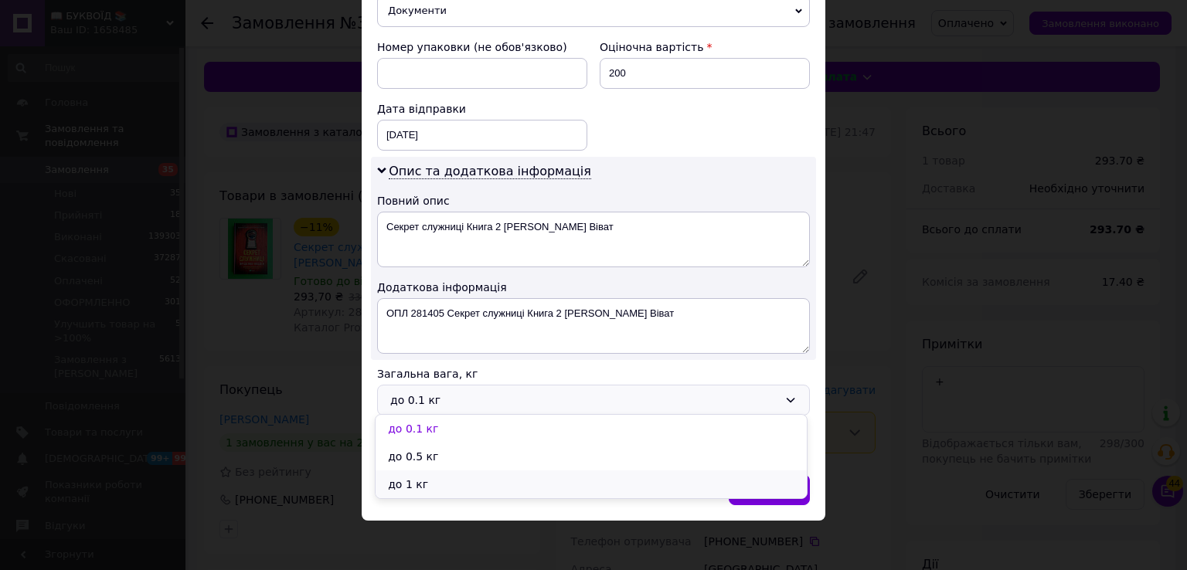
drag, startPoint x: 428, startPoint y: 489, endPoint x: 437, endPoint y: 489, distance: 9.3
click at [429, 489] on li "до 1 кг" at bounding box center [591, 485] width 431 height 28
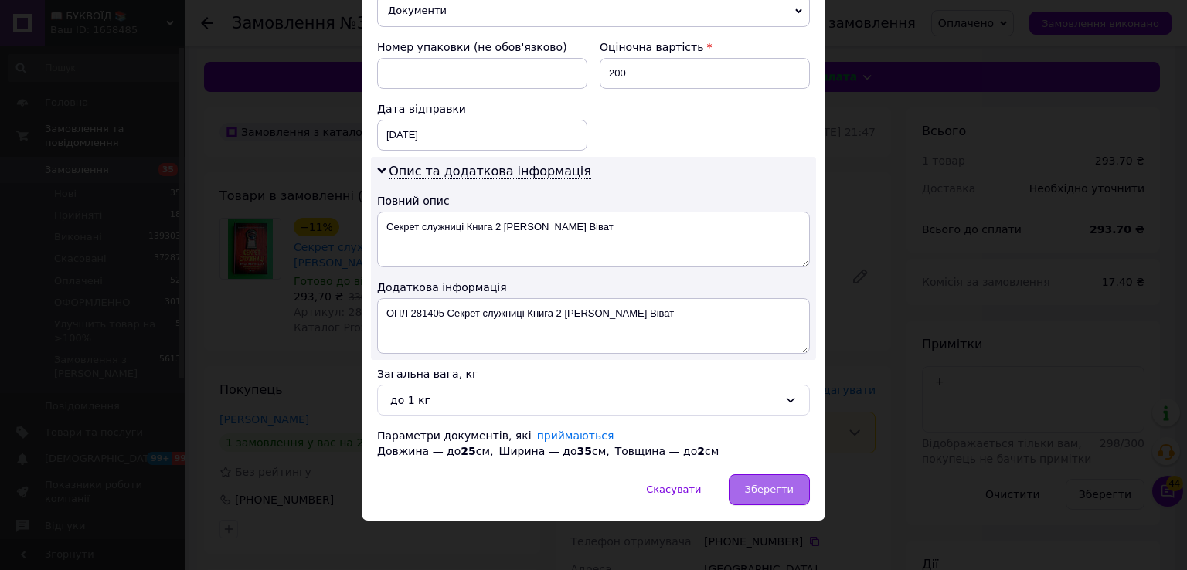
click at [786, 490] on span "Зберегти" at bounding box center [769, 490] width 49 height 12
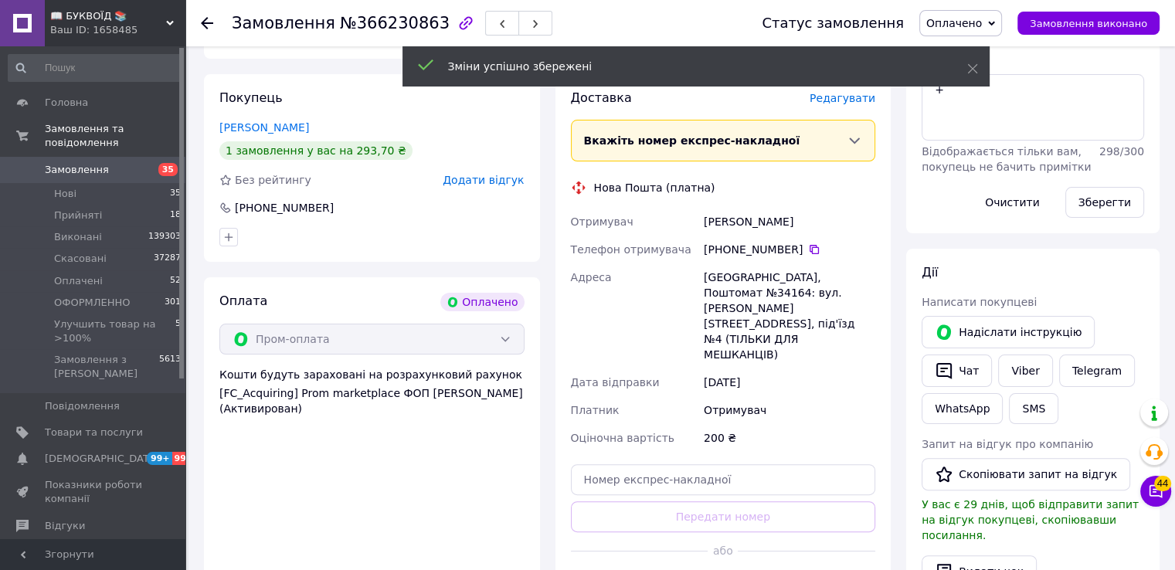
scroll to position [309, 0]
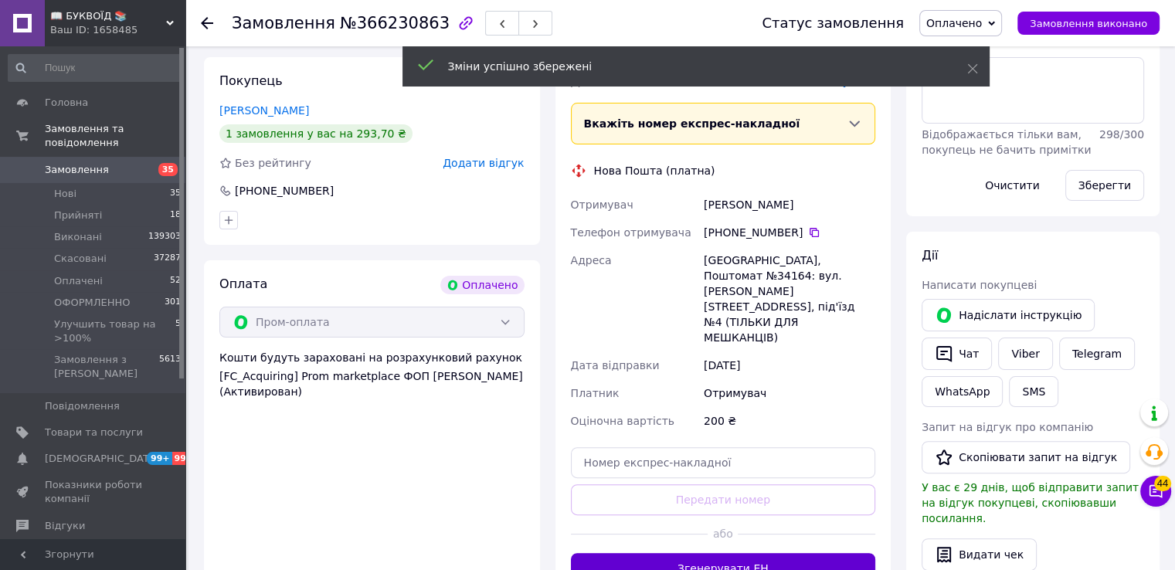
click at [763, 553] on button "Згенерувати ЕН" at bounding box center [723, 568] width 305 height 31
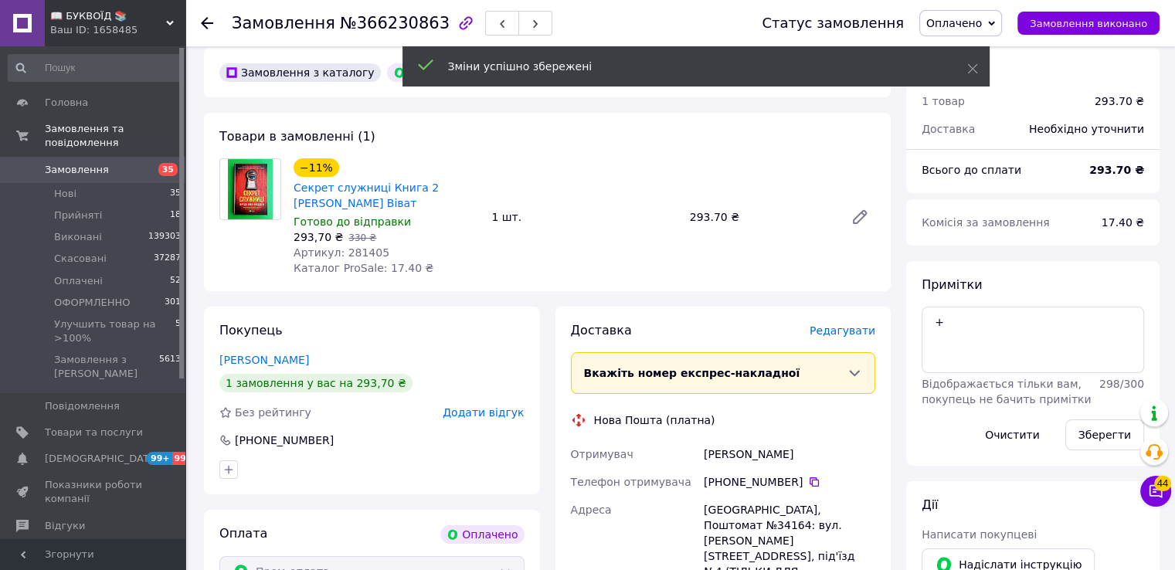
scroll to position [0, 0]
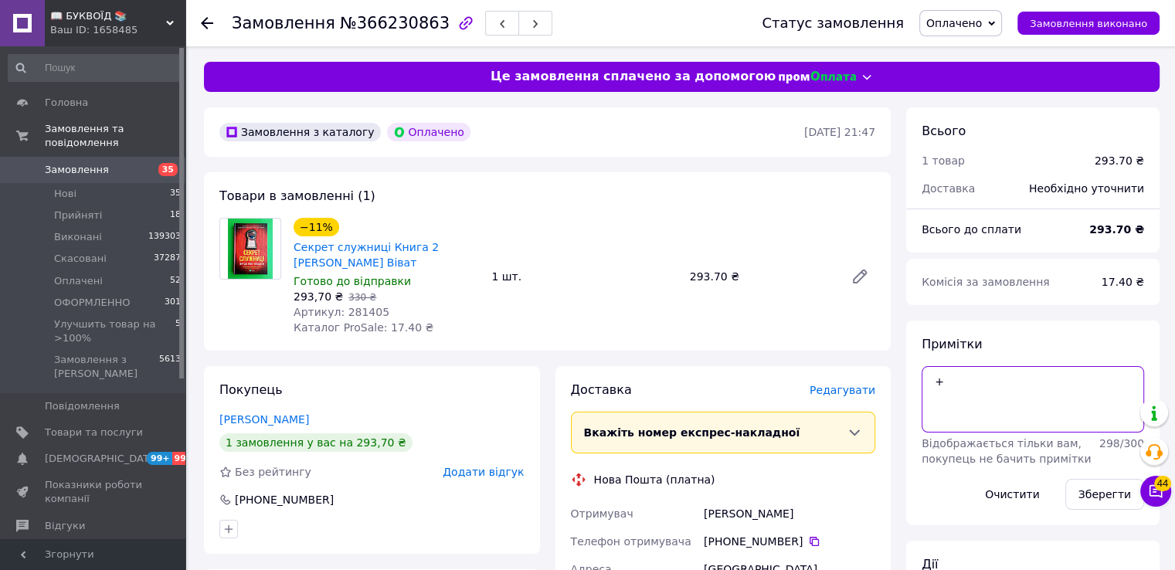
click at [970, 379] on textarea "+" at bounding box center [1033, 399] width 223 height 66
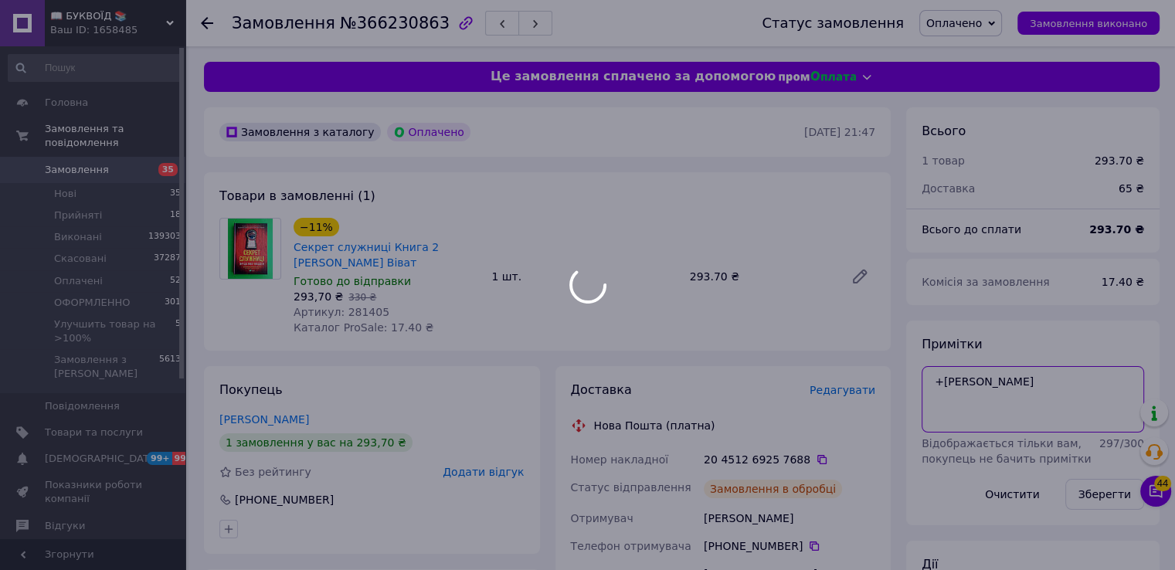
type textarea "+І"
click at [1104, 495] on div at bounding box center [587, 285] width 1175 height 570
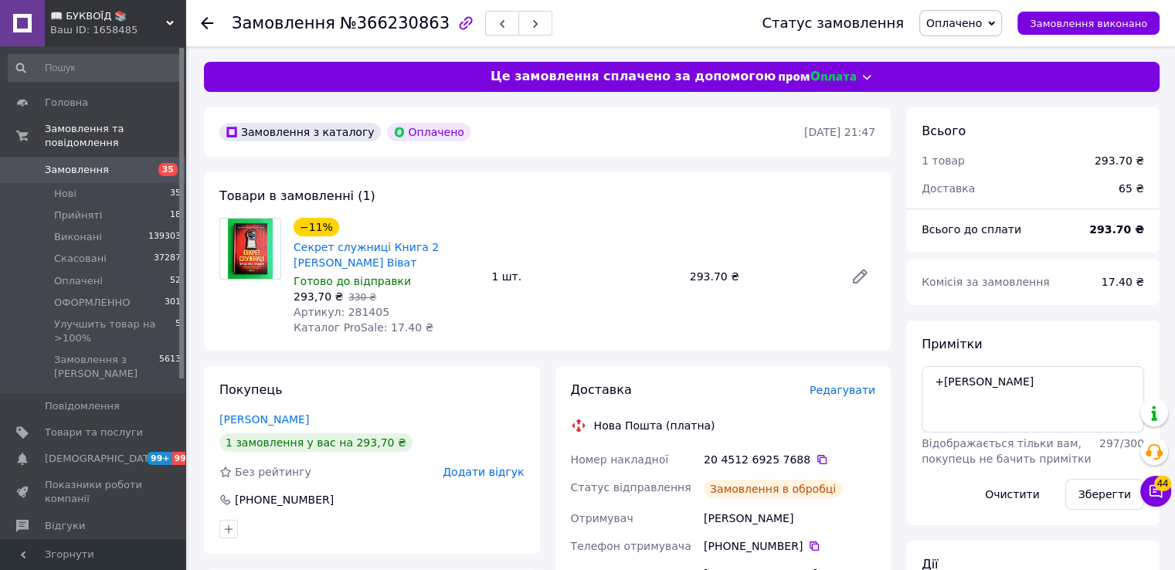
click at [1104, 495] on button "Зберегти" at bounding box center [1105, 494] width 79 height 31
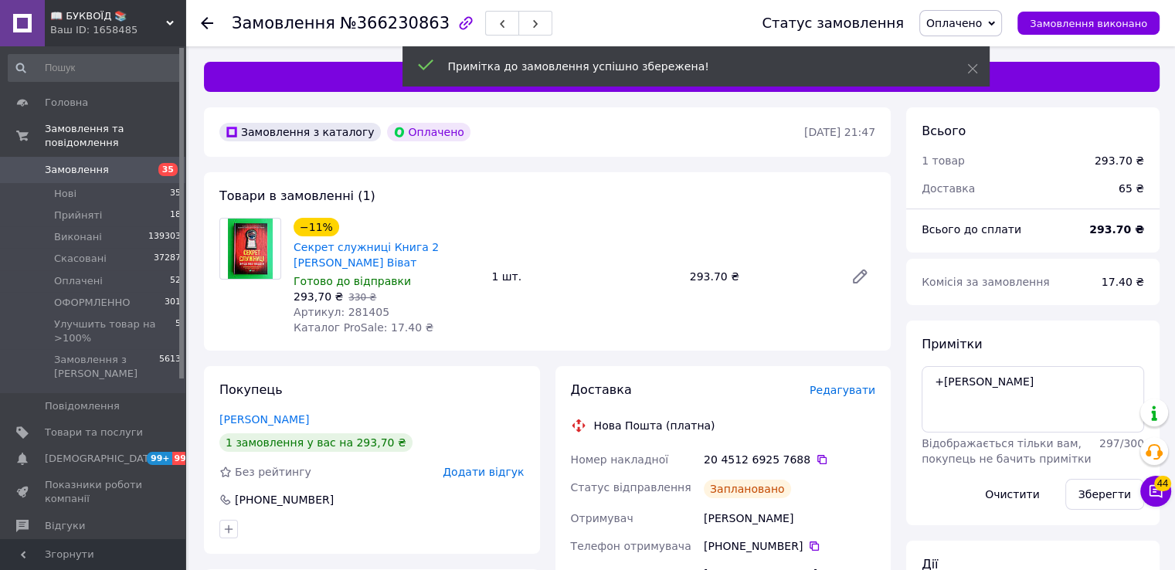
click at [971, 22] on span "Оплачено" at bounding box center [955, 23] width 56 height 12
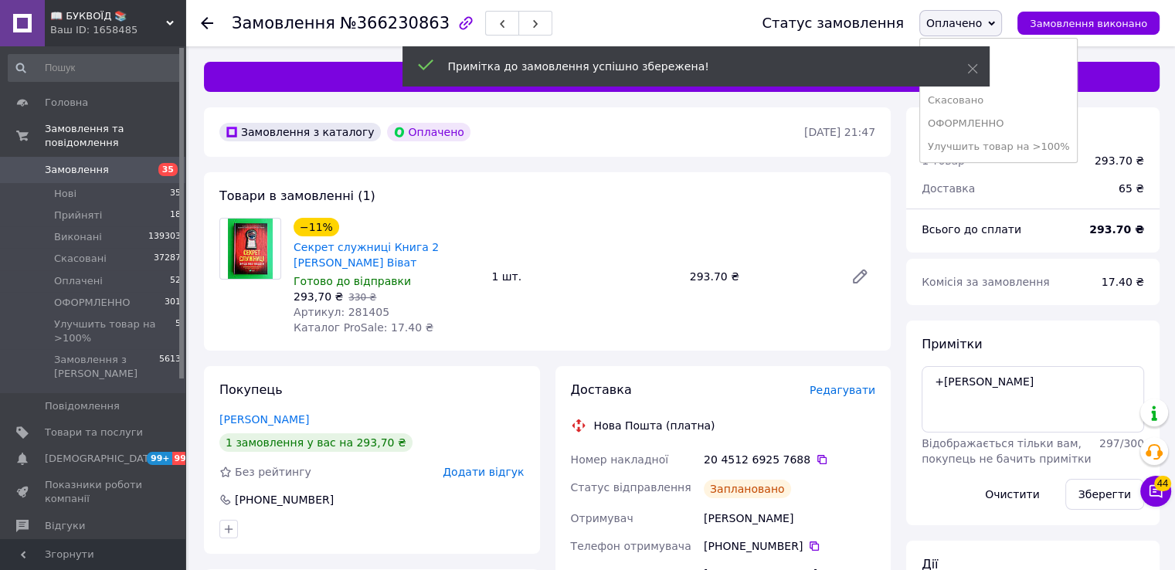
click at [985, 124] on li "ОФОРМЛЕННО" at bounding box center [999, 123] width 158 height 23
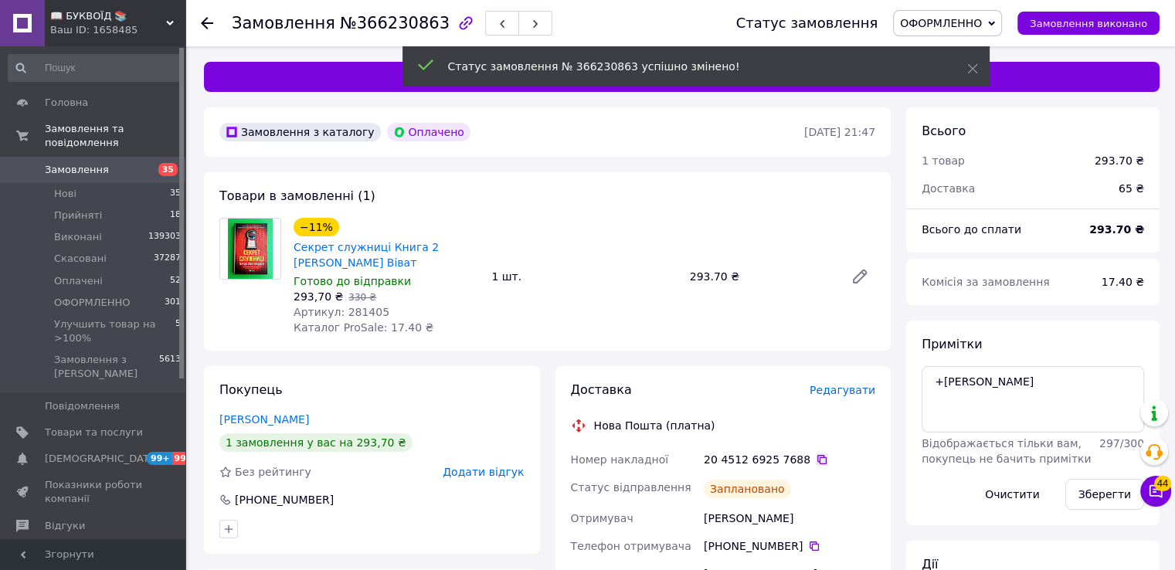
click at [818, 458] on icon at bounding box center [822, 459] width 9 height 9
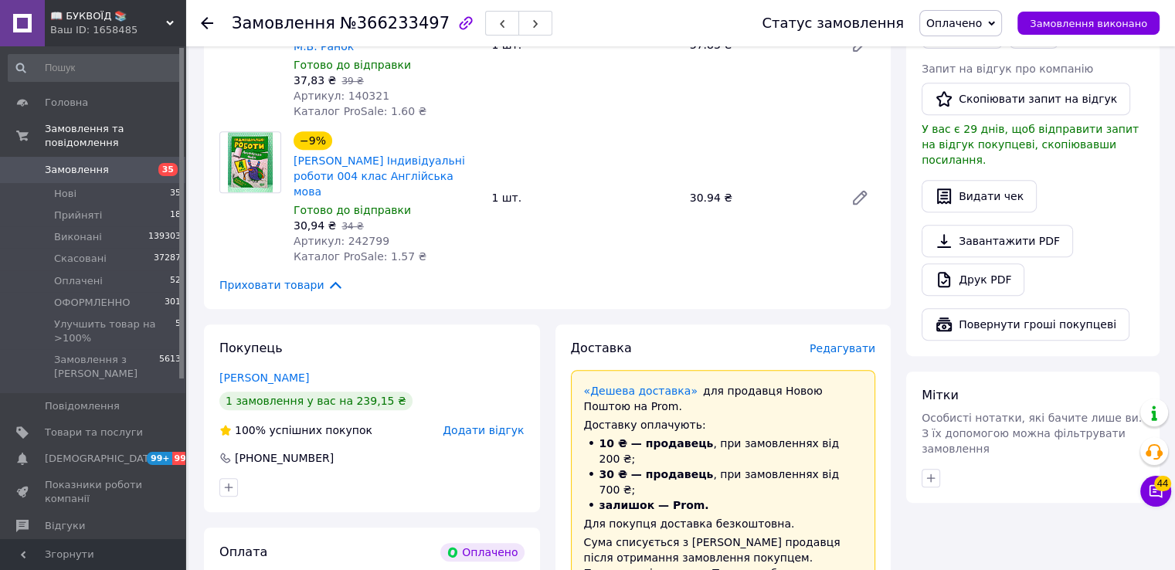
scroll to position [711, 0]
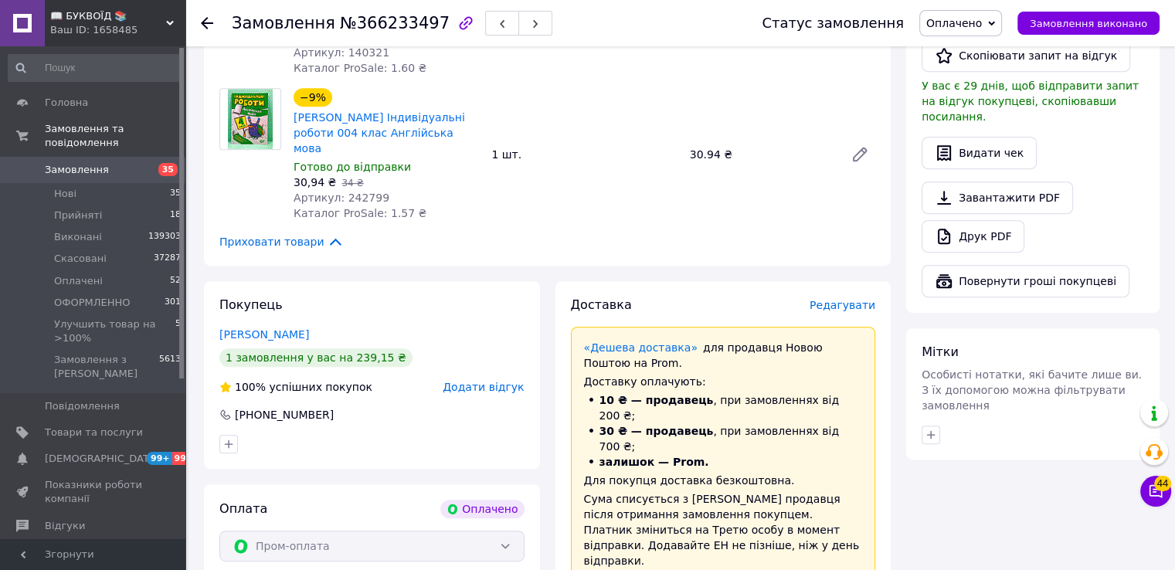
click at [862, 233] on div "Приховати товари" at bounding box center [547, 241] width 656 height 17
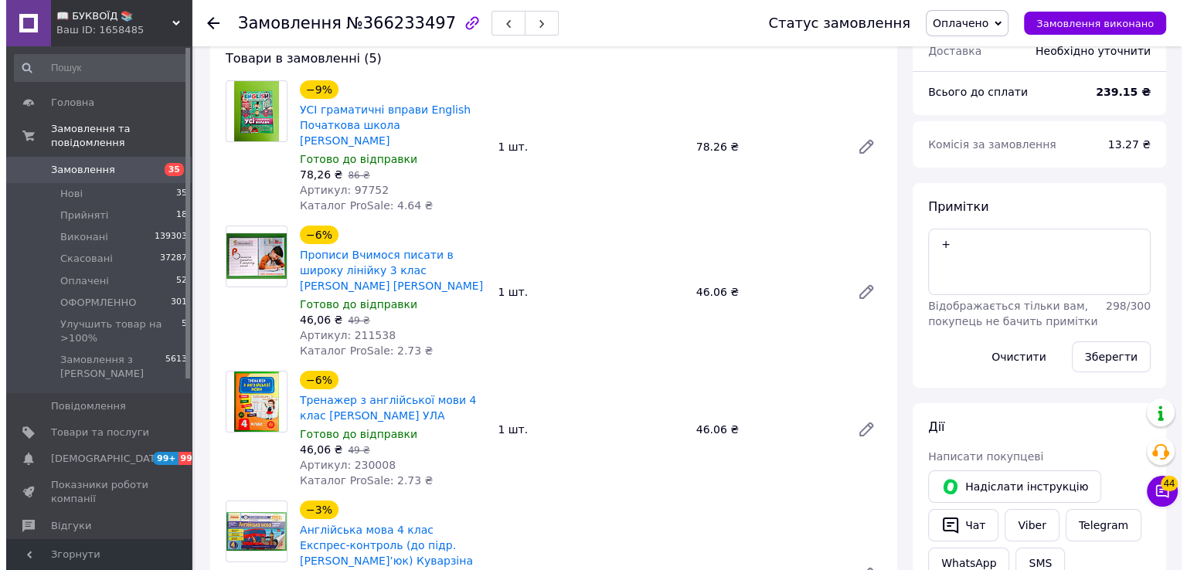
scroll to position [464, 0]
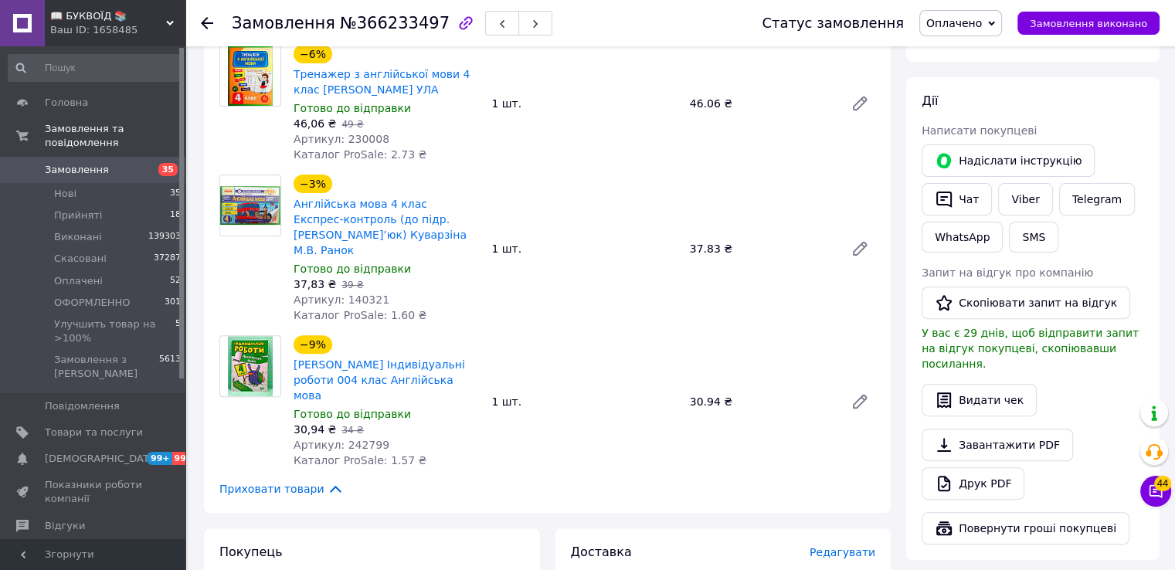
click at [854, 415] on div "Товари в замовленні (5) −9% УСІ граматичні вправи English Початкова школа [PERS…" at bounding box center [547, 111] width 687 height 805
click at [854, 546] on span "Редагувати" at bounding box center [843, 552] width 66 height 12
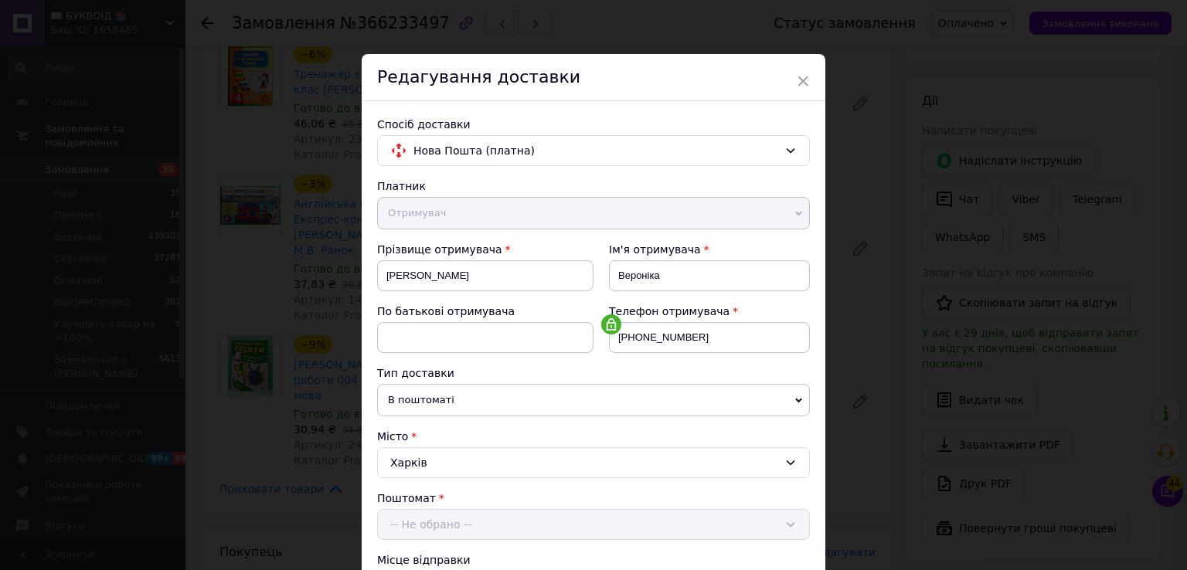
scroll to position [386, 0]
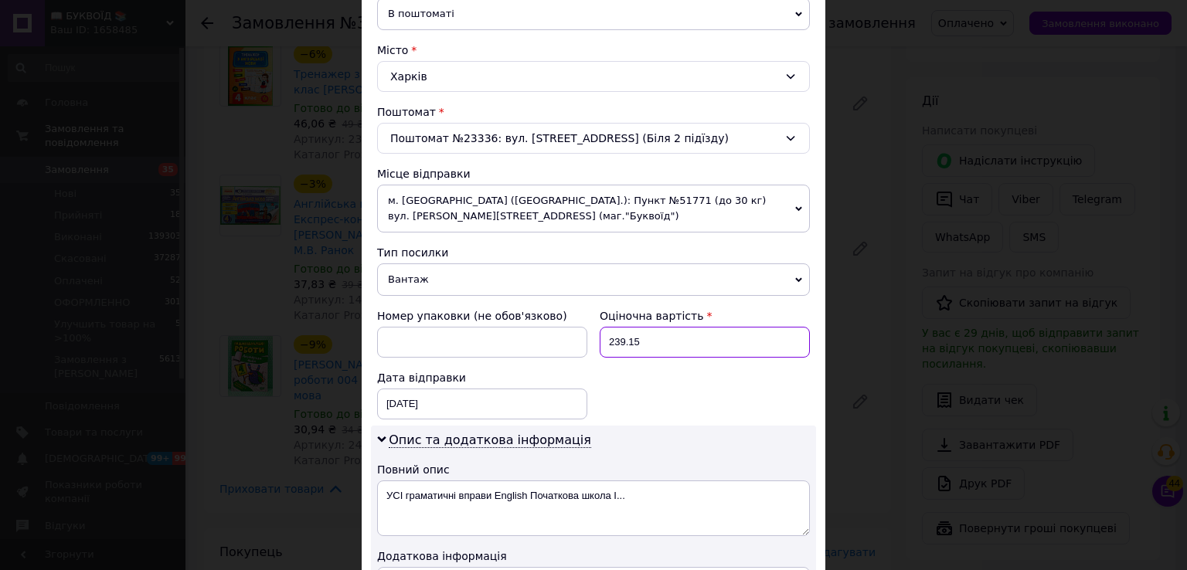
drag, startPoint x: 628, startPoint y: 341, endPoint x: 620, endPoint y: 339, distance: 8.6
click at [620, 339] on input "239.15" at bounding box center [705, 342] width 210 height 31
type input "2"
type input "200"
click at [614, 281] on span "Вантаж" at bounding box center [593, 280] width 433 height 32
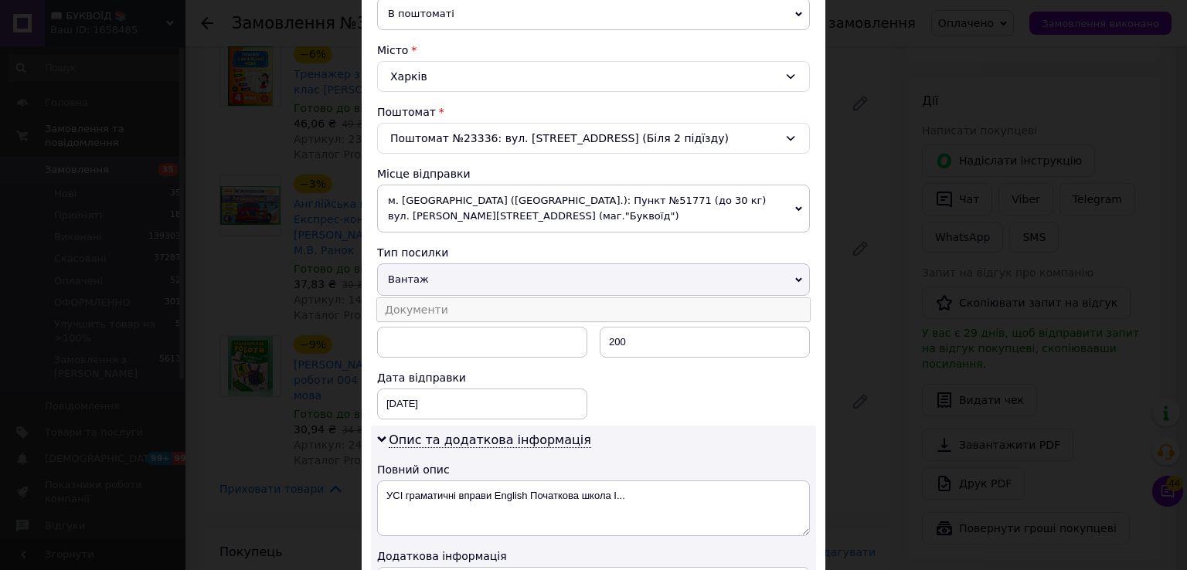
click at [592, 308] on li "Документи" at bounding box center [593, 309] width 433 height 23
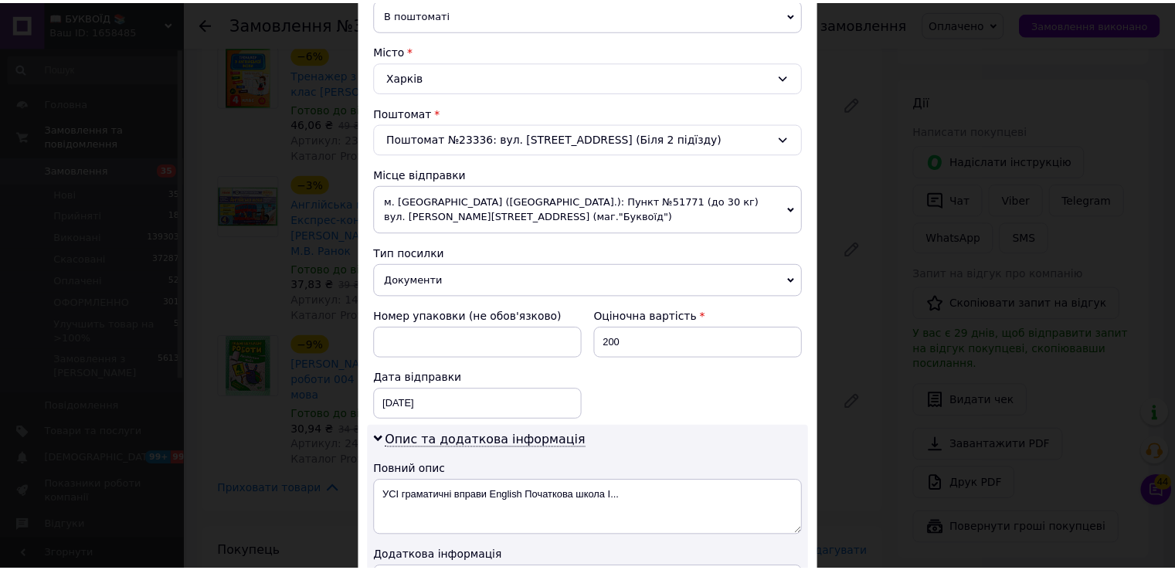
scroll to position [655, 0]
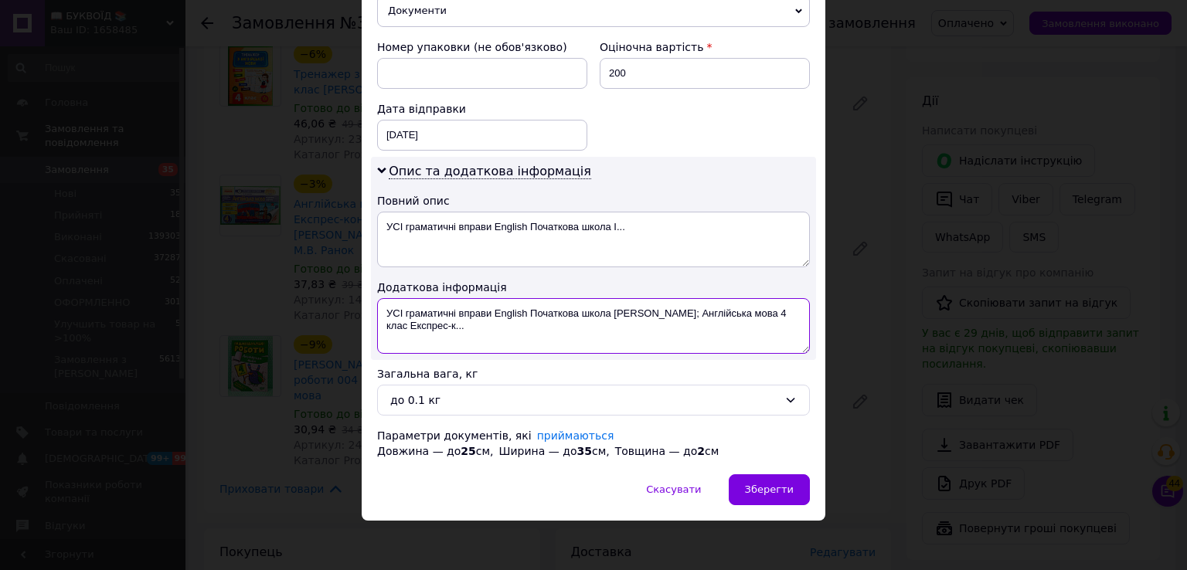
drag, startPoint x: 493, startPoint y: 330, endPoint x: 380, endPoint y: 308, distance: 114.9
click at [380, 308] on textarea "УСІ граматичні вправи English Початкова школа [PERSON_NAME]; Англійська мова 4 …" at bounding box center [593, 326] width 433 height 56
type textarea "ОПЛ 5 ТОВАРІВ"
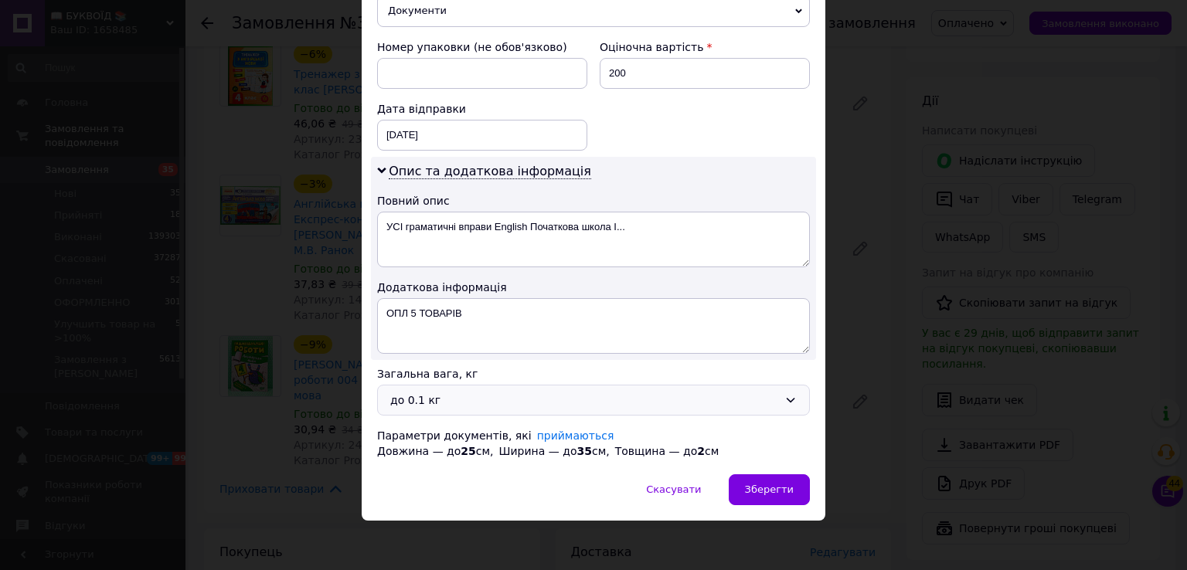
click at [472, 396] on div "до 0.1 кг" at bounding box center [584, 400] width 388 height 17
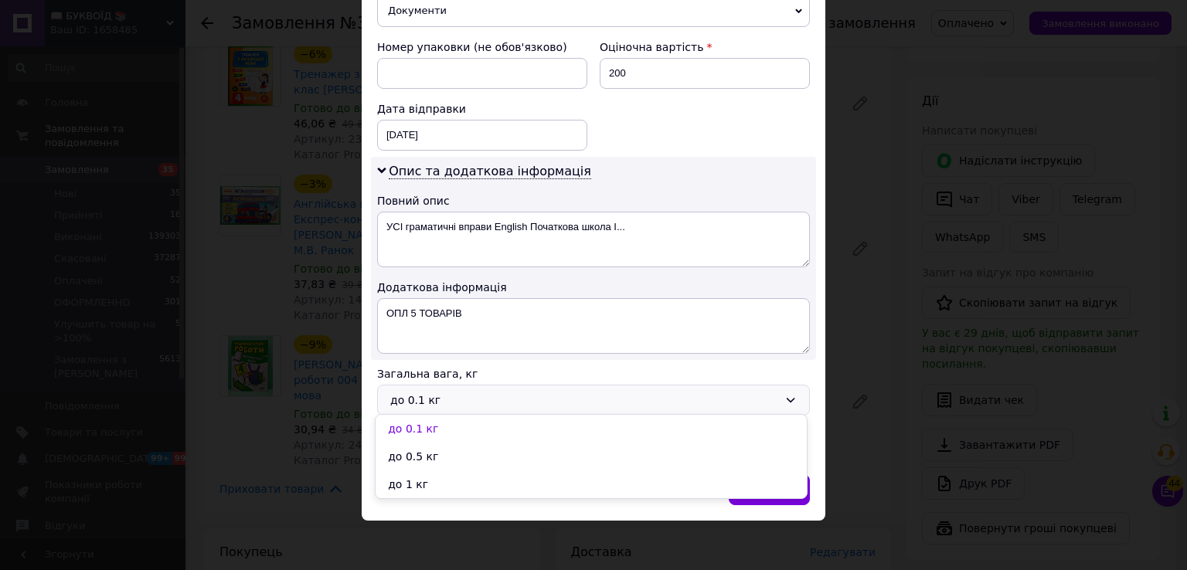
drag, startPoint x: 460, startPoint y: 480, endPoint x: 502, endPoint y: 487, distance: 42.3
click at [461, 477] on li "до 1 кг" at bounding box center [591, 485] width 431 height 28
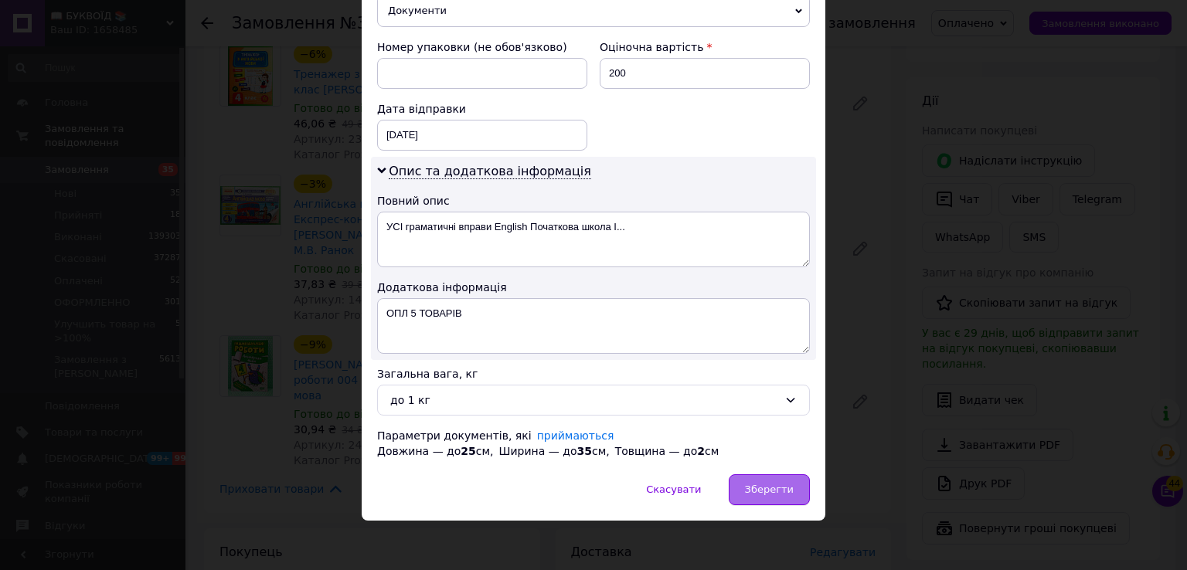
click at [776, 484] on span "Зберегти" at bounding box center [769, 490] width 49 height 12
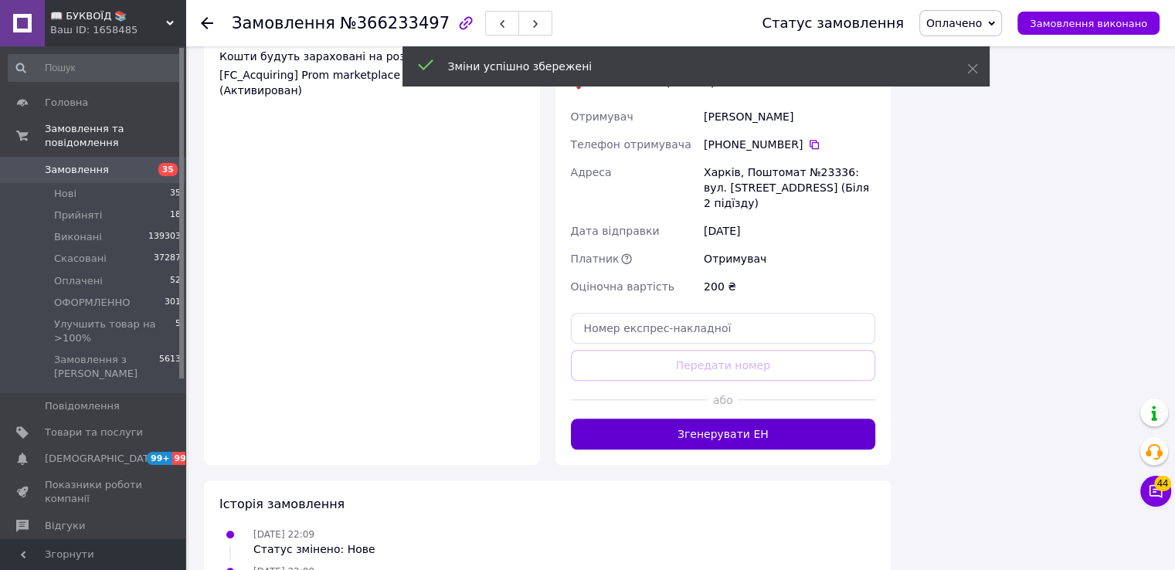
click at [754, 419] on button "Згенерувати ЕН" at bounding box center [723, 434] width 305 height 31
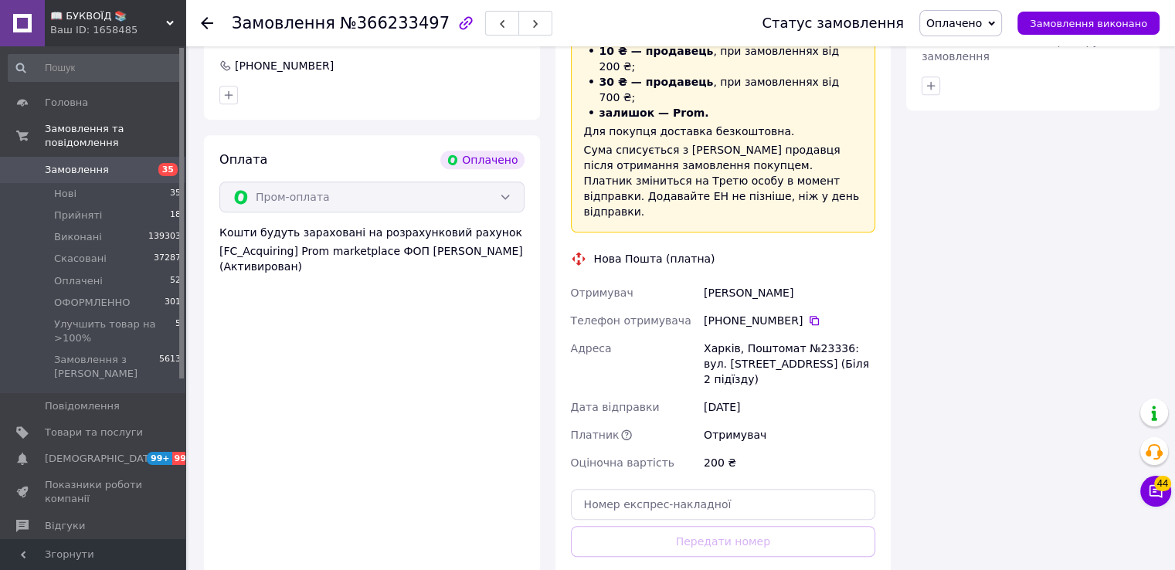
scroll to position [927, 0]
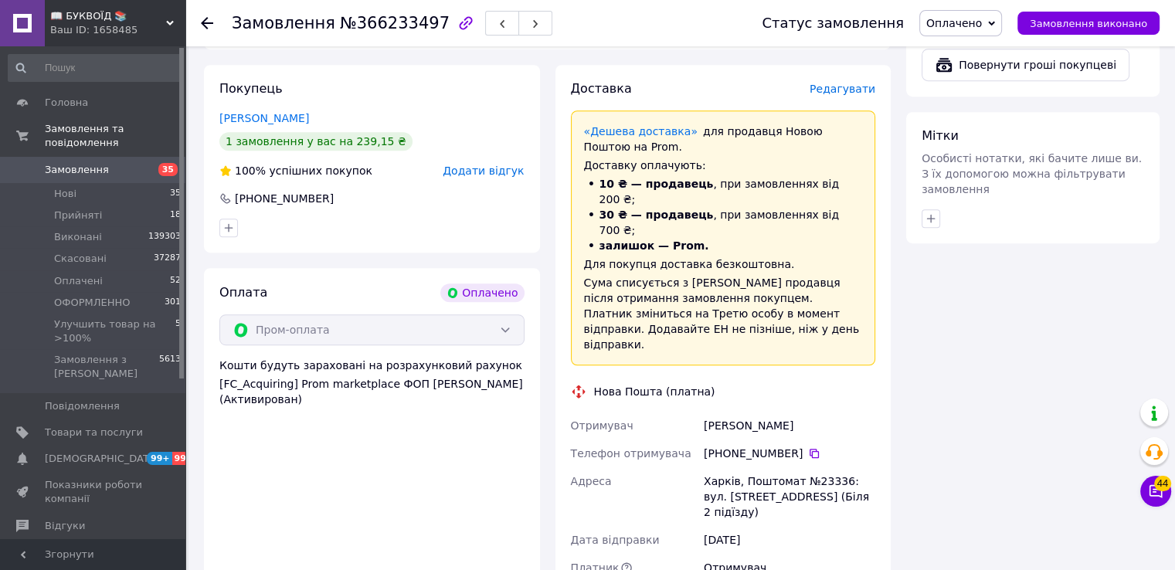
click at [975, 21] on span "Оплачено" at bounding box center [955, 23] width 56 height 12
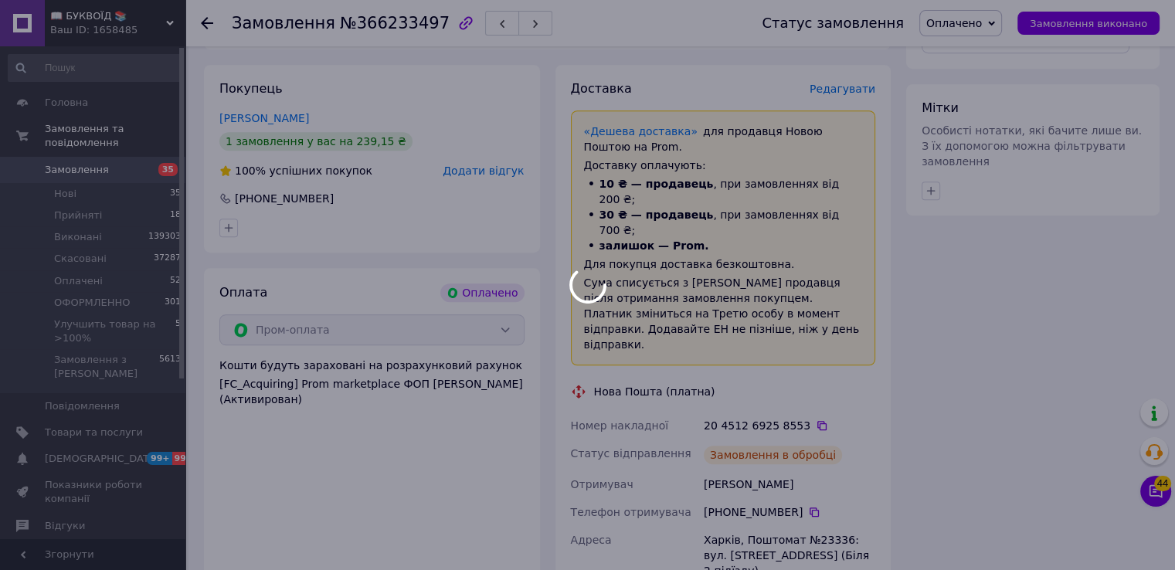
click at [984, 152] on div at bounding box center [587, 285] width 1175 height 570
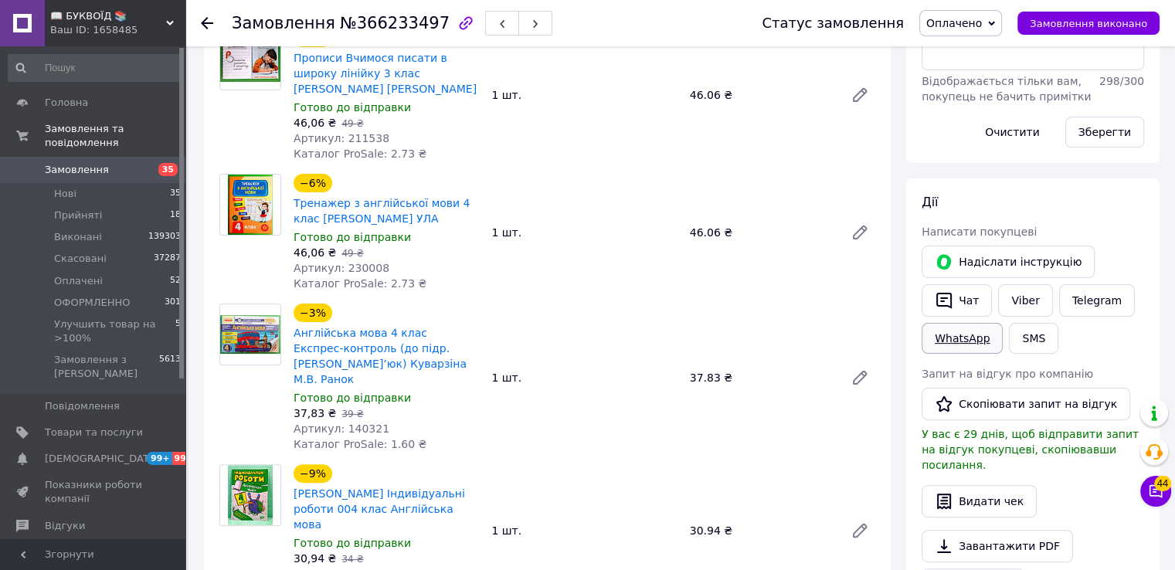
scroll to position [155, 0]
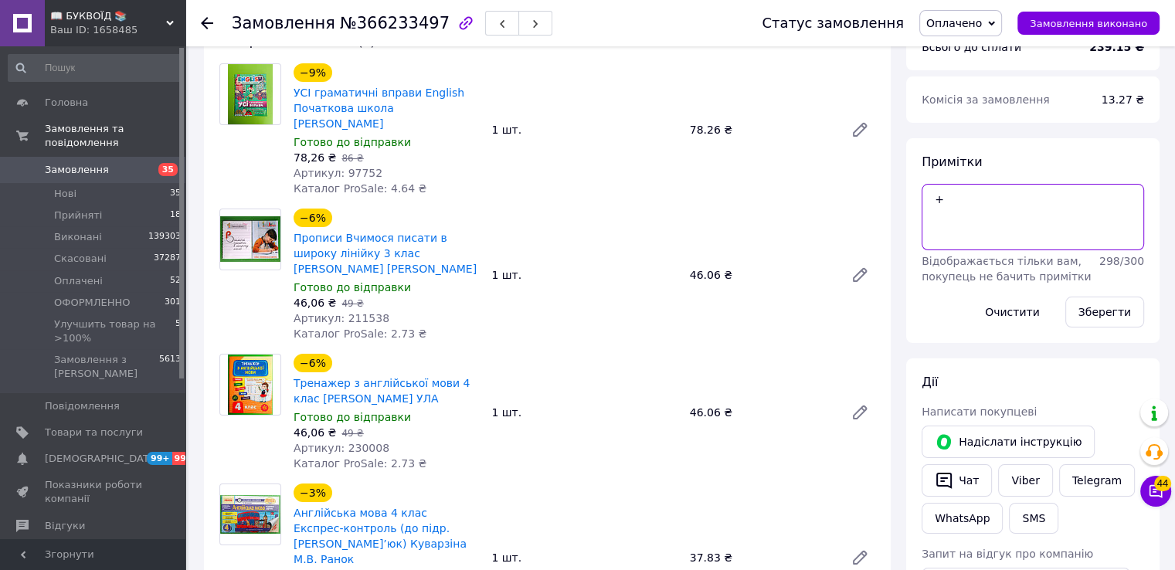
click at [966, 206] on textarea "+" at bounding box center [1033, 217] width 223 height 66
type textarea "+І"
click at [1091, 302] on button "Зберегти" at bounding box center [1105, 312] width 79 height 31
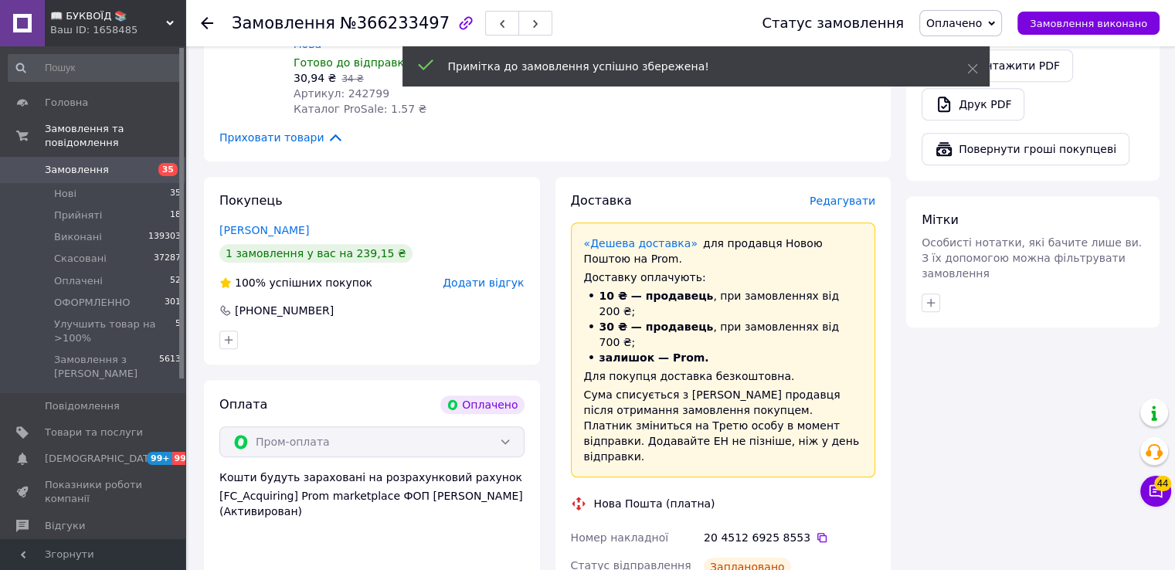
scroll to position [1005, 0]
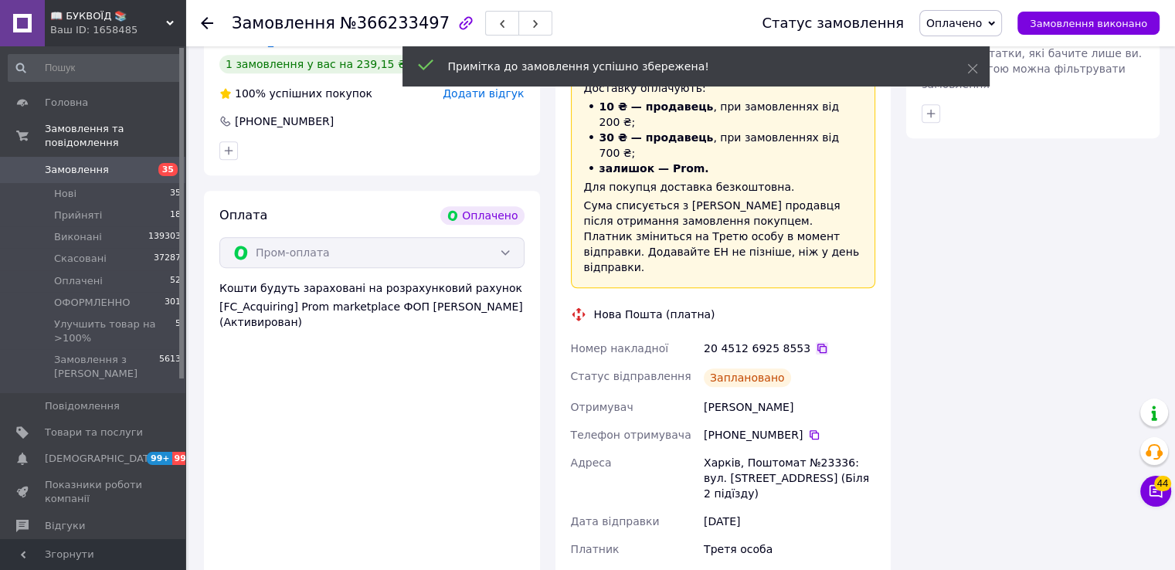
click at [816, 342] on icon at bounding box center [822, 348] width 12 height 12
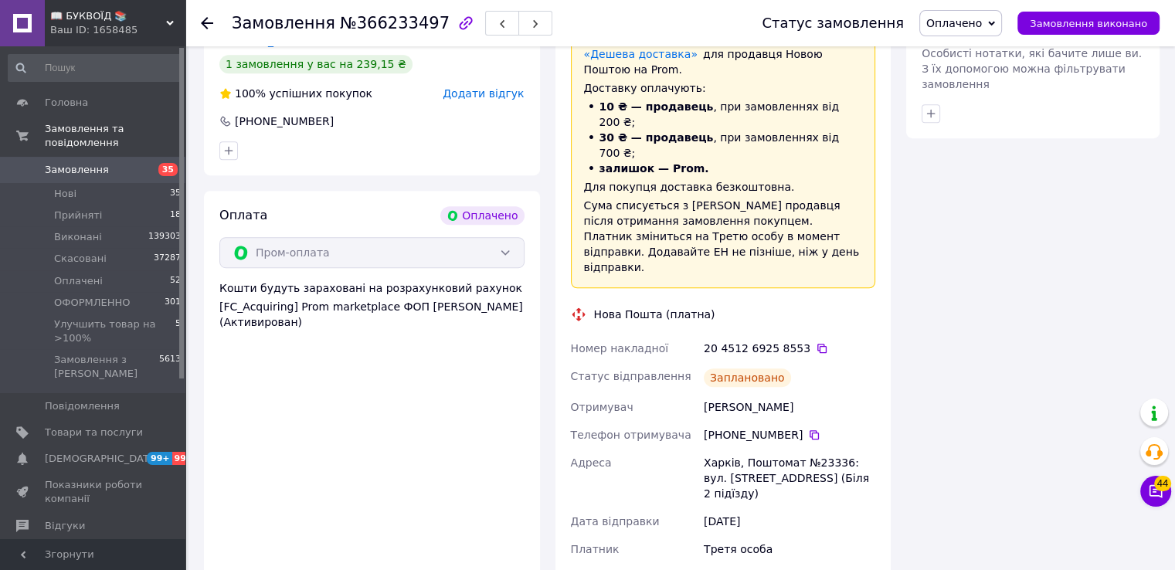
click at [999, 185] on div "Всього 5 товарів 239.15 ₴ Всього до сплати 239.15 ₴ Комісія за замовлення 13.27…" at bounding box center [1033, 139] width 269 height 2073
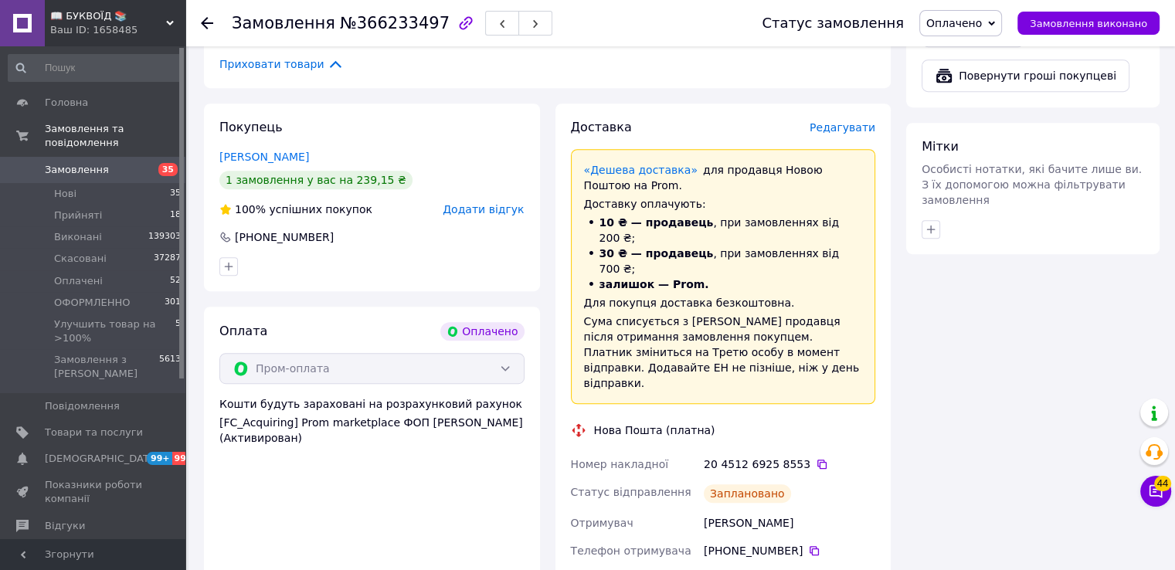
scroll to position [696, 0]
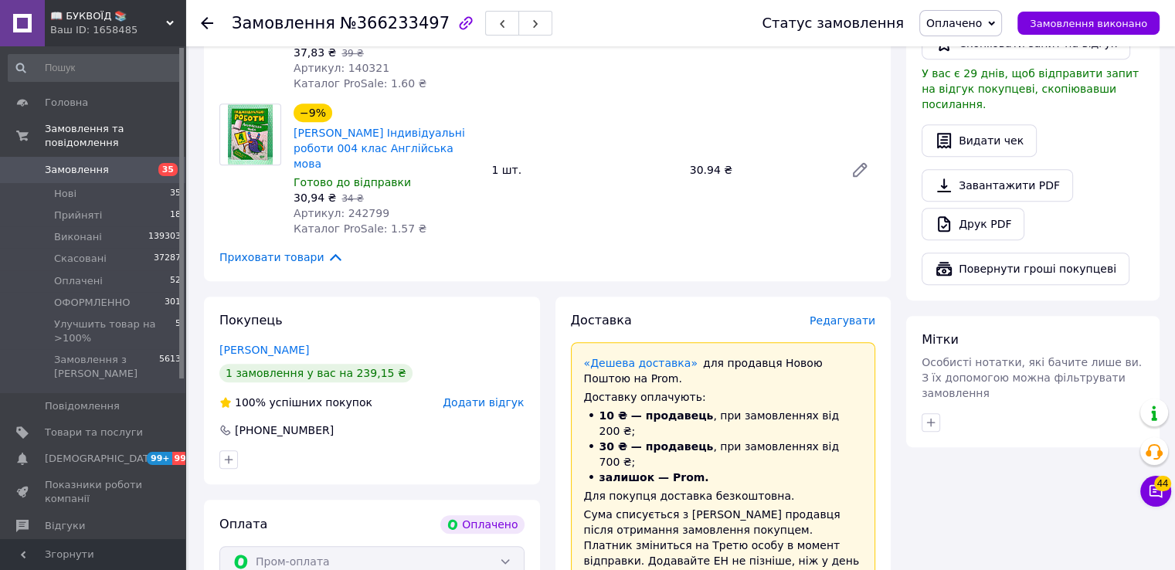
click at [977, 21] on span "Оплачено" at bounding box center [955, 23] width 56 height 12
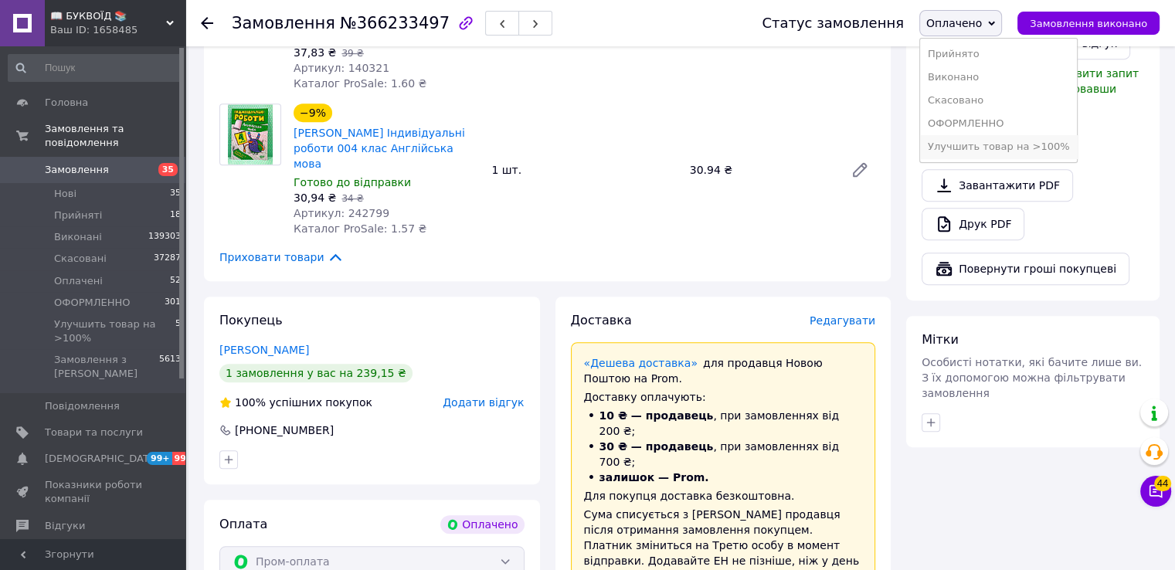
click at [967, 148] on li "Улучшить товар на >100%" at bounding box center [999, 146] width 158 height 23
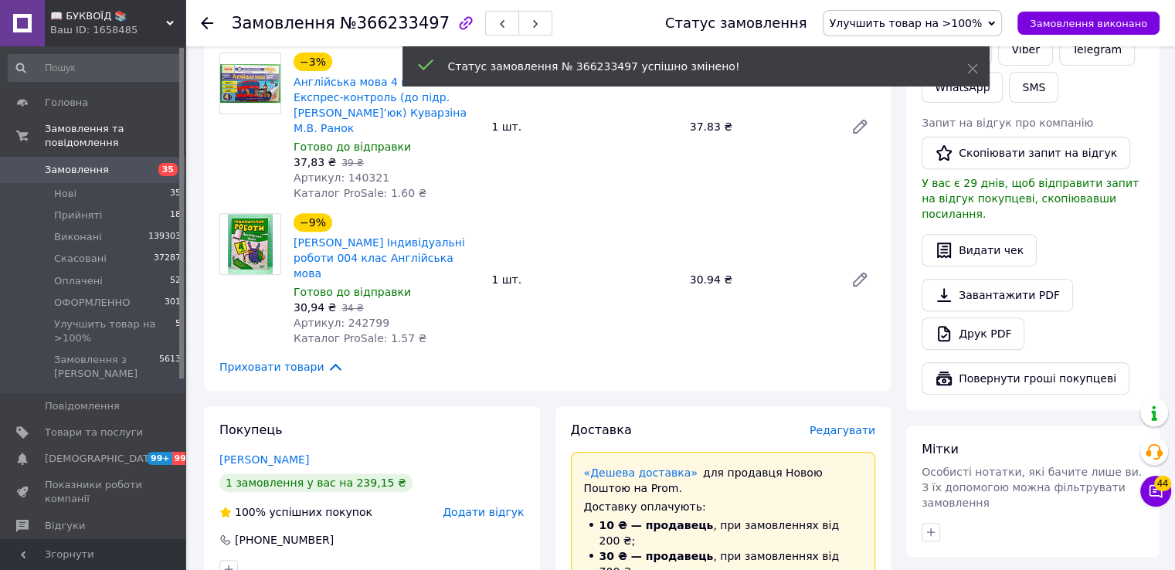
scroll to position [927, 0]
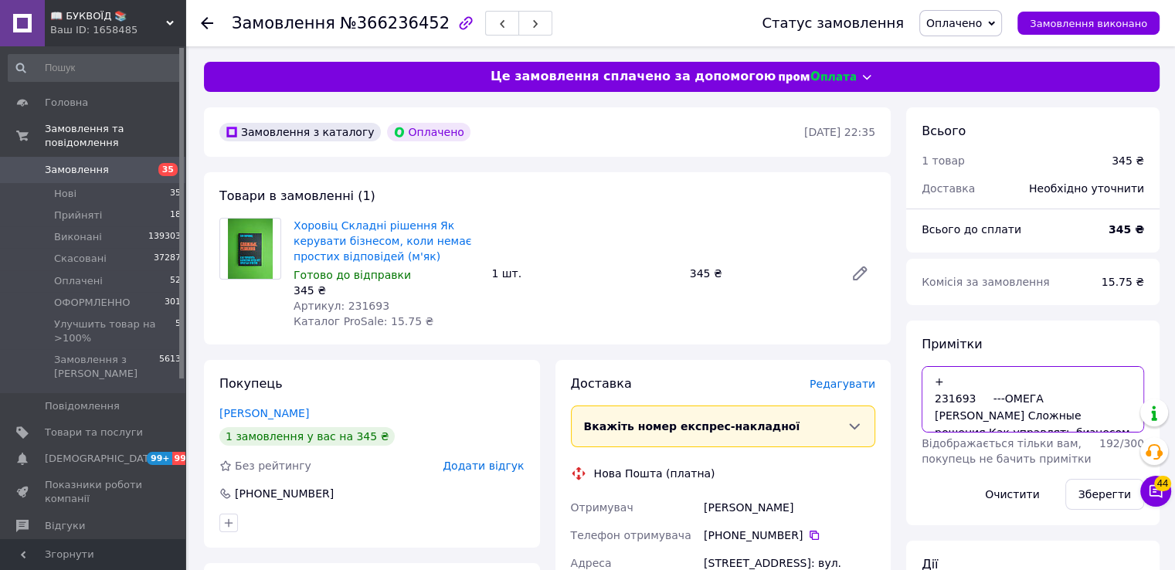
drag, startPoint x: 967, startPoint y: 400, endPoint x: 918, endPoint y: 393, distance: 49.1
click at [918, 393] on div "Примітки + 231693 ---ОМЕГА МИиФ Хоровиц Сложные решения Как управлять бизнесом …" at bounding box center [1032, 423] width 253 height 205
click at [853, 383] on span "Редагувати" at bounding box center [843, 384] width 66 height 12
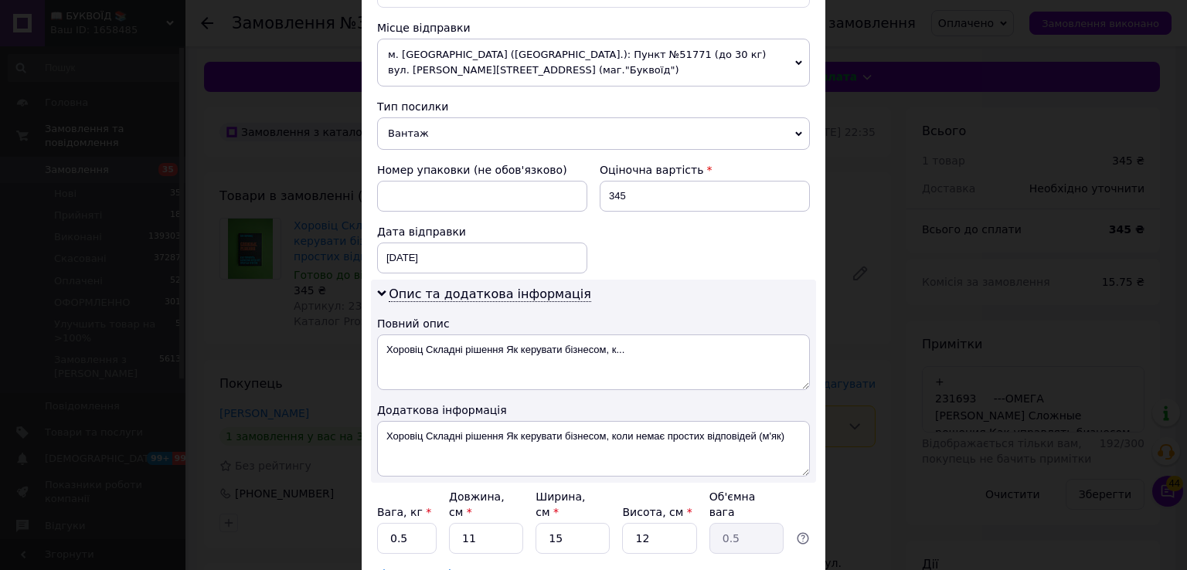
scroll to position [541, 0]
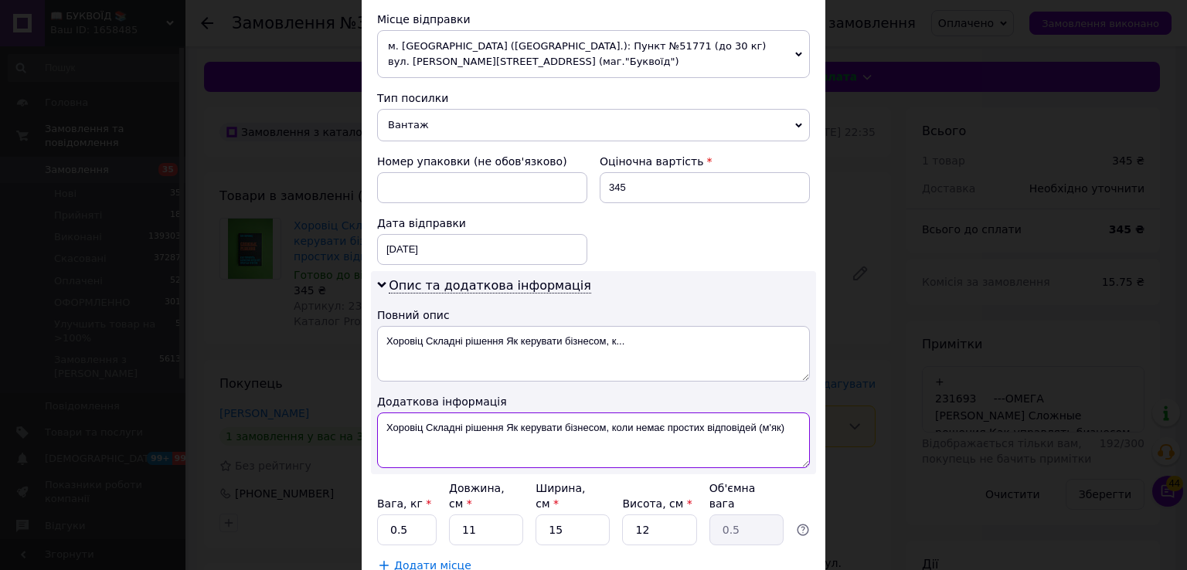
drag, startPoint x: 378, startPoint y: 418, endPoint x: 807, endPoint y: 424, distance: 428.9
click at [801, 423] on textarea "Хоровіц Складні рішення Як керувати бізнесом, коли немає простих відповідей (м'…" at bounding box center [593, 441] width 433 height 56
paste textarea "231693 ---ОМЕГА МИиФ Хоровиц Сложные решения Как управлять бизнесом когда нет п…"
drag, startPoint x: 445, startPoint y: 425, endPoint x: 430, endPoint y: 421, distance: 15.9
click at [430, 421] on textarea "231693 ---ОМЕГА МИиФ Хоровиц Сложные решения Как управлять бизнесом когда нет п…" at bounding box center [593, 441] width 433 height 56
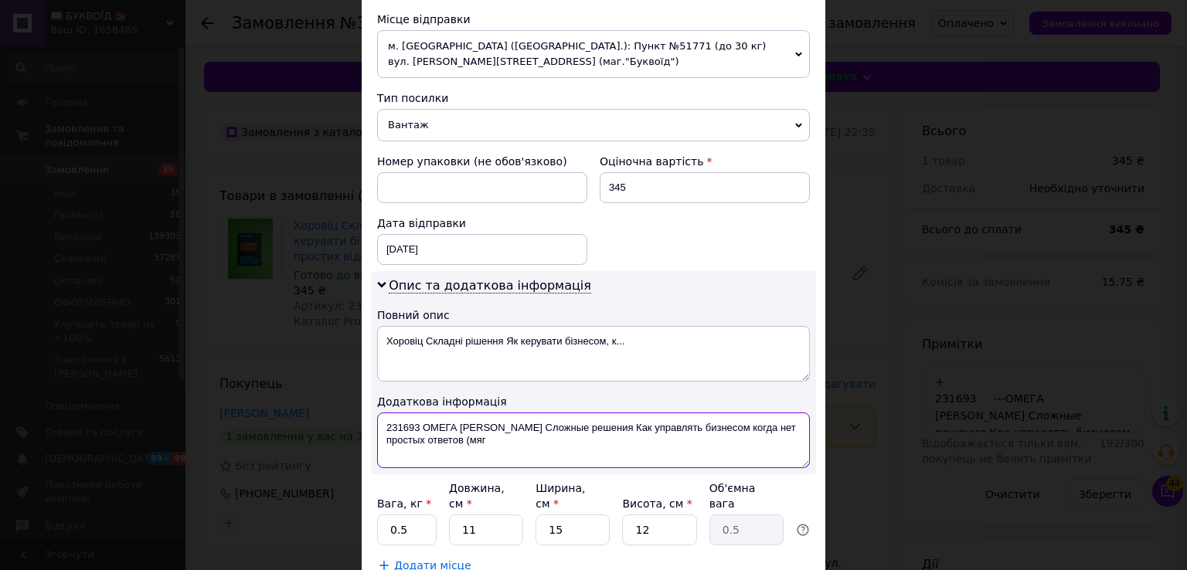
click at [383, 424] on textarea "231693 ОМЕГА МИиФ Хоровиц Сложные решения Как управлять бизнесом когда нет прос…" at bounding box center [593, 441] width 433 height 56
type textarea "ОПЛ 231693 ОМЕГА МИиФ Хоровиц Сложные решения Как управлять бизнесом когда нет …"
click at [448, 124] on span "Вантаж" at bounding box center [593, 125] width 433 height 32
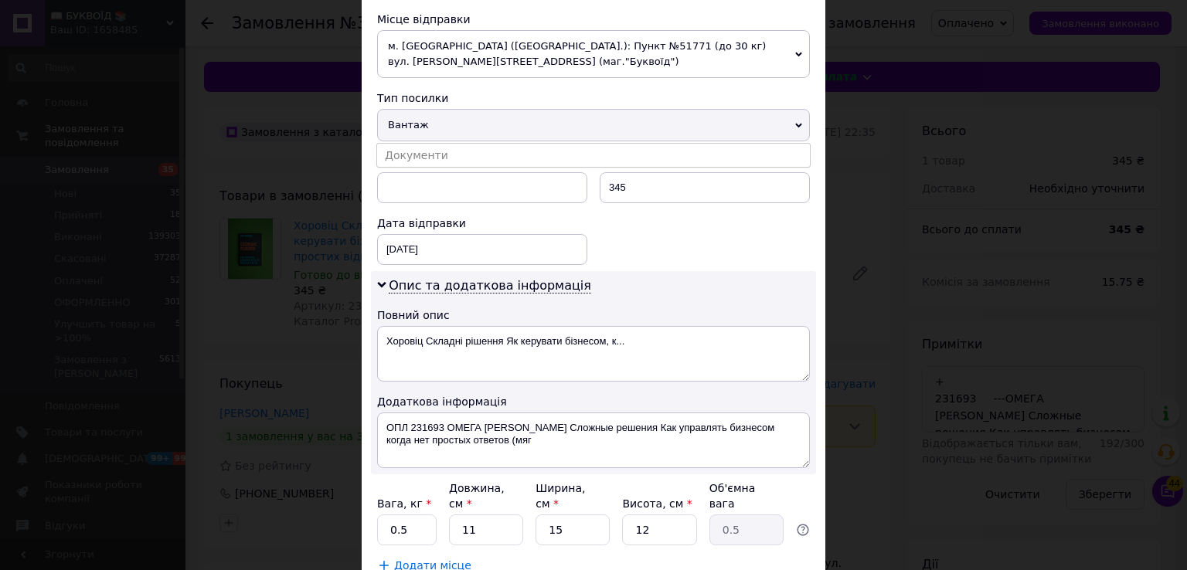
click at [447, 158] on li "Документи" at bounding box center [593, 155] width 433 height 23
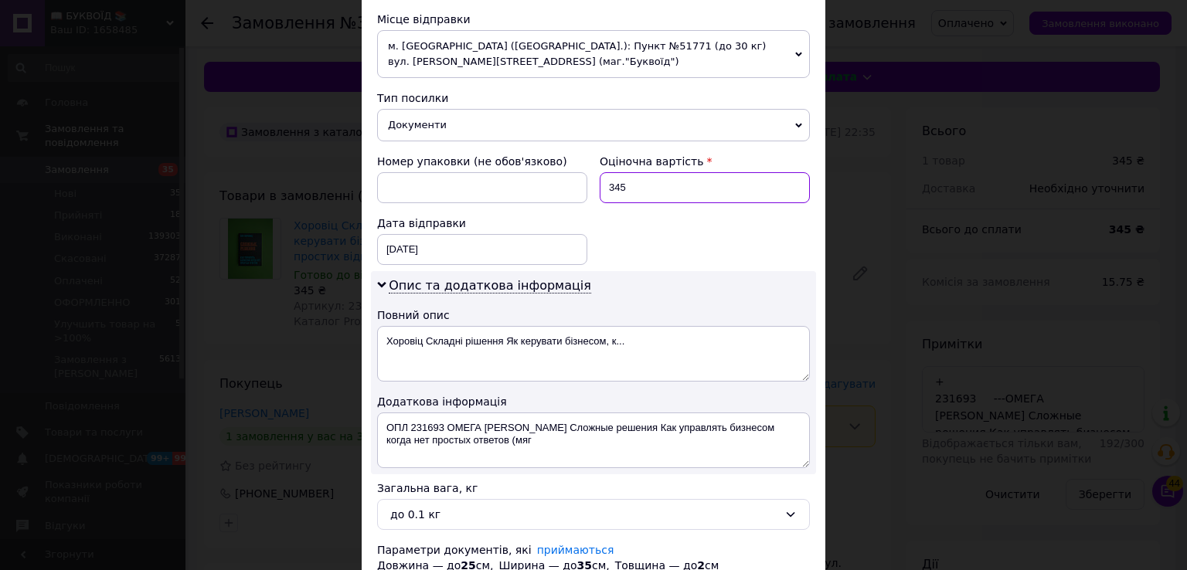
drag, startPoint x: 653, startPoint y: 186, endPoint x: 584, endPoint y: 183, distance: 68.8
click at [609, 182] on input "345" at bounding box center [705, 187] width 210 height 31
type input "3"
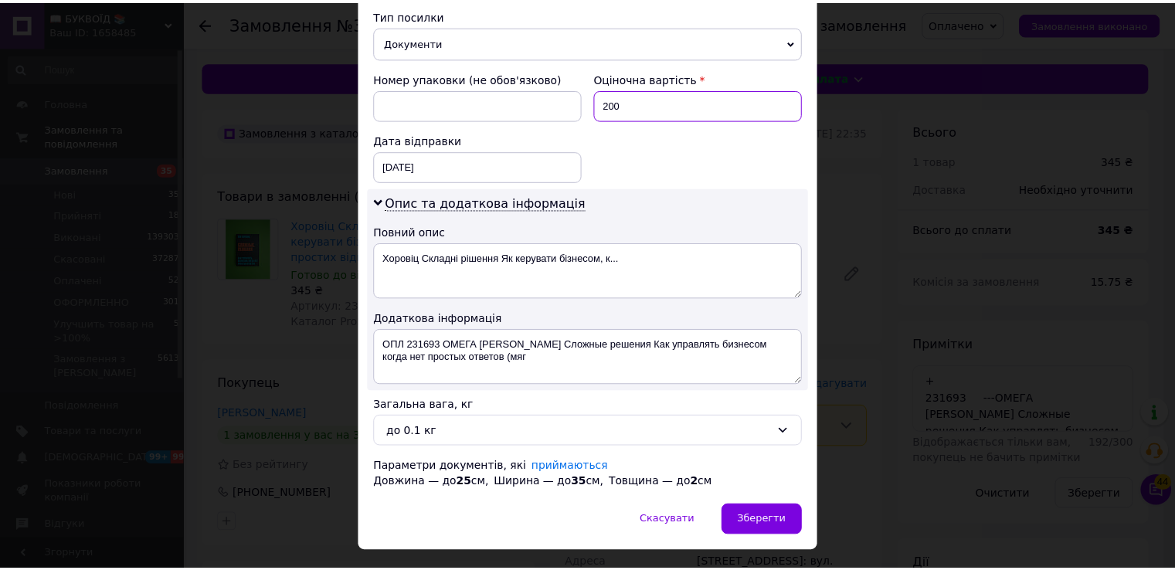
scroll to position [655, 0]
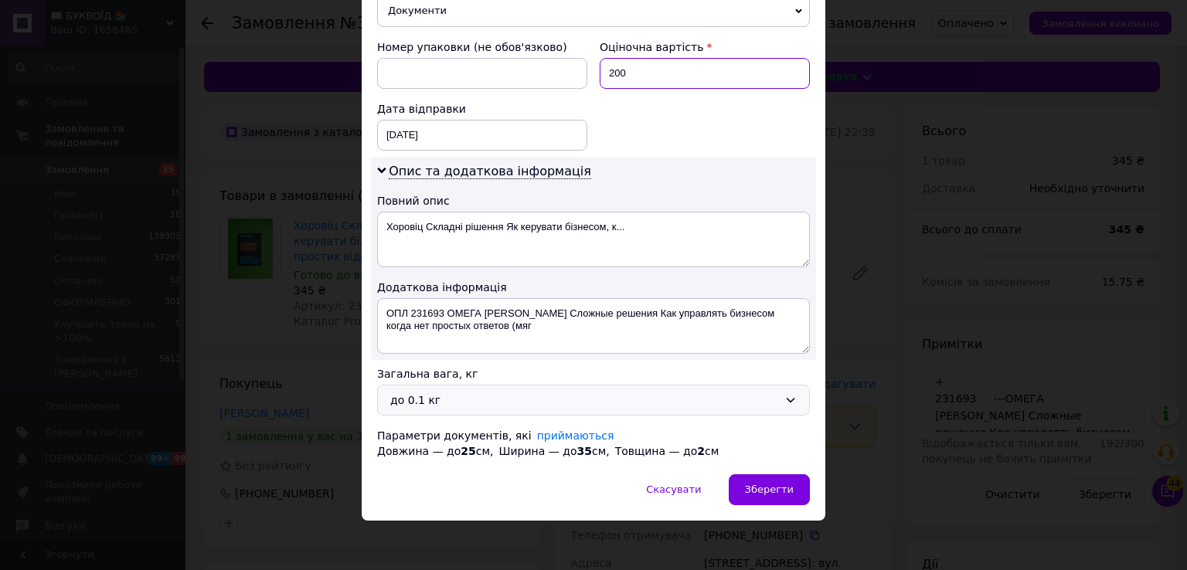
type input "200"
drag, startPoint x: 445, startPoint y: 389, endPoint x: 440, endPoint y: 411, distance: 22.9
click at [444, 392] on div "до 0.1 кг" at bounding box center [584, 400] width 388 height 17
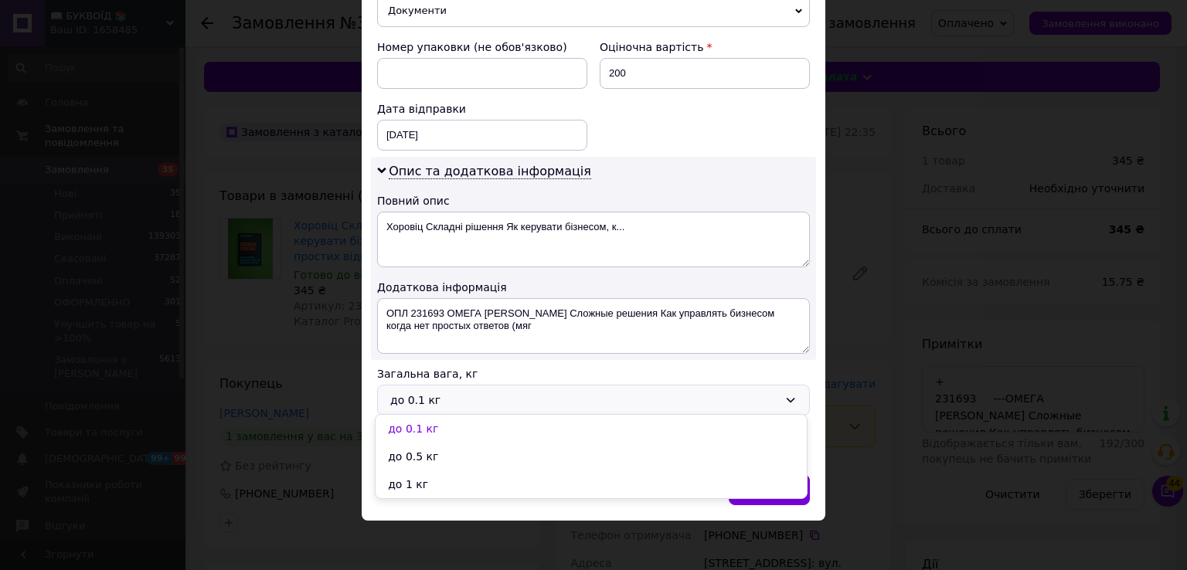
click at [428, 478] on li "до 1 кг" at bounding box center [591, 485] width 431 height 28
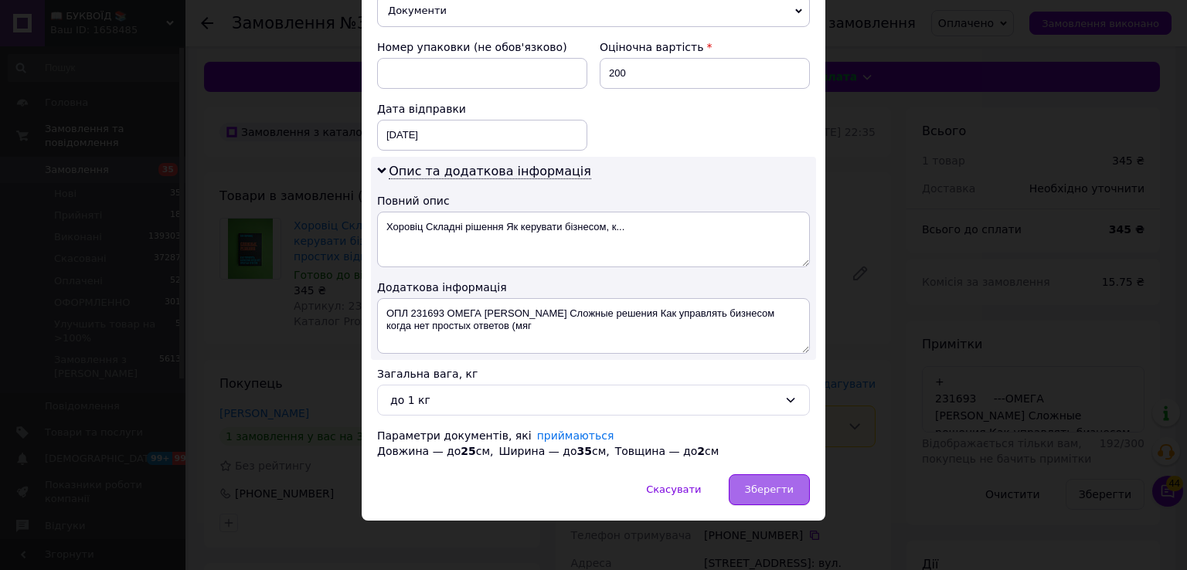
drag, startPoint x: 775, startPoint y: 490, endPoint x: 770, endPoint y: 483, distance: 8.4
click at [776, 490] on span "Зберегти" at bounding box center [769, 490] width 49 height 12
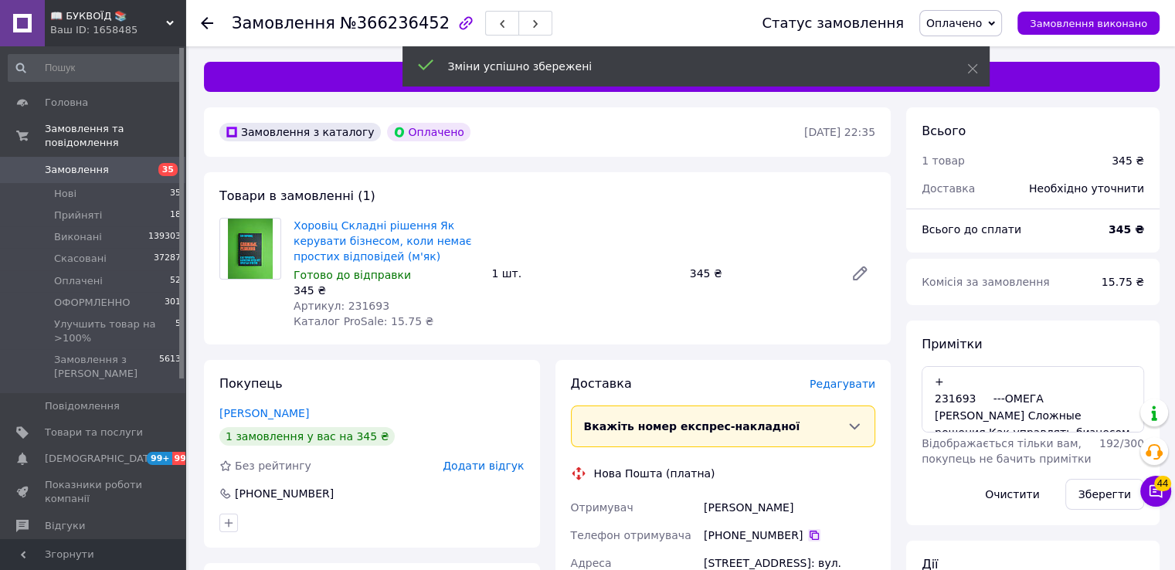
click at [808, 535] on icon at bounding box center [814, 535] width 12 height 12
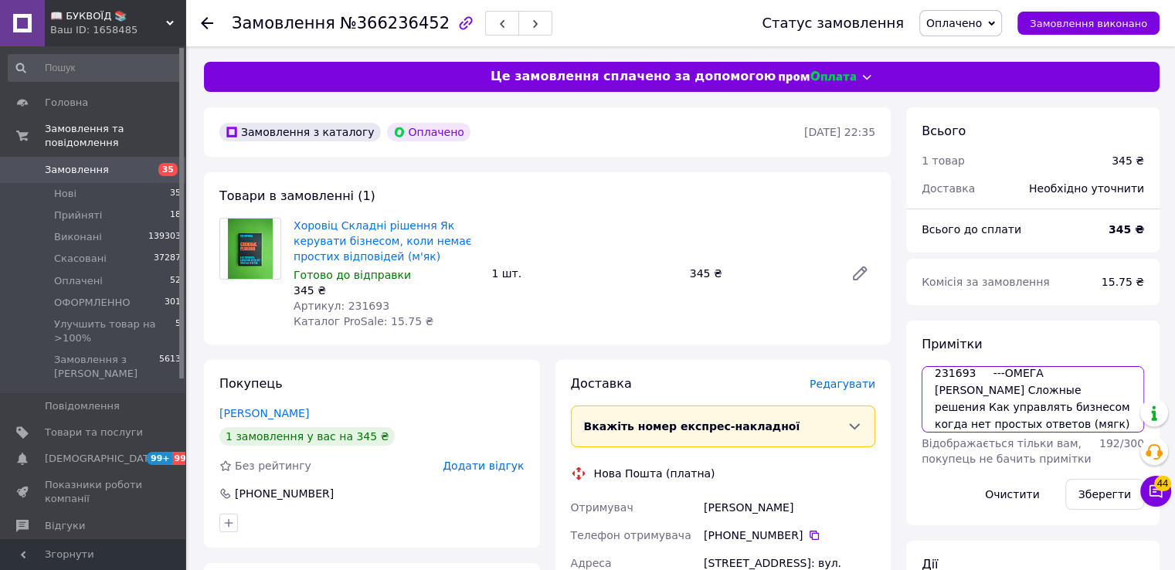
scroll to position [49, 0]
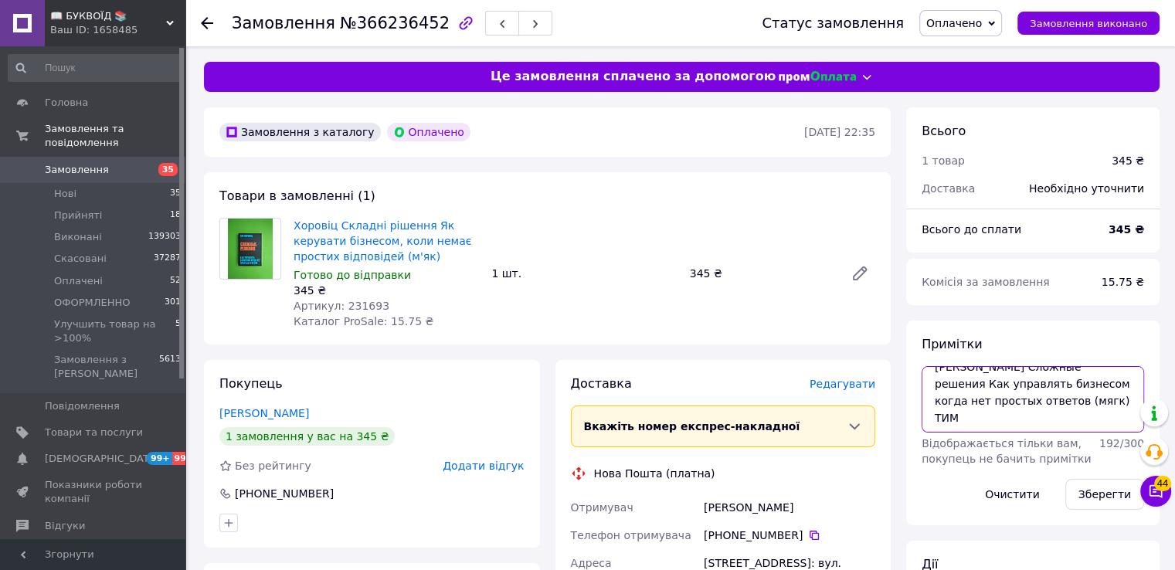
drag, startPoint x: 1035, startPoint y: 389, endPoint x: 1097, endPoint y: 427, distance: 73.6
click at [1097, 427] on textarea "+ 231693 ---ОМЕГА МИиФ Хоровиц Сложные решения Как управлять бизнесом когда нет…" at bounding box center [1033, 399] width 223 height 66
click at [1076, 427] on textarea "+ 231693 ---ОМЕГА МИиФ Хоровиц Сложные решения Как управлять бизнесом когда нет…" at bounding box center [1033, 399] width 223 height 66
drag, startPoint x: 1036, startPoint y: 397, endPoint x: 1050, endPoint y: 441, distance: 46.2
click at [1050, 441] on div "Примітки + 231693 ---ОМЕГА МИиФ Хоровиц Сложные решения Как управлять бизнесом …" at bounding box center [1033, 423] width 223 height 174
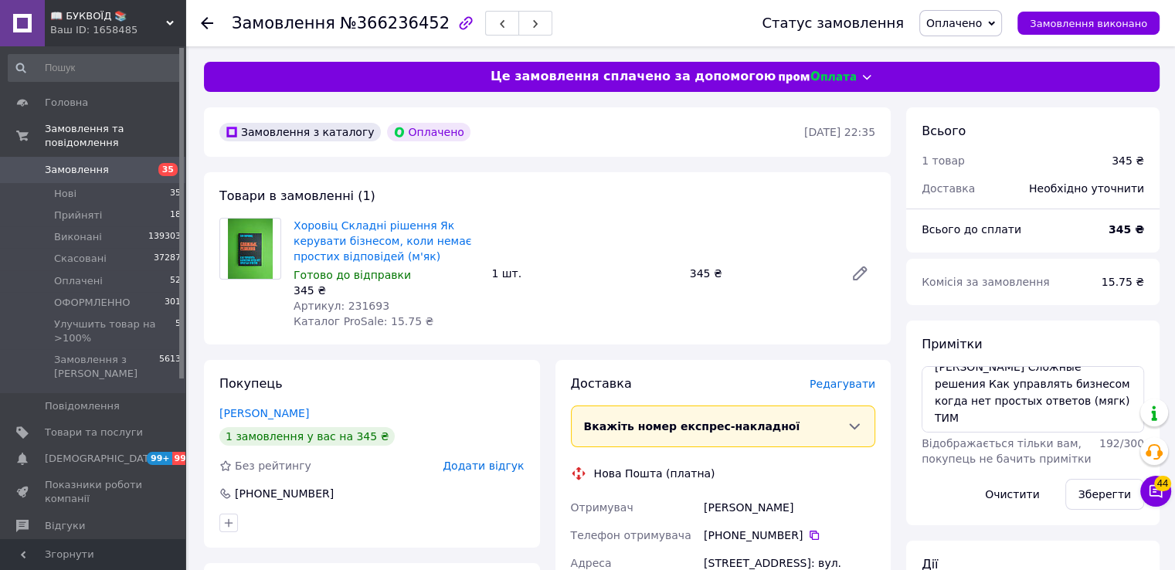
drag, startPoint x: 884, startPoint y: 315, endPoint x: 862, endPoint y: 362, distance: 51.9
click at [884, 315] on div "Товари в замовленні (1) Хоровіц Складні рішення Як керувати бізнесом, коли нема…" at bounding box center [547, 258] width 687 height 172
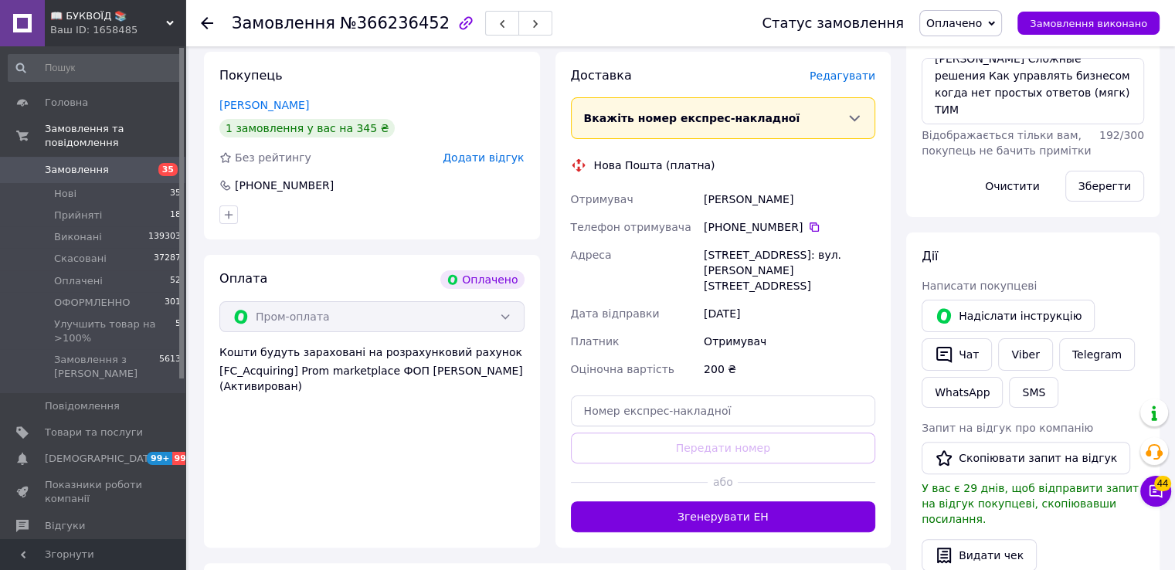
scroll to position [386, 0]
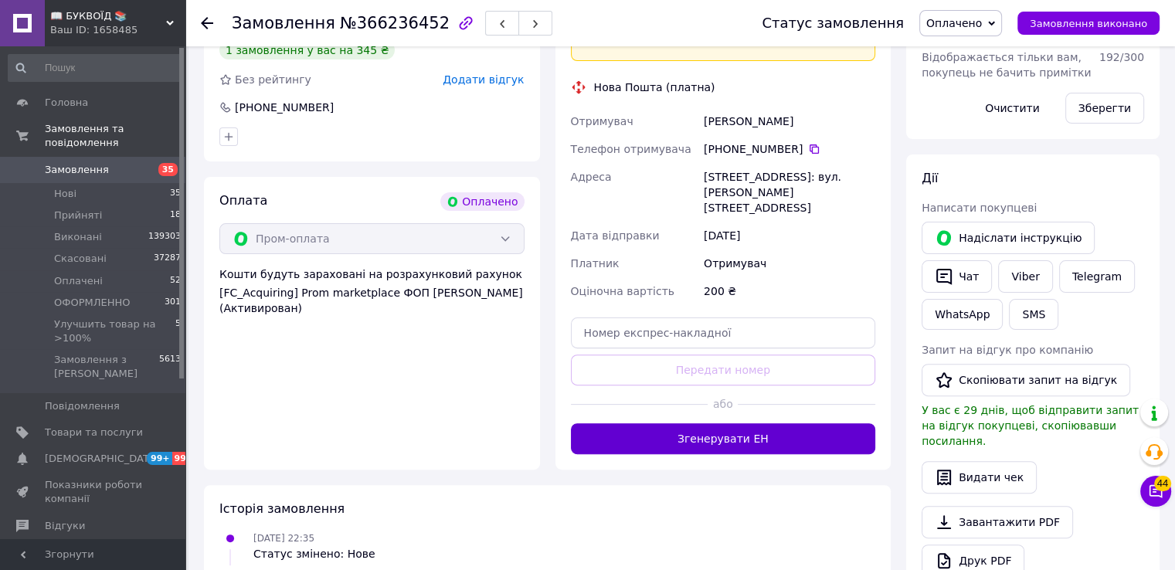
click at [787, 423] on button "Згенерувати ЕН" at bounding box center [723, 438] width 305 height 31
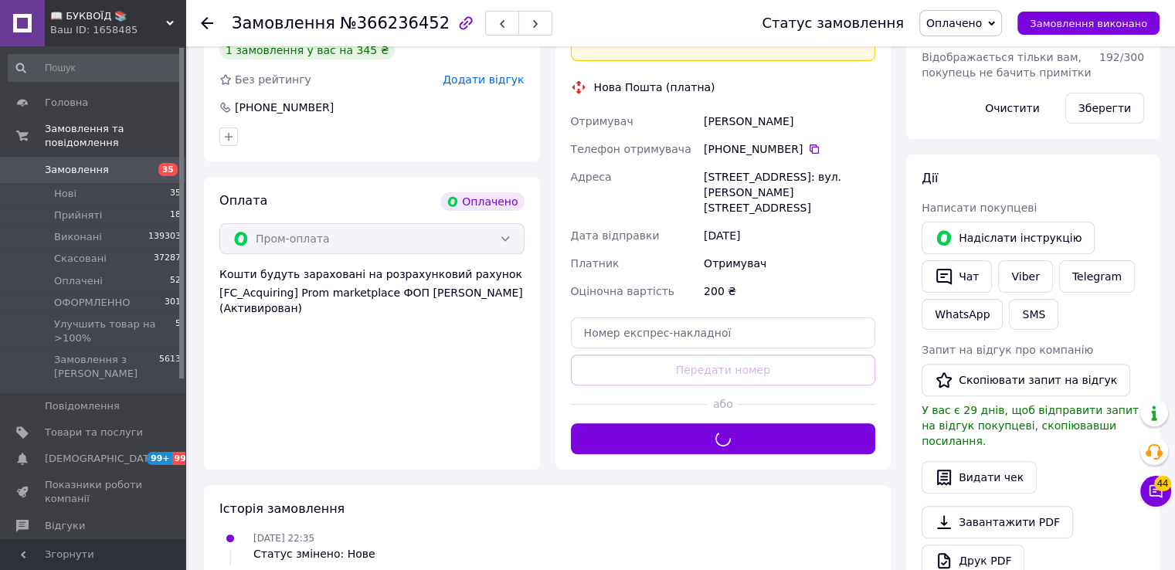
click at [964, 17] on span "Оплачено" at bounding box center [955, 23] width 56 height 12
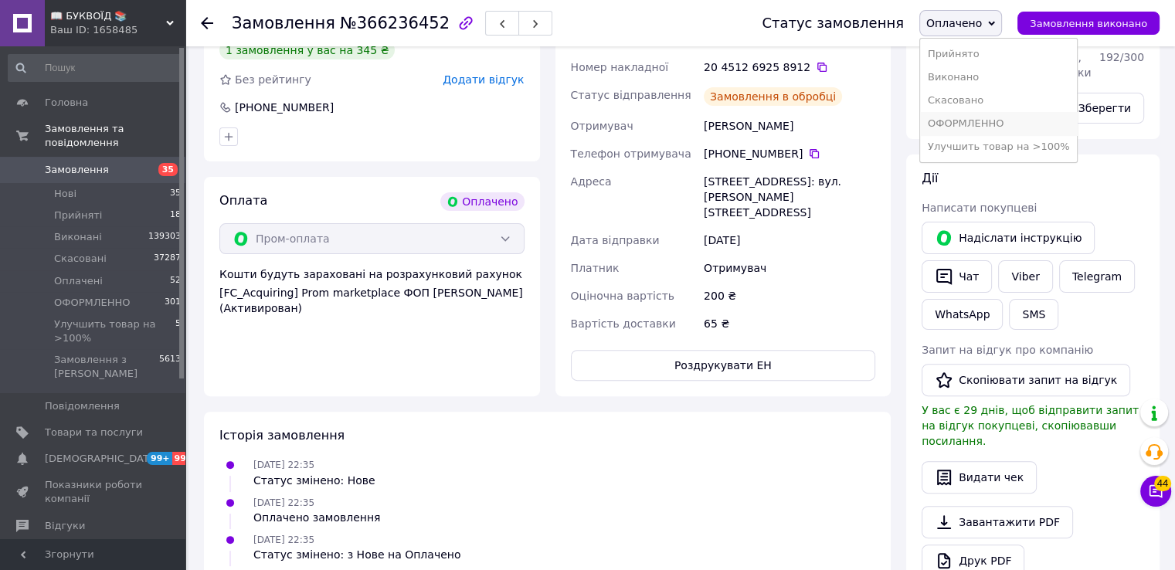
click at [980, 127] on li "ОФОРМЛЕННО" at bounding box center [999, 123] width 158 height 23
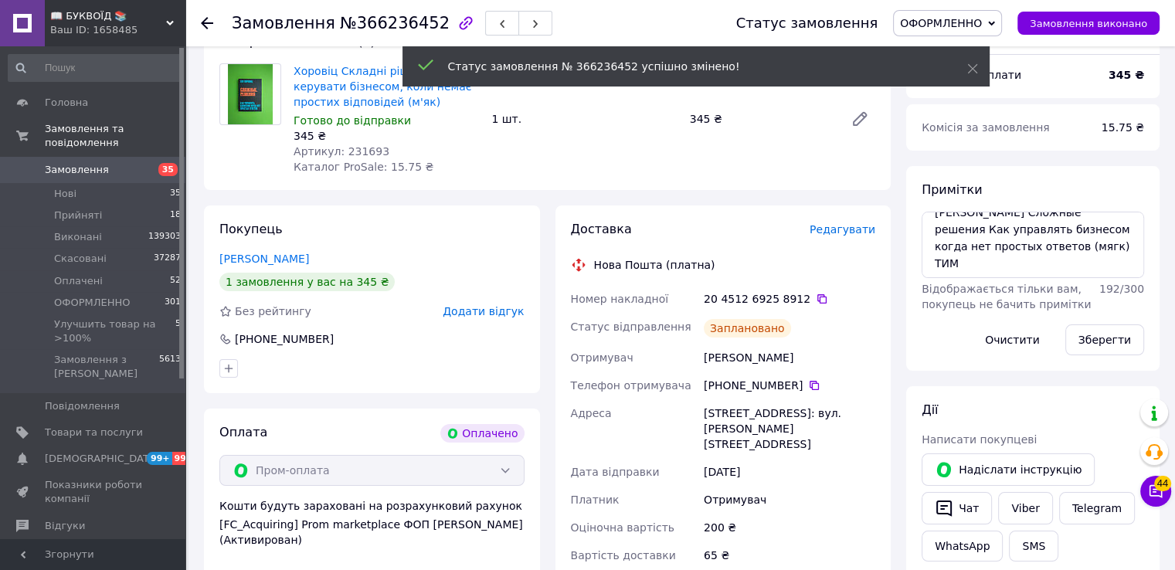
scroll to position [0, 0]
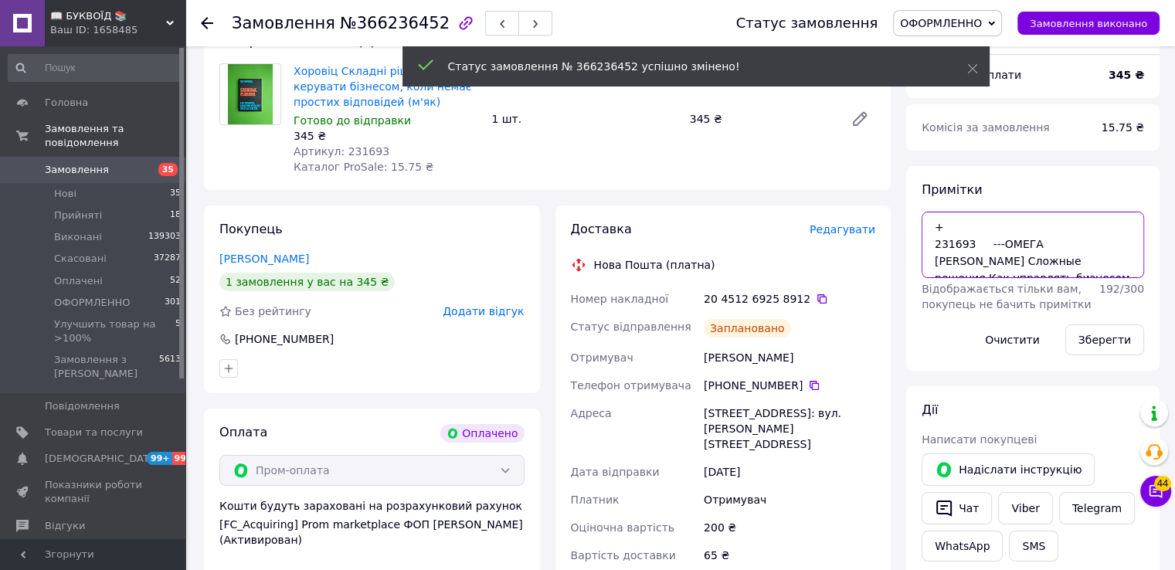
click at [961, 226] on textarea "+ 231693 ---ОМЕГА МИиФ Хоровиц Сложные решения Как управлять бизнесом когда нет…" at bounding box center [1033, 245] width 223 height 66
type textarea "+І 231693 ---ОМЕГА МИиФ Хоровиц Сложные решения Как управлять бизнесом когда не…"
click at [1097, 347] on button "Зберегти" at bounding box center [1105, 340] width 79 height 31
click at [816, 294] on icon at bounding box center [822, 299] width 12 height 12
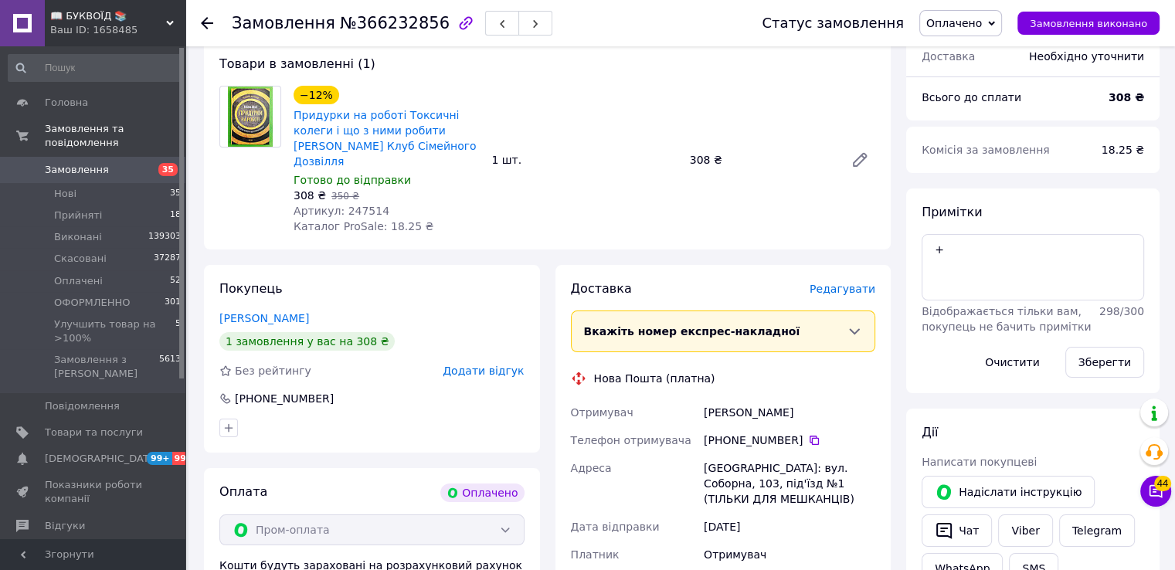
scroll to position [155, 0]
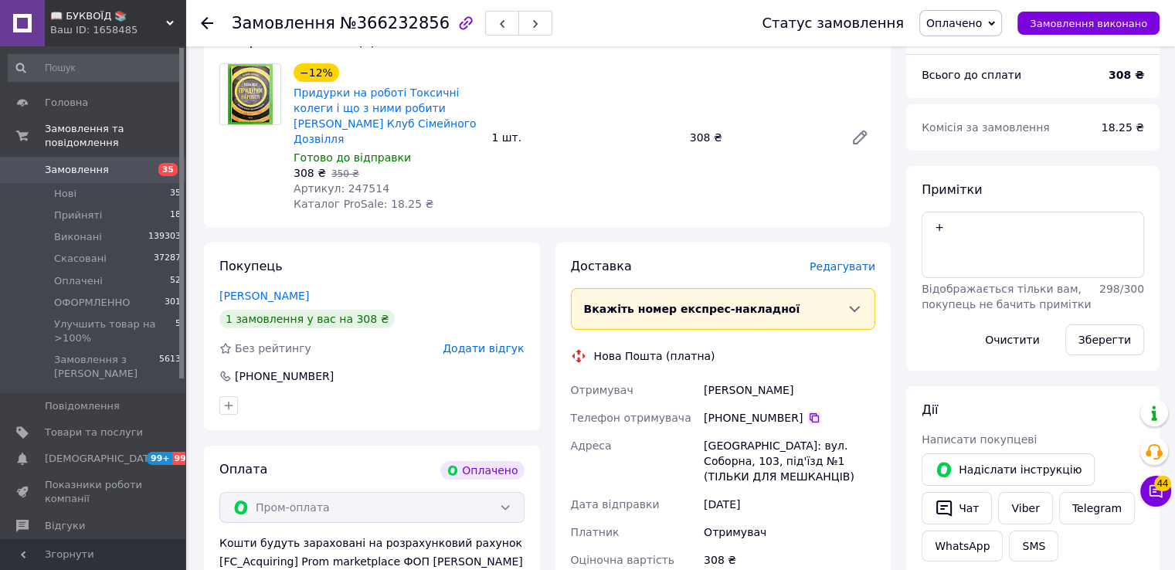
click at [808, 412] on icon at bounding box center [814, 418] width 12 height 12
drag, startPoint x: 875, startPoint y: 364, endPoint x: 680, endPoint y: 342, distance: 195.9
click at [875, 376] on div "[PERSON_NAME]" at bounding box center [790, 390] width 178 height 28
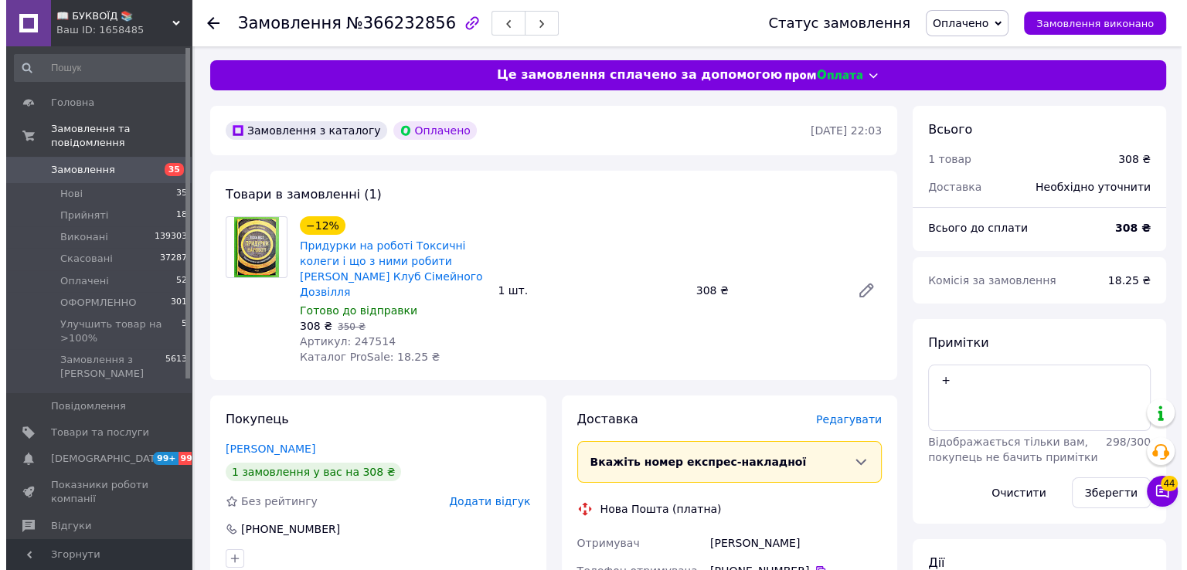
scroll to position [0, 0]
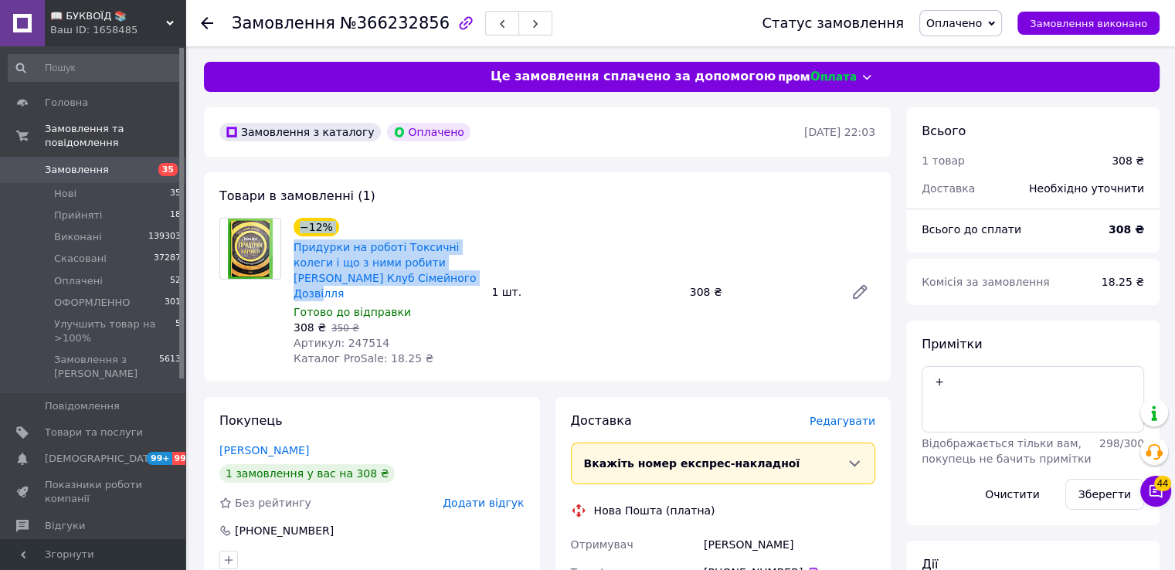
drag, startPoint x: 352, startPoint y: 261, endPoint x: 284, endPoint y: 243, distance: 70.5
click at [284, 243] on div "−12% Придурки на роботі Токсичні колеги і що з ними робити [PERSON_NAME] Клуб С…" at bounding box center [547, 292] width 668 height 148
drag, startPoint x: 358, startPoint y: 271, endPoint x: 291, endPoint y: 250, distance: 70.6
click at [291, 250] on div "−12% Придурки на роботі Токсичні колеги і що з ними робити [PERSON_NAME] Клуб С…" at bounding box center [386, 292] width 198 height 155
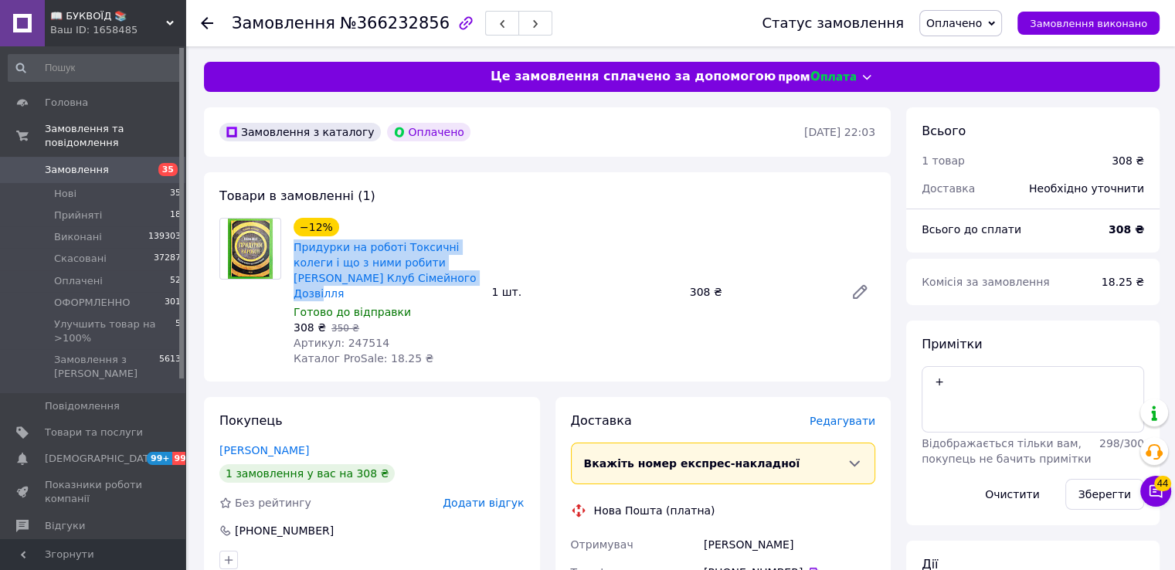
copy link "Придурки на роботі Токсичні колеги і що з ними робити [PERSON_NAME] Клуб Сімейн…"
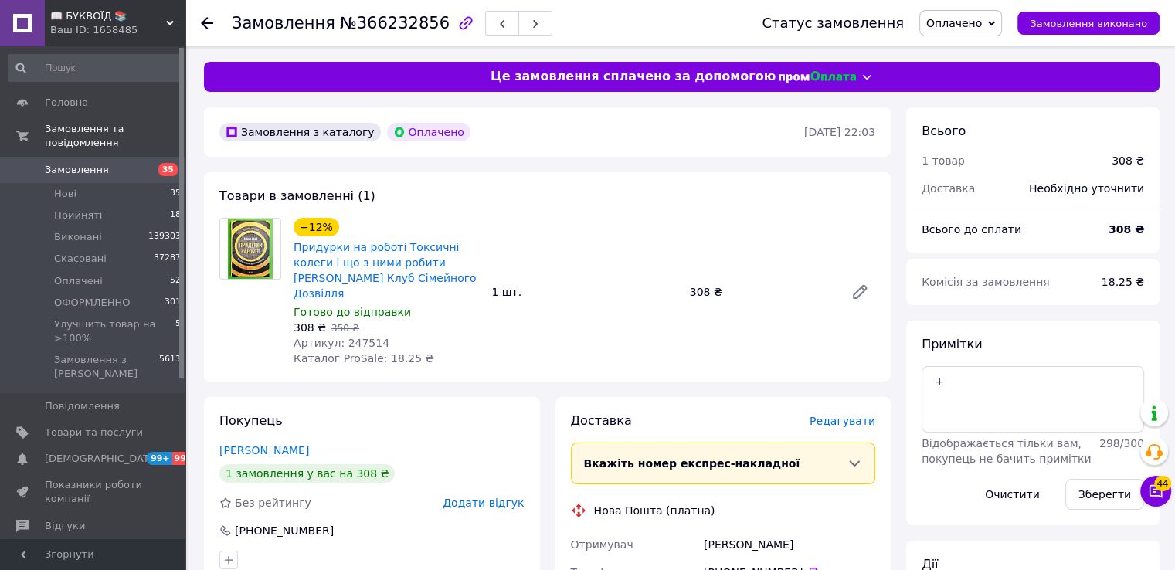
drag, startPoint x: 868, startPoint y: 347, endPoint x: 611, endPoint y: 355, distance: 256.7
click at [868, 347] on div "−12% Придурки на роботі Токсичні колеги і що з ними робити [PERSON_NAME] Клуб С…" at bounding box center [584, 292] width 594 height 155
click at [362, 337] on span "Артикул: 247514" at bounding box center [342, 343] width 96 height 12
copy span "247514"
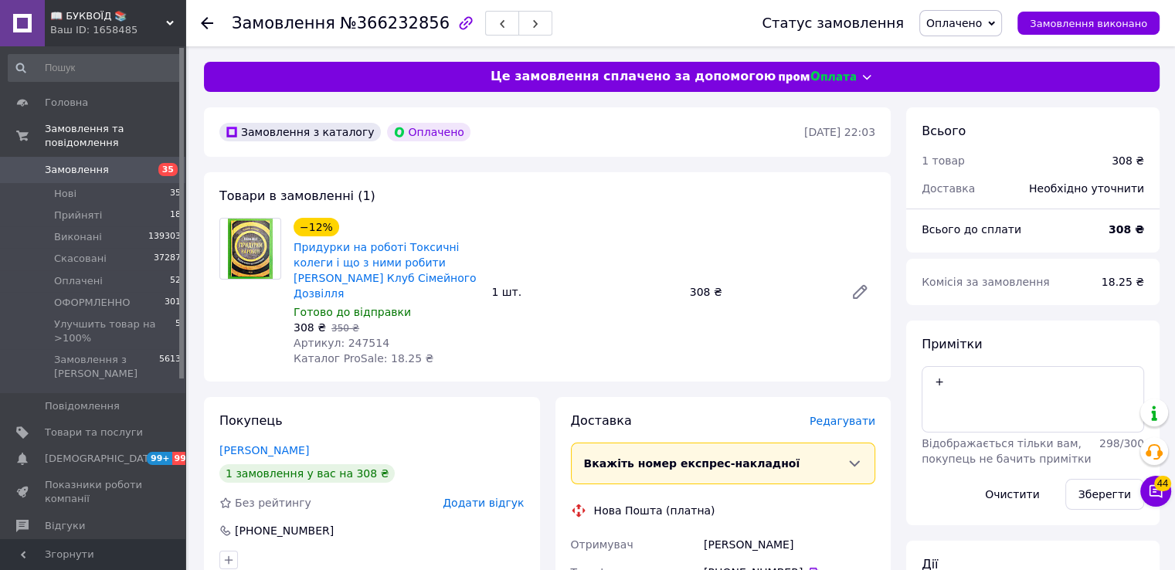
click at [867, 415] on span "Редагувати" at bounding box center [843, 421] width 66 height 12
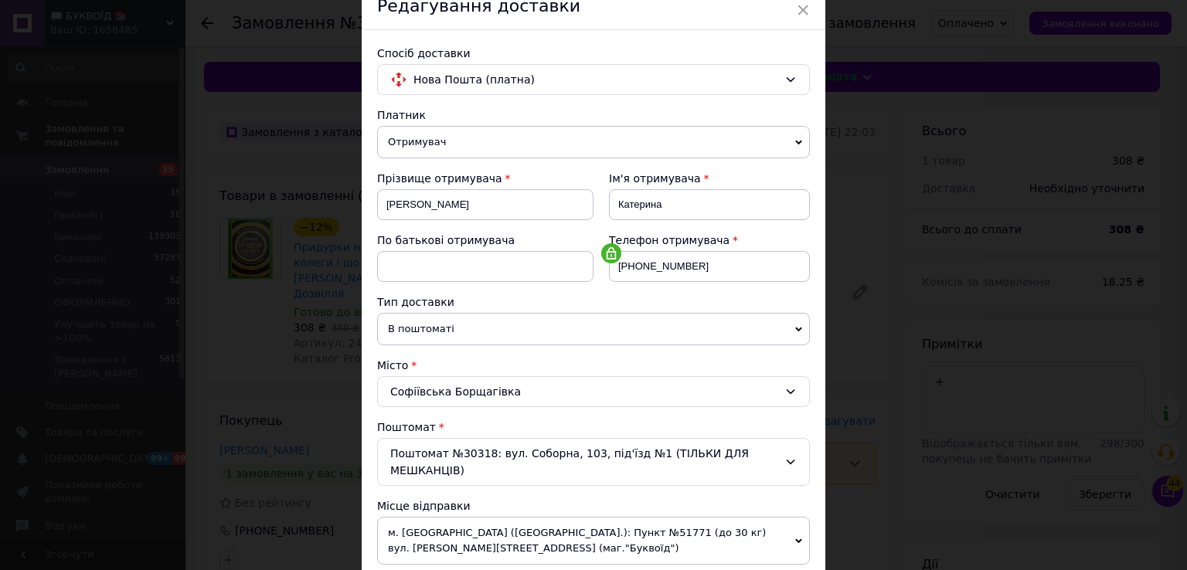
scroll to position [232, 0]
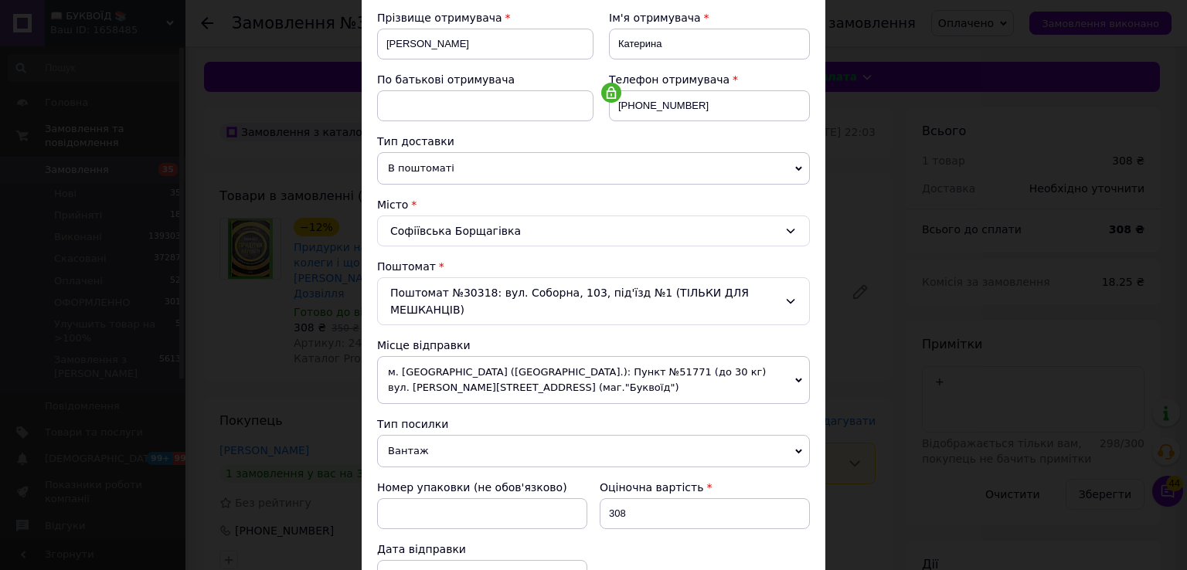
click at [433, 435] on span "Вантаж" at bounding box center [593, 451] width 433 height 32
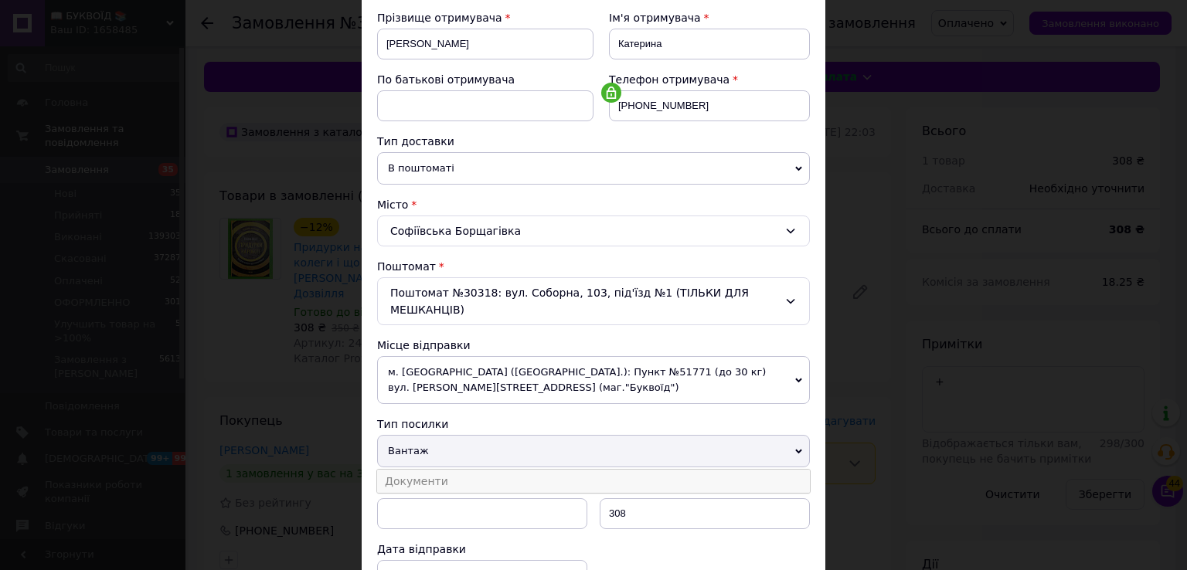
drag, startPoint x: 464, startPoint y: 461, endPoint x: 535, endPoint y: 468, distance: 70.6
click at [466, 470] on li "Документи" at bounding box center [593, 481] width 433 height 23
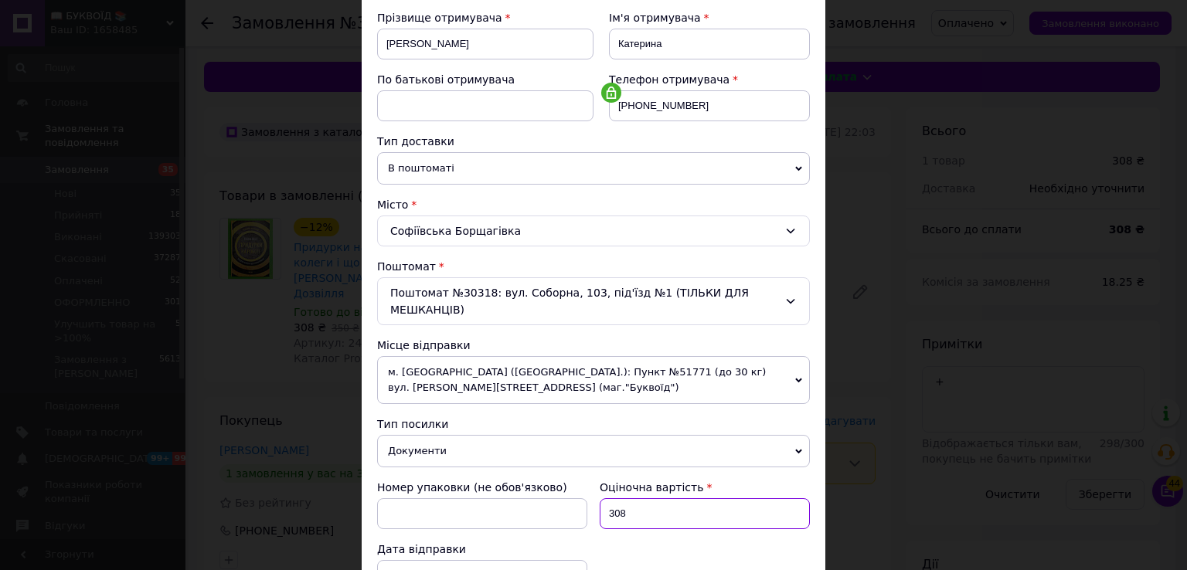
drag, startPoint x: 603, startPoint y: 483, endPoint x: 593, endPoint y: 481, distance: 10.3
click at [593, 481] on div "Оціночна вартість 308" at bounding box center [704, 505] width 223 height 62
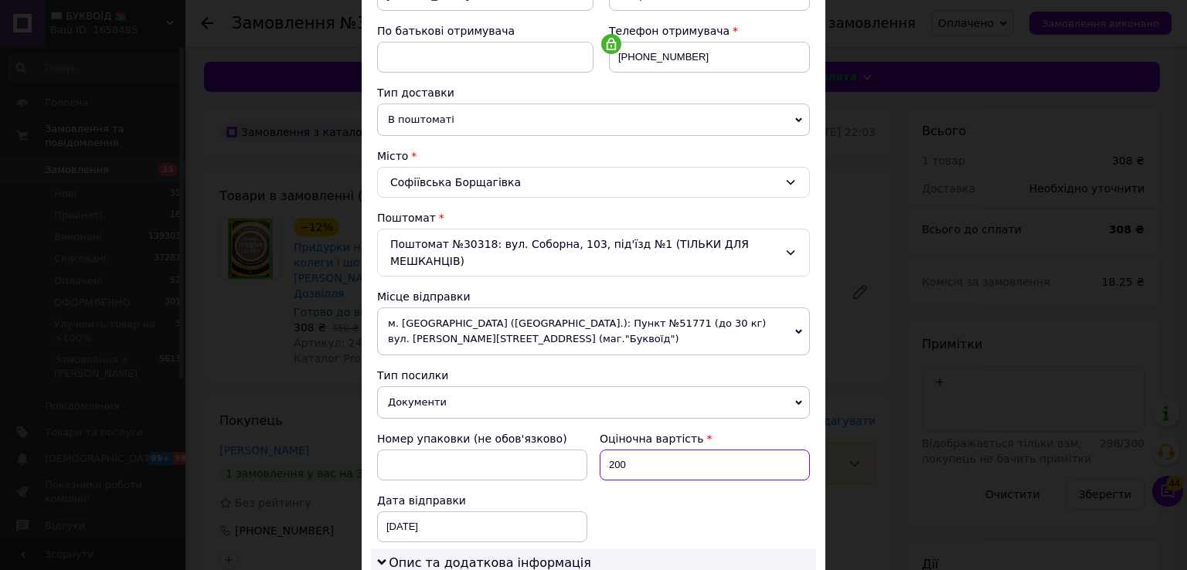
scroll to position [464, 0]
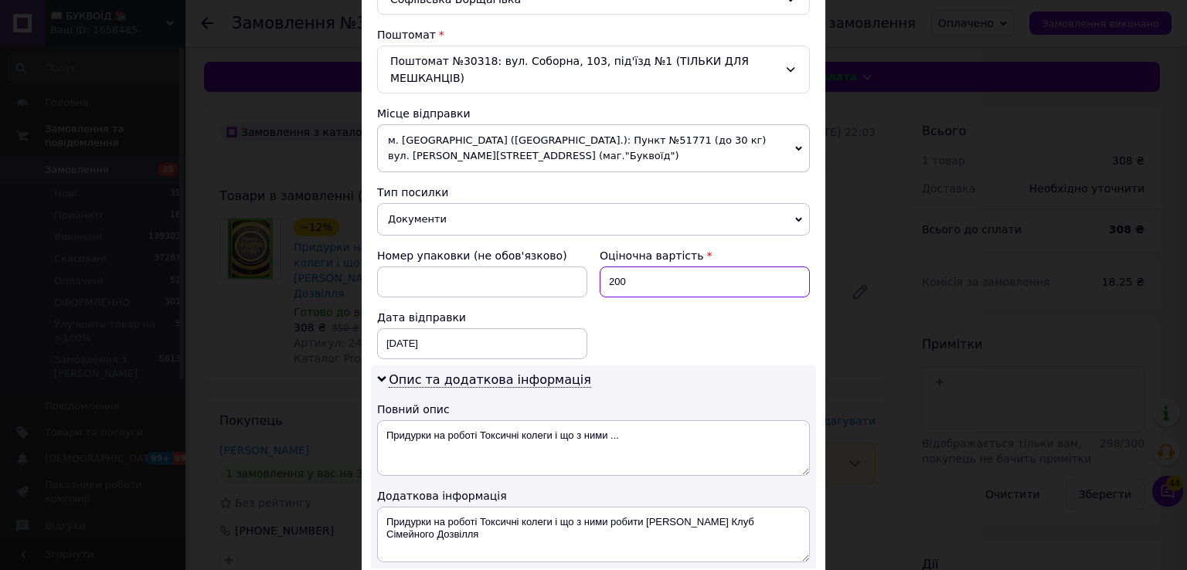
type input "200"
click at [377, 507] on textarea "Придурки на роботі Токсичні колеги і що з ними робити [PERSON_NAME] Клуб Сімейн…" at bounding box center [593, 535] width 433 height 56
paste textarea "247514"
click at [377, 507] on textarea "247514 Придурки на роботі Токсичні колеги і що з ними робити [PERSON_NAME] Клуб…" at bounding box center [593, 535] width 433 height 56
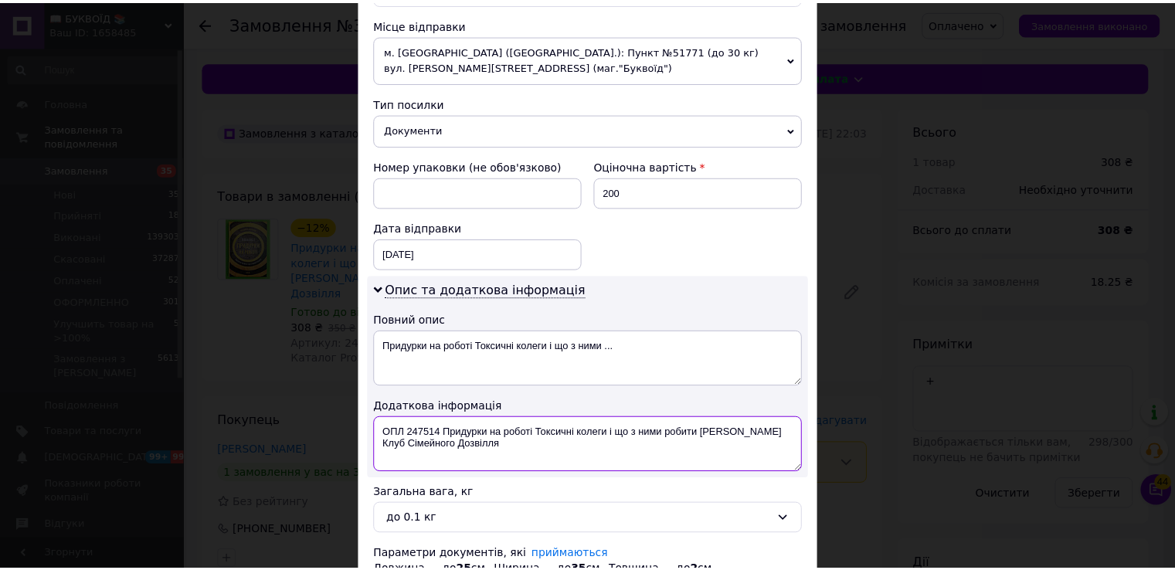
scroll to position [655, 0]
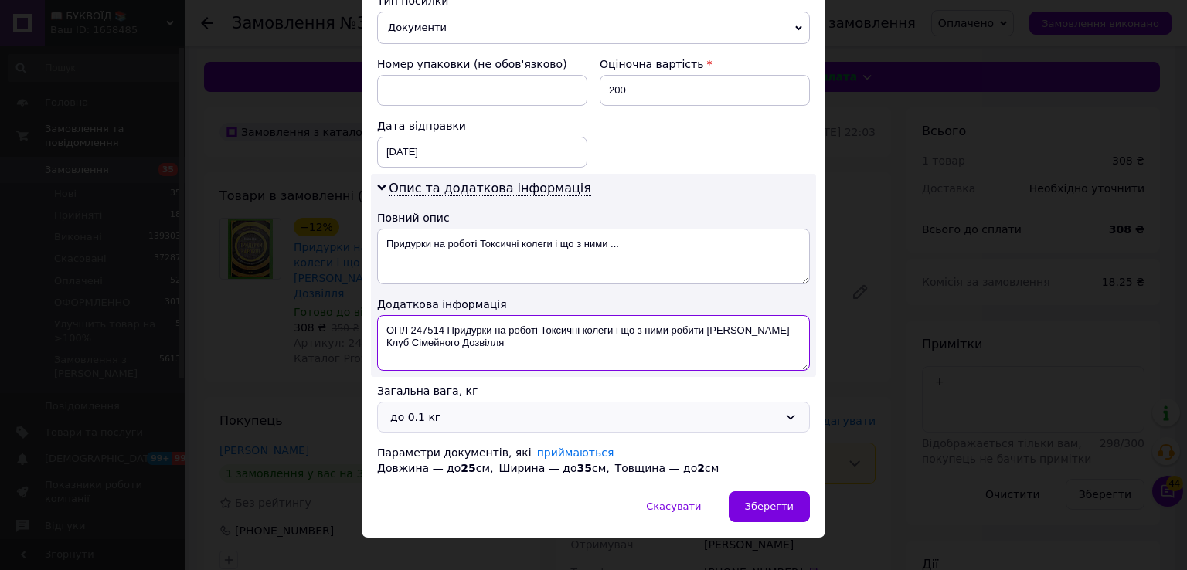
type textarea "ОПЛ 247514 Придурки на роботі Токсичні колеги і що з ними робити [PERSON_NAME] …"
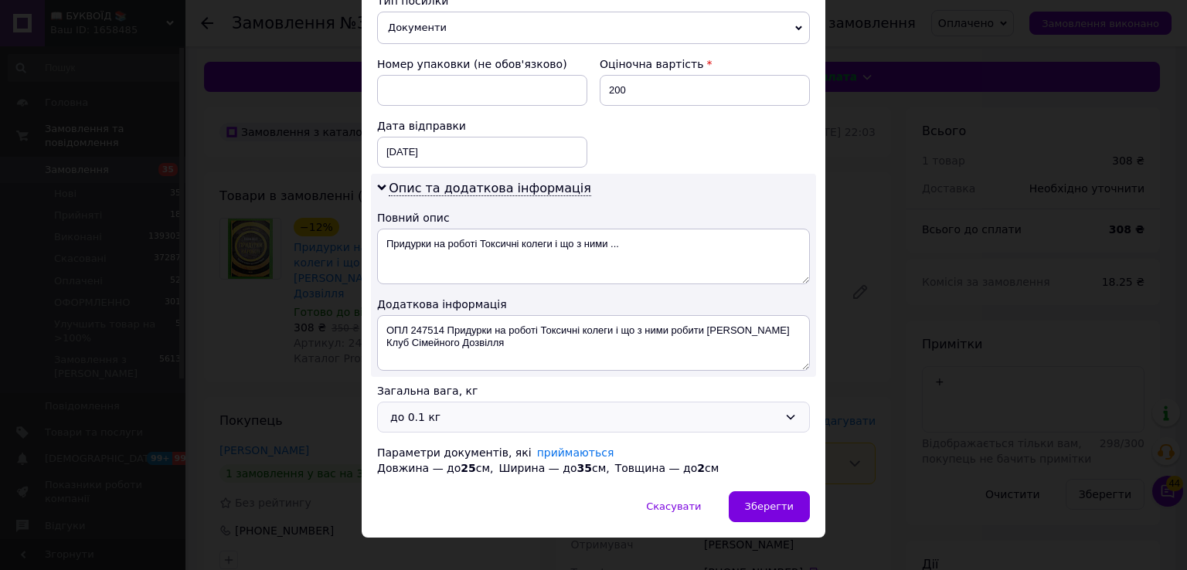
click at [440, 409] on div "до 0.1 кг" at bounding box center [584, 417] width 388 height 17
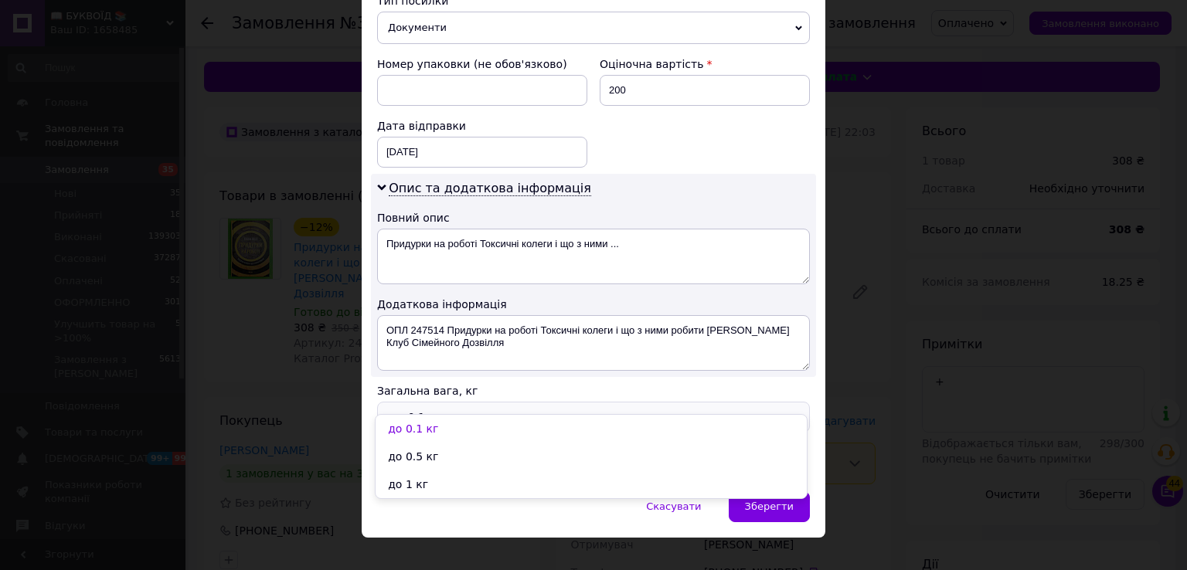
drag, startPoint x: 420, startPoint y: 490, endPoint x: 618, endPoint y: 508, distance: 198.6
click at [423, 487] on li "до 1 кг" at bounding box center [591, 485] width 431 height 28
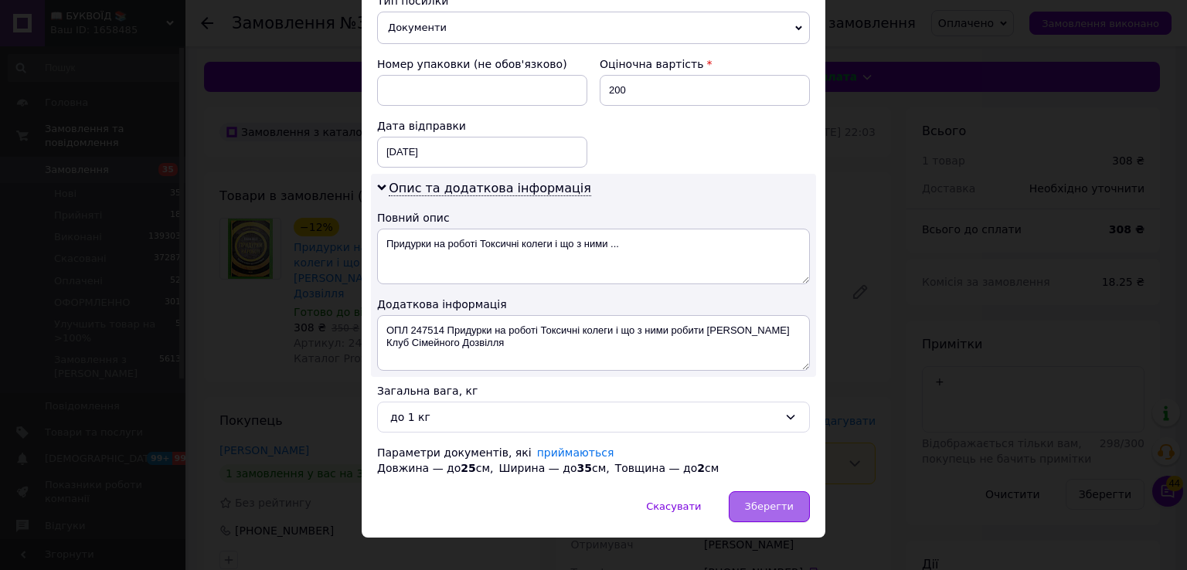
click at [777, 501] on span "Зберегти" at bounding box center [769, 507] width 49 height 12
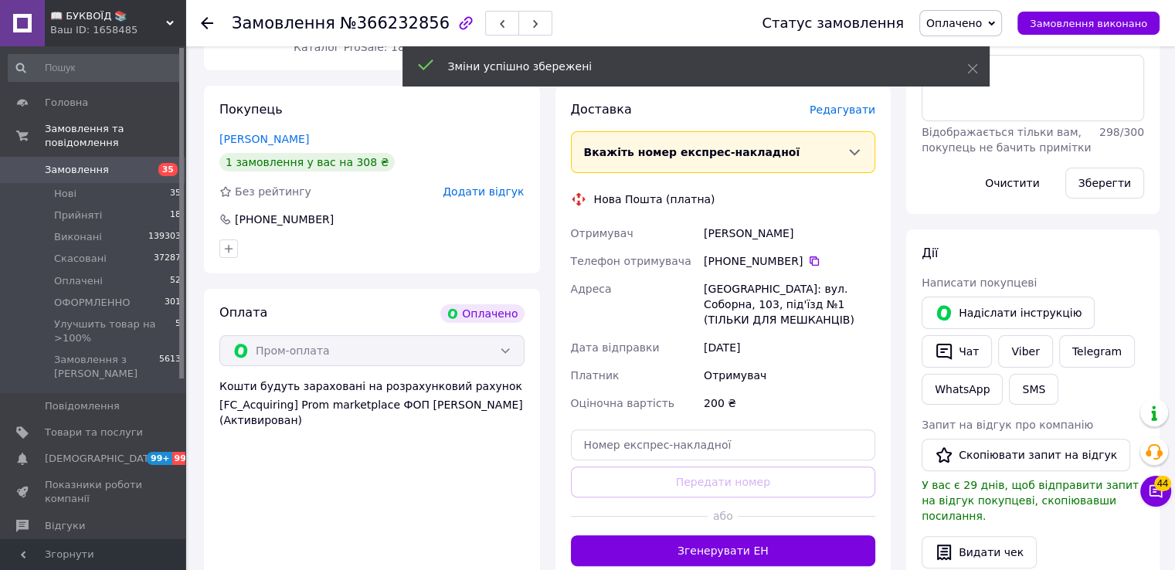
scroll to position [386, 0]
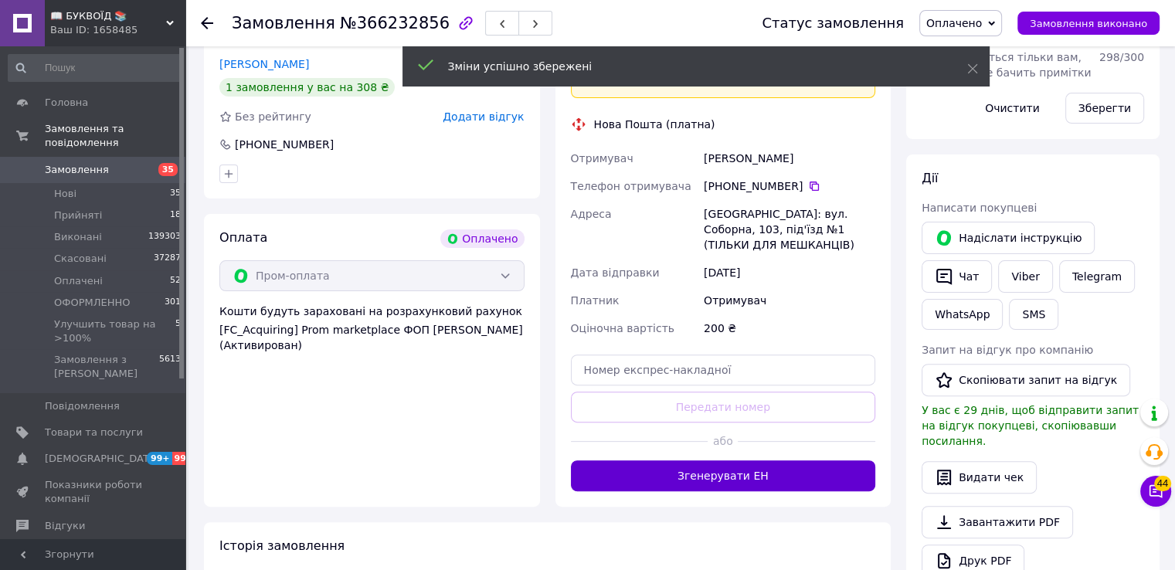
click at [750, 461] on button "Згенерувати ЕН" at bounding box center [723, 476] width 305 height 31
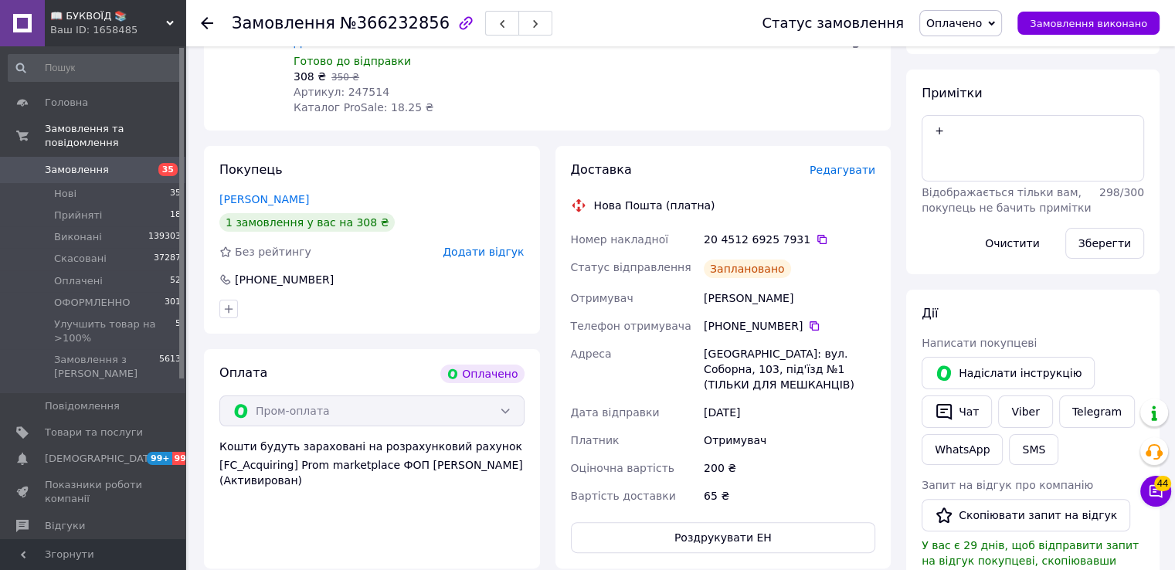
scroll to position [232, 0]
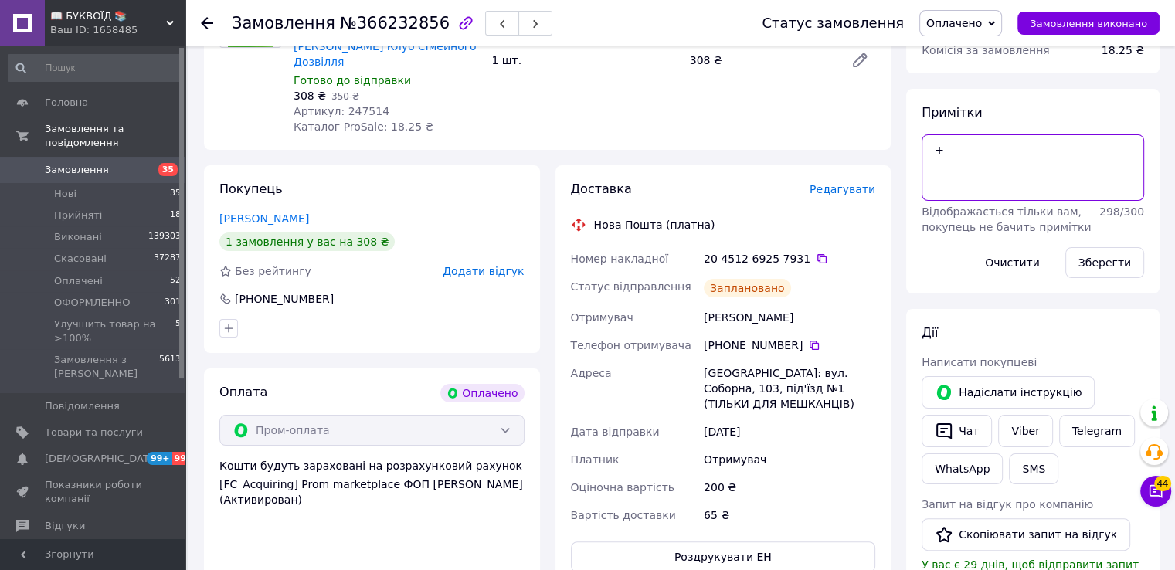
click at [968, 149] on textarea "+" at bounding box center [1033, 167] width 223 height 66
type textarea "+[PERSON_NAME]"
click at [1104, 260] on button "Зберегти" at bounding box center [1105, 262] width 79 height 31
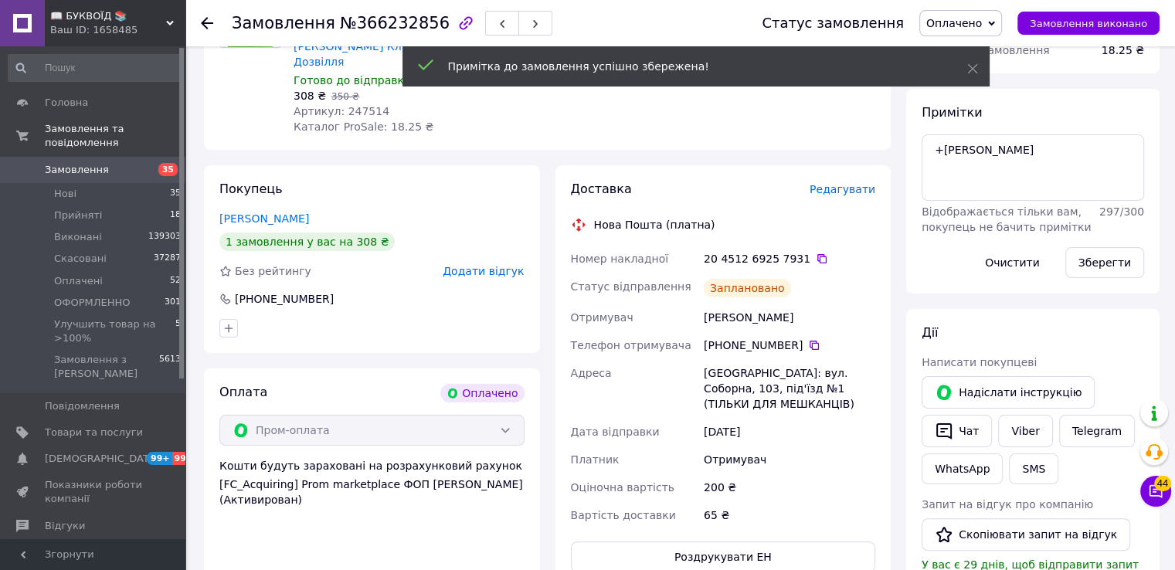
click at [982, 19] on span "Оплачено" at bounding box center [955, 23] width 56 height 12
click at [991, 129] on li "ОФОРМЛЕННО" at bounding box center [999, 123] width 158 height 23
click at [816, 253] on icon at bounding box center [822, 259] width 12 height 12
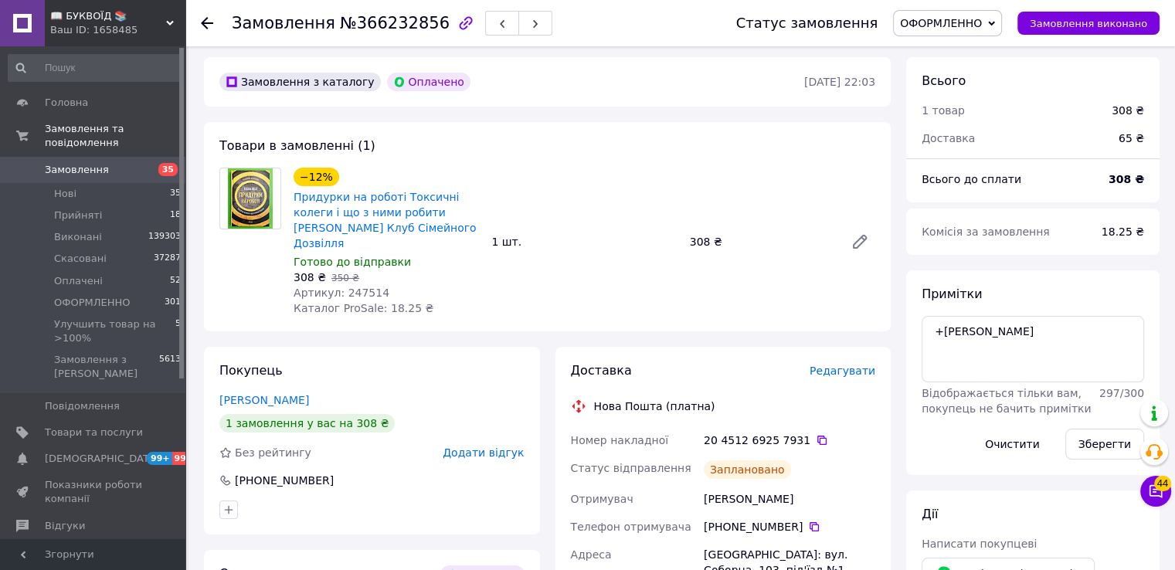
scroll to position [0, 0]
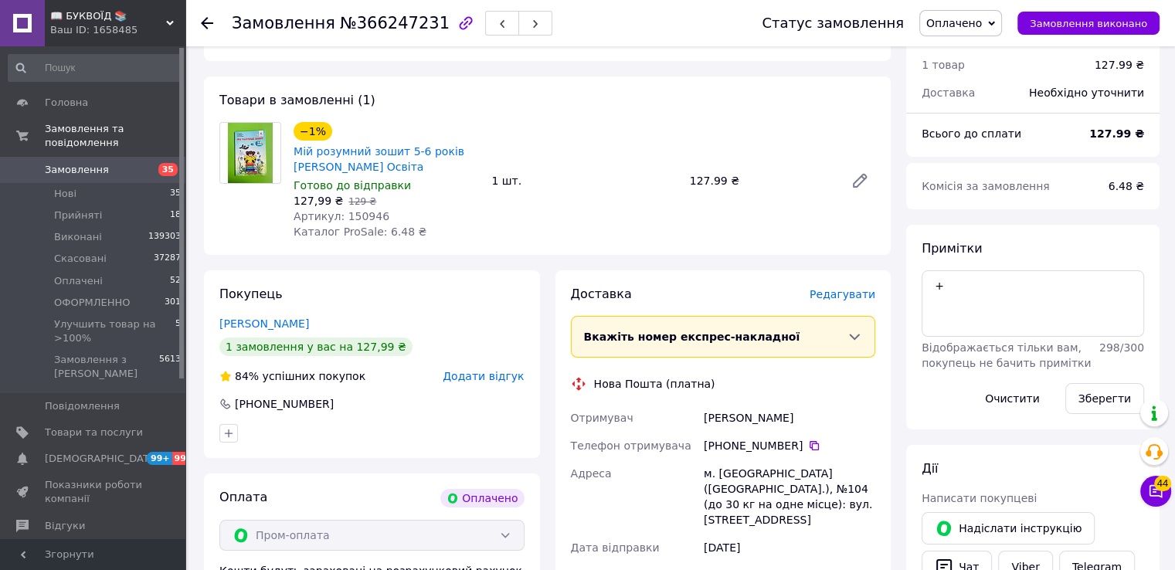
scroll to position [386, 0]
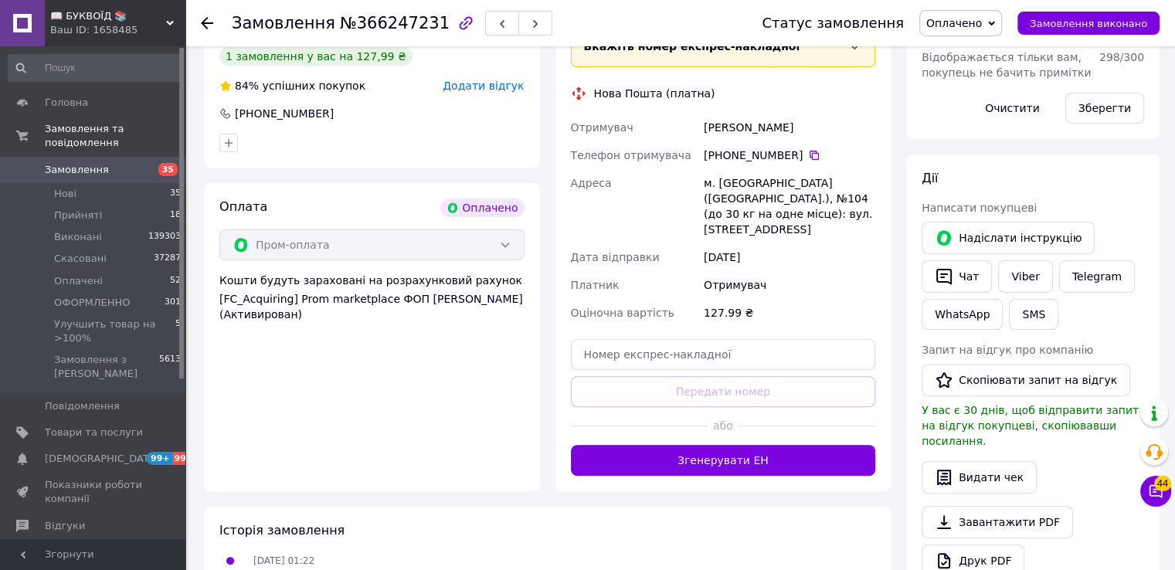
drag, startPoint x: 806, startPoint y: 159, endPoint x: 747, endPoint y: 188, distance: 65.3
click at [810, 159] on icon at bounding box center [814, 155] width 9 height 9
drag, startPoint x: 889, startPoint y: 269, endPoint x: 659, endPoint y: 250, distance: 230.3
click at [889, 269] on div "Доставка [PERSON_NAME] Вкажіть номер експрес-накладної Обов'язково введіть номе…" at bounding box center [724, 236] width 336 height 512
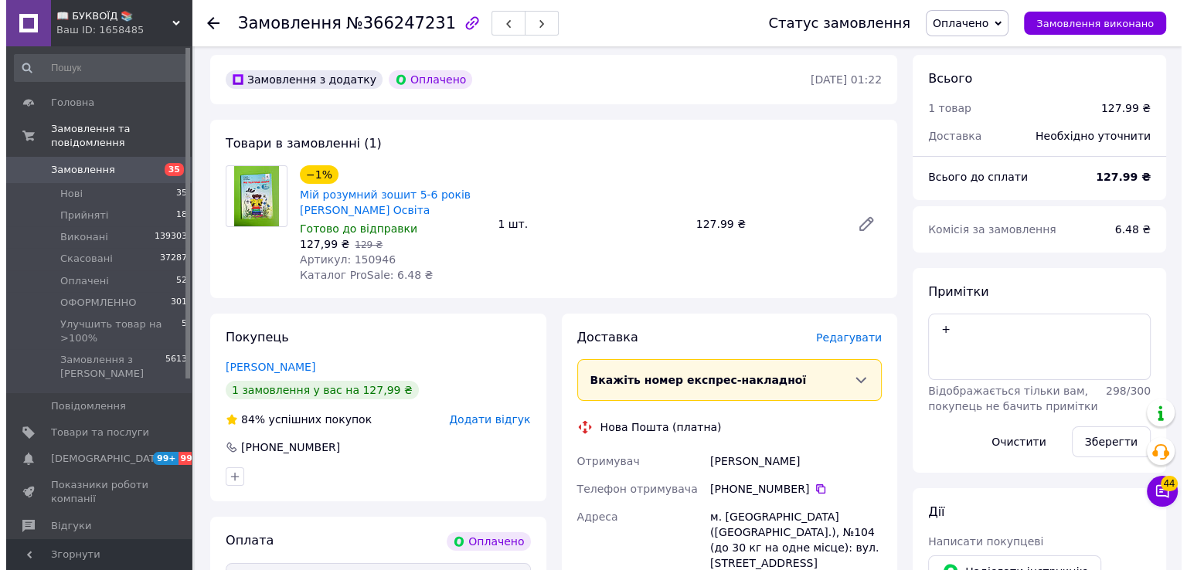
scroll to position [0, 0]
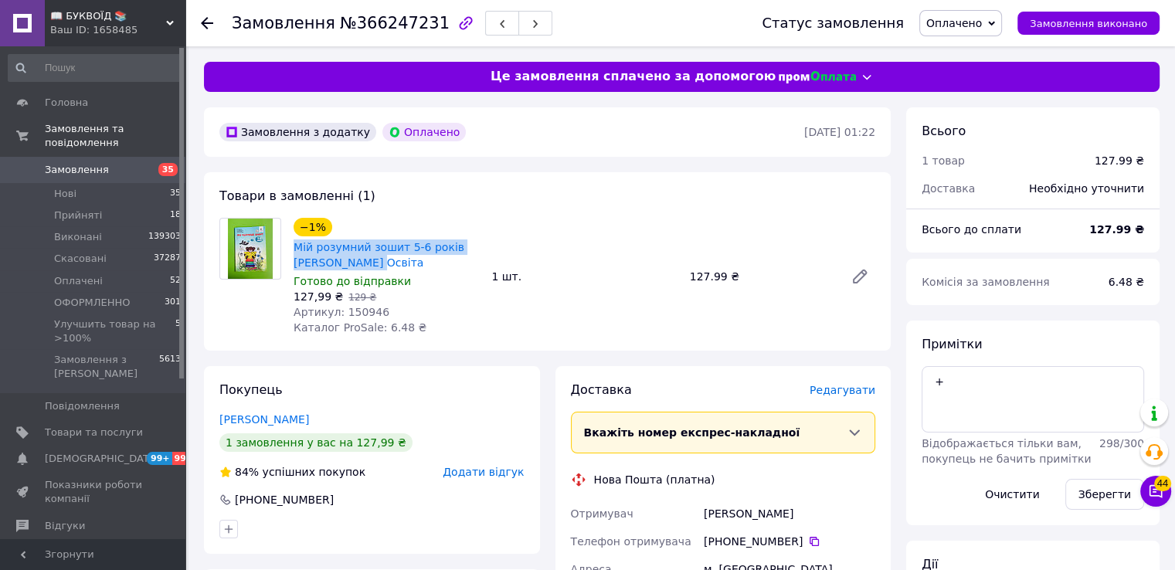
drag, startPoint x: 368, startPoint y: 253, endPoint x: 284, endPoint y: 248, distance: 84.4
click at [292, 251] on div "Мій розумний зошит 5-6 років [PERSON_NAME] Освіта" at bounding box center [386, 255] width 189 height 34
copy link "Мій розумний зошит 5-6 років [PERSON_NAME] Освіта"
click at [859, 325] on div "−1% Мій розумний зошит 5-6 років [PERSON_NAME] Освіта Готово до відправки 127,9…" at bounding box center [584, 277] width 594 height 124
click at [355, 309] on span "Артикул: 150946" at bounding box center [342, 312] width 96 height 12
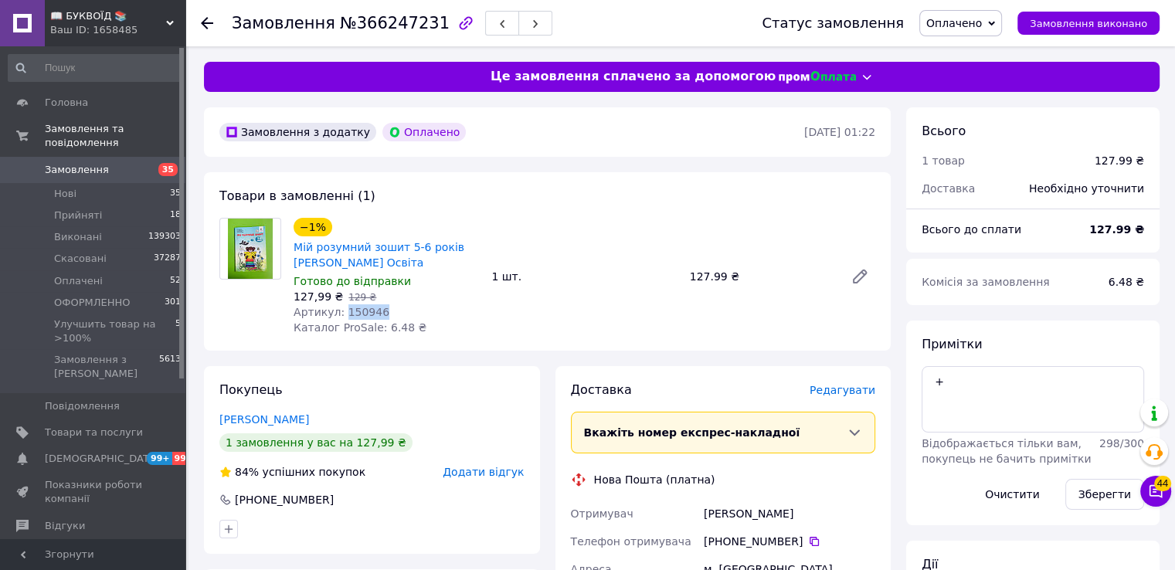
click at [355, 309] on span "Артикул: 150946" at bounding box center [342, 312] width 96 height 12
copy span "150946"
click at [859, 396] on span "Редагувати" at bounding box center [843, 390] width 66 height 12
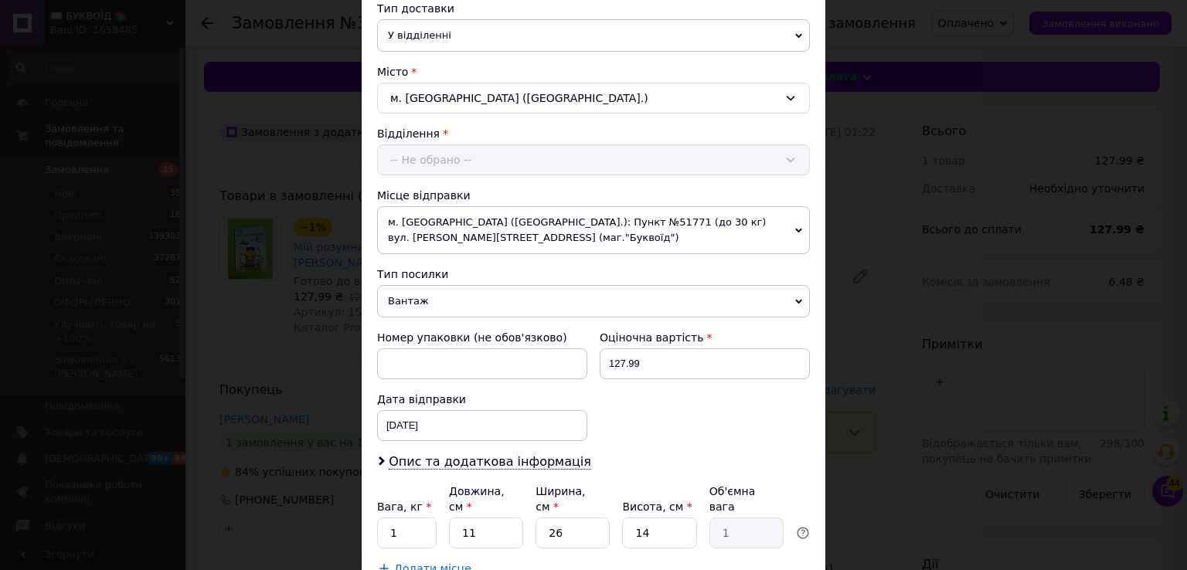
scroll to position [386, 0]
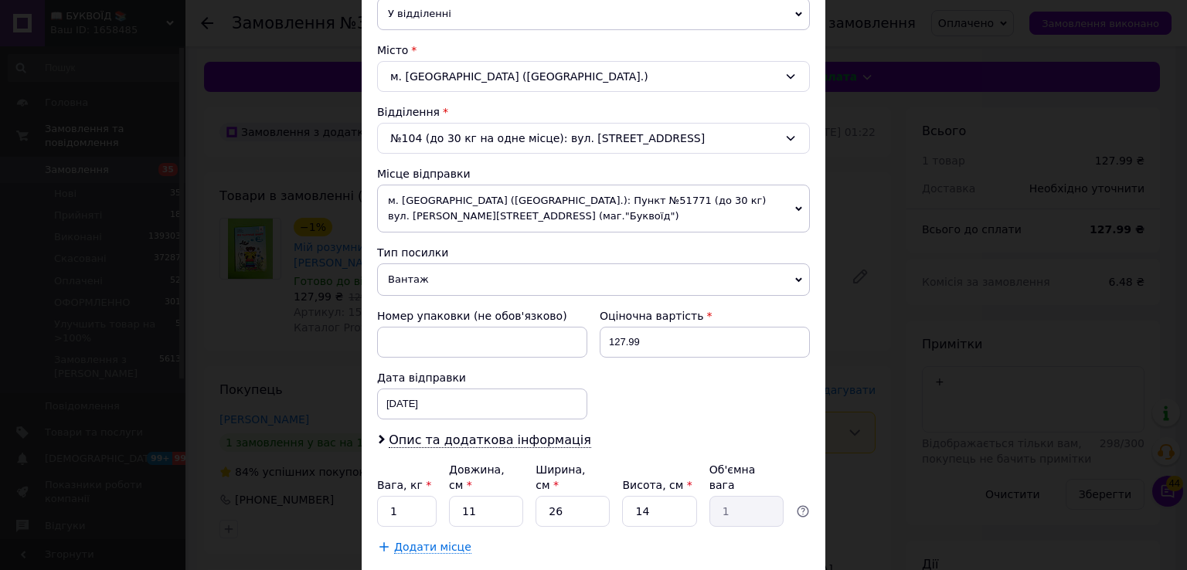
click at [431, 286] on span "Вантаж" at bounding box center [593, 280] width 433 height 32
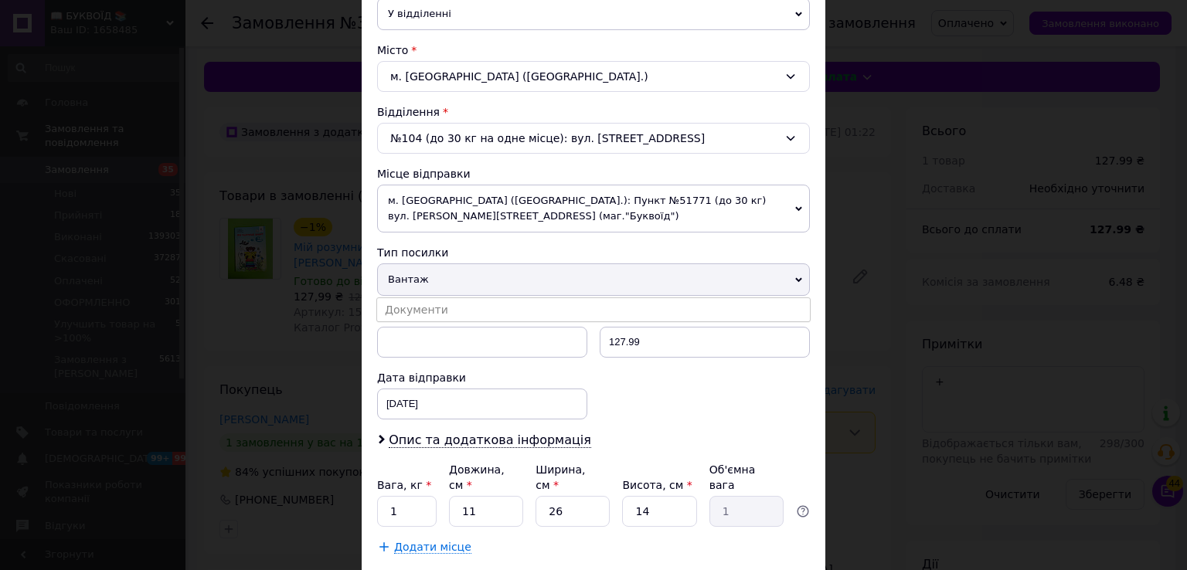
drag, startPoint x: 446, startPoint y: 307, endPoint x: 644, endPoint y: 320, distance: 199.0
click at [451, 305] on li "Документи" at bounding box center [593, 309] width 433 height 23
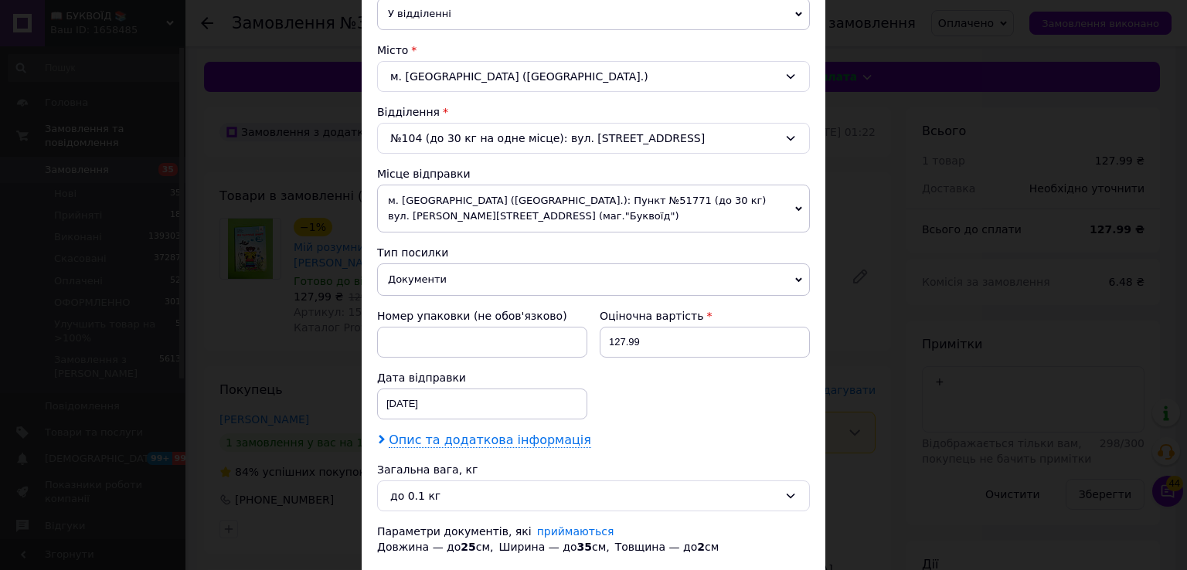
click at [435, 435] on span "Опис та додаткова інформація" at bounding box center [490, 440] width 202 height 15
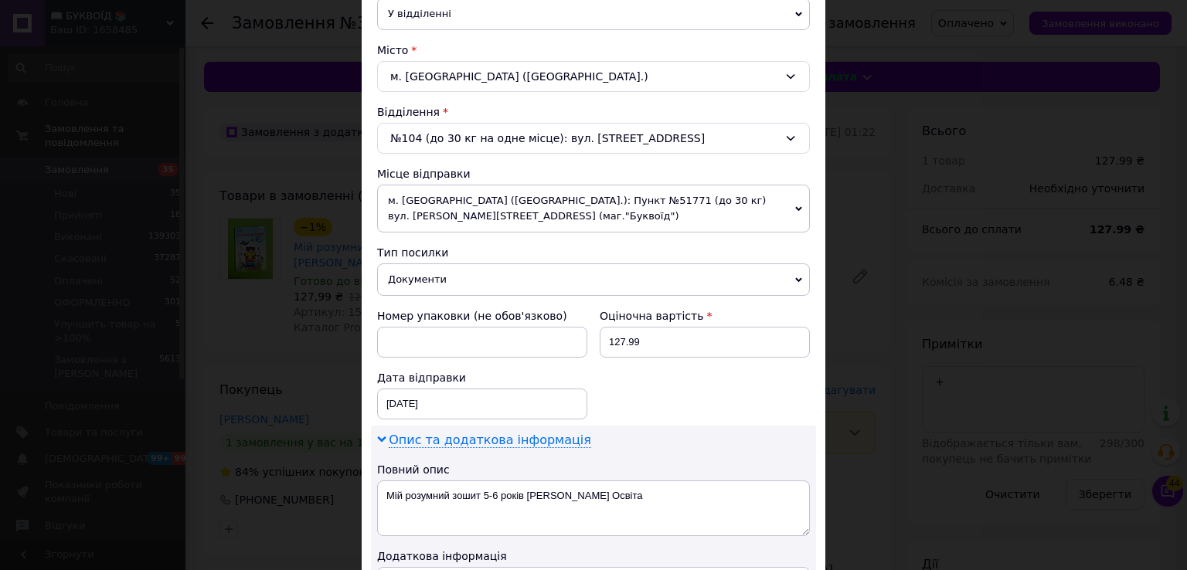
scroll to position [618, 0]
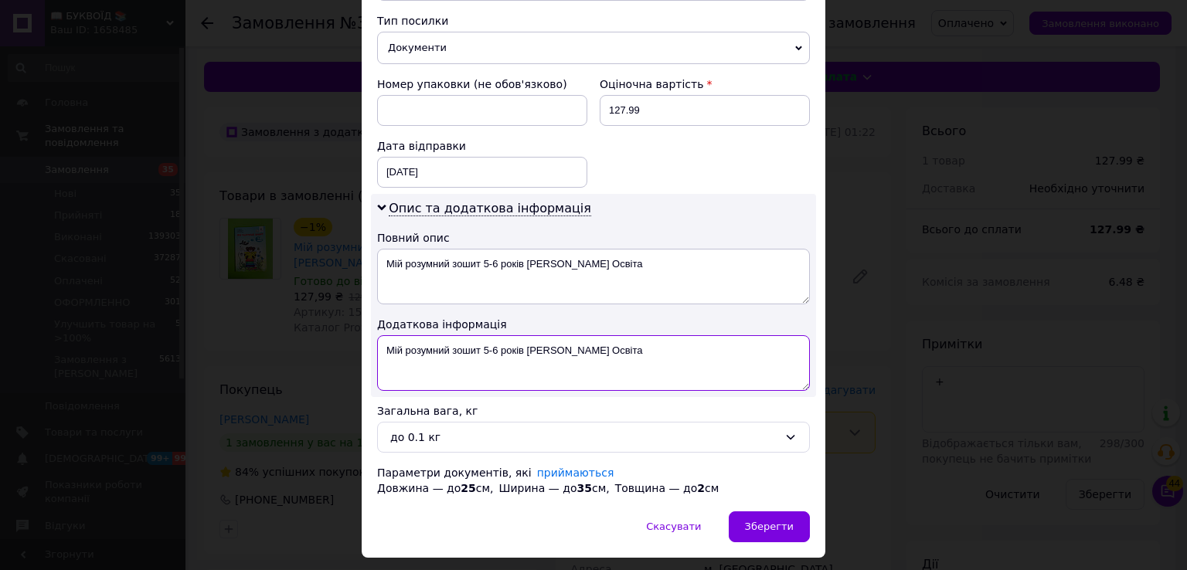
click at [377, 345] on textarea "Мій розумний зошит 5-6 років [PERSON_NAME] Освіта" at bounding box center [593, 363] width 433 height 56
paste textarea "150946"
click at [377, 345] on textarea "150946 Мій розумний зошит 5-6 років [PERSON_NAME] Освіта" at bounding box center [593, 363] width 433 height 56
type textarea "ОПЛ 150946 Мій розумний зошит 5-6 років [PERSON_NAME] Освіта"
click at [495, 433] on div "до 0.1 кг" at bounding box center [584, 437] width 388 height 17
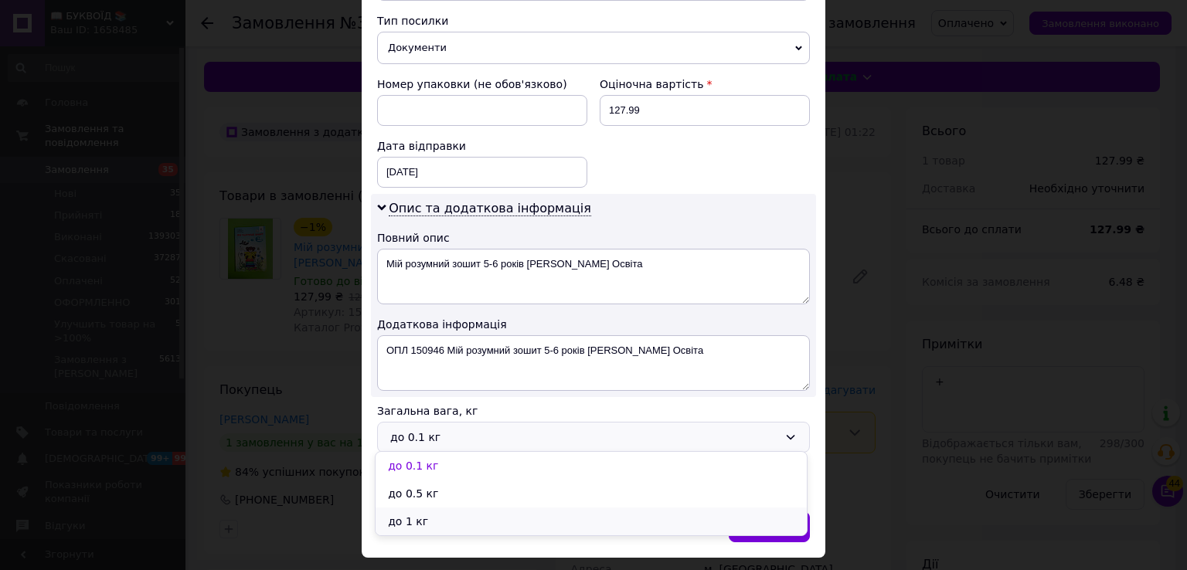
click at [459, 510] on li "до 1 кг" at bounding box center [591, 522] width 431 height 28
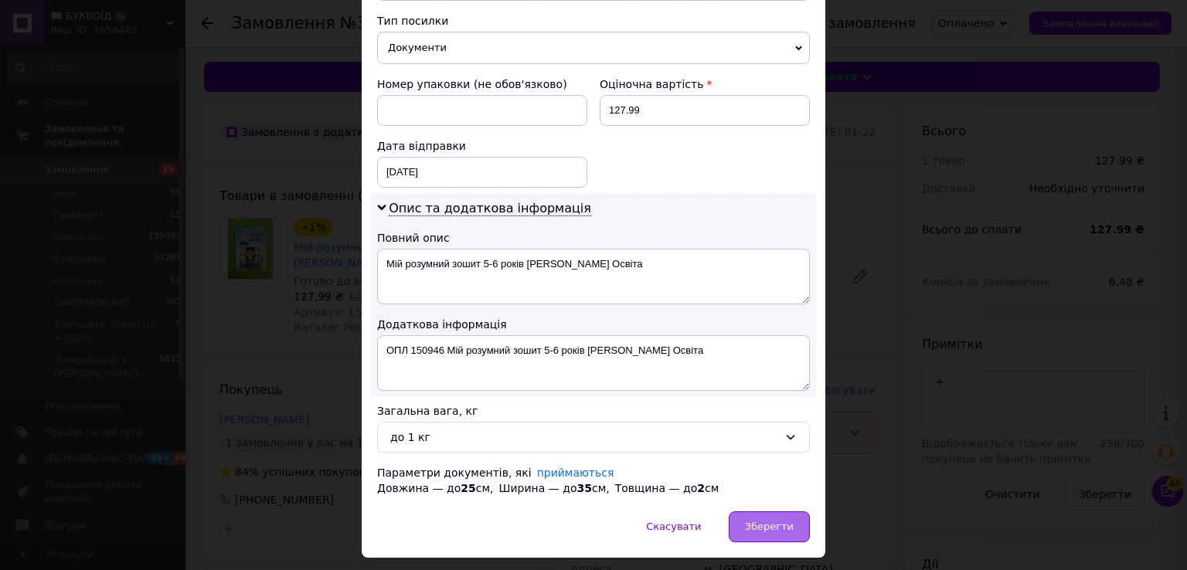
click at [796, 537] on div "Зберегти" at bounding box center [769, 527] width 81 height 31
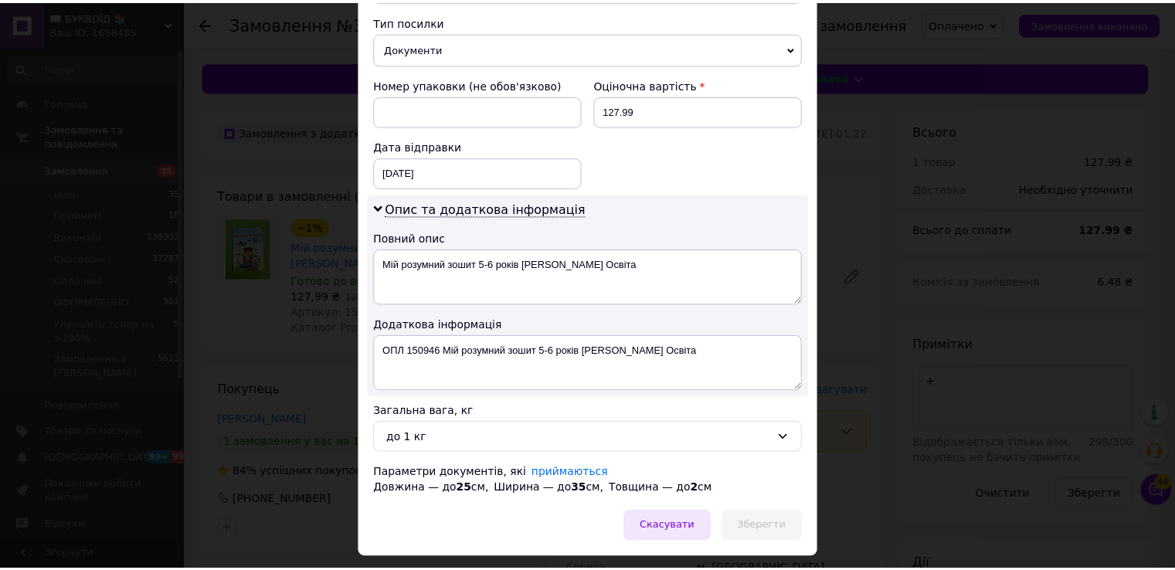
scroll to position [0, 0]
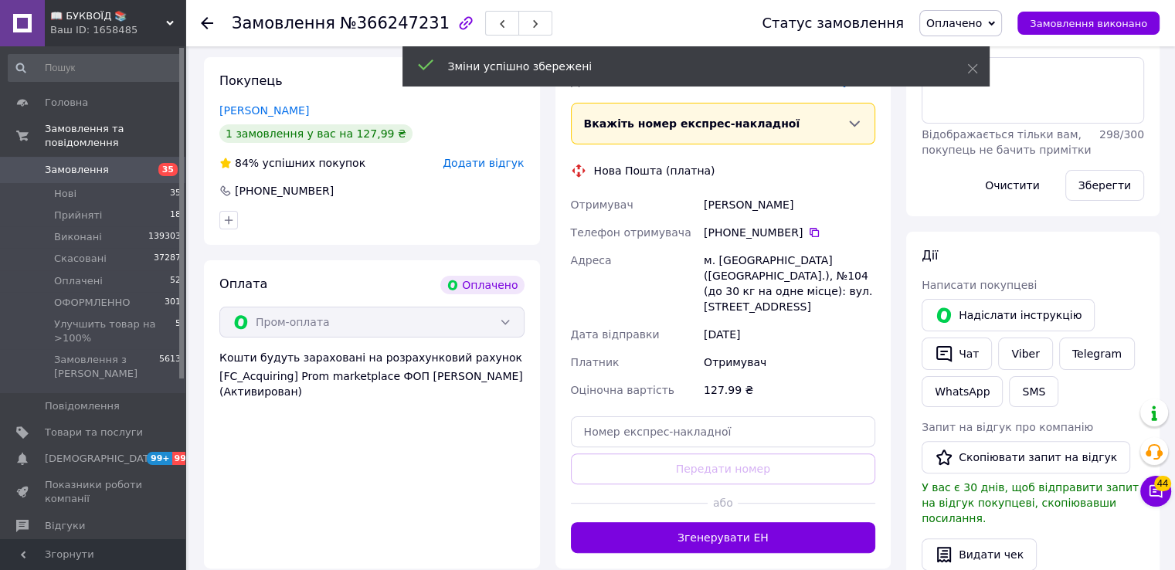
drag, startPoint x: 782, startPoint y: 516, endPoint x: 781, endPoint y: 508, distance: 7.8
click at [782, 522] on button "Згенерувати ЕН" at bounding box center [723, 537] width 305 height 31
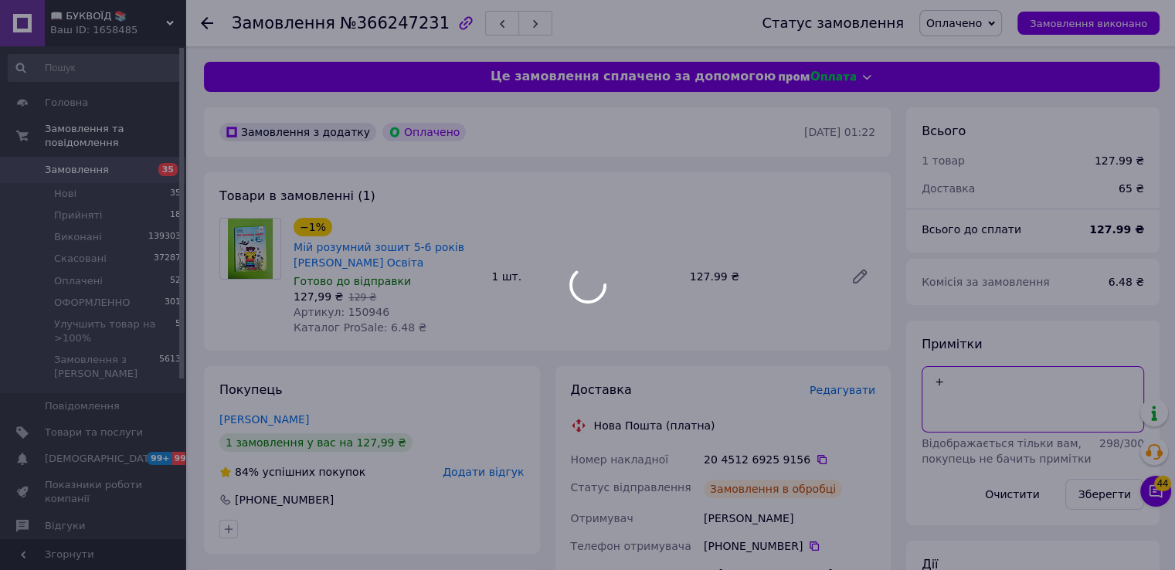
click at [958, 377] on textarea "+" at bounding box center [1033, 399] width 223 height 66
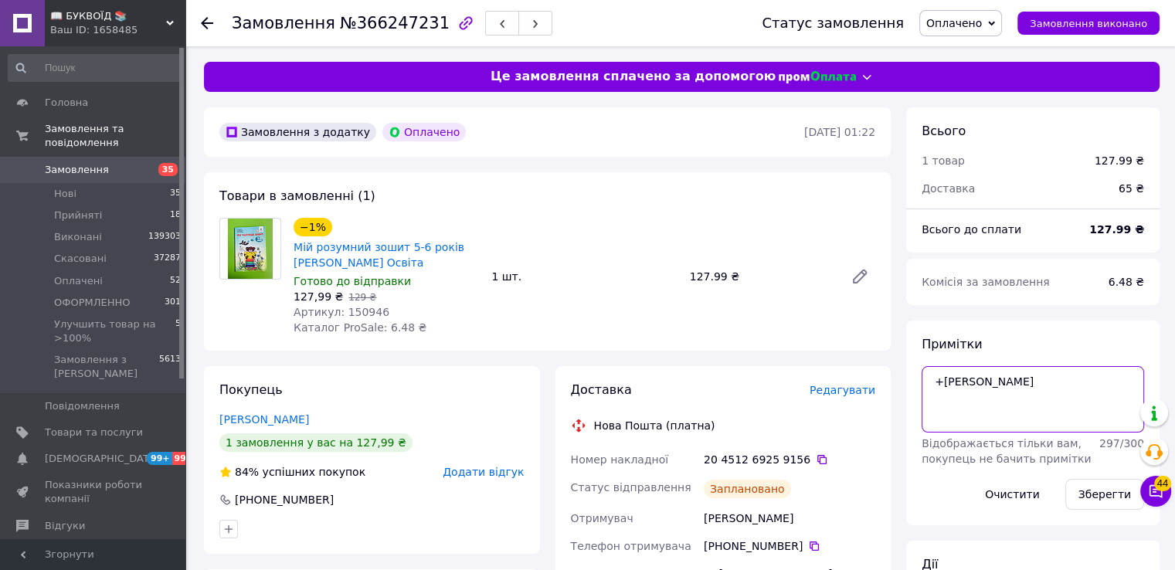
type textarea "+[PERSON_NAME]"
click at [1105, 499] on button "Зберегти" at bounding box center [1105, 494] width 79 height 31
drag, startPoint x: 974, startPoint y: 260, endPoint x: 938, endPoint y: 253, distance: 36.2
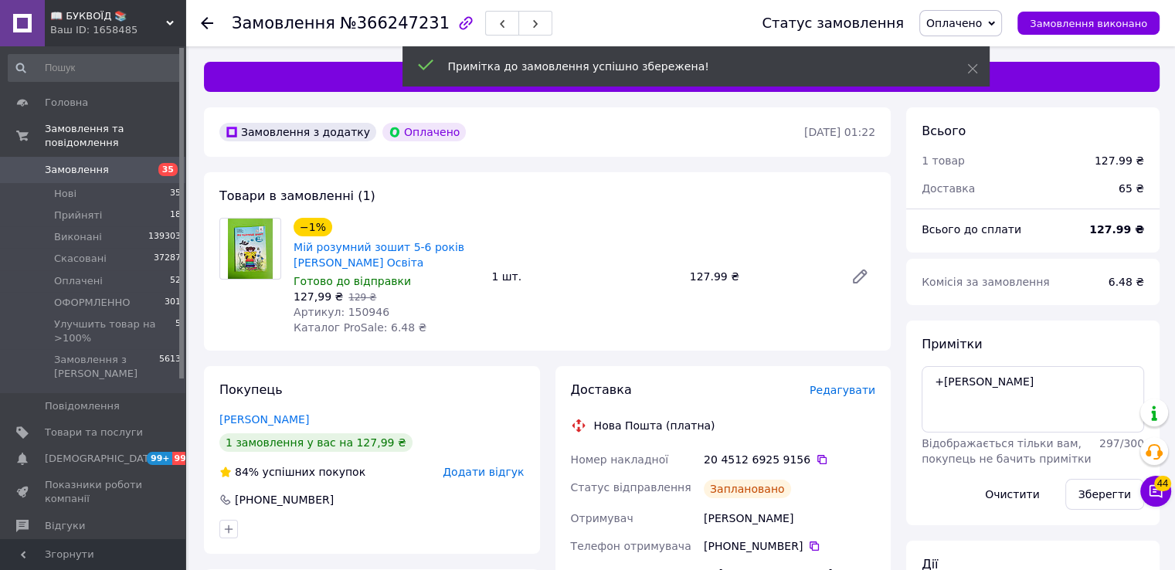
drag, startPoint x: 938, startPoint y: 253, endPoint x: 982, endPoint y: 29, distance: 228.4
click at [980, 21] on span "Оплачено" at bounding box center [955, 23] width 56 height 12
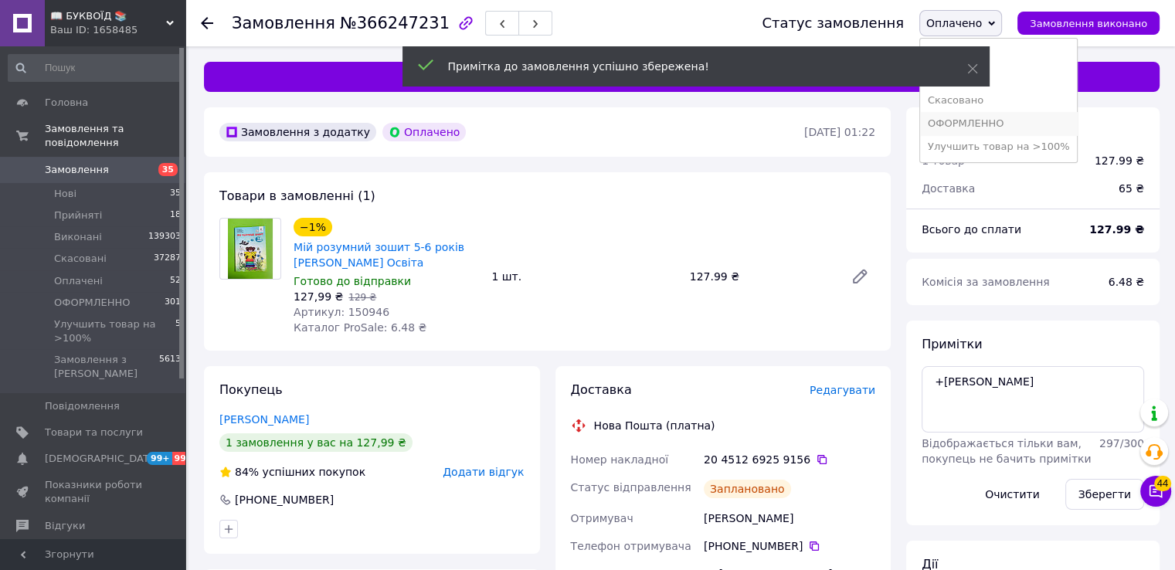
click at [1001, 122] on li "ОФОРМЛЕННО" at bounding box center [999, 123] width 158 height 23
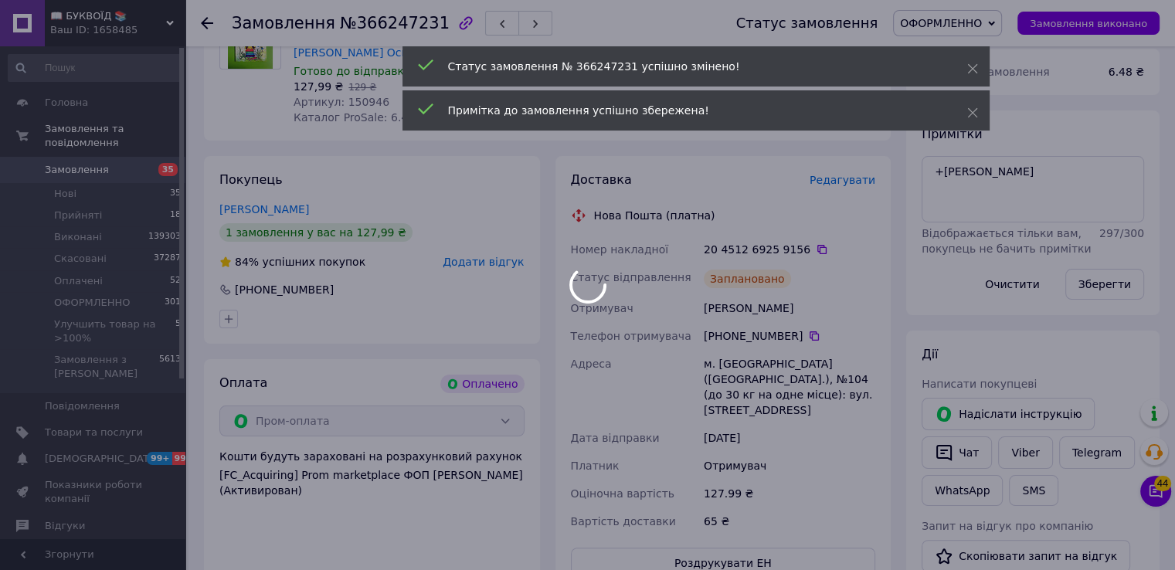
scroll to position [309, 0]
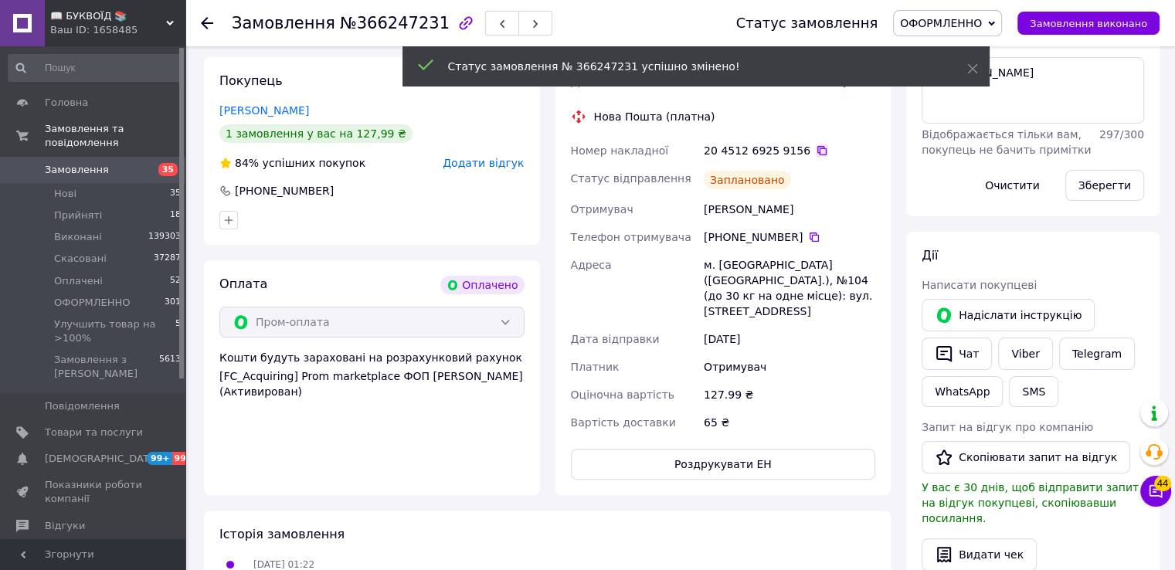
click at [816, 152] on icon at bounding box center [822, 151] width 12 height 12
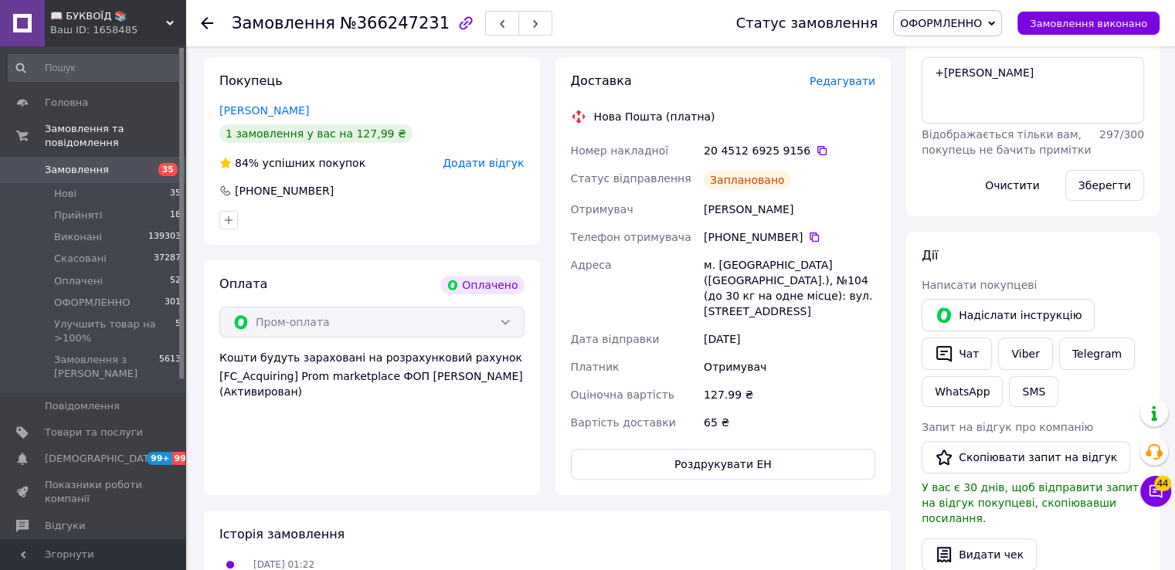
click at [903, 148] on div "Всього 1 товар 127.99 ₴ Доставка 65 ₴ Всього до сплати 127.99 ₴ Комісія за замо…" at bounding box center [1033, 377] width 269 height 1158
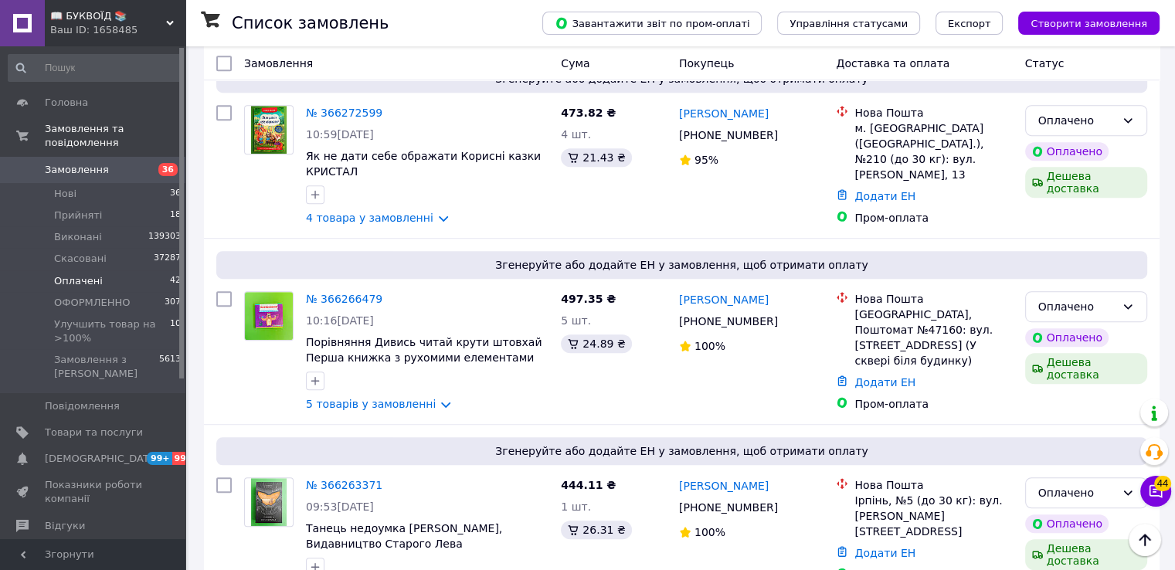
scroll to position [6823, 0]
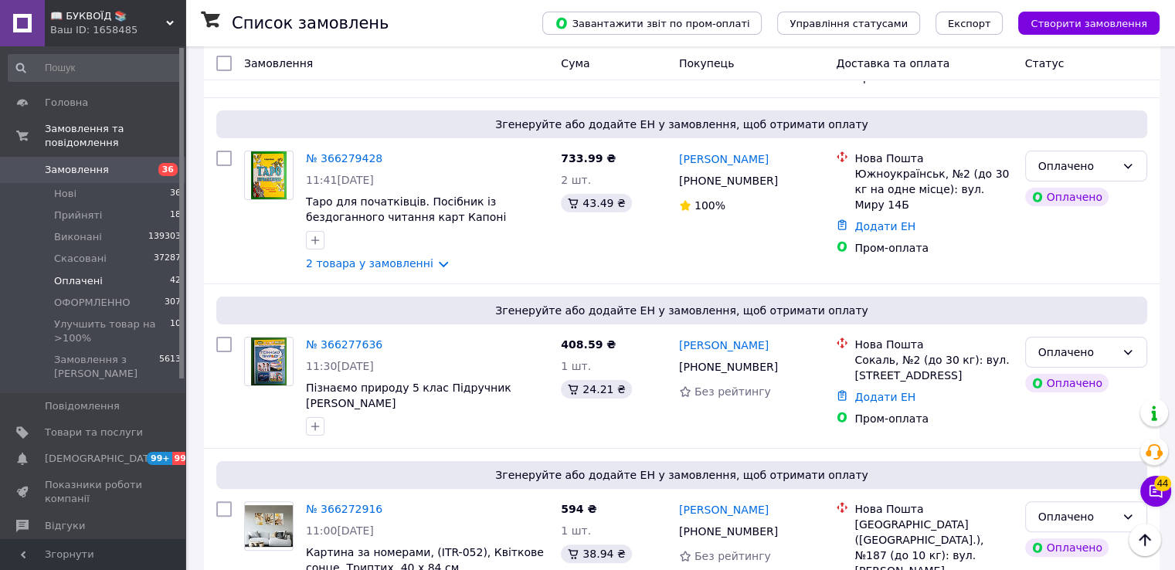
scroll to position [6050, 0]
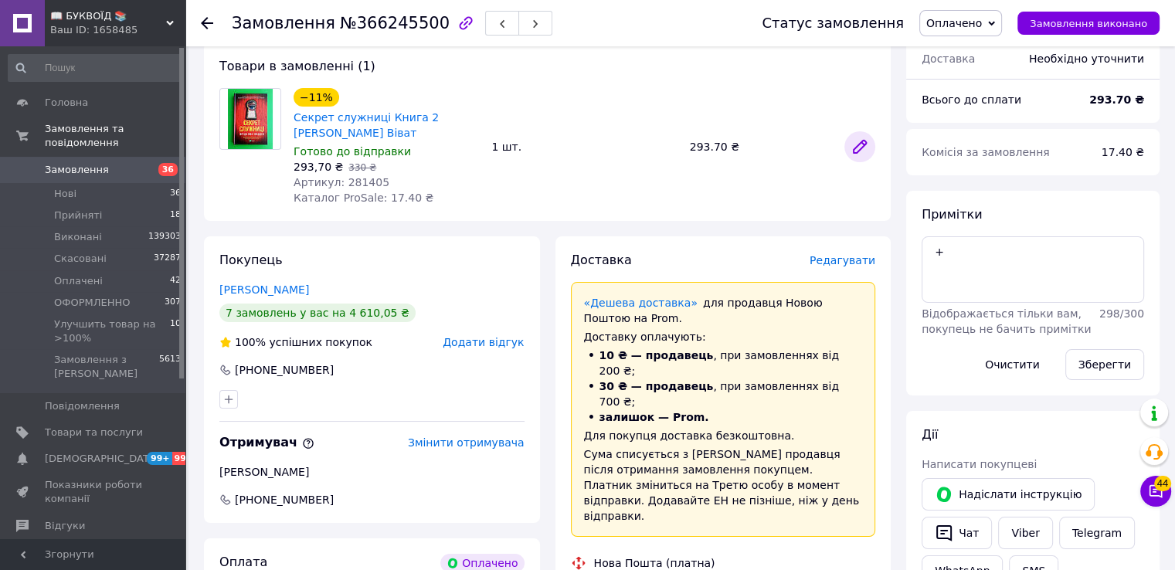
scroll to position [309, 0]
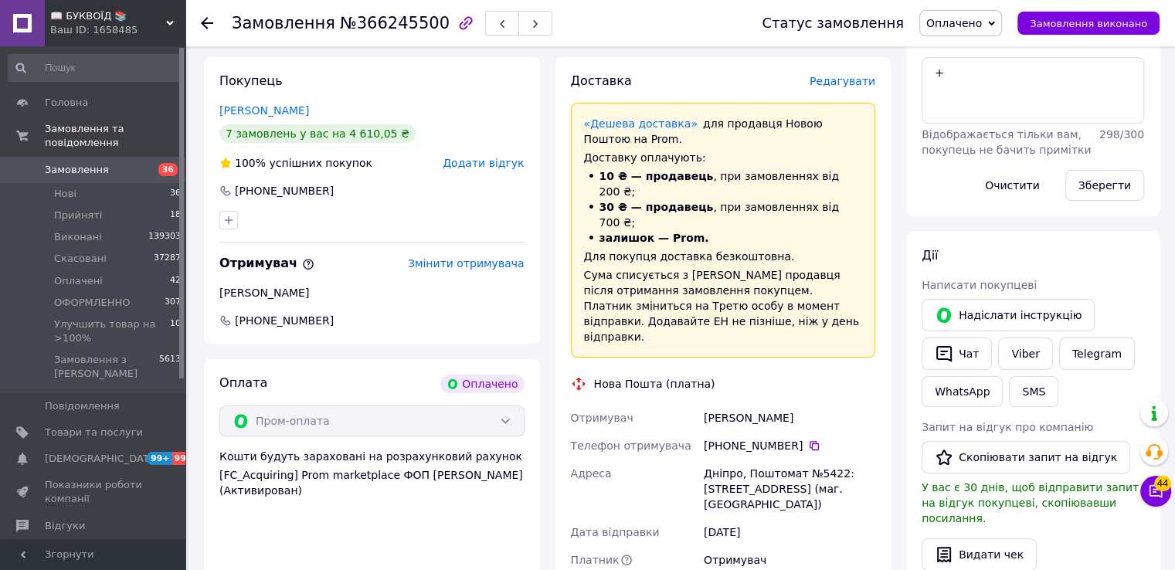
click at [811, 438] on div "[PHONE_NUMBER]" at bounding box center [790, 445] width 172 height 15
click at [810, 441] on icon at bounding box center [814, 445] width 9 height 9
drag, startPoint x: 881, startPoint y: 332, endPoint x: 649, endPoint y: 315, distance: 232.4
click at [881, 332] on div "Доставка Редагувати «Дешева доставка»   для продавця [GEOGRAPHIC_DATA] на Prom.…" at bounding box center [724, 411] width 336 height 709
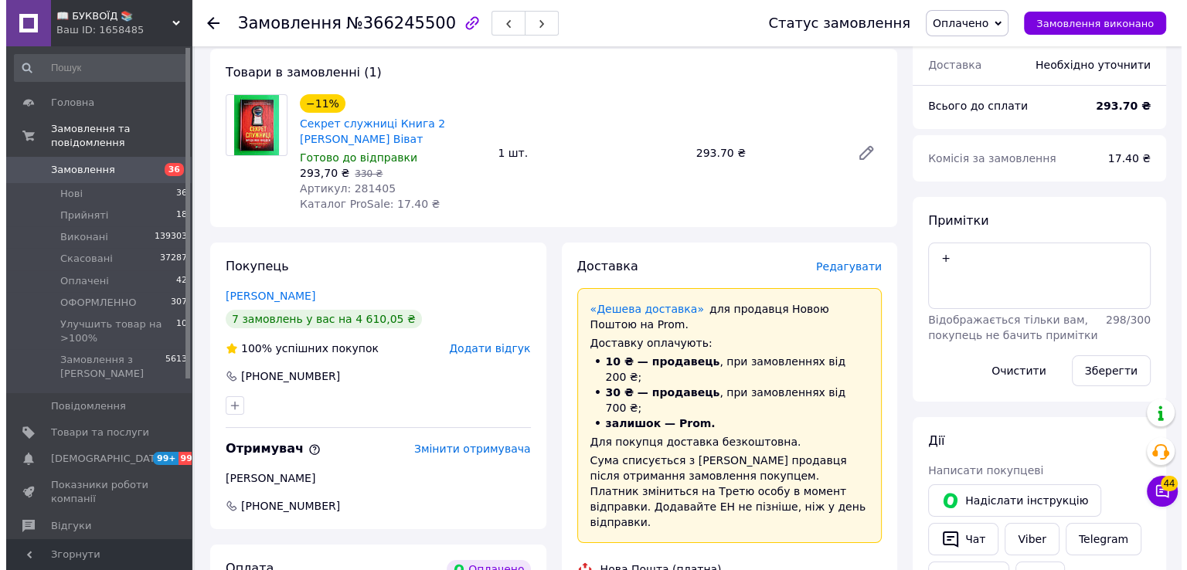
scroll to position [0, 0]
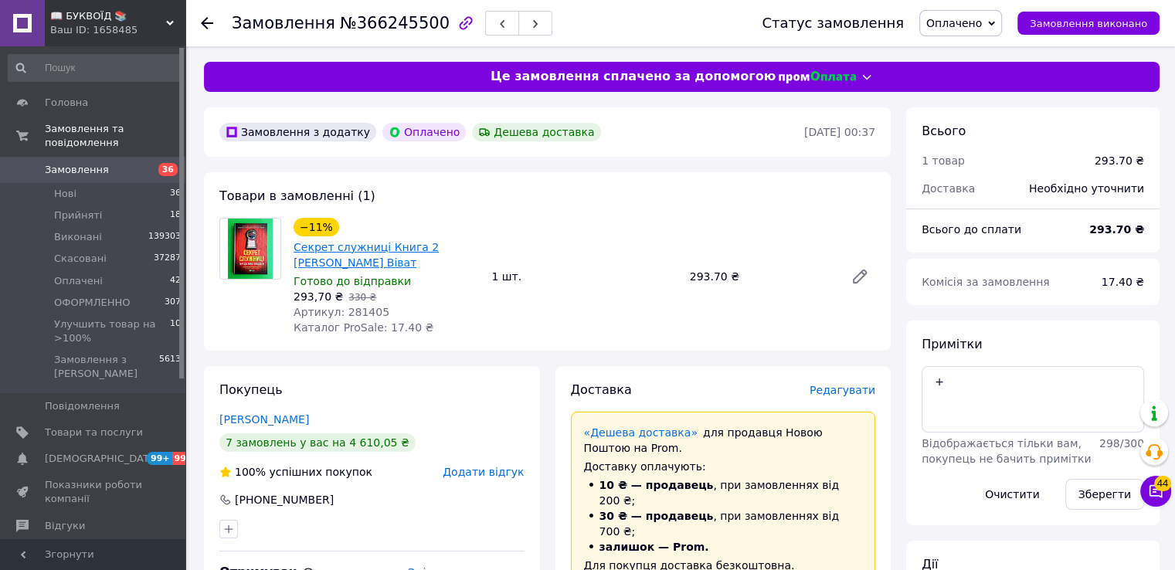
drag, startPoint x: 348, startPoint y: 260, endPoint x: 294, endPoint y: 249, distance: 55.3
click at [294, 249] on span "Секрет служниці Книга 2 [PERSON_NAME] Віват" at bounding box center [386, 255] width 185 height 31
copy link "Секрет служниці Книга 2 [PERSON_NAME] Віват"
drag, startPoint x: 893, startPoint y: 338, endPoint x: 881, endPoint y: 334, distance: 12.2
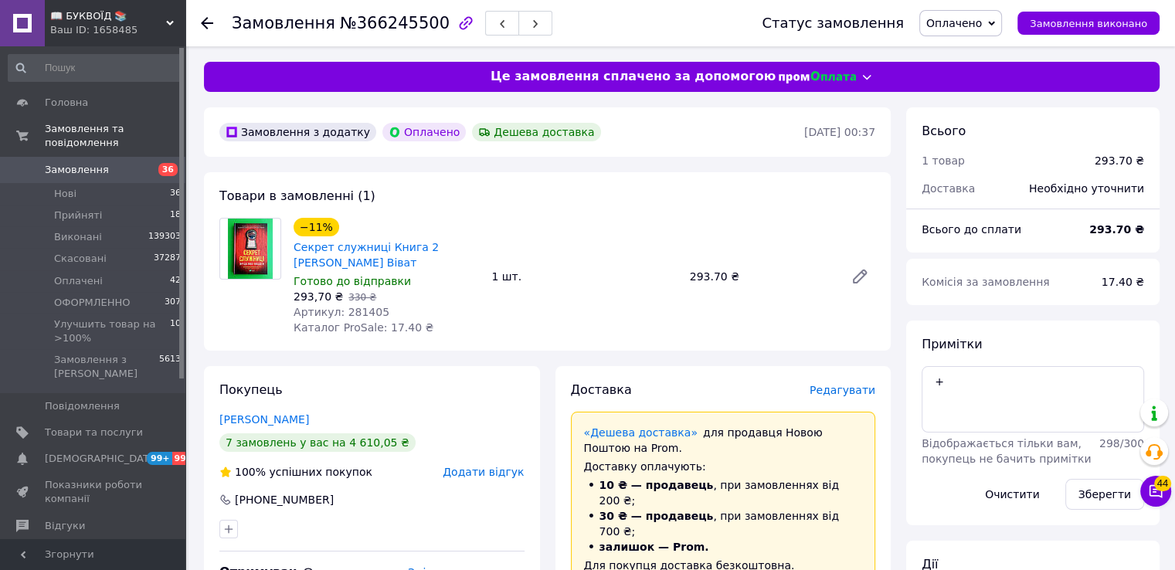
click at [365, 311] on span "Артикул: 281405" at bounding box center [342, 312] width 96 height 12
copy span "281405"
click at [842, 391] on span "Редагувати" at bounding box center [843, 390] width 66 height 12
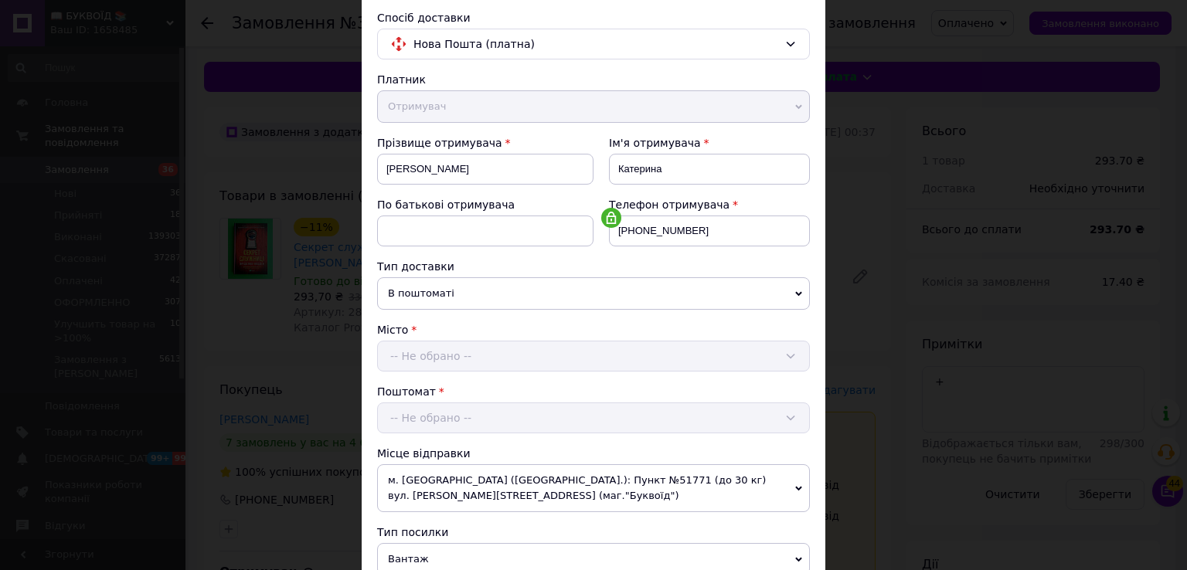
scroll to position [309, 0]
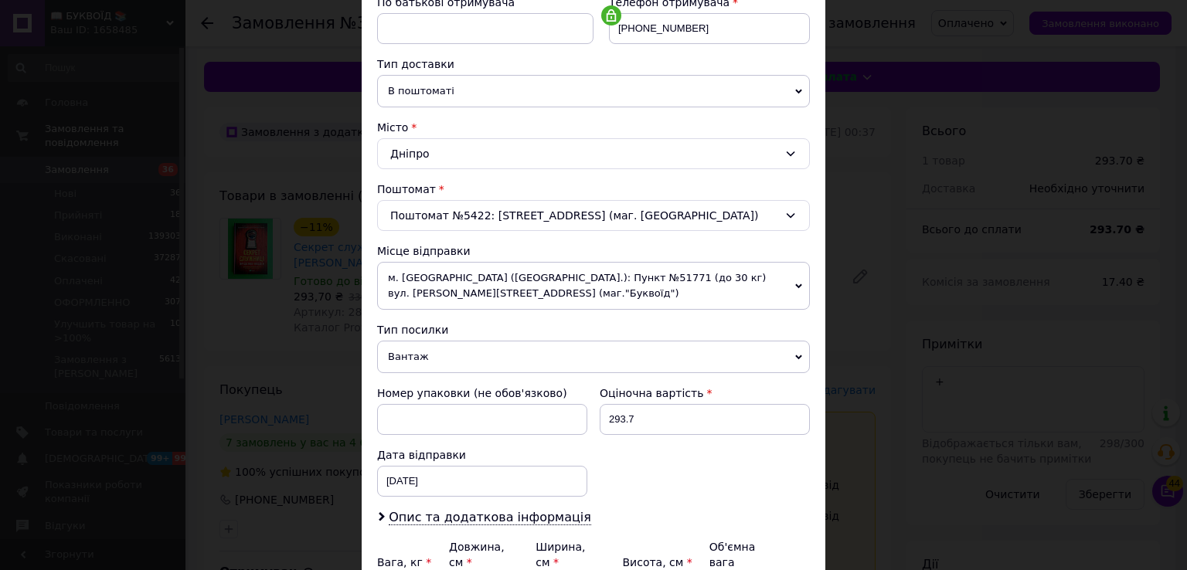
click at [420, 350] on span "Вантаж" at bounding box center [593, 357] width 433 height 32
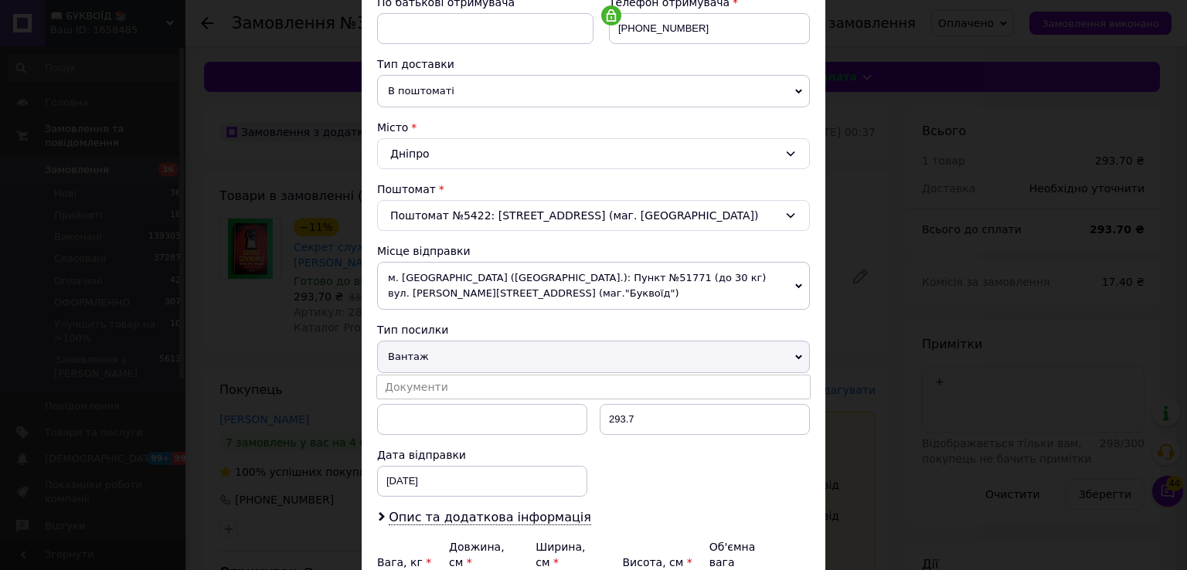
drag, startPoint x: 438, startPoint y: 381, endPoint x: 464, endPoint y: 380, distance: 25.5
click at [443, 379] on li "Документи" at bounding box center [593, 387] width 433 height 23
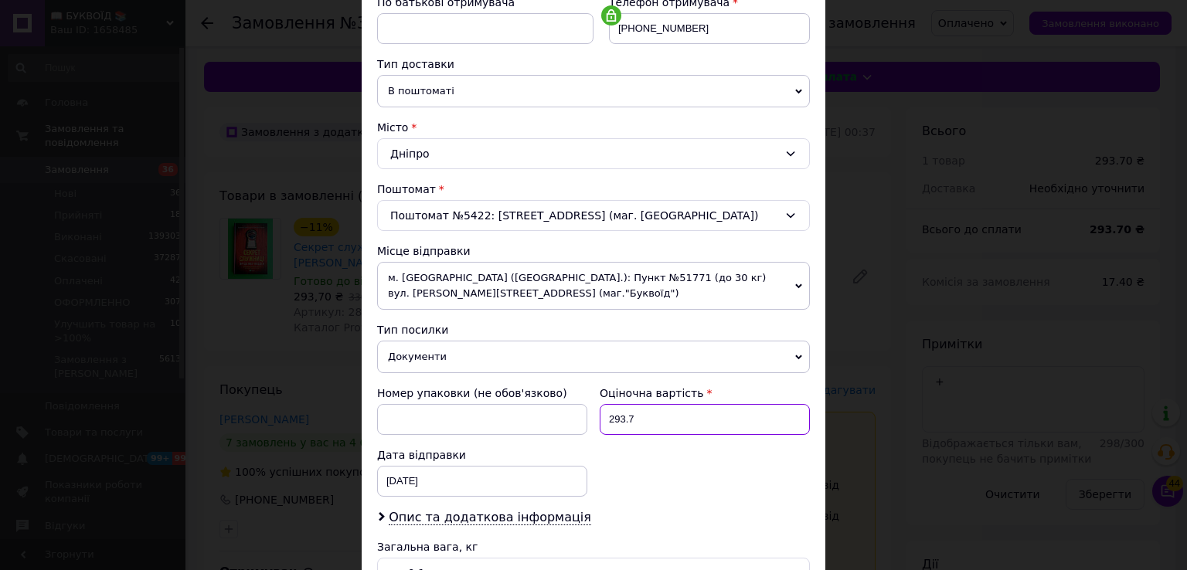
drag, startPoint x: 651, startPoint y: 420, endPoint x: 618, endPoint y: 417, distance: 33.4
click at [622, 417] on input "293.7" at bounding box center [705, 419] width 210 height 31
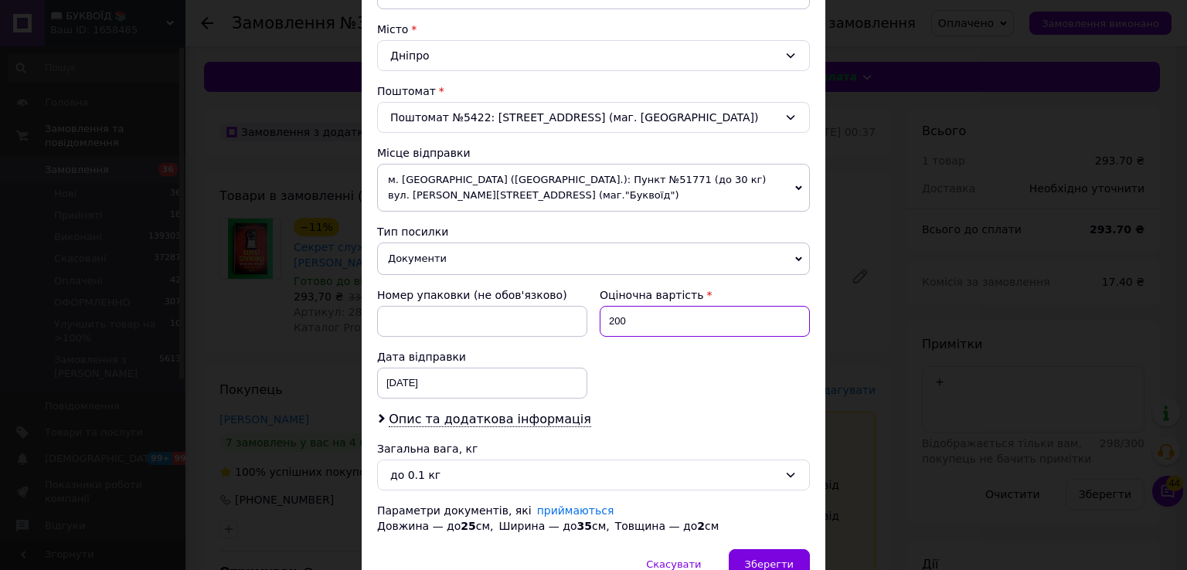
scroll to position [482, 0]
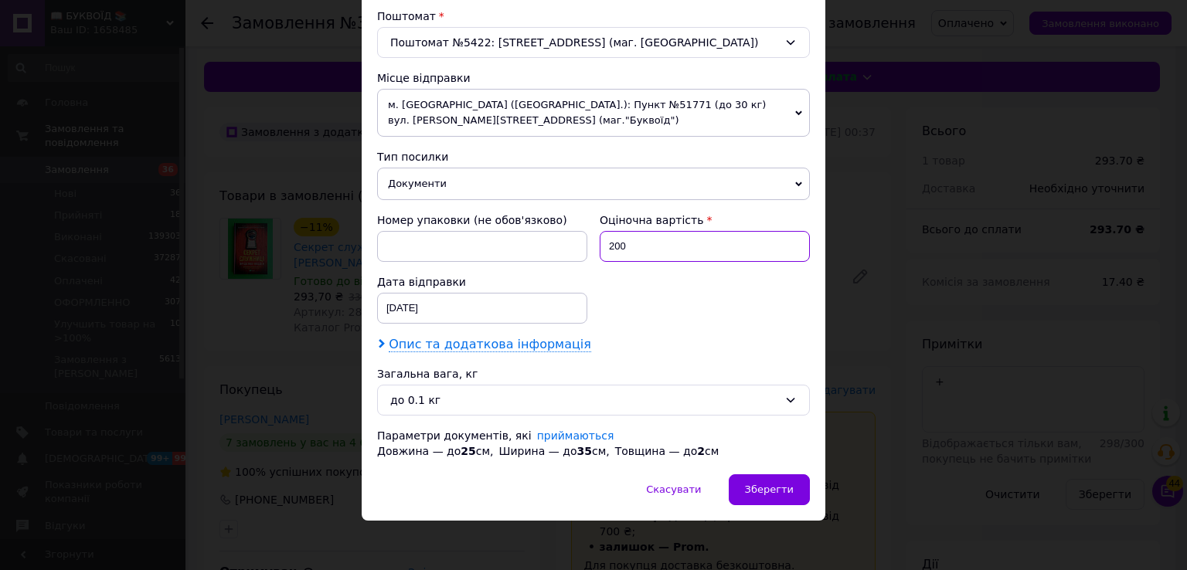
type input "200"
click at [423, 339] on span "Опис та додаткова інформація" at bounding box center [490, 344] width 202 height 15
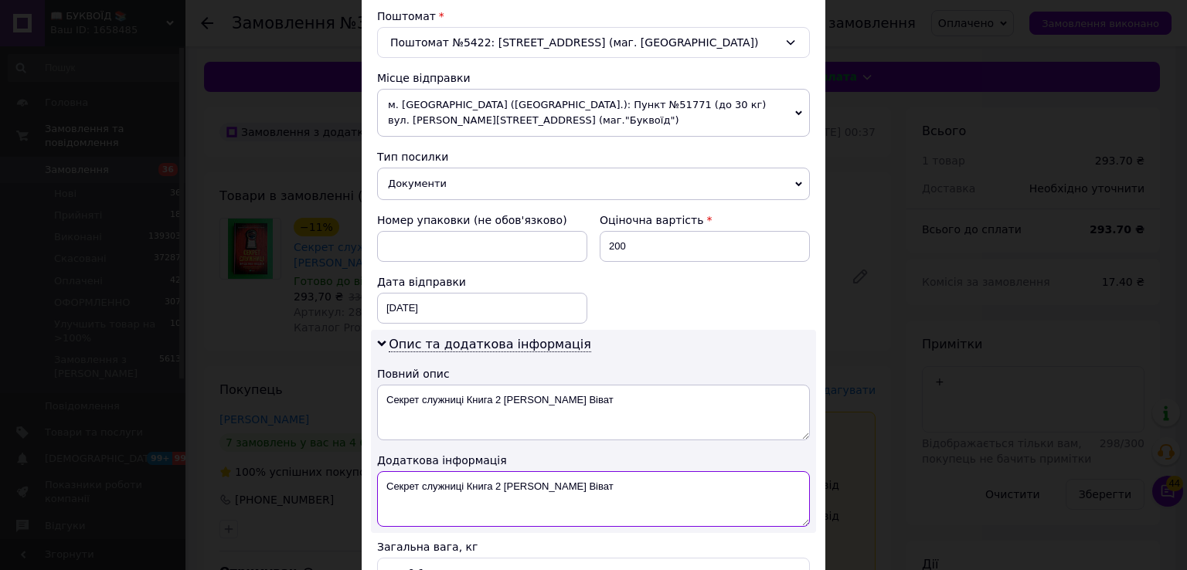
click at [380, 478] on textarea "Секрет служниці Книга 2 [PERSON_NAME] Віват" at bounding box center [593, 499] width 433 height 56
paste textarea "281405"
click at [380, 478] on textarea "281405Секрет служниці Книга 2 [PERSON_NAME] Віват" at bounding box center [593, 499] width 433 height 56
click at [442, 484] on textarea "ОПЛ 281405Секрет служниці Книга 2 [PERSON_NAME]" at bounding box center [593, 499] width 433 height 56
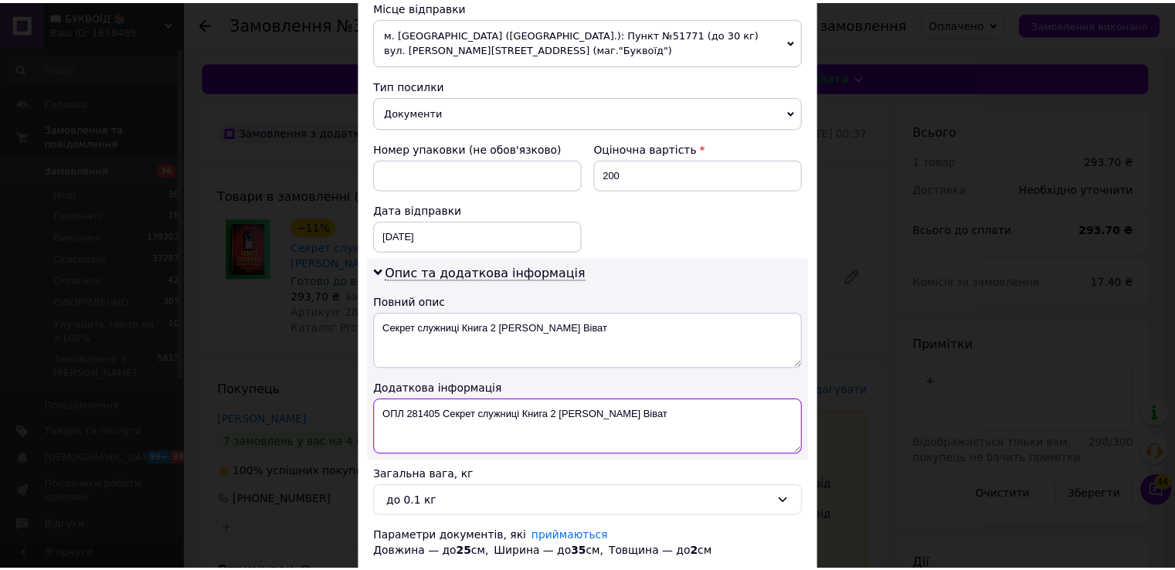
scroll to position [655, 0]
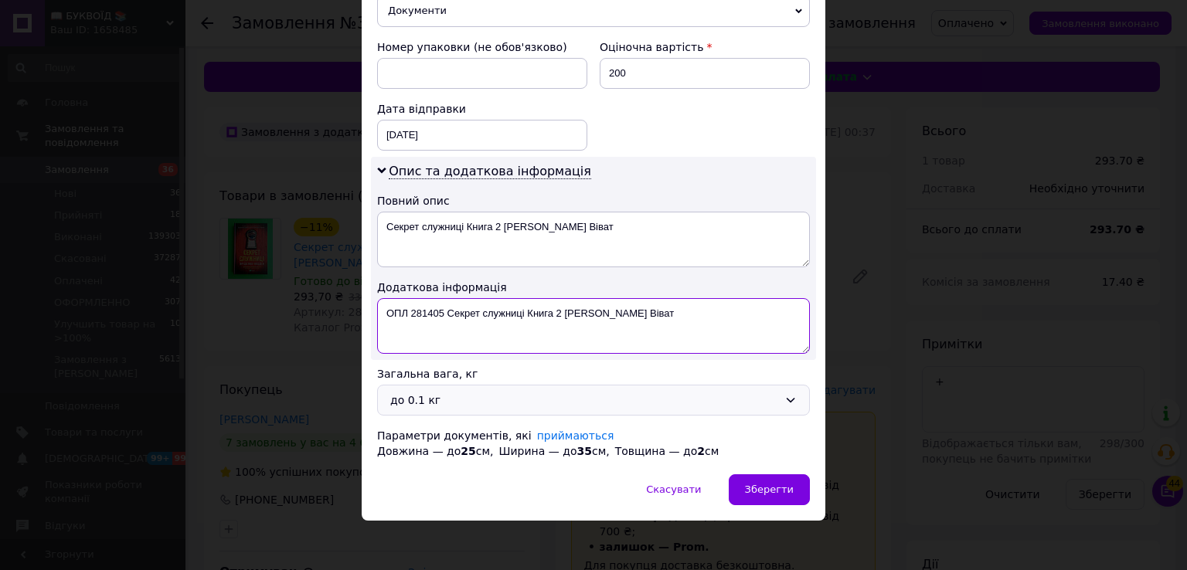
type textarea "ОПЛ 281405 Секрет служниці Книга 2 [PERSON_NAME] Віват"
click at [430, 392] on div "до 0.1 кг" at bounding box center [584, 400] width 388 height 17
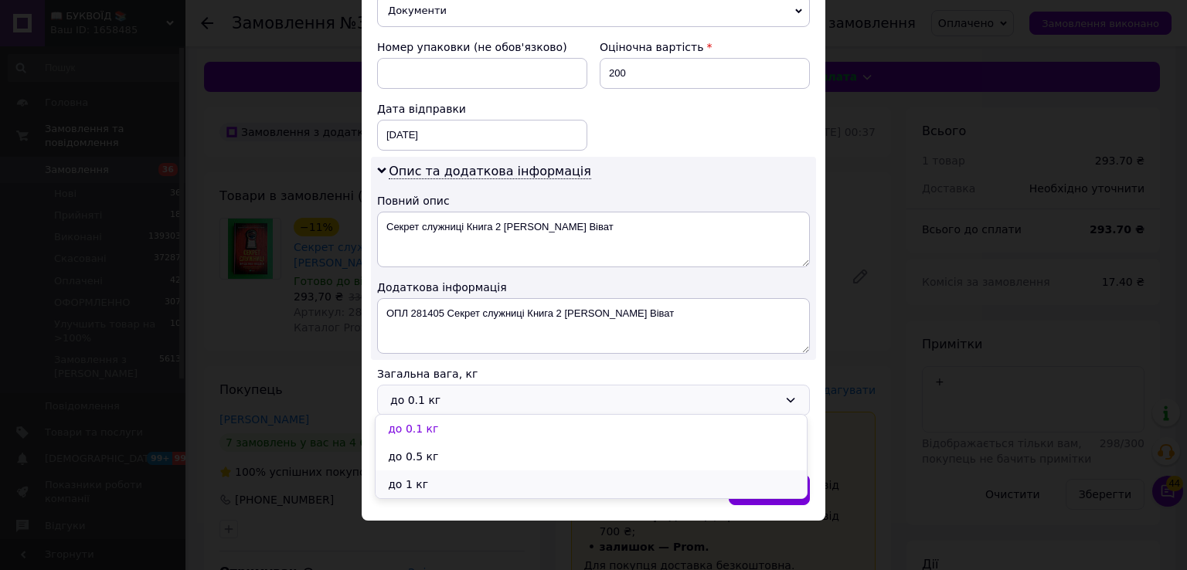
drag, startPoint x: 420, startPoint y: 481, endPoint x: 443, endPoint y: 474, distance: 23.5
click at [423, 479] on li "до 1 кг" at bounding box center [591, 485] width 431 height 28
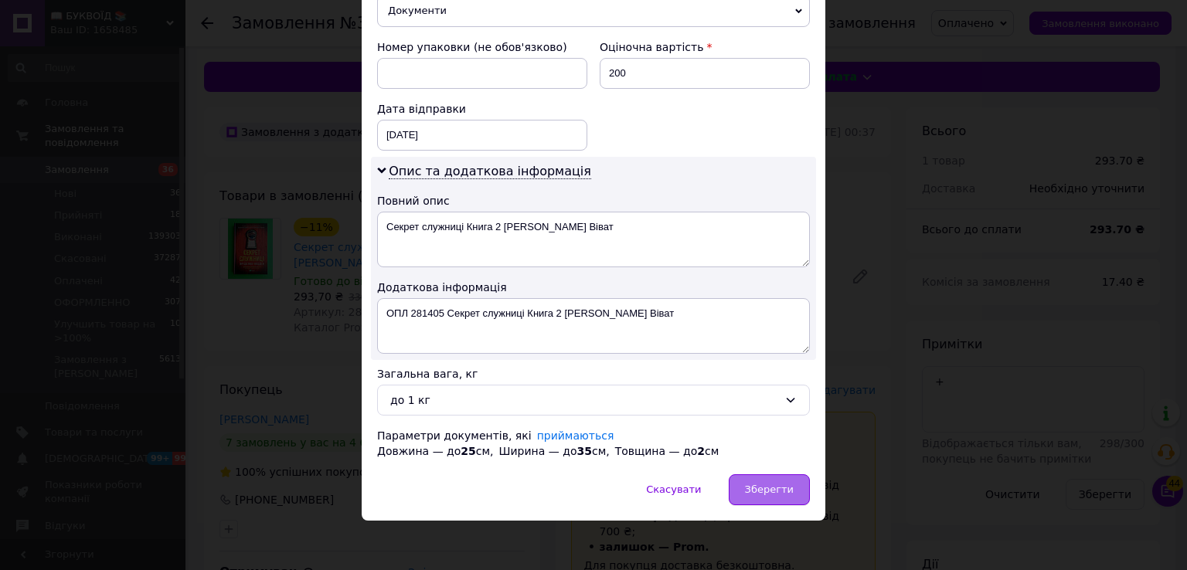
click at [776, 489] on span "Зберегти" at bounding box center [769, 490] width 49 height 12
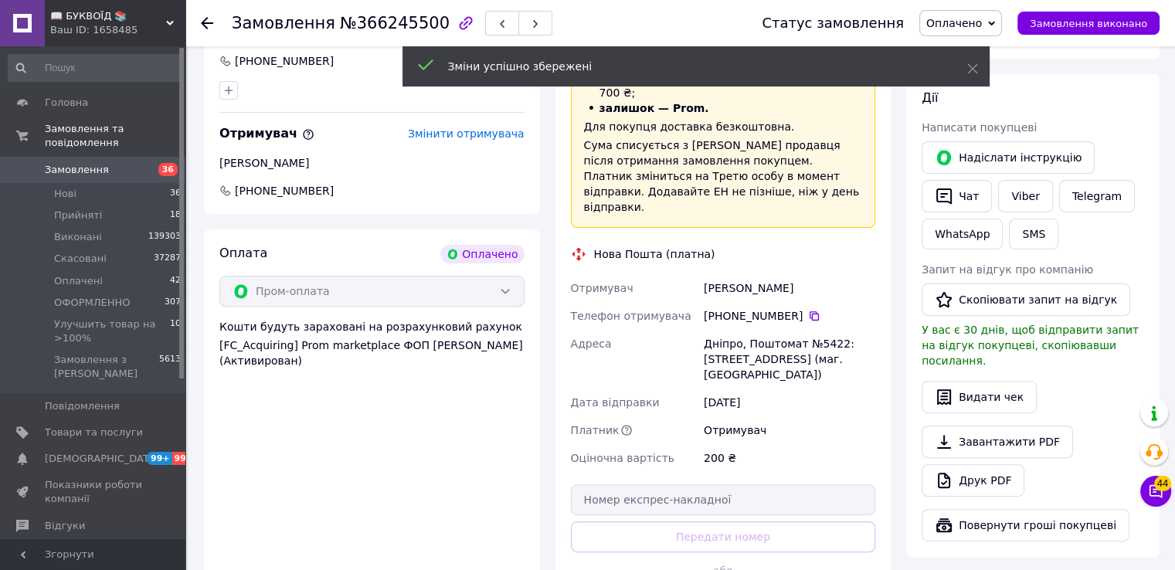
scroll to position [618, 0]
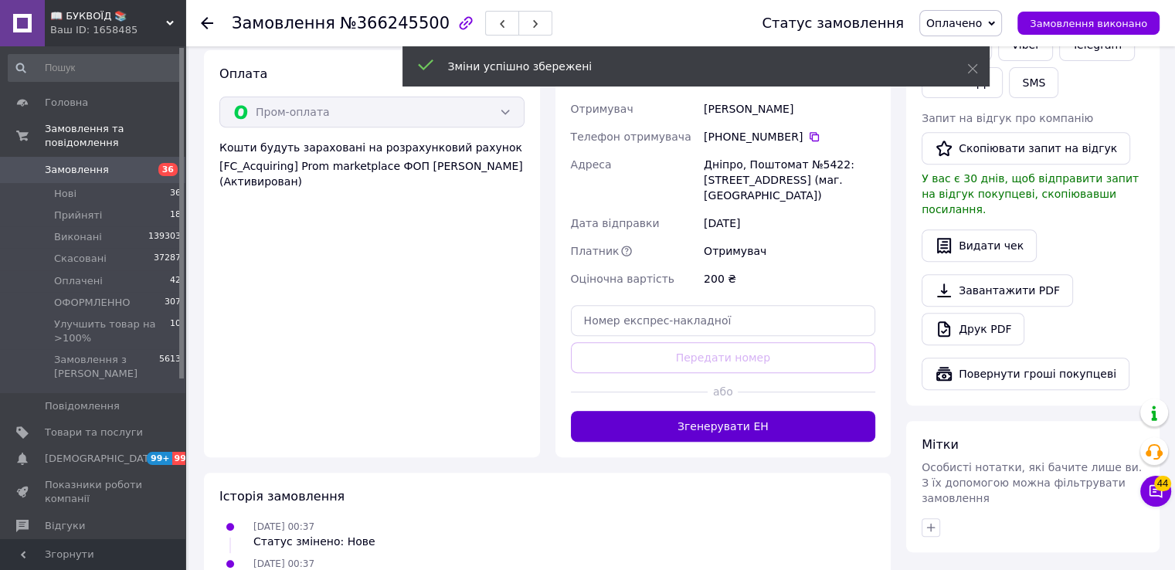
click at [764, 411] on button "Згенерувати ЕН" at bounding box center [723, 426] width 305 height 31
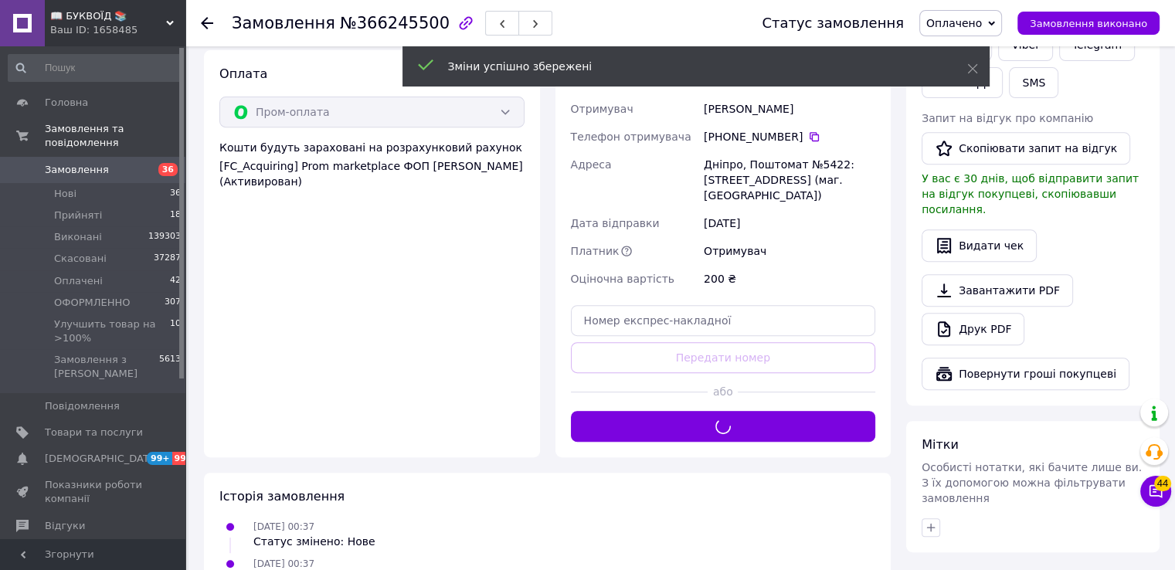
click at [988, 12] on span "Оплачено" at bounding box center [961, 23] width 83 height 26
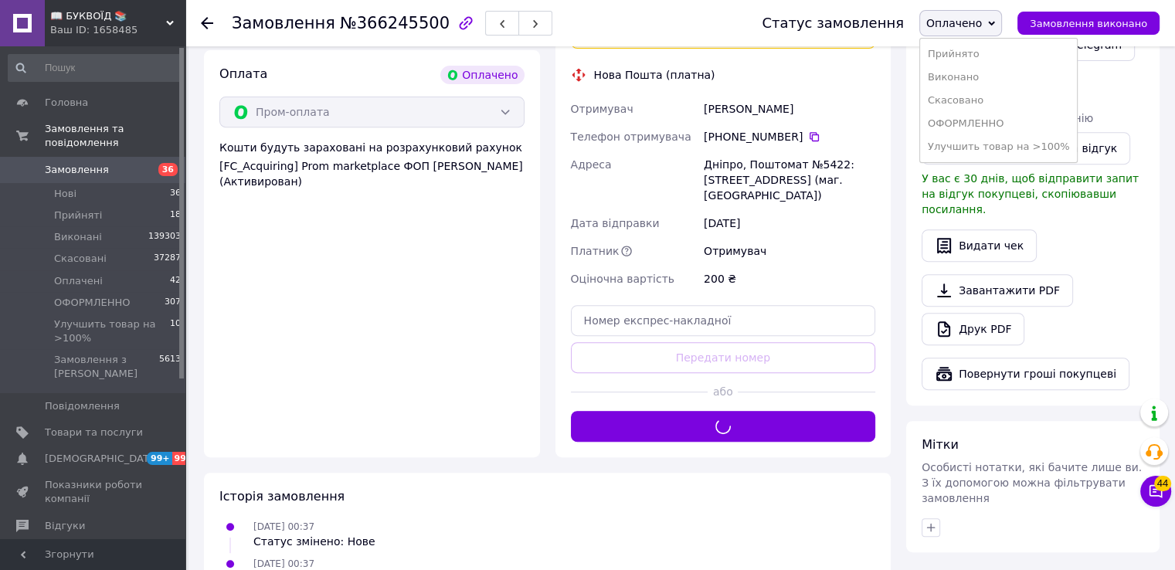
click at [983, 125] on li "ОФОРМЛЕННО" at bounding box center [999, 123] width 158 height 23
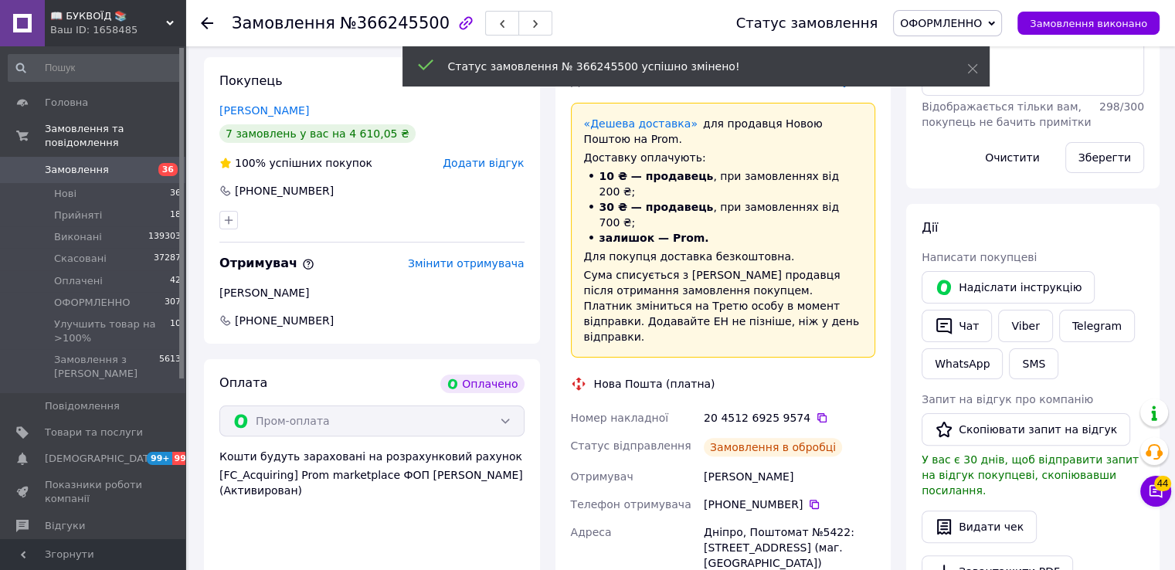
scroll to position [155, 0]
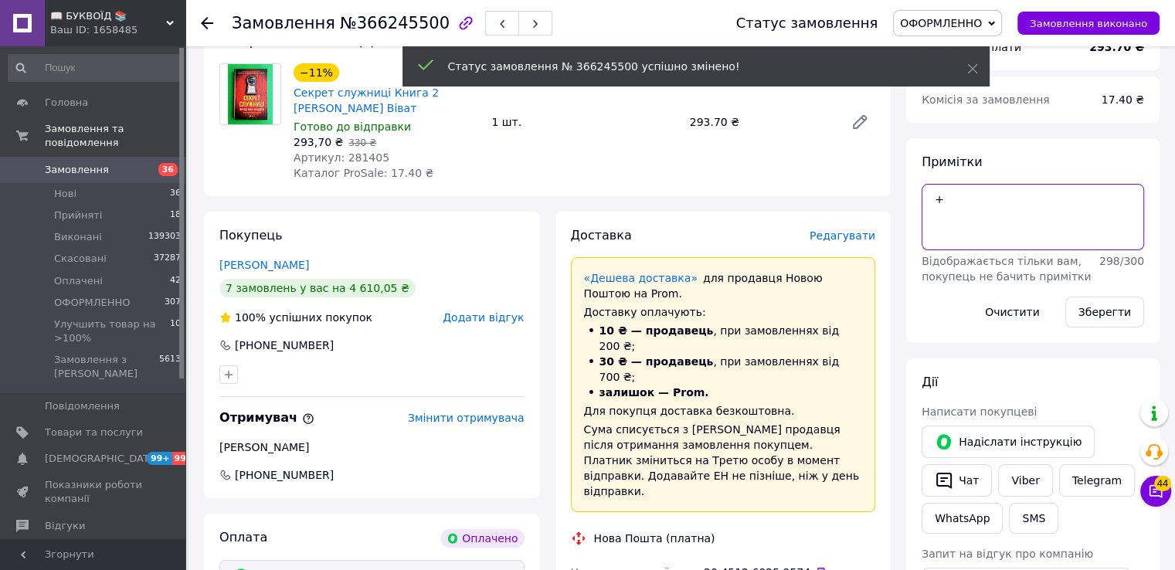
click at [957, 201] on textarea "+" at bounding box center [1033, 217] width 223 height 66
type textarea "+[PERSON_NAME]"
click at [1113, 313] on button "Зберегти" at bounding box center [1105, 312] width 79 height 31
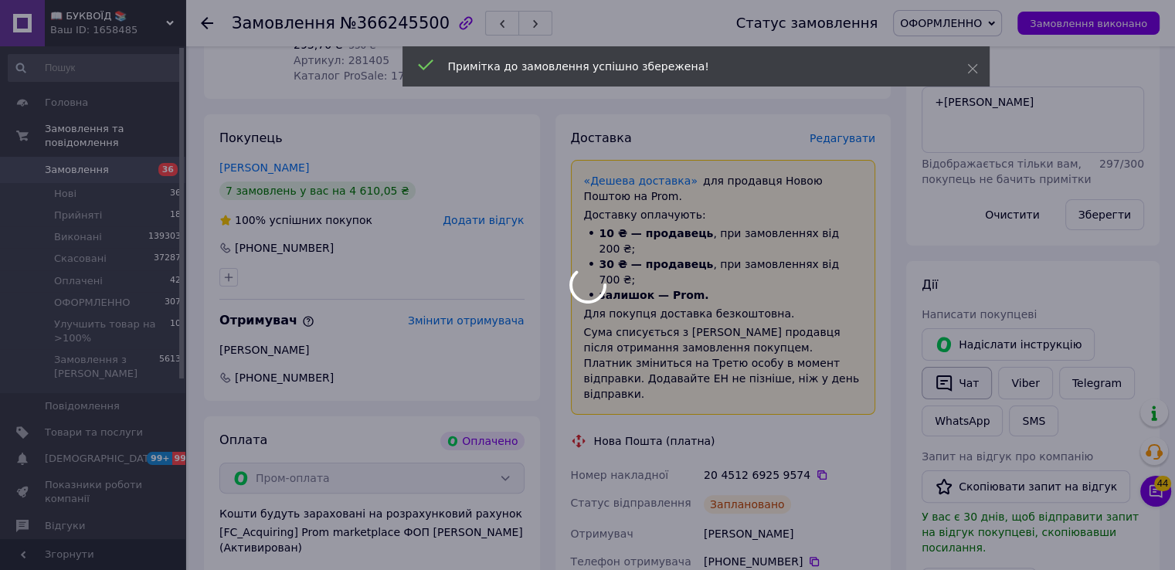
scroll to position [386, 0]
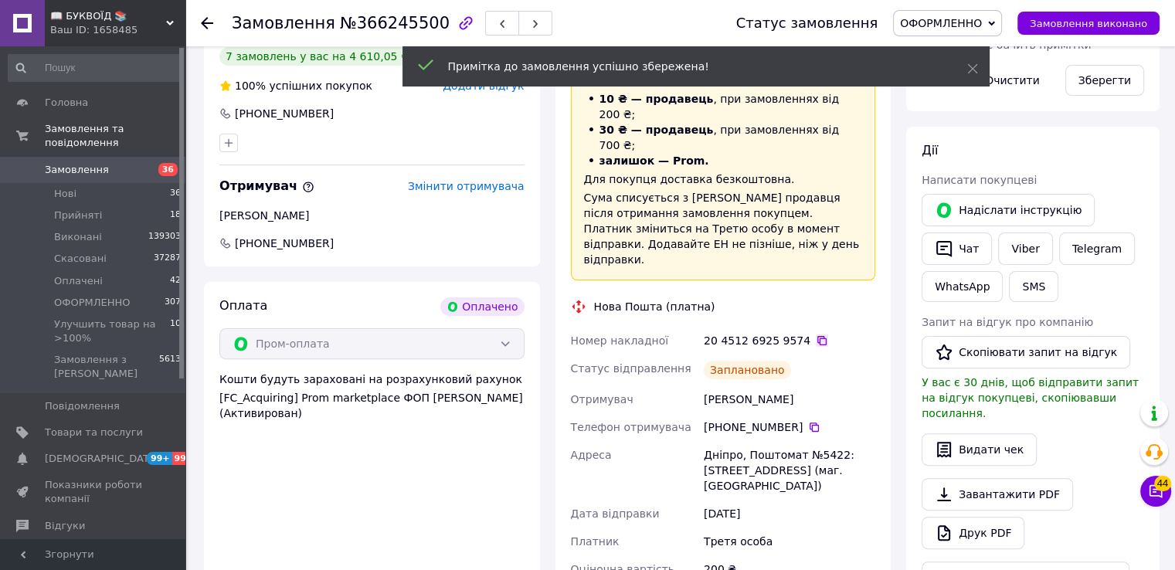
click at [818, 336] on icon at bounding box center [822, 340] width 9 height 9
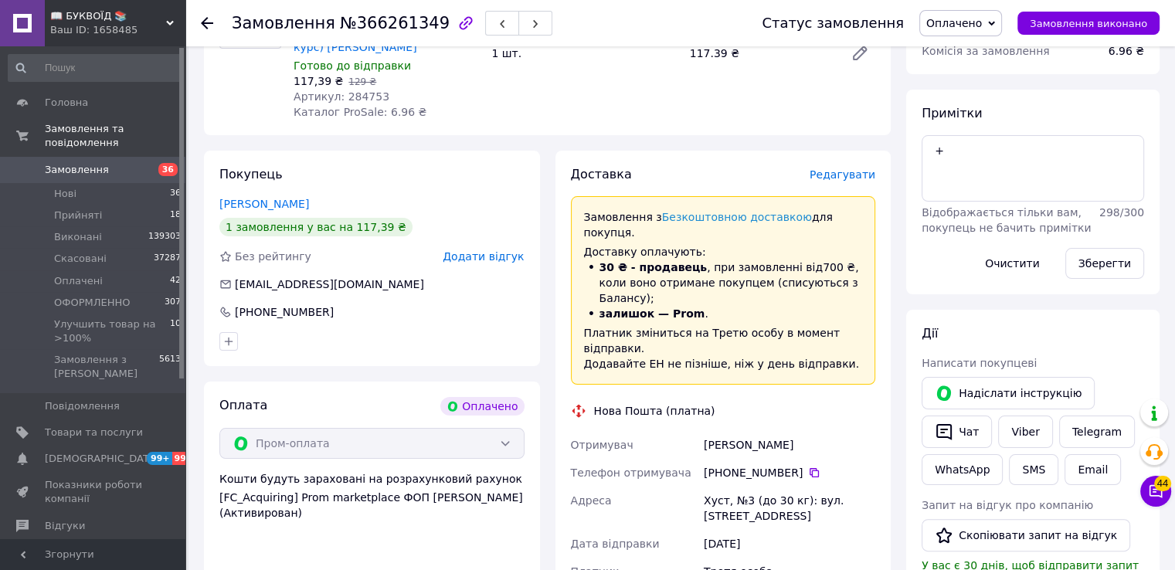
scroll to position [232, 0]
drag, startPoint x: 804, startPoint y: 427, endPoint x: 798, endPoint y: 434, distance: 9.3
click at [808, 466] on icon at bounding box center [814, 472] width 12 height 12
click at [891, 202] on div "Доставка Редагувати Замовлення з Безкоштовною доставкою для покупця. Доставку о…" at bounding box center [724, 463] width 352 height 627
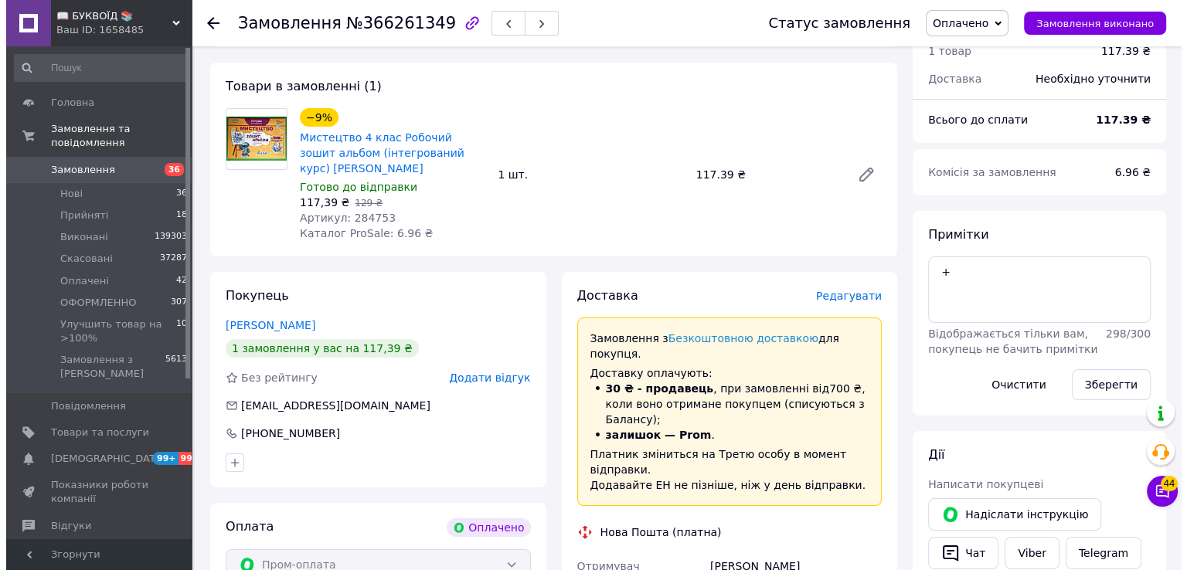
scroll to position [0, 0]
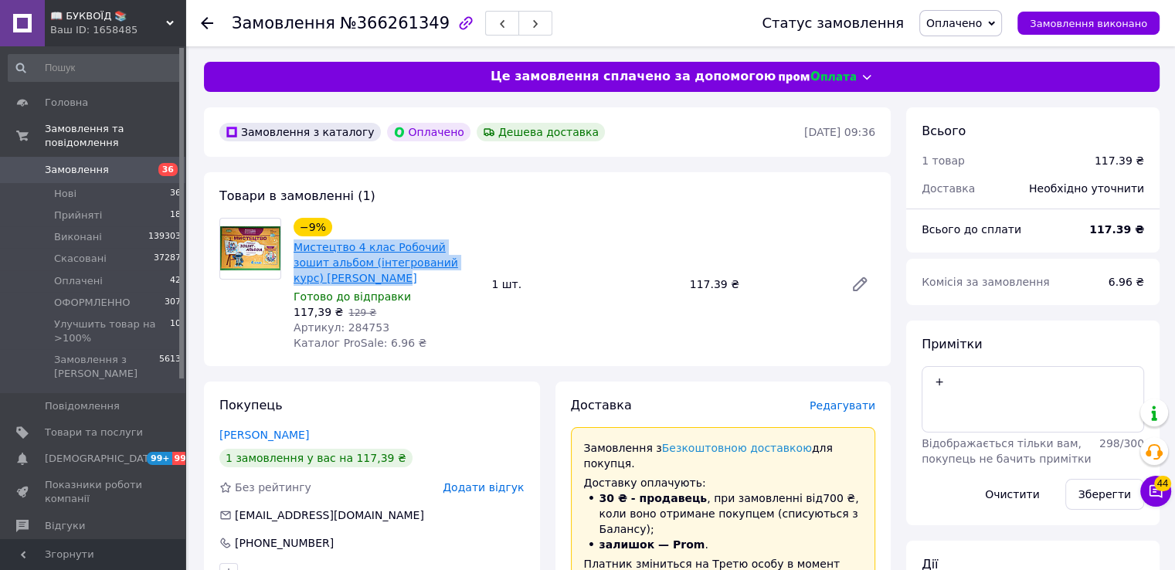
drag, startPoint x: 332, startPoint y: 282, endPoint x: 294, endPoint y: 243, distance: 55.2
click at [287, 241] on div "−9% Мистецтво 4 клас Робочий зошит альбом (інтегрований курс) Масол Генеза Гото…" at bounding box center [386, 284] width 198 height 139
copy link "Мистецтво 4 клас Робочий зошит альбом (інтегрований курс) Масол Генеза"
drag, startPoint x: 860, startPoint y: 384, endPoint x: 785, endPoint y: 381, distance: 75.0
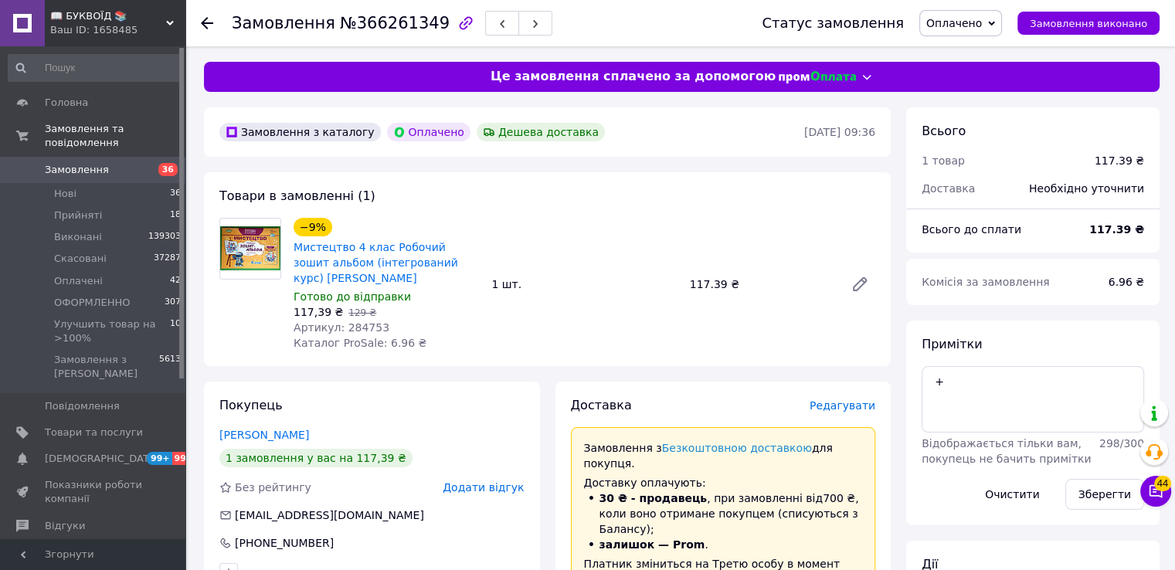
click at [355, 332] on span "Артикул: 284753" at bounding box center [342, 327] width 96 height 12
copy span "284753"
click at [859, 408] on span "Редагувати" at bounding box center [843, 406] width 66 height 12
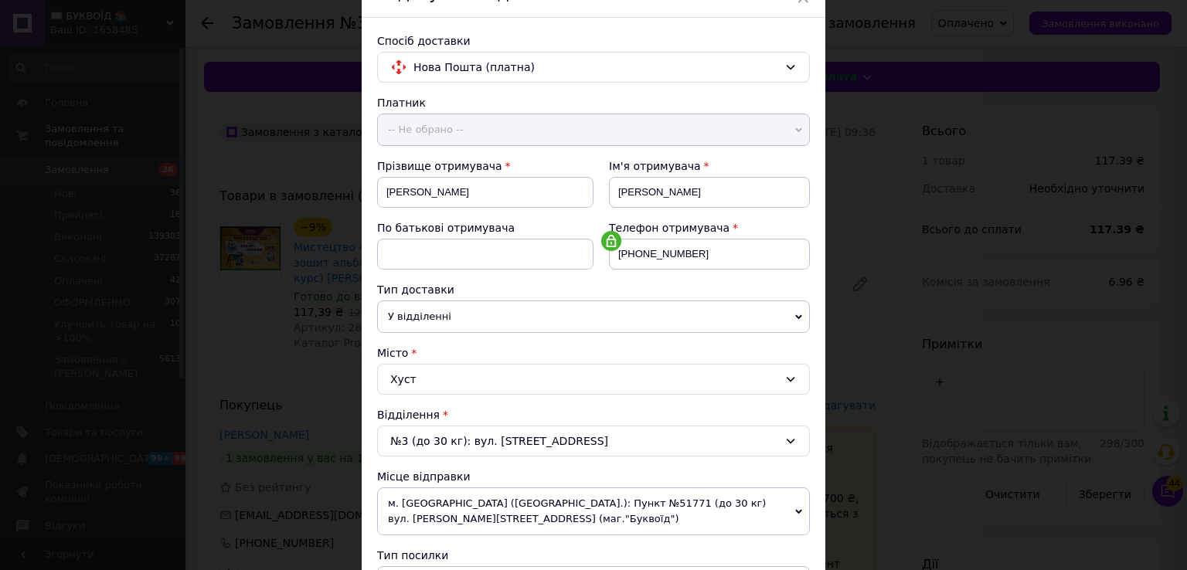
scroll to position [232, 0]
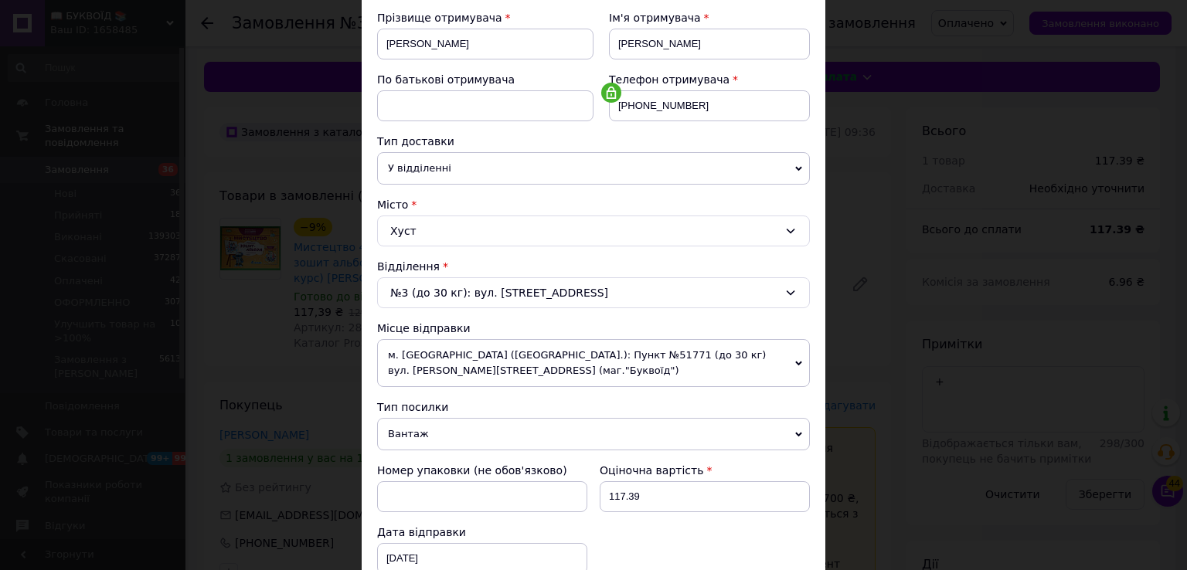
drag, startPoint x: 424, startPoint y: 424, endPoint x: 424, endPoint y: 440, distance: 15.5
click at [427, 423] on span "Вантаж" at bounding box center [593, 434] width 433 height 32
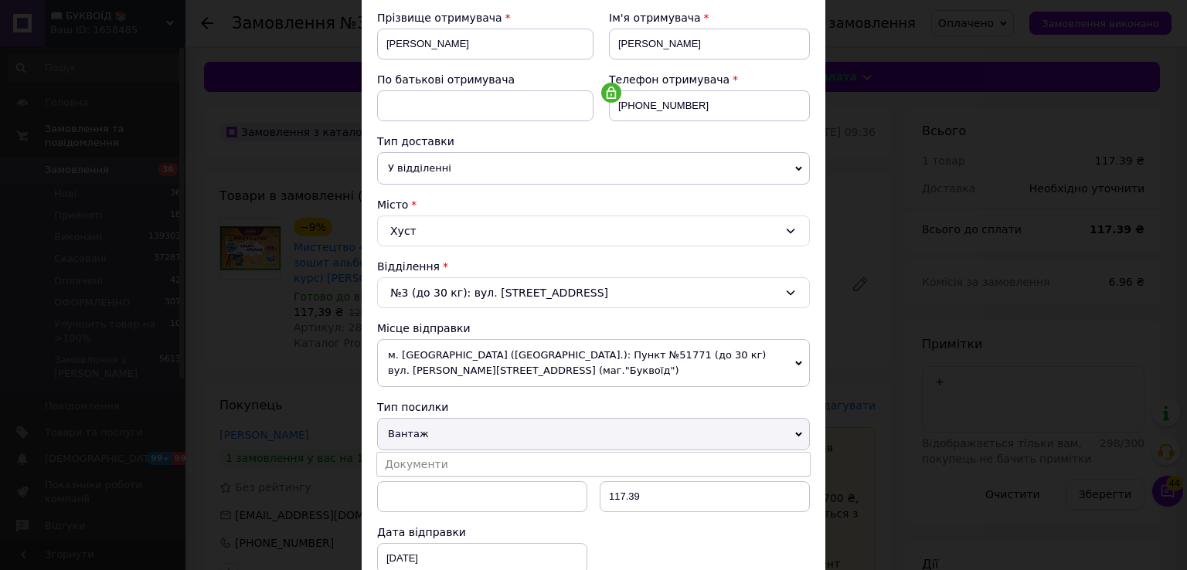
click at [427, 458] on li "Документи" at bounding box center [593, 464] width 433 height 23
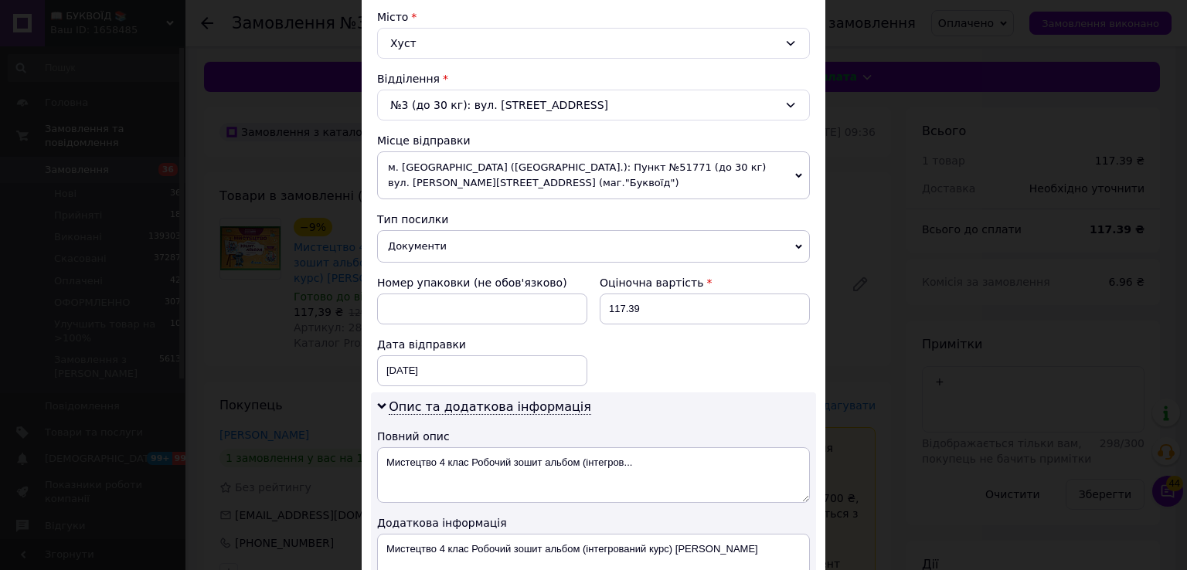
scroll to position [464, 0]
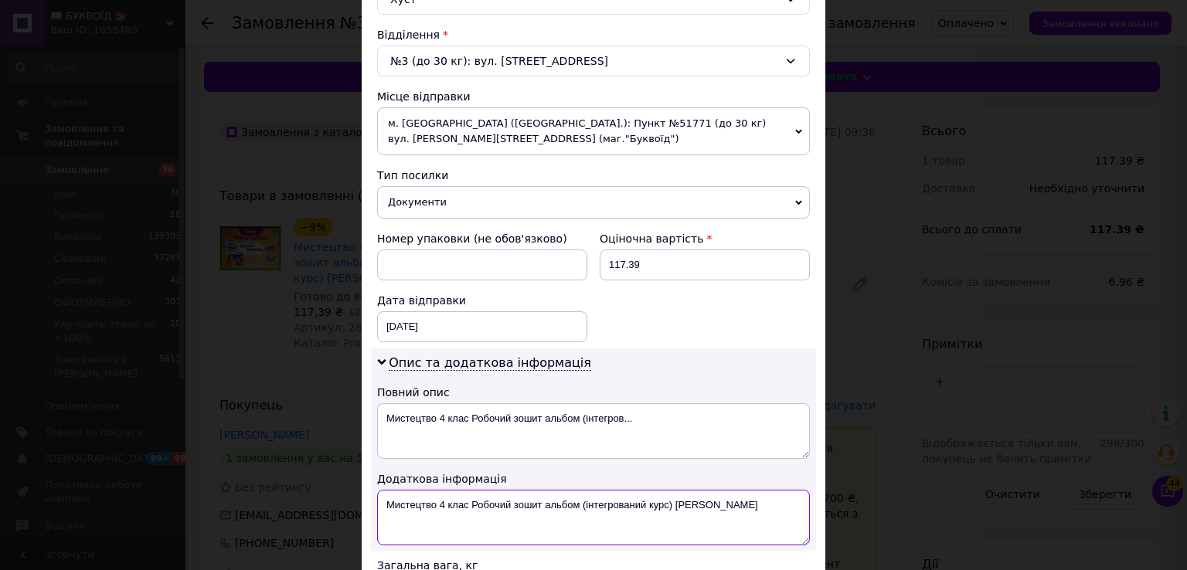
click at [379, 502] on textarea "Мистецтво 4 клас Робочий зошит альбом (інтегрований курс) Масол Генеза" at bounding box center [593, 518] width 433 height 56
paste textarea "284753"
click at [380, 500] on textarea "284753 Мистецтво 4 клас Робочий зошит альбом (інтегрований курс) Масол Генеза" at bounding box center [593, 518] width 433 height 56
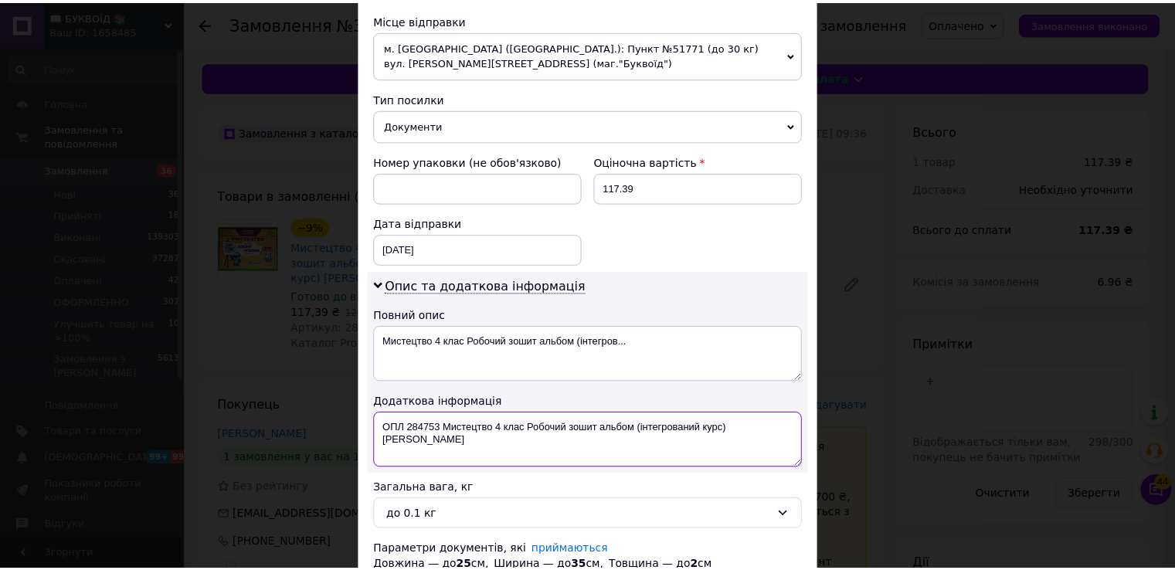
scroll to position [655, 0]
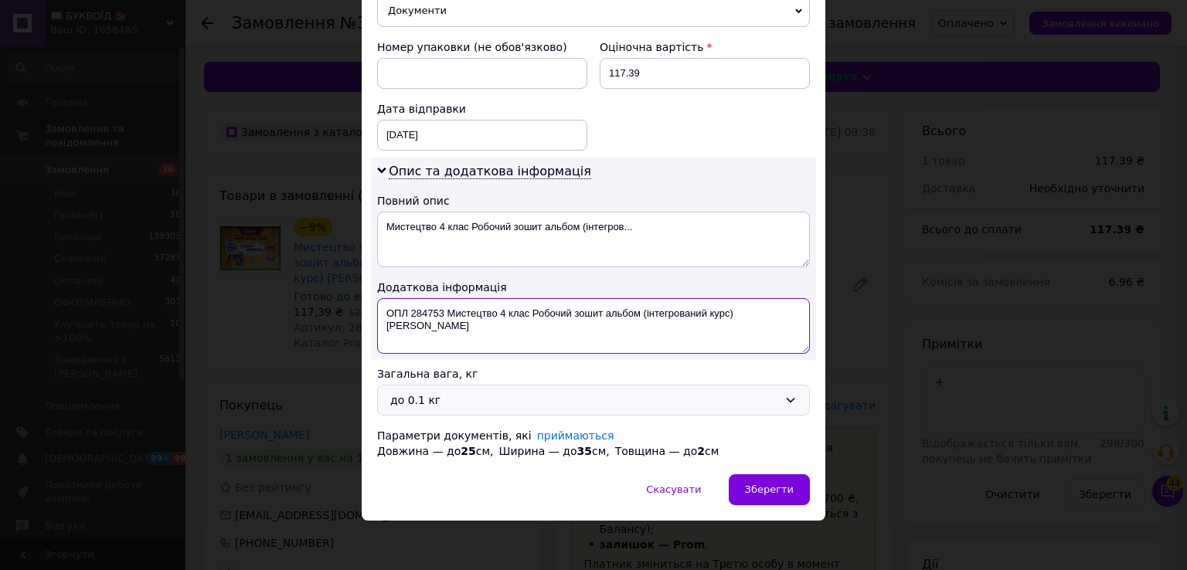
type textarea "ОПЛ 284753 Мистецтво 4 клас Робочий зошит альбом (інтегрований курс) Масол Гене…"
click at [476, 403] on div "до 0.1 кг" at bounding box center [584, 400] width 388 height 17
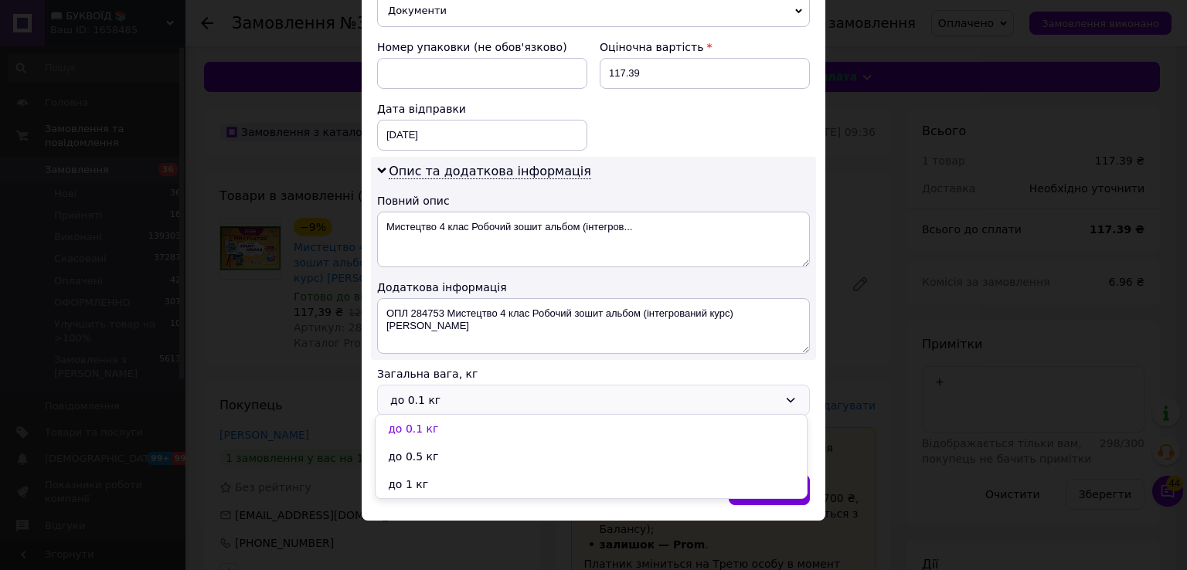
click at [448, 483] on li "до 1 кг" at bounding box center [591, 485] width 431 height 28
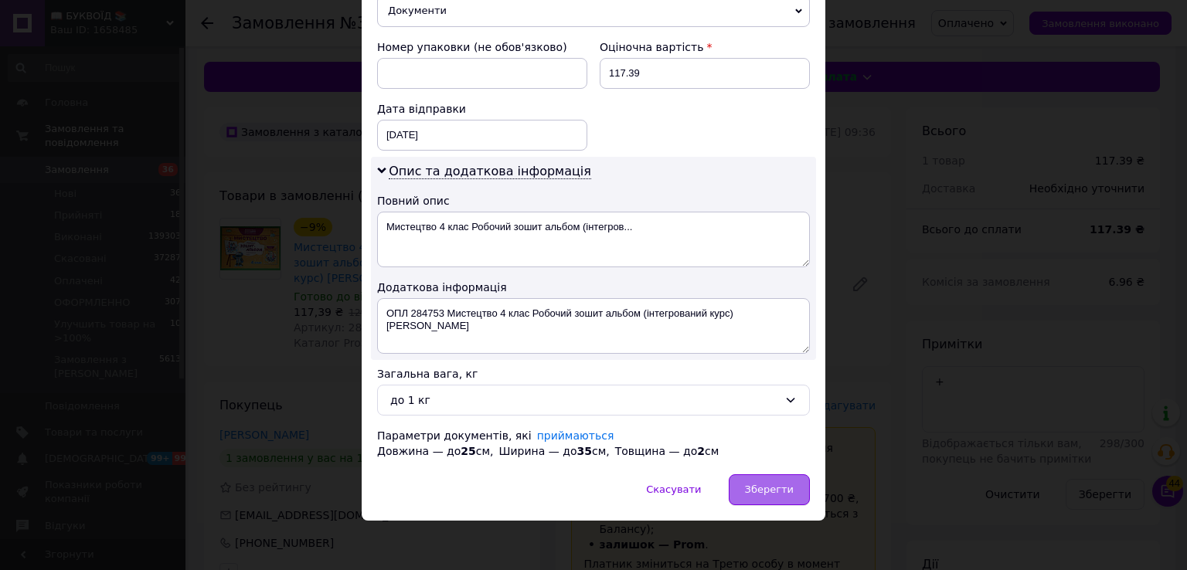
click at [770, 484] on span "Зберегти" at bounding box center [769, 490] width 49 height 12
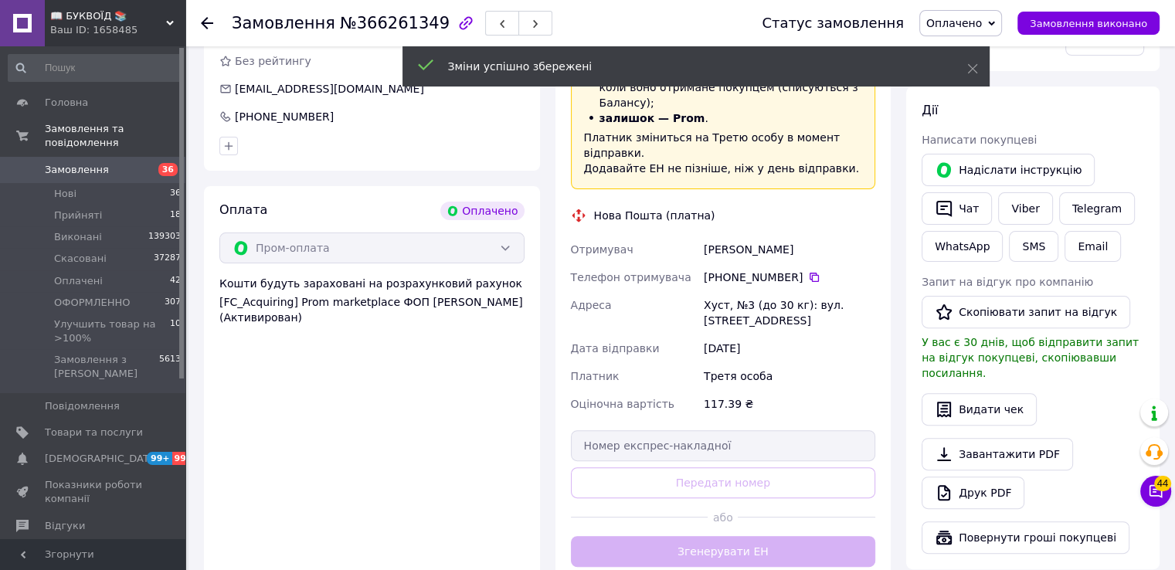
scroll to position [464, 0]
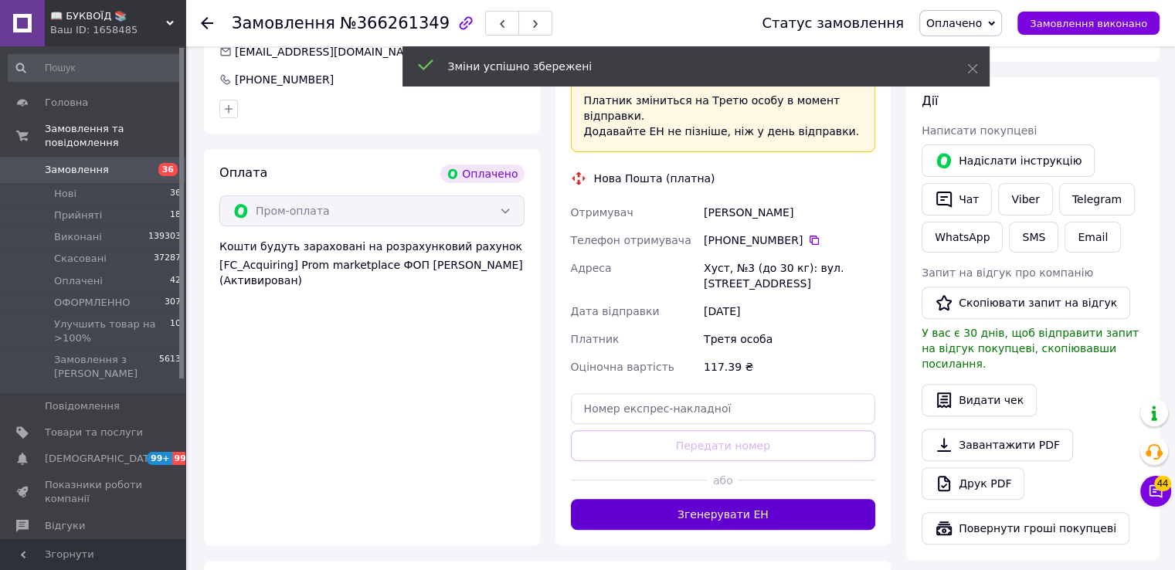
click at [767, 499] on button "Згенерувати ЕН" at bounding box center [723, 514] width 305 height 31
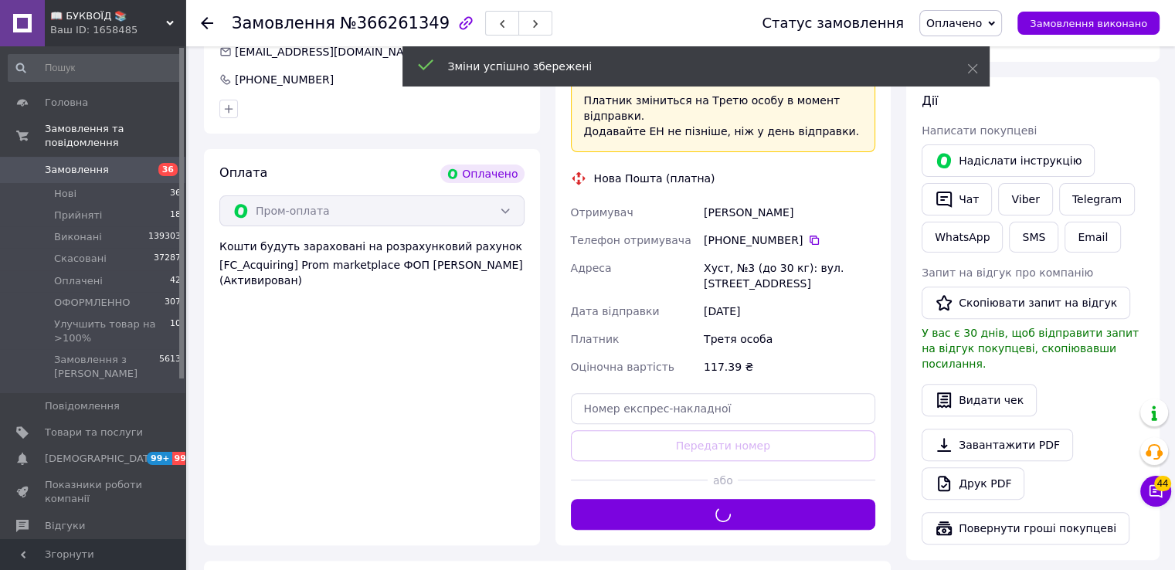
click at [974, 17] on span "Оплачено" at bounding box center [955, 23] width 56 height 12
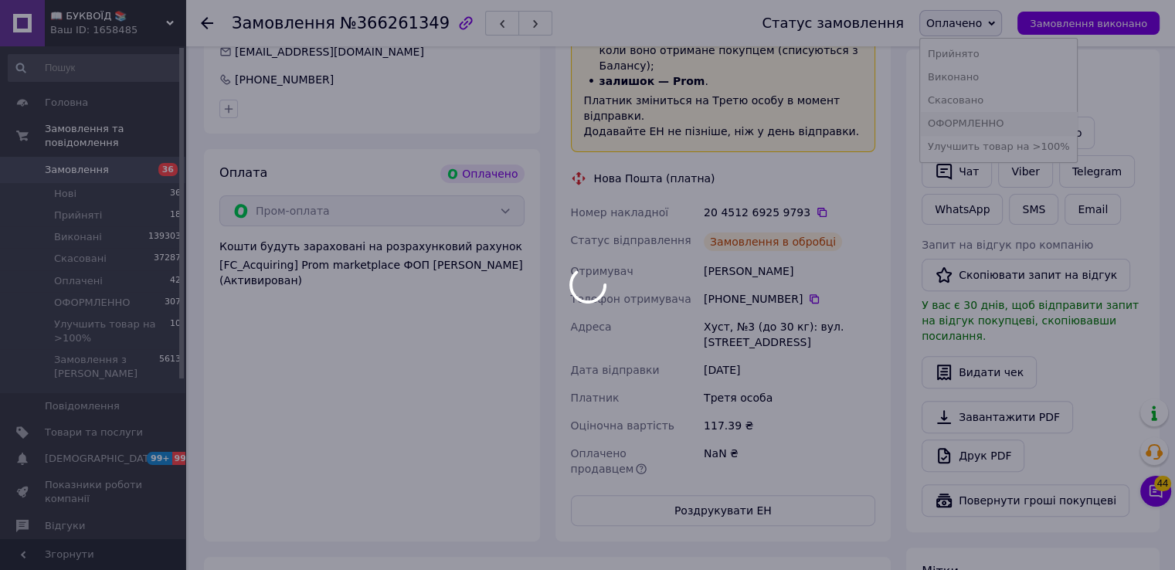
click at [983, 115] on li "ОФОРМЛЕННО" at bounding box center [999, 123] width 158 height 23
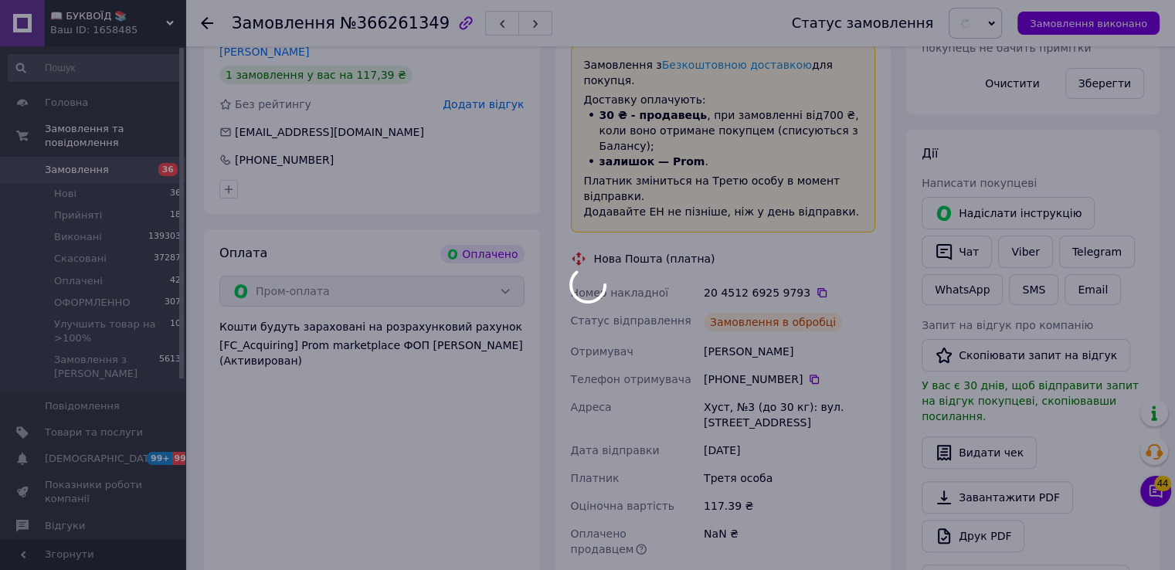
scroll to position [309, 0]
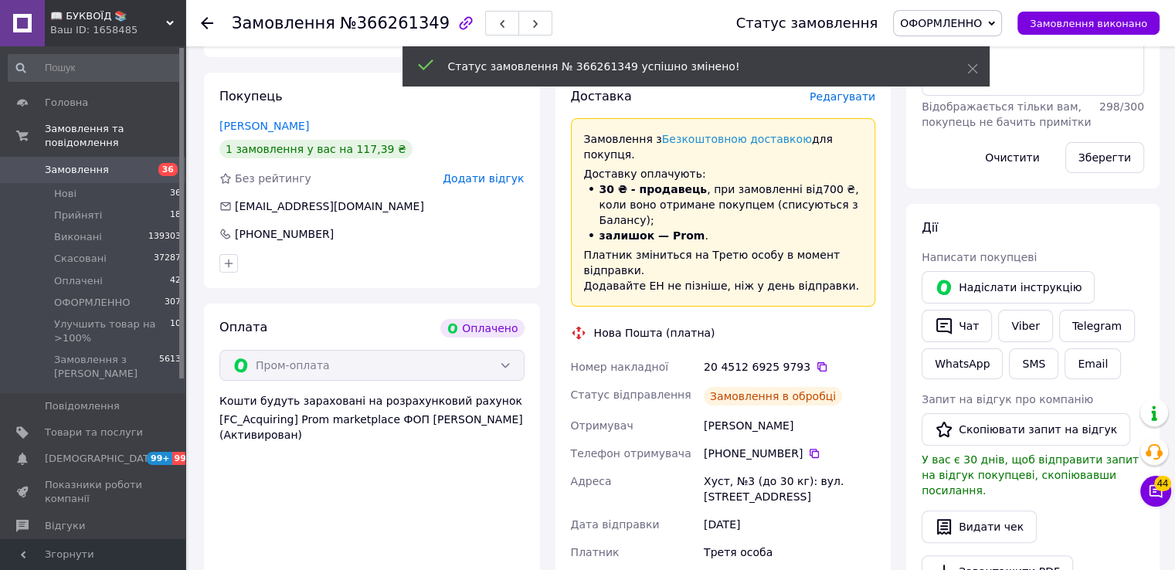
drag, startPoint x: 805, startPoint y: 325, endPoint x: 798, endPoint y: 315, distance: 12.2
click at [816, 361] on icon at bounding box center [822, 367] width 12 height 12
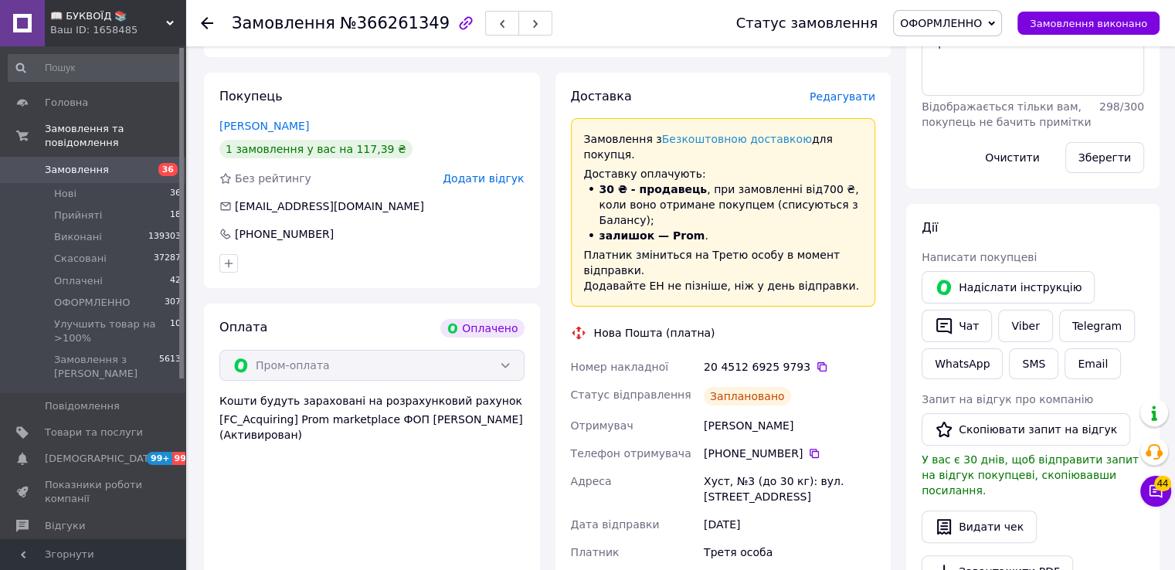
drag, startPoint x: 974, startPoint y: 158, endPoint x: 920, endPoint y: 167, distance: 54.8
click at [972, 158] on div "Примітки + Відображається тільки вам, покупець не бачить примітки 298 / 300 Очи…" at bounding box center [1033, 86] width 223 height 174
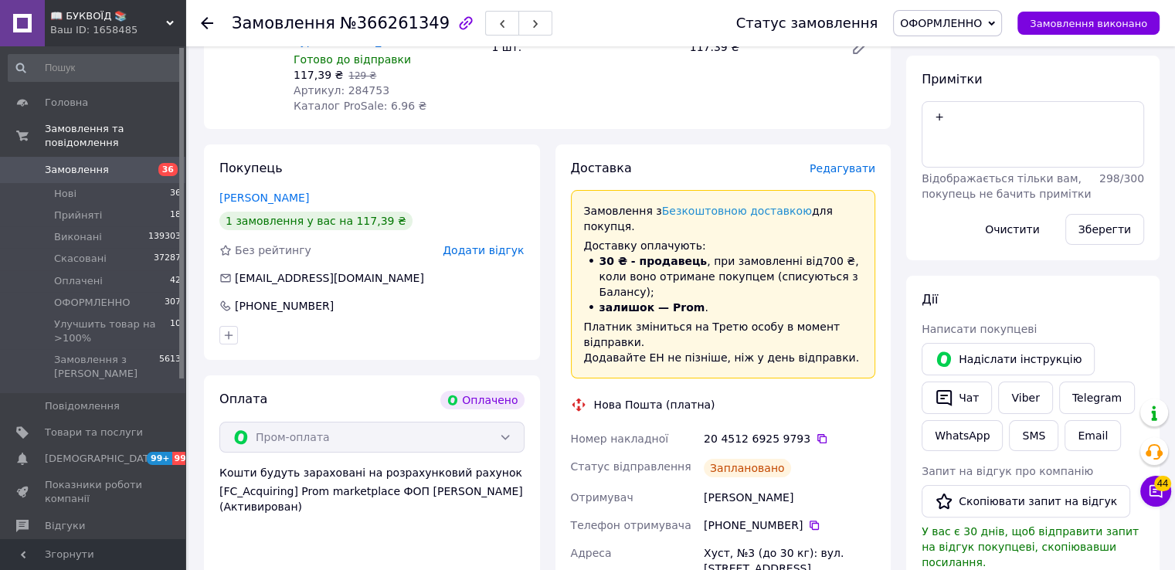
scroll to position [155, 0]
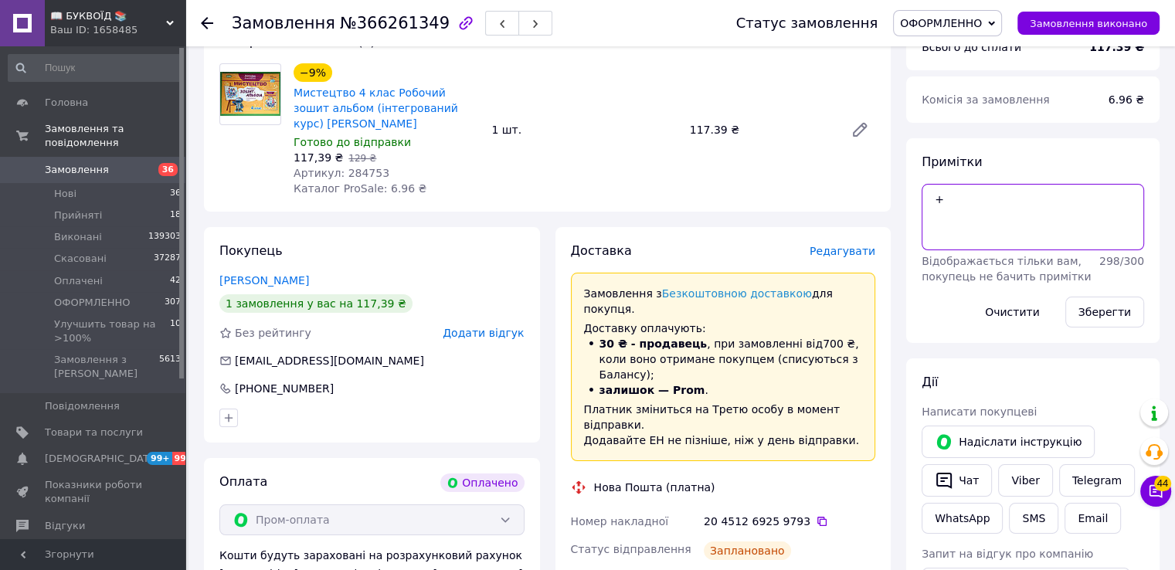
click at [954, 186] on textarea "+" at bounding box center [1033, 217] width 223 height 66
type textarea "+[PERSON_NAME]"
click at [1097, 309] on button "Зберегти" at bounding box center [1105, 312] width 79 height 31
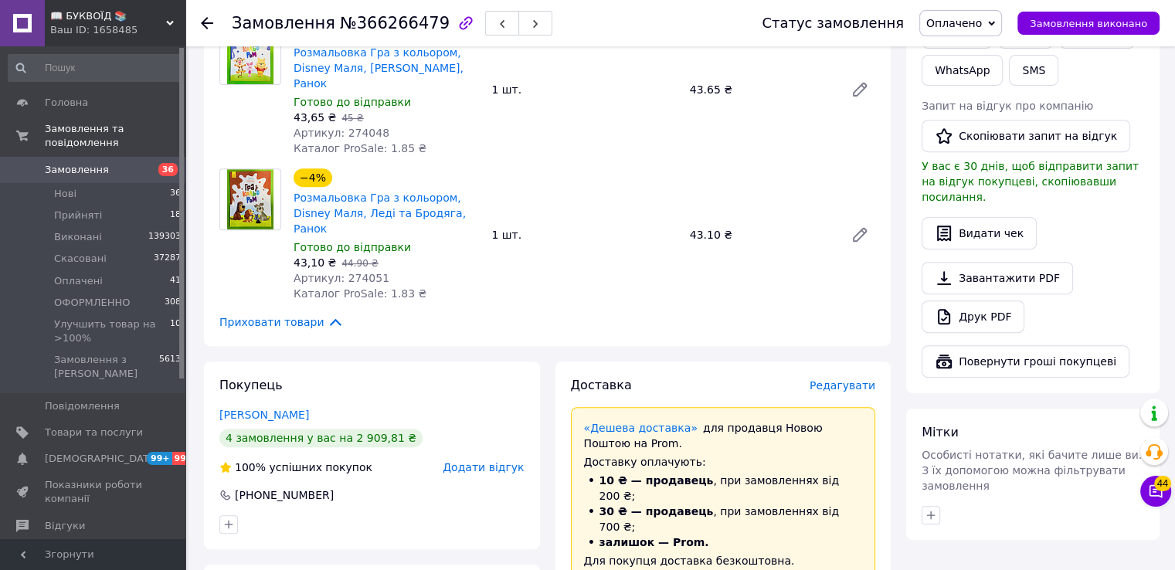
scroll to position [1005, 0]
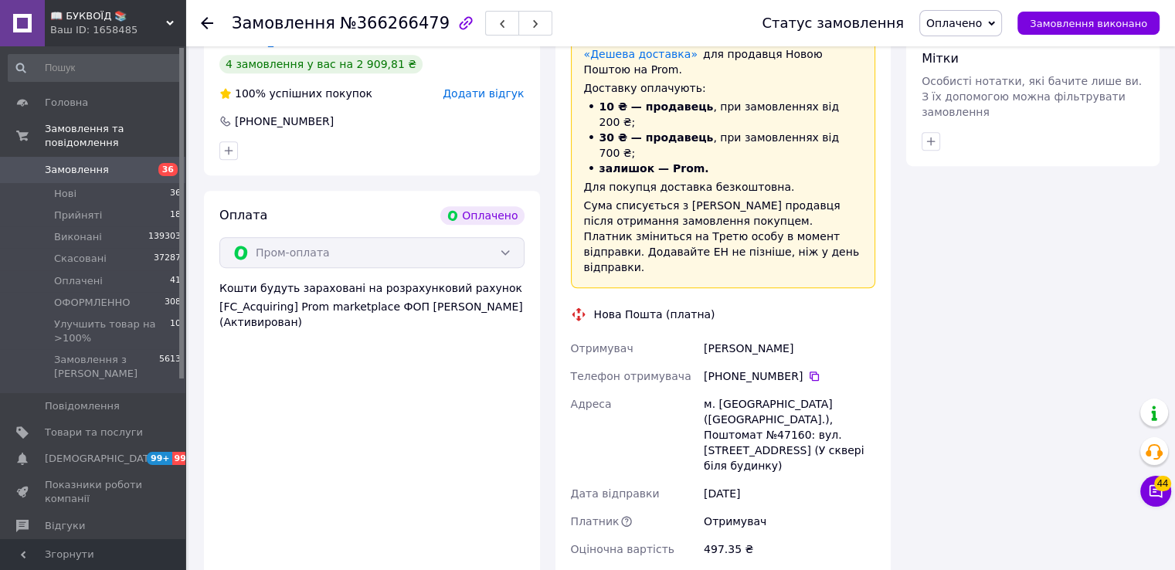
drag, startPoint x: 807, startPoint y: 274, endPoint x: 786, endPoint y: 284, distance: 23.2
click at [808, 370] on icon at bounding box center [814, 376] width 12 height 12
drag, startPoint x: 900, startPoint y: 311, endPoint x: 862, endPoint y: 305, distance: 37.6
click at [899, 313] on div "Всього 5 товарів 497.35 ₴ Доставка Необхідно уточнити Всього до сплати 497.35 ₴…" at bounding box center [1033, 25] width 269 height 1845
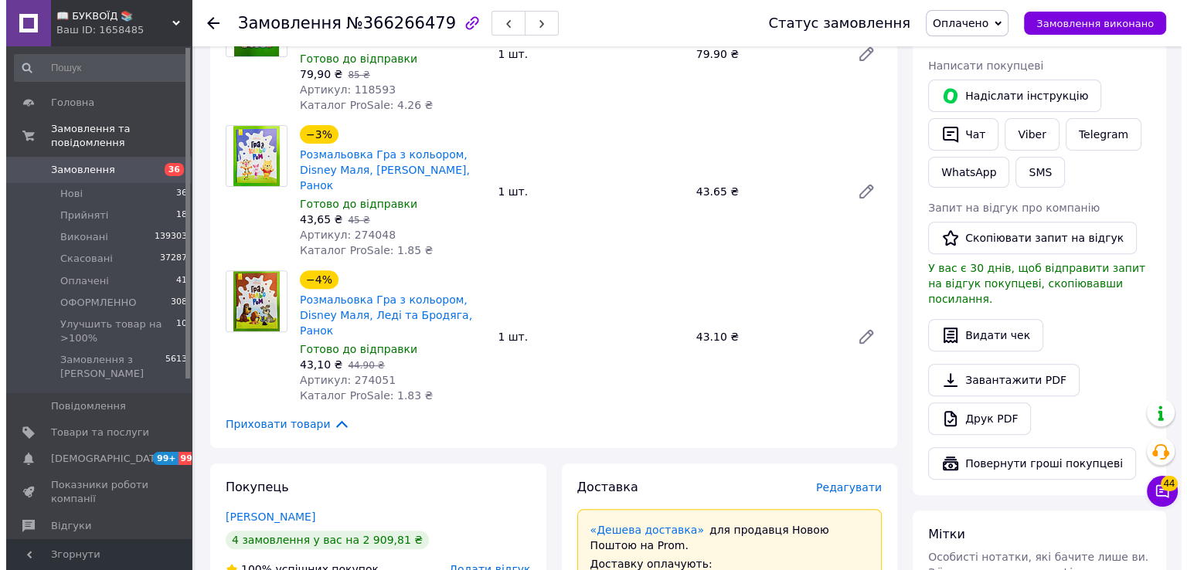
scroll to position [541, 0]
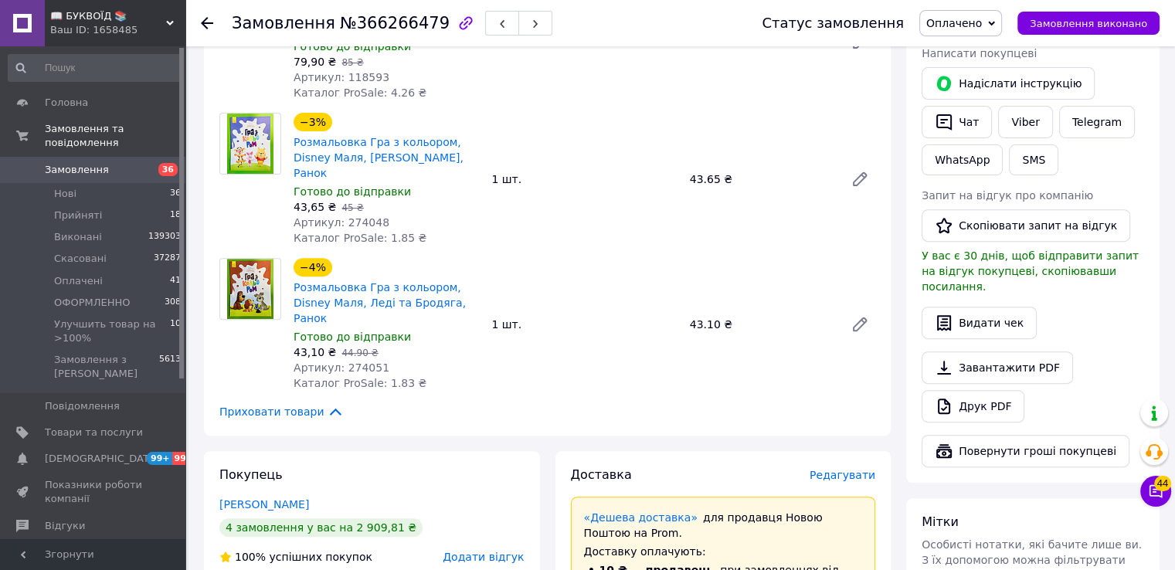
click at [851, 469] on span "Редагувати" at bounding box center [843, 475] width 66 height 12
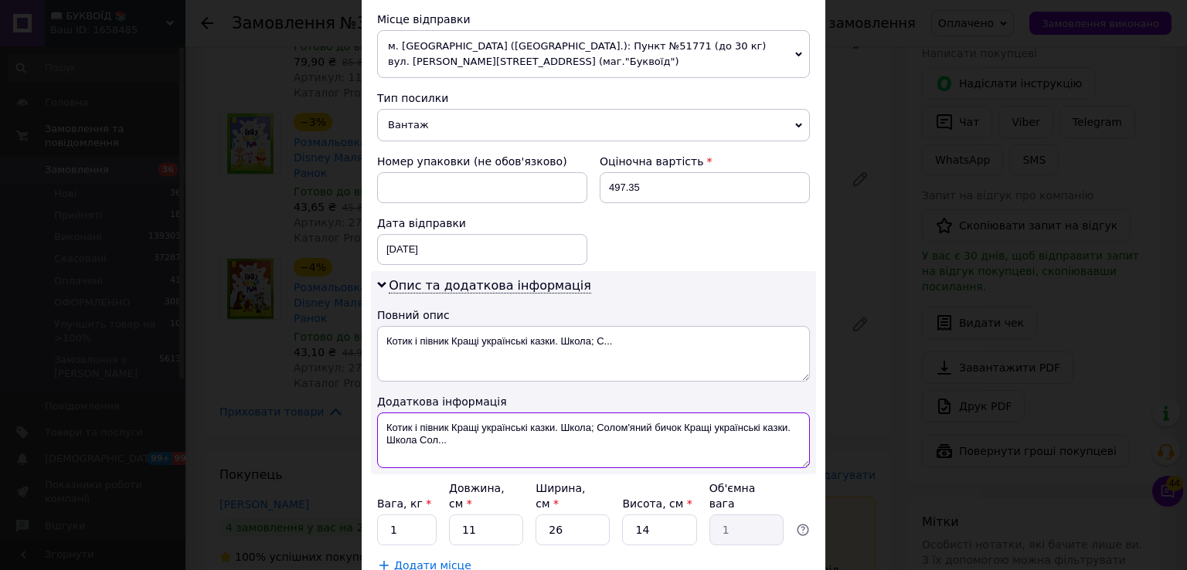
drag, startPoint x: 427, startPoint y: 435, endPoint x: 519, endPoint y: 454, distance: 94.0
click at [494, 456] on textarea "Котик і півник Кращі українські казки. Школа; Солом'яний бичок Кращі українські…" at bounding box center [593, 441] width 433 height 56
type textarea "[PERSON_NAME]"
type textarea "ОПЛ 5 ТОВАРІВ"
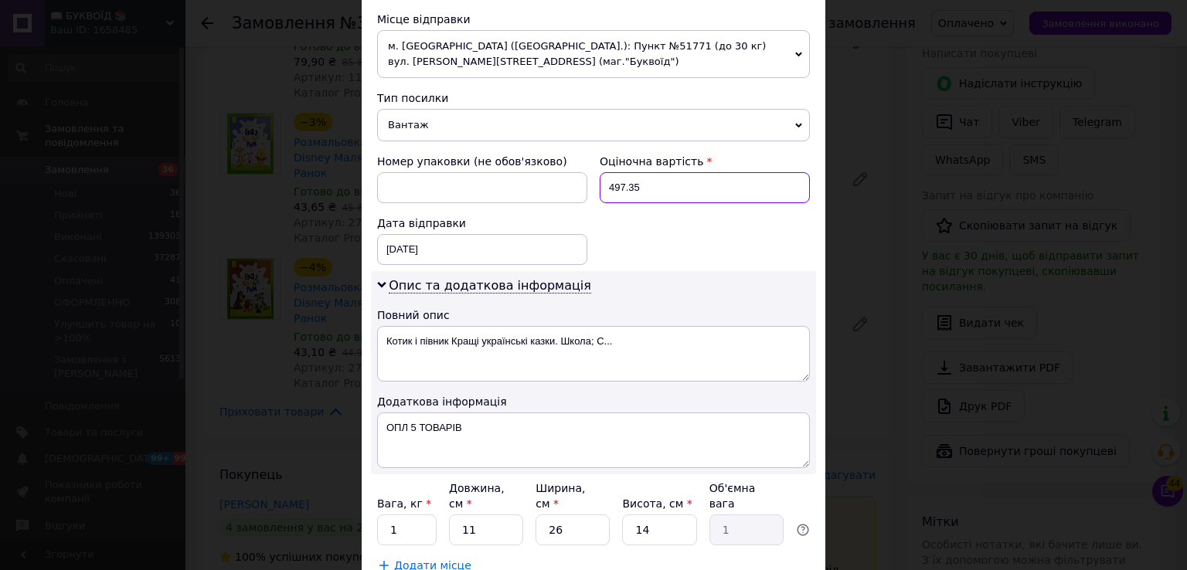
drag, startPoint x: 652, startPoint y: 177, endPoint x: 600, endPoint y: 168, distance: 53.2
click at [600, 172] on div "497.35" at bounding box center [705, 187] width 210 height 31
type input "200"
drag, startPoint x: 567, startPoint y: 119, endPoint x: 559, endPoint y: 137, distance: 19.4
click at [563, 130] on span "Вантаж" at bounding box center [593, 125] width 433 height 32
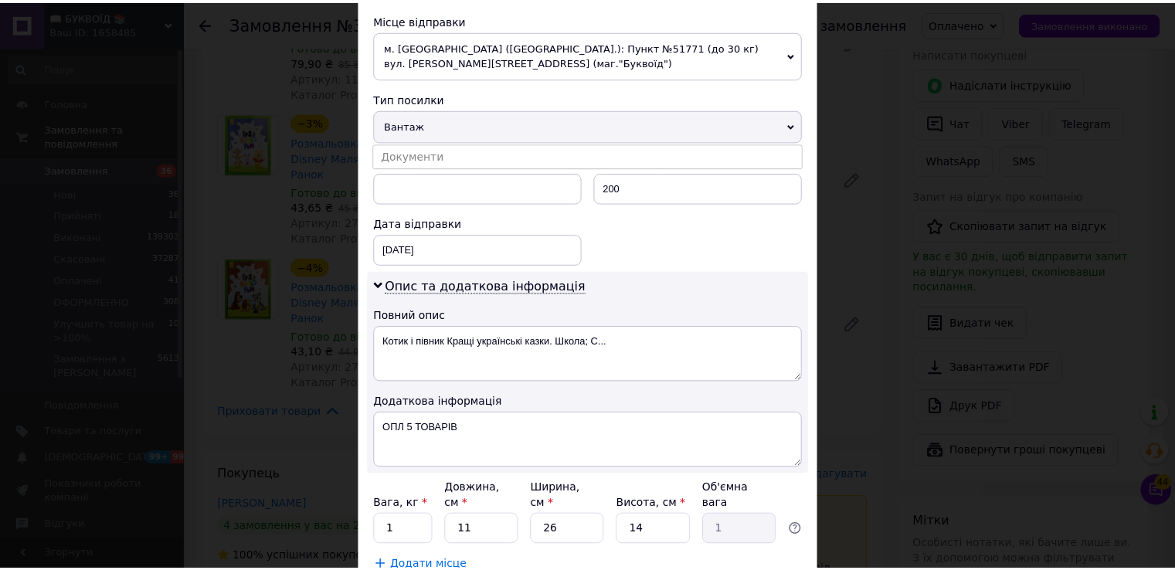
scroll to position [640, 0]
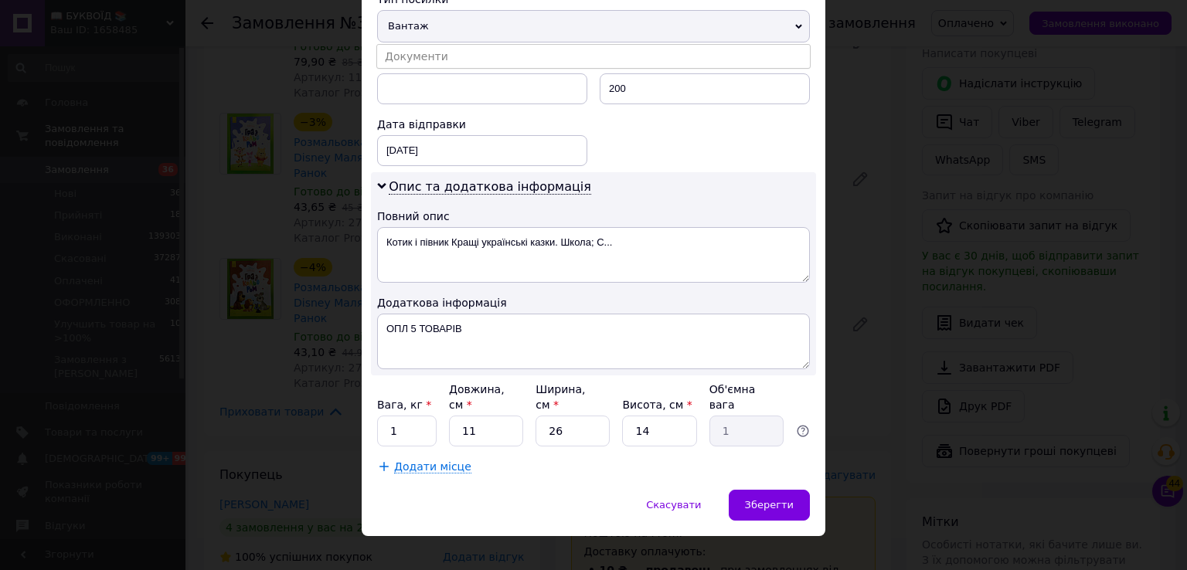
click at [452, 56] on li "Документи" at bounding box center [593, 56] width 433 height 23
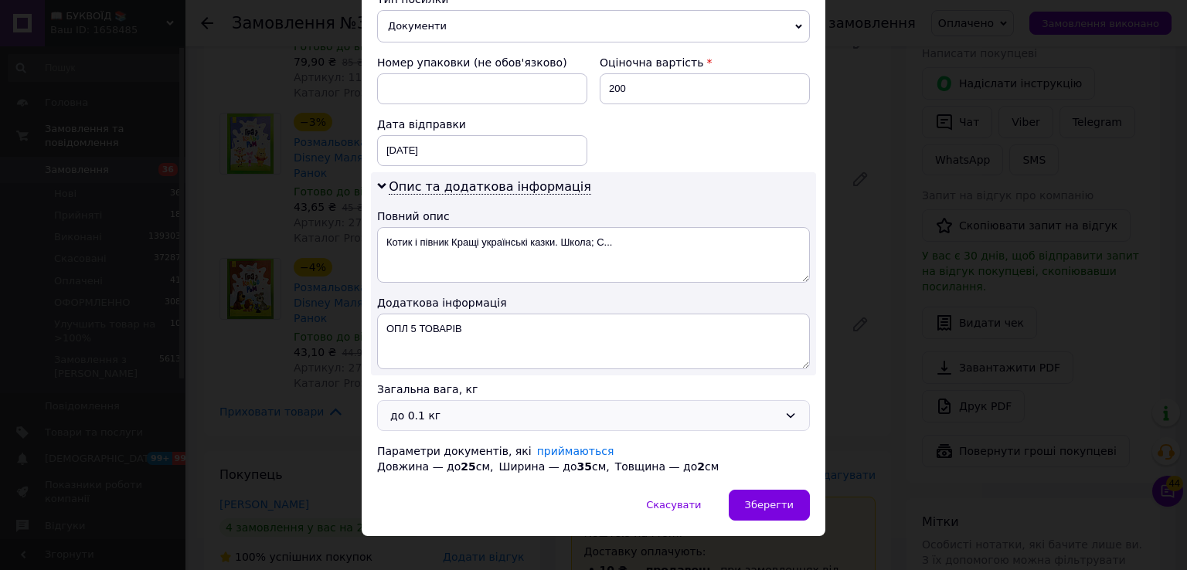
click at [458, 412] on div "до 0.1 кг" at bounding box center [584, 415] width 388 height 17
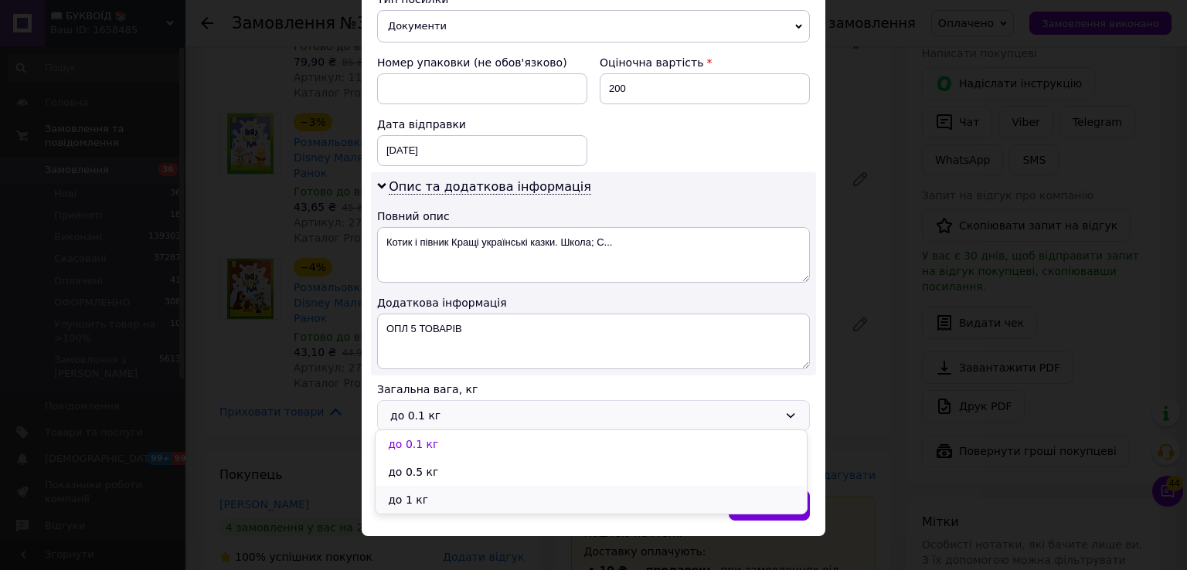
click at [430, 500] on li "до 1 кг" at bounding box center [591, 500] width 431 height 28
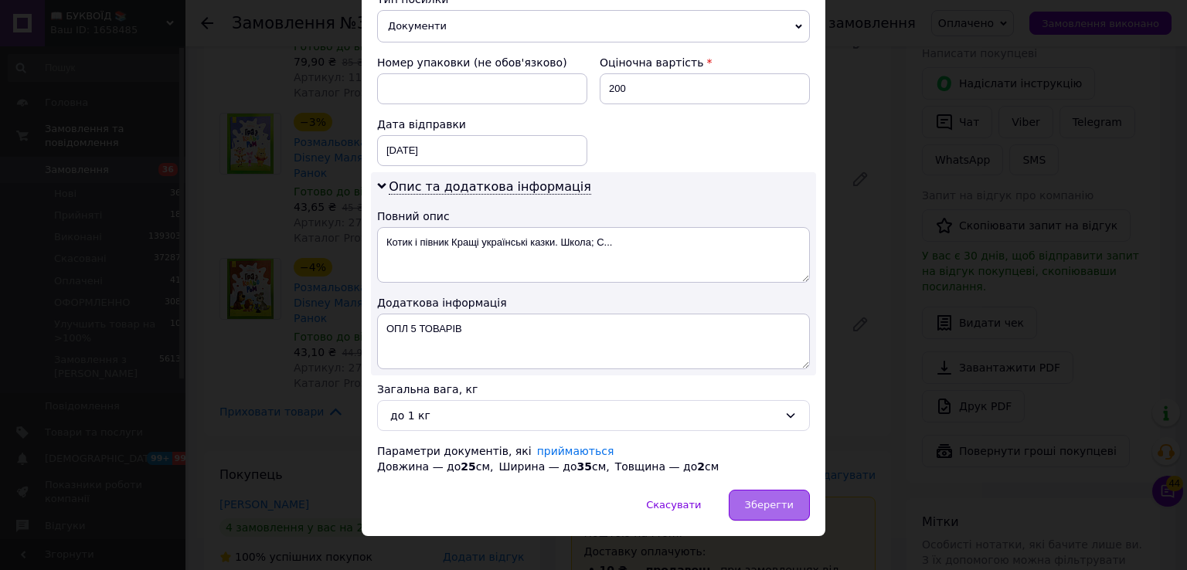
click at [801, 514] on div "Зберегти" at bounding box center [769, 505] width 81 height 31
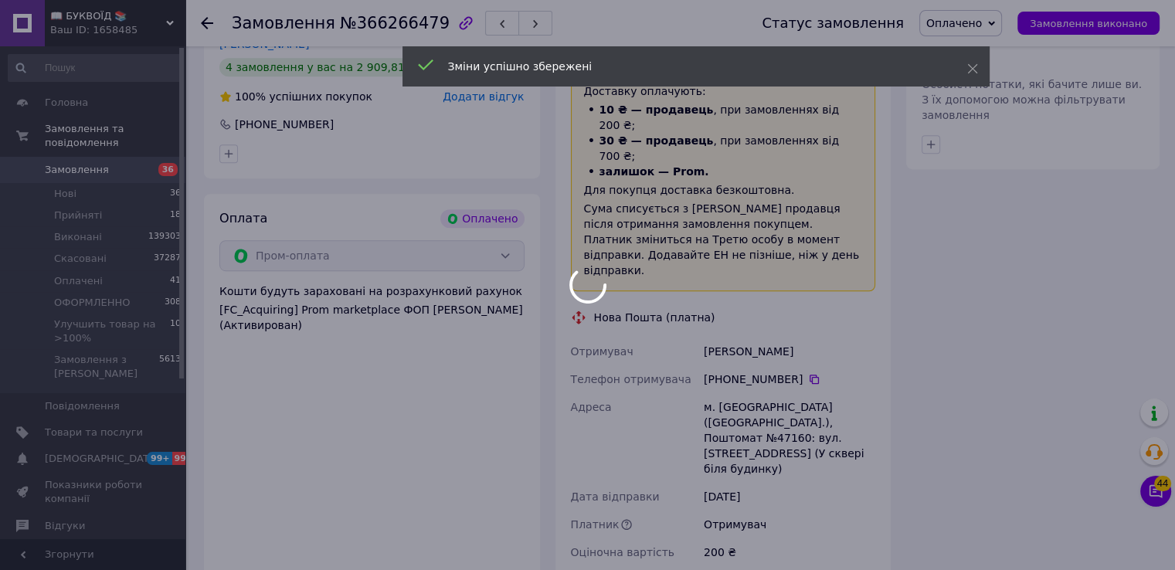
scroll to position [1005, 0]
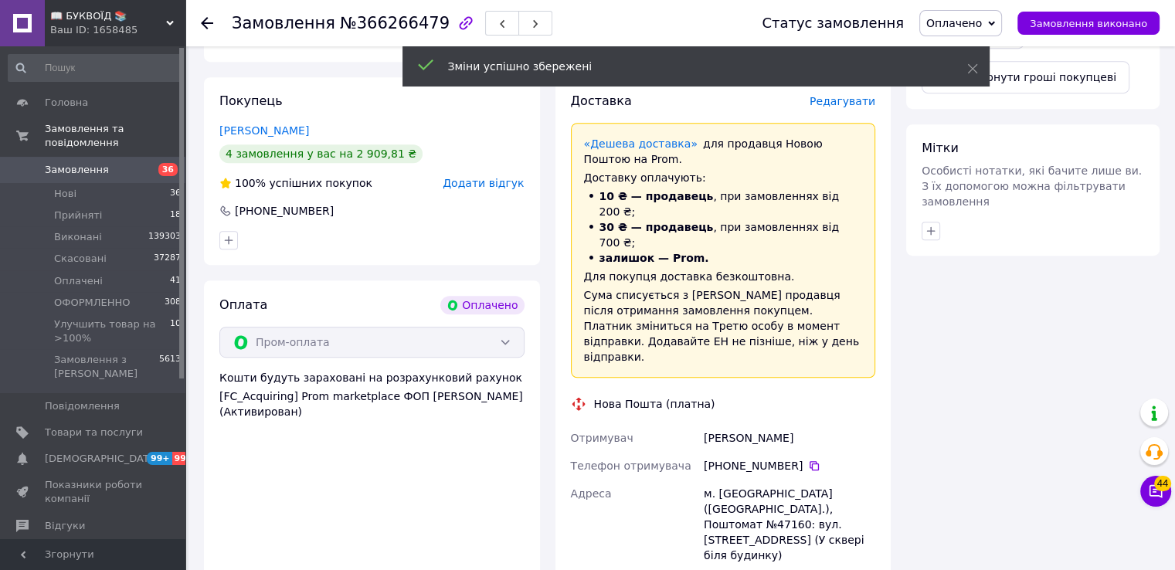
scroll to position [850, 0]
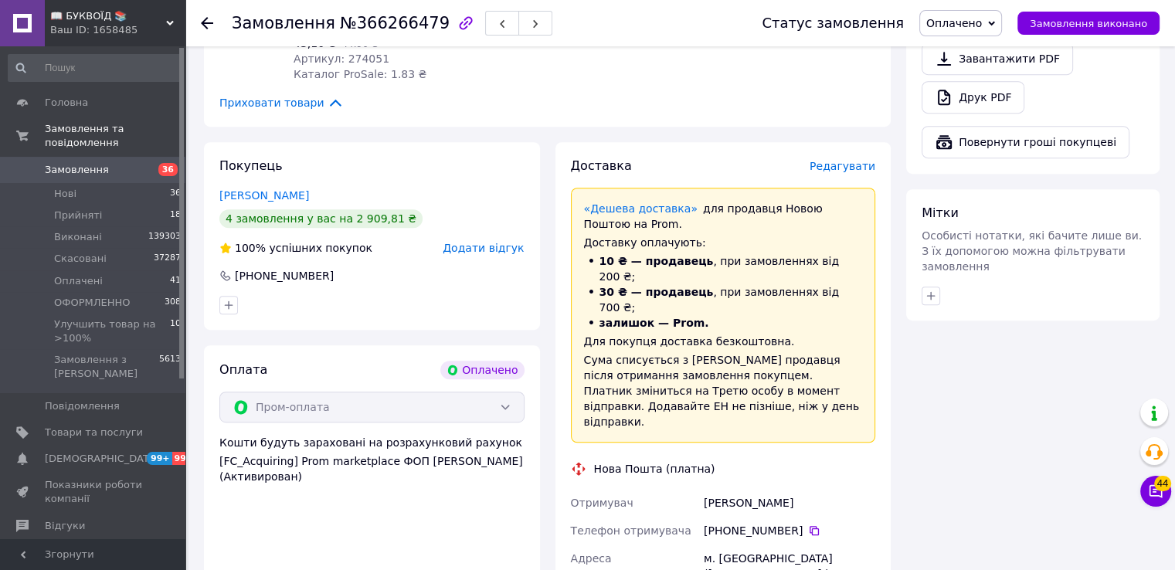
drag, startPoint x: 988, startPoint y: 13, endPoint x: 987, endPoint y: 83, distance: 70.3
click at [989, 13] on span "Оплачено" at bounding box center [961, 23] width 83 height 26
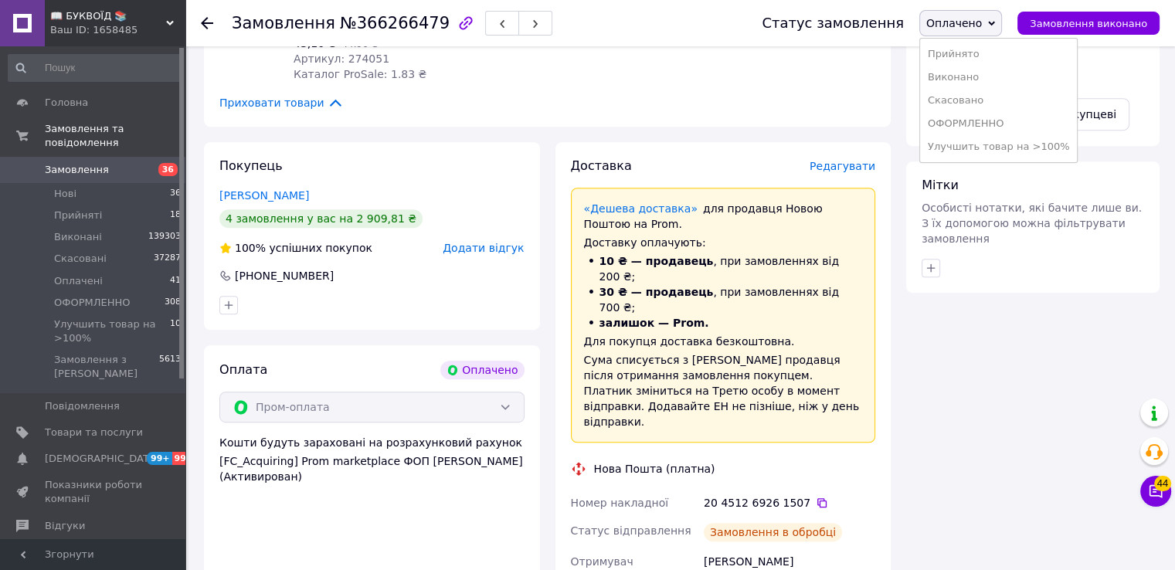
click at [998, 149] on li "Улучшить товар на >100%" at bounding box center [999, 146] width 158 height 23
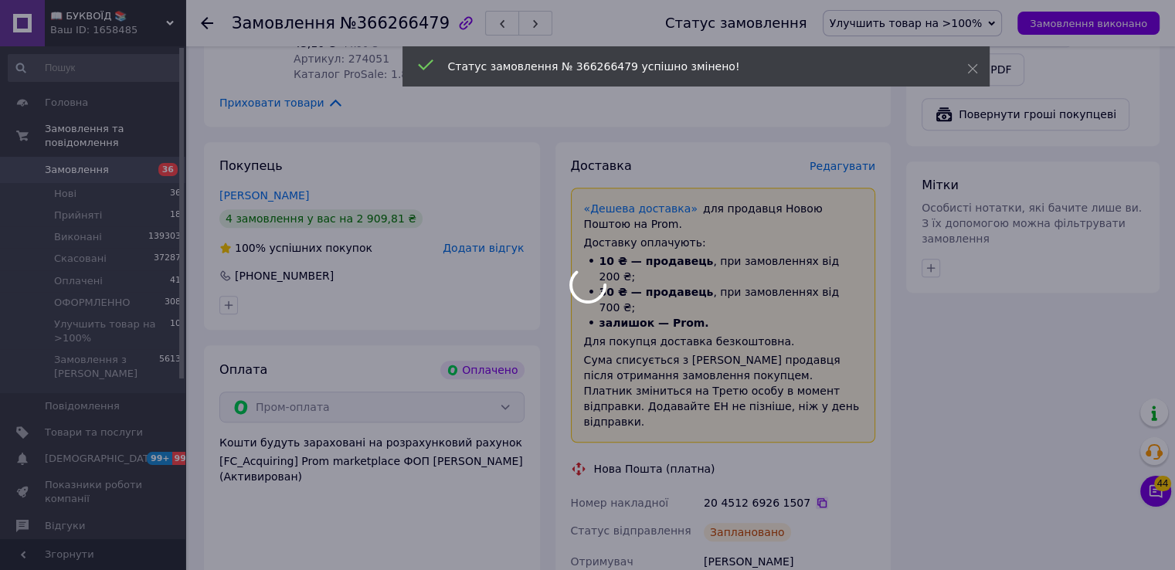
click at [808, 394] on div at bounding box center [587, 285] width 1175 height 570
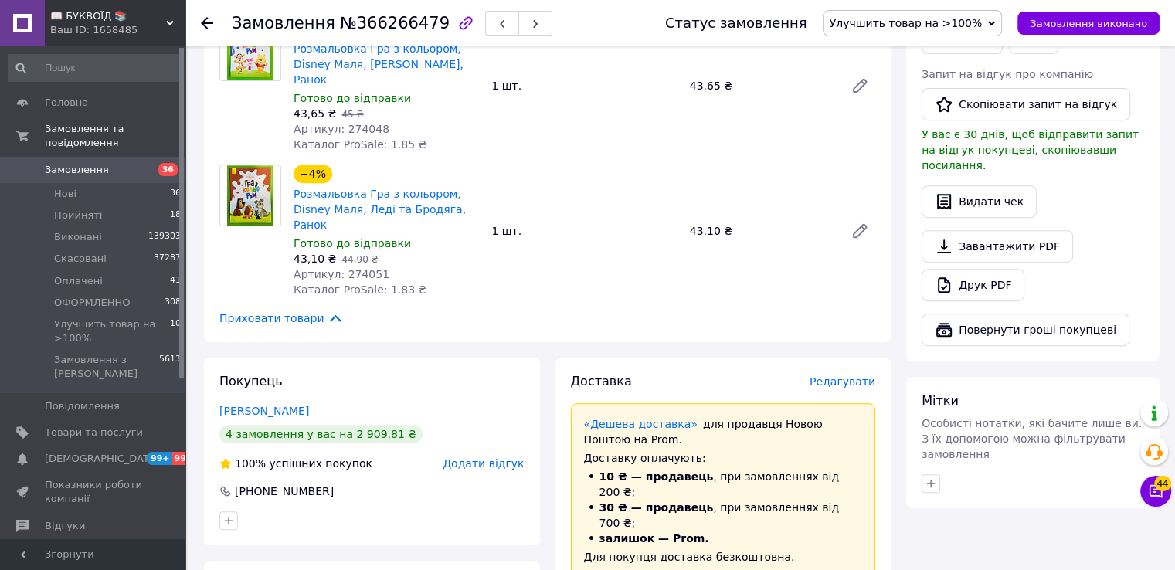
scroll to position [618, 0]
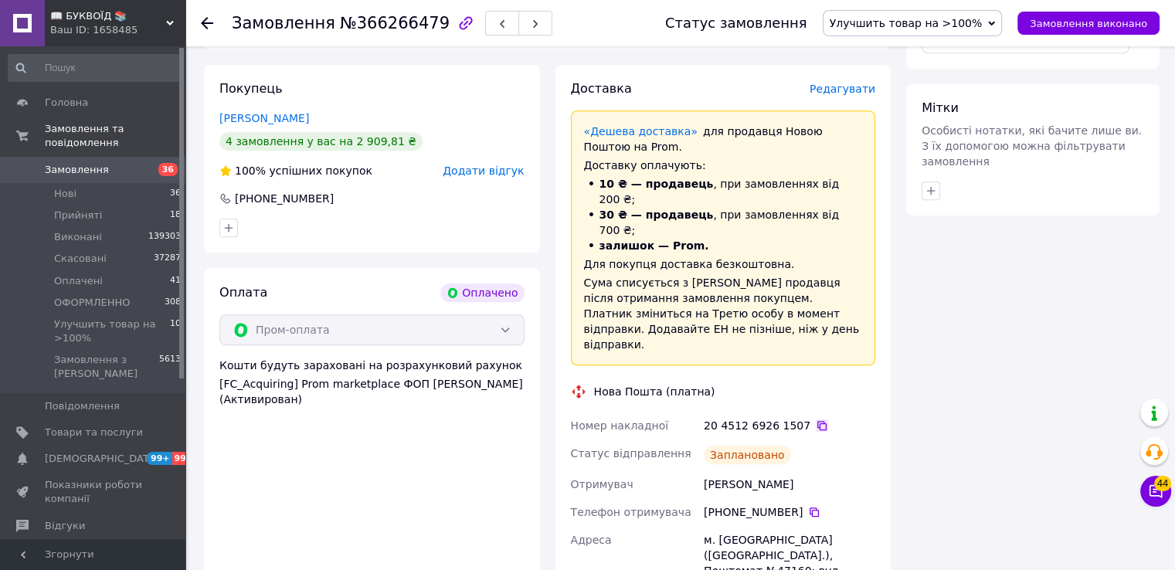
click at [816, 420] on icon at bounding box center [822, 426] width 12 height 12
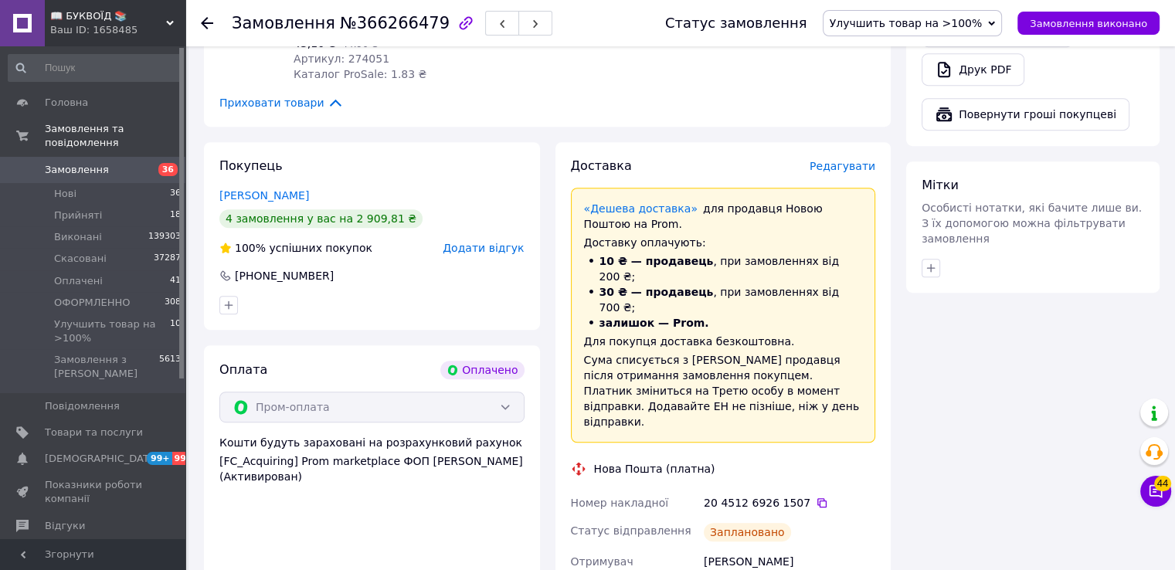
scroll to position [696, 0]
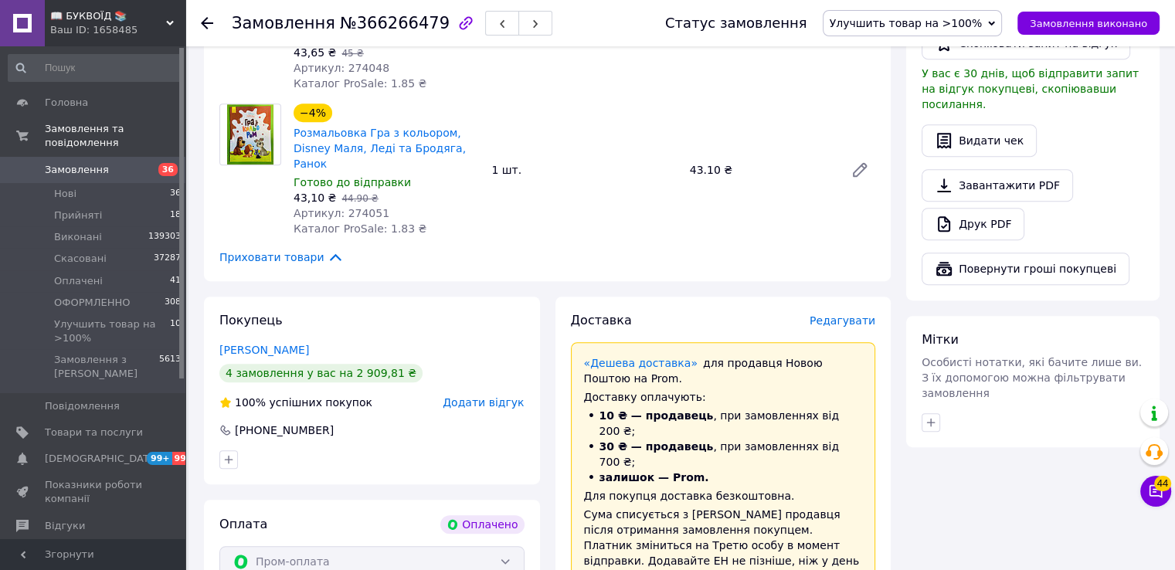
click at [866, 226] on div "Замовлення з додатку Оплачено Дешева доставка [DATE] 10:16 Товари в замовленні …" at bounding box center [547, 434] width 702 height 2045
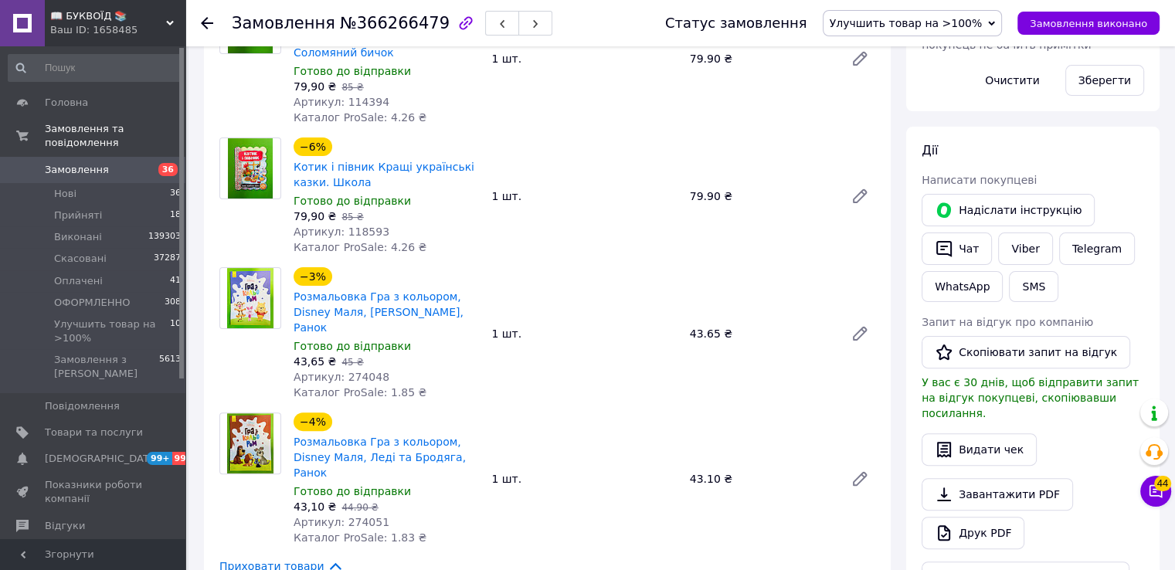
scroll to position [77, 0]
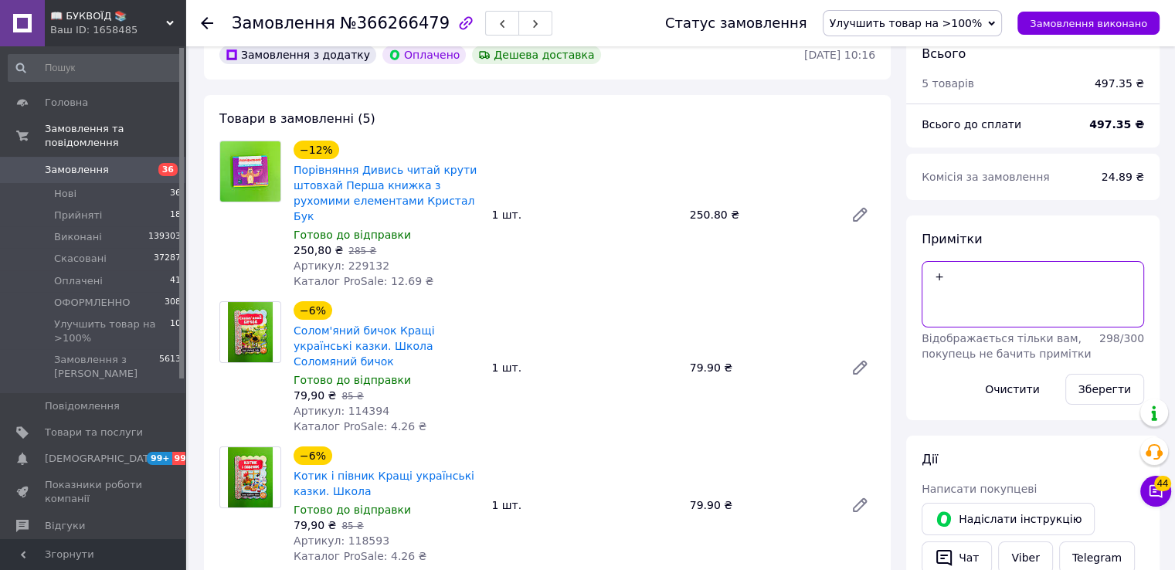
click at [949, 278] on textarea "+" at bounding box center [1033, 294] width 223 height 66
type textarea "+[PERSON_NAME]"
click at [1113, 386] on button "Зберегти" at bounding box center [1105, 389] width 79 height 31
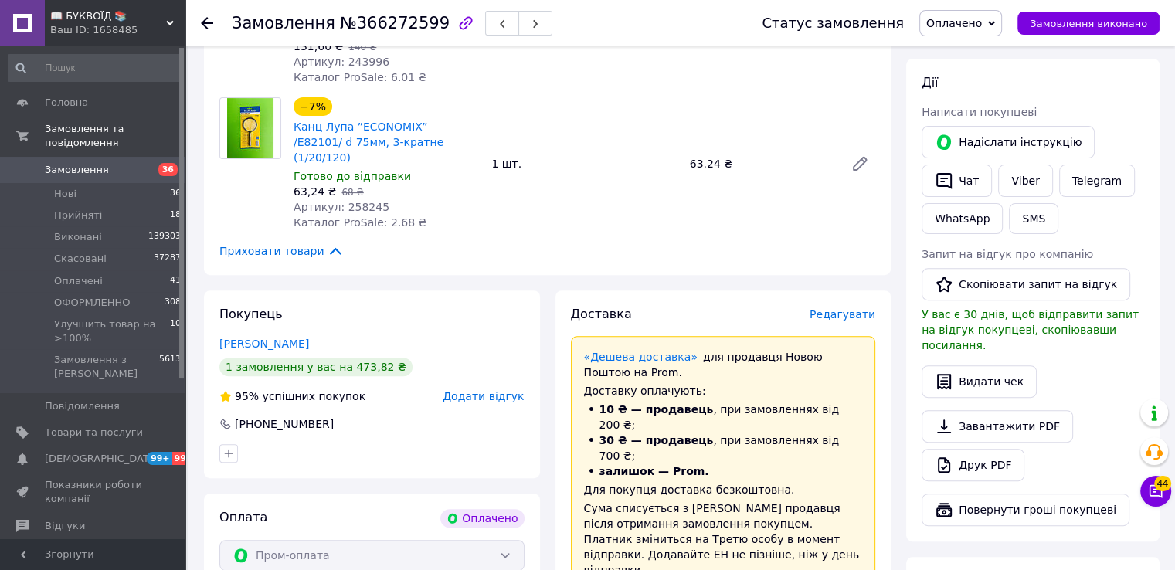
scroll to position [618, 0]
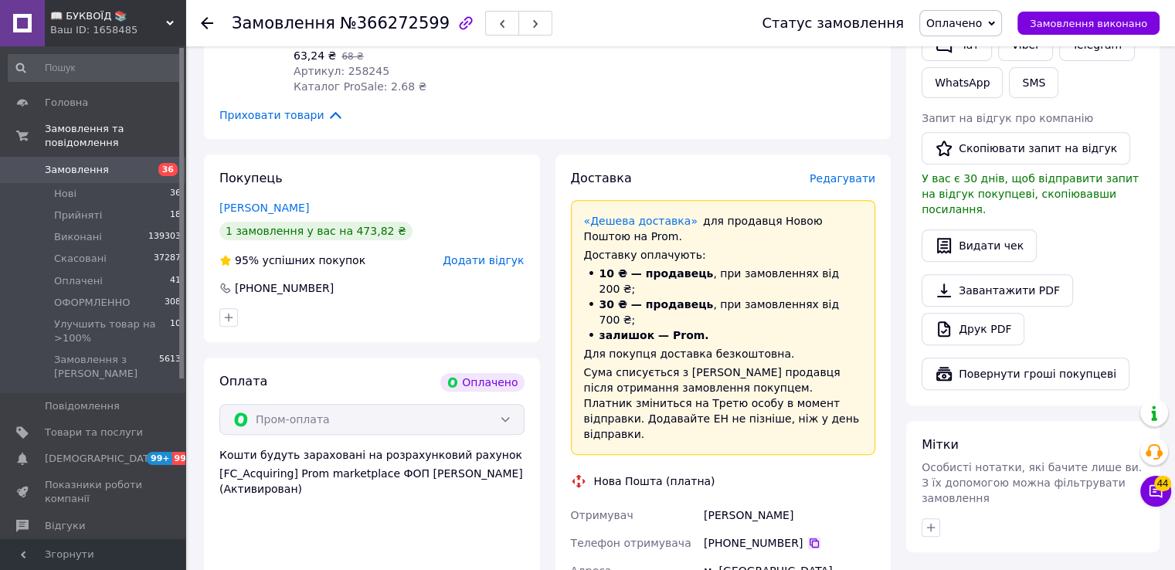
click at [808, 536] on div "[PHONE_NUMBER]" at bounding box center [790, 543] width 172 height 15
click at [808, 537] on icon at bounding box center [814, 543] width 12 height 12
drag, startPoint x: 896, startPoint y: 241, endPoint x: 727, endPoint y: 182, distance: 179.1
click at [896, 241] on div "Доставка Редагувати «Дешева доставка»   для продавця Новою Поштою на Prom. Дост…" at bounding box center [724, 517] width 352 height 725
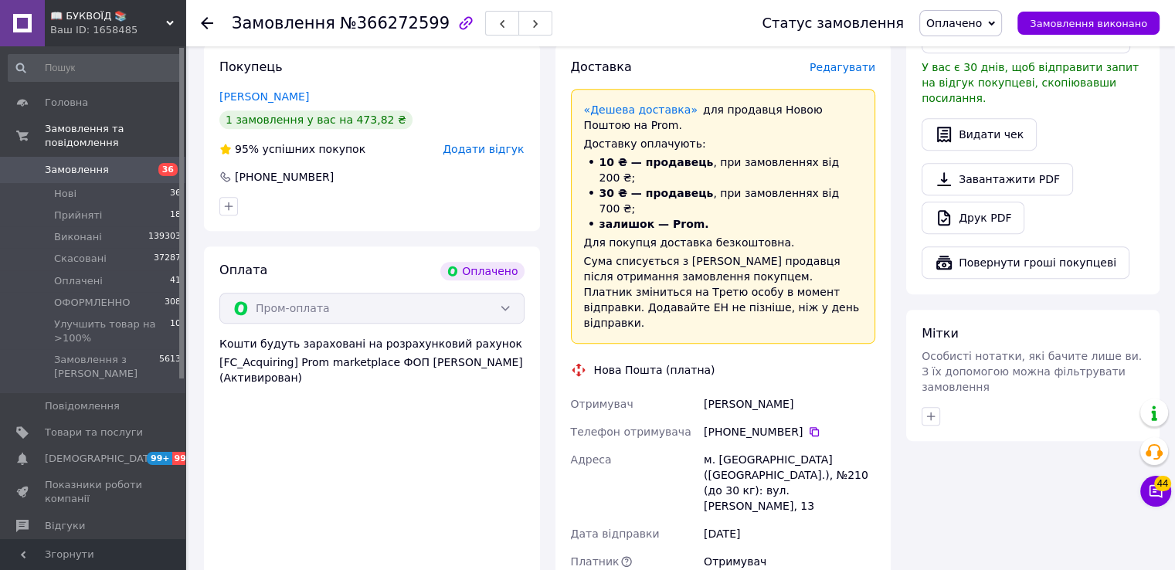
scroll to position [927, 0]
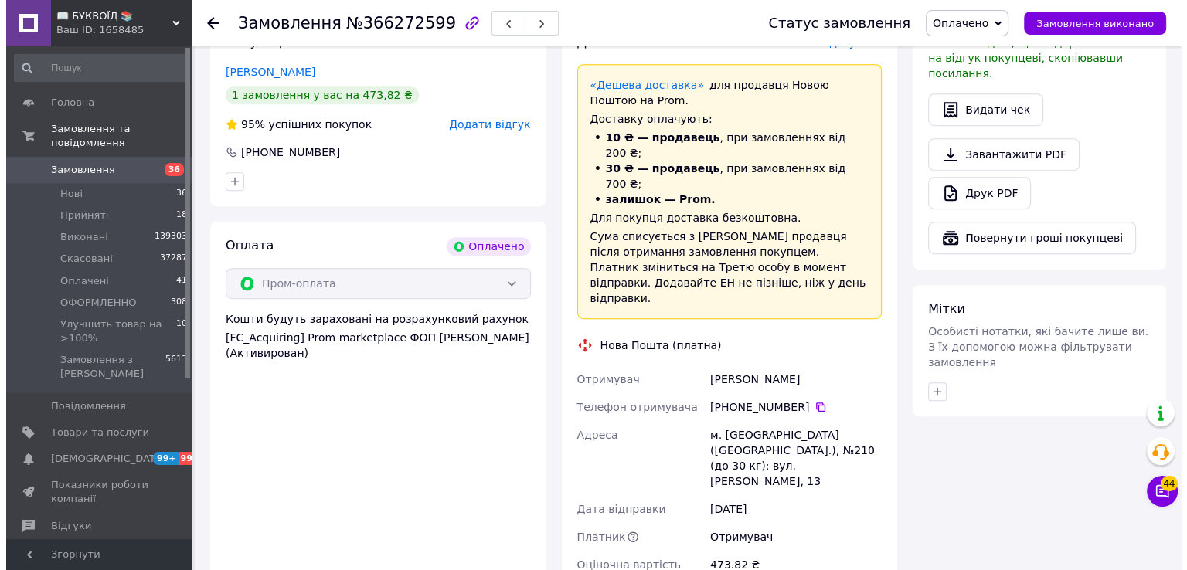
scroll to position [618, 0]
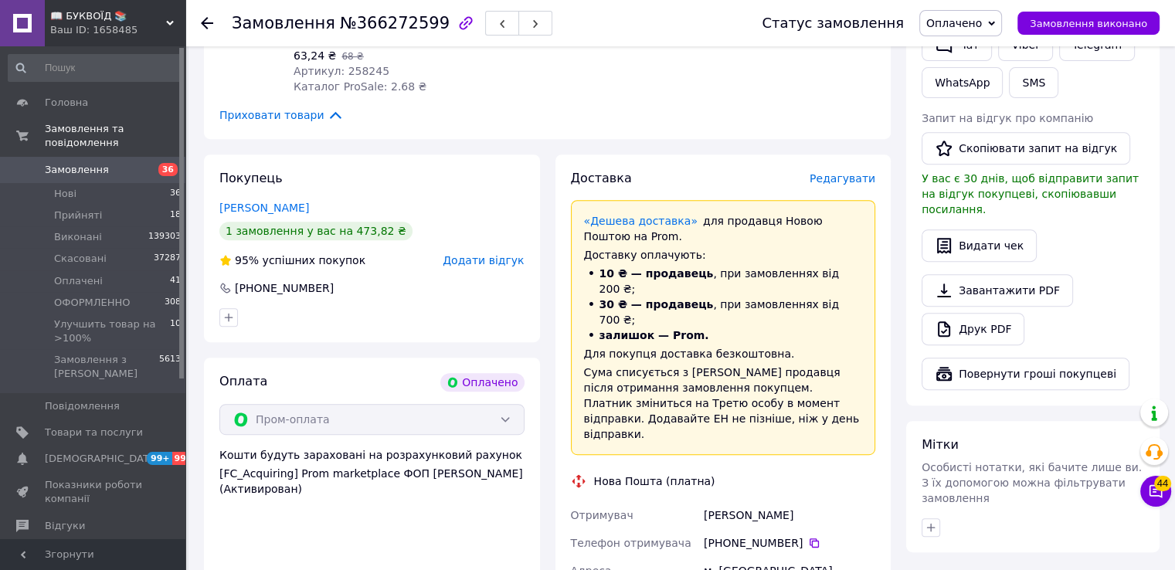
click at [845, 172] on span "Редагувати" at bounding box center [843, 178] width 66 height 12
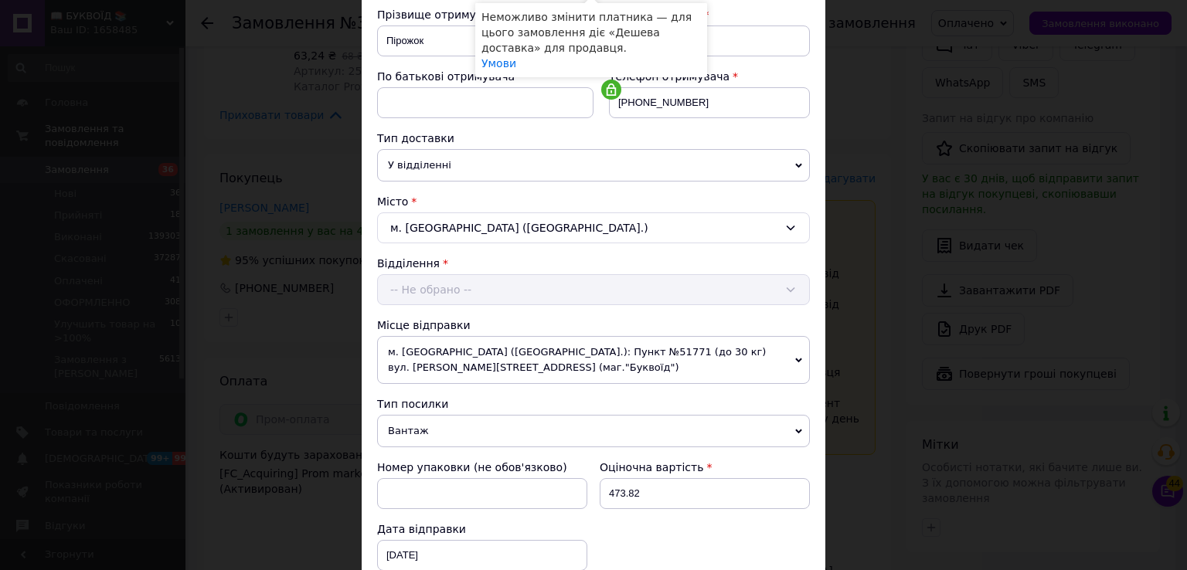
scroll to position [464, 0]
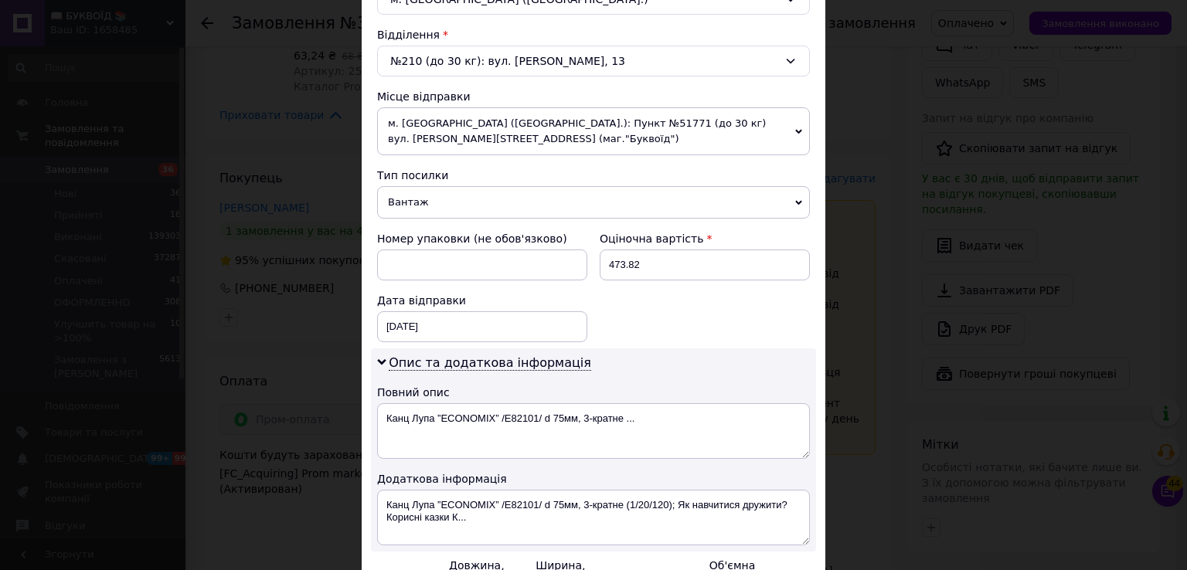
drag, startPoint x: 448, startPoint y: 192, endPoint x: 476, endPoint y: 236, distance: 52.1
click at [449, 192] on span "Вантаж" at bounding box center [593, 202] width 433 height 32
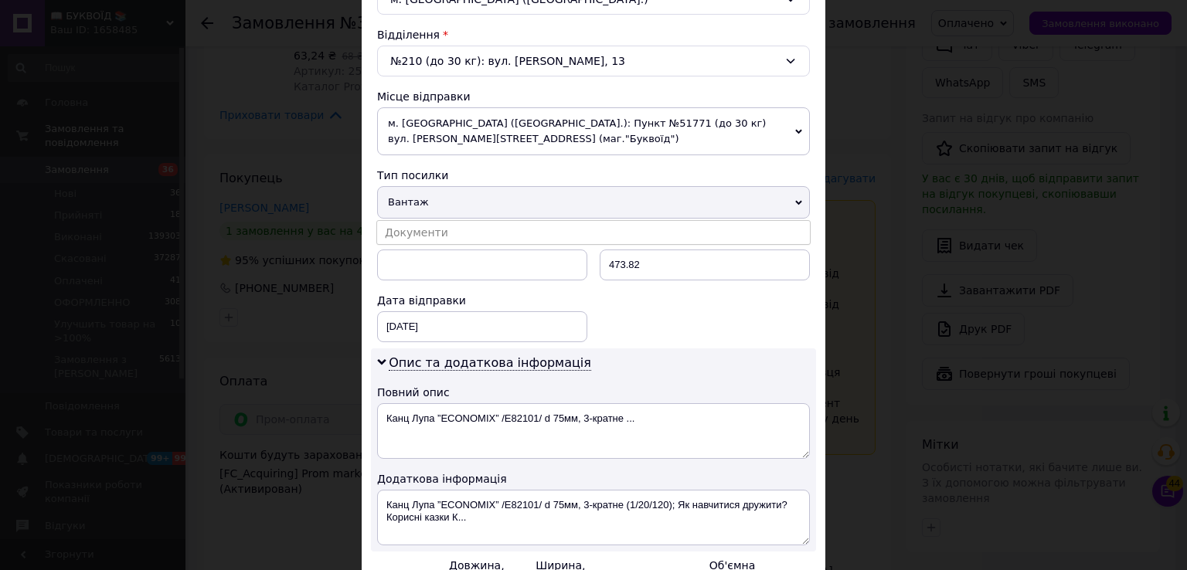
drag, startPoint x: 476, startPoint y: 236, endPoint x: 575, endPoint y: 253, distance: 100.5
click at [490, 232] on li "Документи" at bounding box center [593, 232] width 433 height 23
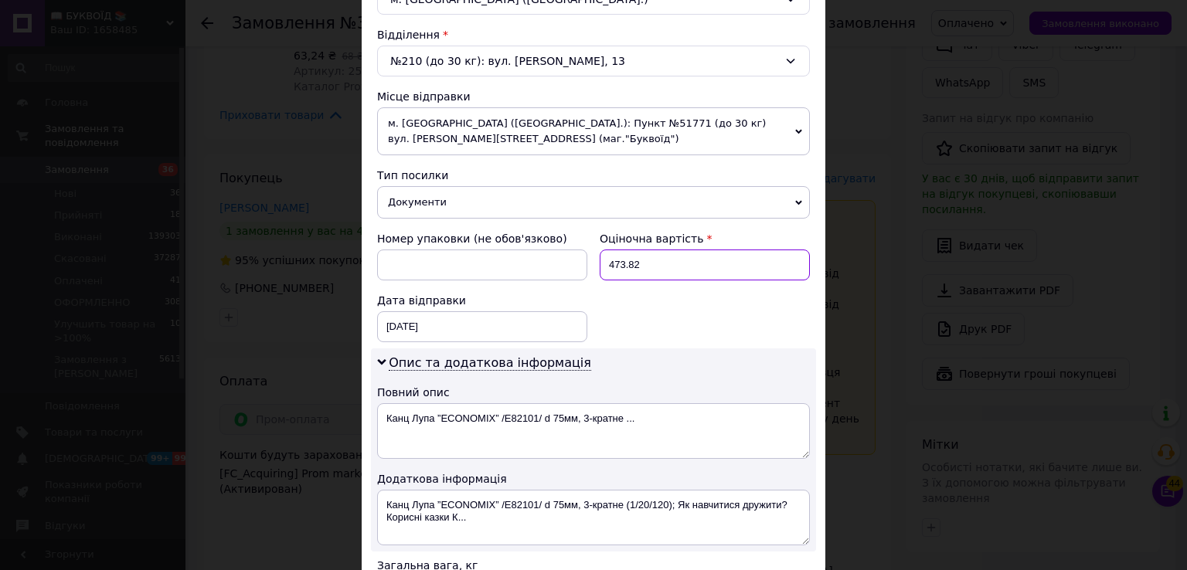
drag, startPoint x: 652, startPoint y: 258, endPoint x: 600, endPoint y: 259, distance: 52.6
click at [600, 259] on input "473.82" at bounding box center [705, 265] width 210 height 31
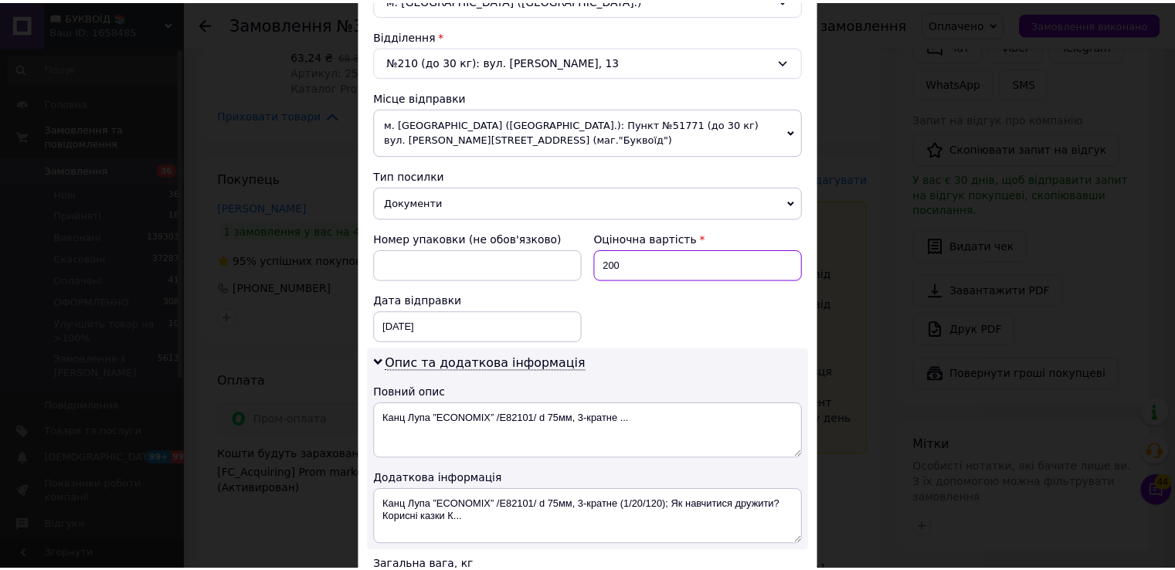
scroll to position [655, 0]
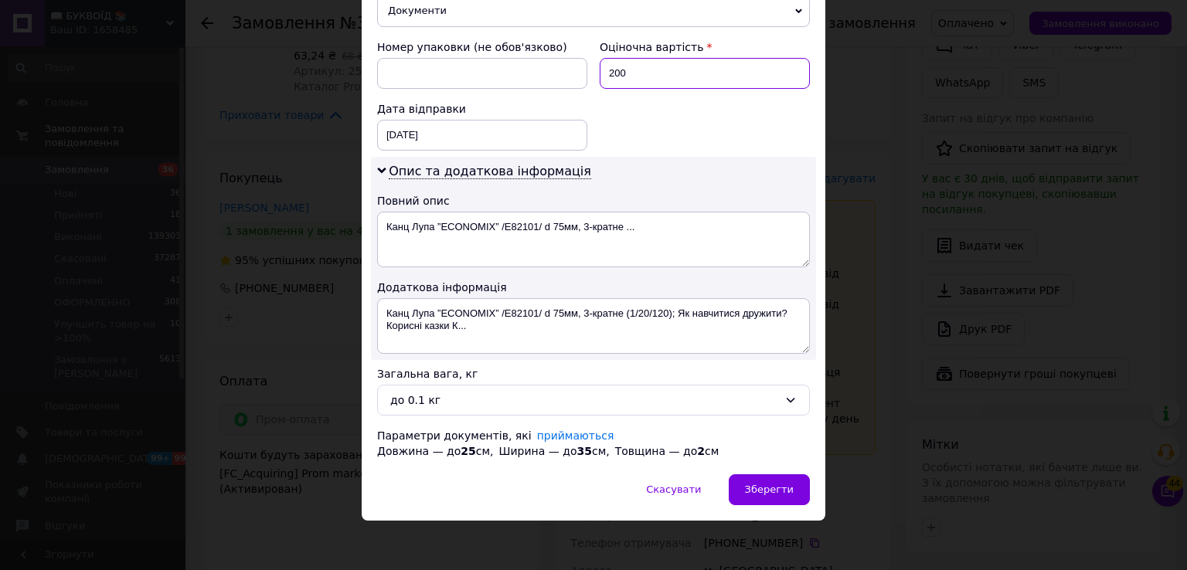
type input "200"
drag, startPoint x: 451, startPoint y: 323, endPoint x: 529, endPoint y: 342, distance: 79.7
click at [400, 308] on textarea "Канц Лупа ”ECONOMIX” /E82101/ d 75мм, 3-кратне (1/20/120); Як навчитися дружити…" at bounding box center [593, 326] width 433 height 56
drag, startPoint x: 490, startPoint y: 328, endPoint x: 386, endPoint y: 302, distance: 106.6
click at [386, 302] on textarea "Канц Лупа ”ECONOMIX” /E82101/ d 75мм, 3-кратне (1/20/120); Як навчитися дружити…" at bounding box center [593, 326] width 433 height 56
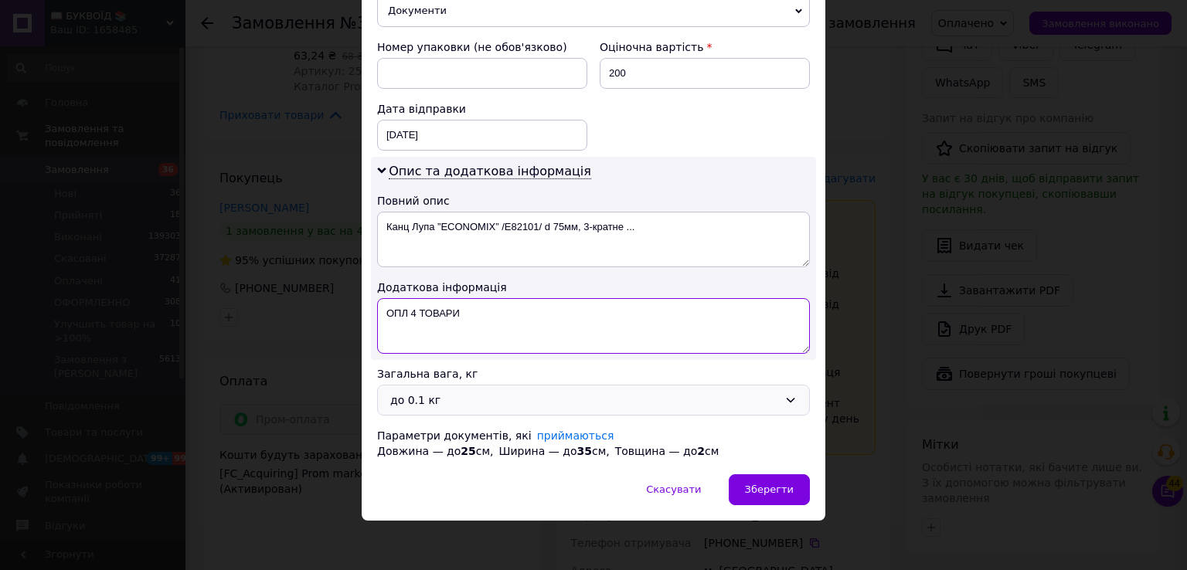
type textarea "ОПЛ 4 ТОВАРИ"
click at [513, 392] on div "до 0.1 кг" at bounding box center [584, 400] width 388 height 17
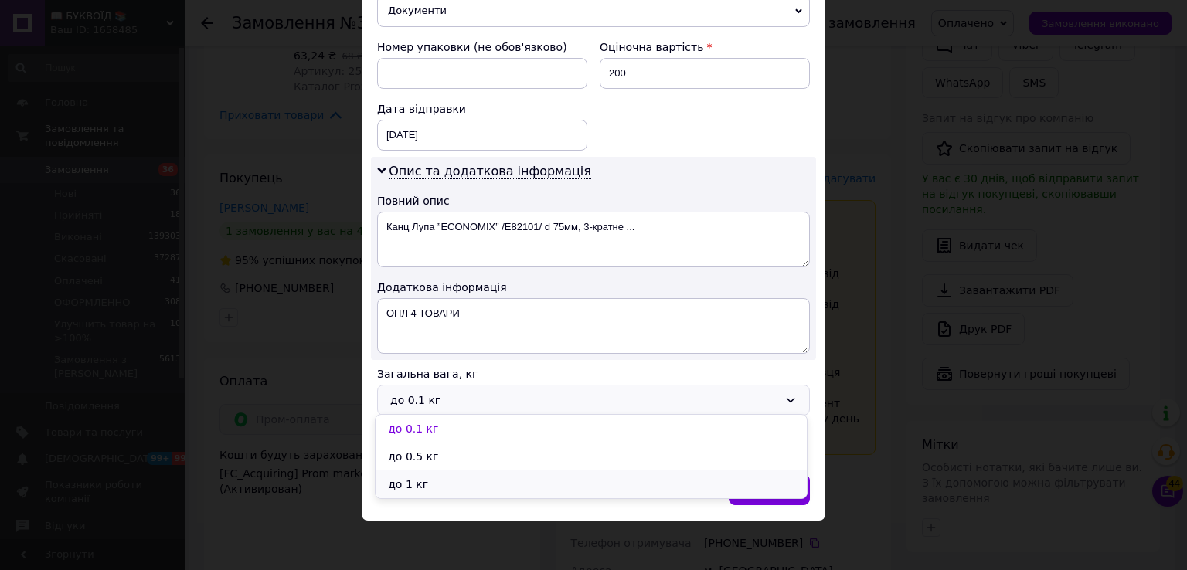
click at [462, 486] on li "до 1 кг" at bounding box center [591, 485] width 431 height 28
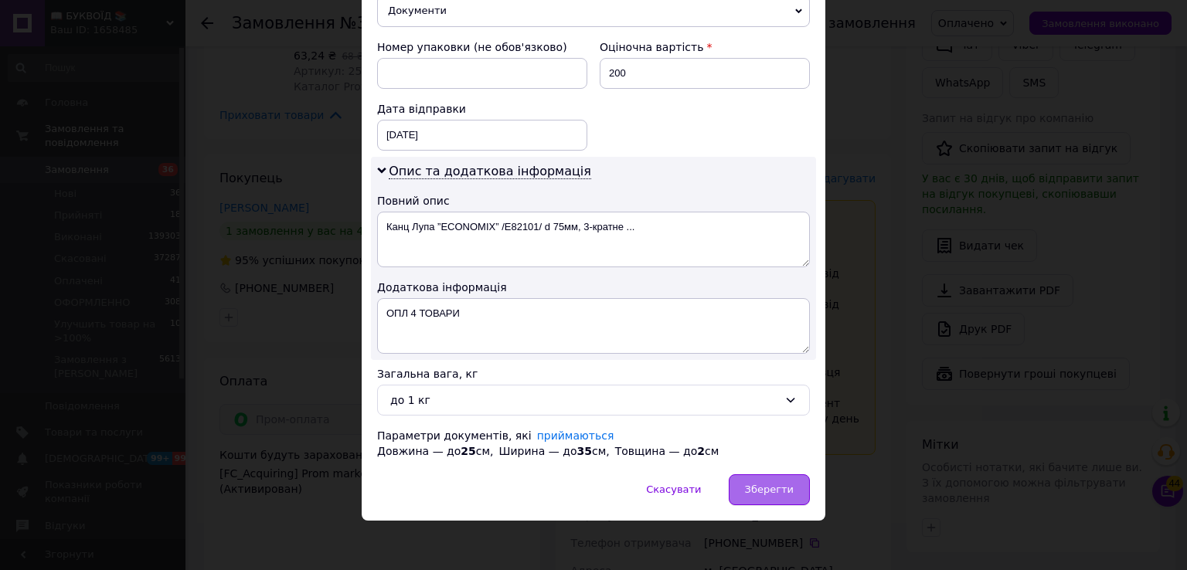
click at [760, 484] on span "Зберегти" at bounding box center [769, 490] width 49 height 12
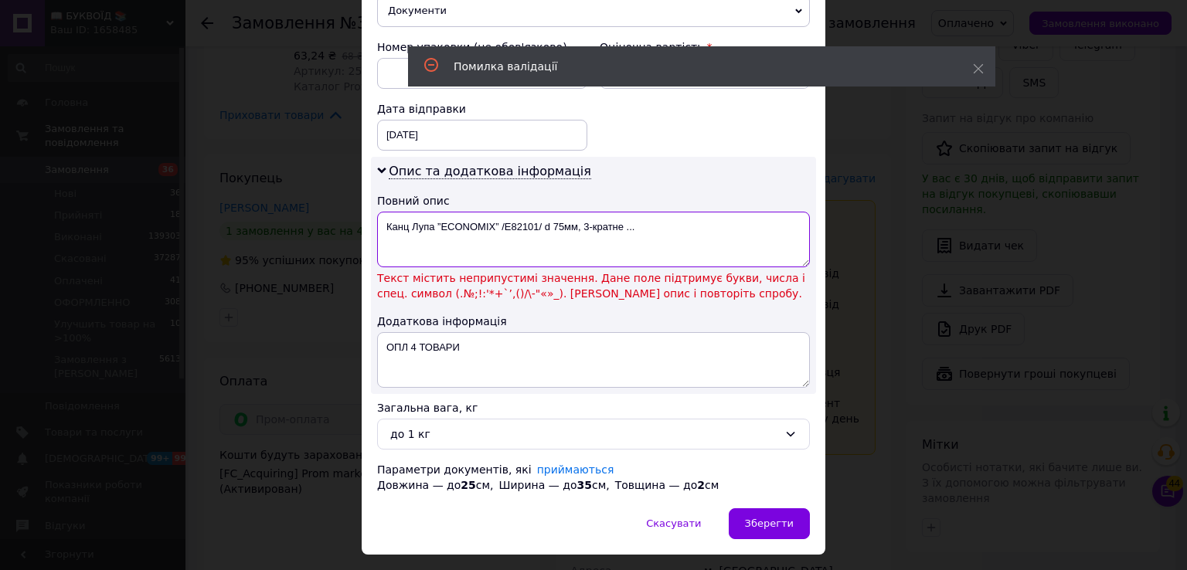
click at [650, 219] on textarea "Канц Лупа ”ECONOMIX” /E82101/ d 75мм, 3-кратне ..." at bounding box center [593, 240] width 433 height 56
type textarea "Канц Лупа ”ECONOMIX” /E82101/ d 75мм, 3-кратне ."
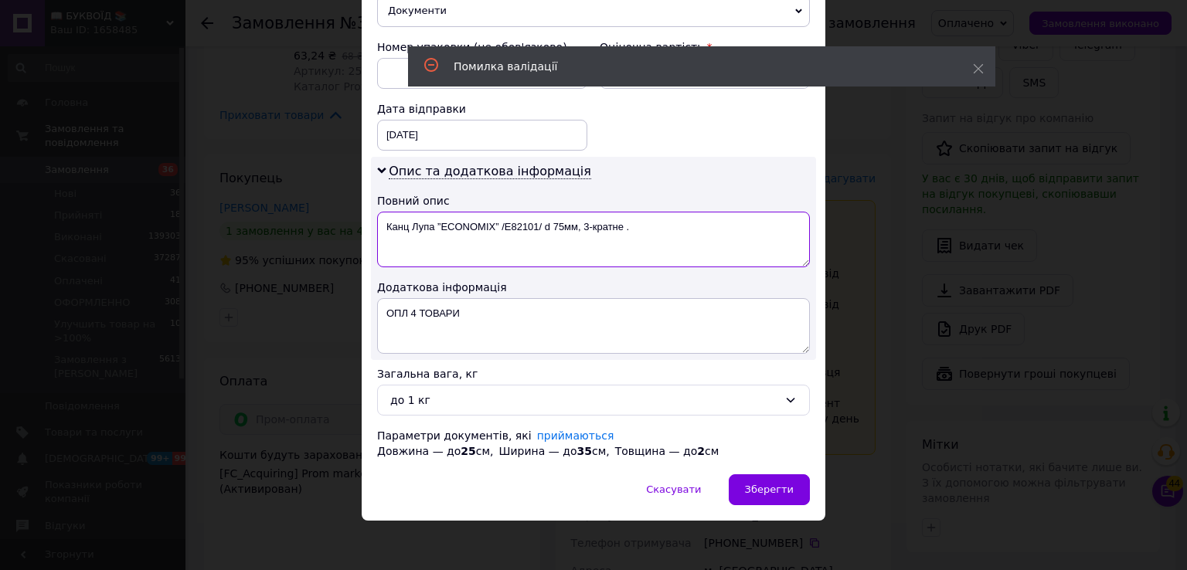
drag, startPoint x: 648, startPoint y: 230, endPoint x: 371, endPoint y: 206, distance: 278.5
click at [371, 206] on div "Опис та додаткова інформація Повний опис Канц Лупа ”ECONOMIX” /E82101/ d 75мм, …" at bounding box center [593, 258] width 445 height 203
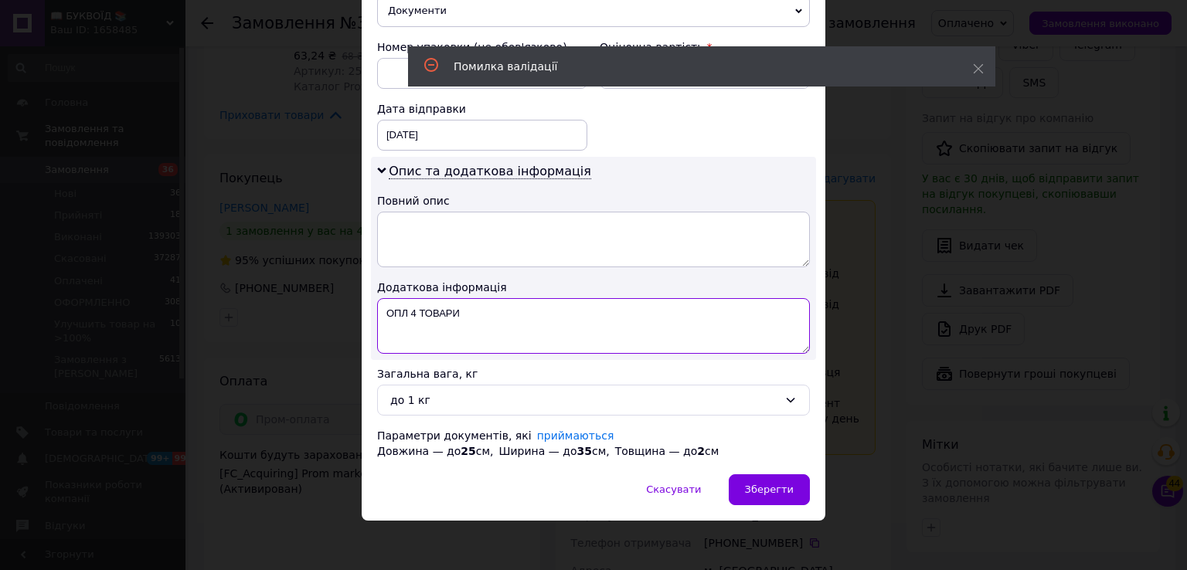
drag, startPoint x: 444, startPoint y: 310, endPoint x: 367, endPoint y: 304, distance: 77.5
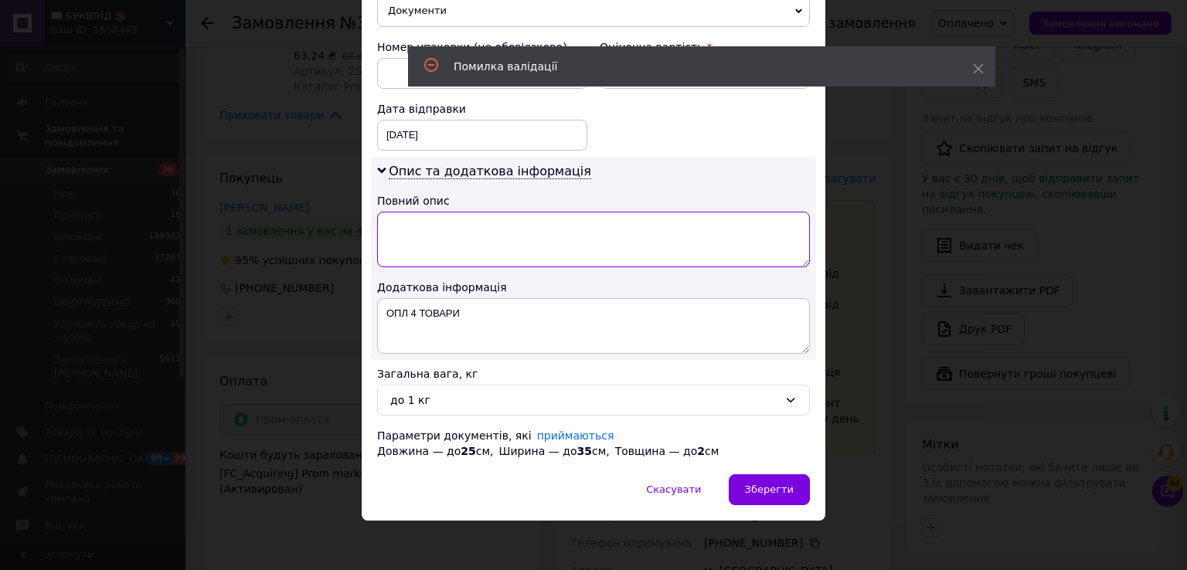
click at [423, 236] on textarea at bounding box center [593, 240] width 433 height 56
paste textarea "ОПЛ 4 ТОВАРИ"
type textarea "ОПЛ 4 ТОВАРИ"
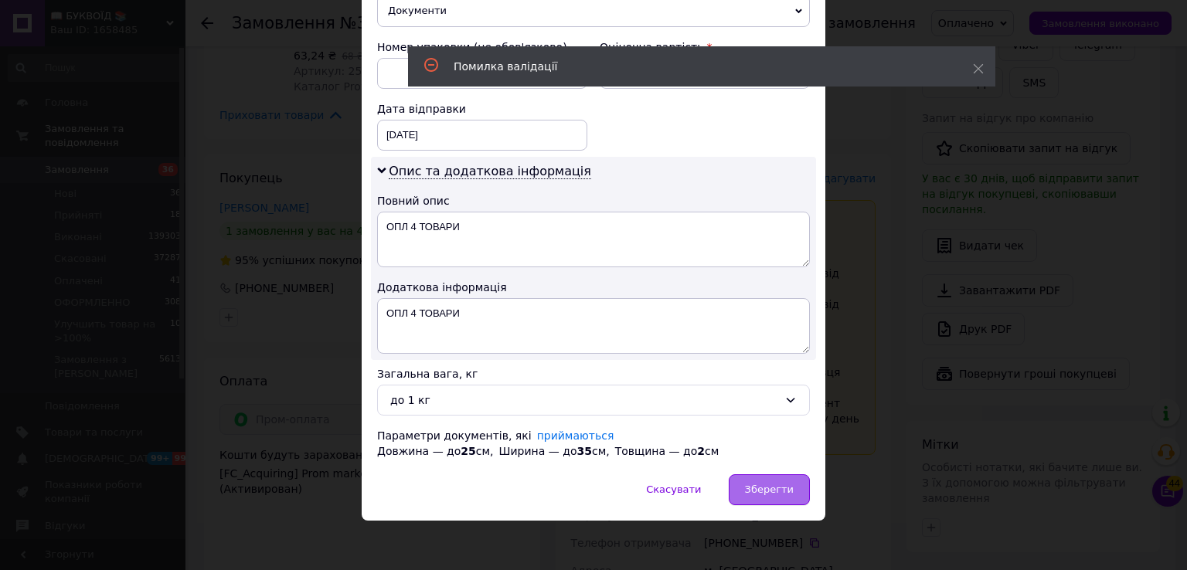
click at [782, 484] on span "Зберегти" at bounding box center [769, 490] width 49 height 12
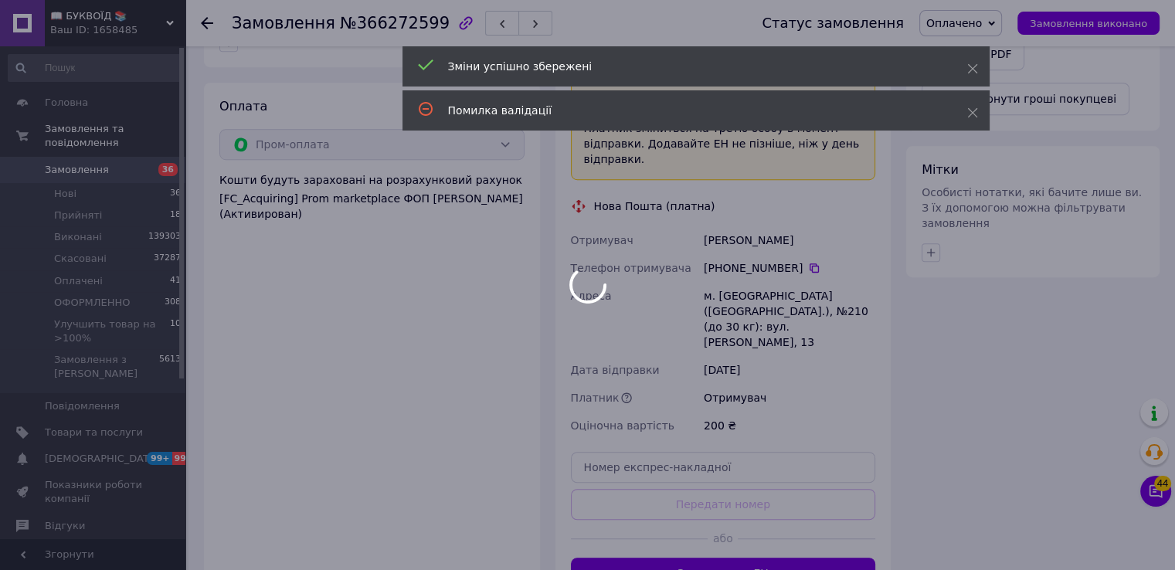
scroll to position [927, 0]
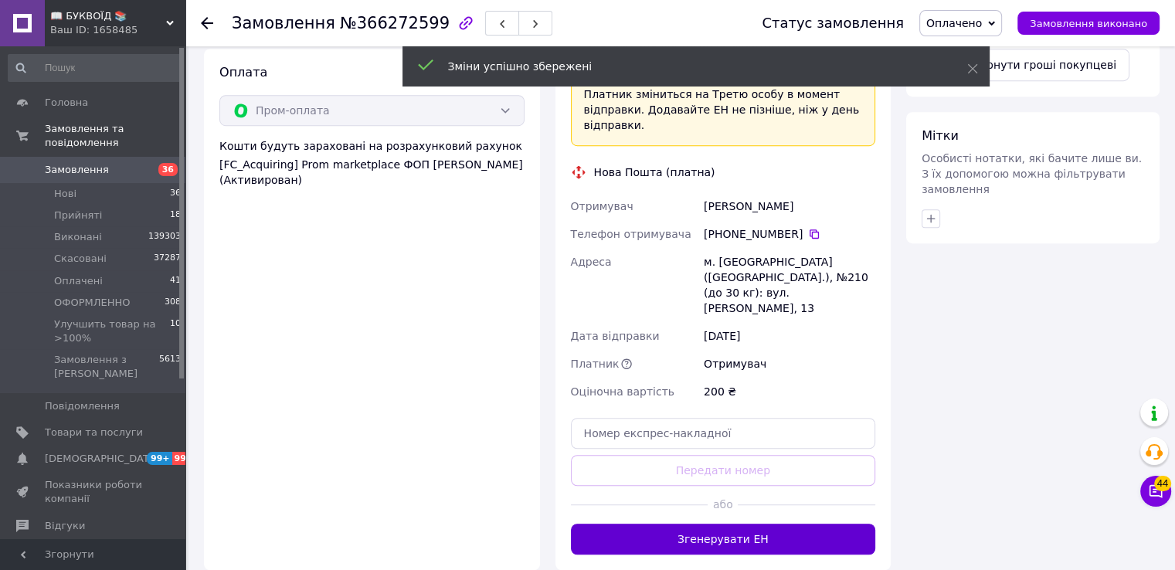
click at [751, 524] on button "Згенерувати ЕН" at bounding box center [723, 539] width 305 height 31
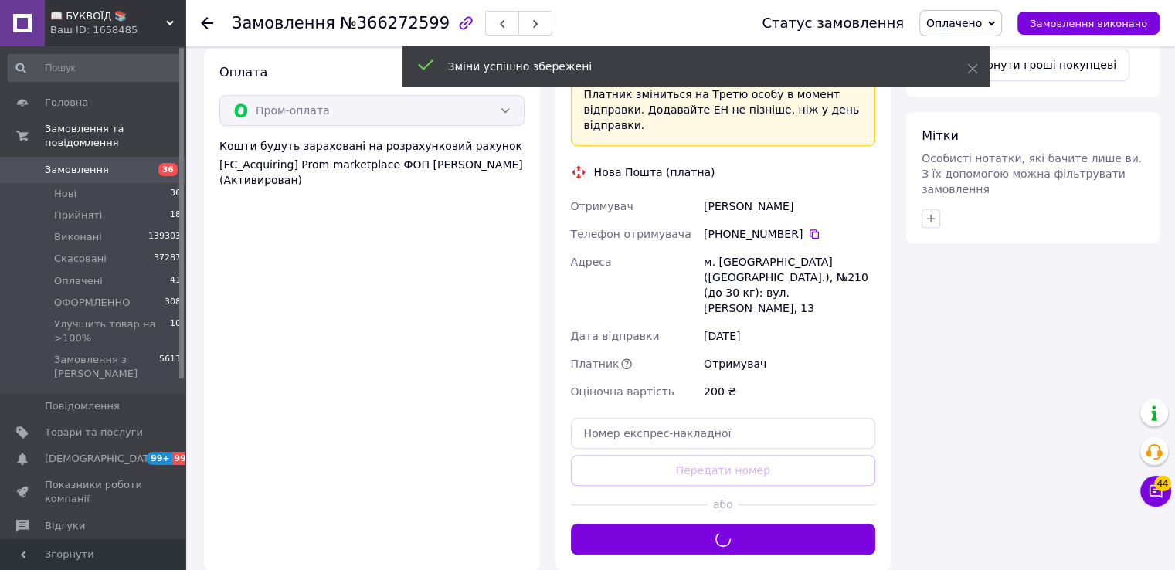
click at [976, 19] on span "Оплачено" at bounding box center [955, 23] width 56 height 12
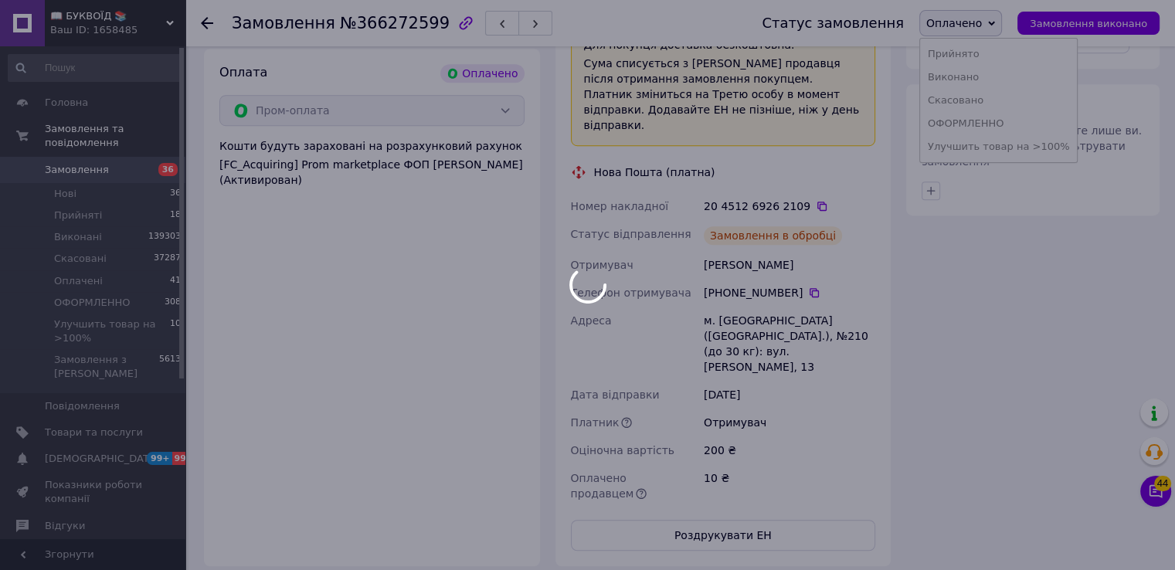
click at [999, 150] on div at bounding box center [587, 285] width 1175 height 570
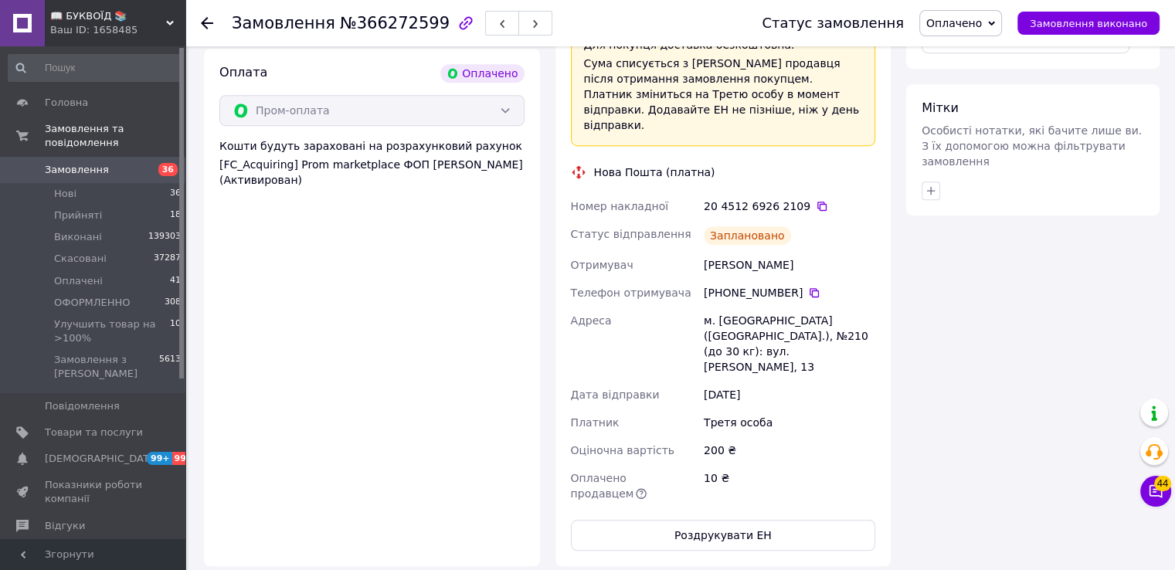
click at [974, 32] on span "Оплачено" at bounding box center [961, 23] width 83 height 26
click at [988, 142] on li "Улучшить товар на >100%" at bounding box center [999, 146] width 158 height 23
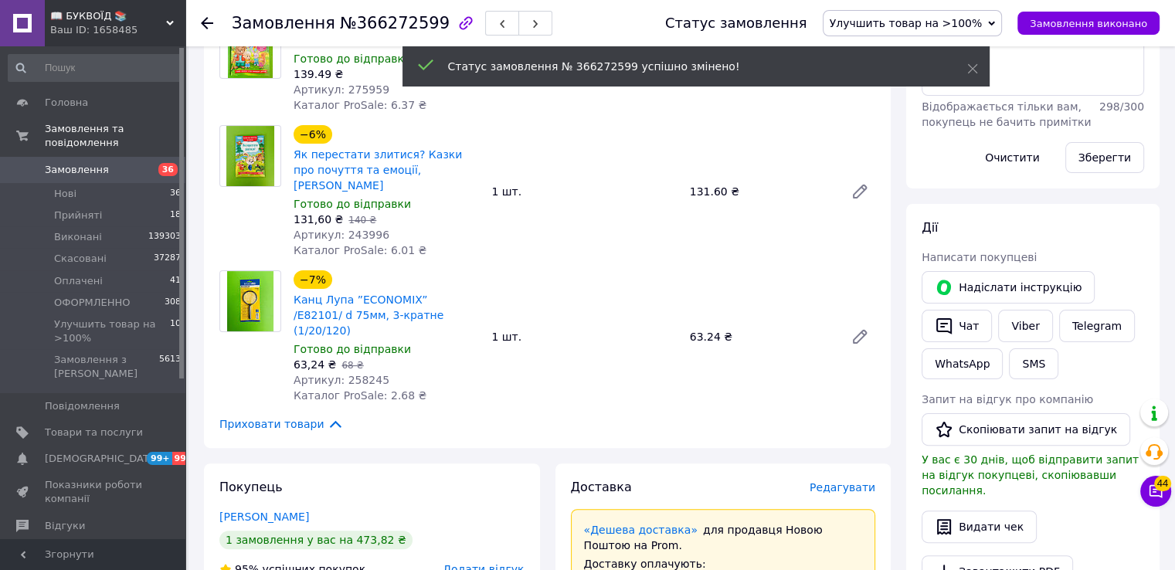
scroll to position [77, 0]
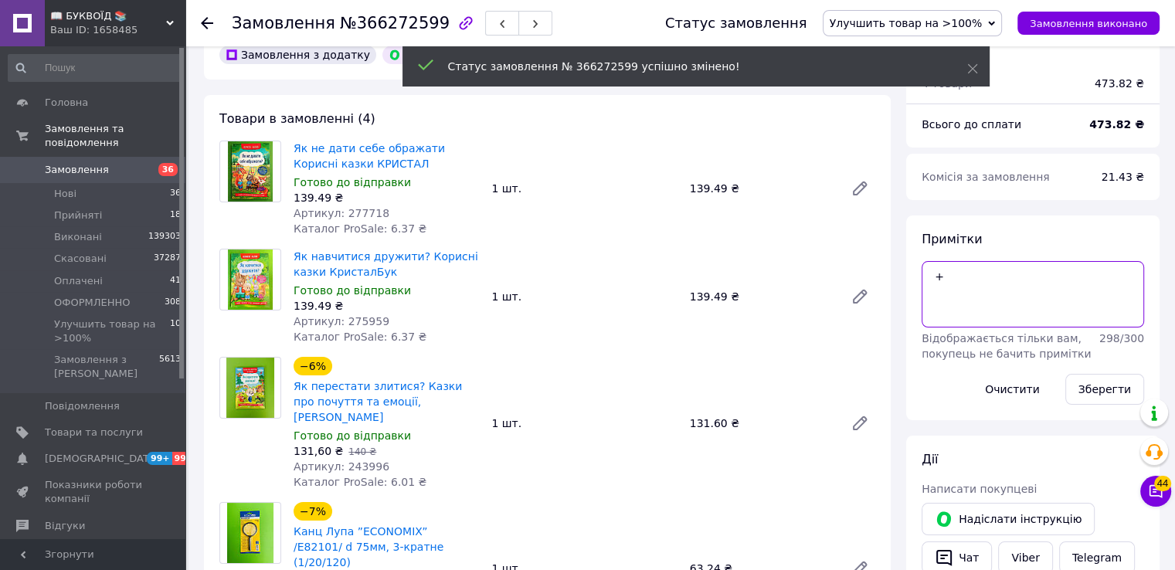
click at [957, 267] on textarea "+" at bounding box center [1033, 294] width 223 height 66
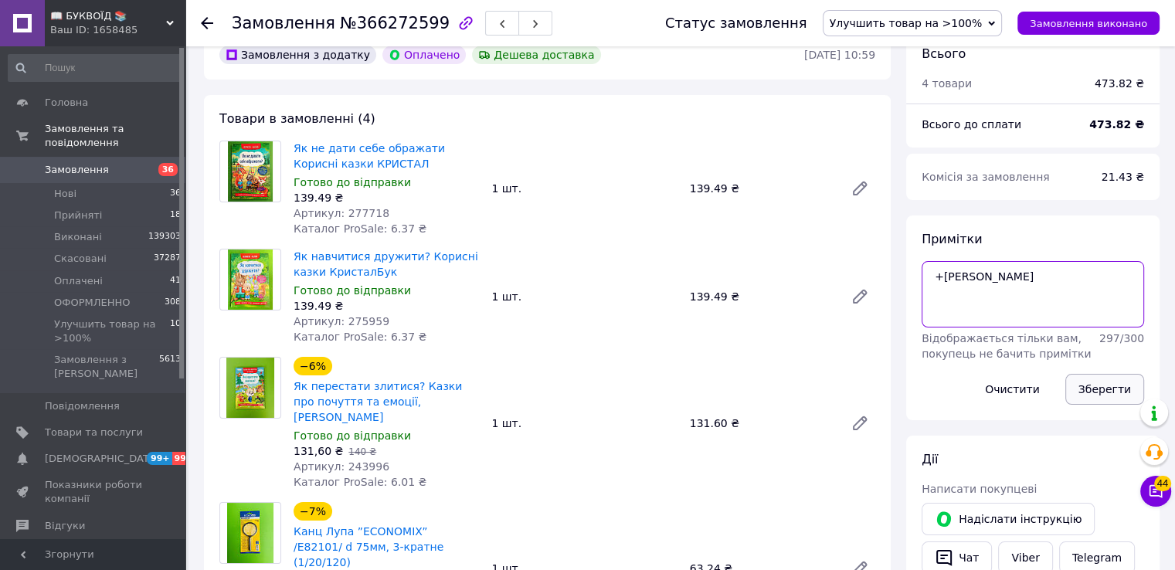
type textarea "+І"
click at [1102, 386] on button "Зберегти" at bounding box center [1105, 389] width 79 height 31
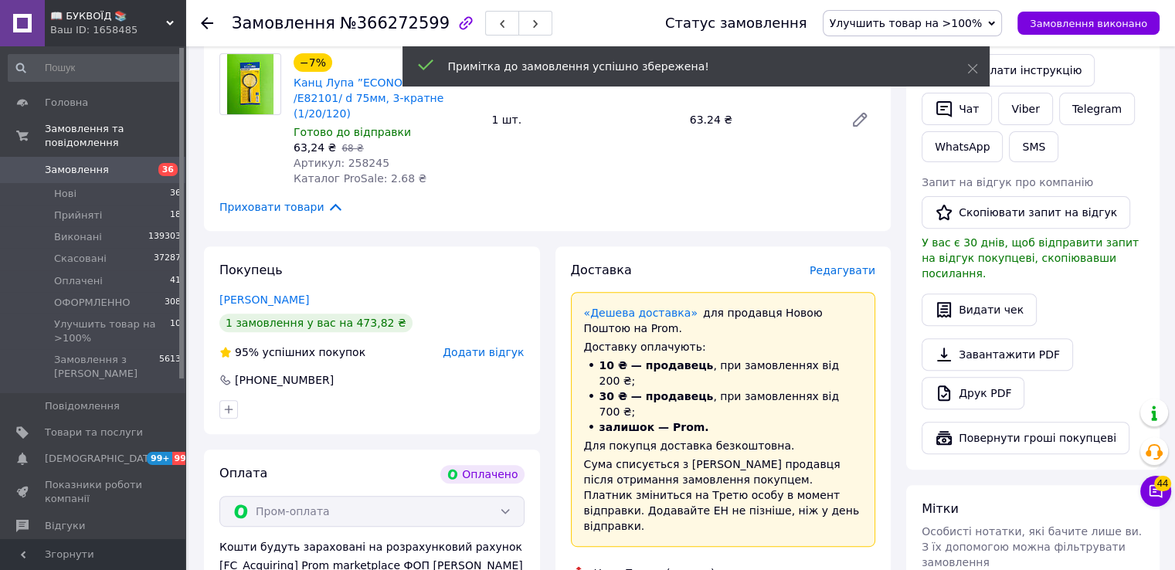
scroll to position [696, 0]
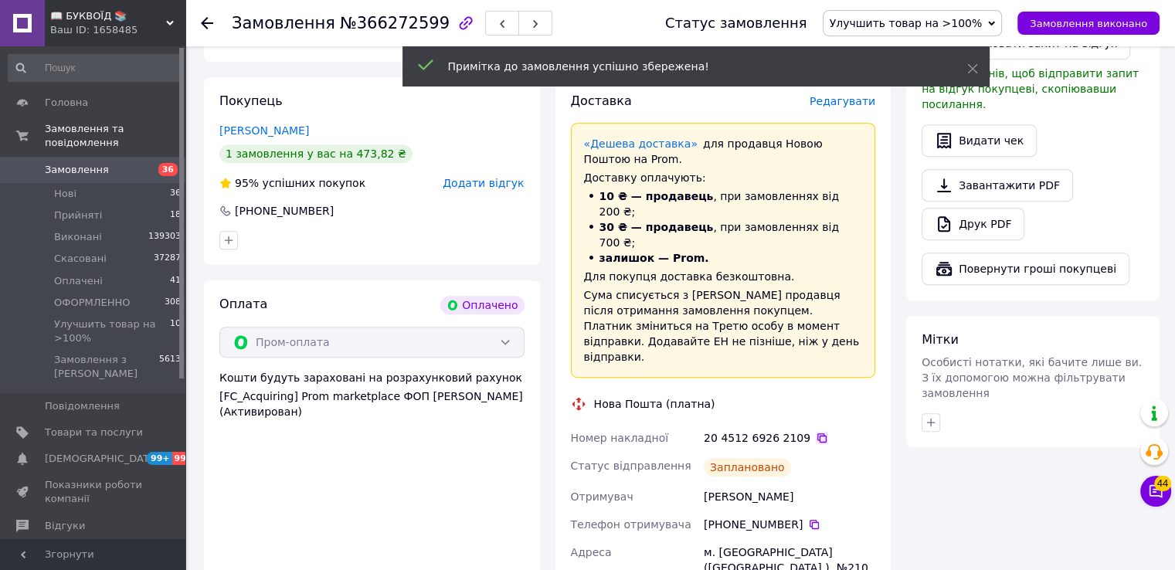
click at [816, 432] on icon at bounding box center [822, 438] width 12 height 12
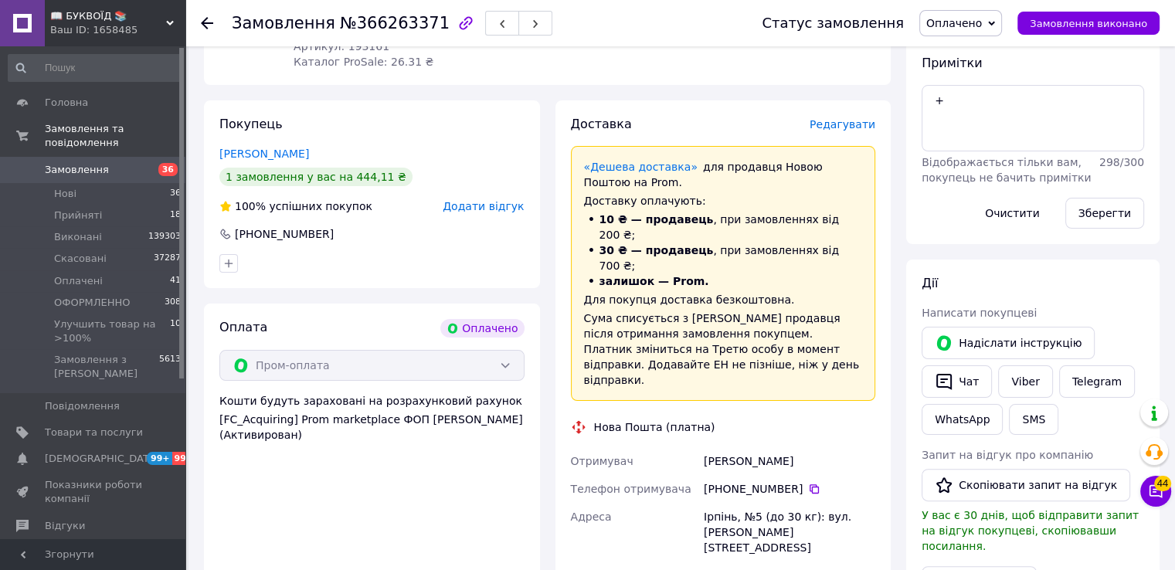
scroll to position [309, 0]
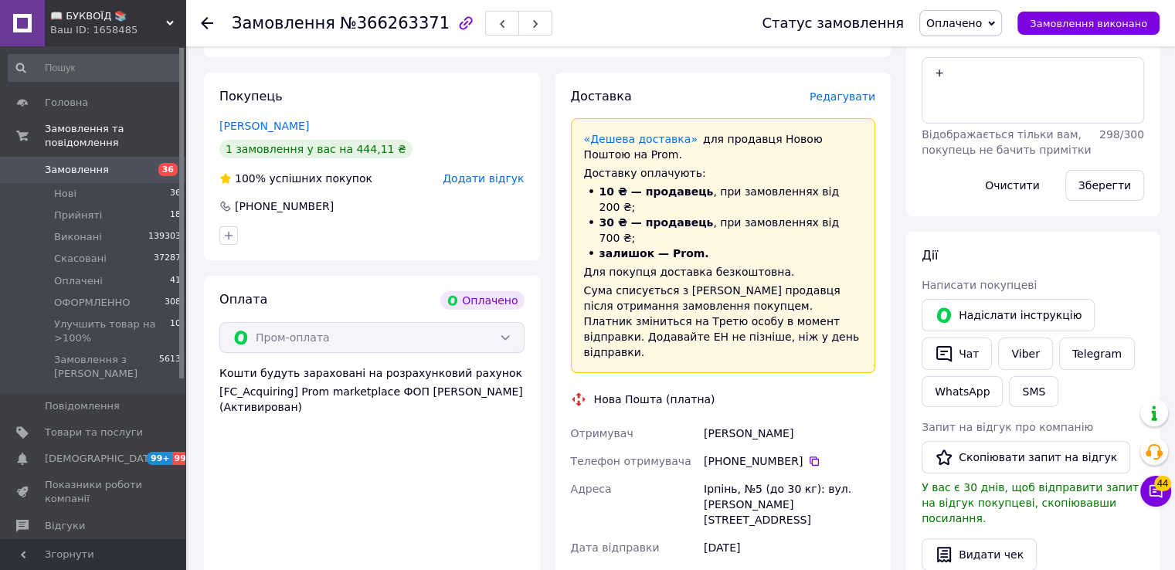
click at [808, 455] on icon at bounding box center [814, 461] width 12 height 12
click at [872, 454] on div "[PHONE_NUMBER]" at bounding box center [790, 461] width 172 height 15
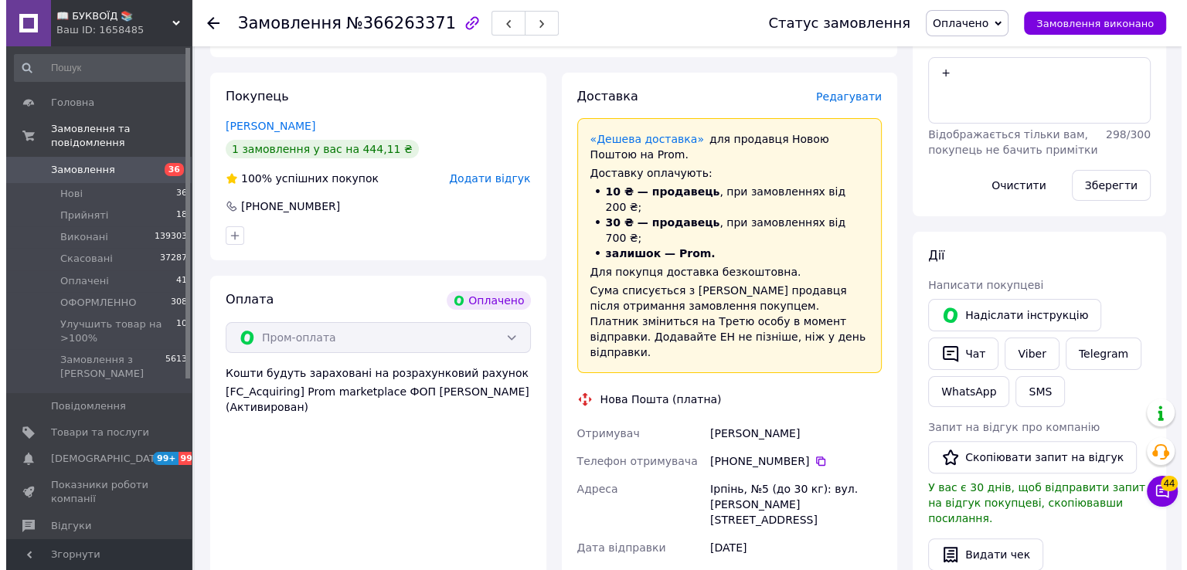
scroll to position [0, 0]
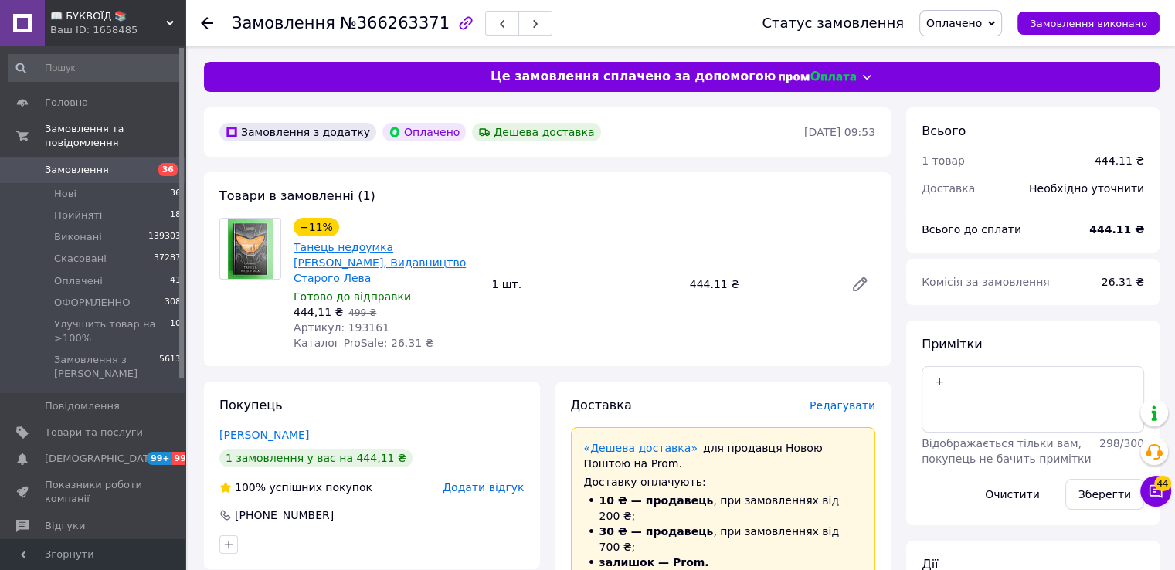
drag, startPoint x: 408, startPoint y: 267, endPoint x: 295, endPoint y: 248, distance: 114.3
click at [295, 248] on span "Танець недоумка [PERSON_NAME], Видавництво Старого Лева" at bounding box center [386, 263] width 185 height 46
copy link "Танець недоумка [PERSON_NAME], Видавництво Старого Лева"
drag, startPoint x: 875, startPoint y: 324, endPoint x: 605, endPoint y: 315, distance: 269.8
click at [875, 324] on div "−11% Танець недоумка [PERSON_NAME], Видавництво Старого [PERSON_NAME] до відпра…" at bounding box center [584, 284] width 594 height 139
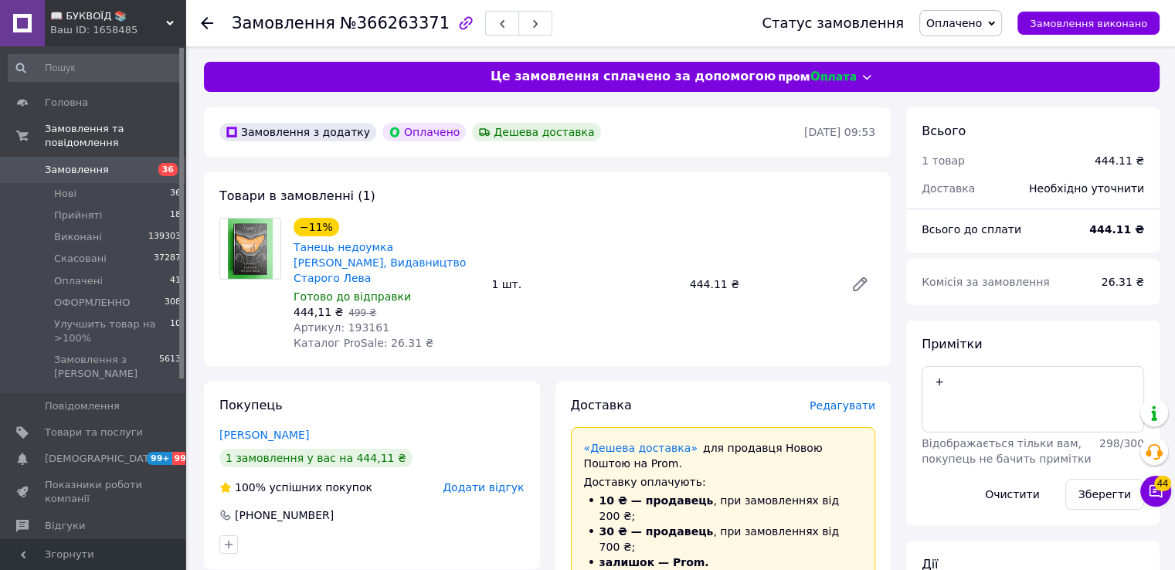
click at [345, 321] on span "Артикул: 193161" at bounding box center [342, 327] width 96 height 12
copy span "193161"
click at [862, 400] on span "Редагувати" at bounding box center [843, 406] width 66 height 12
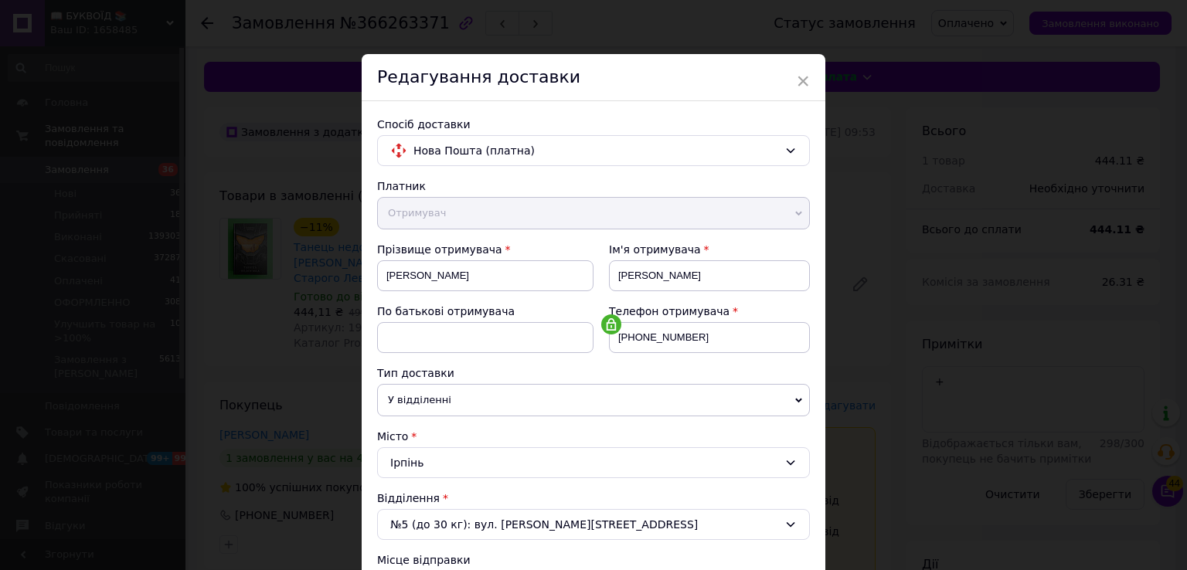
scroll to position [464, 0]
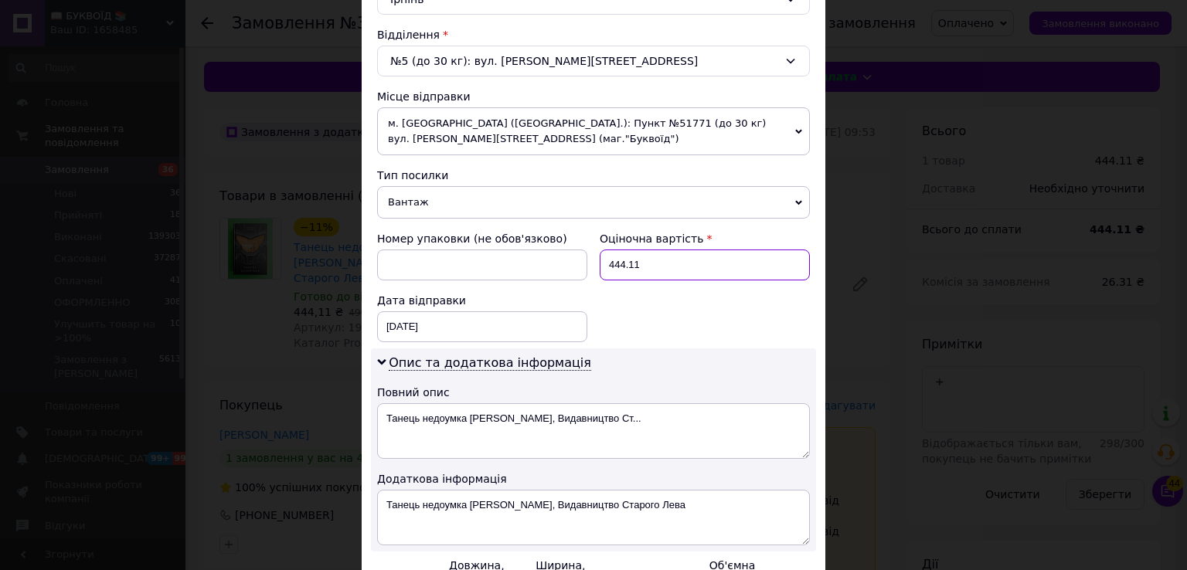
drag, startPoint x: 640, startPoint y: 267, endPoint x: 587, endPoint y: 257, distance: 54.3
click at [587, 257] on div "Номер упаковки (не обов'язково) Оціночна вартість 444.11 Дата відправки [DATE] …" at bounding box center [593, 287] width 445 height 124
type input "200"
click at [381, 498] on textarea "Танець недоумка [PERSON_NAME], Видавництво Старого Лева" at bounding box center [593, 518] width 433 height 56
paste textarea "193161"
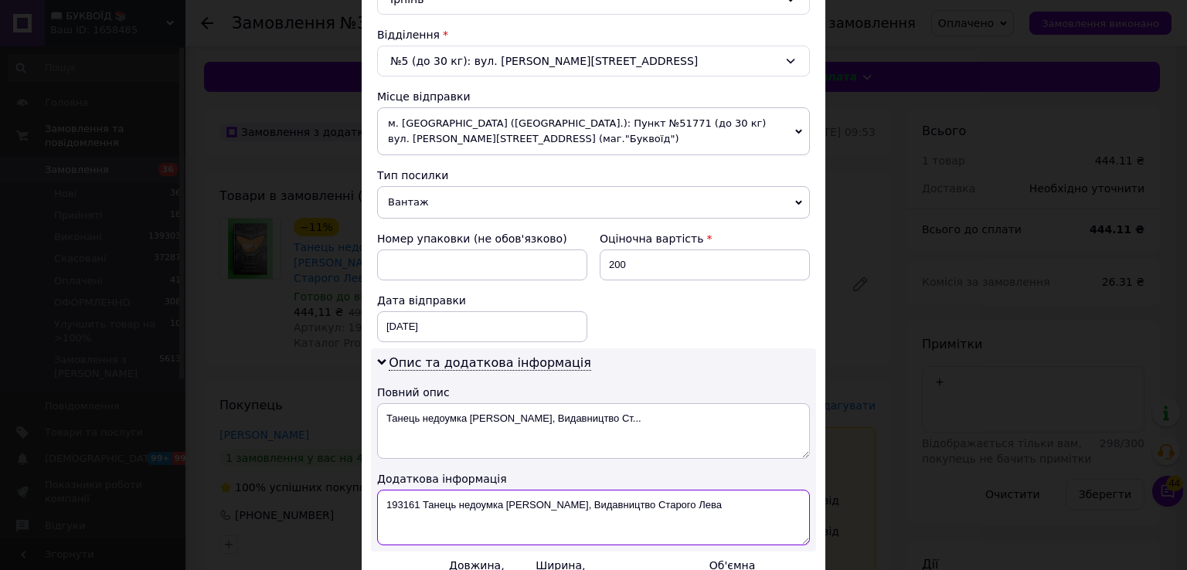
click at [377, 501] on textarea "193161 Танець недоумка [PERSON_NAME], Видавництво Старого Лева" at bounding box center [593, 518] width 433 height 56
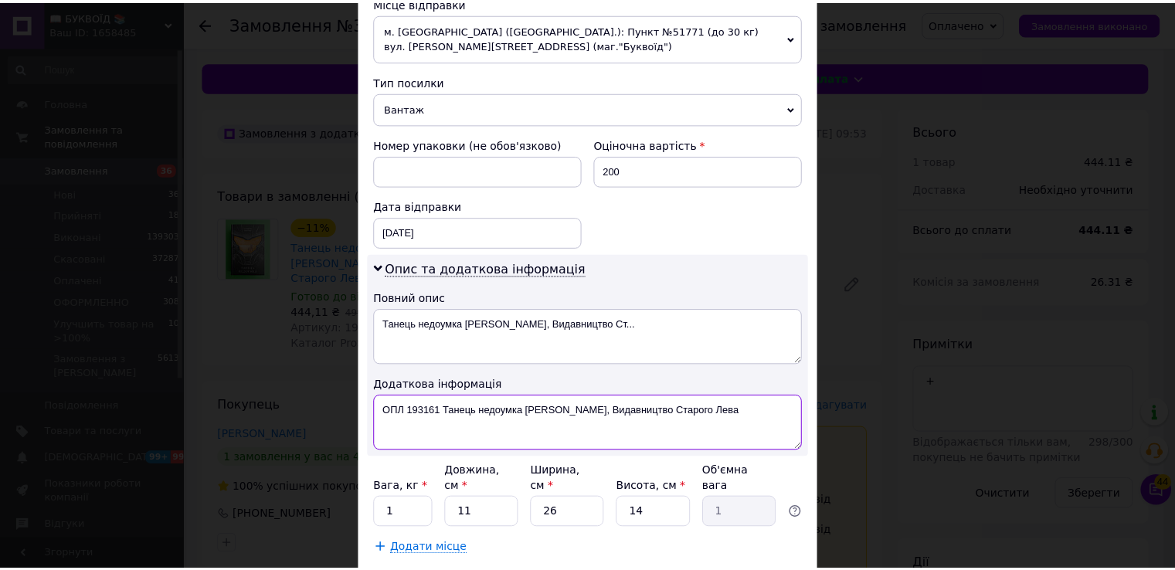
scroll to position [640, 0]
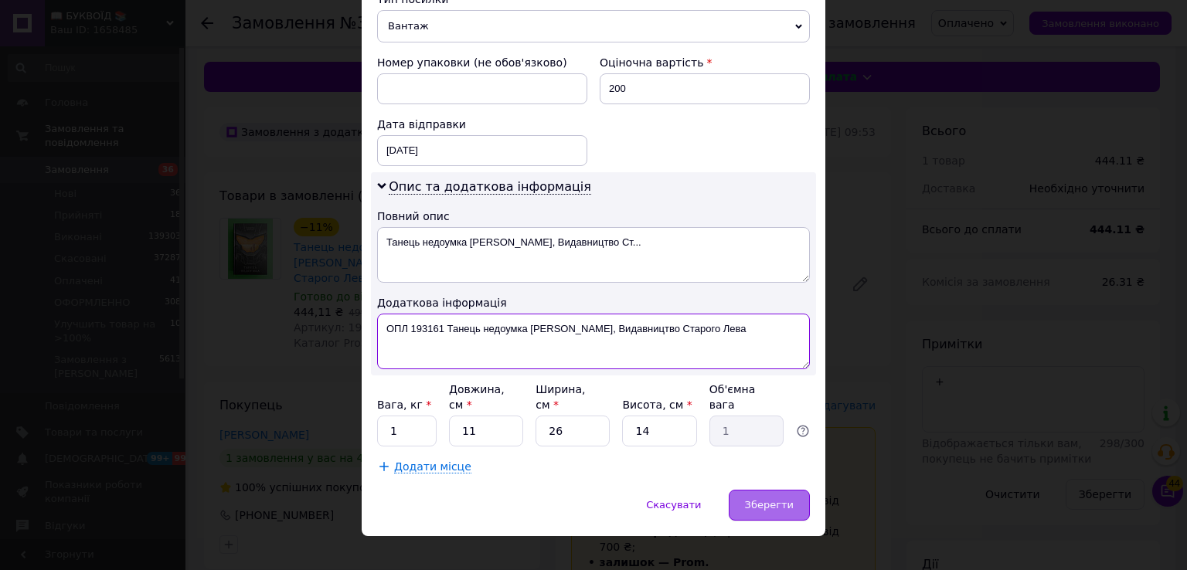
type textarea "ОПЛ 193161 Танець недоумка [PERSON_NAME], Видавництво Старого Лева"
click at [782, 499] on span "Зберегти" at bounding box center [769, 505] width 49 height 12
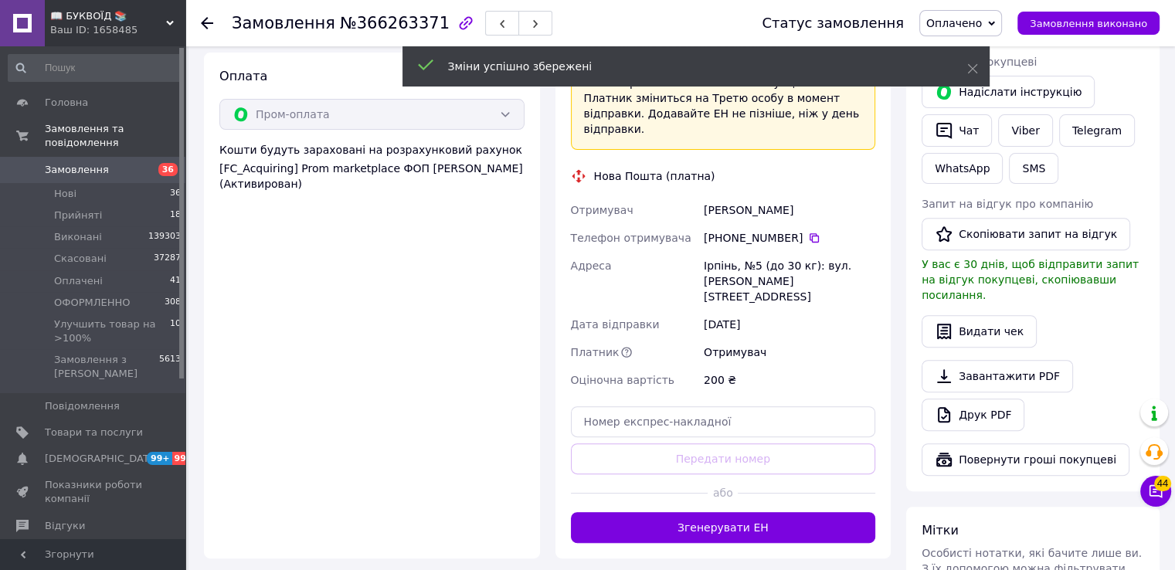
scroll to position [541, 0]
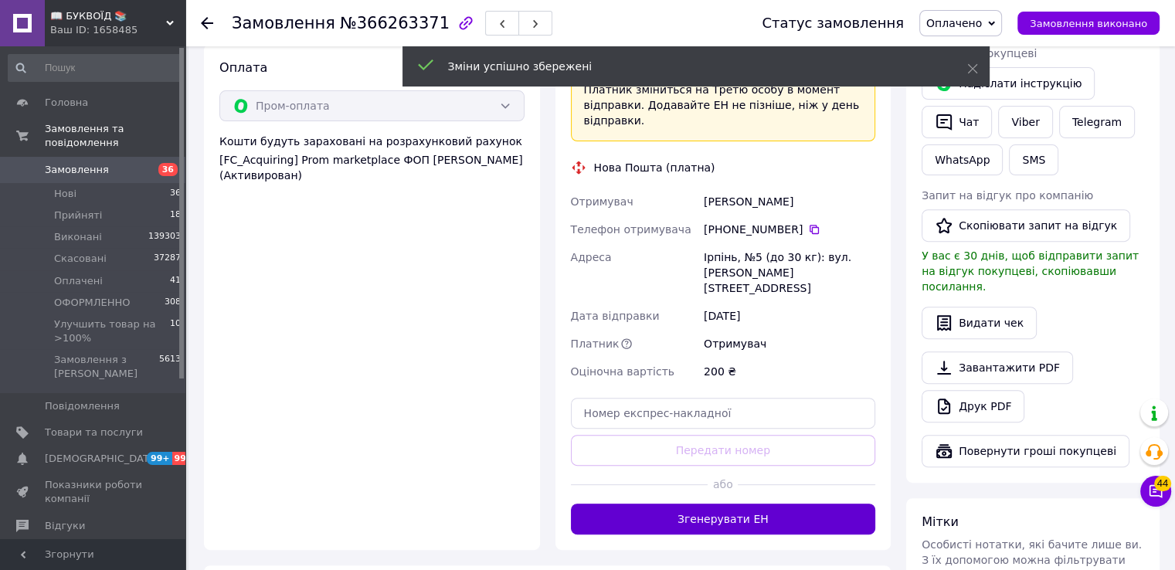
click at [750, 504] on button "Згенерувати ЕН" at bounding box center [723, 519] width 305 height 31
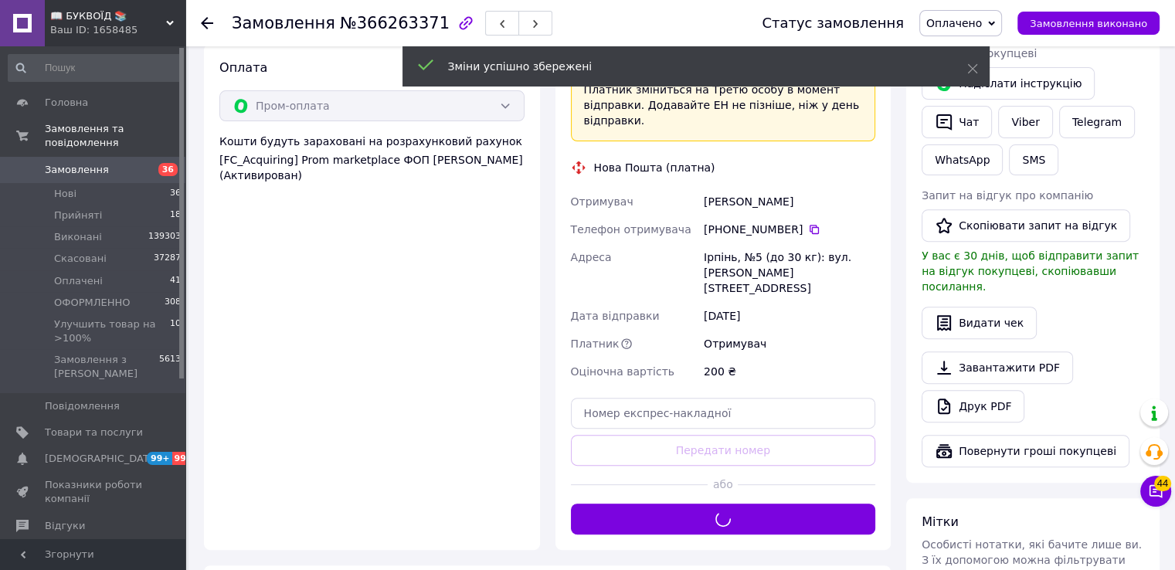
drag, startPoint x: 986, startPoint y: 14, endPoint x: 986, endPoint y: 22, distance: 8.5
click at [986, 14] on span "Оплачено" at bounding box center [961, 23] width 83 height 26
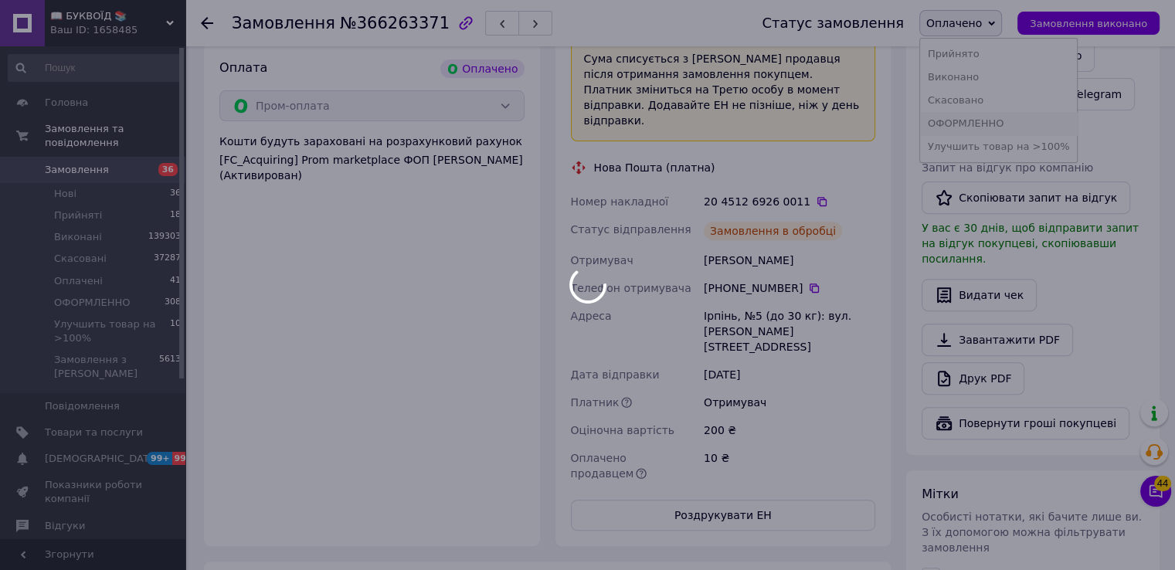
click at [992, 123] on div at bounding box center [587, 285] width 1175 height 570
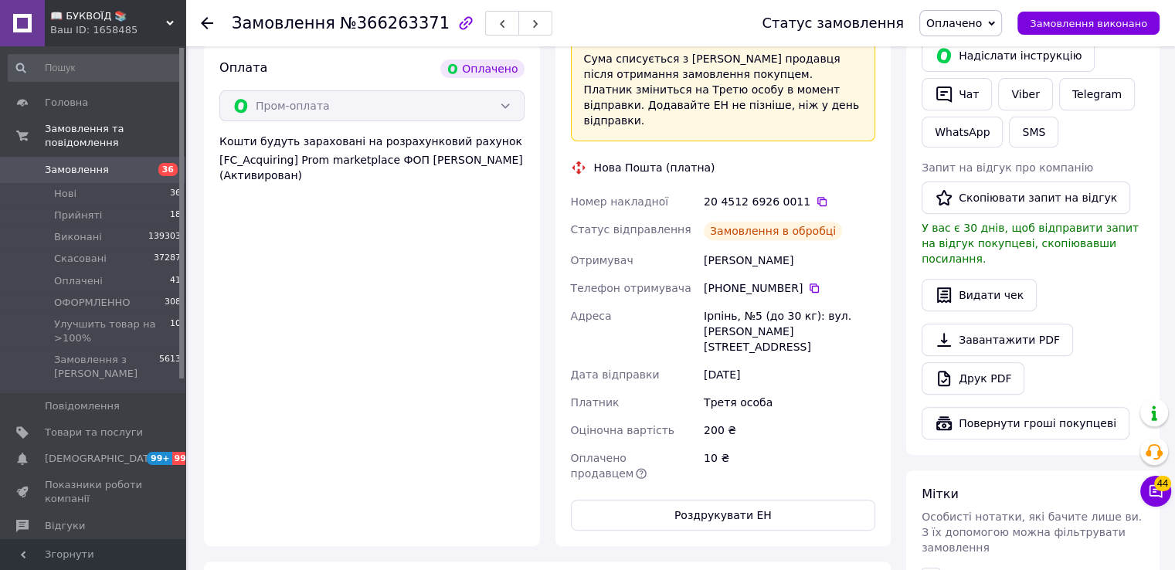
click at [976, 20] on span "Оплачено" at bounding box center [955, 23] width 56 height 12
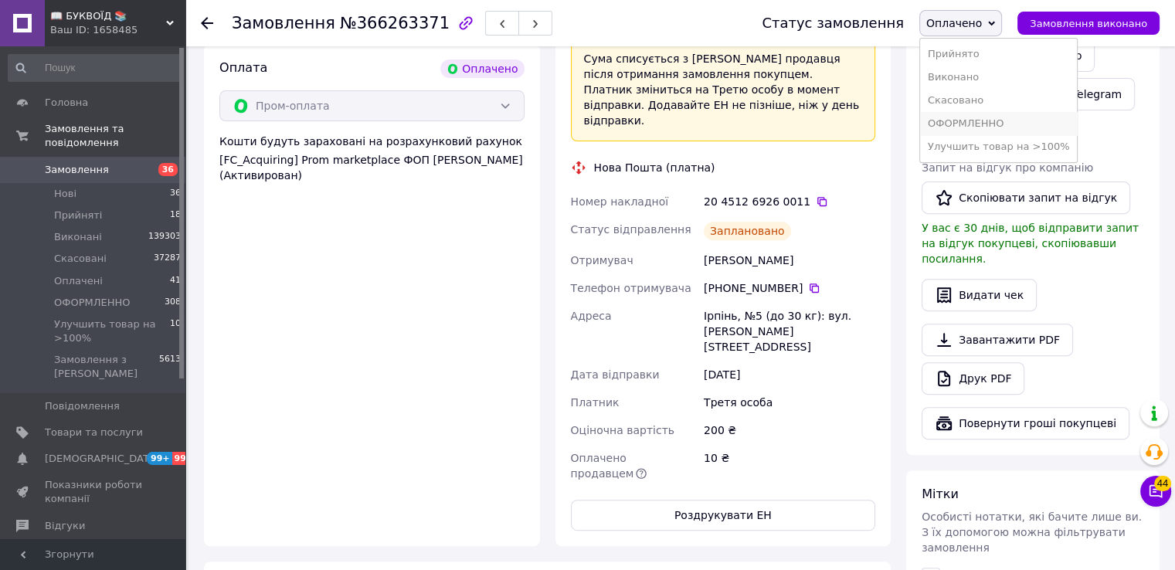
click at [988, 122] on li "ОФОРМЛЕННО" at bounding box center [999, 123] width 158 height 23
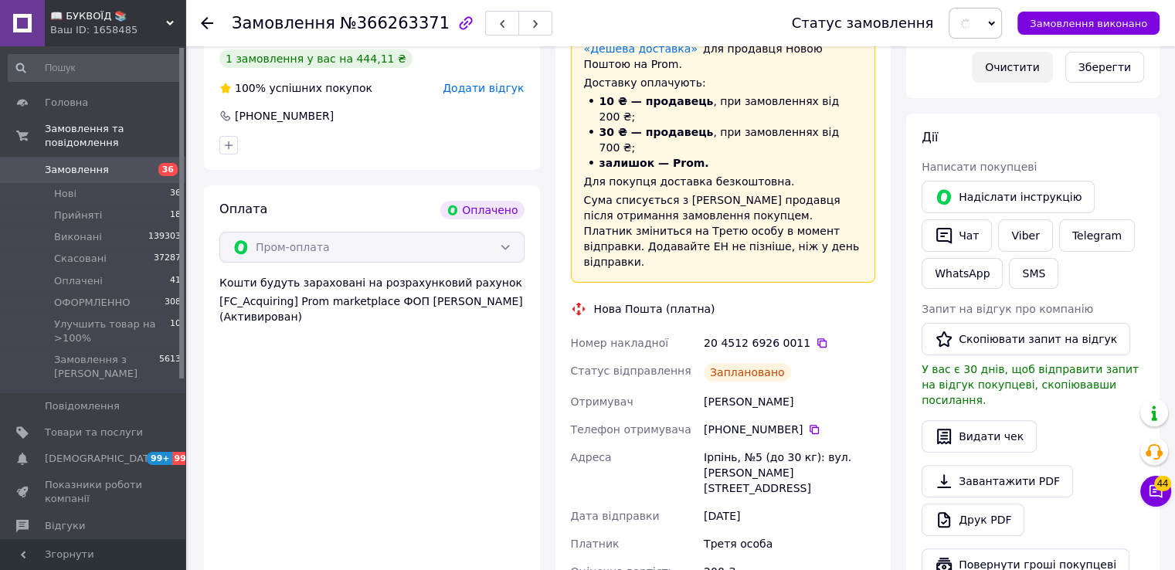
scroll to position [232, 0]
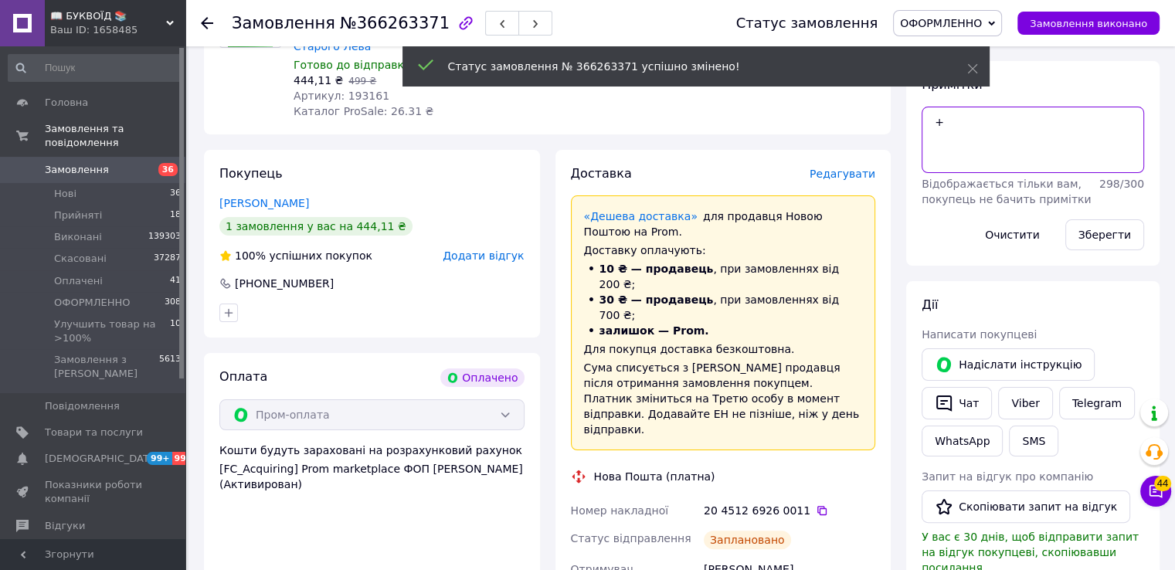
click at [959, 118] on textarea "+" at bounding box center [1033, 140] width 223 height 66
type textarea "+[PERSON_NAME]"
click at [1127, 240] on button "Зберегти" at bounding box center [1105, 234] width 79 height 31
click at [818, 506] on icon at bounding box center [822, 510] width 9 height 9
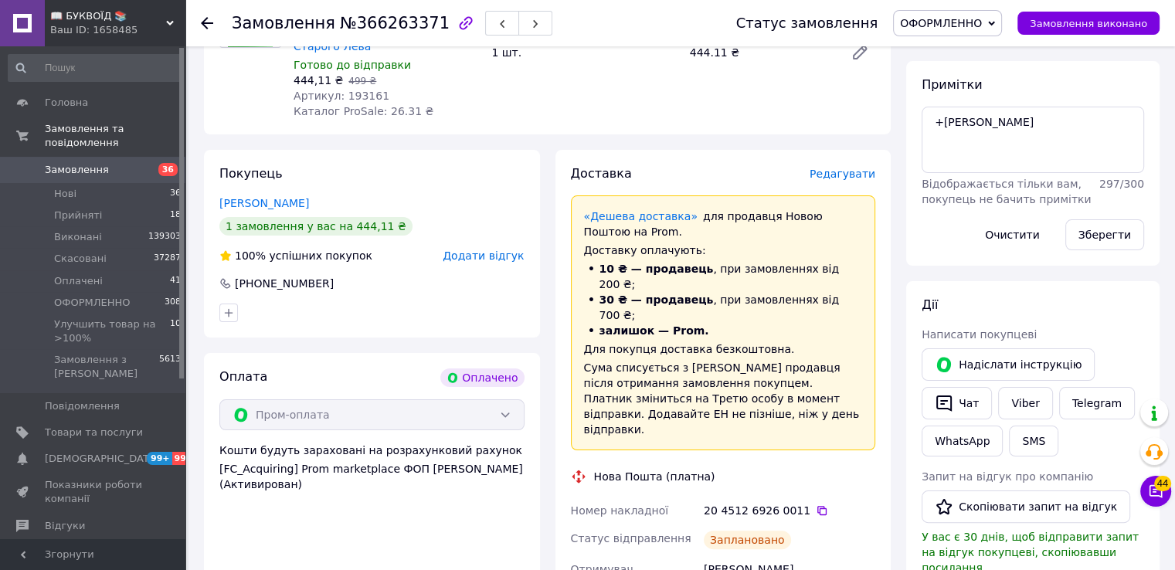
drag, startPoint x: 895, startPoint y: 106, endPoint x: 757, endPoint y: 16, distance: 164.2
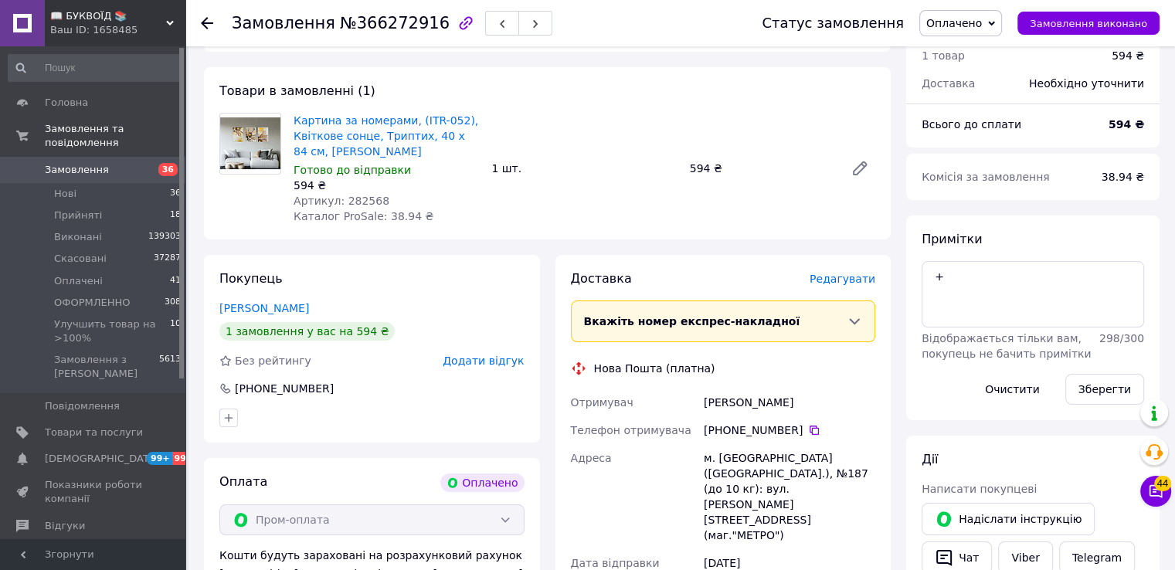
scroll to position [309, 0]
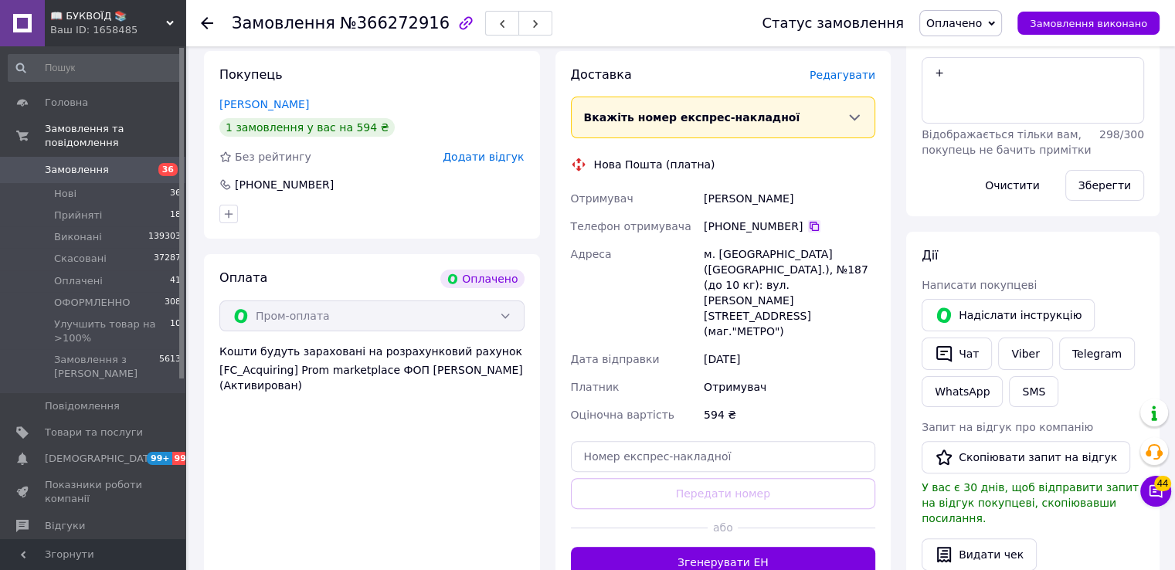
click at [806, 226] on div "[PHONE_NUMBER]" at bounding box center [790, 226] width 172 height 15
click at [810, 226] on icon at bounding box center [814, 226] width 9 height 9
drag, startPoint x: 869, startPoint y: 370, endPoint x: 758, endPoint y: 339, distance: 114.7
click at [869, 401] on div "594 ₴" at bounding box center [790, 415] width 178 height 28
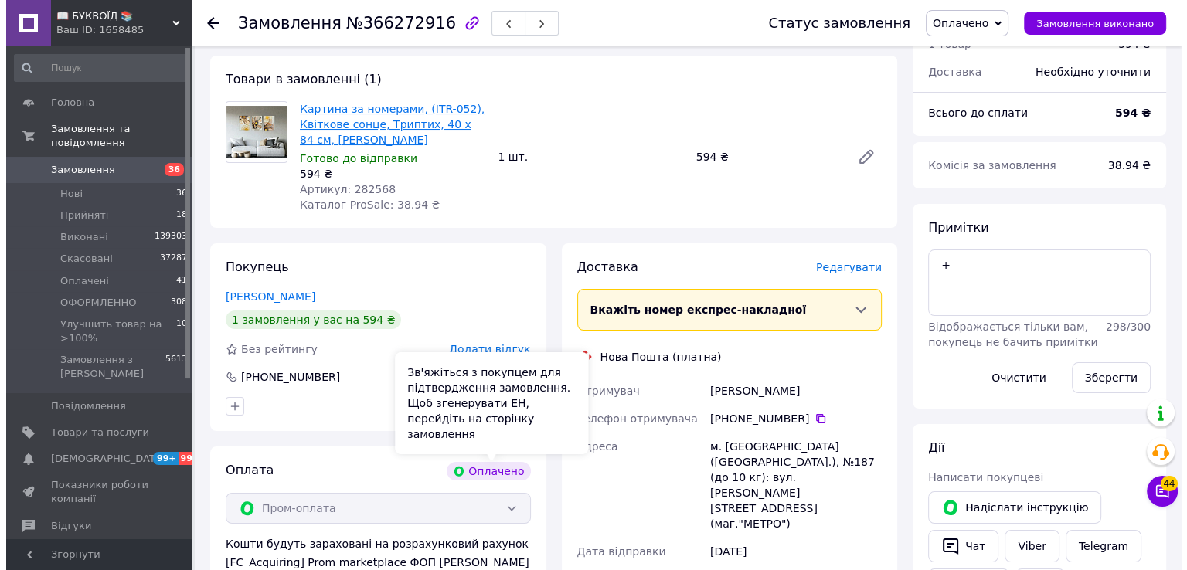
scroll to position [0, 0]
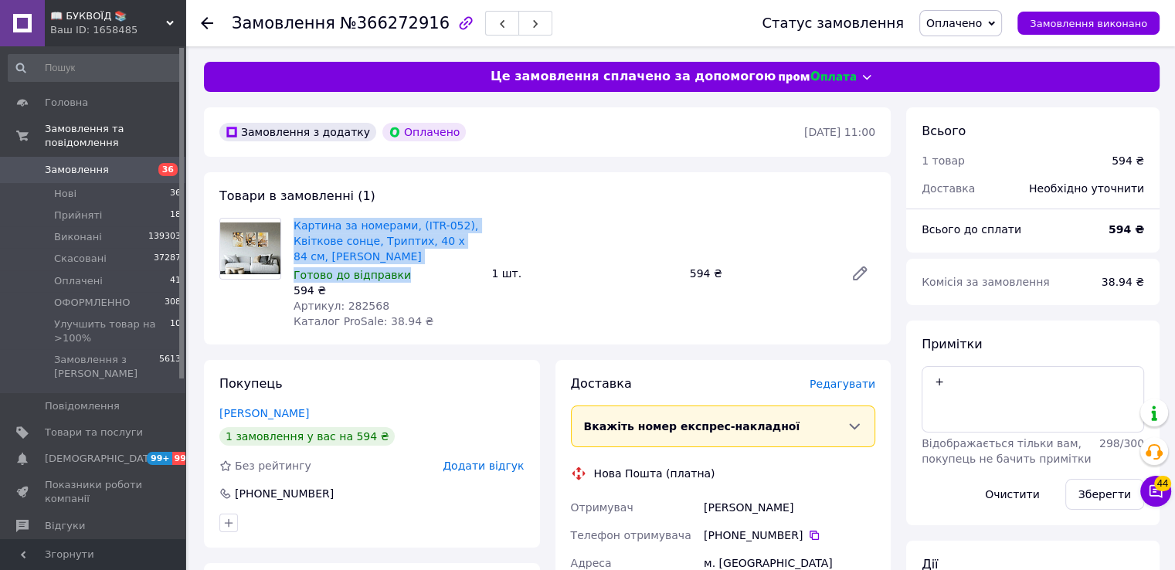
drag, startPoint x: 374, startPoint y: 260, endPoint x: 289, endPoint y: 223, distance: 93.1
click at [289, 223] on div "Картина за номерами, (ITR-052), Квіткове сонце, Триптих, 40 х 84 см, [PERSON_NA…" at bounding box center [386, 273] width 198 height 117
click at [442, 328] on div "Картина за номерами, (ITR-052), Квіткове сонце, Триптих, 40 х 84 см, [PERSON_NA…" at bounding box center [386, 273] width 198 height 117
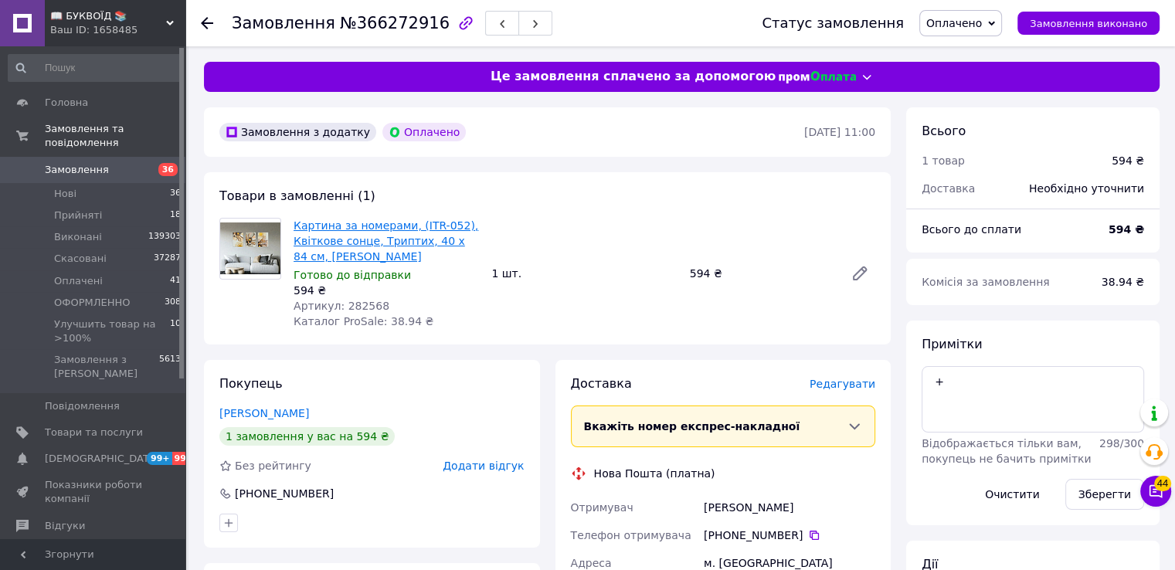
drag, startPoint x: 347, startPoint y: 250, endPoint x: 297, endPoint y: 219, distance: 59.4
click at [297, 219] on span "Картина за номерами, (ITR-052), Квіткове сонце, Триптих, 40 х 84 см, [PERSON_NA…" at bounding box center [386, 241] width 185 height 46
copy link "Картина за номерами, (ITR-052), Квіткове сонце, Триптих, 40 х 84 см, [PERSON_NA…"
drag, startPoint x: 852, startPoint y: 334, endPoint x: 547, endPoint y: 313, distance: 306.0
click at [845, 336] on div "Товари в замовленні (1) Картина за номерами, (ITR-052), Квіткове сонце, Триптих…" at bounding box center [547, 258] width 687 height 172
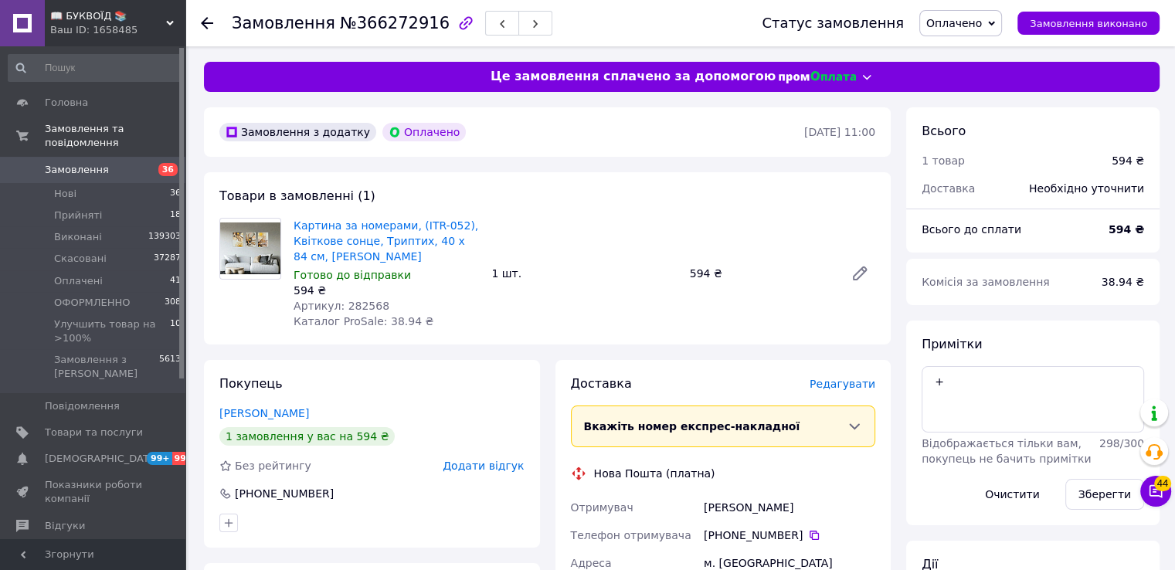
click at [359, 307] on span "Артикул: 282568" at bounding box center [342, 306] width 96 height 12
copy span "282568"
click at [850, 383] on span "Редагувати" at bounding box center [843, 384] width 66 height 12
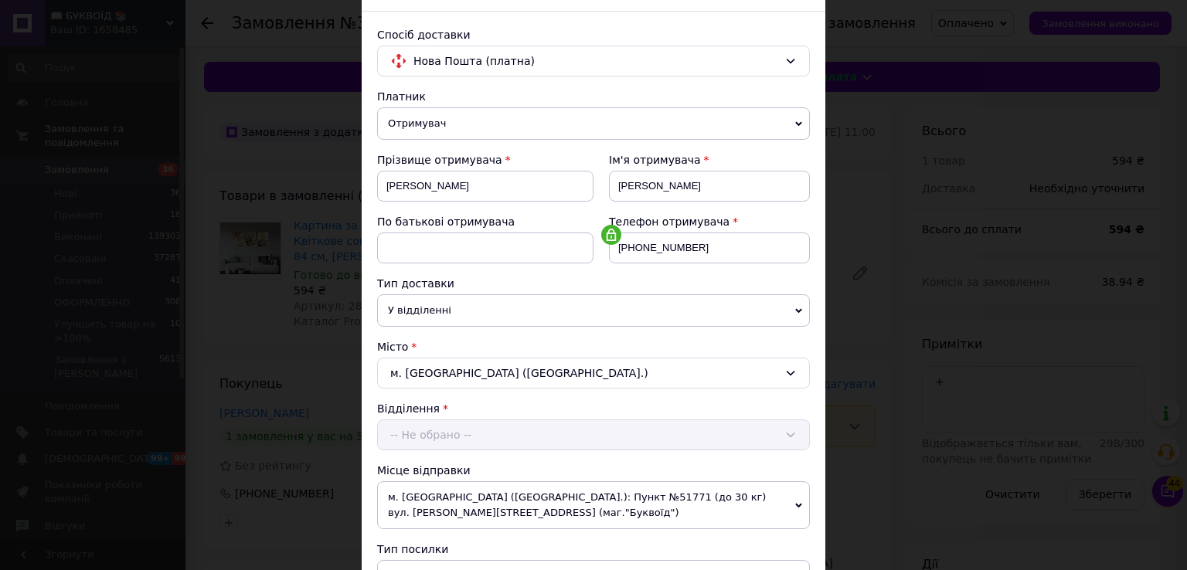
scroll to position [464, 0]
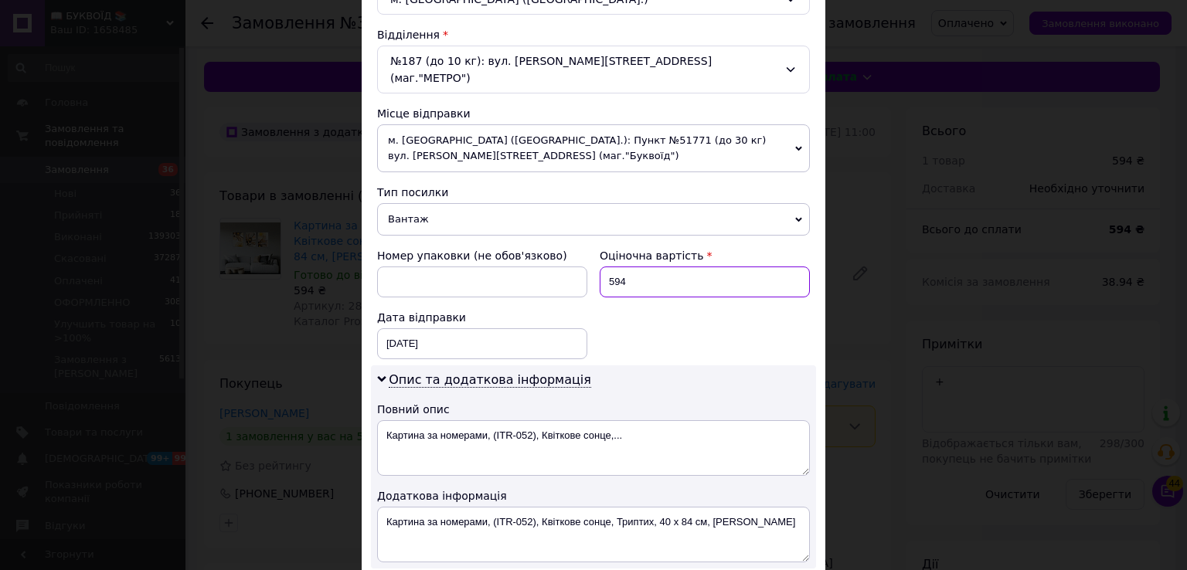
drag, startPoint x: 648, startPoint y: 267, endPoint x: 604, endPoint y: 267, distance: 44.0
click at [604, 267] on input "594" at bounding box center [705, 282] width 210 height 31
type input "200"
click at [384, 507] on textarea "Картина за номерами, (ITR-052), Квіткове сонце, Триптих, 40 х 84 см, [PERSON_NA…" at bounding box center [593, 535] width 433 height 56
paste textarea "282568"
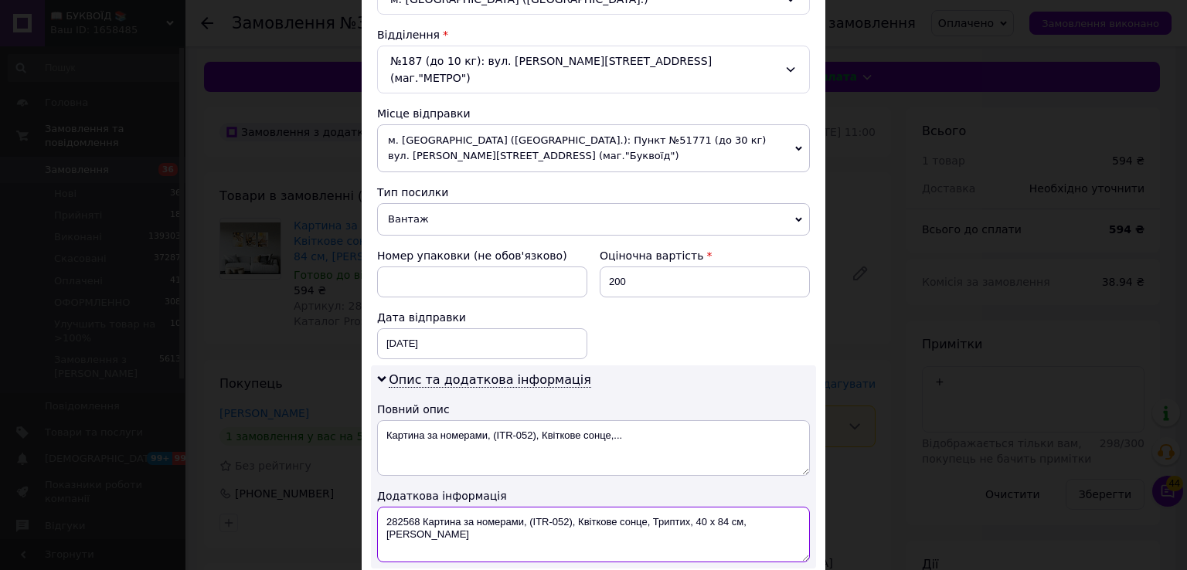
click at [380, 507] on textarea "282568 Картина за номерами, (ITR-052), Квіткове сонце, Триптих, 40 х 84 см, Riv…" at bounding box center [593, 535] width 433 height 56
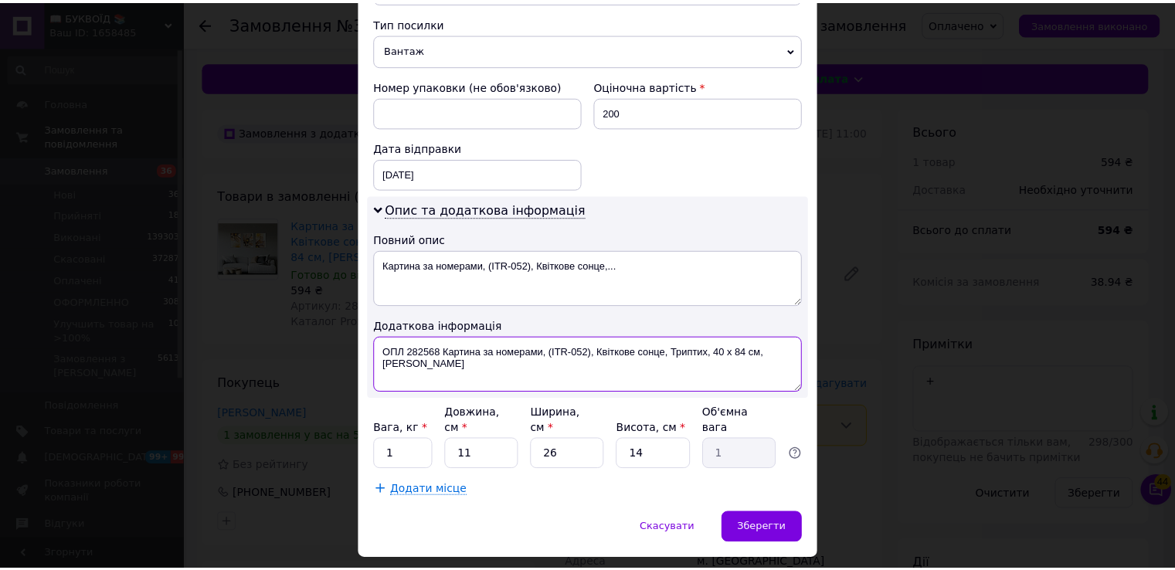
scroll to position [640, 0]
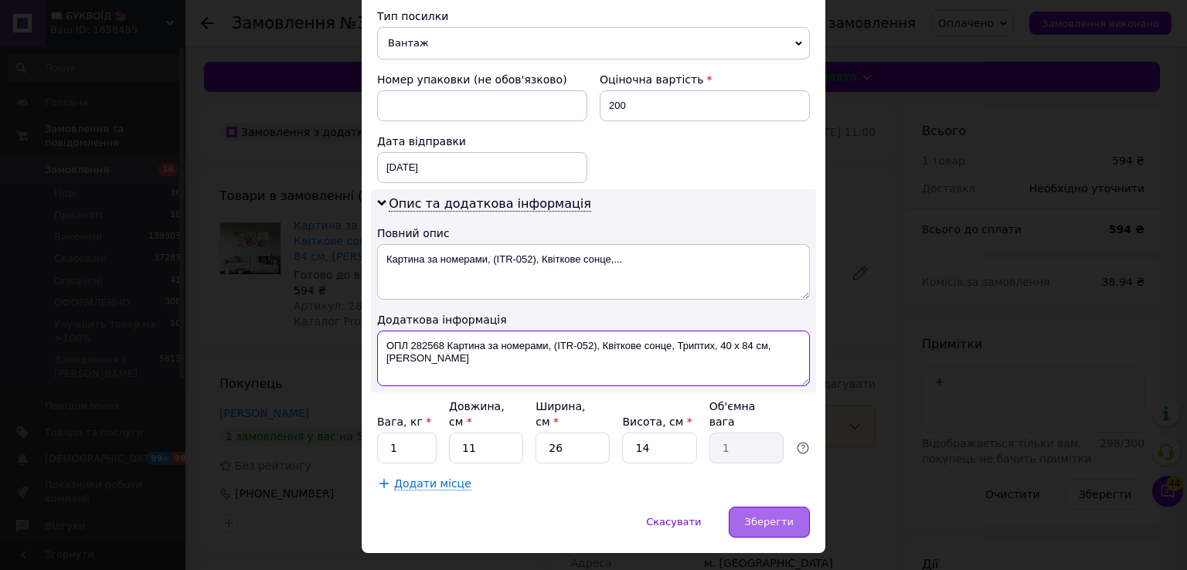
type textarea "ОПЛ 282568 Картина за номерами, (ITR-052), Квіткове сонце, Триптих, 40 х 84 см,…"
click at [794, 507] on div "Зберегти" at bounding box center [769, 522] width 81 height 31
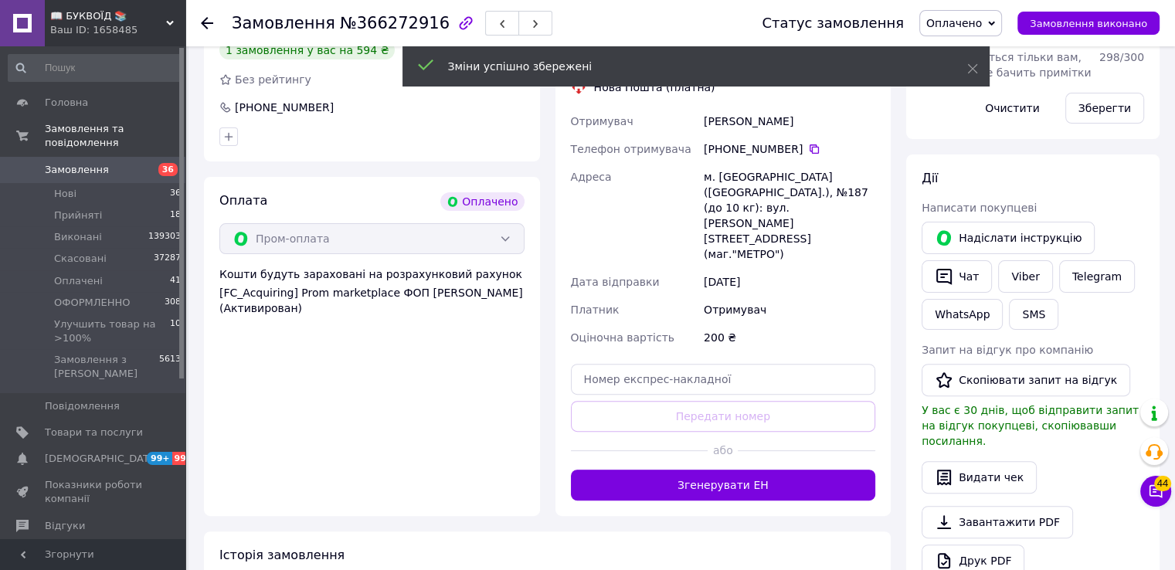
click at [798, 470] on button "Згенерувати ЕН" at bounding box center [723, 485] width 305 height 31
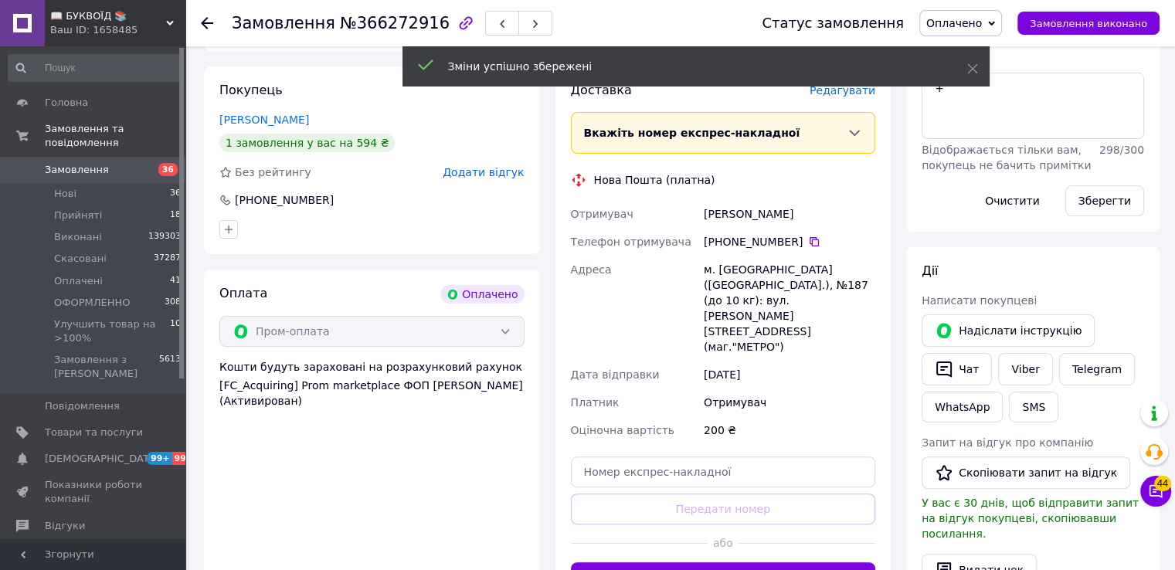
scroll to position [155, 0]
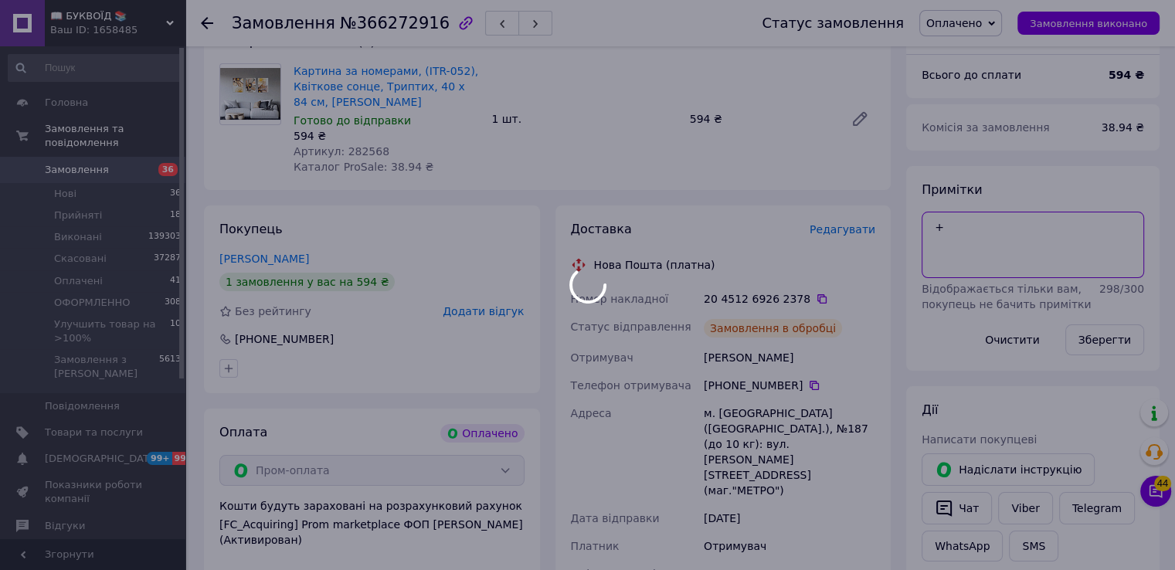
click at [969, 225] on body "📖 БУКВОЇД 📚 Ваш ID: 1658485 Сайт 📖 БУКВОЇД 📚 Кабінет покупця Перевірити стан си…" at bounding box center [587, 449] width 1175 height 1209
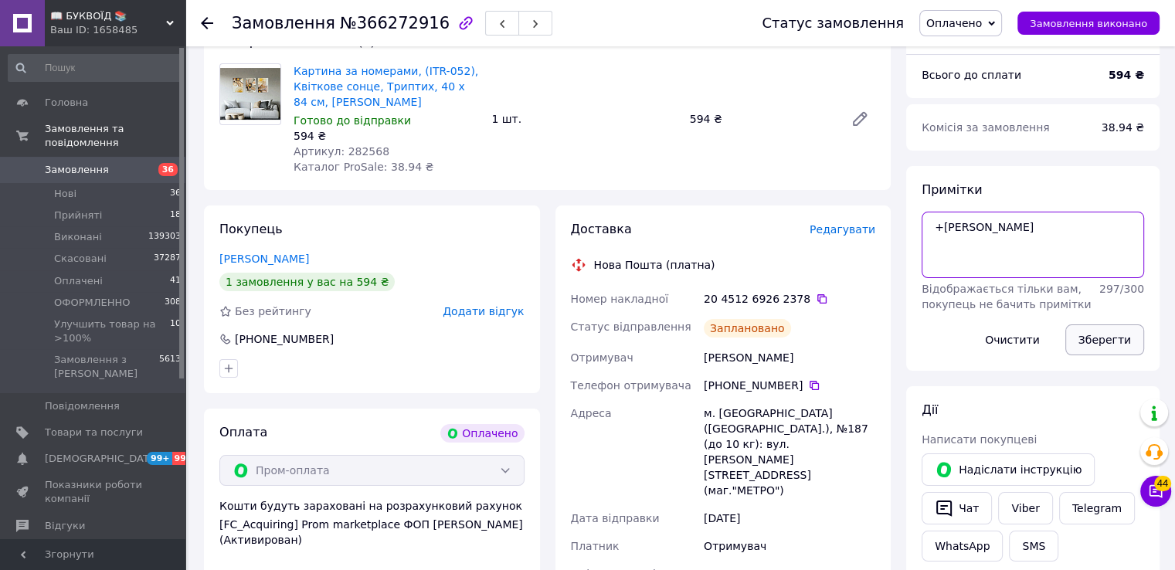
type textarea "+І"
click at [1107, 348] on button "Зберегти" at bounding box center [1105, 340] width 79 height 31
click at [1109, 335] on button "Зберегти" at bounding box center [1105, 340] width 79 height 31
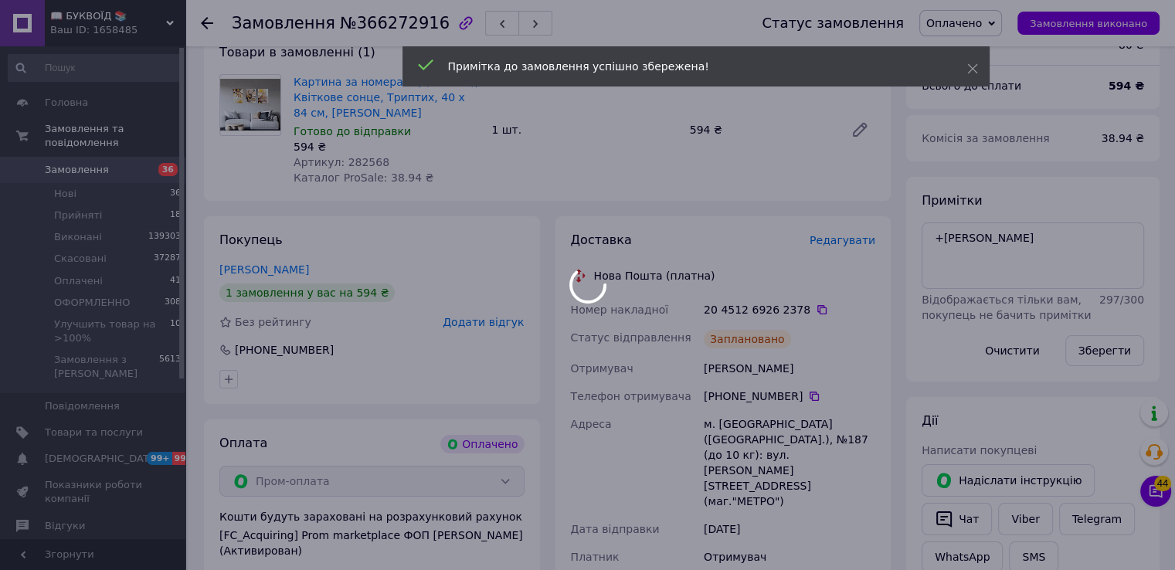
scroll to position [0, 0]
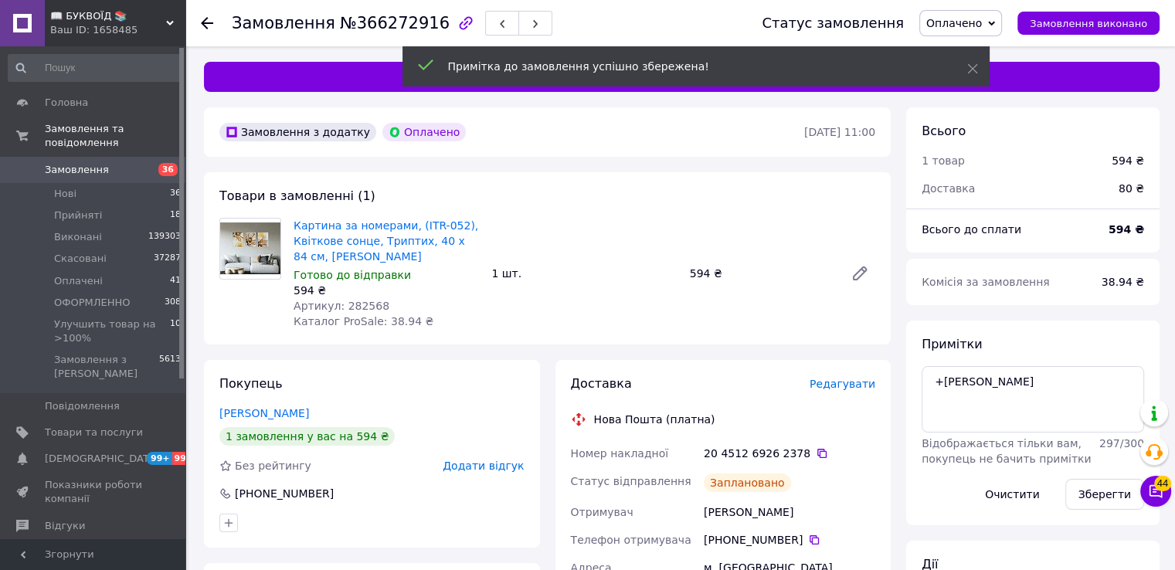
click at [964, 17] on span "Оплачено" at bounding box center [955, 23] width 56 height 12
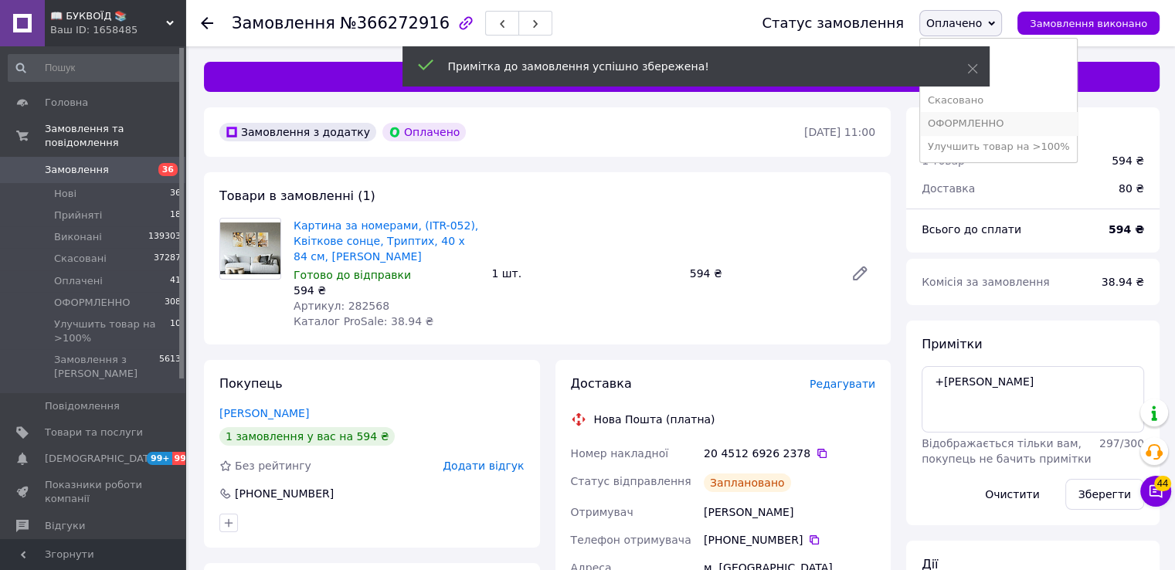
click at [974, 126] on li "ОФОРМЛЕННО" at bounding box center [999, 123] width 158 height 23
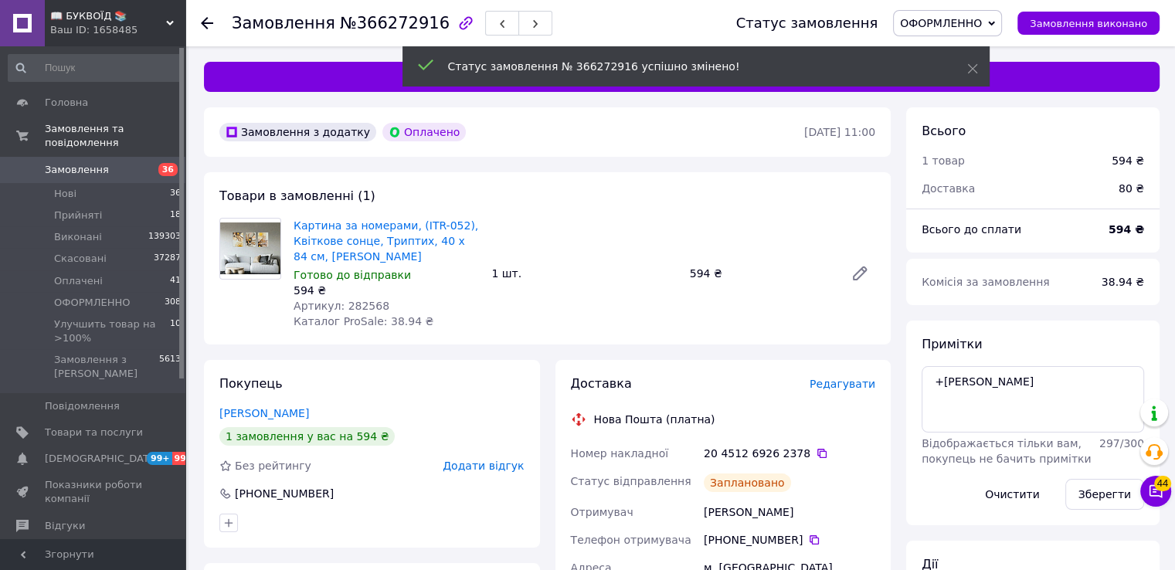
drag, startPoint x: 807, startPoint y: 455, endPoint x: 693, endPoint y: 492, distance: 119.5
click at [816, 457] on icon at bounding box center [822, 453] width 12 height 12
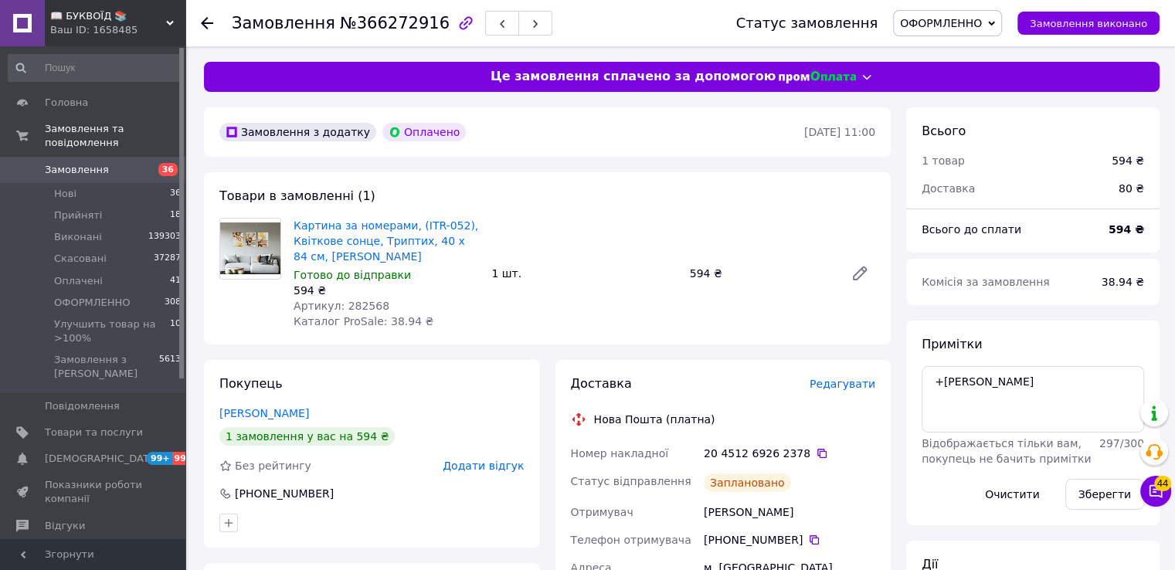
click at [868, 301] on div "Картина за номерами, (ITR-052), Квіткове сонце, Триптих, 40 х 84 см, Riviera Bl…" at bounding box center [584, 273] width 594 height 117
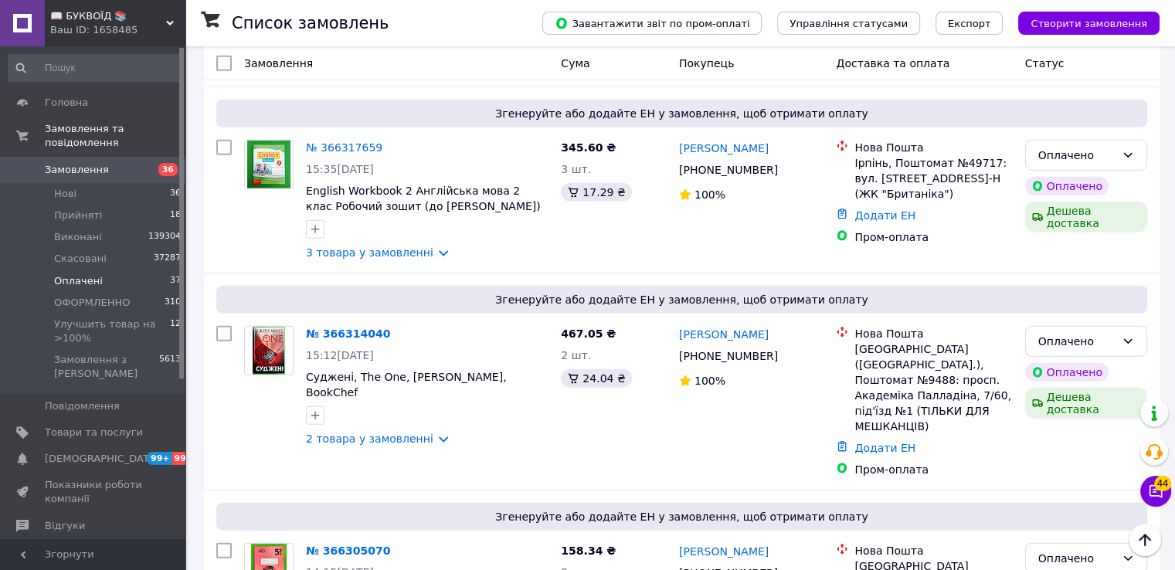
scroll to position [3801, 0]
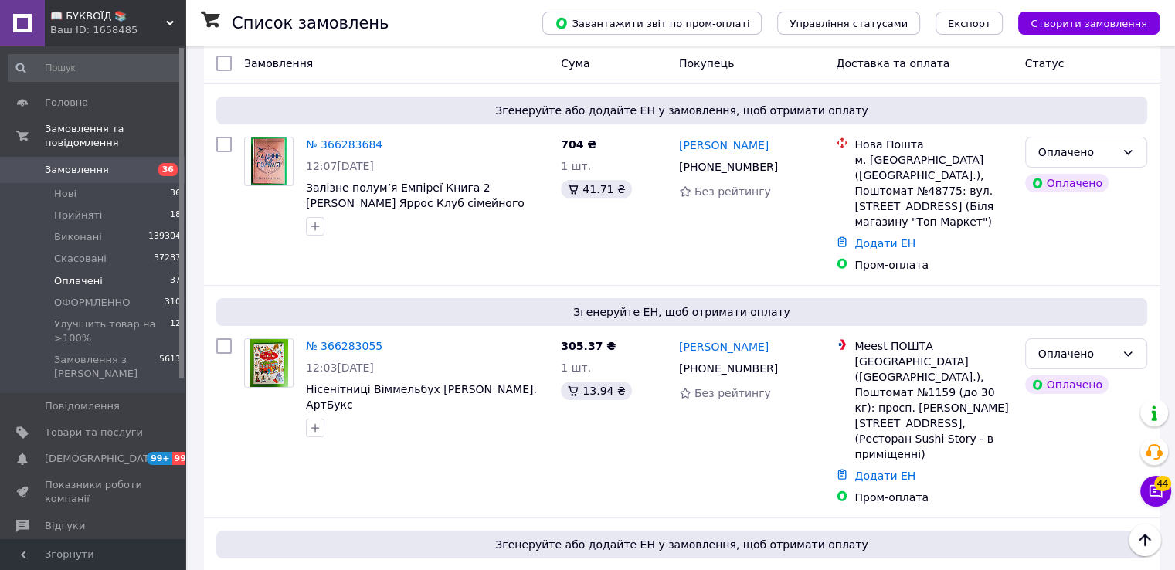
scroll to position [5887, 0]
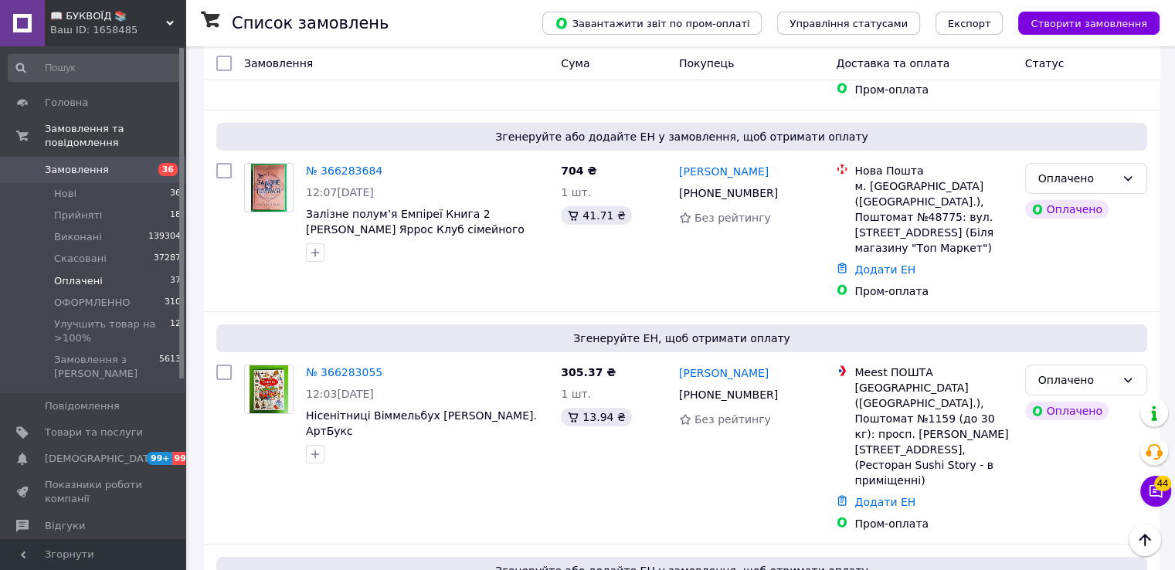
drag, startPoint x: 353, startPoint y: 328, endPoint x: 362, endPoint y: 291, distance: 38.1
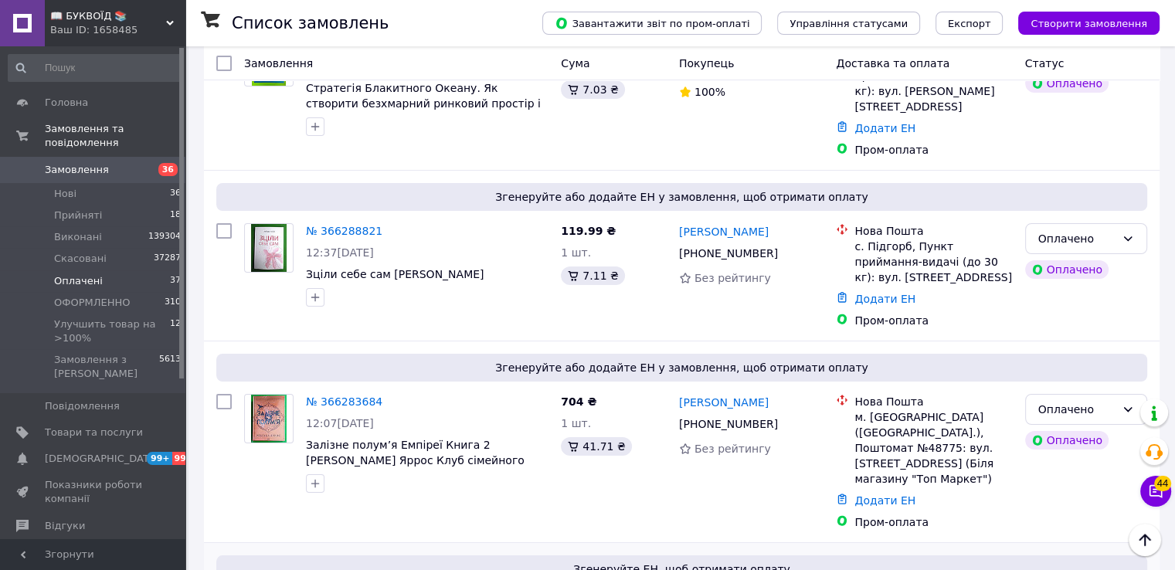
scroll to position [5655, 0]
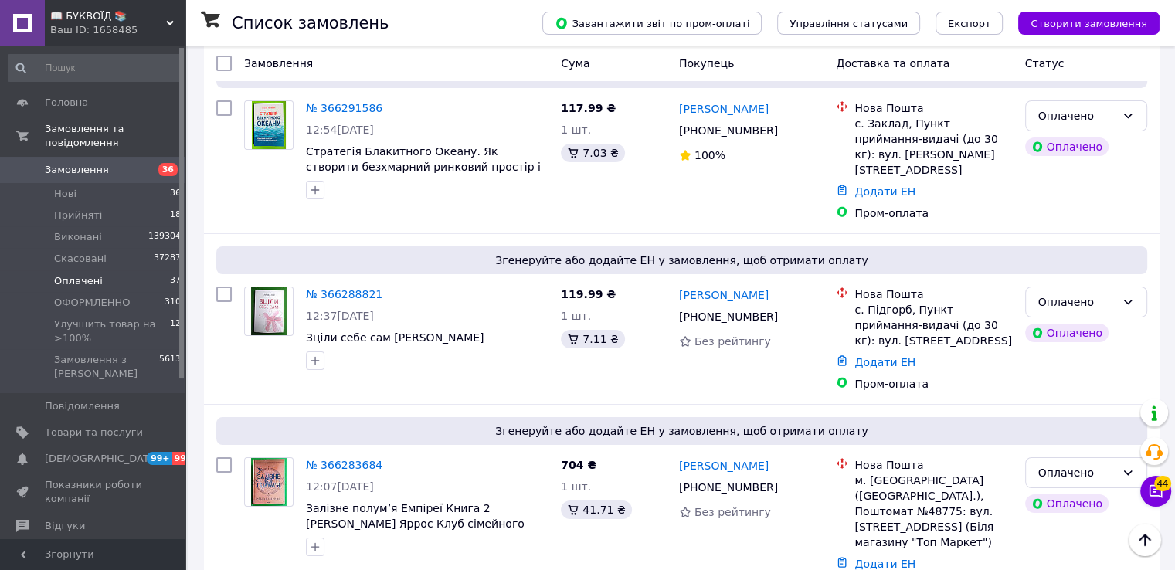
scroll to position [5501, 0]
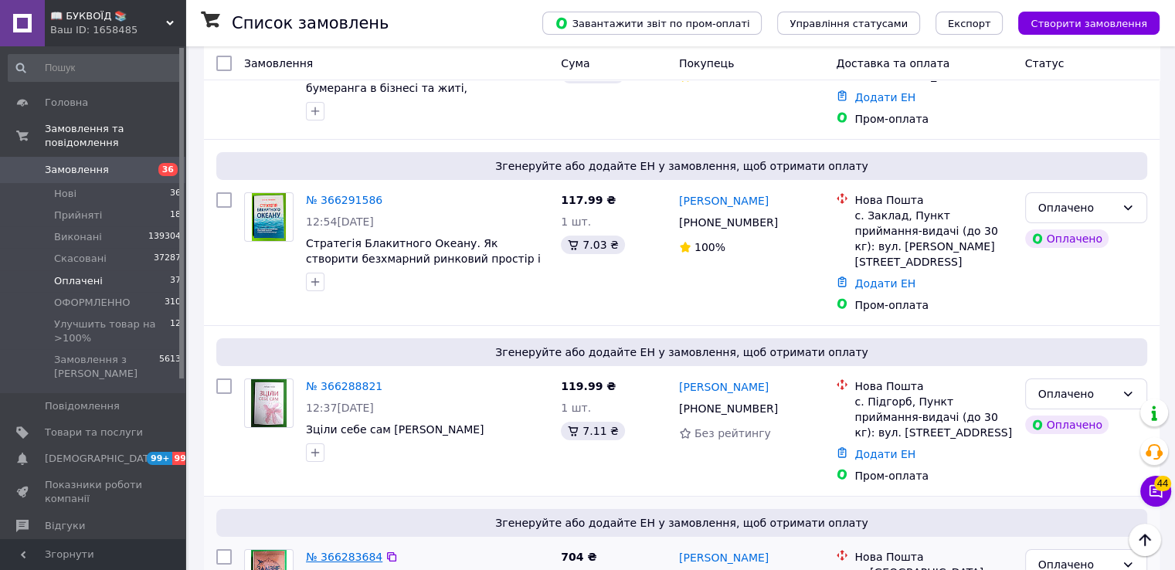
click at [362, 551] on link "№ 366283684" at bounding box center [344, 557] width 77 height 12
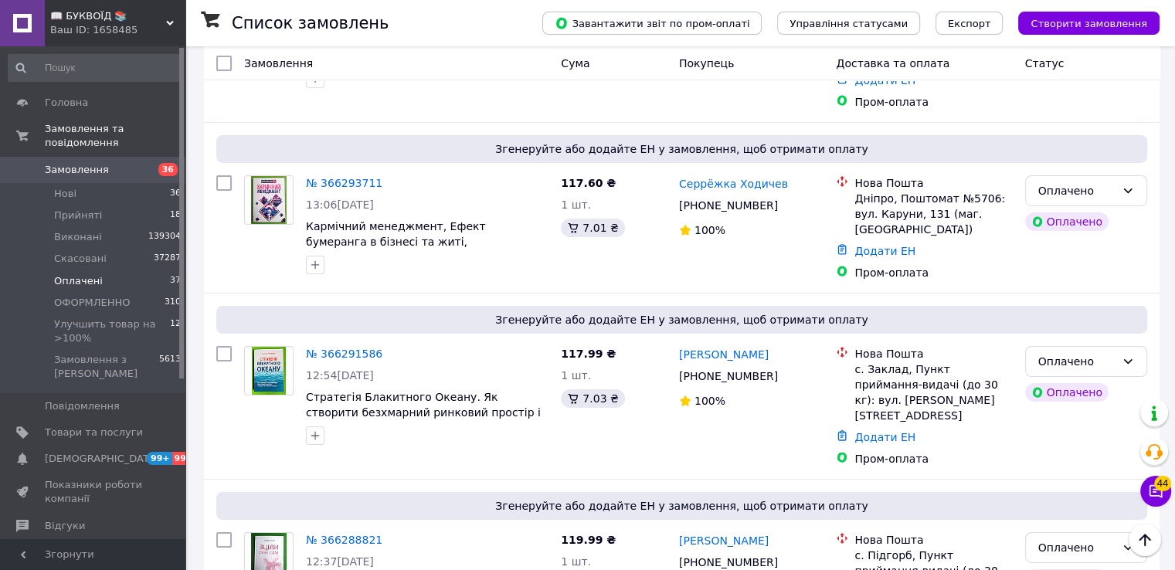
scroll to position [5346, 0]
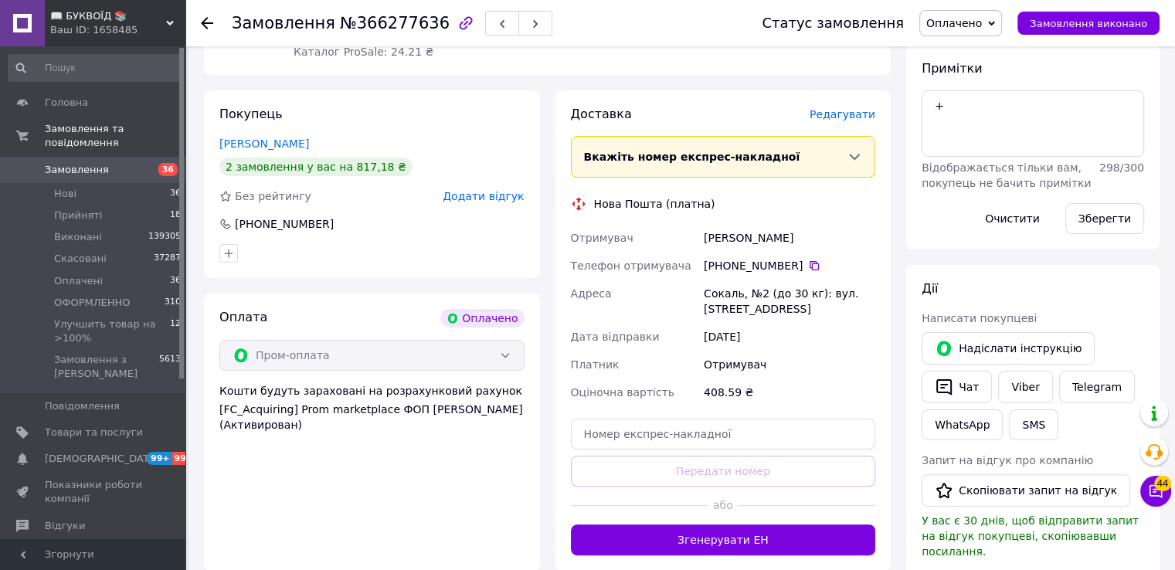
scroll to position [309, 0]
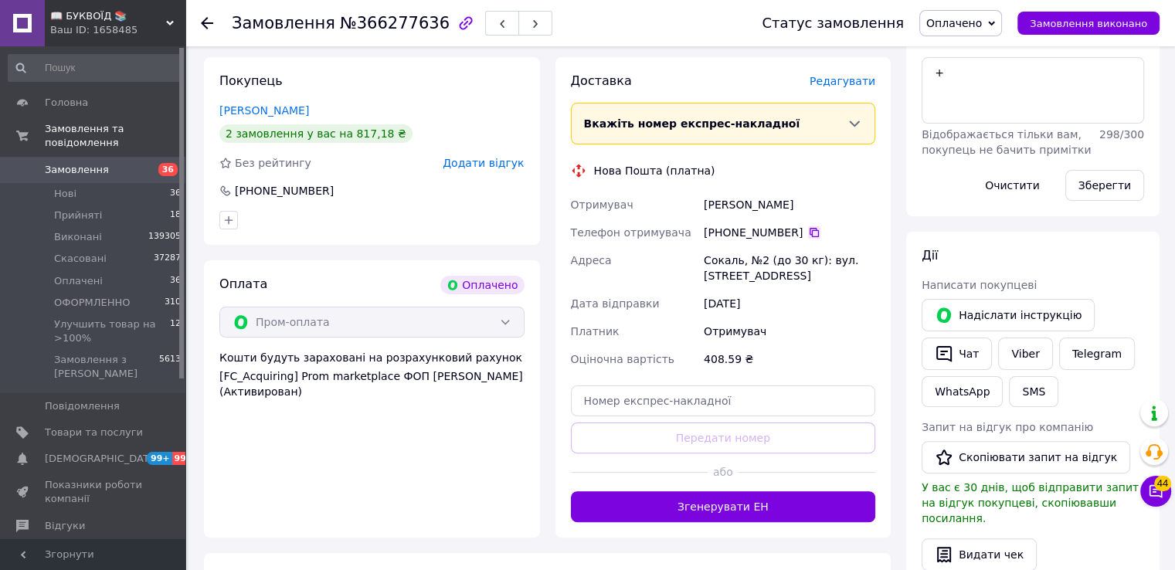
click at [810, 233] on icon at bounding box center [814, 232] width 9 height 9
click at [849, 324] on div "Отримувач" at bounding box center [790, 332] width 178 height 28
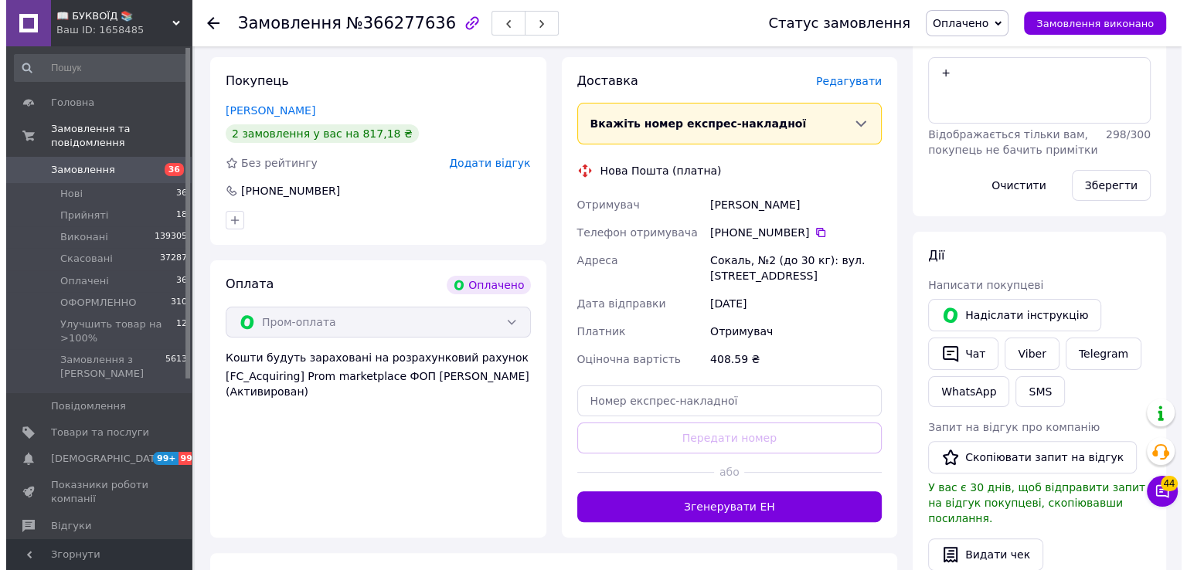
scroll to position [0, 0]
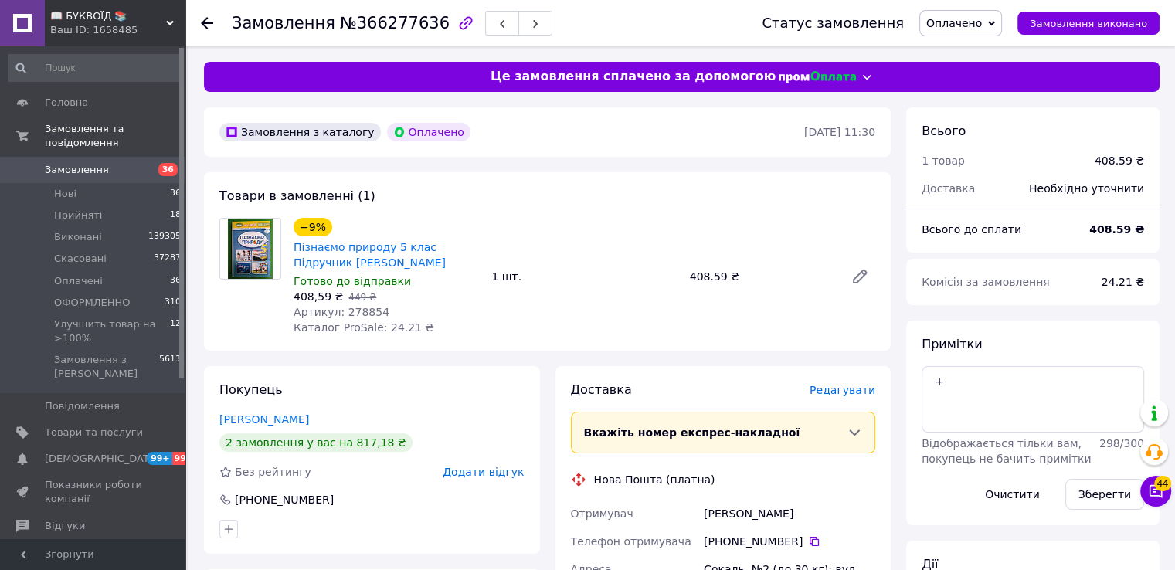
drag, startPoint x: 345, startPoint y: 260, endPoint x: 290, endPoint y: 253, distance: 56.2
click at [290, 253] on div "−9% Пізнаємо природу 5 клас Підручник [PERSON_NAME] [PERSON_NAME] до відправки …" at bounding box center [386, 277] width 198 height 124
copy link "Пізнаємо природу 5 клас Підручник [PERSON_NAME]"
drag, startPoint x: 873, startPoint y: 329, endPoint x: 451, endPoint y: 287, distance: 424.0
click at [873, 329] on div "−9% Пізнаємо природу 5 клас Підручник [PERSON_NAME] [PERSON_NAME] до відправки …" at bounding box center [584, 277] width 594 height 124
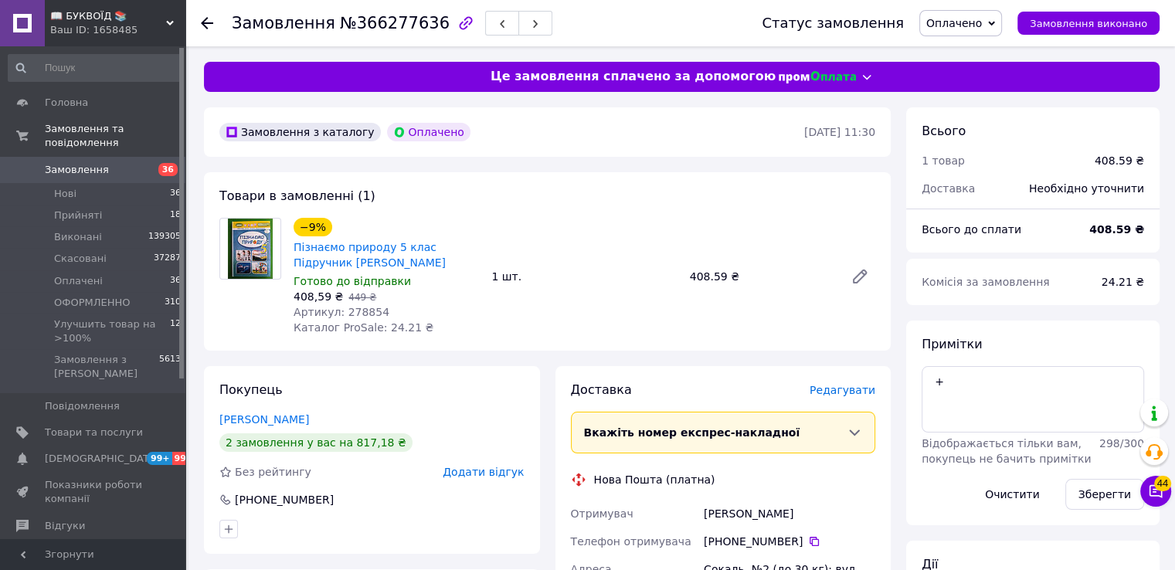
click at [364, 317] on span "Артикул: 278854" at bounding box center [342, 312] width 96 height 12
copy span "278854"
click at [857, 393] on span "Редагувати" at bounding box center [843, 390] width 66 height 12
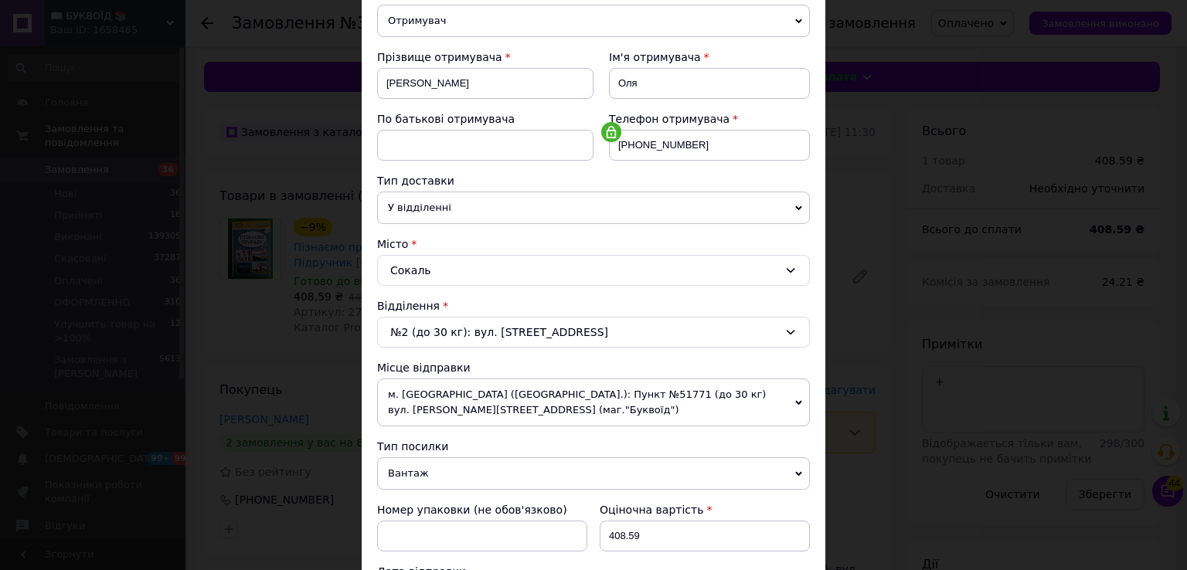
scroll to position [386, 0]
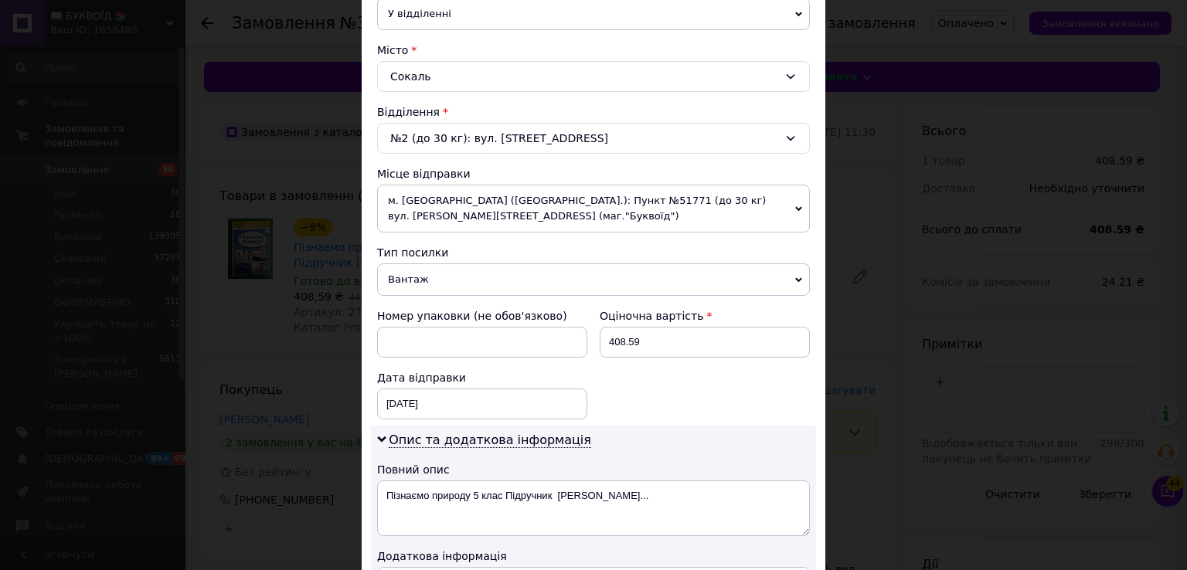
click at [442, 279] on span "Вантаж" at bounding box center [593, 280] width 433 height 32
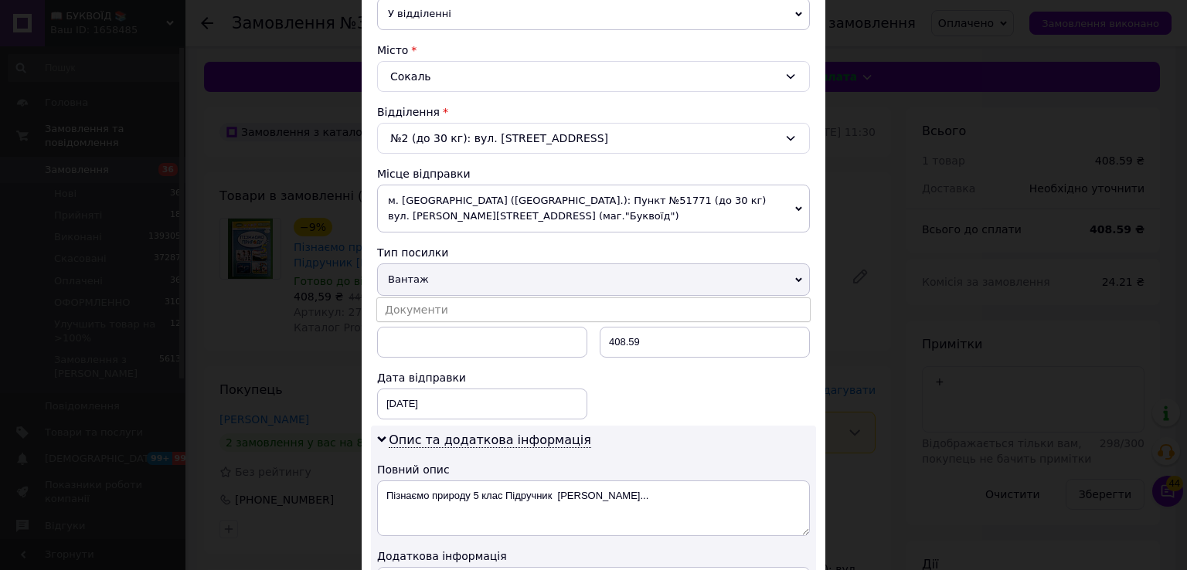
drag, startPoint x: 448, startPoint y: 304, endPoint x: 606, endPoint y: 344, distance: 162.5
click at [448, 304] on li "Документи" at bounding box center [593, 309] width 433 height 23
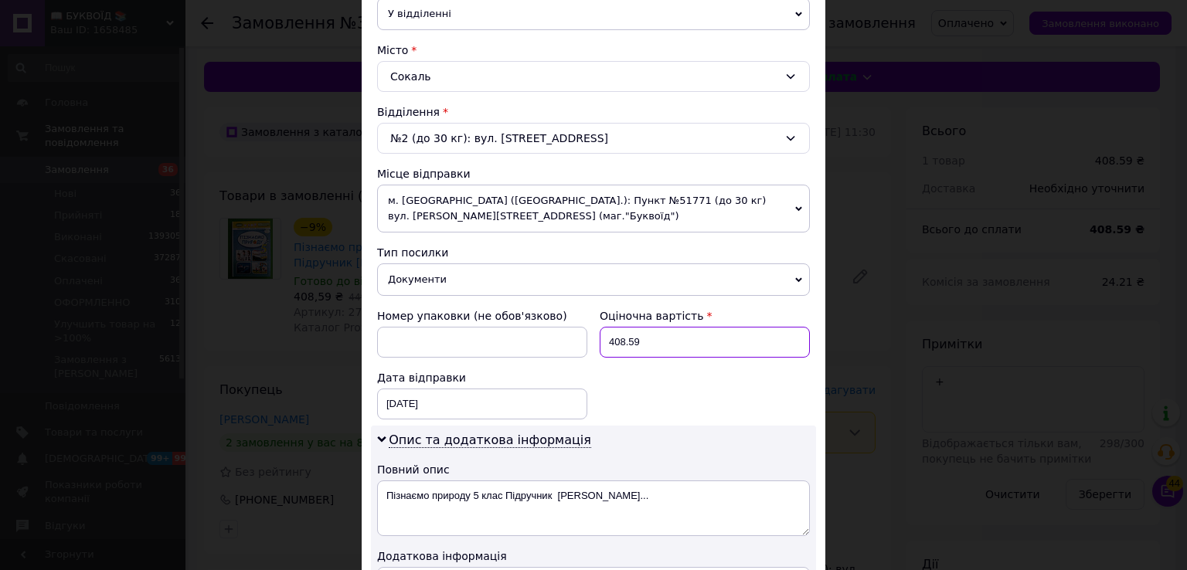
drag, startPoint x: 613, startPoint y: 332, endPoint x: 576, endPoint y: 323, distance: 37.3
click at [576, 323] on div "Номер упаковки (не обов'язково) Оціночна вартість 408.59 Дата відправки [DATE] …" at bounding box center [593, 364] width 445 height 124
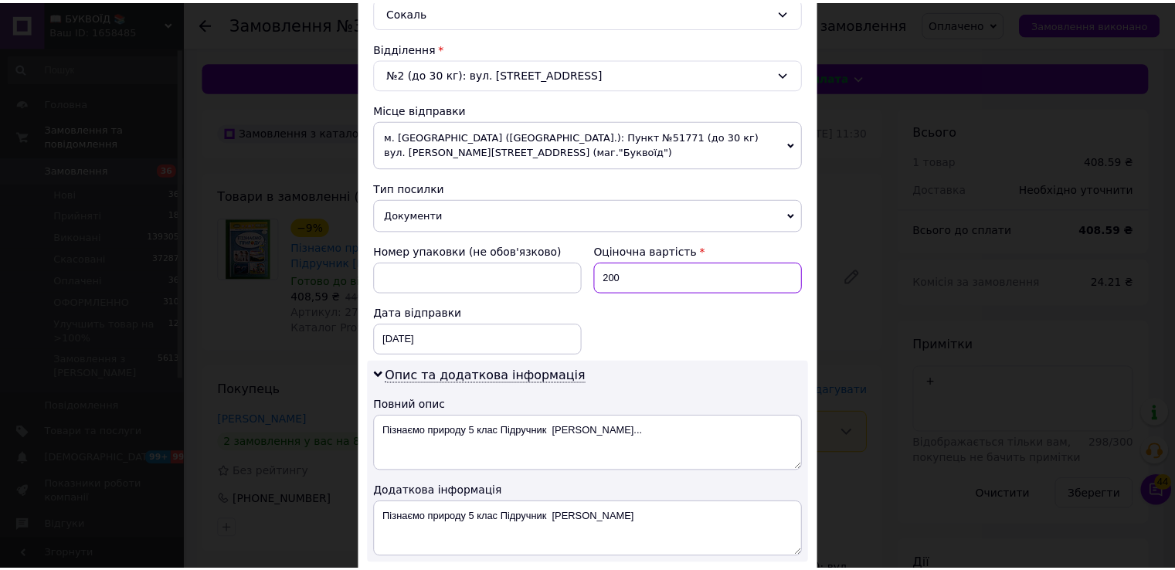
scroll to position [618, 0]
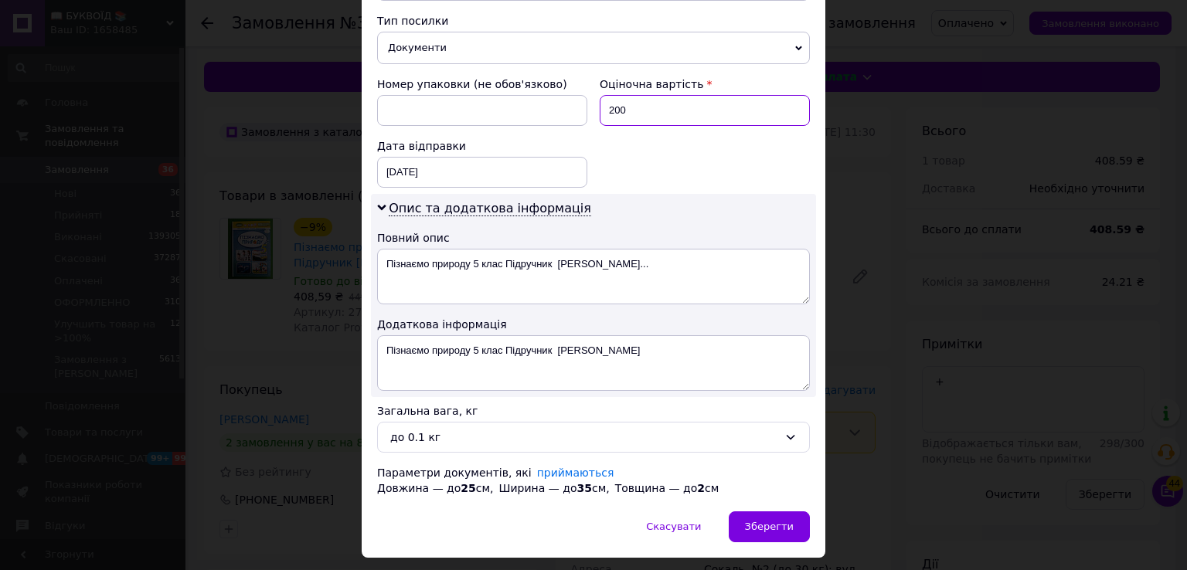
type input "200"
click at [382, 345] on textarea "Пізнаємо природу 5 клас Підручник [PERSON_NAME]" at bounding box center [593, 363] width 433 height 56
paste textarea "278854"
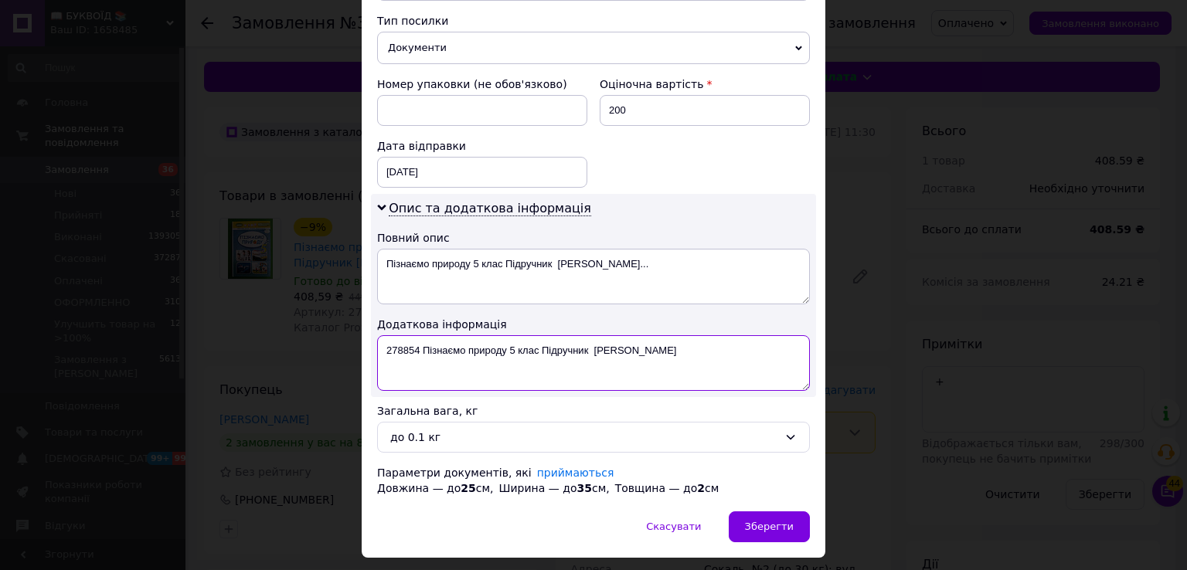
click at [382, 345] on textarea "278854 Пізнаємо природу 5 клас Підручник Біда Гільберг Генеза" at bounding box center [593, 363] width 433 height 56
type textarea "ОПЛ 278854 Пізнаємо природу 5 клас Підручник Біда Гільберг Генеза"
click at [482, 430] on div "до 0.1 кг" at bounding box center [584, 437] width 388 height 17
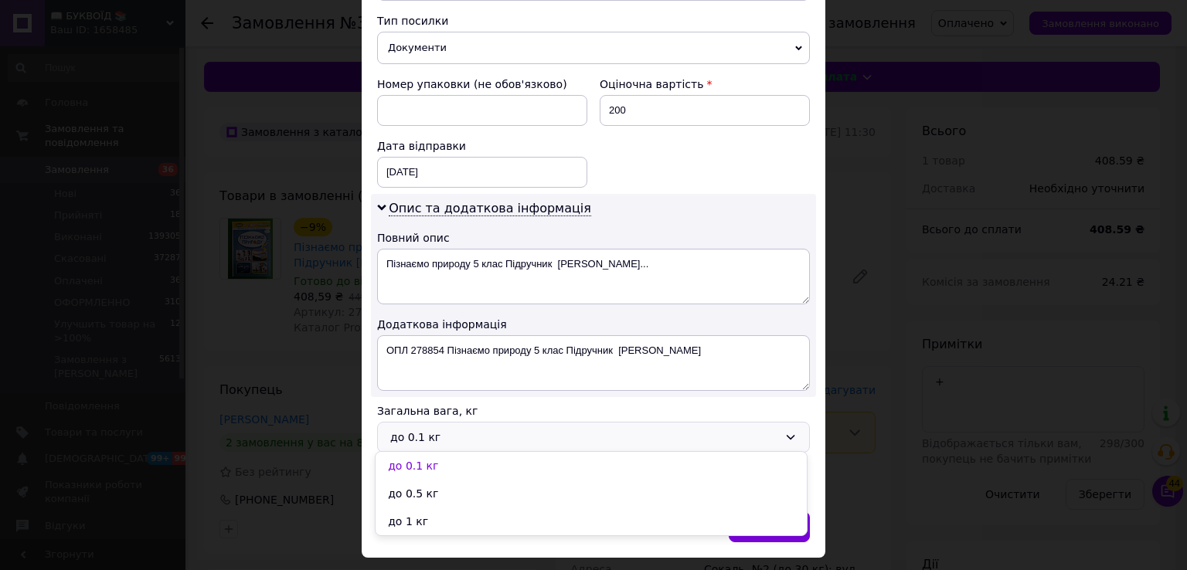
drag, startPoint x: 436, startPoint y: 523, endPoint x: 516, endPoint y: 517, distance: 80.6
click at [436, 523] on li "до 1 кг" at bounding box center [591, 522] width 431 height 28
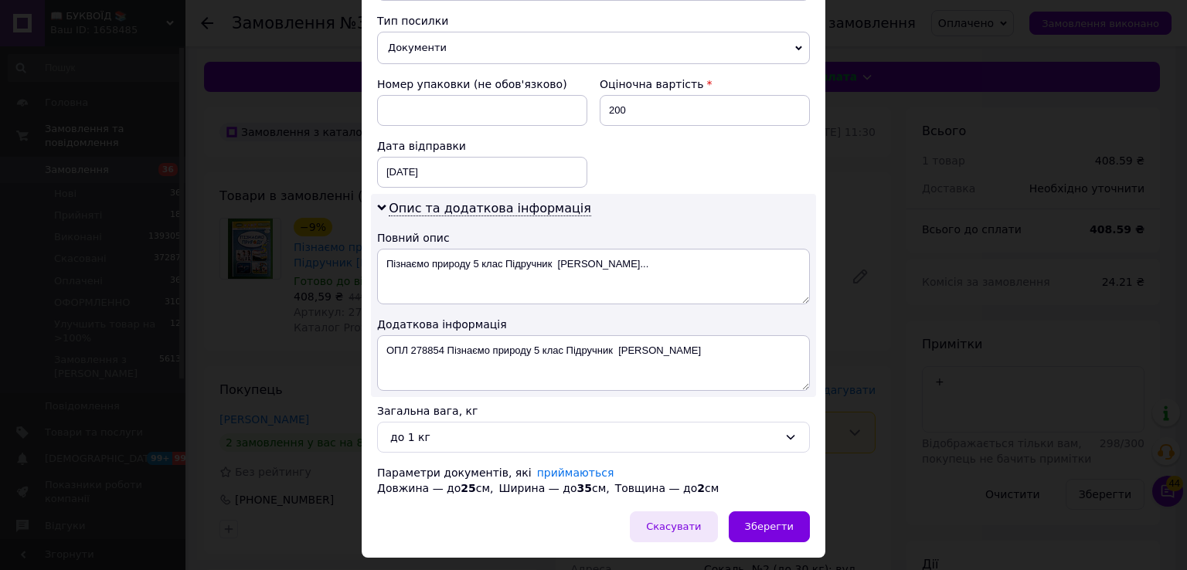
drag, startPoint x: 757, startPoint y: 523, endPoint x: 714, endPoint y: 523, distance: 43.3
click at [757, 524] on span "Зберегти" at bounding box center [769, 527] width 49 height 12
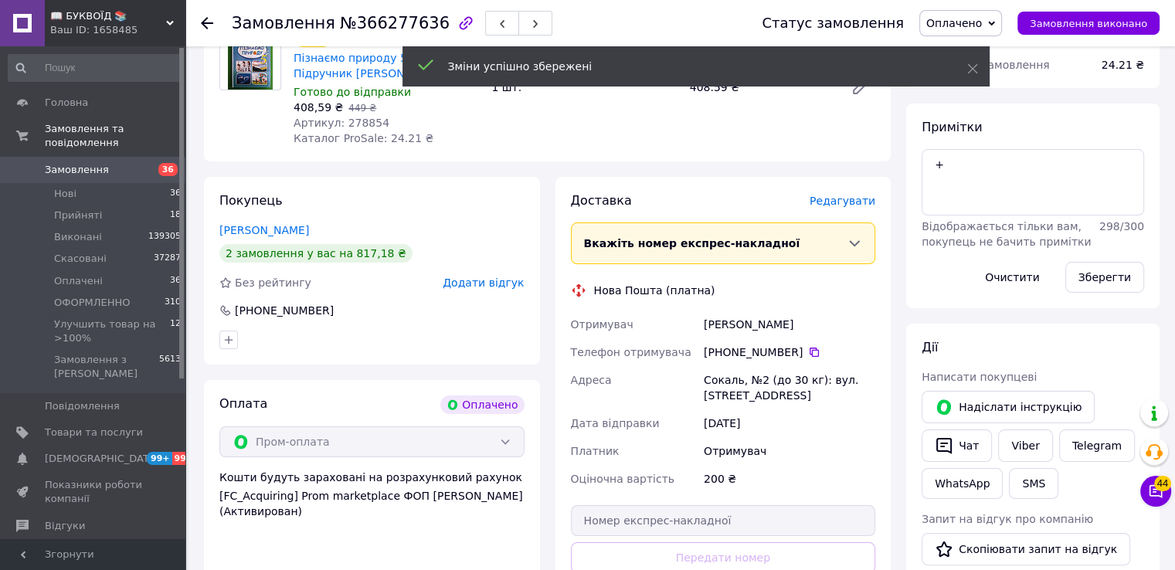
scroll to position [309, 0]
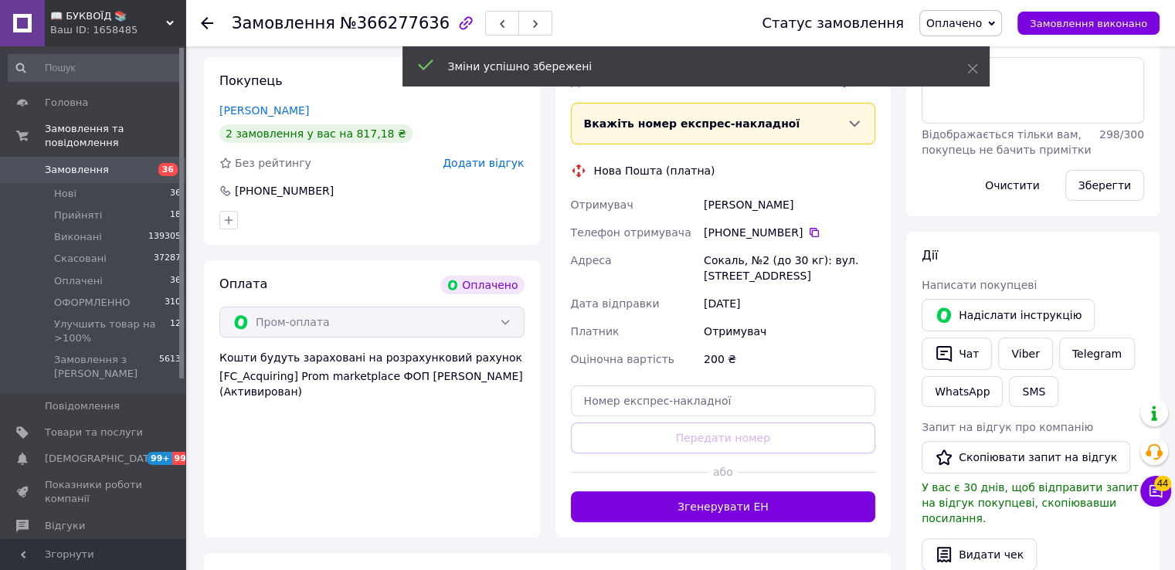
drag, startPoint x: 754, startPoint y: 498, endPoint x: 732, endPoint y: 489, distance: 24.0
click at [754, 498] on button "Згенерувати ЕН" at bounding box center [723, 506] width 305 height 31
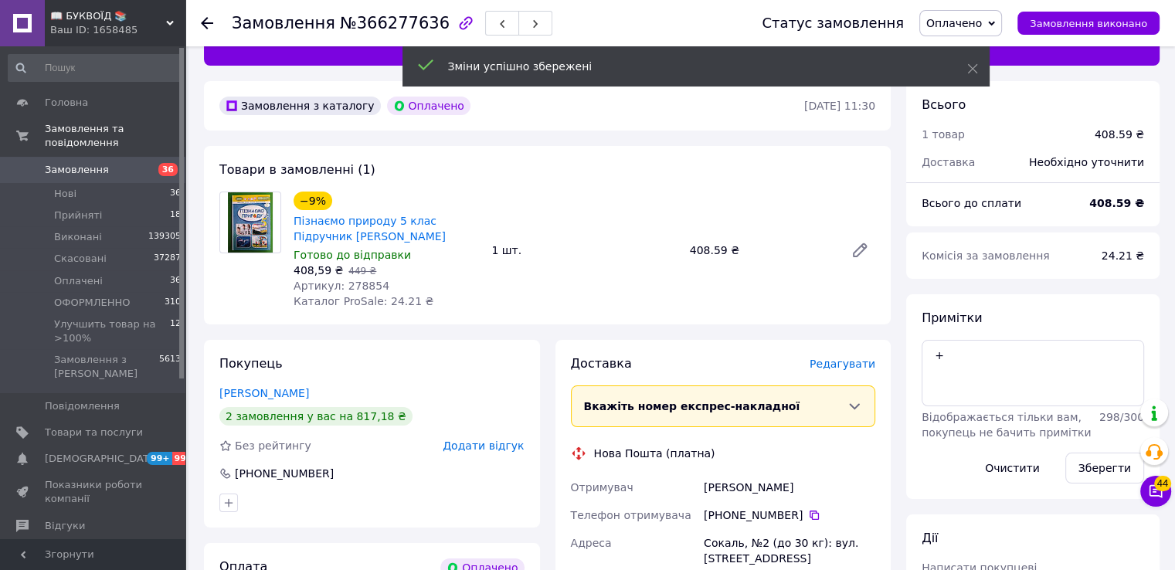
scroll to position [0, 0]
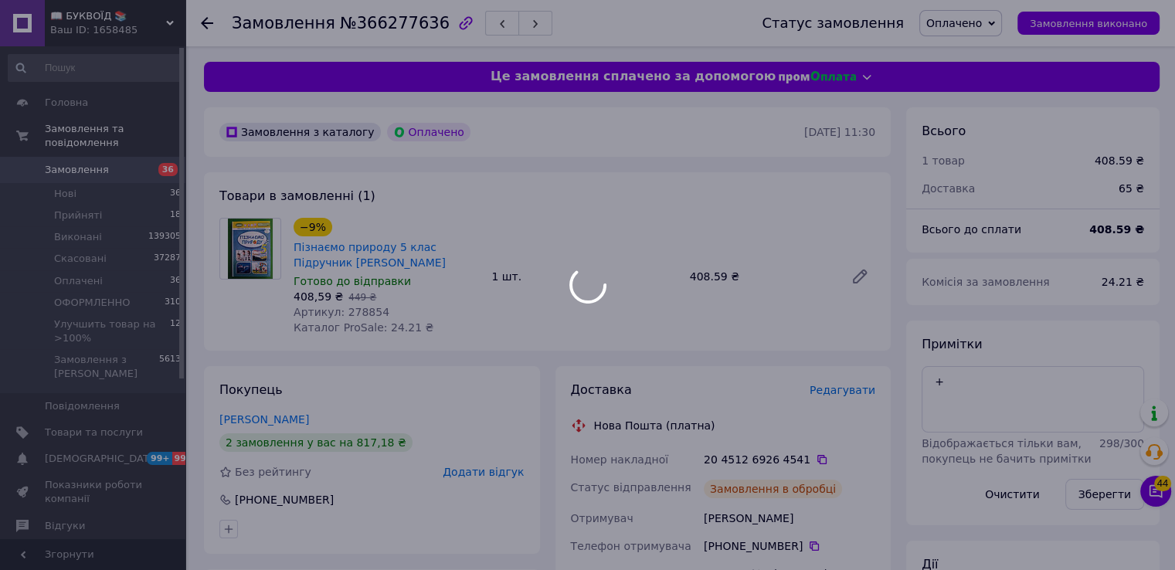
drag, startPoint x: 976, startPoint y: 16, endPoint x: 992, endPoint y: 52, distance: 39.1
click at [977, 17] on span "Оплачено" at bounding box center [955, 23] width 56 height 12
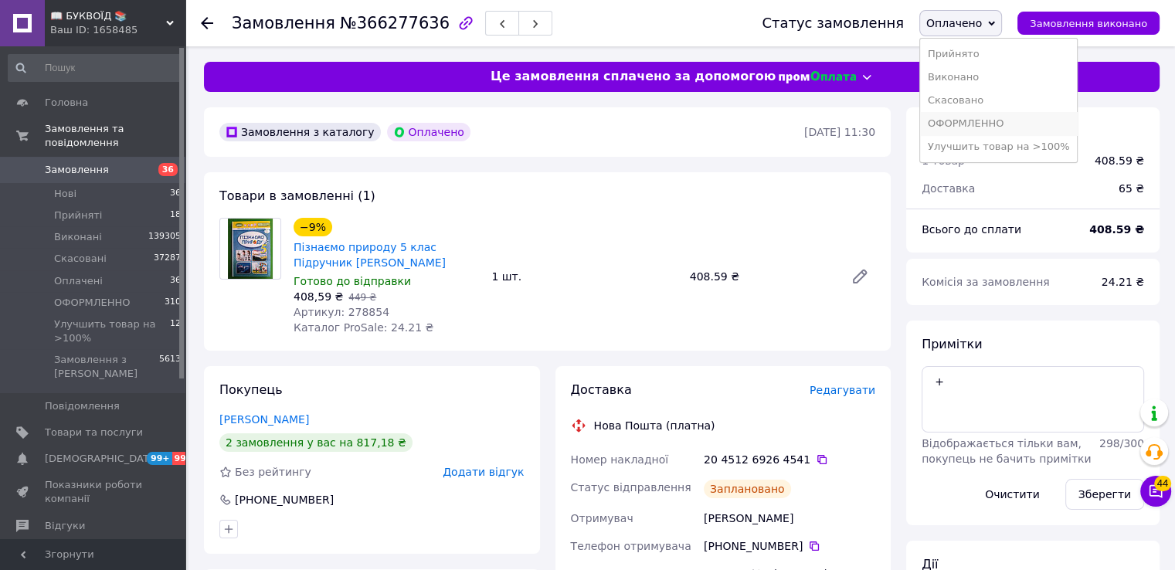
click at [978, 121] on li "ОФОРМЛЕННО" at bounding box center [999, 123] width 158 height 23
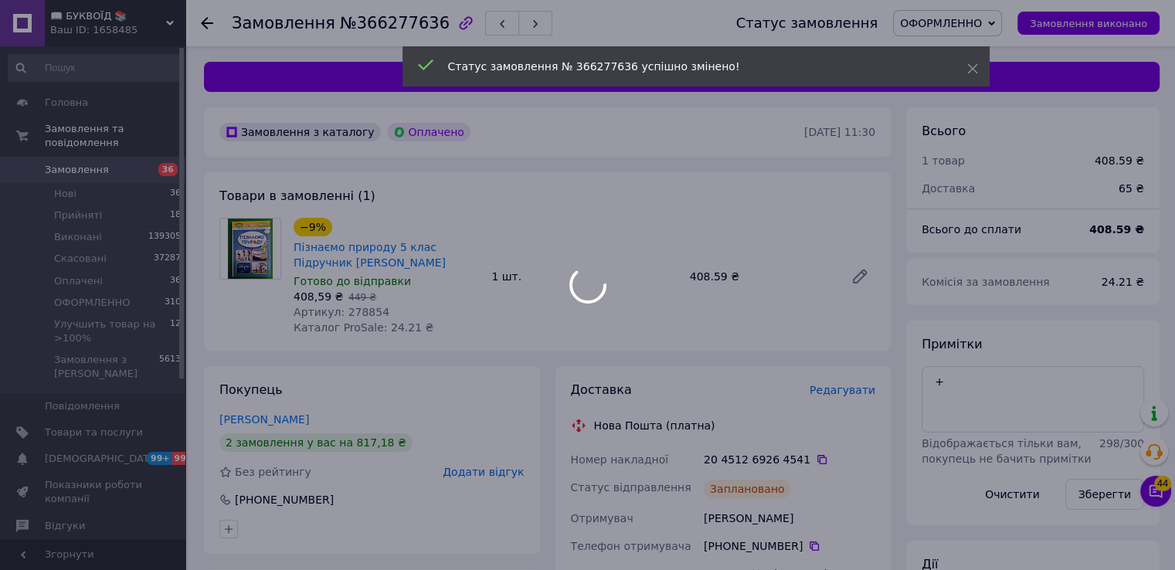
click at [955, 389] on div at bounding box center [587, 285] width 1175 height 570
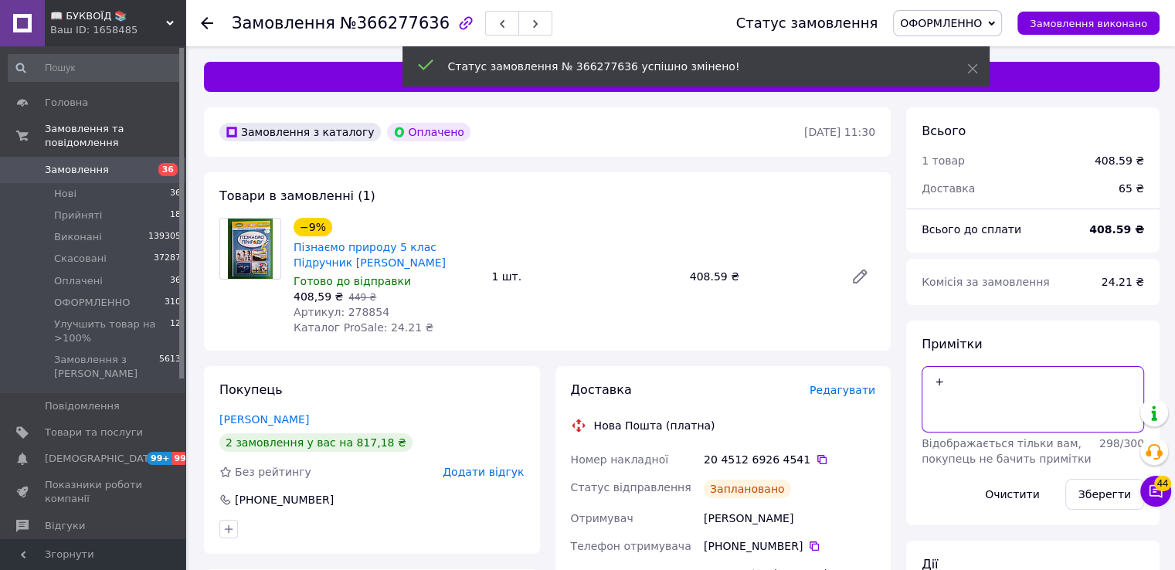
click at [956, 382] on textarea "+" at bounding box center [1033, 399] width 223 height 66
type textarea "+[PERSON_NAME]"
click at [1091, 498] on button "Зберегти" at bounding box center [1105, 494] width 79 height 31
click at [816, 464] on icon at bounding box center [822, 460] width 12 height 12
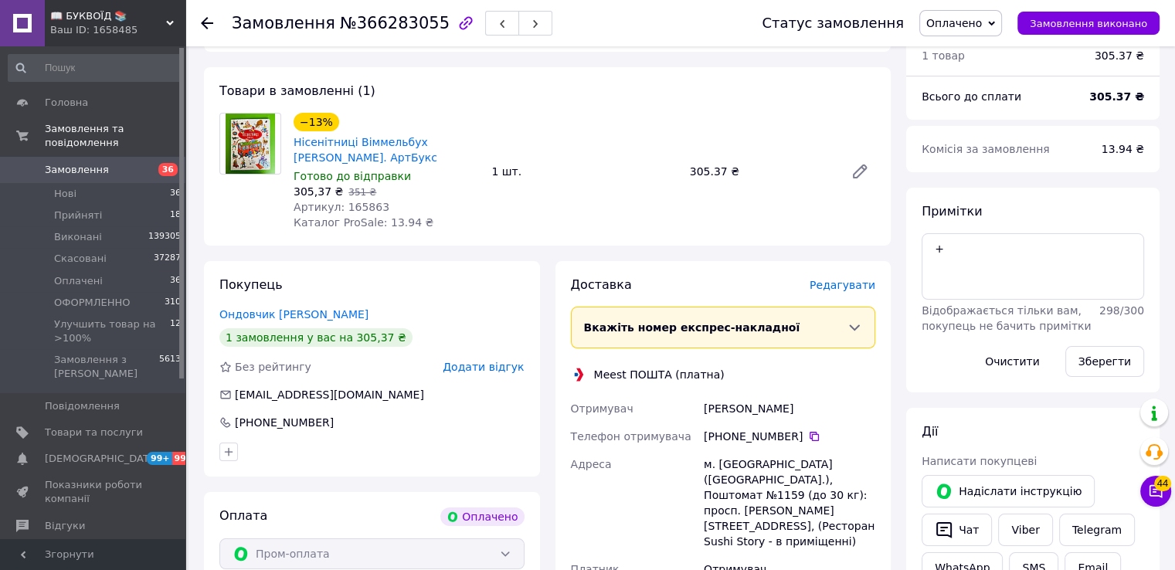
scroll to position [232, 0]
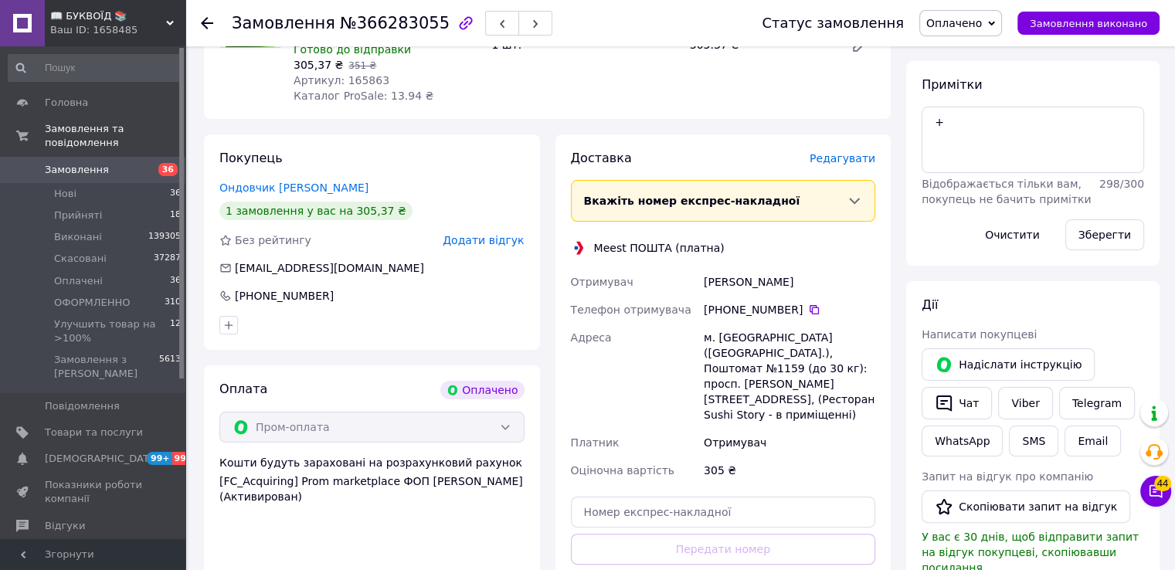
drag, startPoint x: 808, startPoint y: 308, endPoint x: 597, endPoint y: 420, distance: 238.5
click at [808, 309] on icon at bounding box center [814, 310] width 12 height 12
drag, startPoint x: 885, startPoint y: 304, endPoint x: 802, endPoint y: 250, distance: 98.8
click at [884, 301] on div "Доставка [PERSON_NAME] Вкажіть номер експрес-накладної Обов'язково введіть номе…" at bounding box center [724, 391] width 336 height 515
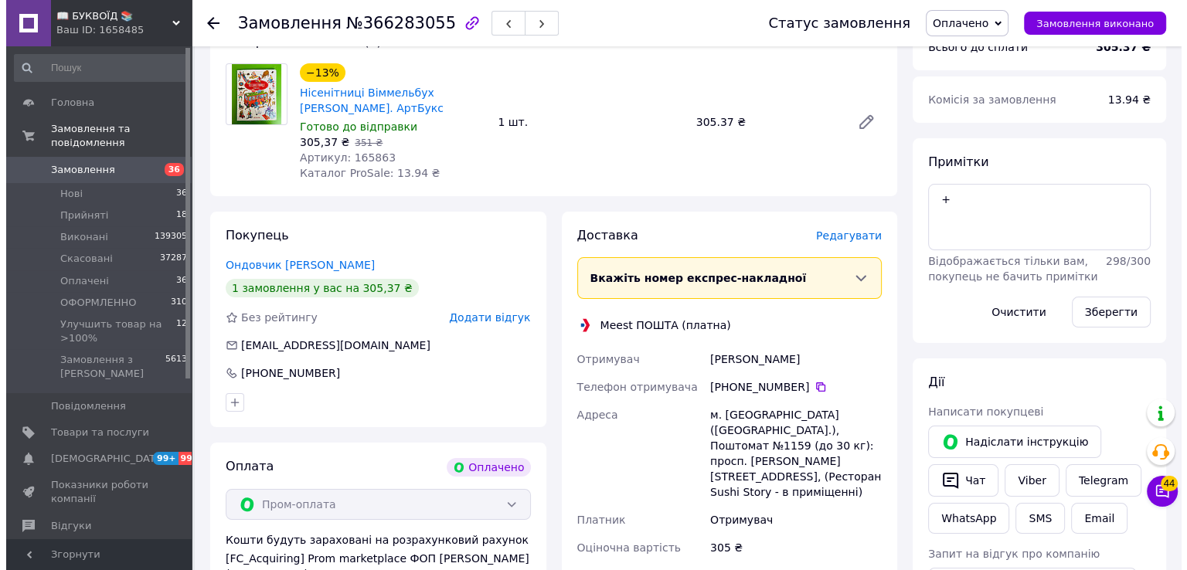
scroll to position [0, 0]
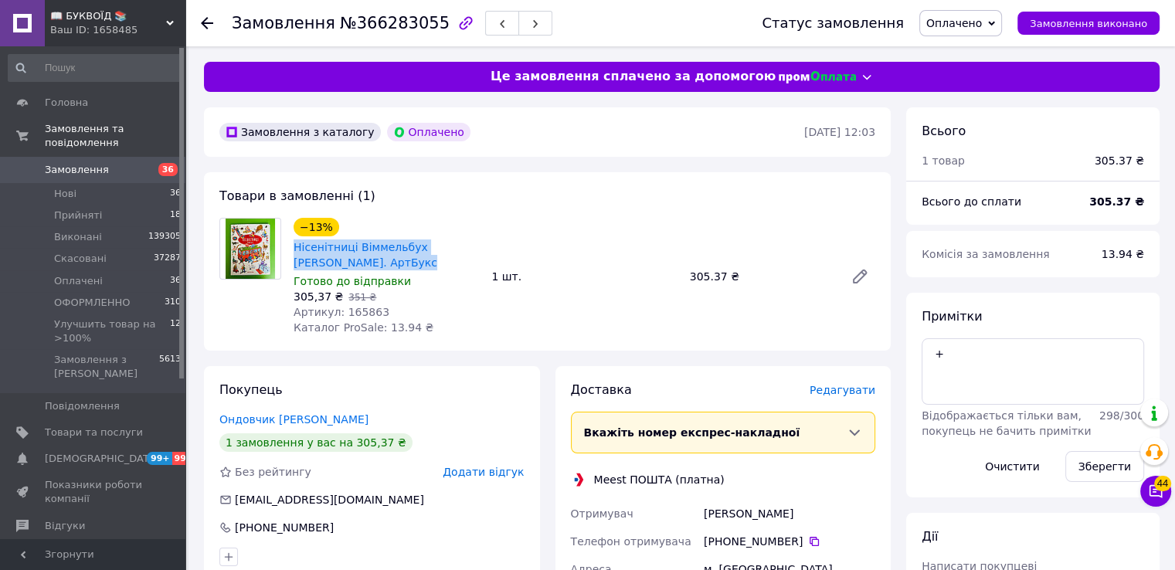
drag, startPoint x: 399, startPoint y: 265, endPoint x: 301, endPoint y: 243, distance: 100.7
click at [291, 250] on div "−13% Нісенітниці Віммельбух [PERSON_NAME]. АртБукс Готово до відправки 305,37 ₴…" at bounding box center [386, 277] width 198 height 124
copy link "Нісенітниці Віммельбух [PERSON_NAME]. АртБукс"
click at [866, 339] on div "Товари в замовленні (1) −13% Нісенітниці Віммельбух [PERSON_NAME]. АртБукс Гото…" at bounding box center [547, 261] width 687 height 179
click at [850, 396] on span "Редагувати" at bounding box center [843, 390] width 66 height 12
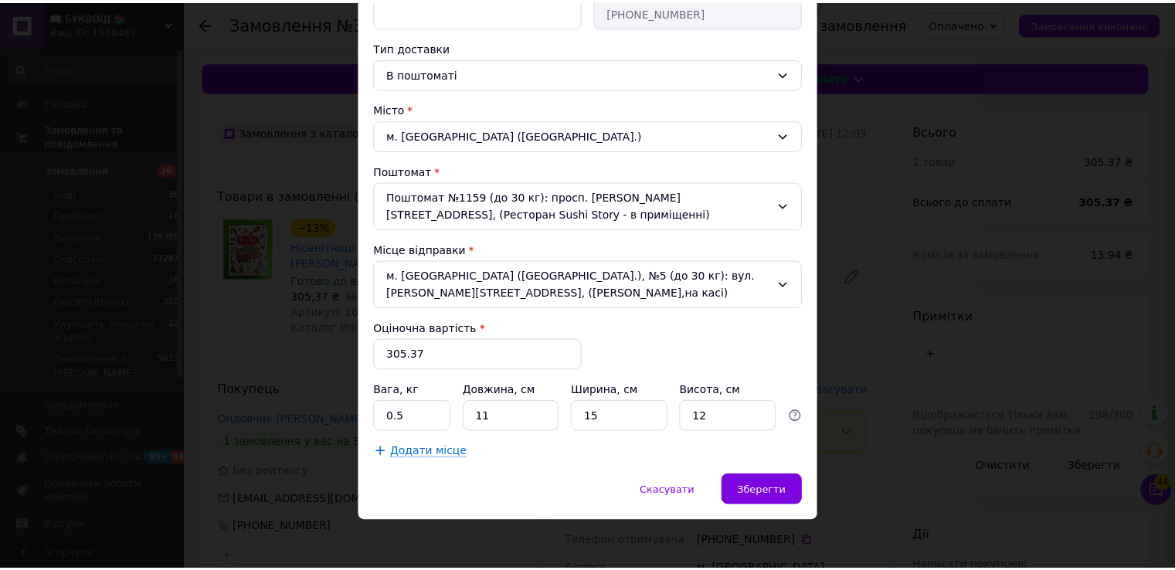
scroll to position [327, 0]
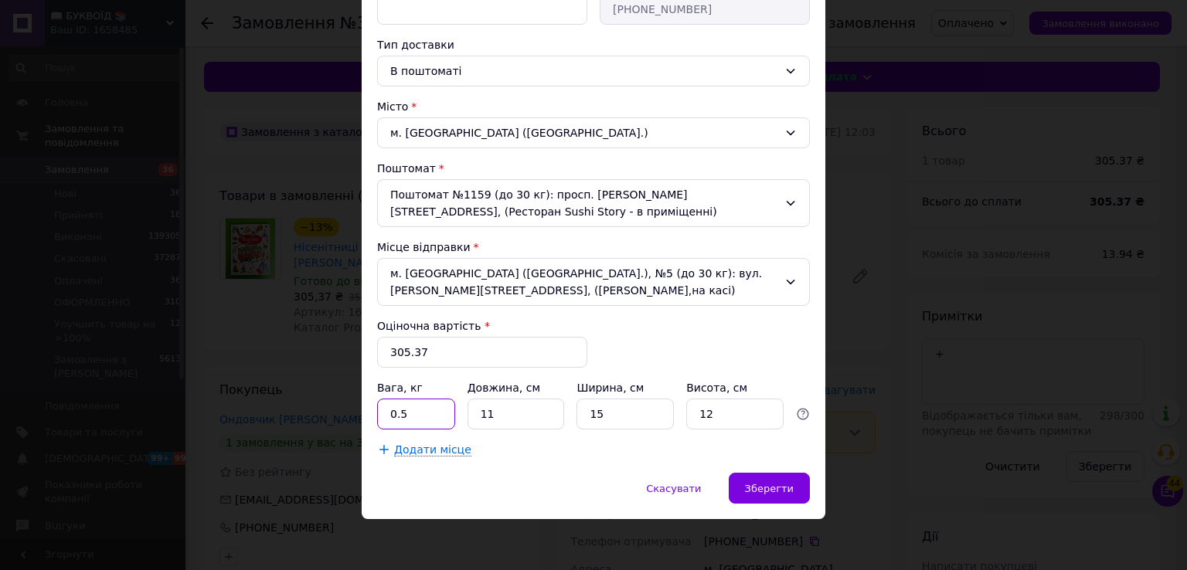
click at [379, 406] on input "0.5" at bounding box center [416, 414] width 78 height 31
type input "1"
click at [792, 477] on div "Зберегти" at bounding box center [769, 488] width 81 height 31
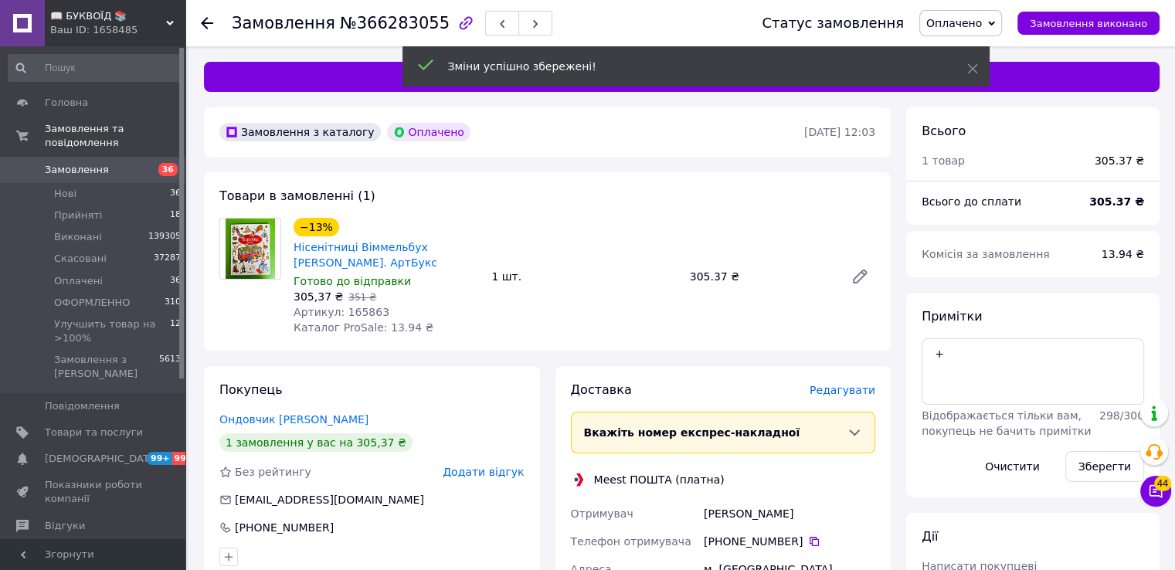
scroll to position [309, 0]
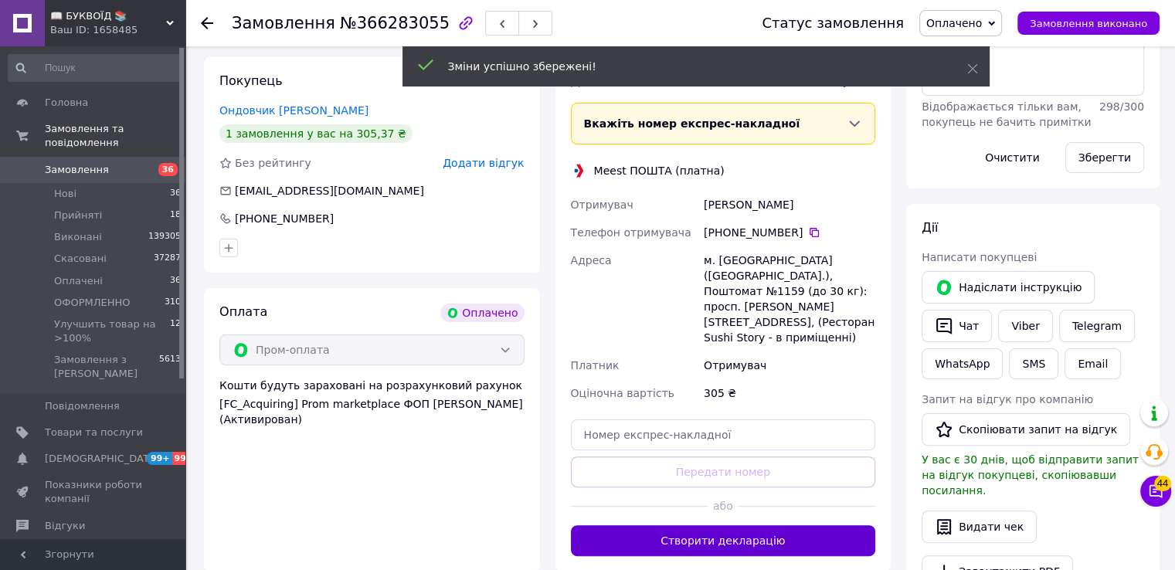
click at [695, 525] on button "Створити декларацію" at bounding box center [723, 540] width 305 height 31
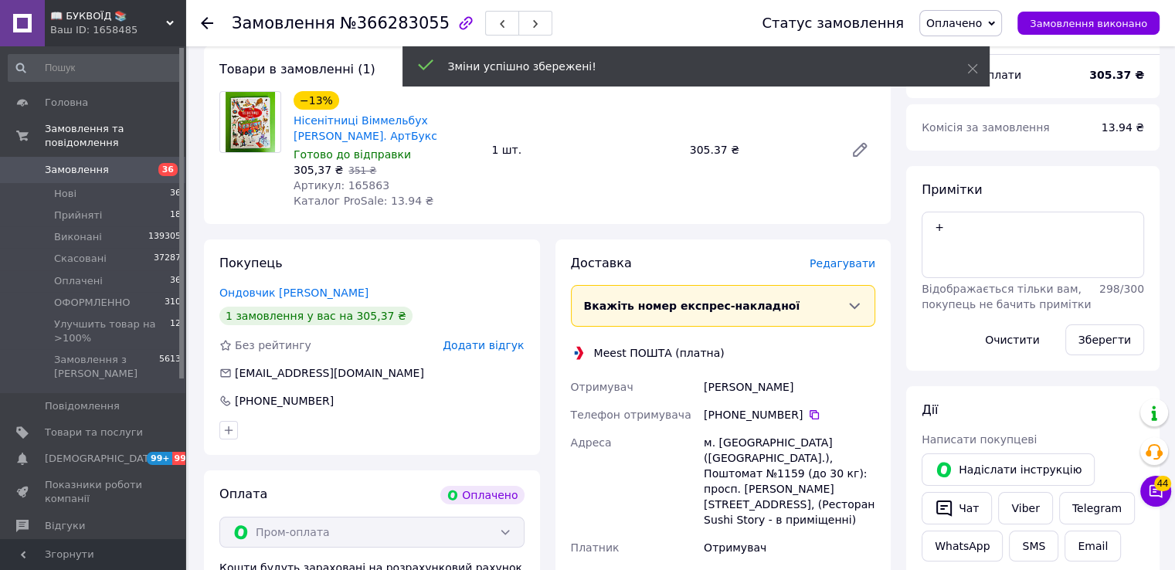
scroll to position [0, 0]
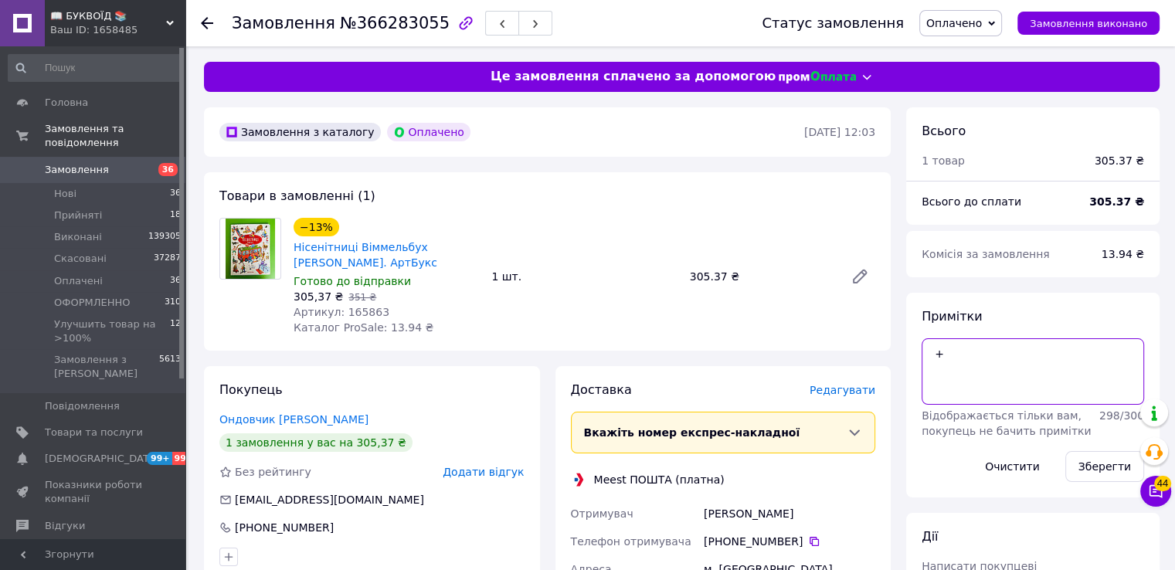
click at [955, 353] on textarea "+" at bounding box center [1033, 371] width 223 height 66
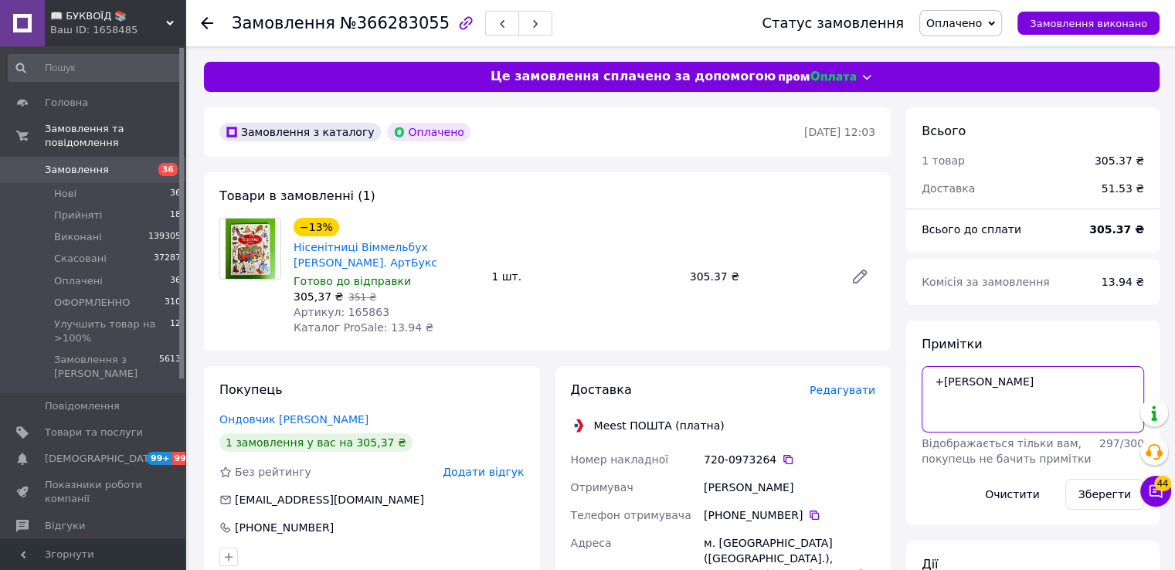
type textarea "+[PERSON_NAME]"
click at [1101, 464] on div "297 / 300" at bounding box center [1122, 451] width 51 height 31
click at [1087, 491] on button "Зберегти" at bounding box center [1105, 494] width 79 height 31
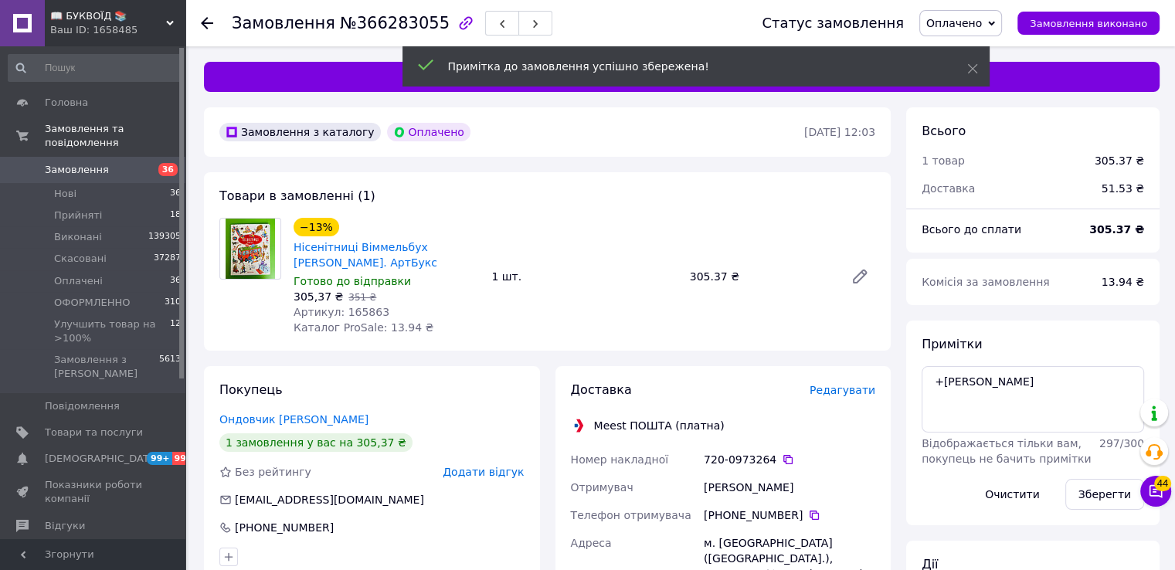
click at [964, 17] on span "Оплачено" at bounding box center [955, 23] width 56 height 12
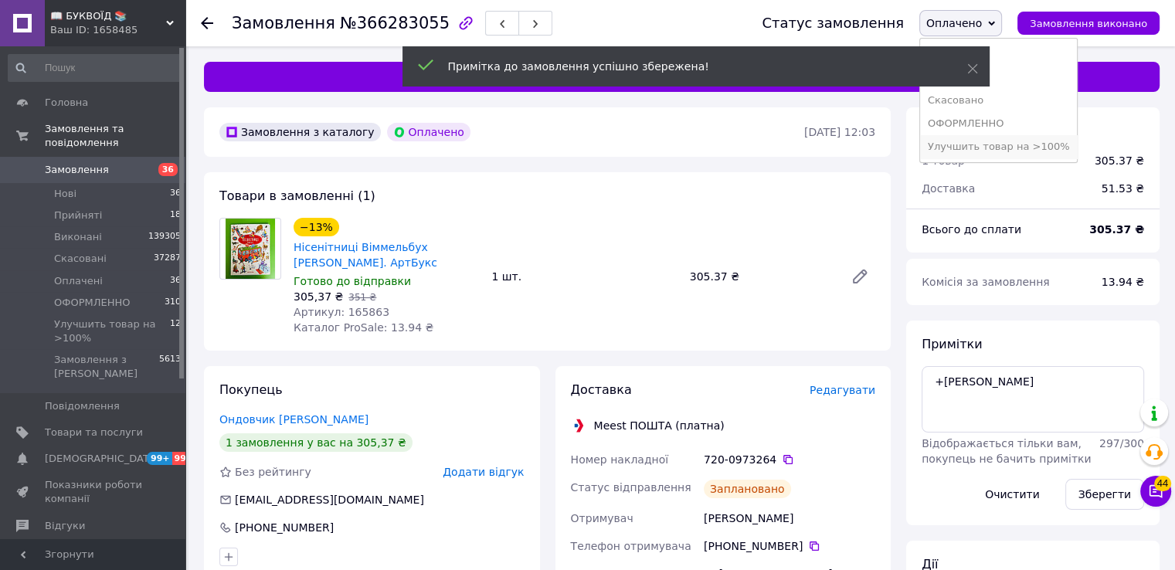
click at [979, 146] on li "Улучшить товар на >100%" at bounding box center [999, 146] width 158 height 23
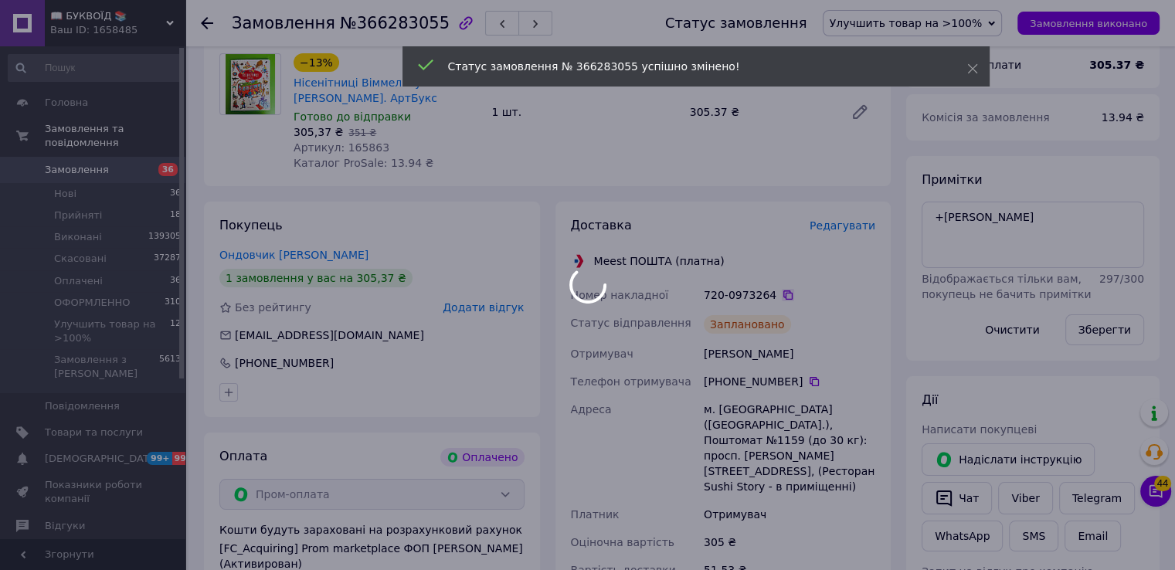
scroll to position [155, 0]
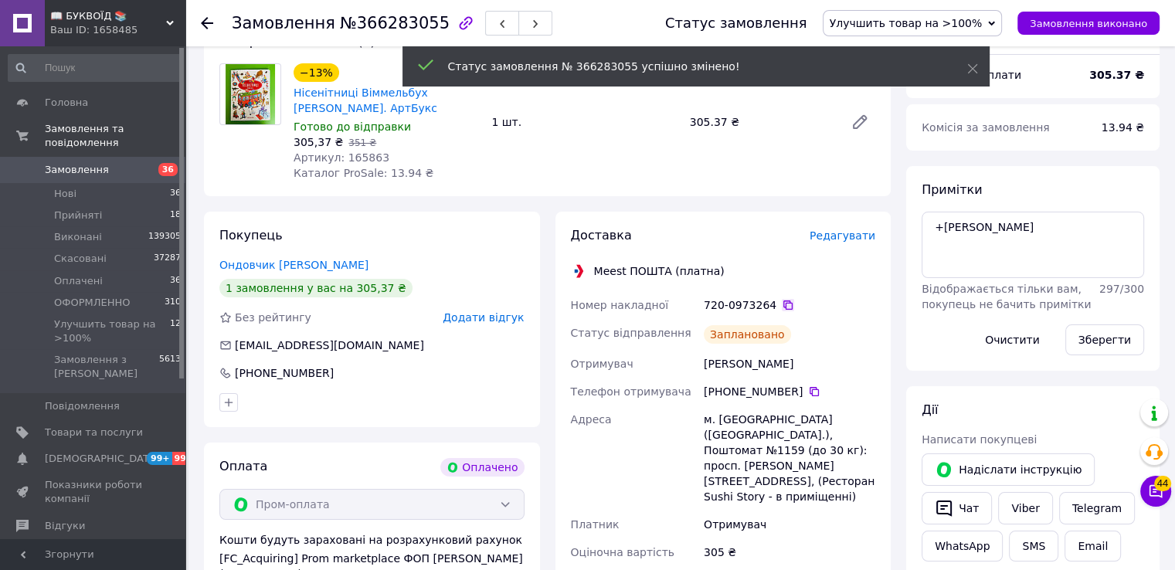
click at [784, 306] on icon at bounding box center [788, 305] width 12 height 12
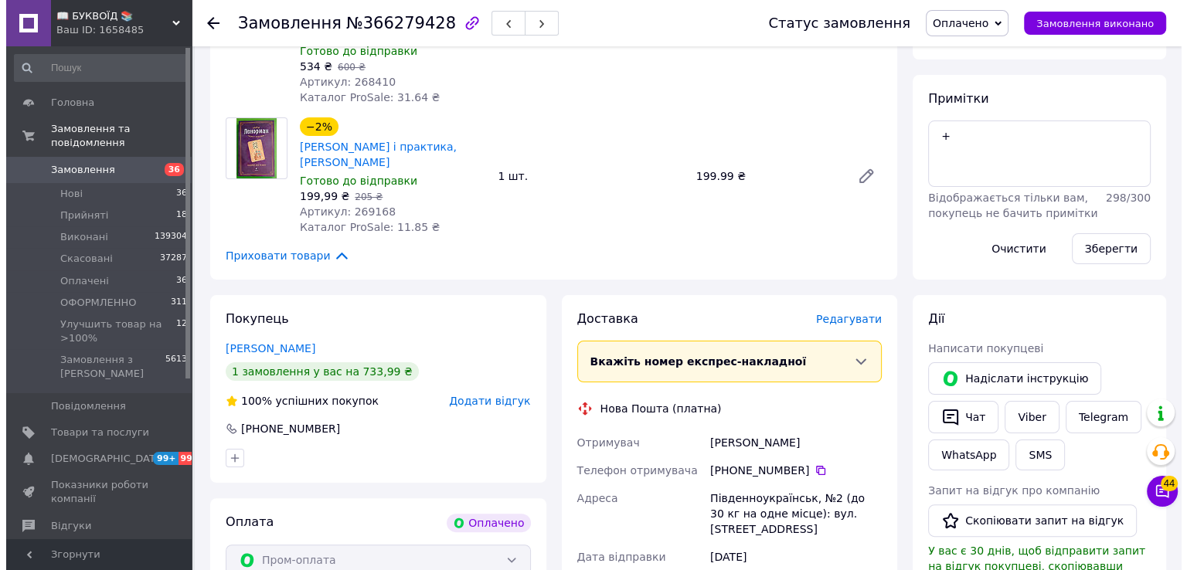
scroll to position [309, 0]
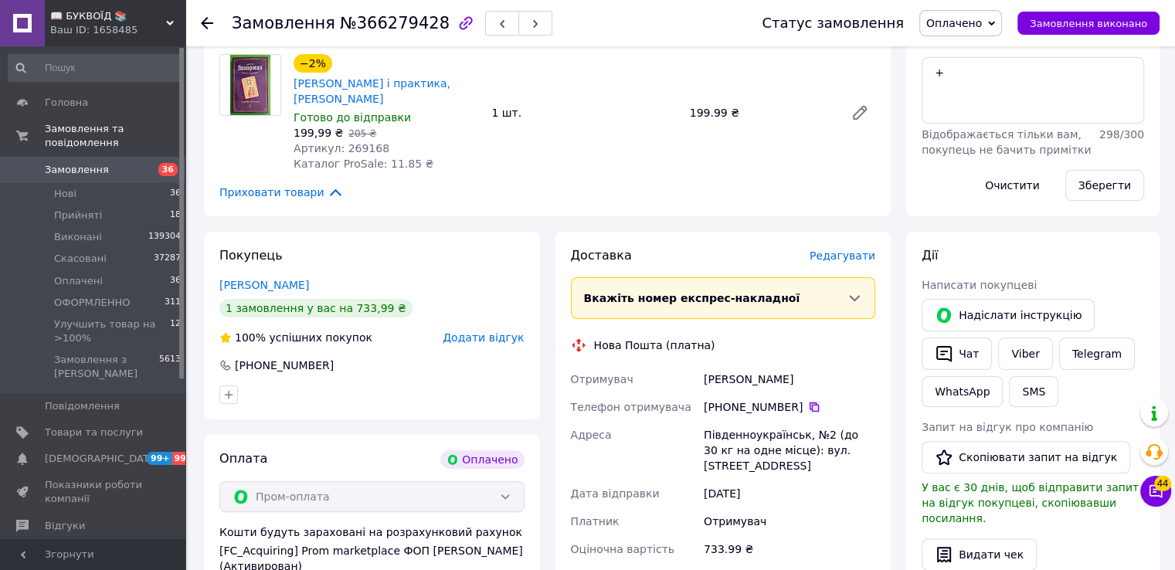
click at [808, 406] on icon at bounding box center [814, 407] width 12 height 12
drag, startPoint x: 890, startPoint y: 401, endPoint x: 825, endPoint y: 352, distance: 81.6
click at [890, 401] on div "Доставка [PERSON_NAME] Вкажіть номер експрес-накладної Обов'язково введіть номе…" at bounding box center [724, 480] width 352 height 496
click at [850, 260] on span "Редагувати" at bounding box center [843, 256] width 66 height 12
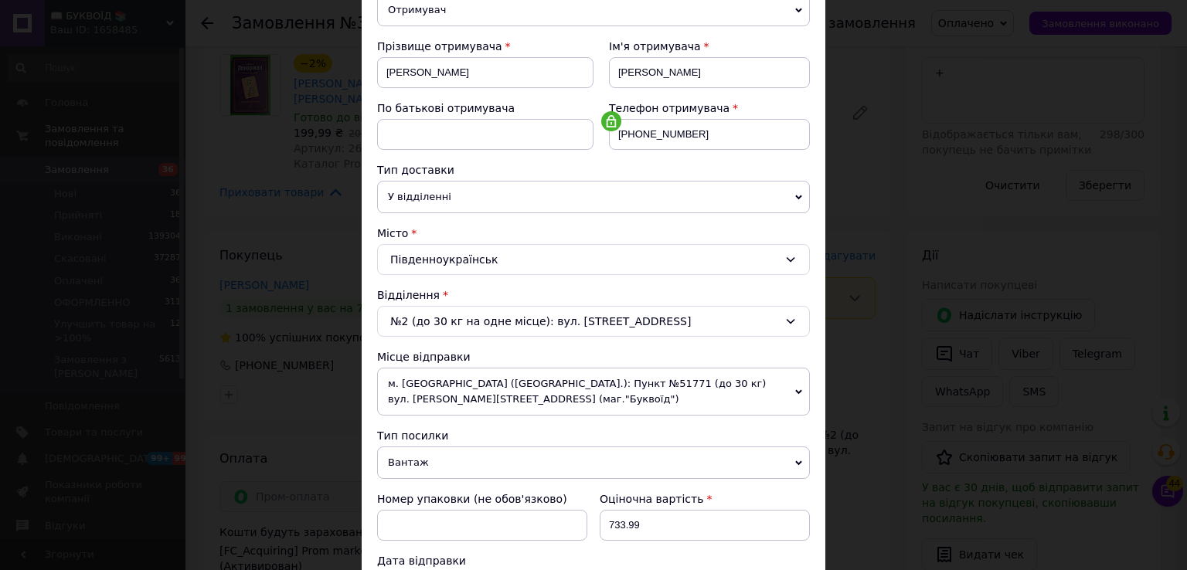
scroll to position [386, 0]
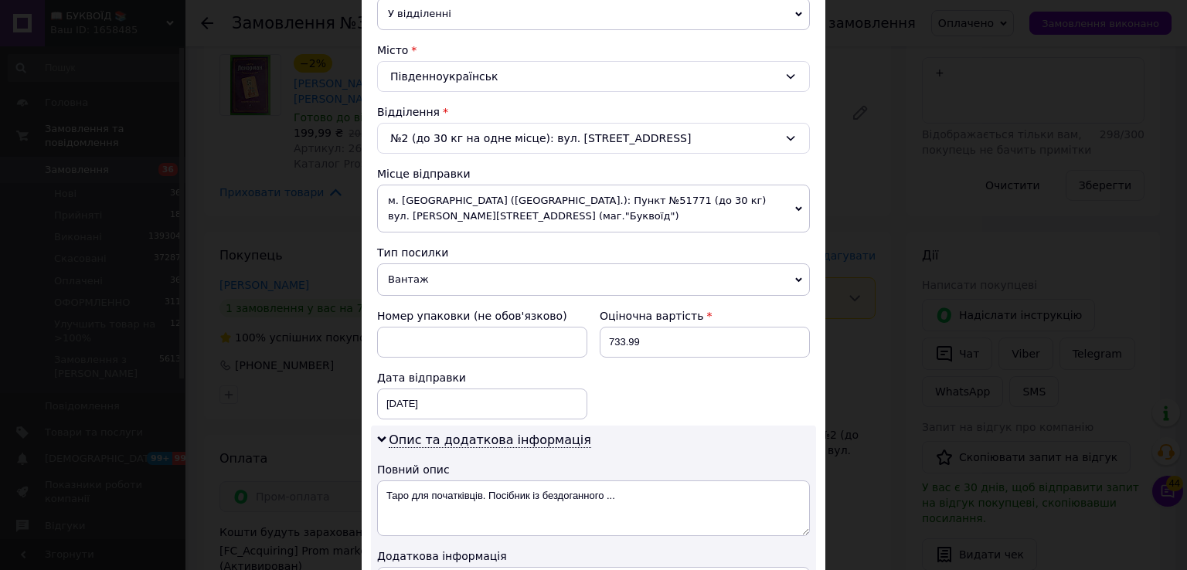
click at [417, 280] on span "Вантаж" at bounding box center [593, 280] width 433 height 32
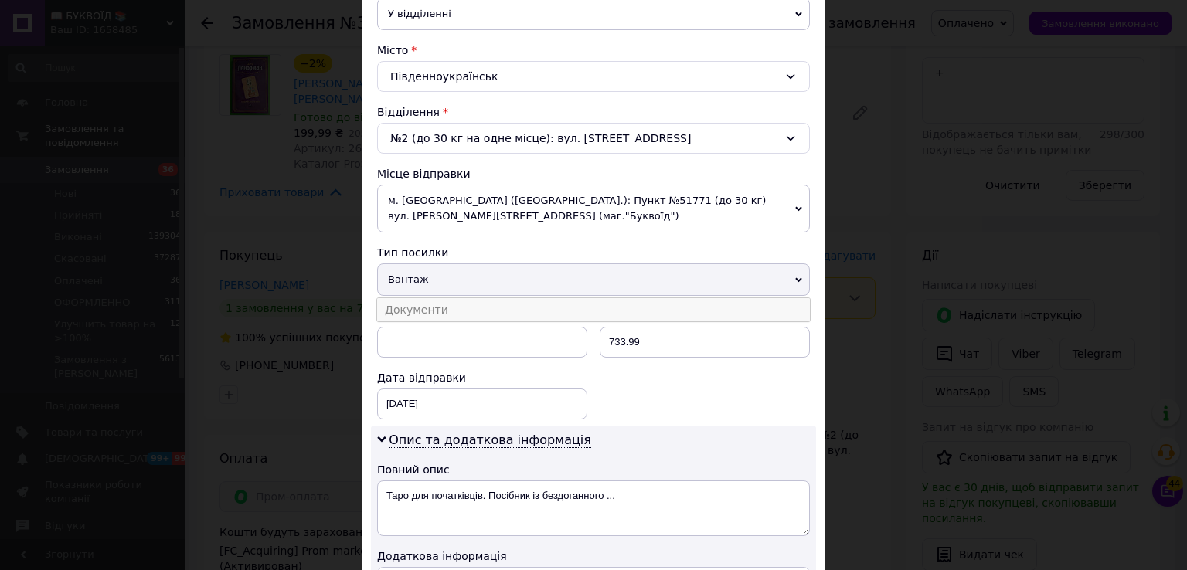
drag, startPoint x: 447, startPoint y: 309, endPoint x: 655, endPoint y: 338, distance: 209.1
click at [450, 310] on li "Документи" at bounding box center [593, 309] width 433 height 23
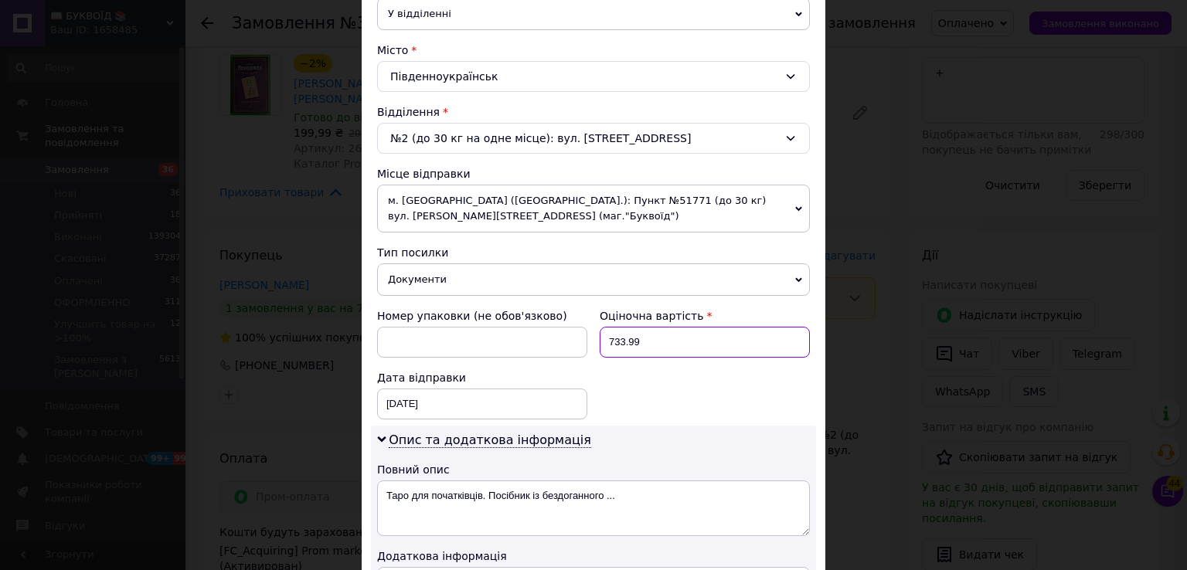
drag, startPoint x: 638, startPoint y: 344, endPoint x: 611, endPoint y: 341, distance: 26.5
click at [611, 341] on input "733.99" at bounding box center [705, 342] width 210 height 31
type input "7"
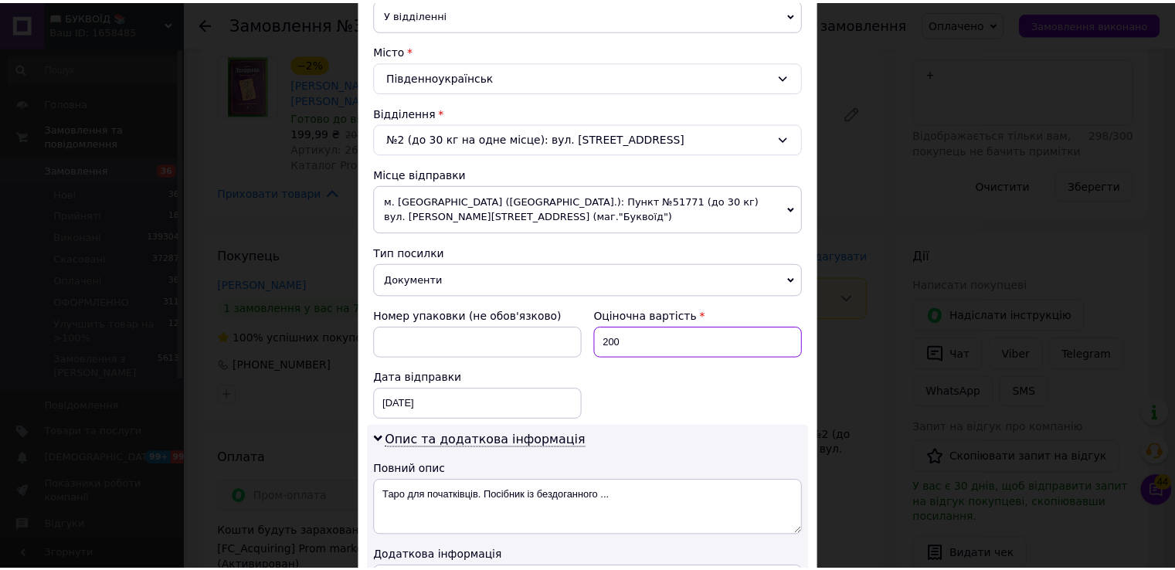
scroll to position [655, 0]
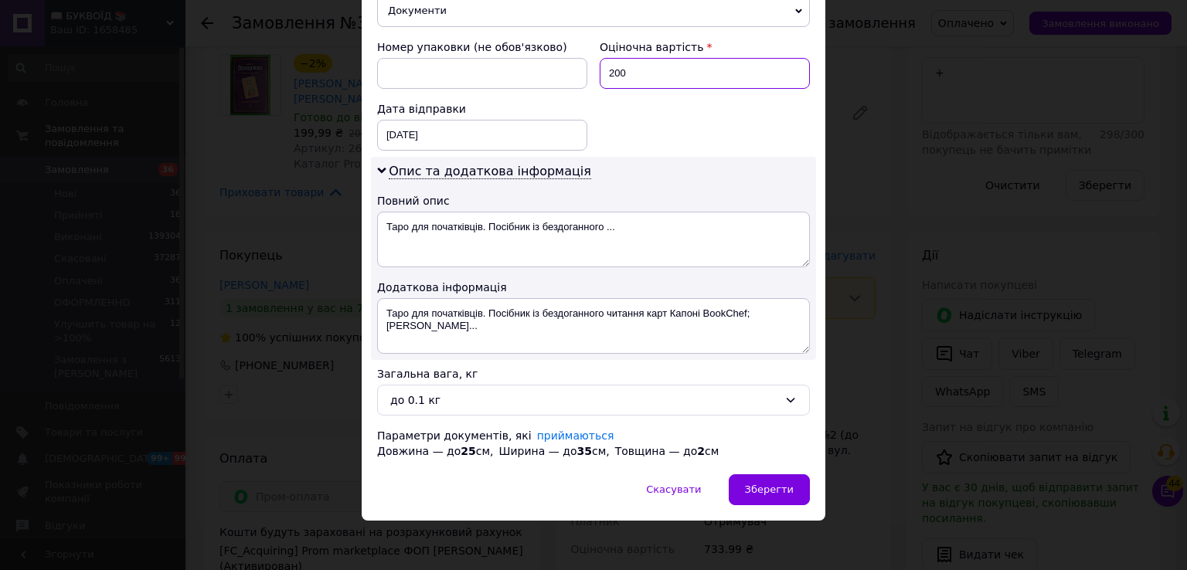
type input "200"
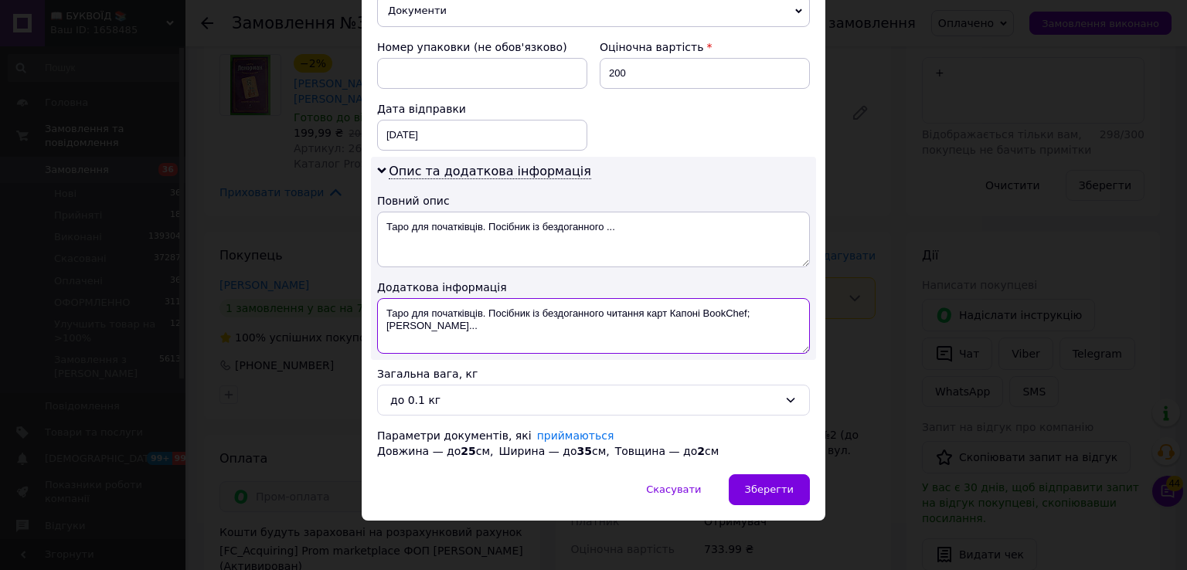
drag, startPoint x: 468, startPoint y: 331, endPoint x: 366, endPoint y: 298, distance: 107.3
type textarea "ОПЛ 2 ТОВАРИ"
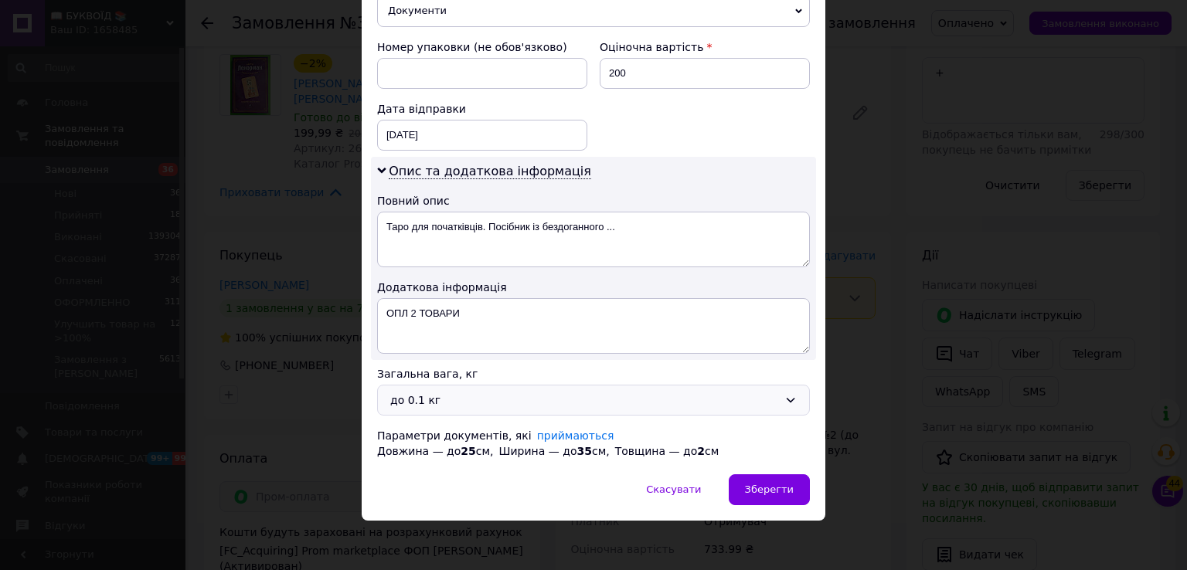
click at [439, 392] on div "до 0.1 кг" at bounding box center [584, 400] width 388 height 17
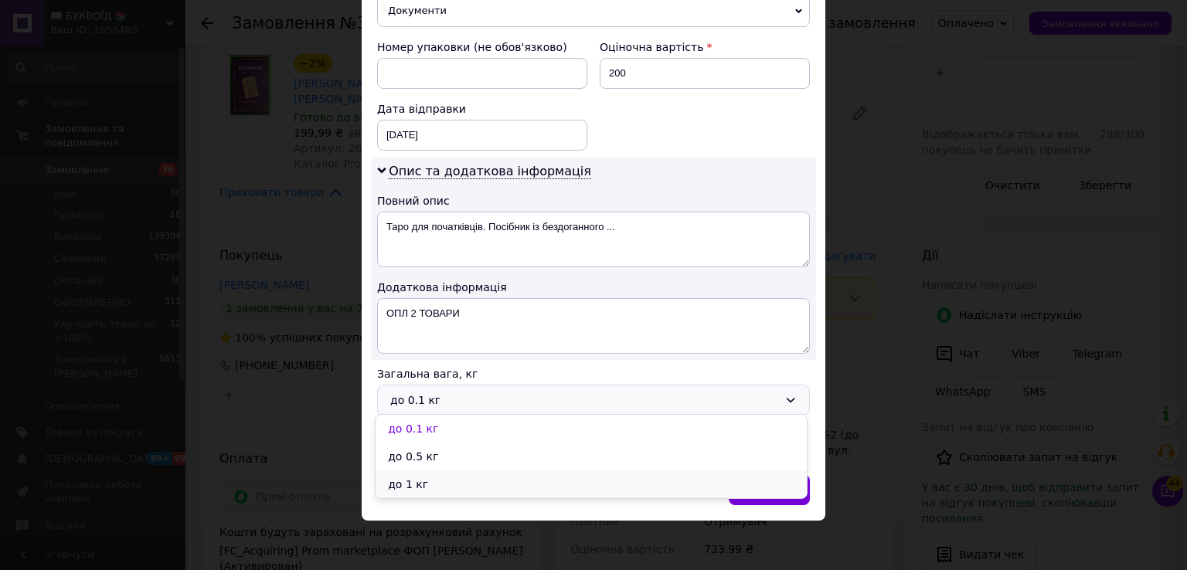
click at [433, 486] on li "до 1 кг" at bounding box center [591, 485] width 431 height 28
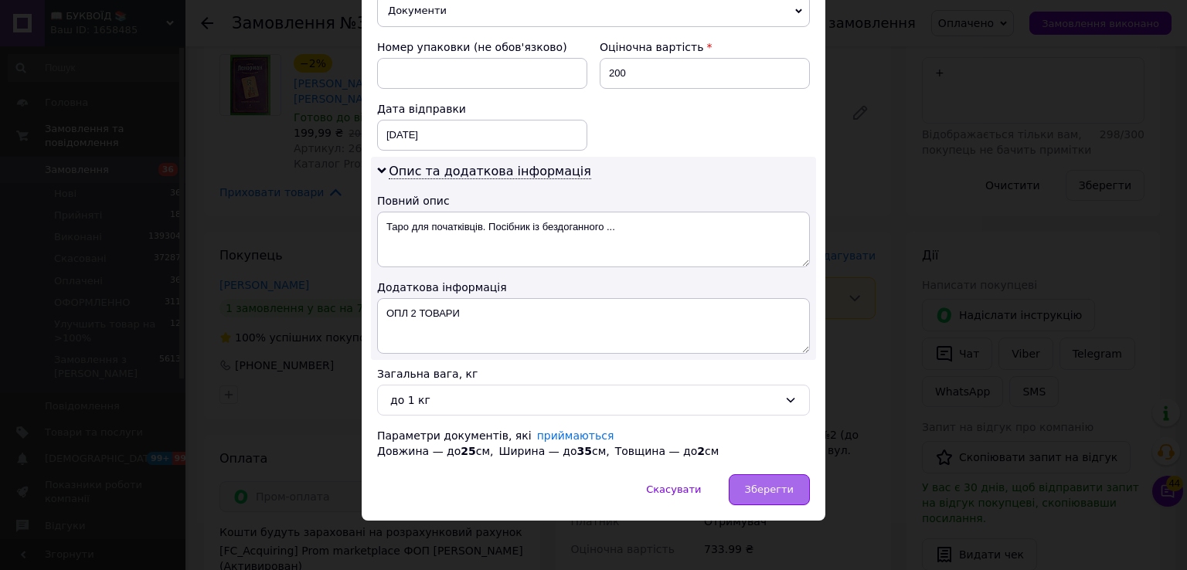
click at [760, 485] on span "Зберегти" at bounding box center [769, 490] width 49 height 12
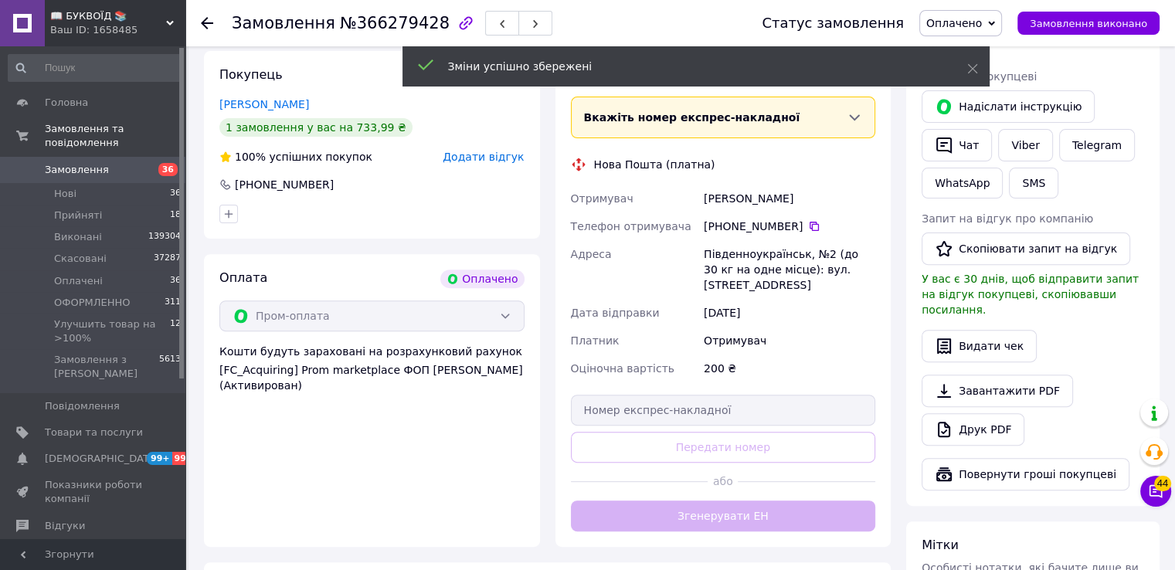
scroll to position [541, 0]
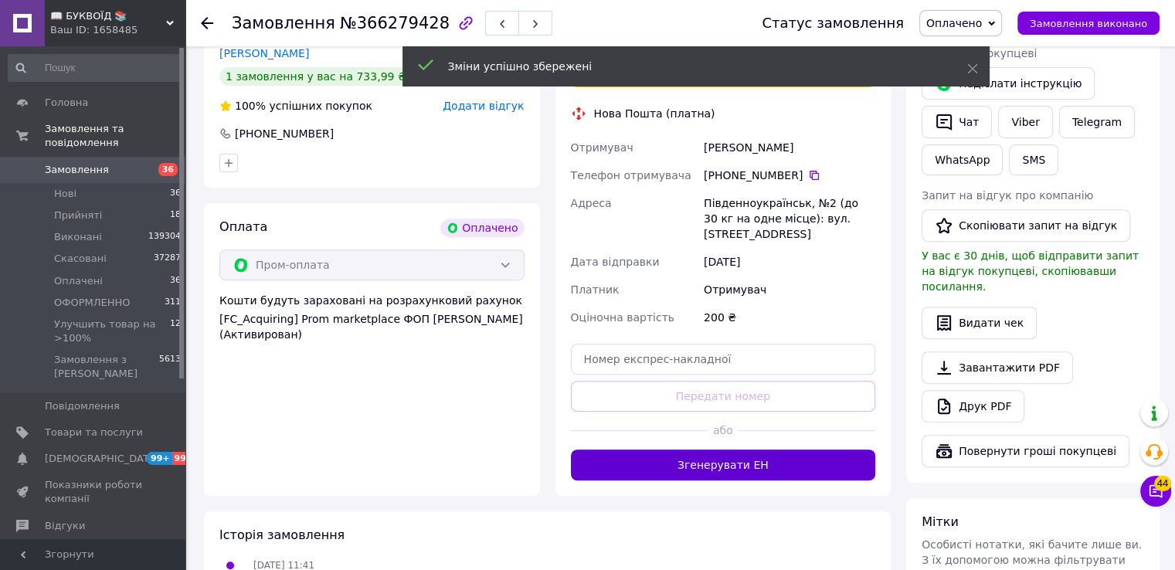
click at [773, 456] on button "Згенерувати ЕН" at bounding box center [723, 465] width 305 height 31
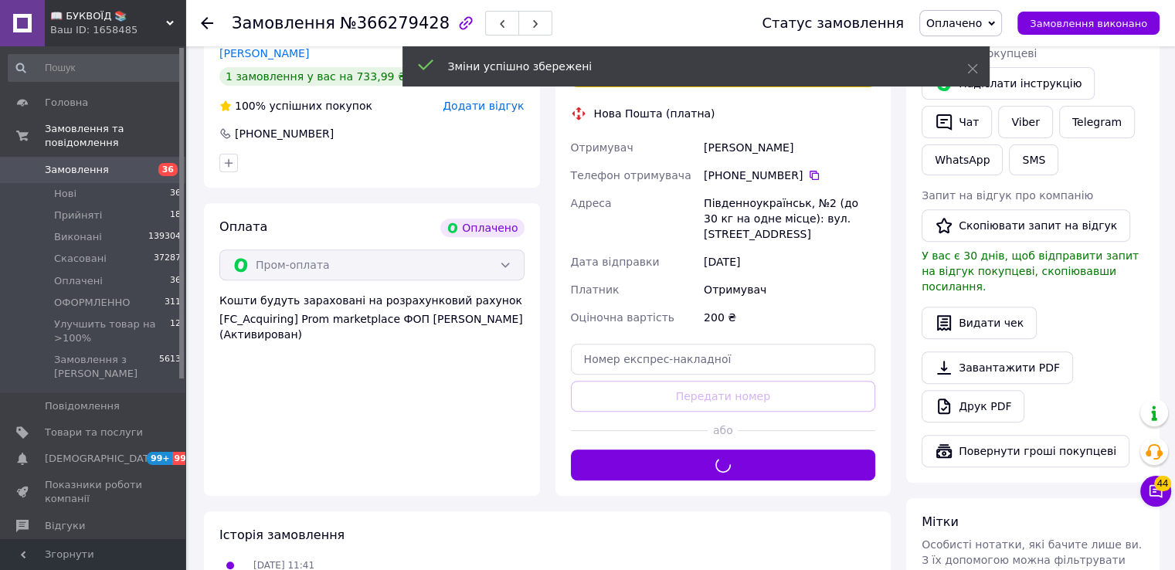
click at [982, 24] on span "Оплачено" at bounding box center [955, 23] width 56 height 12
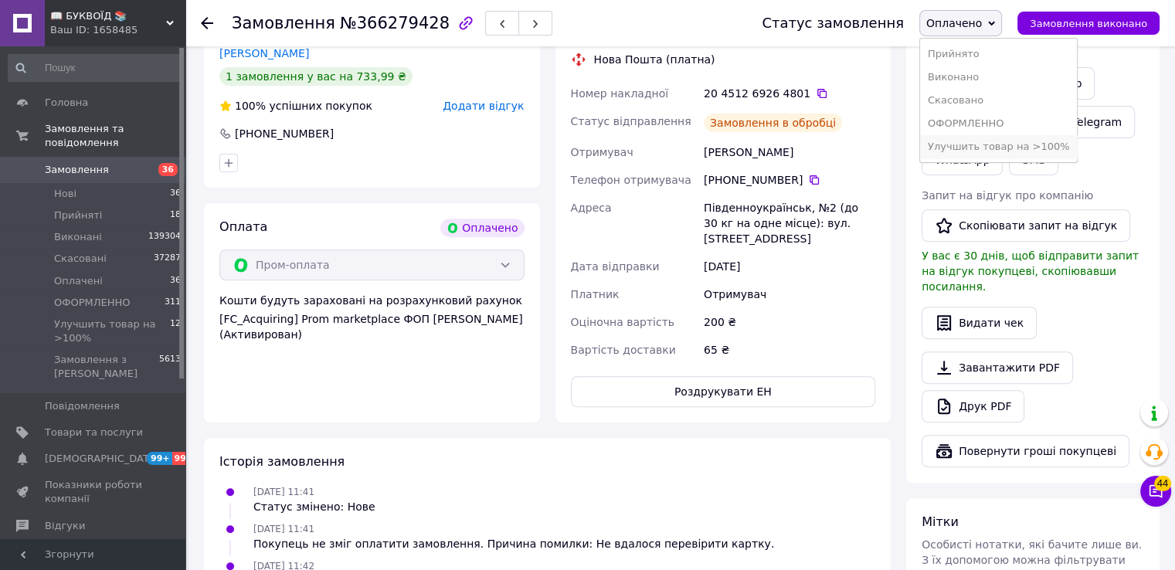
click at [1002, 149] on li "Улучшить товар на >100%" at bounding box center [999, 146] width 158 height 23
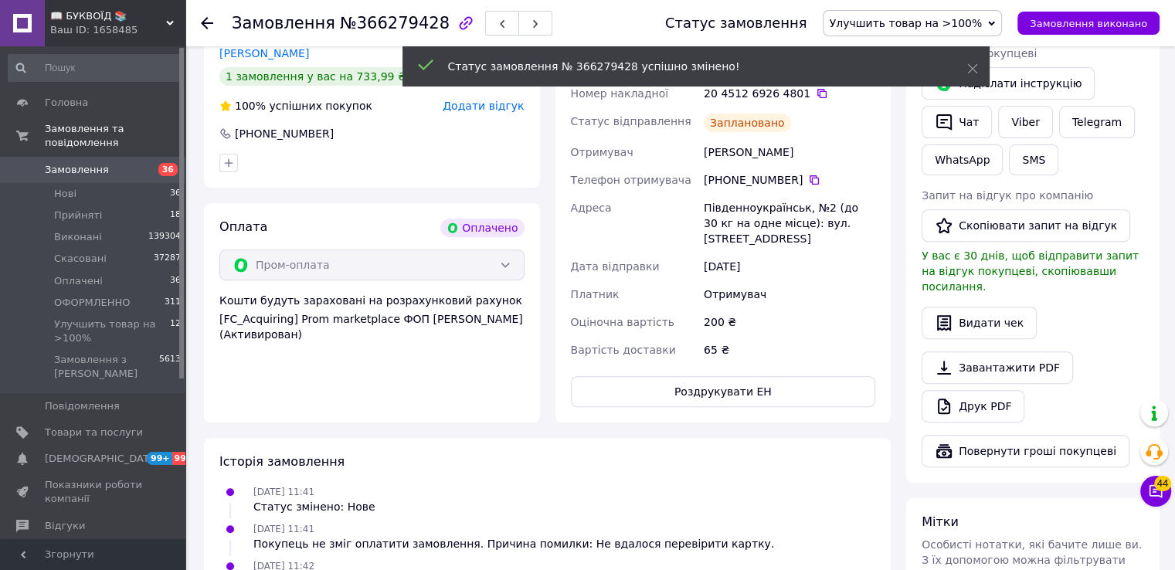
click at [818, 94] on icon at bounding box center [822, 93] width 9 height 9
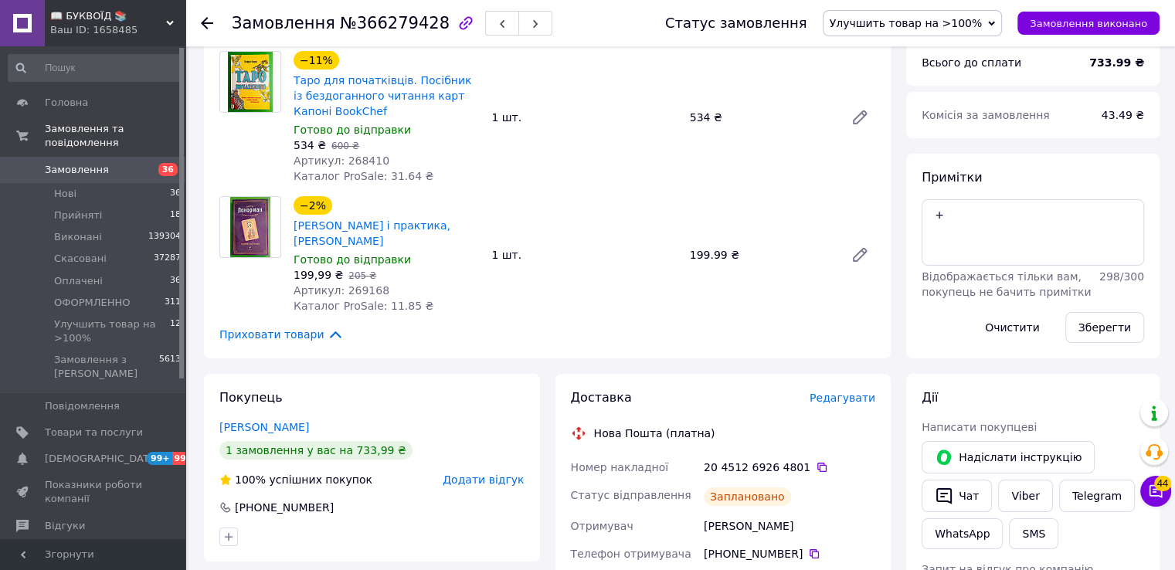
scroll to position [155, 0]
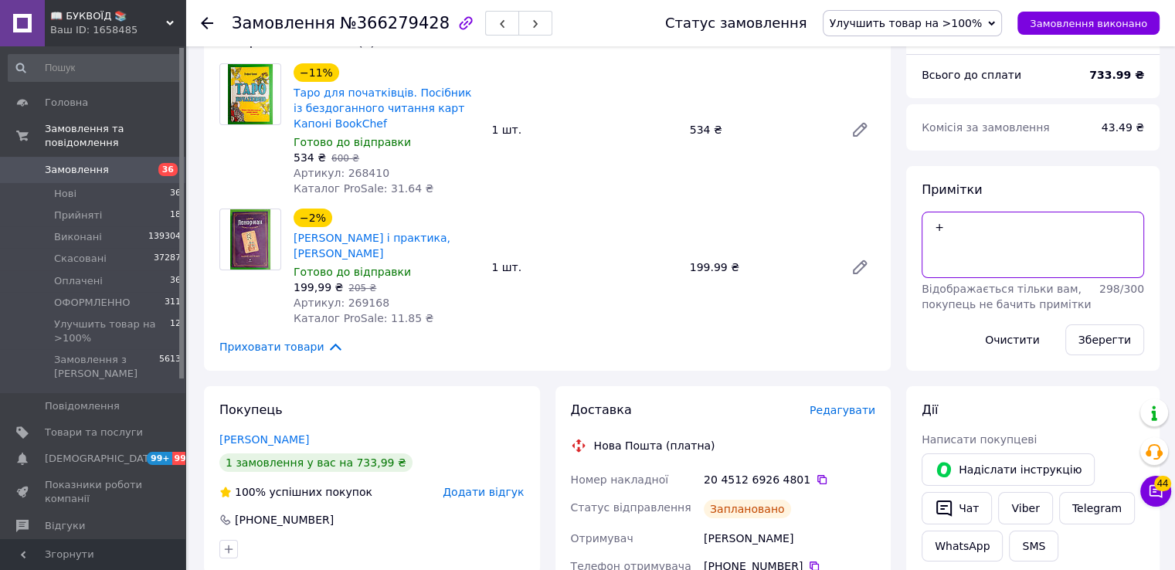
click at [976, 230] on textarea "+" at bounding box center [1033, 245] width 223 height 66
type textarea "+І"
click at [1108, 338] on button "Зберегти" at bounding box center [1105, 340] width 79 height 31
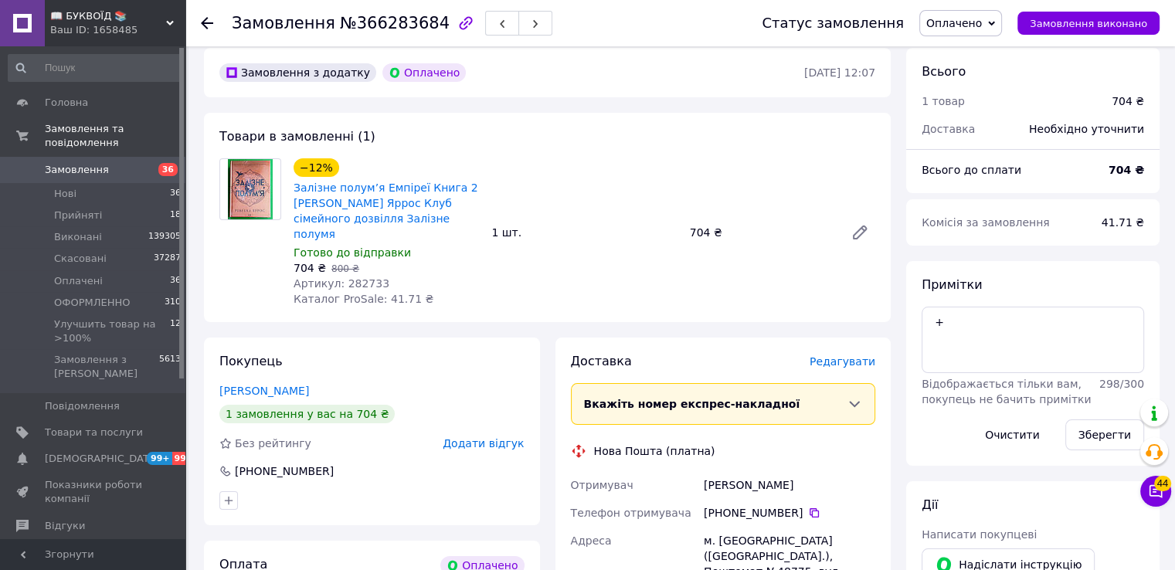
scroll to position [309, 0]
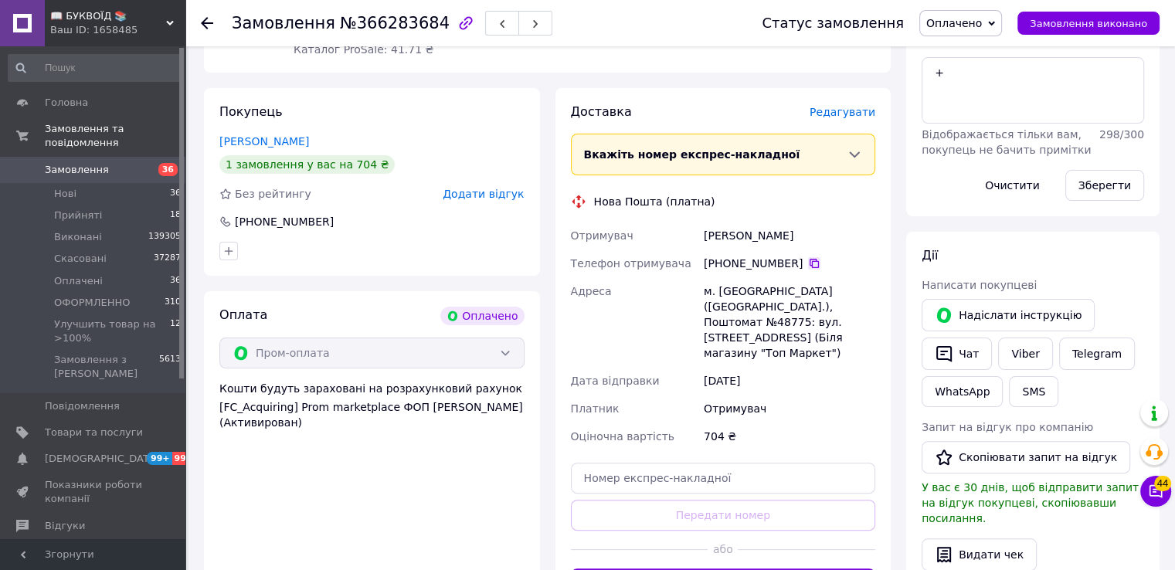
click at [810, 257] on icon at bounding box center [814, 263] width 12 height 12
drag, startPoint x: 891, startPoint y: 390, endPoint x: 875, endPoint y: 382, distance: 18.3
click at [889, 389] on div "Доставка Редагувати Вкажіть номер експрес-накладної Обов'язково введіть номер е…" at bounding box center [724, 351] width 352 height 527
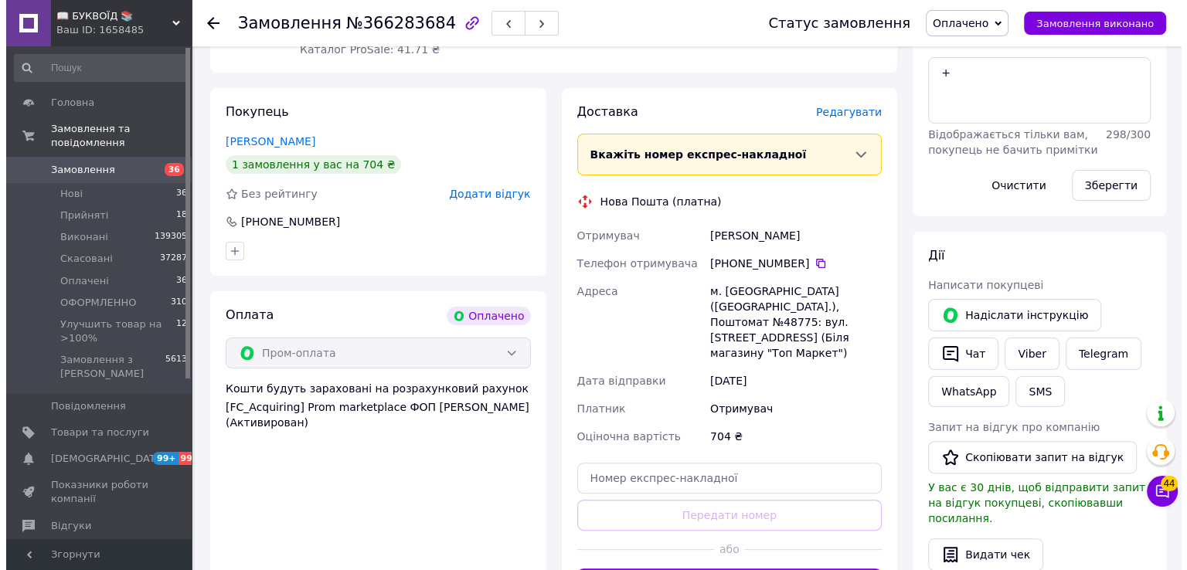
scroll to position [0, 0]
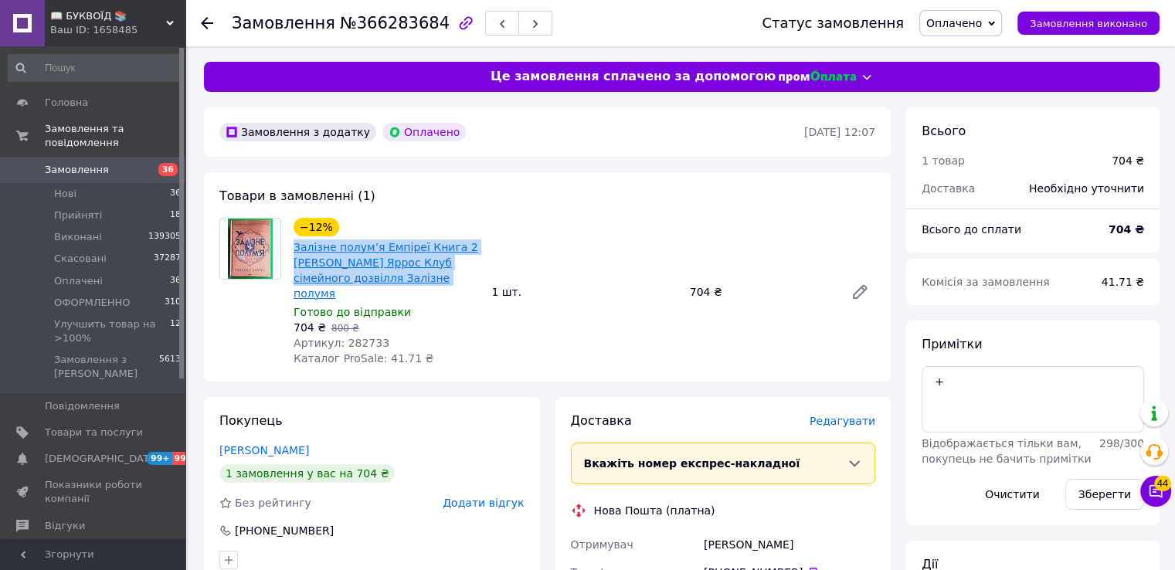
drag, startPoint x: 433, startPoint y: 281, endPoint x: 296, endPoint y: 254, distance: 139.3
click at [296, 254] on span "Залізне полум’я Емпіреї Книга 2 Ребекка Яррос Клуб сімейного дозвілля Залізне п…" at bounding box center [386, 271] width 185 height 62
copy link "Залізне полум’я Емпіреї Книга 2 Ребекка Яррос Клуб сімейного дозвілля Залізне п…"
click at [871, 304] on div "−12% Залізне полум’я Емпіреї Книга 2 Ребекка Яррос Клуб сімейного дозвілля Залі…" at bounding box center [584, 292] width 594 height 155
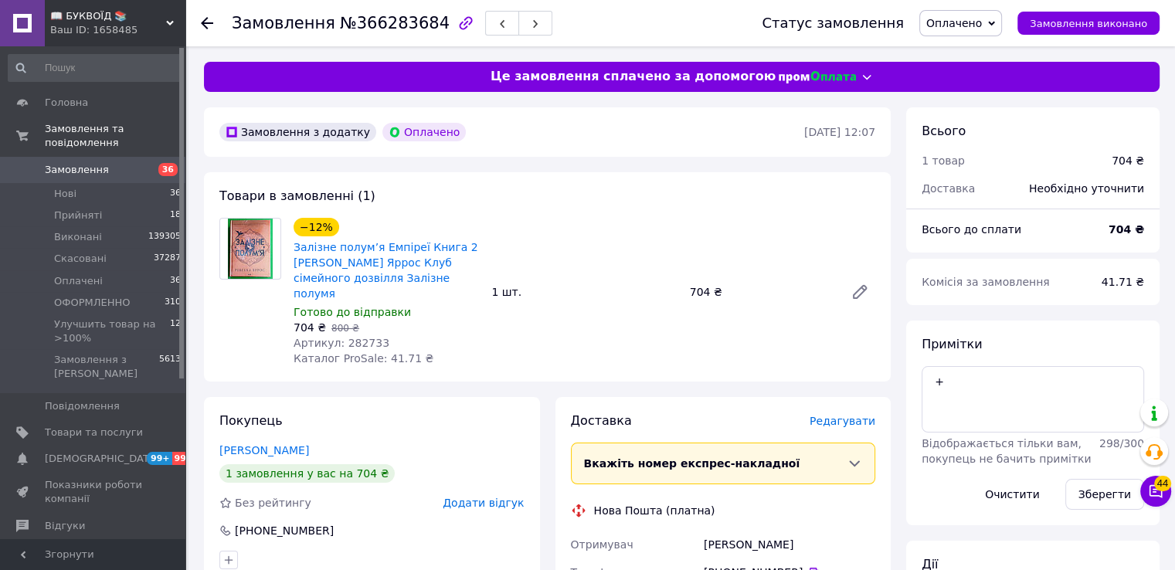
click at [369, 337] on span "Артикул: 282733" at bounding box center [342, 343] width 96 height 12
copy span "282733"
click at [846, 415] on span "Редагувати" at bounding box center [843, 421] width 66 height 12
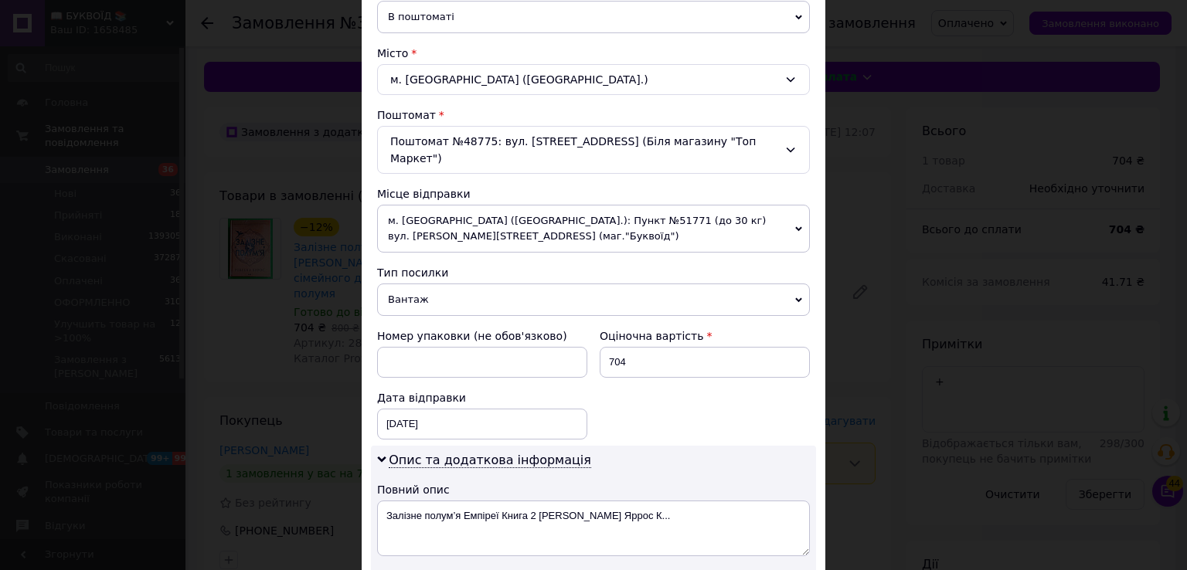
scroll to position [386, 0]
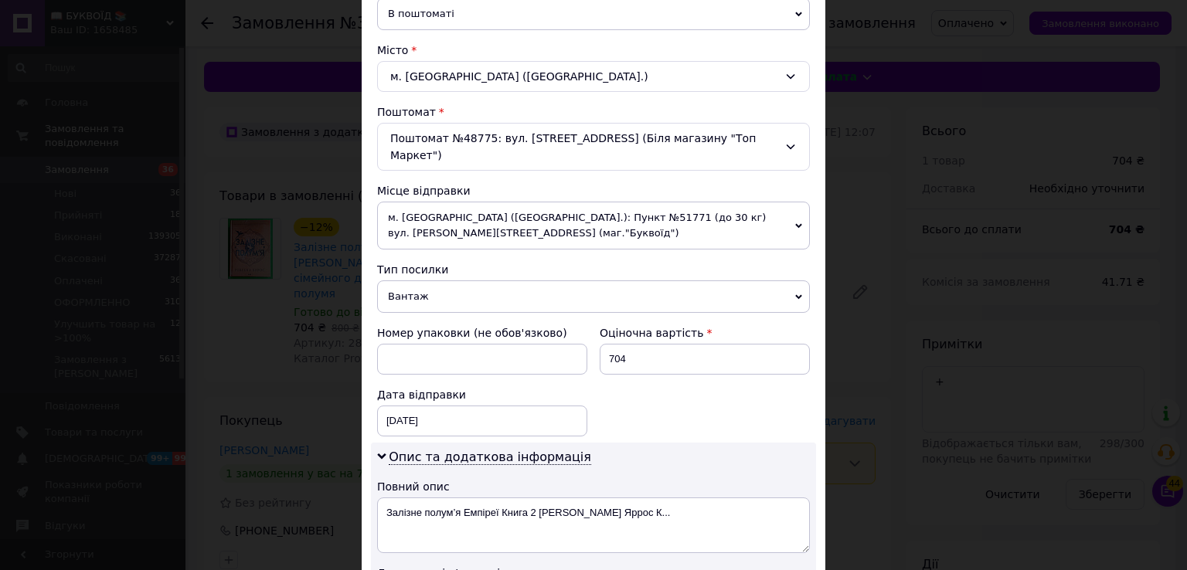
click at [440, 281] on span "Вантаж" at bounding box center [593, 297] width 433 height 32
drag, startPoint x: 644, startPoint y: 341, endPoint x: 601, endPoint y: 341, distance: 42.5
click at [601, 344] on input "704" at bounding box center [705, 359] width 210 height 31
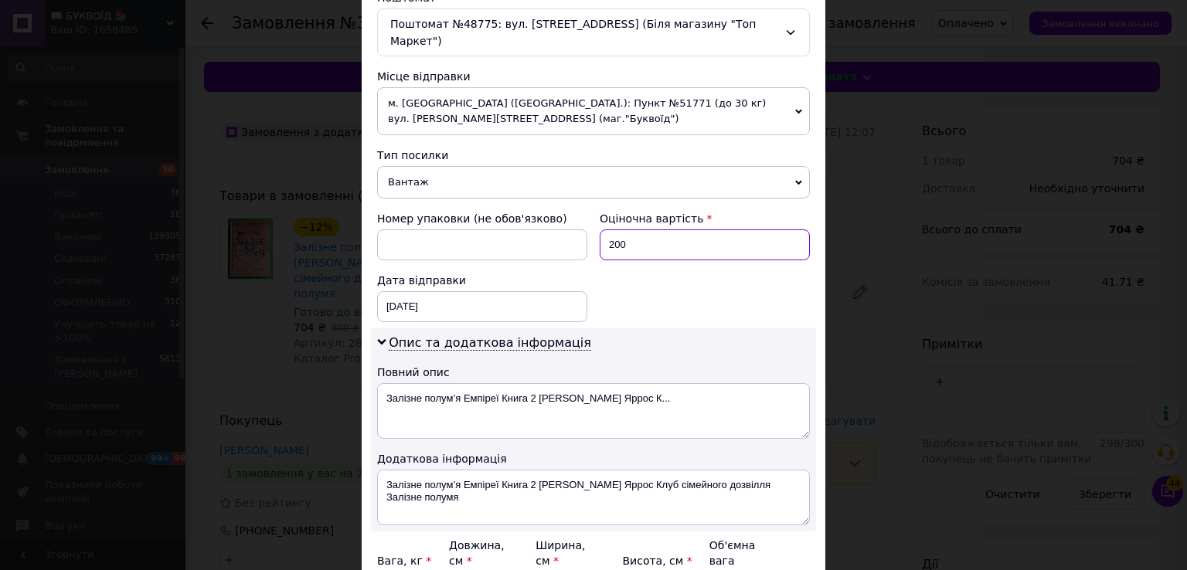
scroll to position [541, 0]
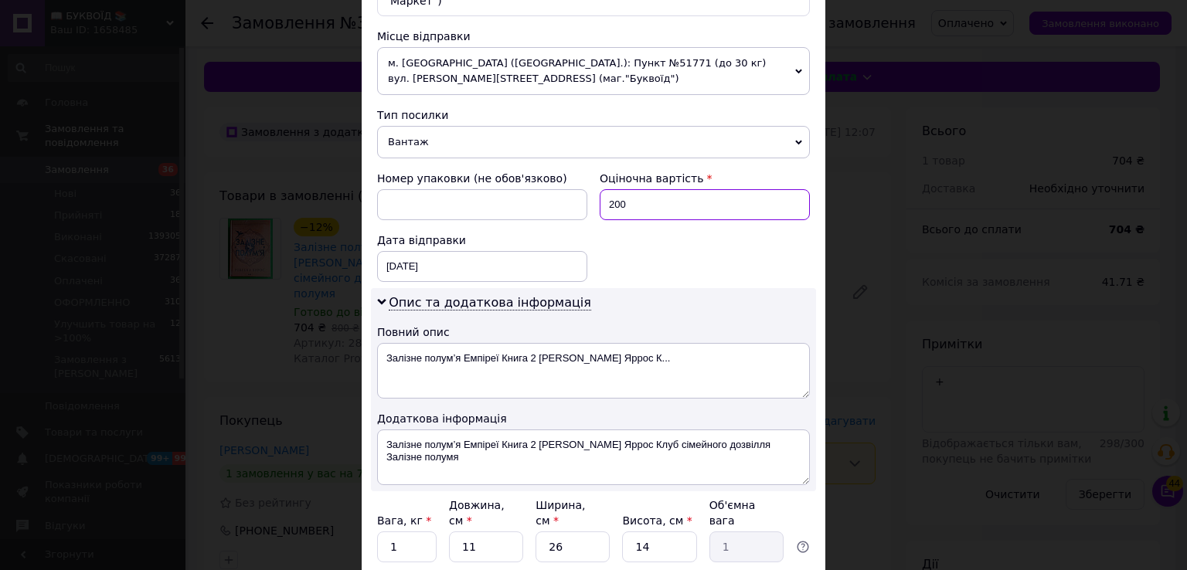
type input "200"
click at [374, 417] on div "Опис та додаткова інформація Повний опис Залізне полум’я Емпіреї Книга 2 Ребекк…" at bounding box center [593, 389] width 445 height 203
click at [377, 430] on textarea "Залізне полум’я Емпіреї Книга 2 Ребекка Яррос Клуб сімейного дозвілля Залізне п…" at bounding box center [593, 458] width 433 height 56
paste textarea "282733"
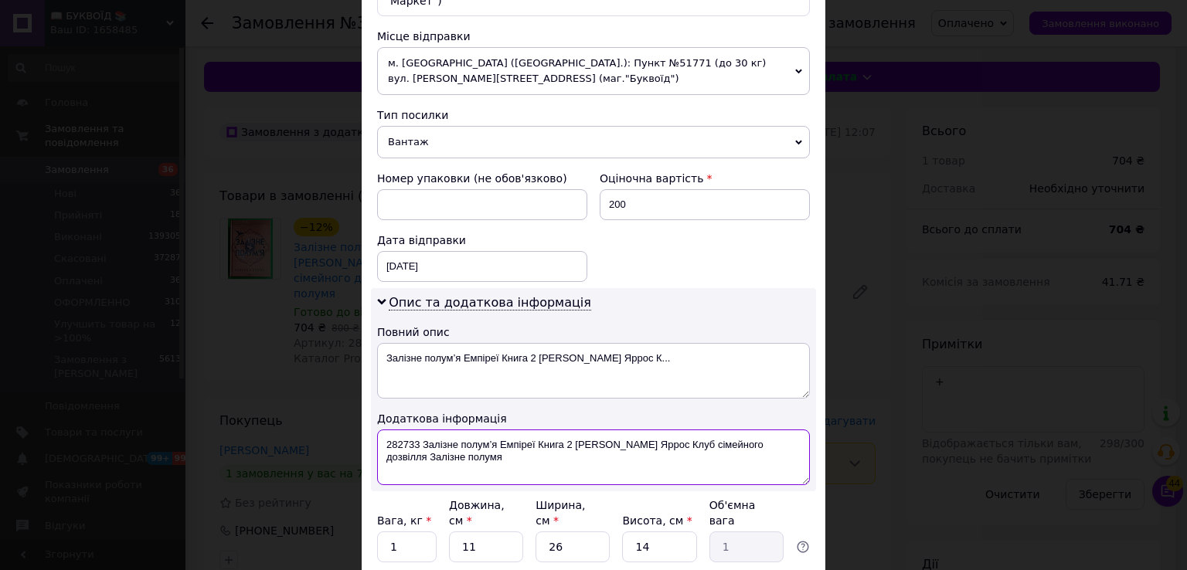
click at [377, 430] on textarea "282733 Залізне полум’я Емпіреї Книга 2 Ребекка Яррос Клуб сімейного дозвілля За…" at bounding box center [593, 458] width 433 height 56
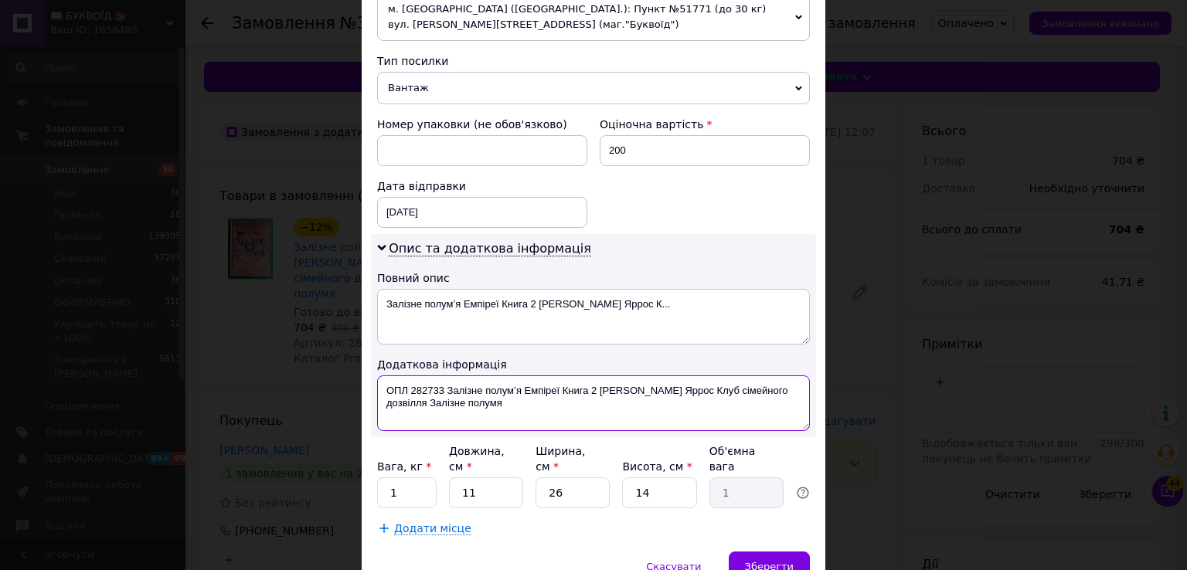
scroll to position [640, 0]
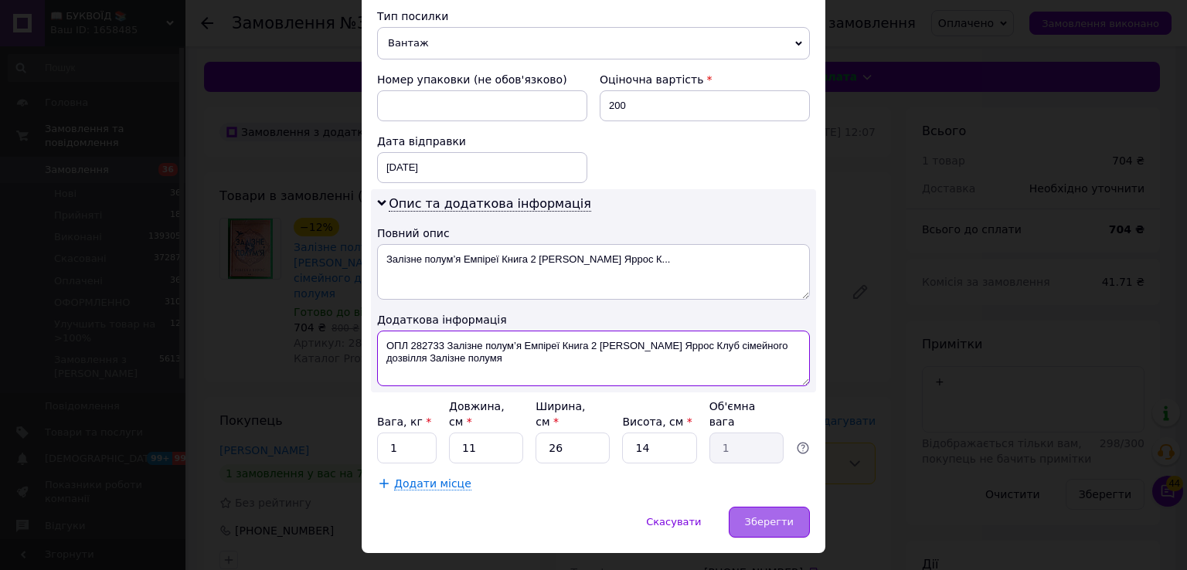
type textarea "ОПЛ 282733 Залізне полум’я Емпіреї Книга 2 Ребекка Яррос Клуб сімейного дозвілл…"
click at [770, 516] on span "Зберегти" at bounding box center [769, 522] width 49 height 12
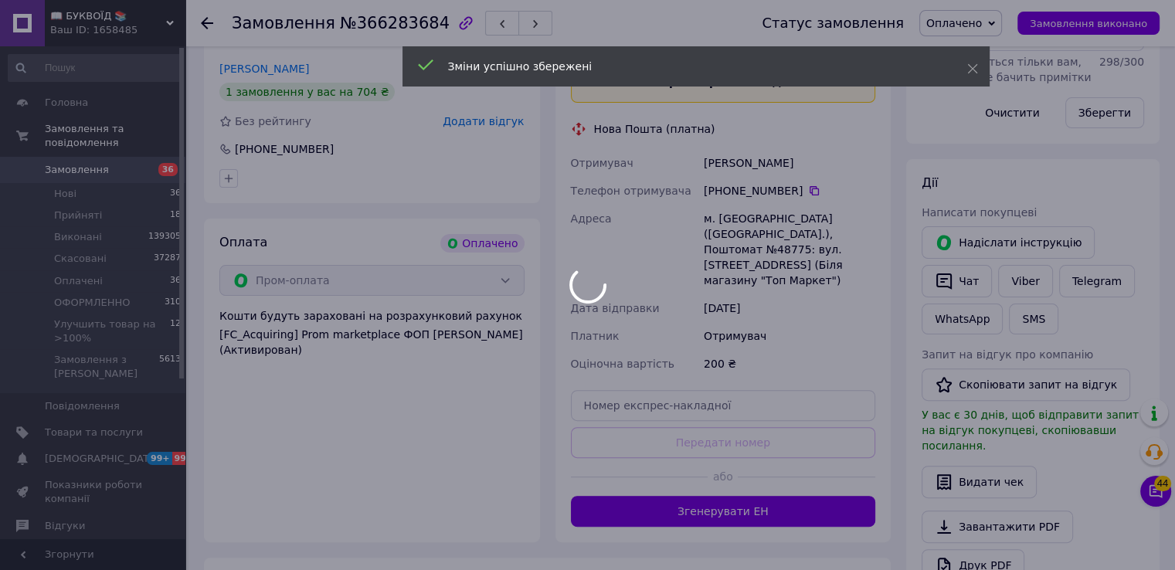
scroll to position [386, 0]
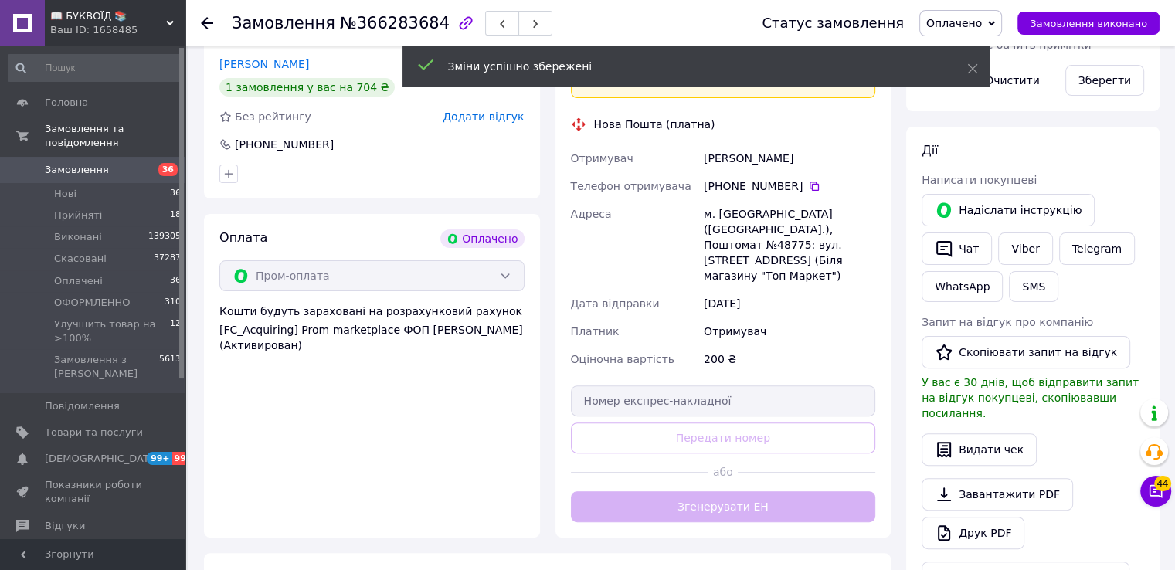
click at [771, 491] on button "Згенерувати ЕН" at bounding box center [723, 506] width 305 height 31
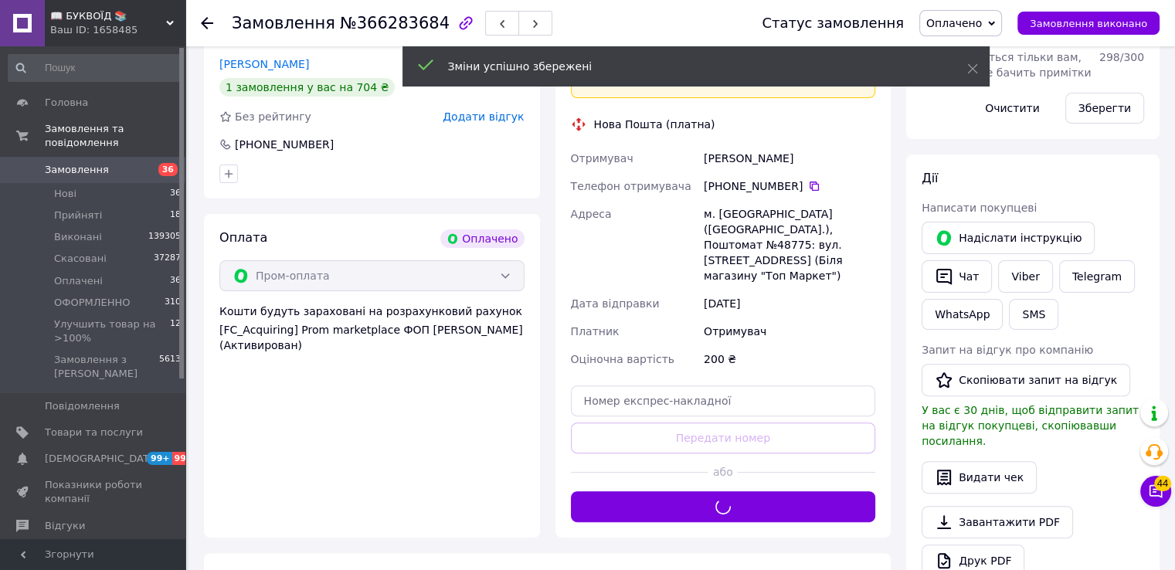
click at [960, 25] on span "Оплачено" at bounding box center [955, 23] width 56 height 12
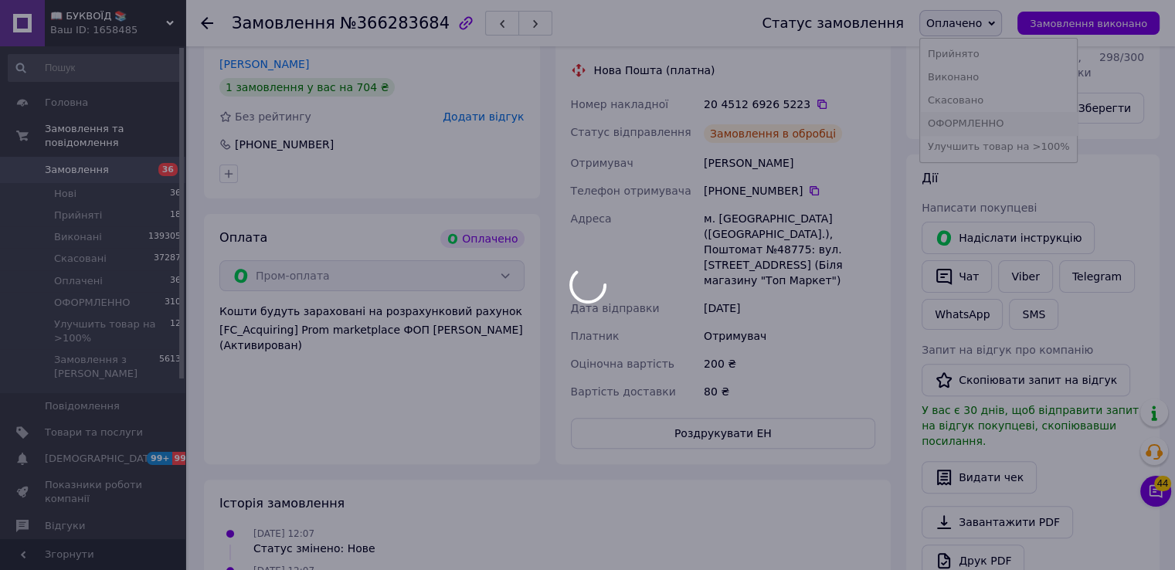
click at [974, 131] on div at bounding box center [587, 285] width 1175 height 570
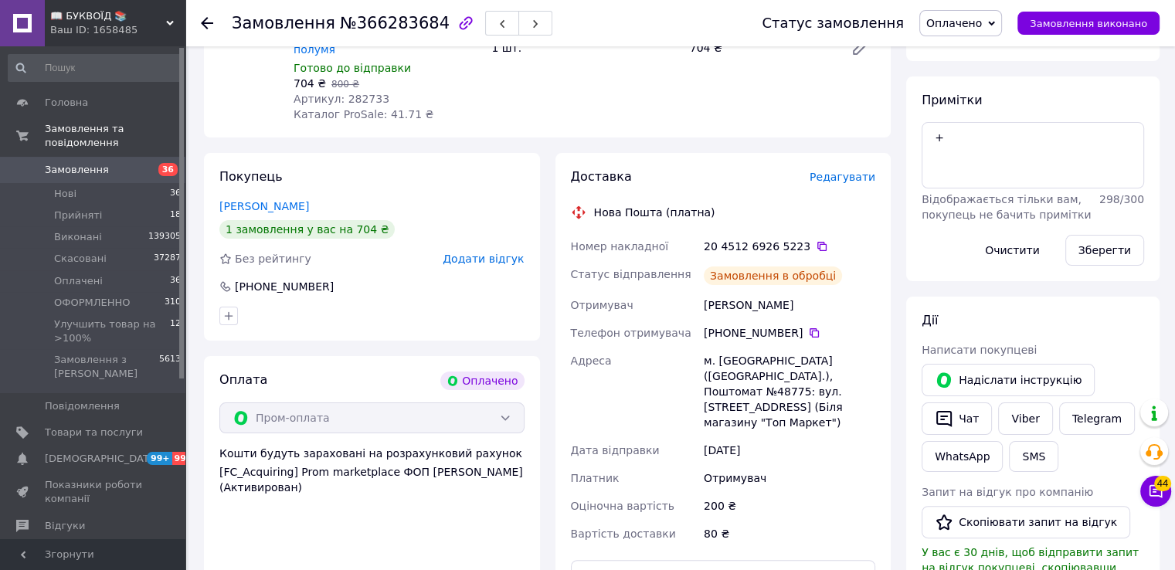
scroll to position [155, 0]
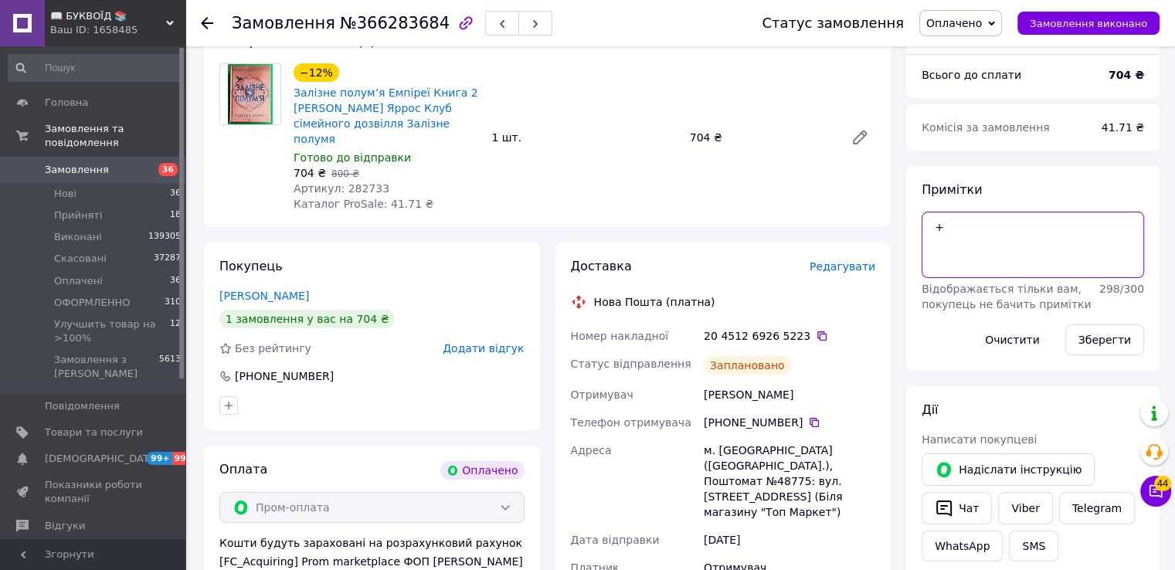
click at [947, 236] on textarea "+" at bounding box center [1033, 245] width 223 height 66
type textarea "+[PERSON_NAME]"
drag, startPoint x: 1094, startPoint y: 337, endPoint x: 1032, endPoint y: 332, distance: 62.8
click at [1094, 337] on button "Зберегти" at bounding box center [1105, 340] width 79 height 31
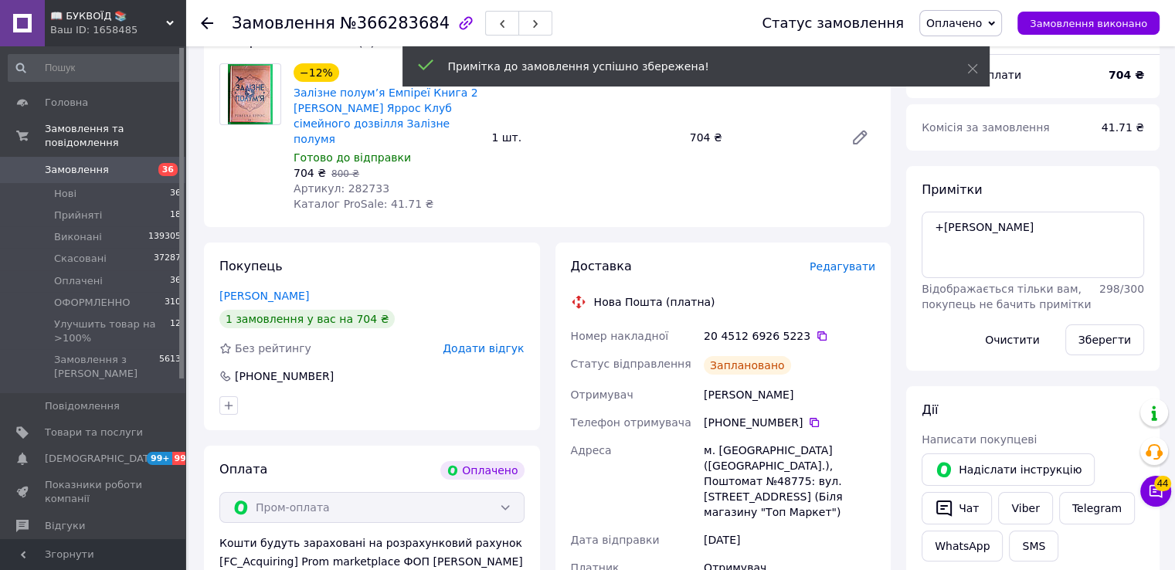
click at [816, 330] on icon at bounding box center [822, 336] width 12 height 12
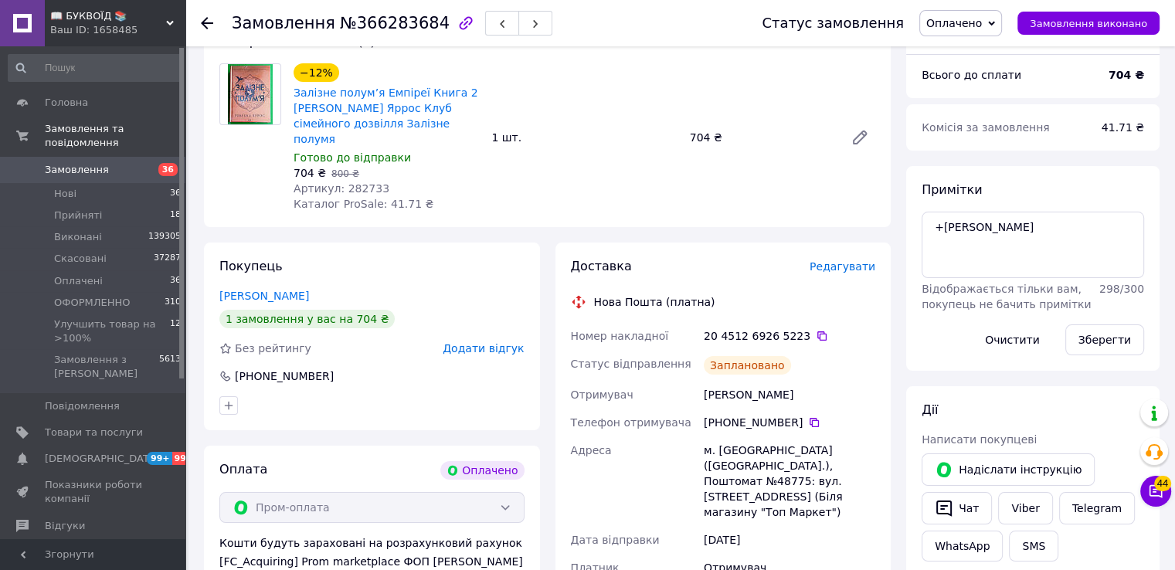
click at [878, 277] on div "Доставка Редагувати Нова Пошта (платна) Номер накладної 20 4512 6926 5223   Ста…" at bounding box center [724, 470] width 336 height 454
drag, startPoint x: 964, startPoint y: 20, endPoint x: 962, endPoint y: 36, distance: 15.6
click at [964, 21] on span "Оплачено" at bounding box center [955, 23] width 56 height 12
click at [978, 121] on li "ОФОРМЛЕННО" at bounding box center [999, 123] width 158 height 23
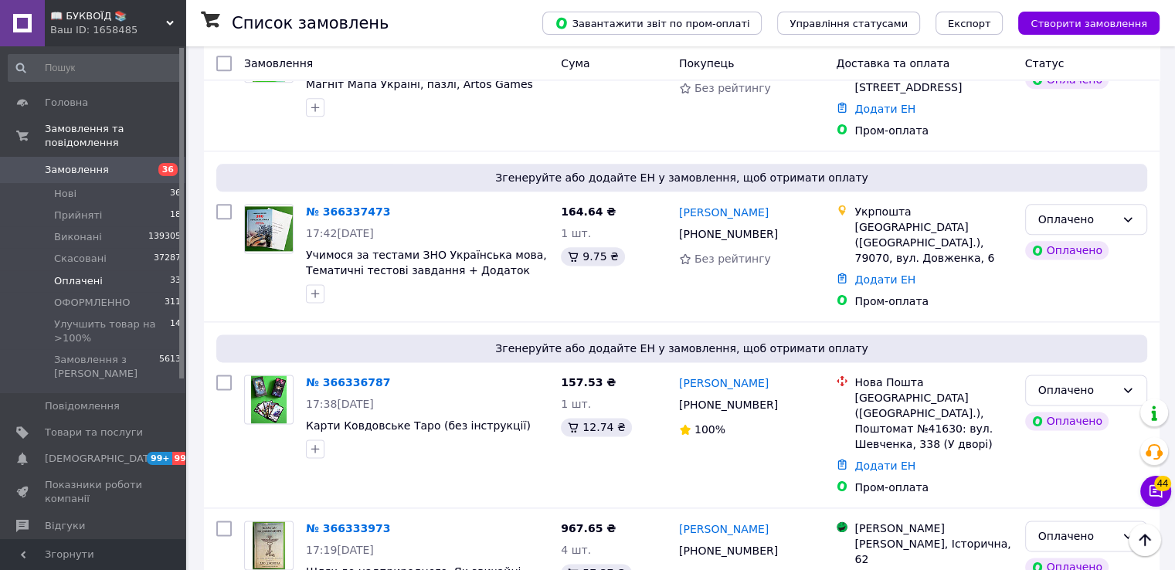
scroll to position [2071, 0]
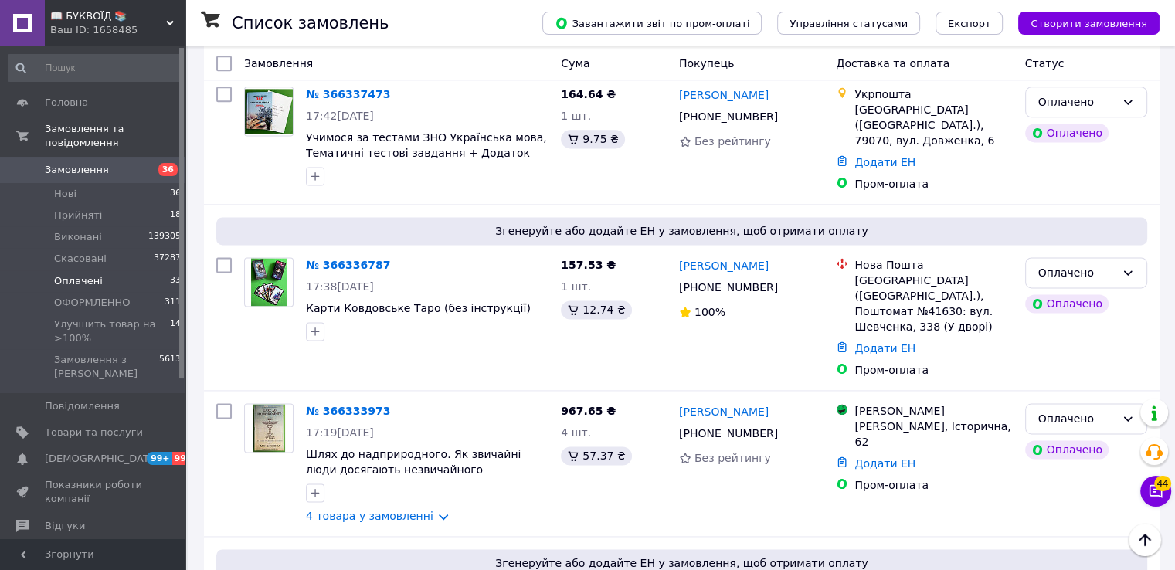
click at [107, 163] on span "Замовлення" at bounding box center [94, 170] width 98 height 14
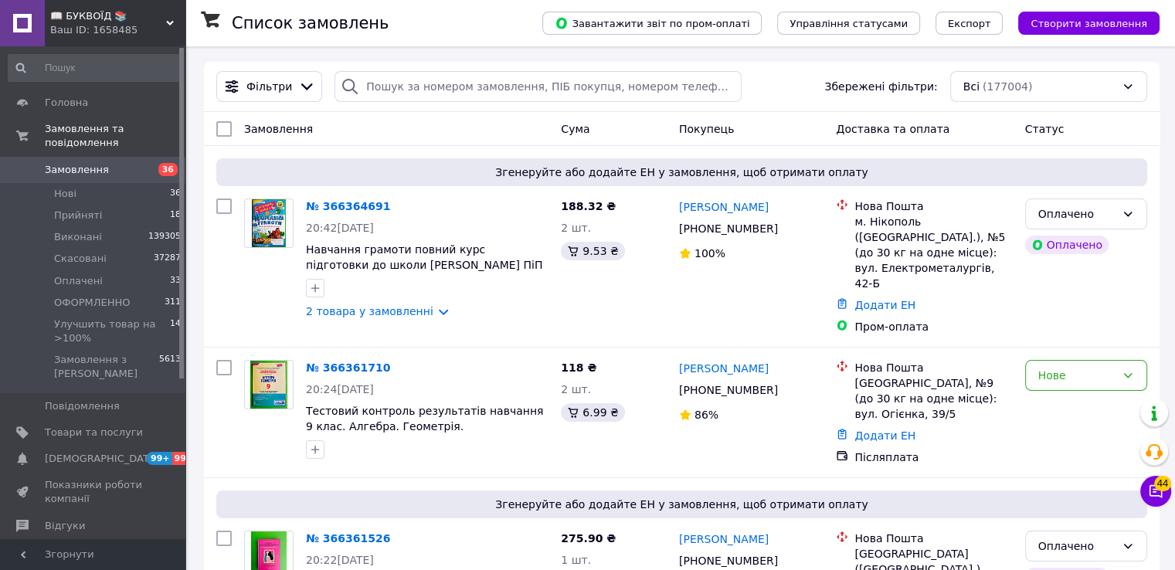
click at [31, 29] on link at bounding box center [22, 23] width 45 height 46
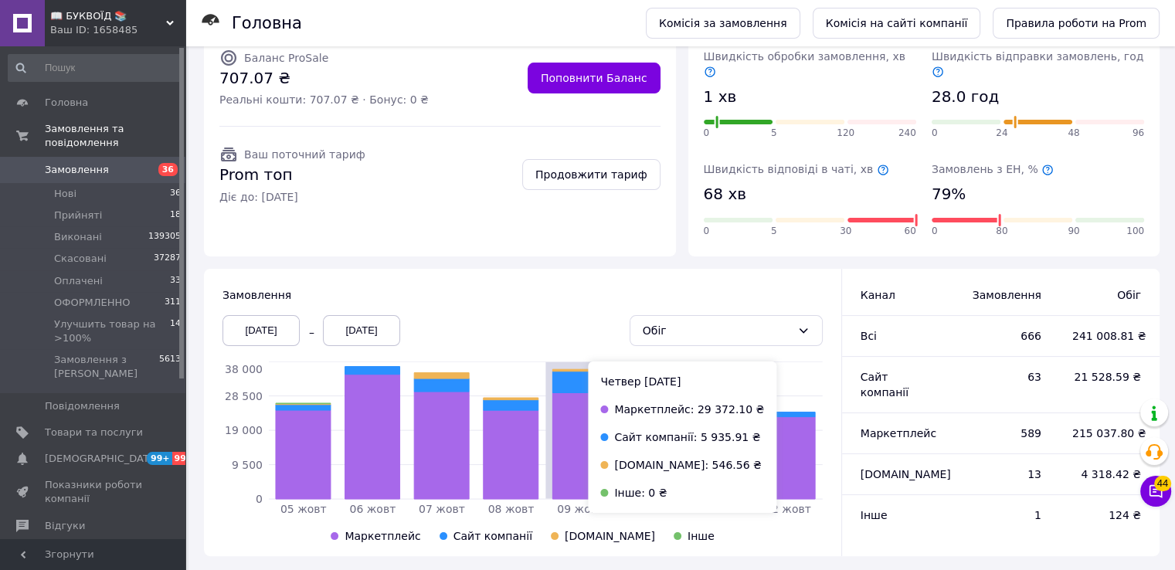
scroll to position [183, 0]
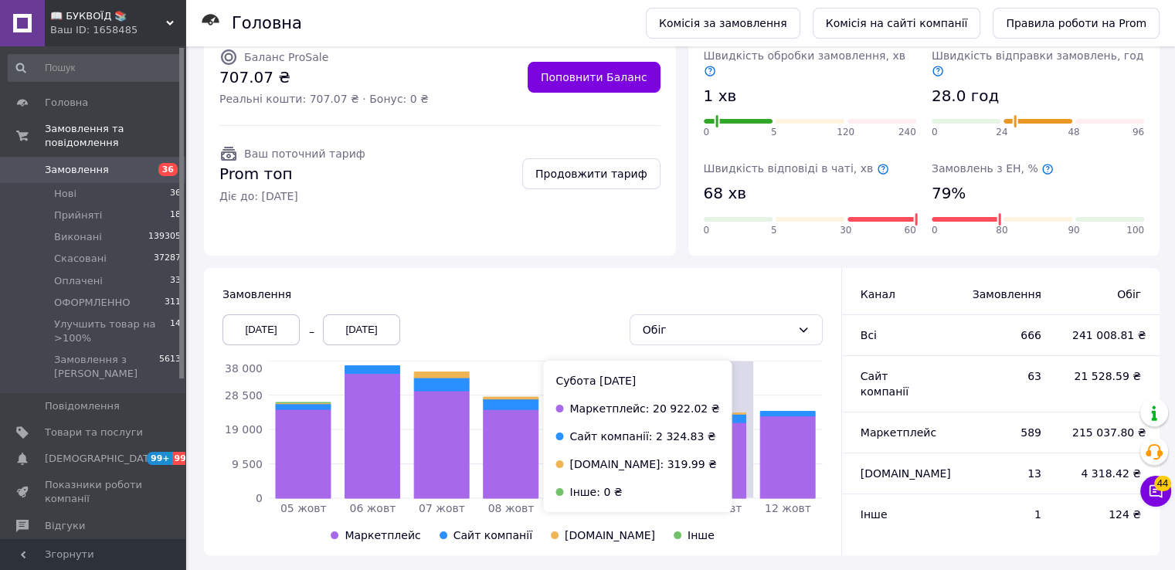
click at [711, 460] on icon at bounding box center [718, 461] width 55 height 76
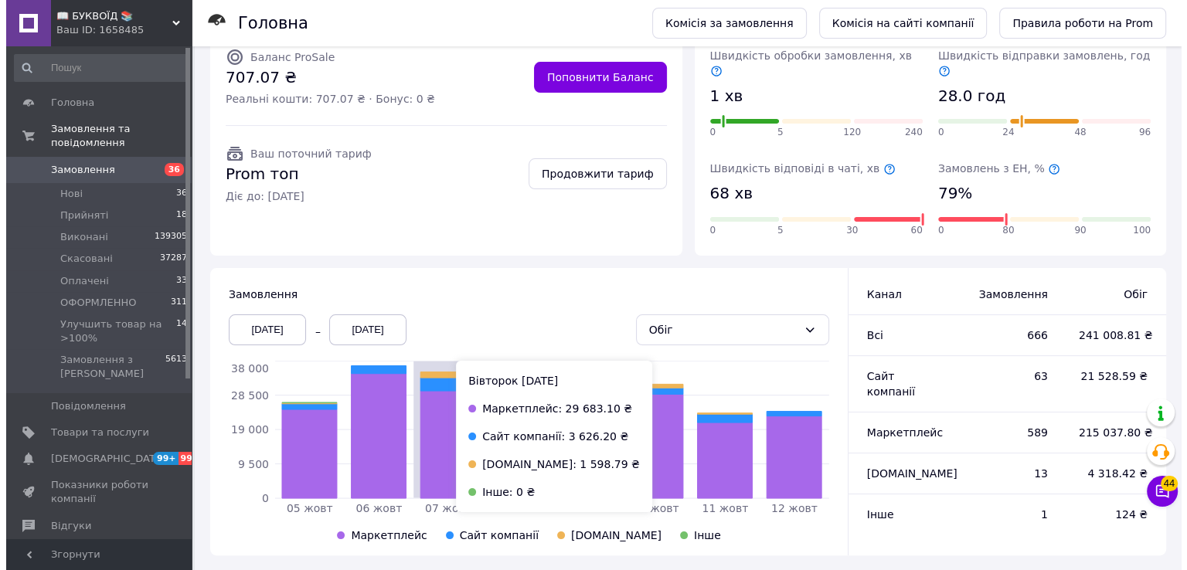
scroll to position [0, 0]
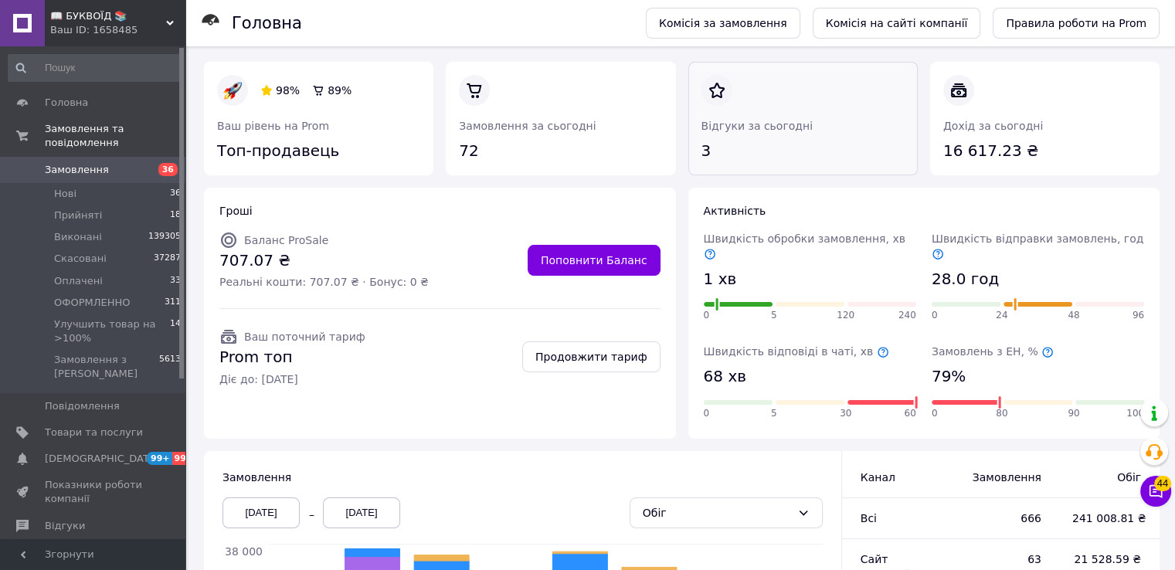
click at [702, 162] on link at bounding box center [702, 162] width 0 height 0
click at [114, 163] on span "Замовлення" at bounding box center [94, 170] width 98 height 14
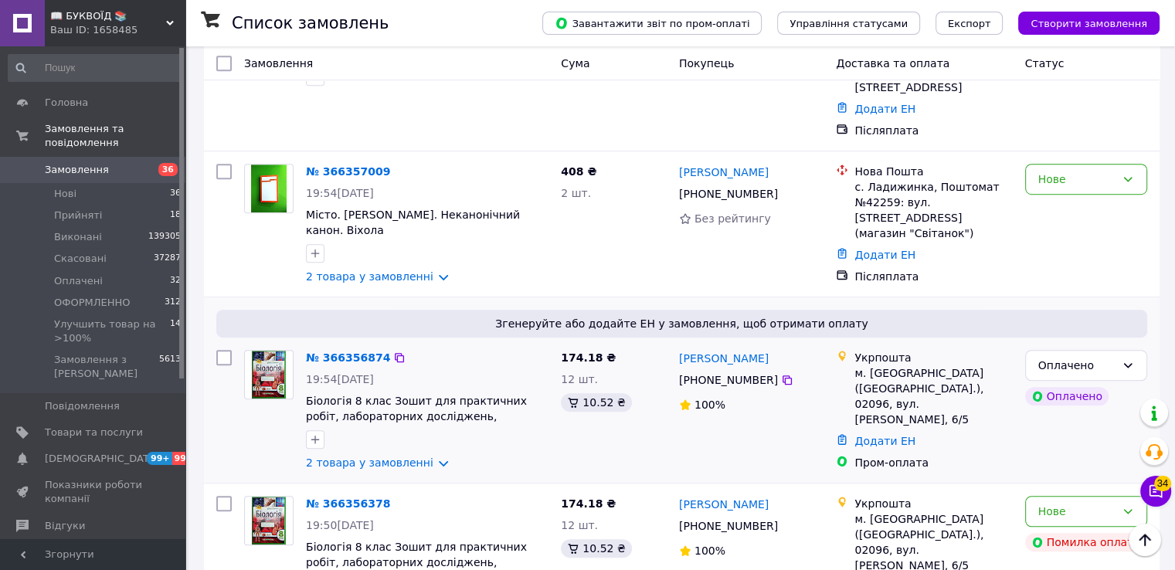
scroll to position [1005, 0]
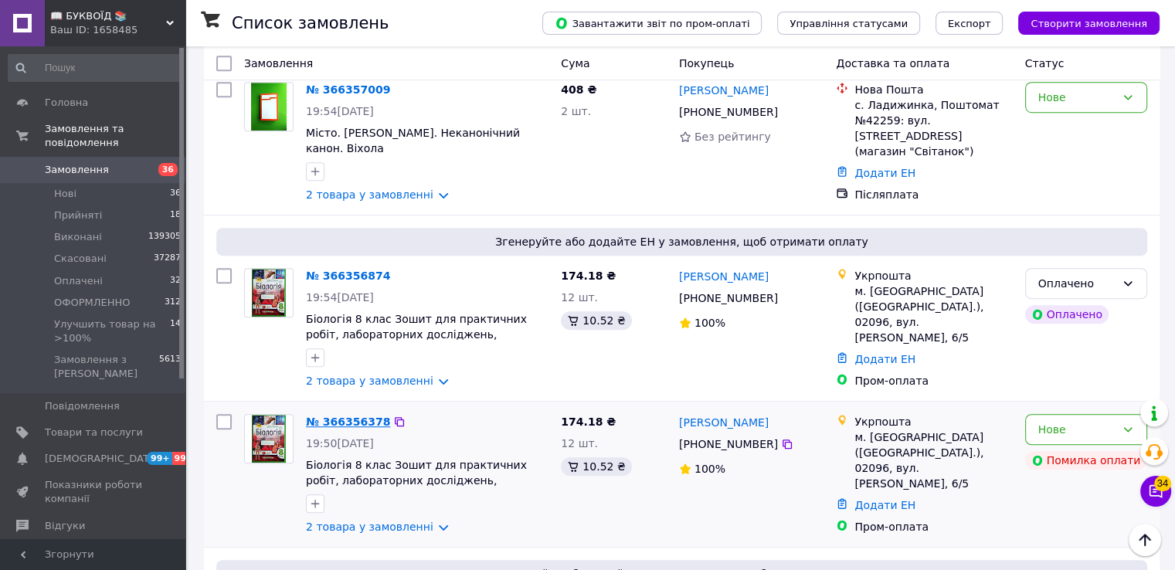
click at [356, 416] on link "№ 366356378" at bounding box center [348, 422] width 84 height 12
click at [355, 270] on link "№ 366356874" at bounding box center [348, 276] width 84 height 12
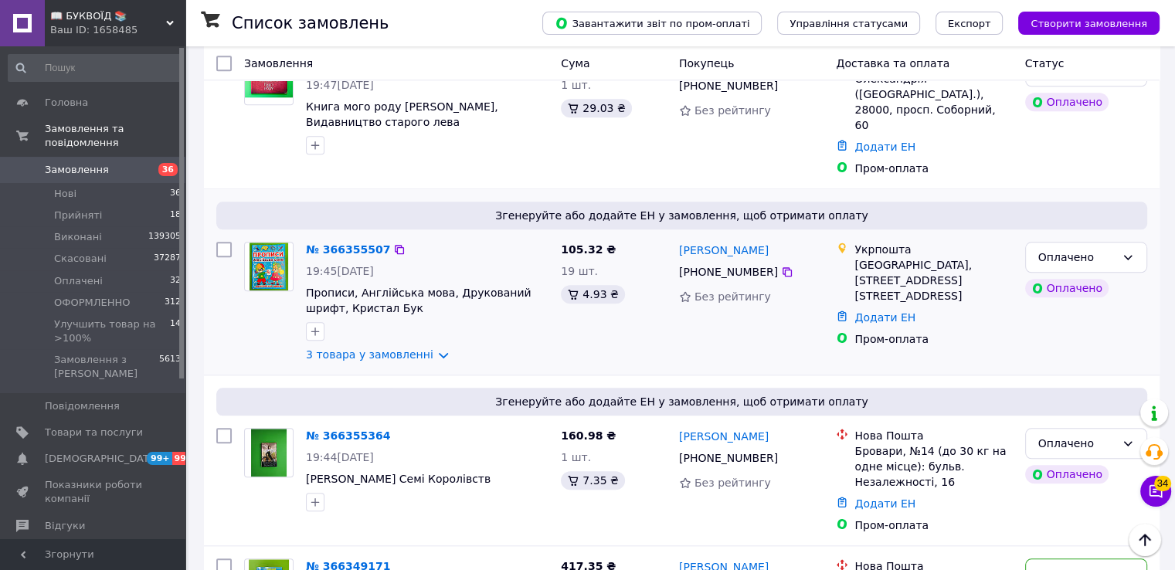
scroll to position [1623, 0]
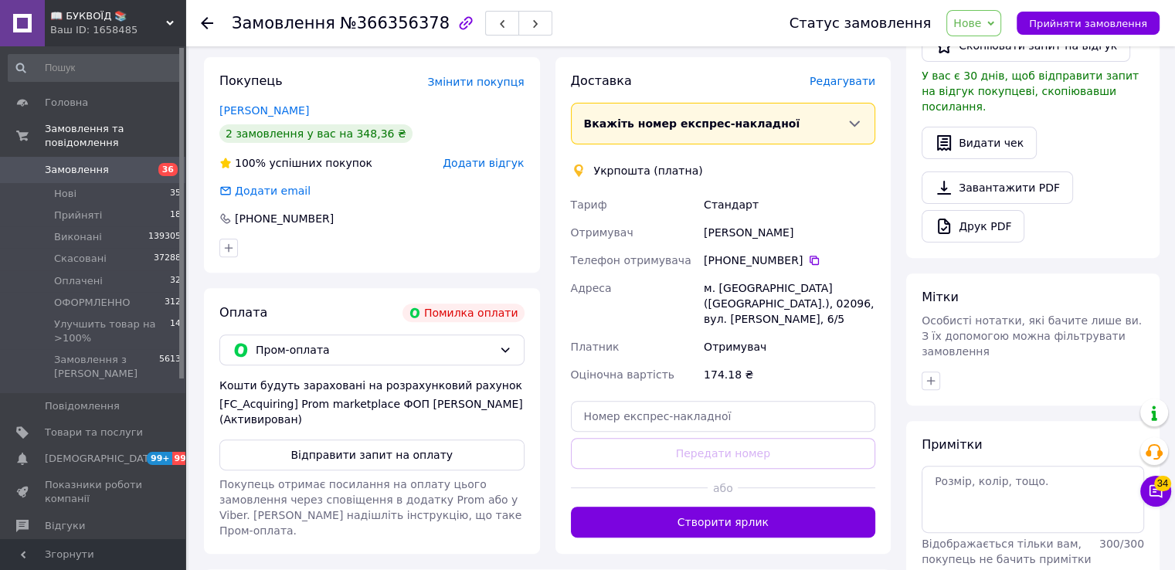
scroll to position [541, 0]
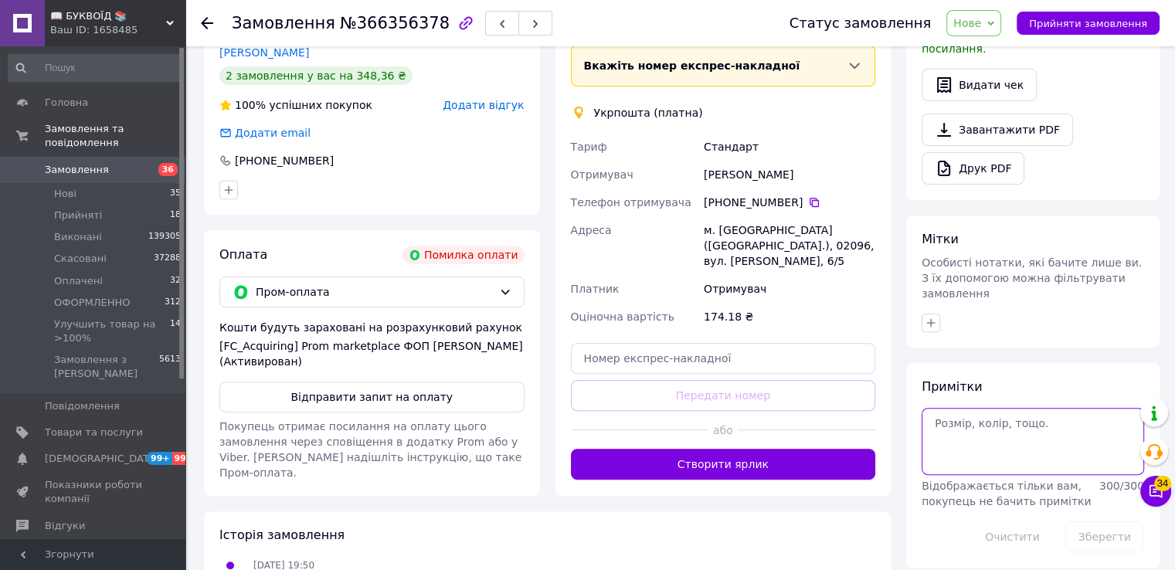
drag, startPoint x: 1014, startPoint y: 424, endPoint x: 1011, endPoint y: 414, distance: 10.5
click at [1014, 419] on textarea at bounding box center [1033, 441] width 223 height 66
type textarea "дубль"
click at [1111, 522] on button "Зберегти" at bounding box center [1105, 537] width 79 height 31
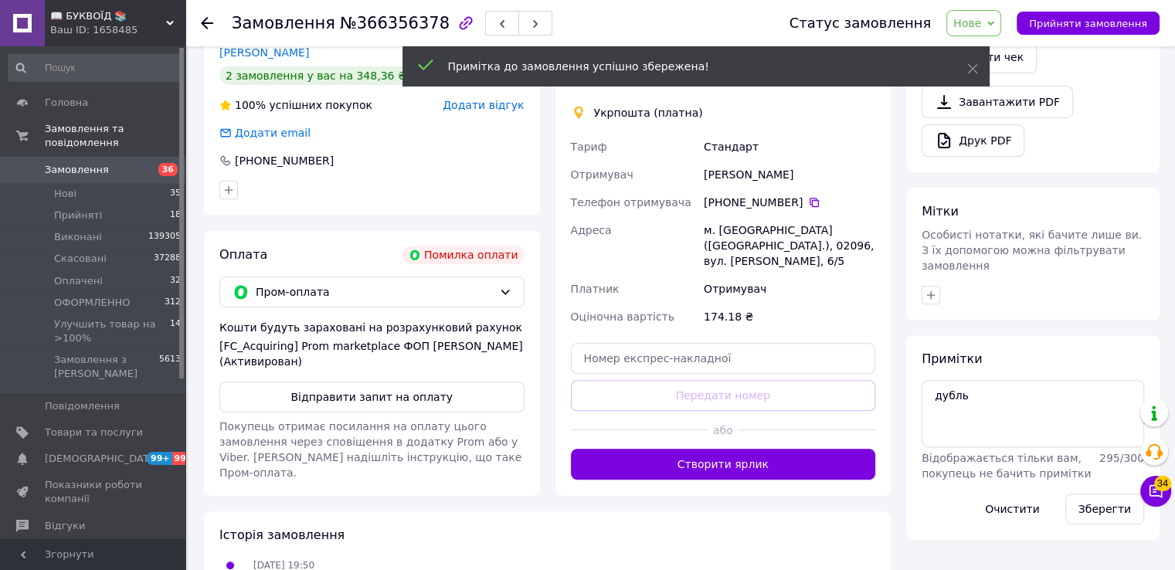
click at [981, 20] on span "Нове" at bounding box center [968, 23] width 28 height 12
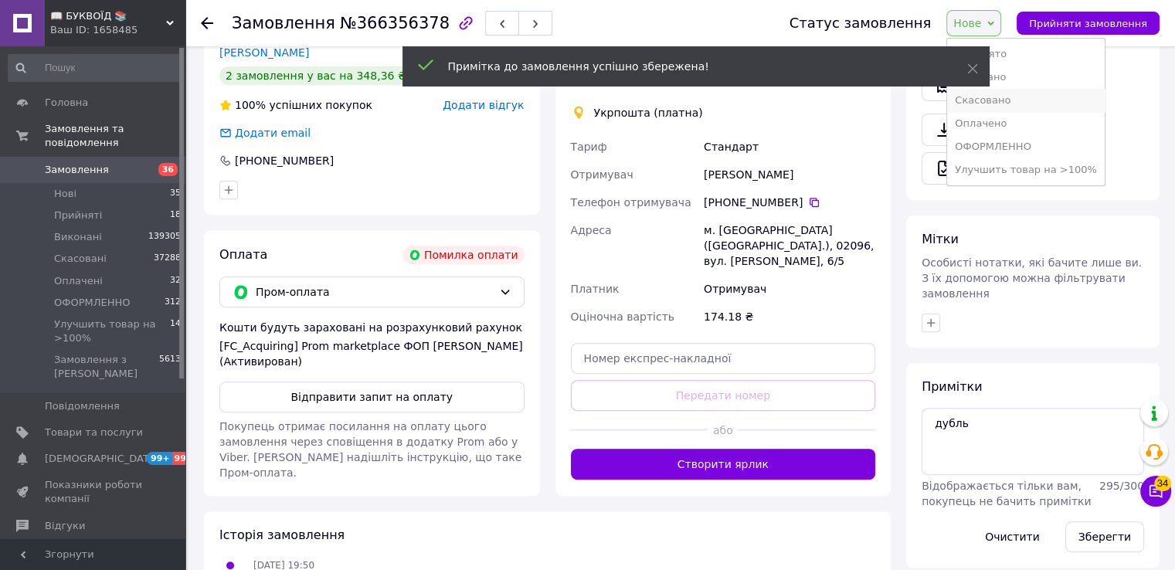
click at [999, 103] on li "Скасовано" at bounding box center [1026, 100] width 158 height 23
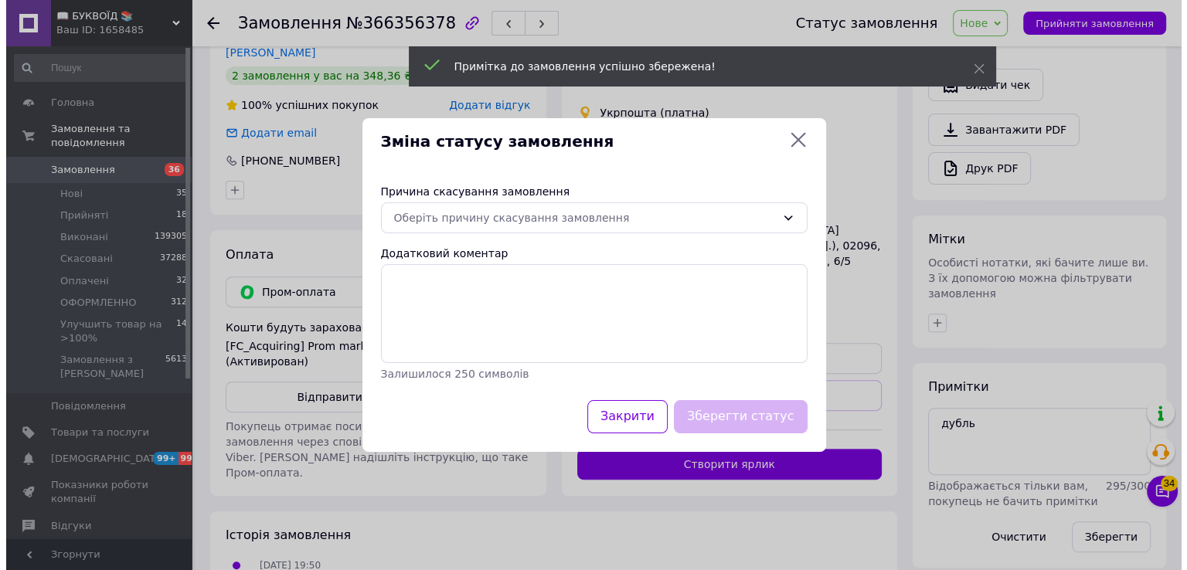
scroll to position [525, 0]
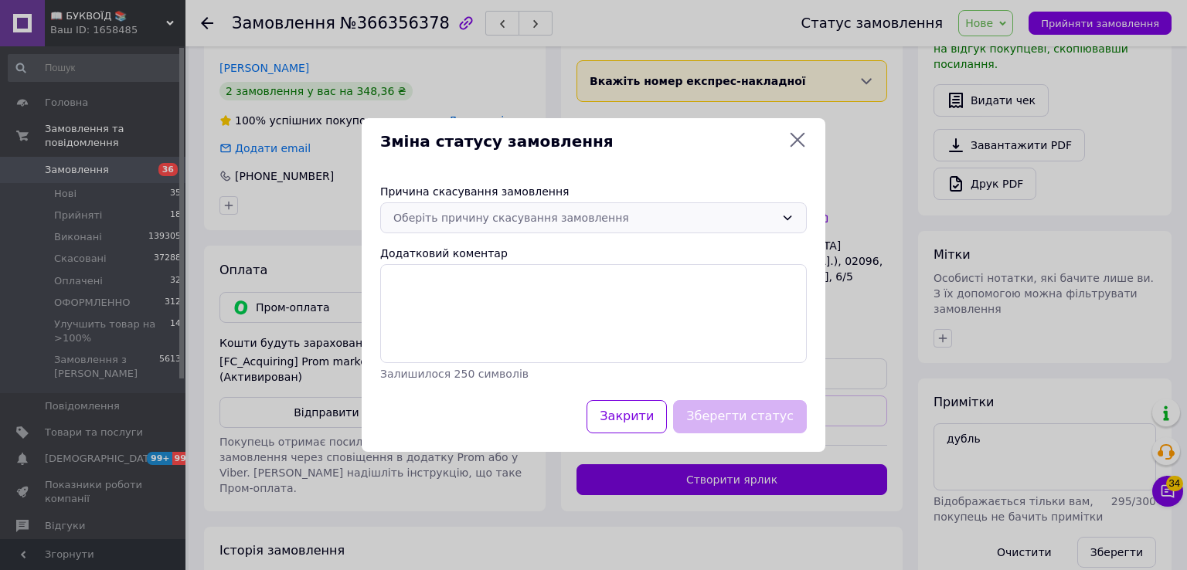
click at [542, 216] on div "Оберіть причину скасування замовлення" at bounding box center [584, 217] width 382 height 17
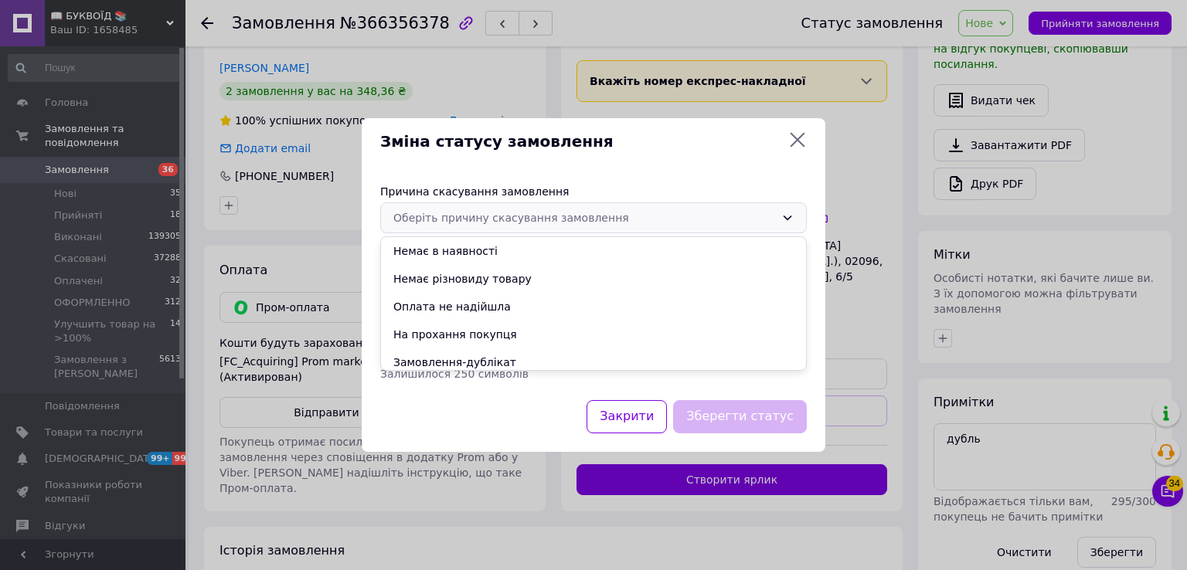
drag, startPoint x: 469, startPoint y: 362, endPoint x: 604, endPoint y: 392, distance: 137.8
click at [470, 362] on li "Замовлення-дублікат" at bounding box center [593, 363] width 425 height 28
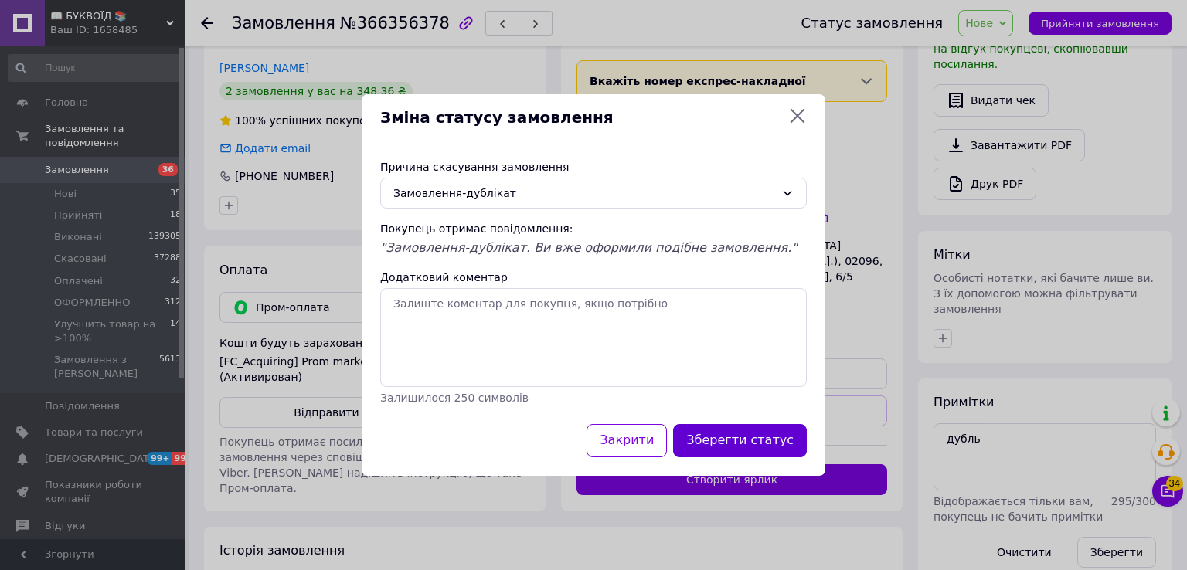
click at [736, 434] on button "Зберегти статус" at bounding box center [740, 440] width 134 height 33
click at [726, 427] on div "або" at bounding box center [731, 446] width 311 height 38
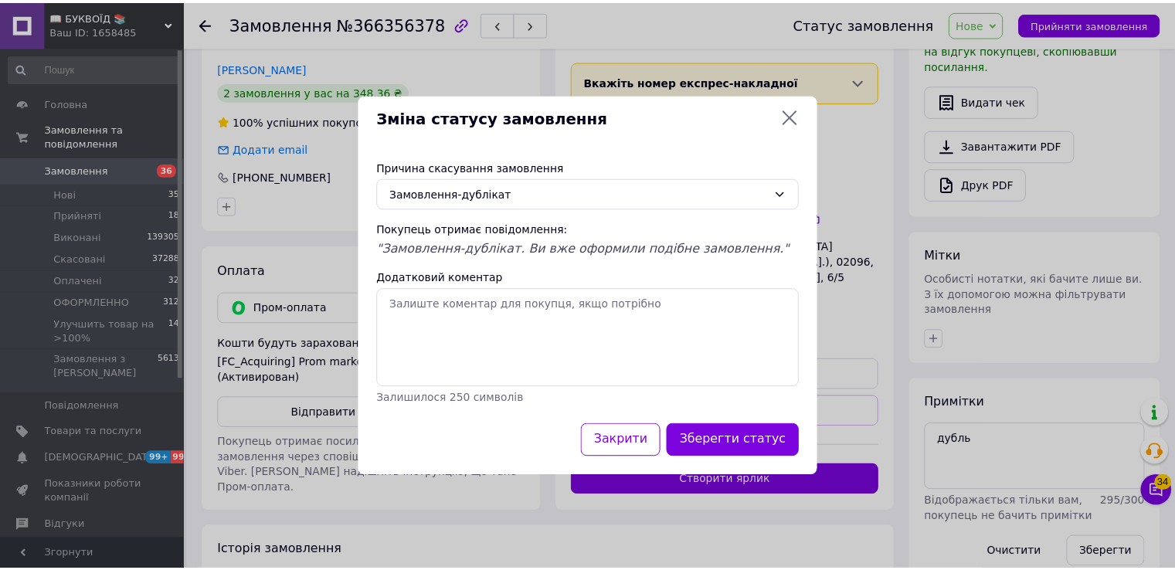
scroll to position [541, 0]
